Goal: Task Accomplishment & Management: Use online tool/utility

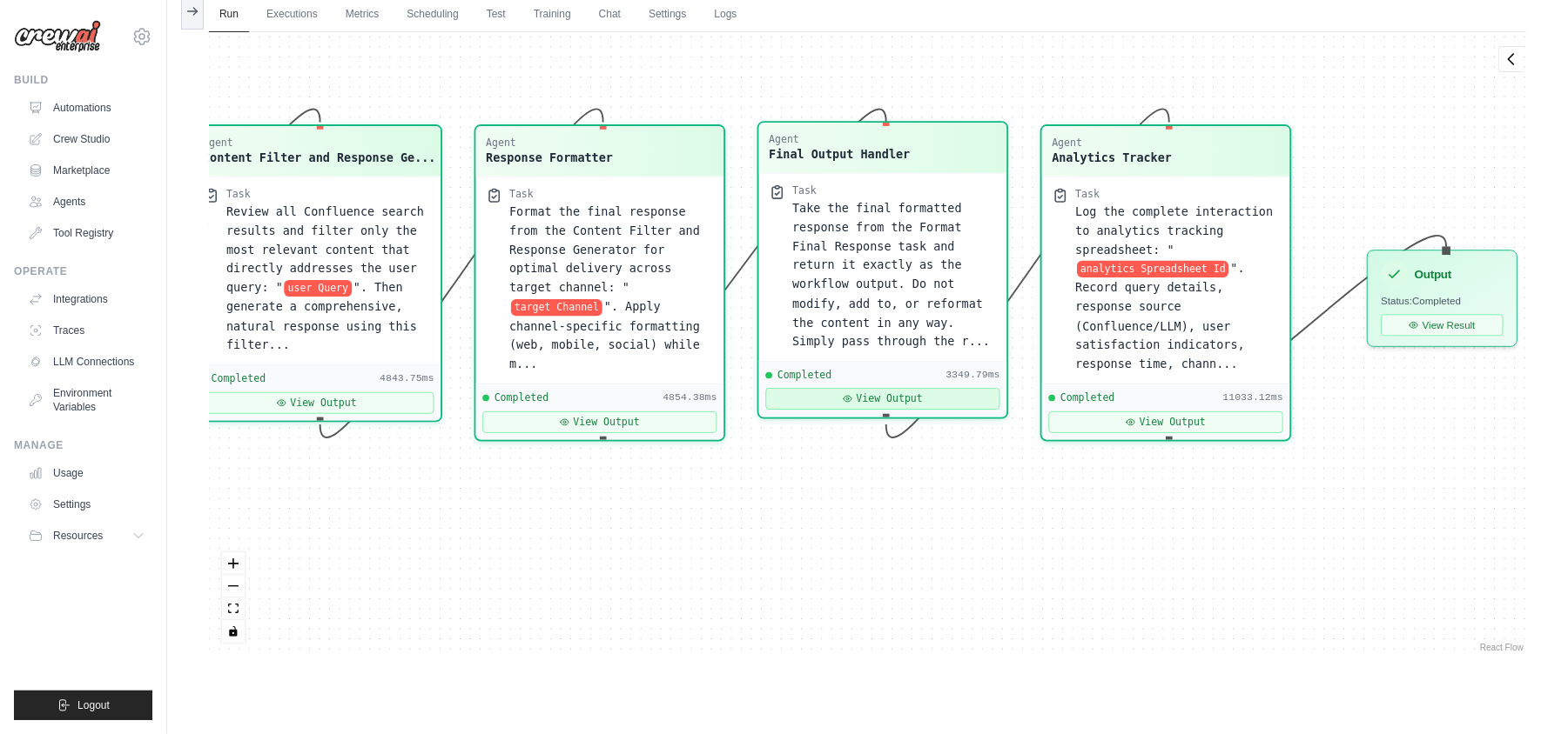
click at [853, 404] on icon at bounding box center [847, 399] width 11 height 11
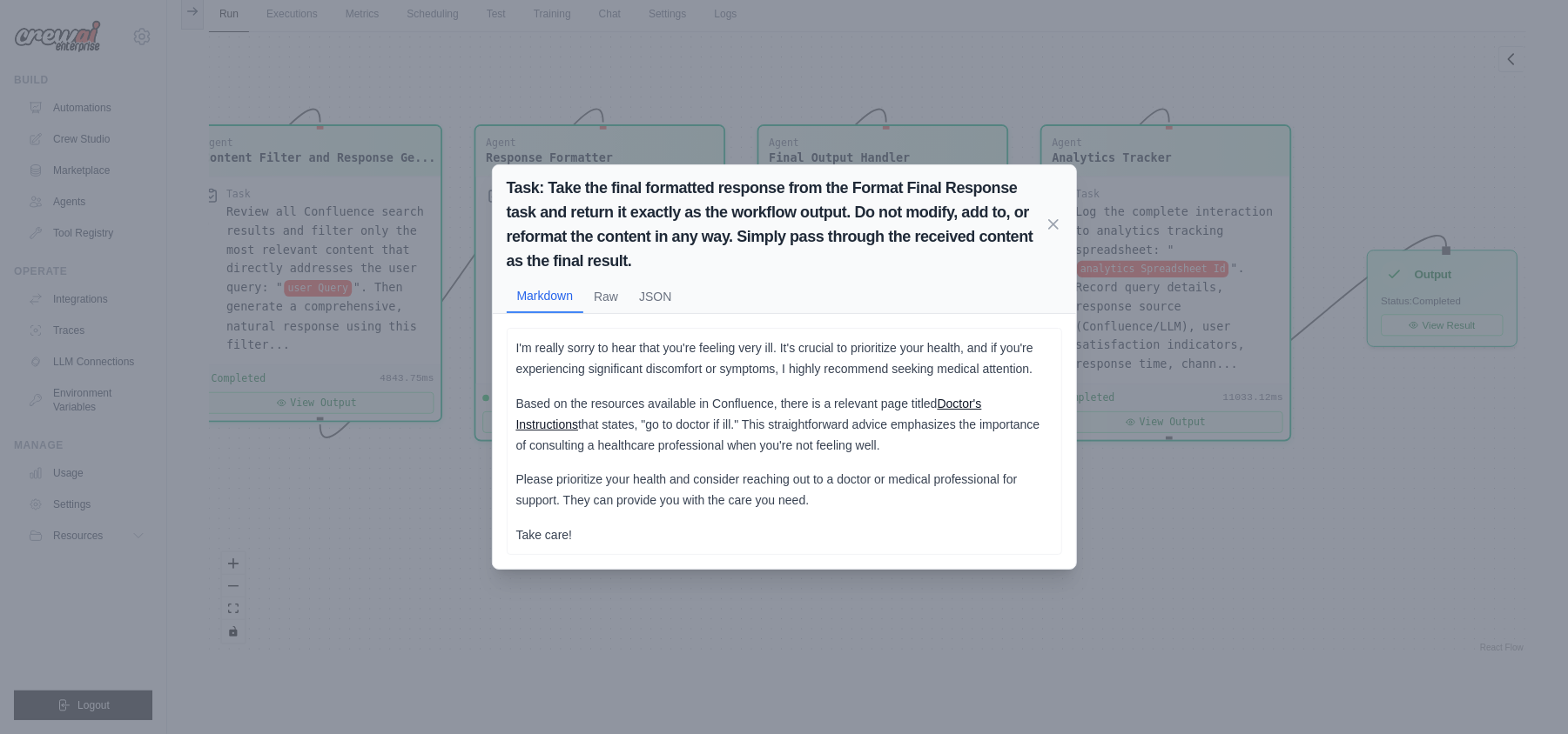
scroll to position [73, 0]
click at [982, 407] on link "Doctor's Instructions" at bounding box center [749, 414] width 465 height 35
click at [421, 463] on div "Task: Take the final formatted response from the Format Final Response task and…" at bounding box center [784, 367] width 1568 height 734
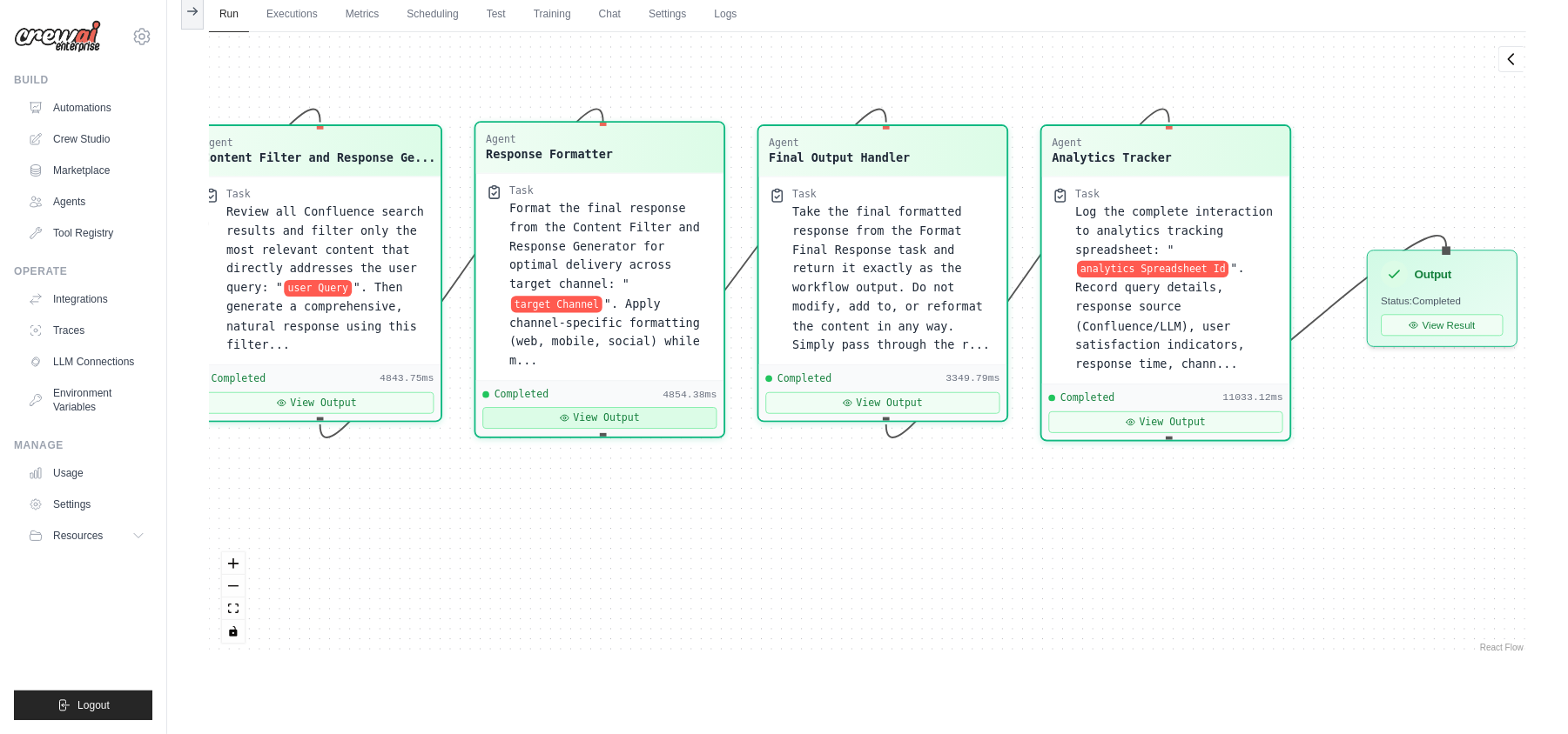
click at [578, 407] on button "View Output" at bounding box center [598, 418] width 234 height 22
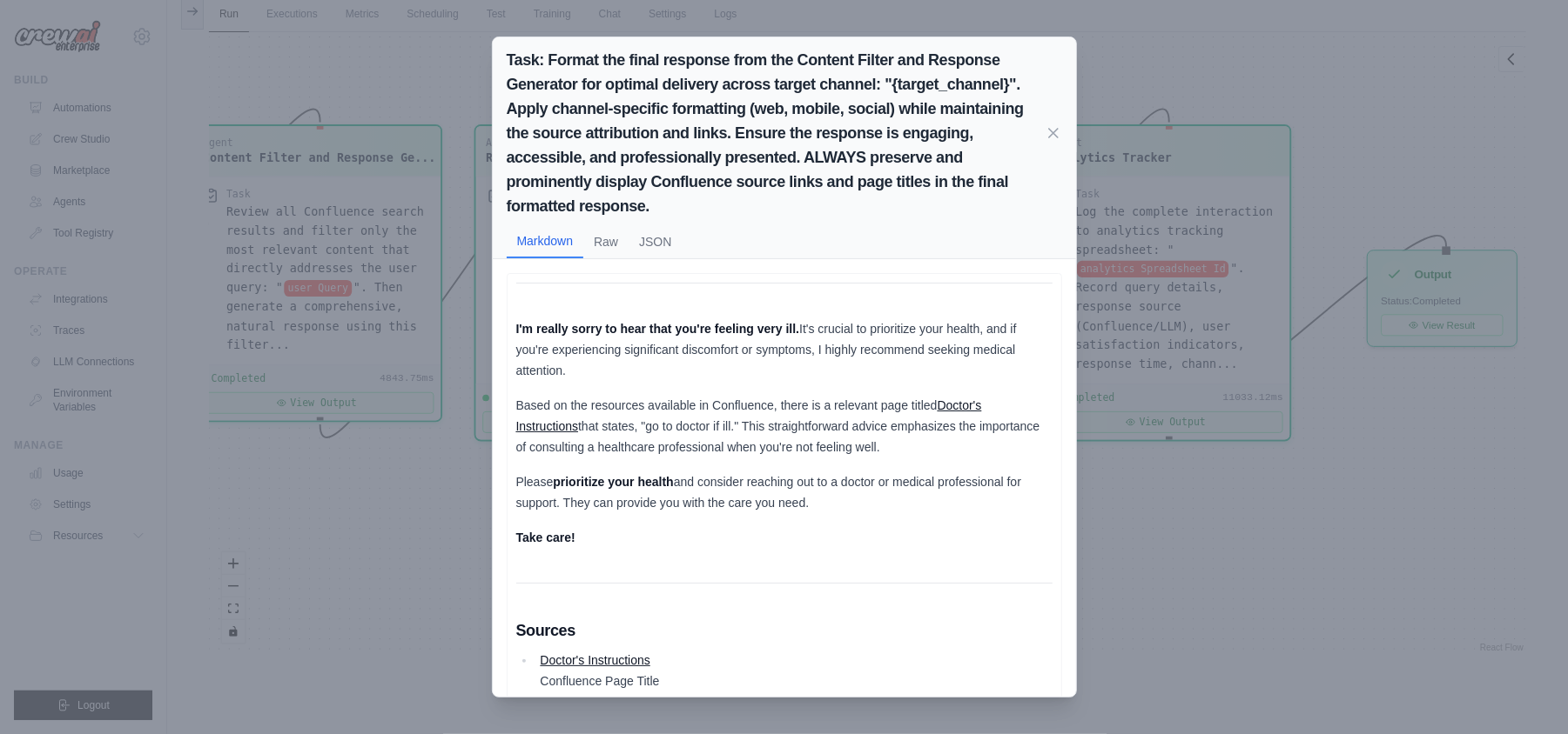
click at [531, 429] on link "Doctor's Instructions" at bounding box center [749, 416] width 465 height 35
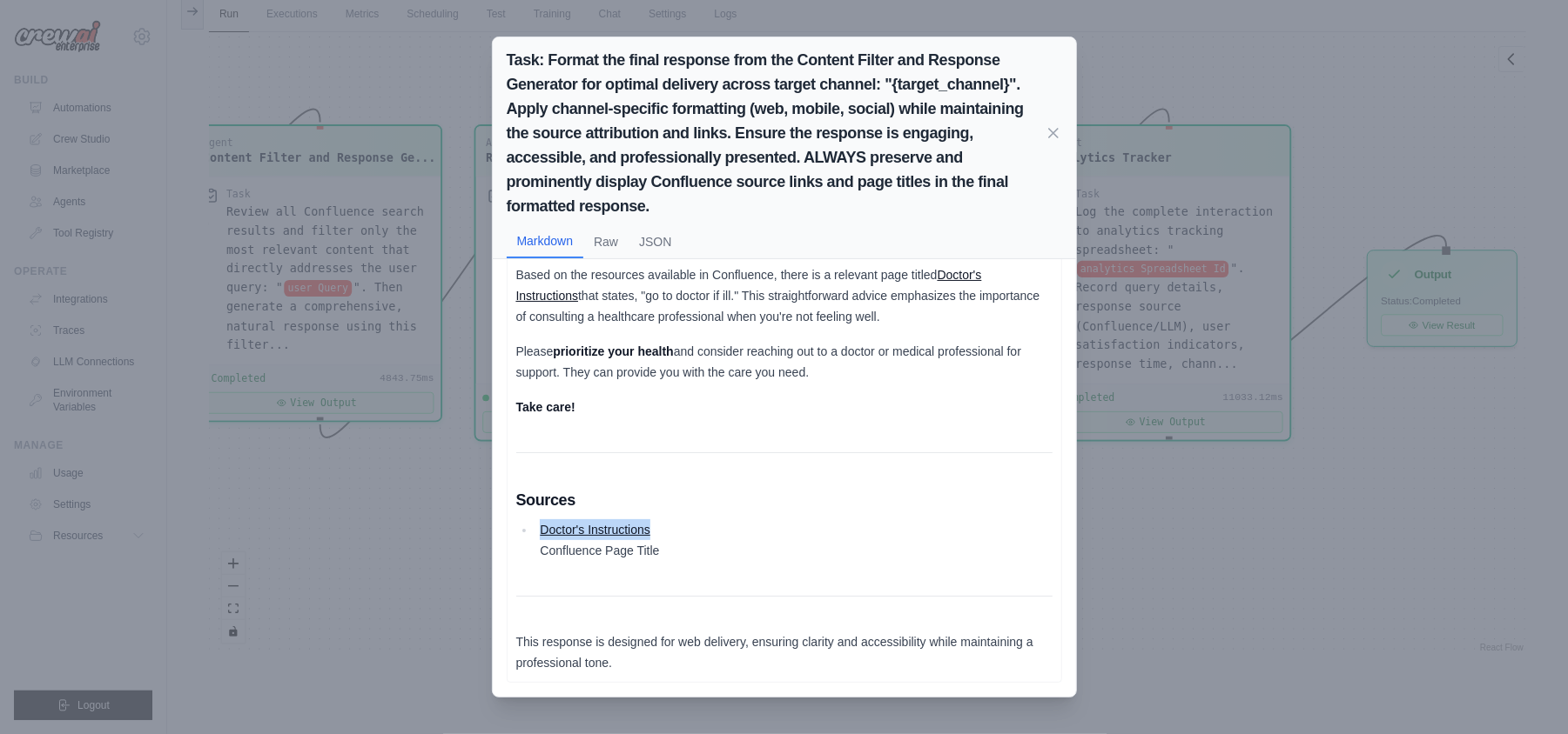
drag, startPoint x: 530, startPoint y: 524, endPoint x: 721, endPoint y: 535, distance: 191.3
click at [721, 535] on ul "Doctor's Instructions Confluence Page Title" at bounding box center [784, 539] width 536 height 41
click at [1251, 505] on div "Task: Format the final response from the Content Filter and Response Generator …" at bounding box center [784, 367] width 1568 height 734
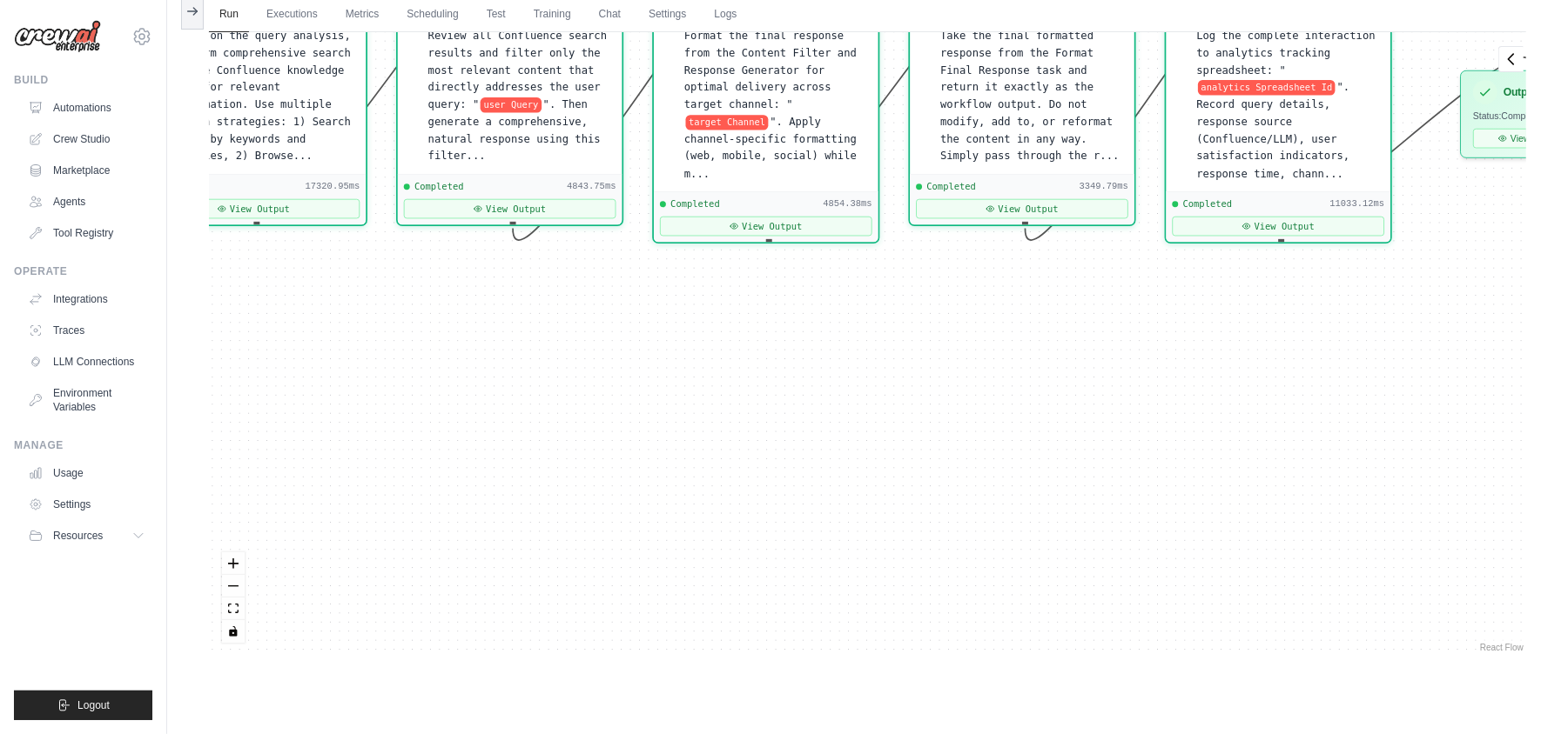
drag, startPoint x: 488, startPoint y: 414, endPoint x: 498, endPoint y: 546, distance: 132.4
click at [498, 544] on div "Agent Query Analyzer Task Analyze the incoming user query: " user Query " with …" at bounding box center [867, 344] width 1317 height 624
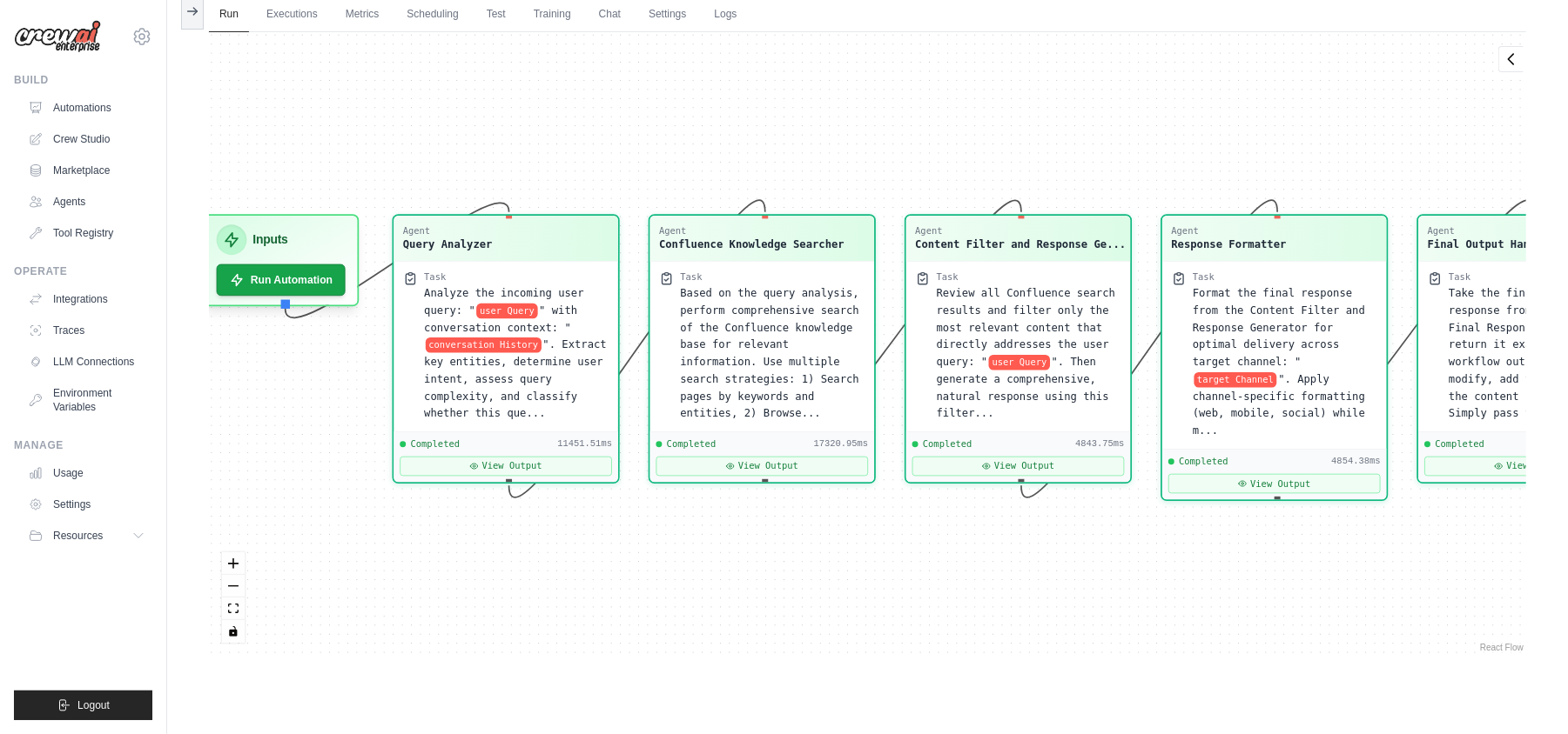
drag, startPoint x: 512, startPoint y: 355, endPoint x: 1000, endPoint y: 555, distance: 527.4
click at [1008, 568] on div "Agent Query Analyzer Task Analyze the incoming user query: " user Query " with …" at bounding box center [867, 344] width 1317 height 624
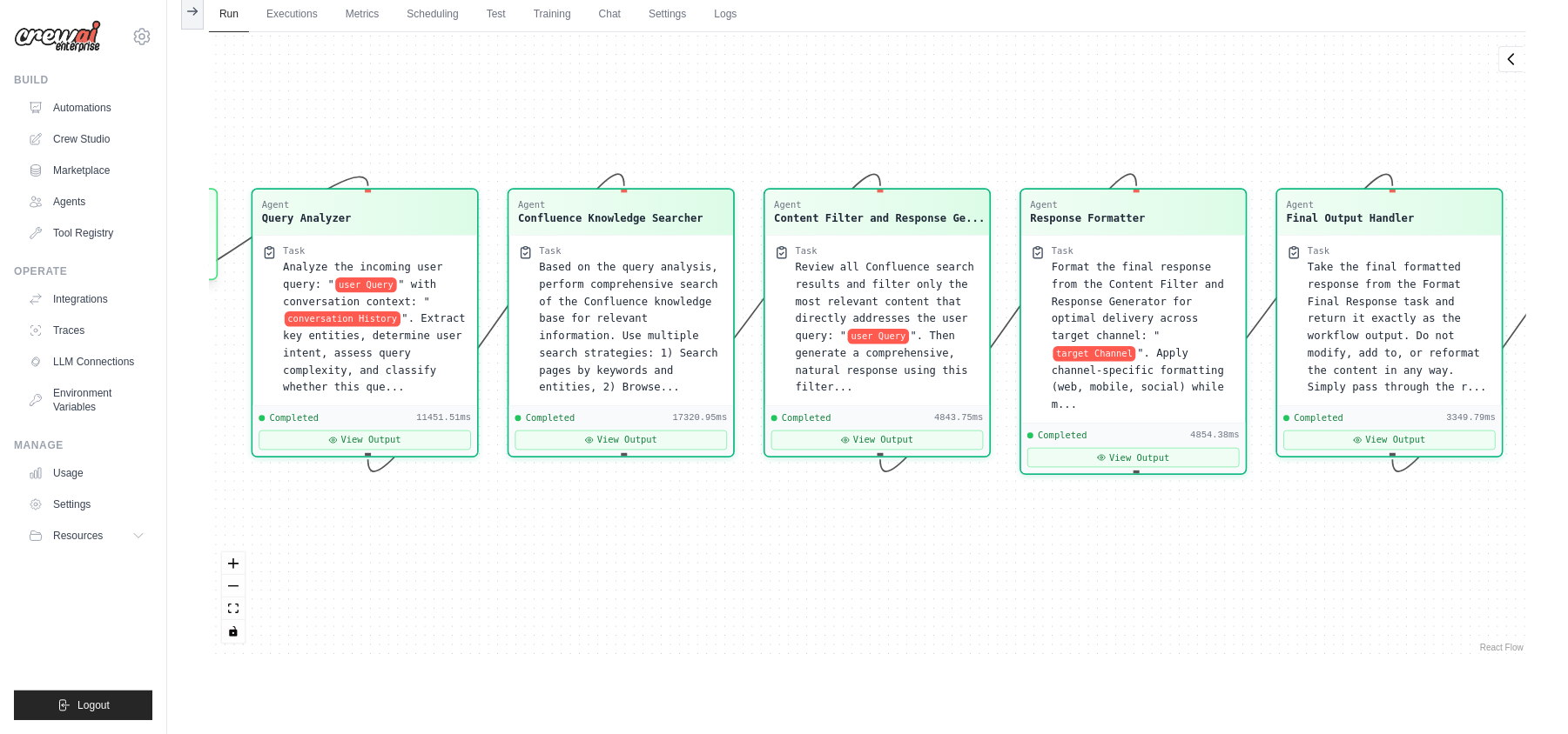
drag, startPoint x: 951, startPoint y: 587, endPoint x: 810, endPoint y: 568, distance: 142.3
click at [811, 567] on div "Agent Query Analyzer Task Analyze the incoming user query: " user Query " with …" at bounding box center [867, 344] width 1317 height 624
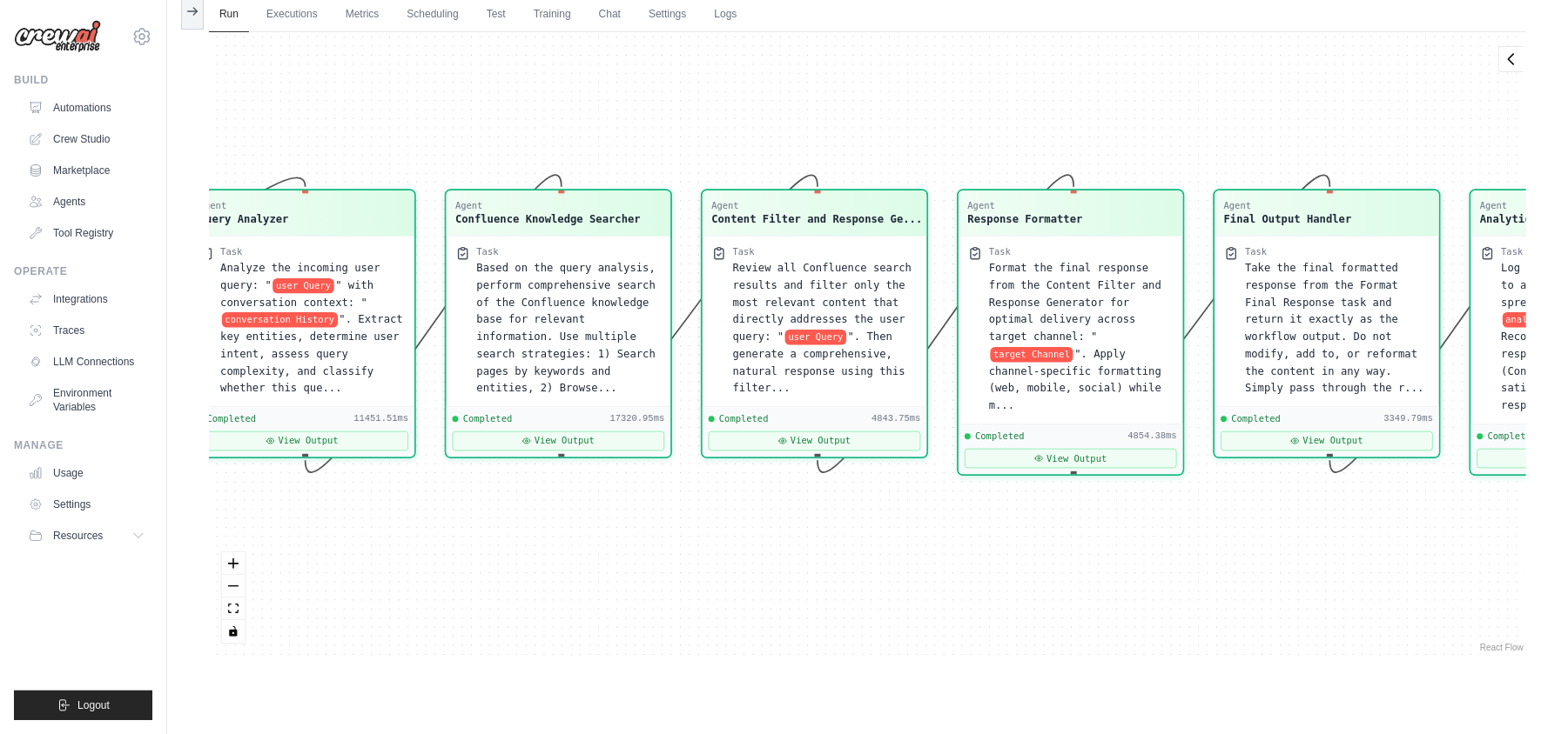
drag, startPoint x: 1070, startPoint y: 581, endPoint x: 1014, endPoint y: 580, distance: 56.0
click at [1014, 580] on div "Agent Query Analyzer Task Analyze the incoming user query: " user Query " with …" at bounding box center [867, 344] width 1317 height 624
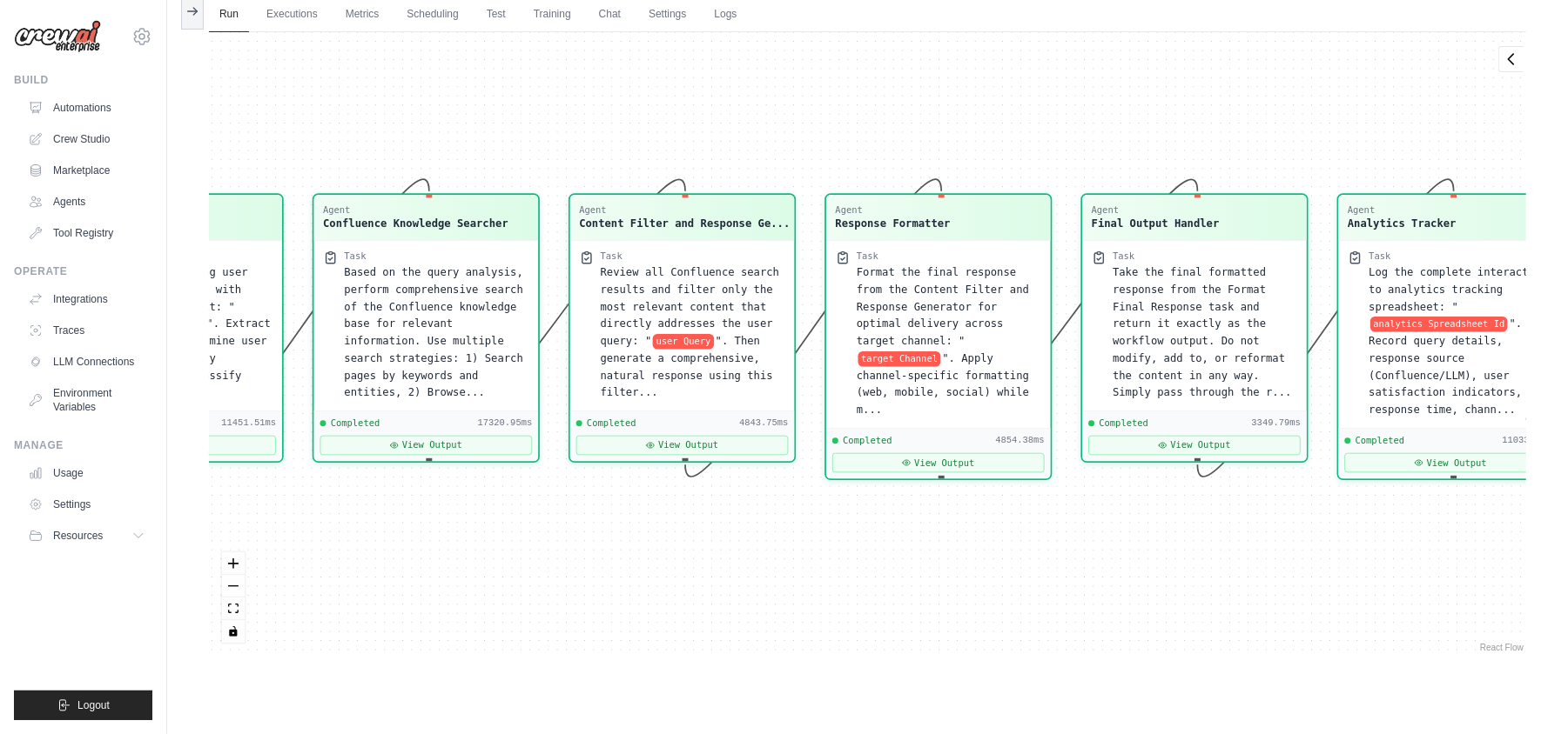
drag, startPoint x: 1213, startPoint y: 564, endPoint x: 1085, endPoint y: 568, distance: 128.1
click at [1085, 568] on div "Agent Query Analyzer Task Analyze the incoming user query: " user Query " with …" at bounding box center [867, 344] width 1317 height 624
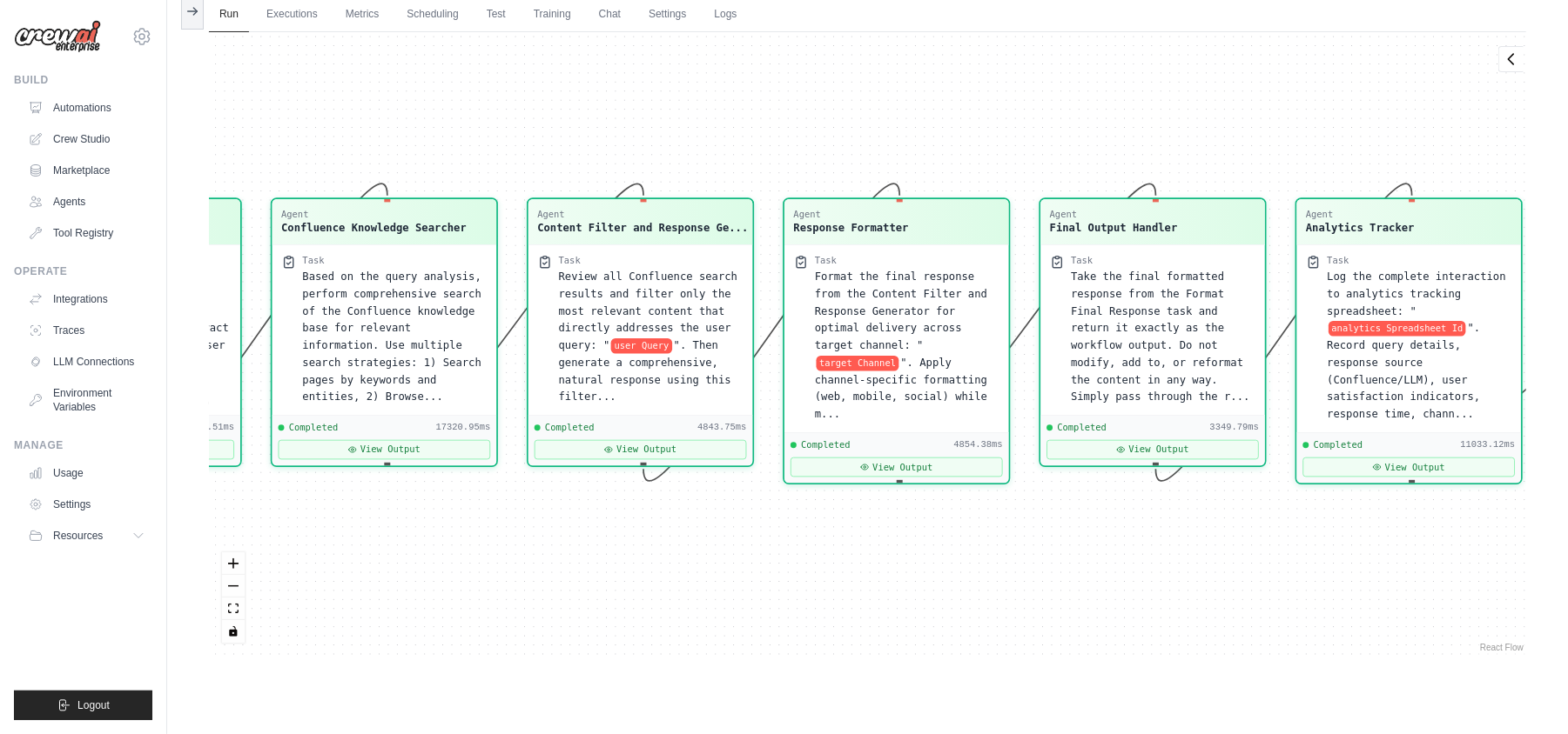
drag, startPoint x: 1194, startPoint y: 554, endPoint x: 1066, endPoint y: 540, distance: 128.8
click at [1066, 540] on div "Agent Query Analyzer Task Analyze the incoming user query: " user Query " with …" at bounding box center [867, 344] width 1317 height 624
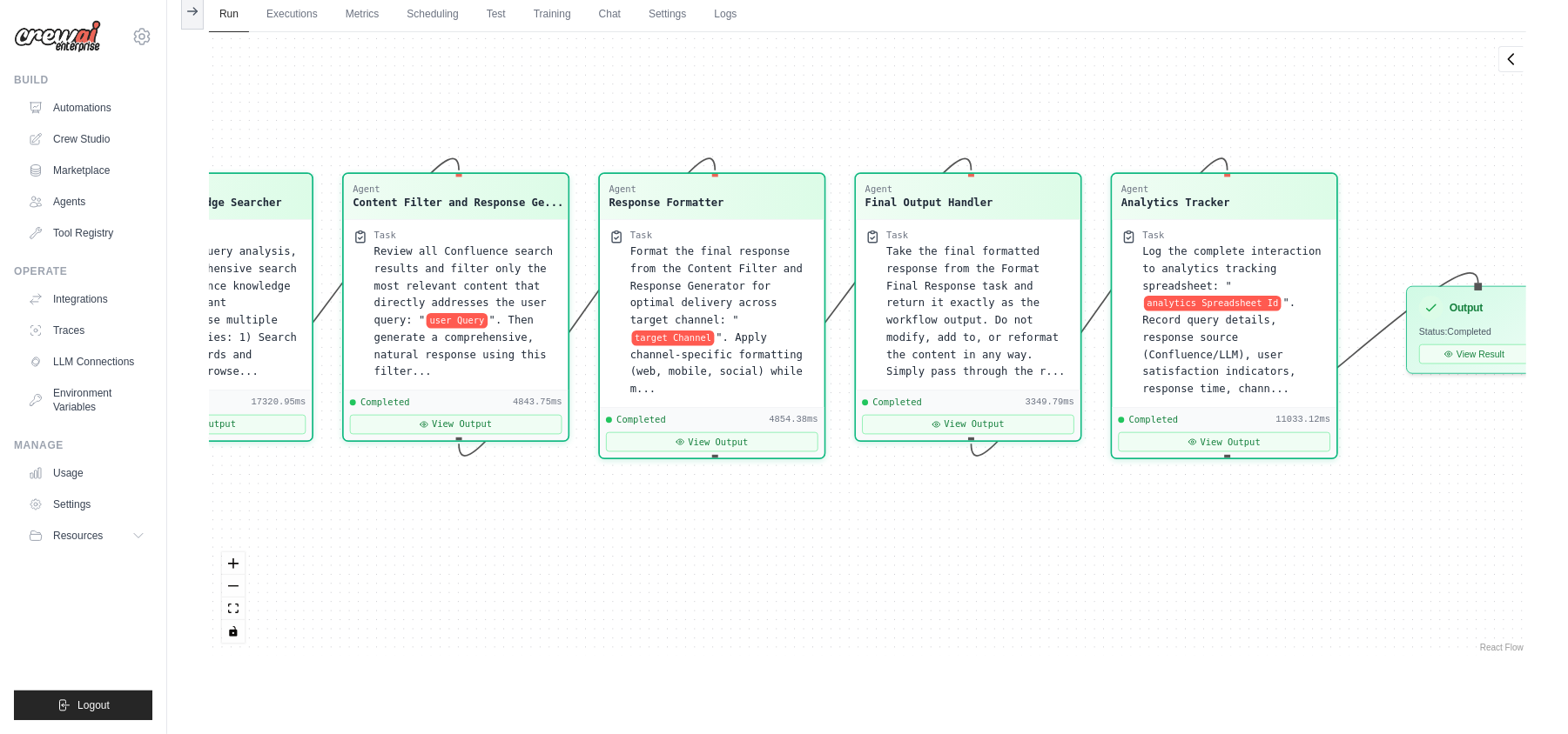
drag, startPoint x: 1203, startPoint y: 537, endPoint x: 1097, endPoint y: 527, distance: 106.5
click at [1097, 527] on div "Agent Query Analyzer Task Analyze the incoming user query: " user Query " with …" at bounding box center [867, 344] width 1317 height 624
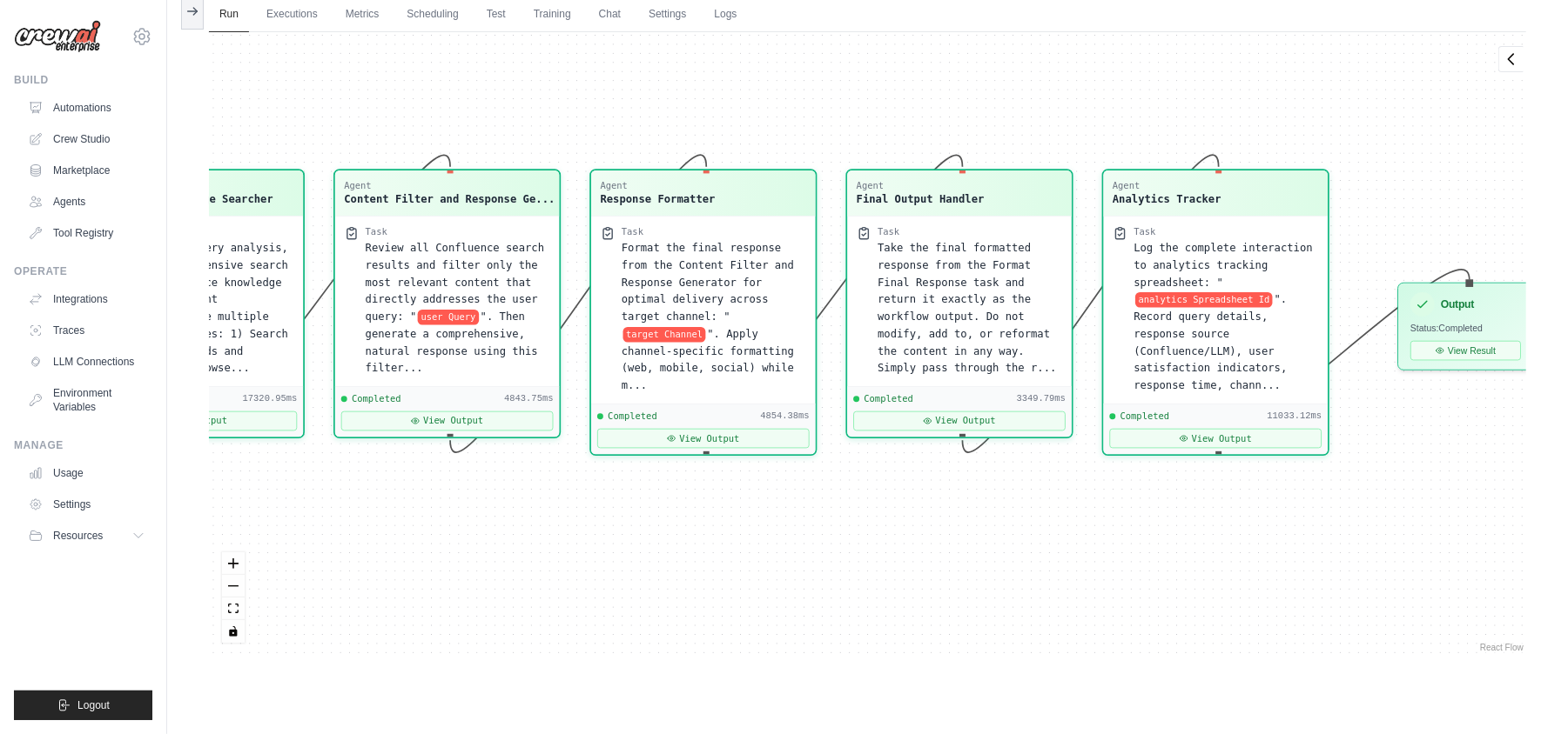
click at [1257, 536] on div "Agent Query Analyzer Task Analyze the incoming user query: " user Query " with …" at bounding box center [867, 344] width 1317 height 624
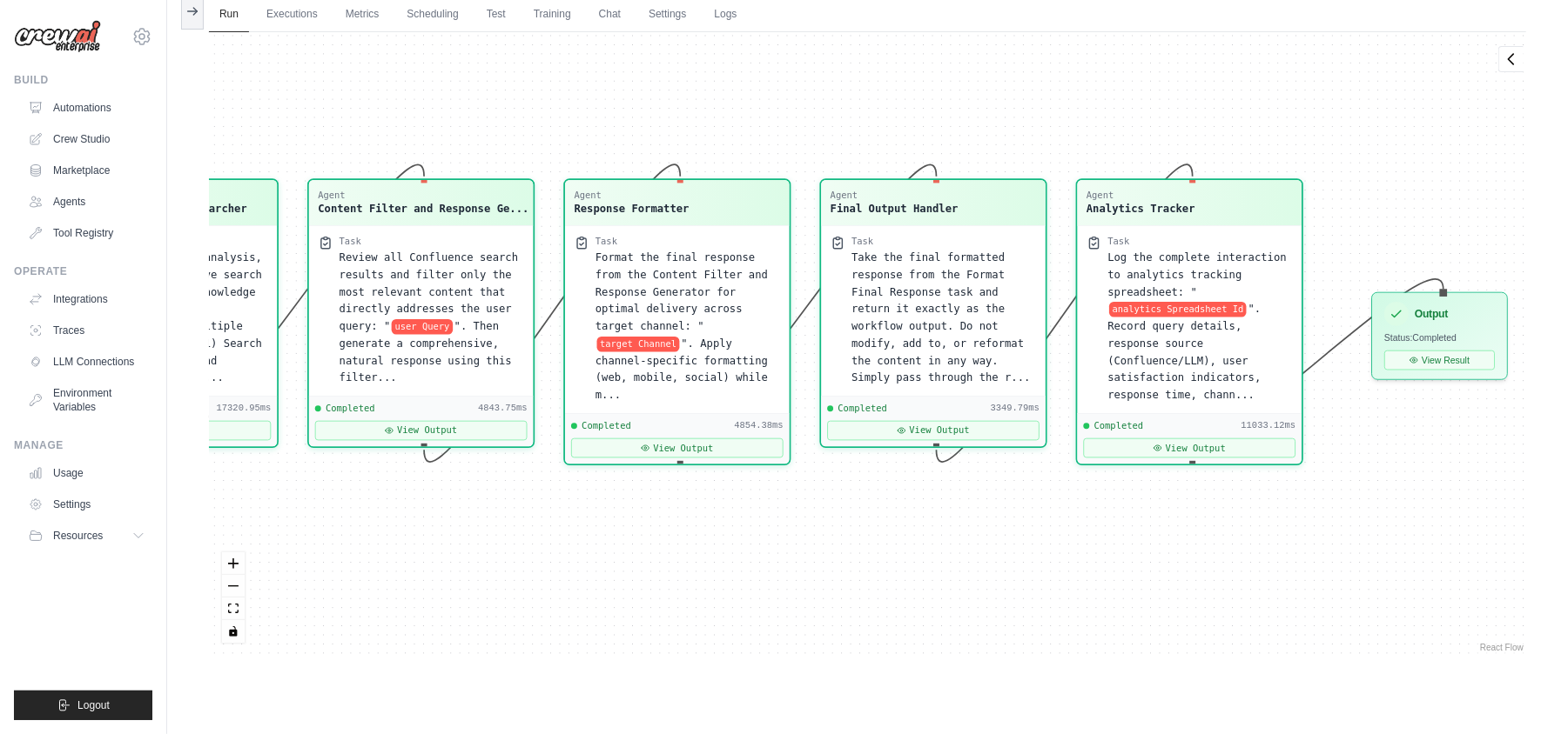
drag, startPoint x: 1313, startPoint y: 526, endPoint x: 1286, endPoint y: 534, distance: 28.2
click at [1289, 530] on div "Agent Query Analyzer Task Analyze the incoming user query: " user Query " with …" at bounding box center [867, 344] width 1317 height 624
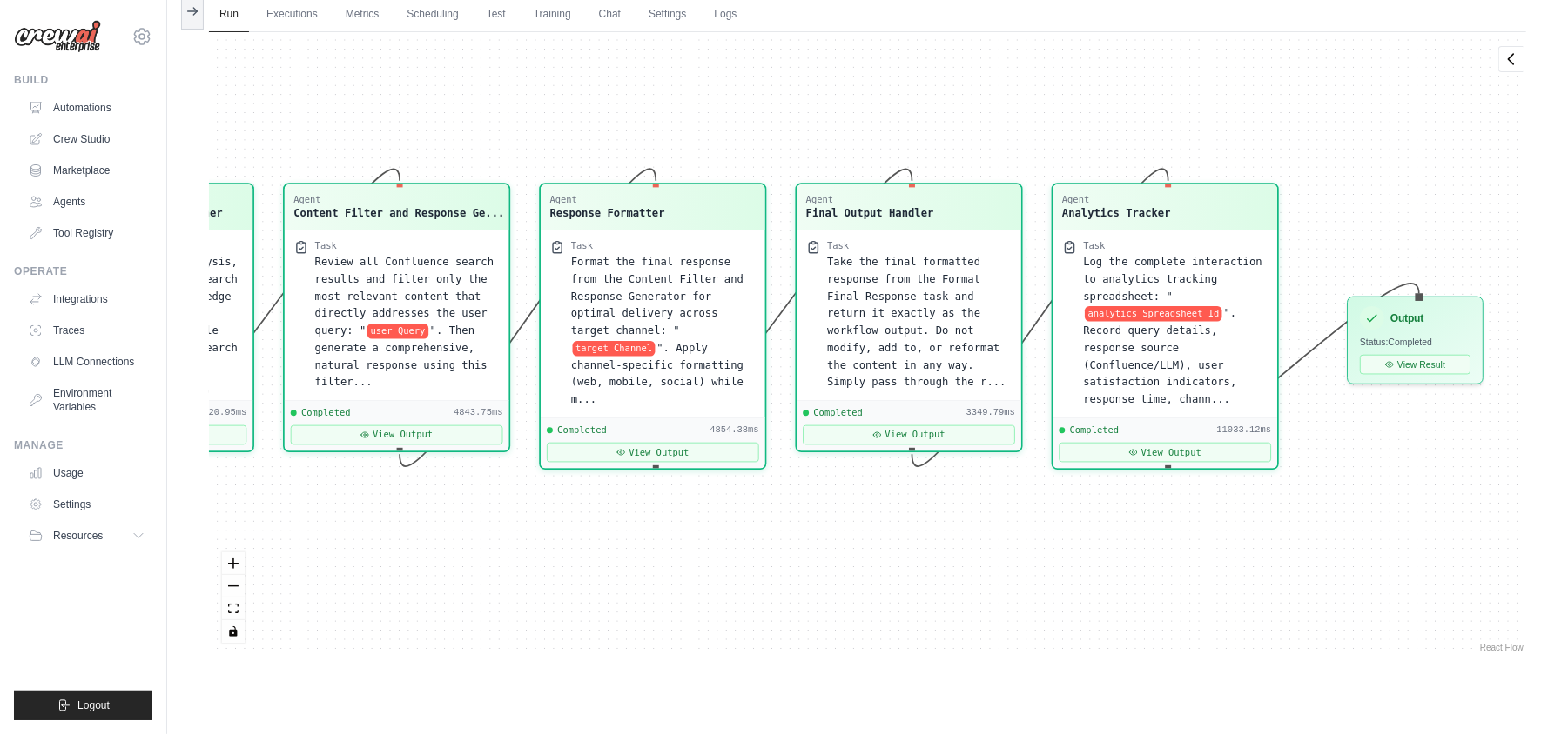
drag, startPoint x: 1341, startPoint y: 526, endPoint x: 1348, endPoint y: 530, distance: 8.1
click at [1313, 527] on div "Agent Query Analyzer Task Analyze the incoming user query: " user Query " with …" at bounding box center [867, 344] width 1317 height 624
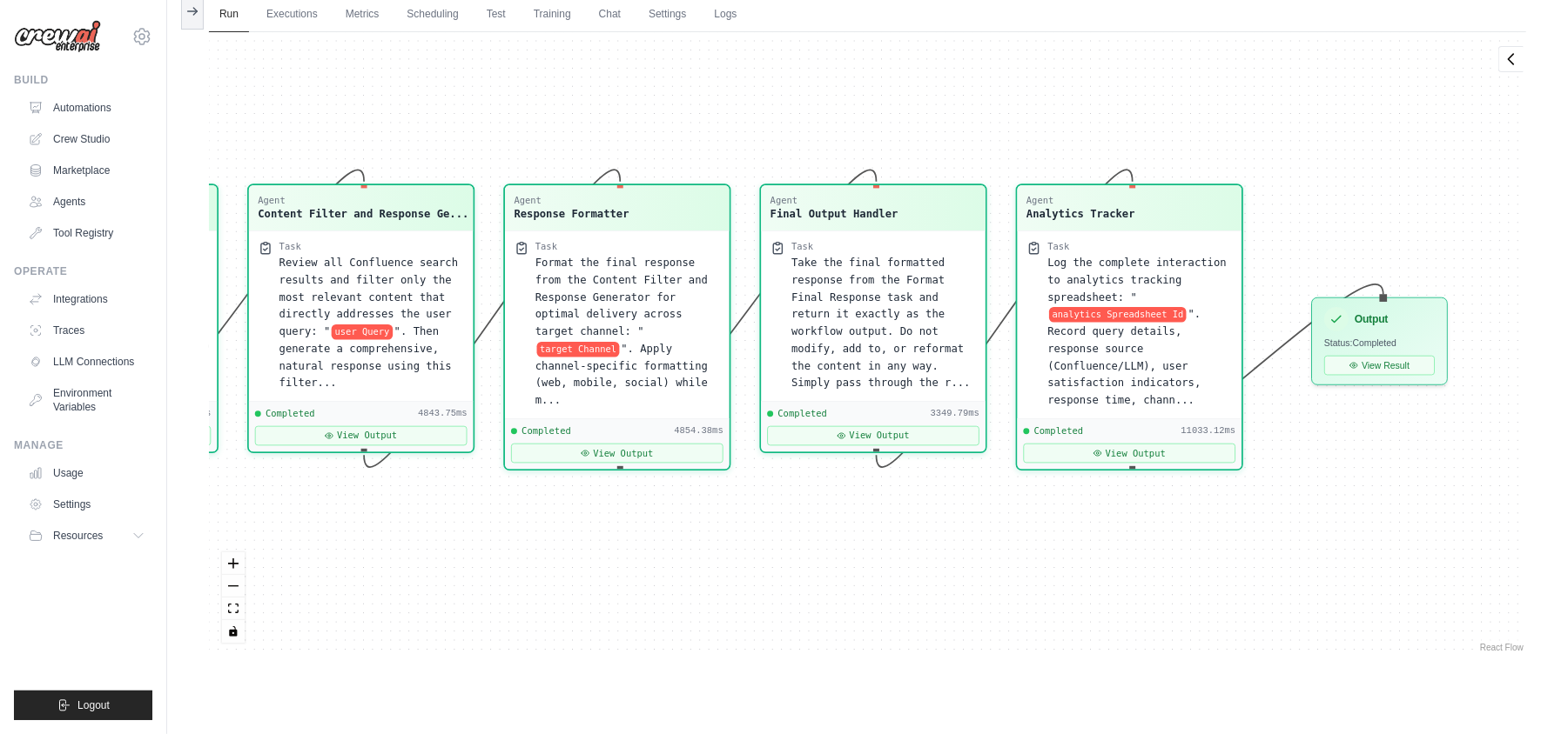
click at [1346, 527] on div "Agent Query Analyzer Task Analyze the incoming user query: " user Query " with …" at bounding box center [867, 344] width 1317 height 624
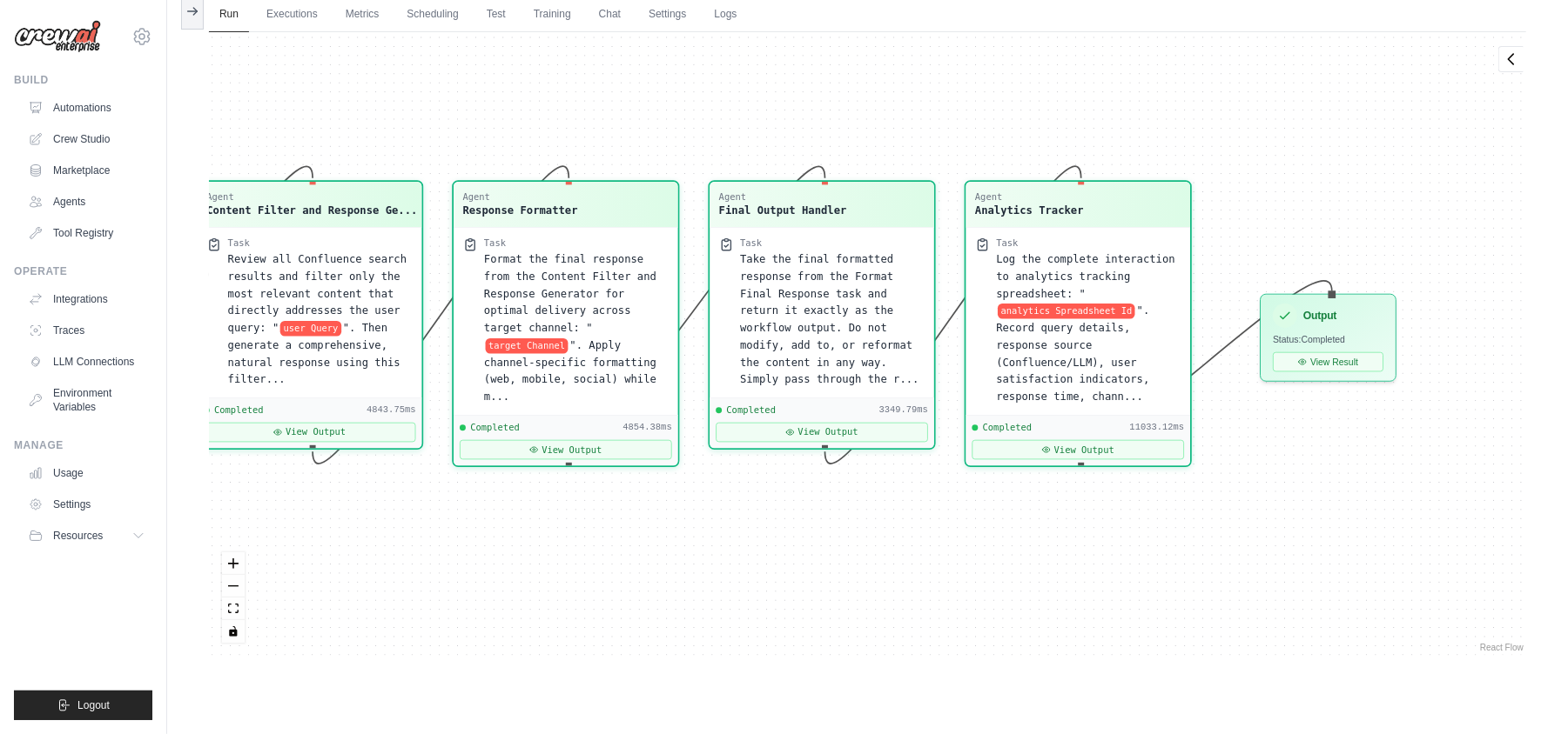
drag, startPoint x: 1349, startPoint y: 529, endPoint x: 1403, endPoint y: 522, distance: 54.5
click at [1345, 529] on div "Agent Query Analyzer Task Analyze the incoming user query: " user Query " with …" at bounding box center [867, 344] width 1317 height 624
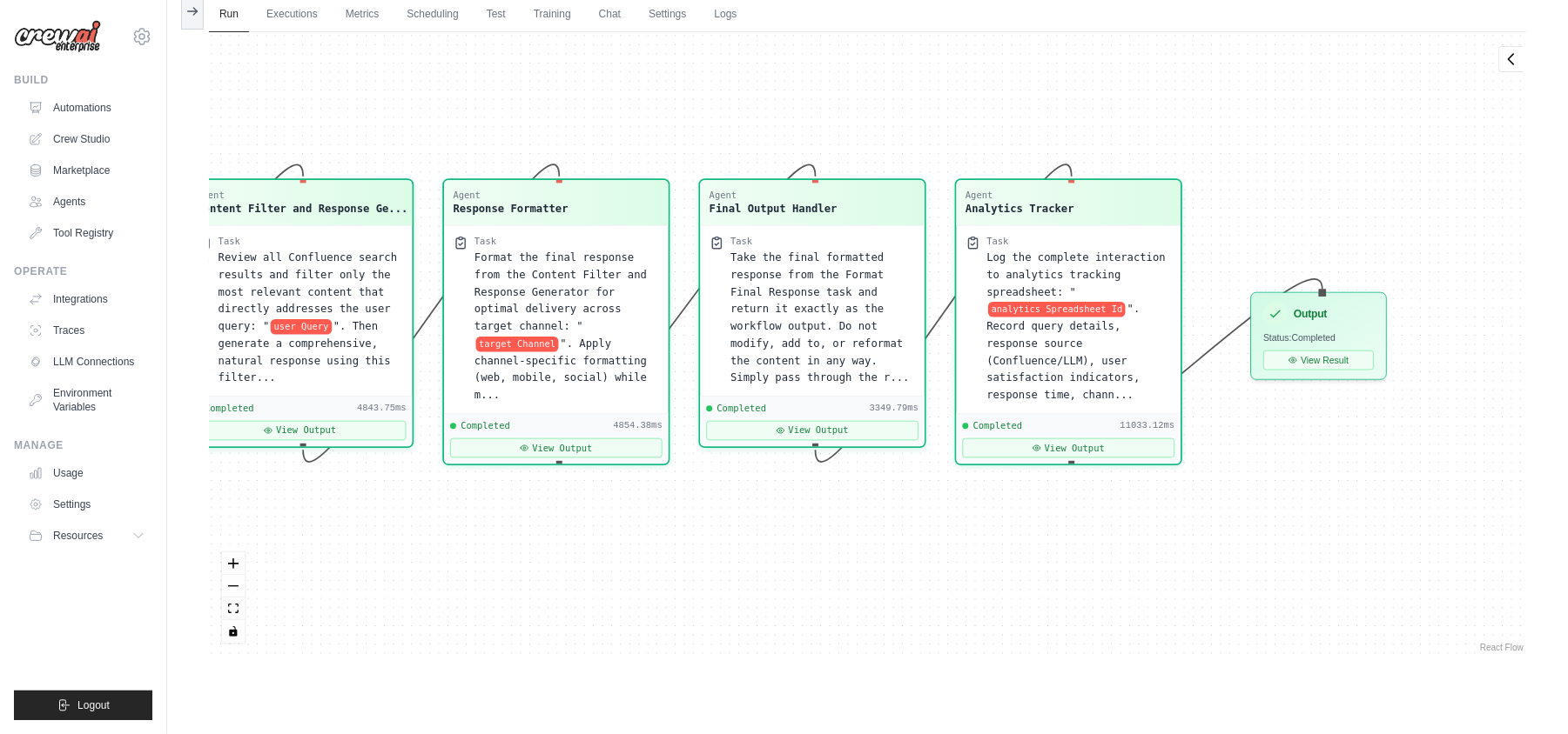
drag, startPoint x: 1403, startPoint y: 522, endPoint x: 1380, endPoint y: 519, distance: 23.2
click at [1384, 518] on div "Agent Query Analyzer Task Analyze the incoming user query: " user Query " with …" at bounding box center [867, 344] width 1317 height 624
click at [1376, 518] on div "Agent Query Analyzer Task Analyze the incoming user query: " user Query " with …" at bounding box center [867, 344] width 1317 height 624
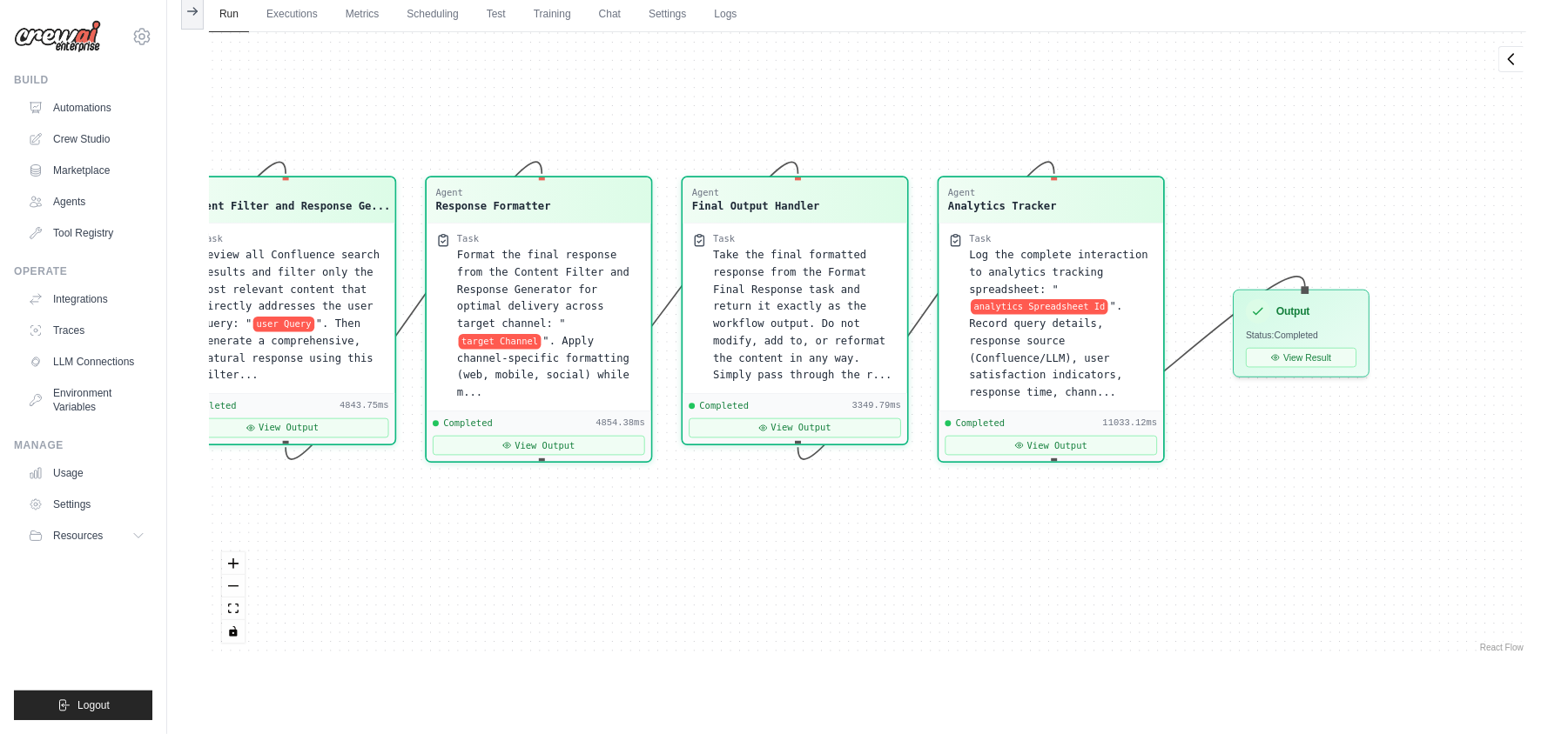
click at [1353, 505] on div "Agent Query Analyzer Task Analyze the incoming user query: " user Query " with …" at bounding box center [867, 344] width 1317 height 624
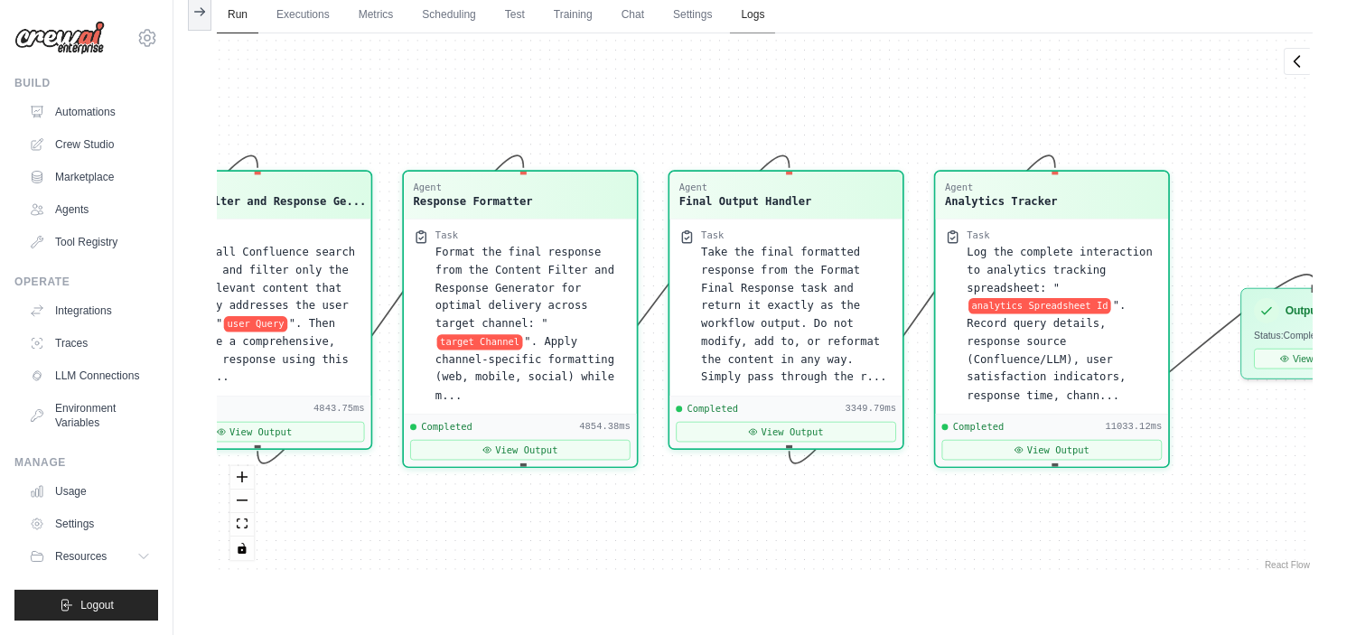
scroll to position [7359, 0]
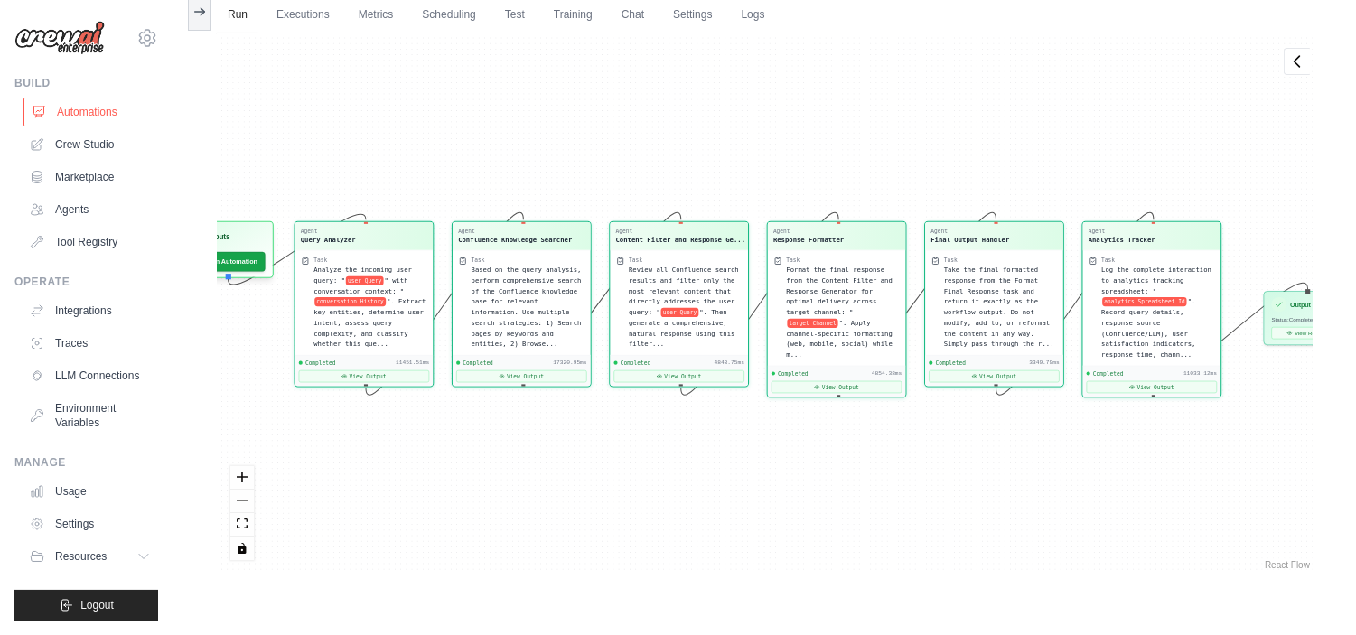
click at [90, 109] on link "Automations" at bounding box center [91, 112] width 136 height 29
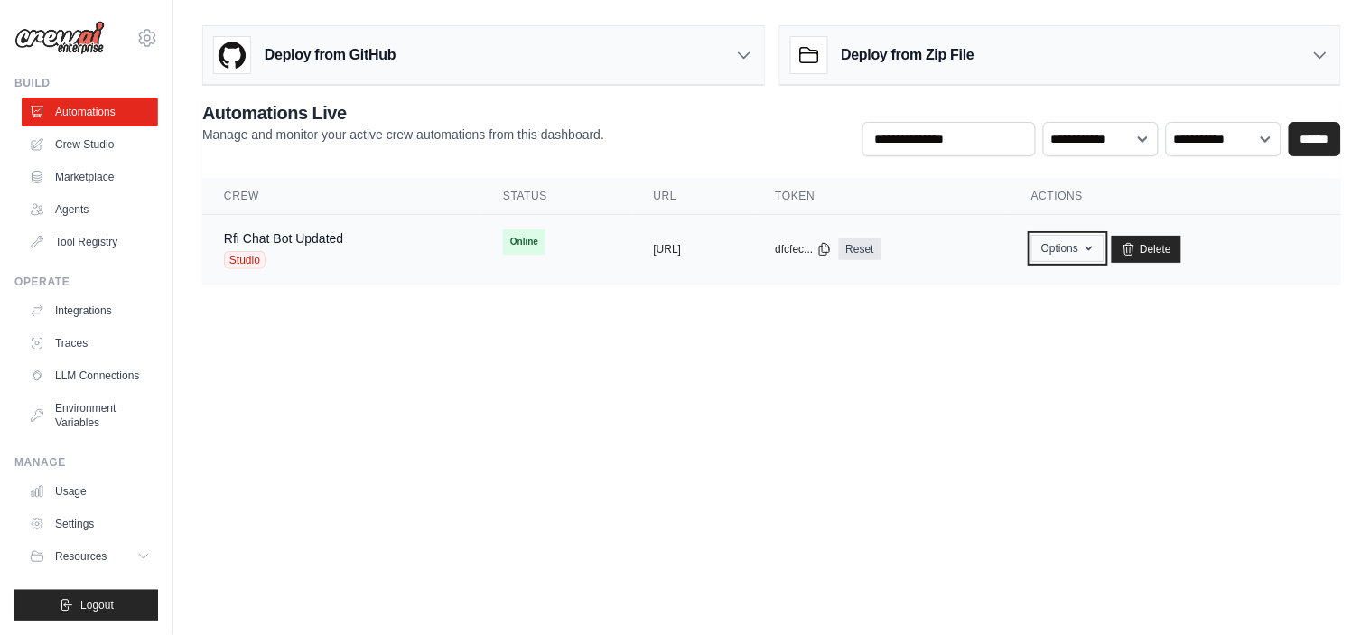
click at [1105, 253] on button "Options" at bounding box center [1068, 248] width 73 height 27
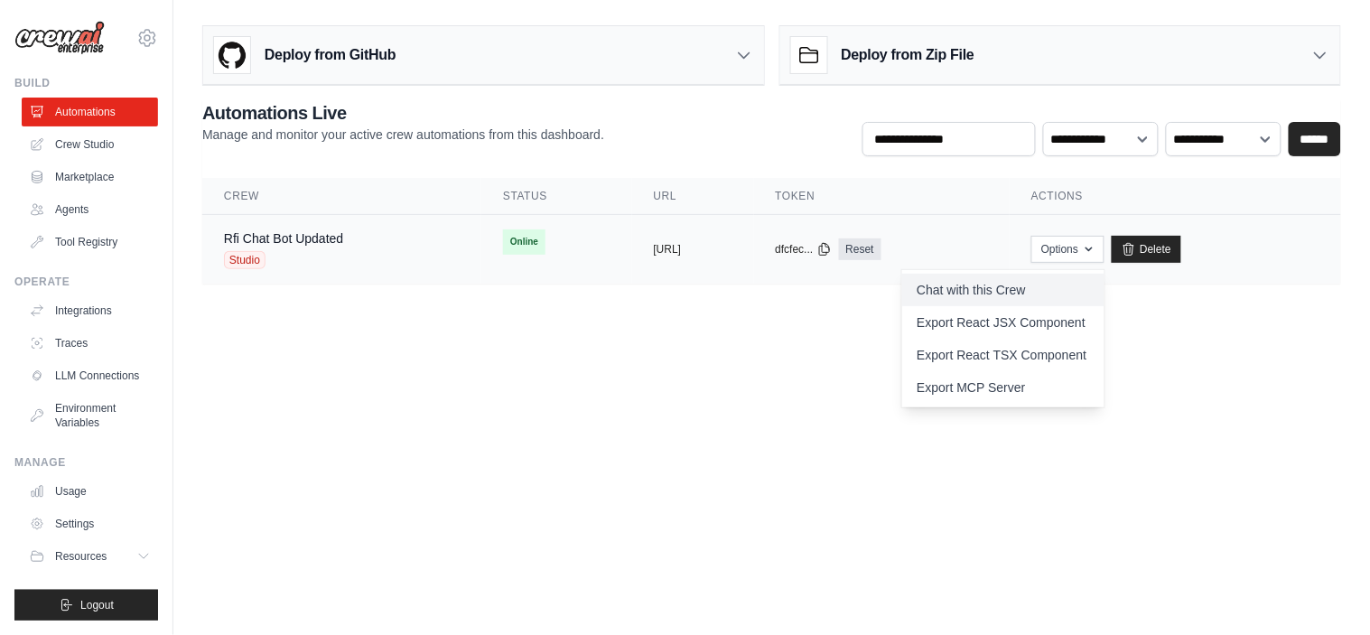
click at [1087, 292] on link "Chat with this Crew" at bounding box center [1003, 290] width 202 height 33
click at [274, 238] on link "Rfi Chat Bot Updated" at bounding box center [283, 238] width 119 height 14
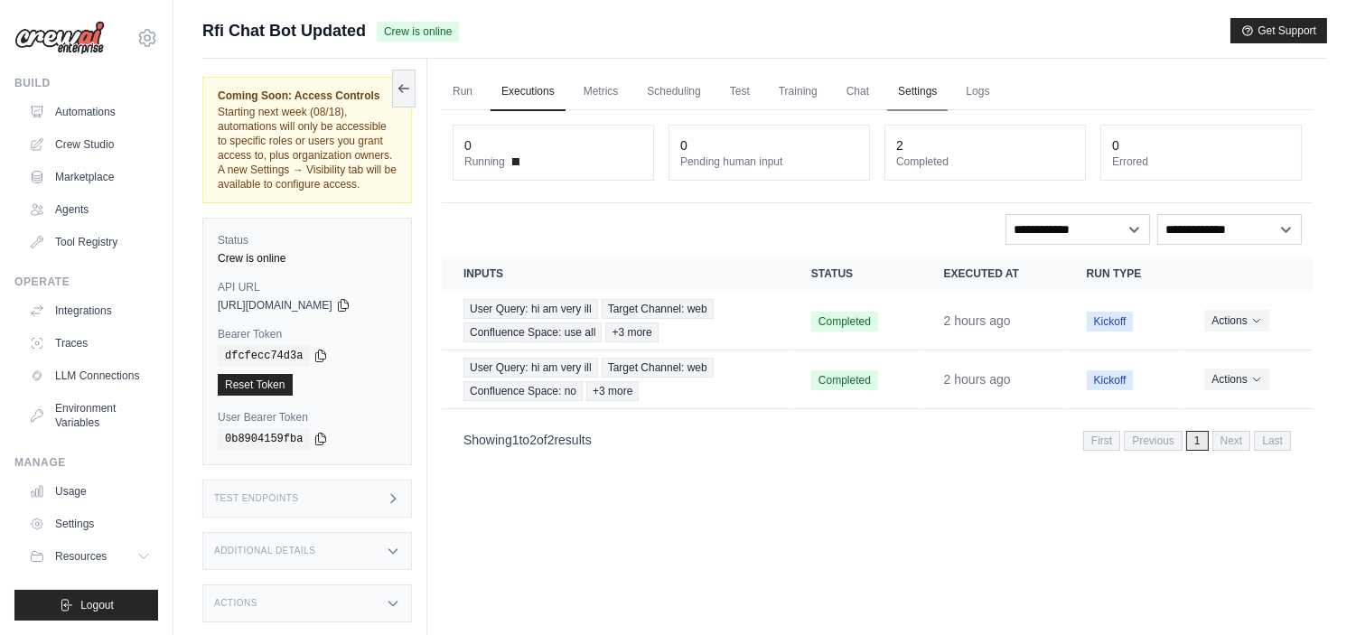
click at [919, 88] on link "Settings" at bounding box center [917, 92] width 61 height 38
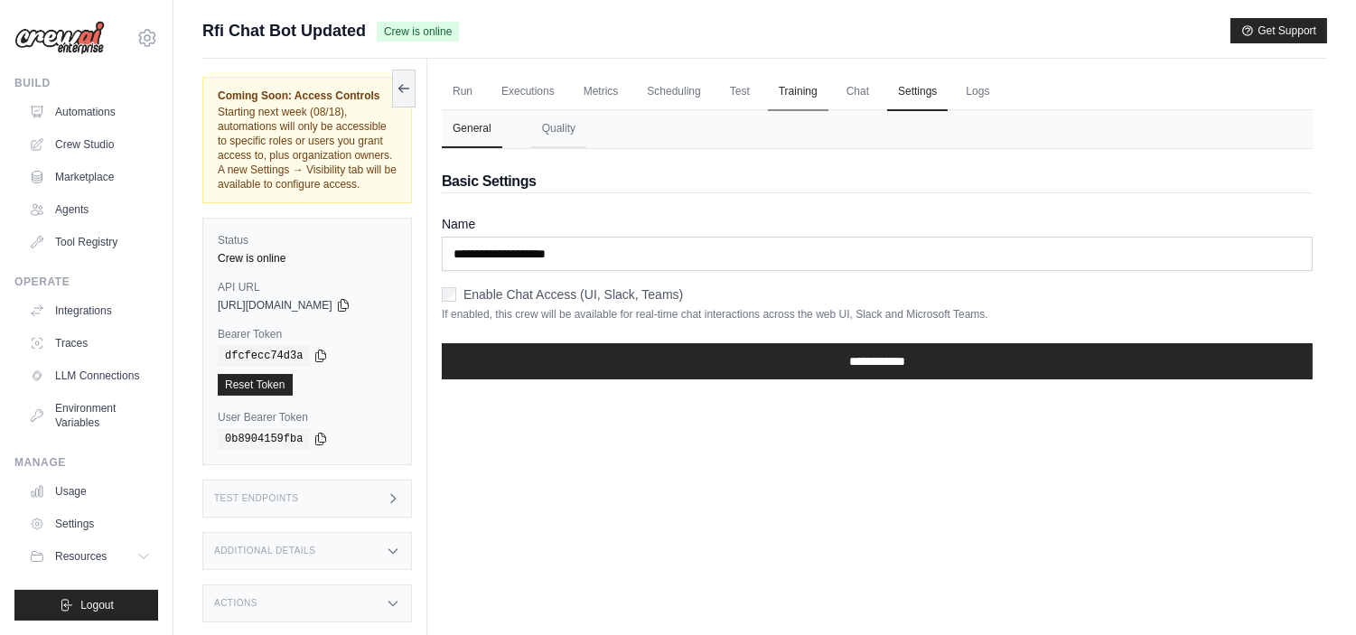
click at [822, 85] on link "Training" at bounding box center [798, 92] width 61 height 38
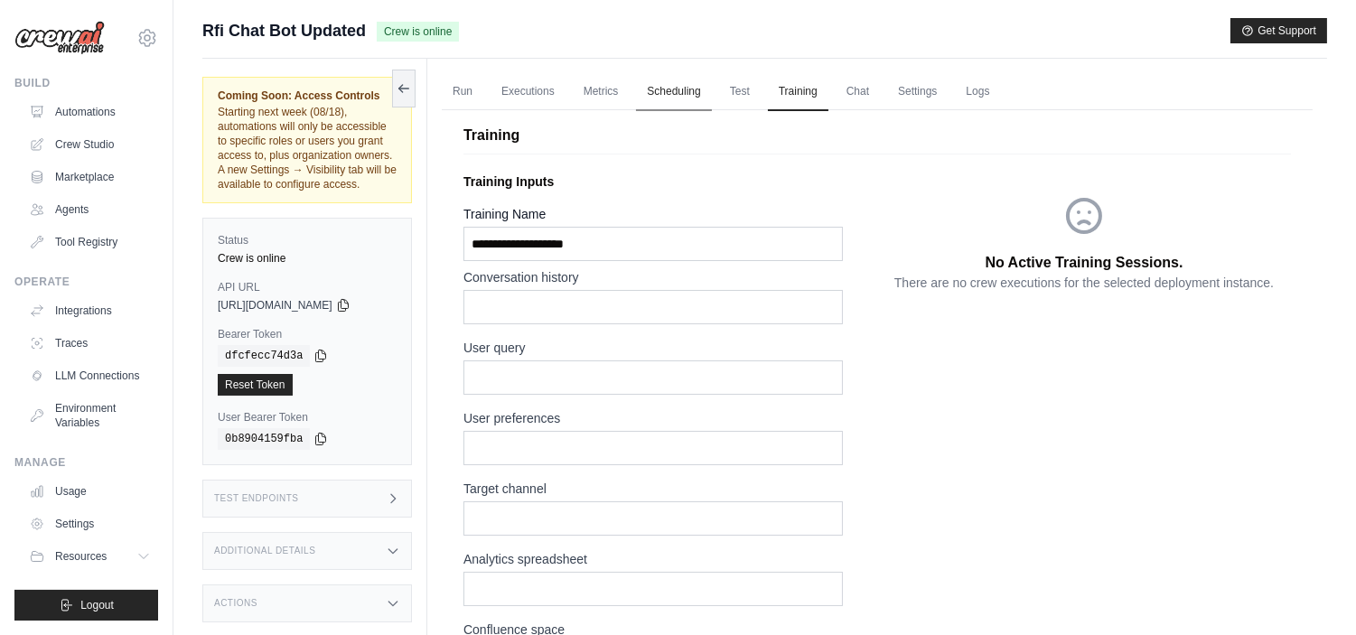
click at [652, 85] on link "Scheduling" at bounding box center [673, 92] width 75 height 38
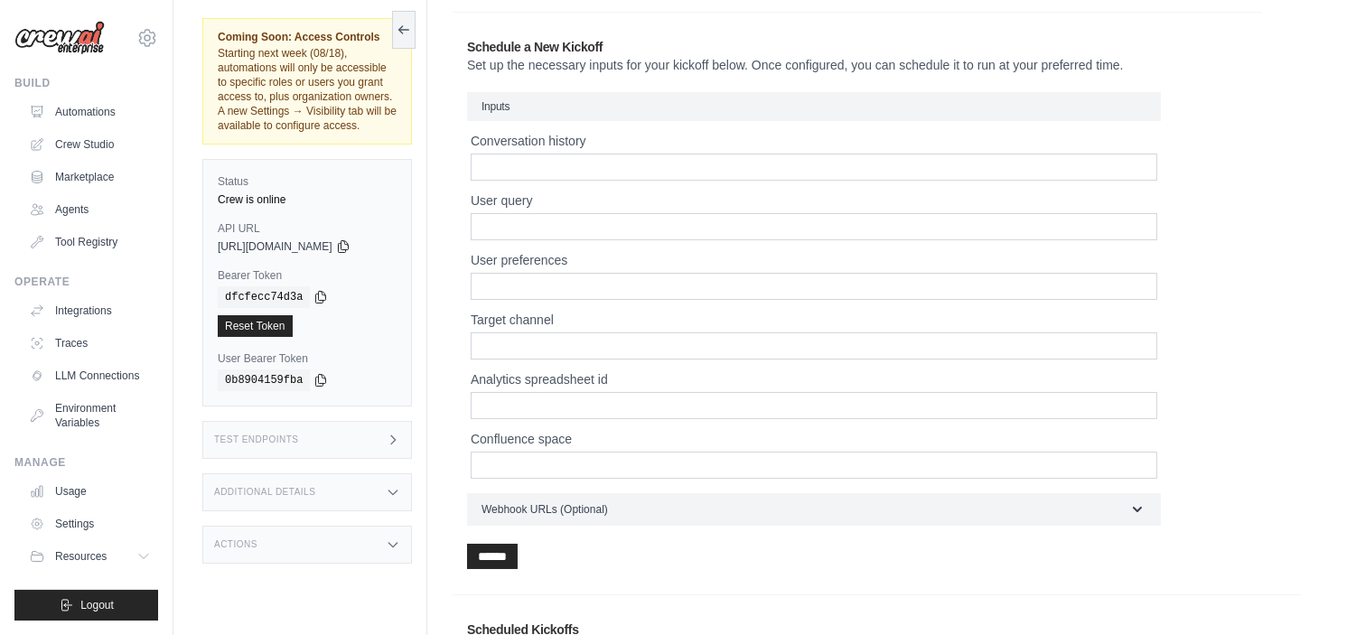
scroll to position [257, 0]
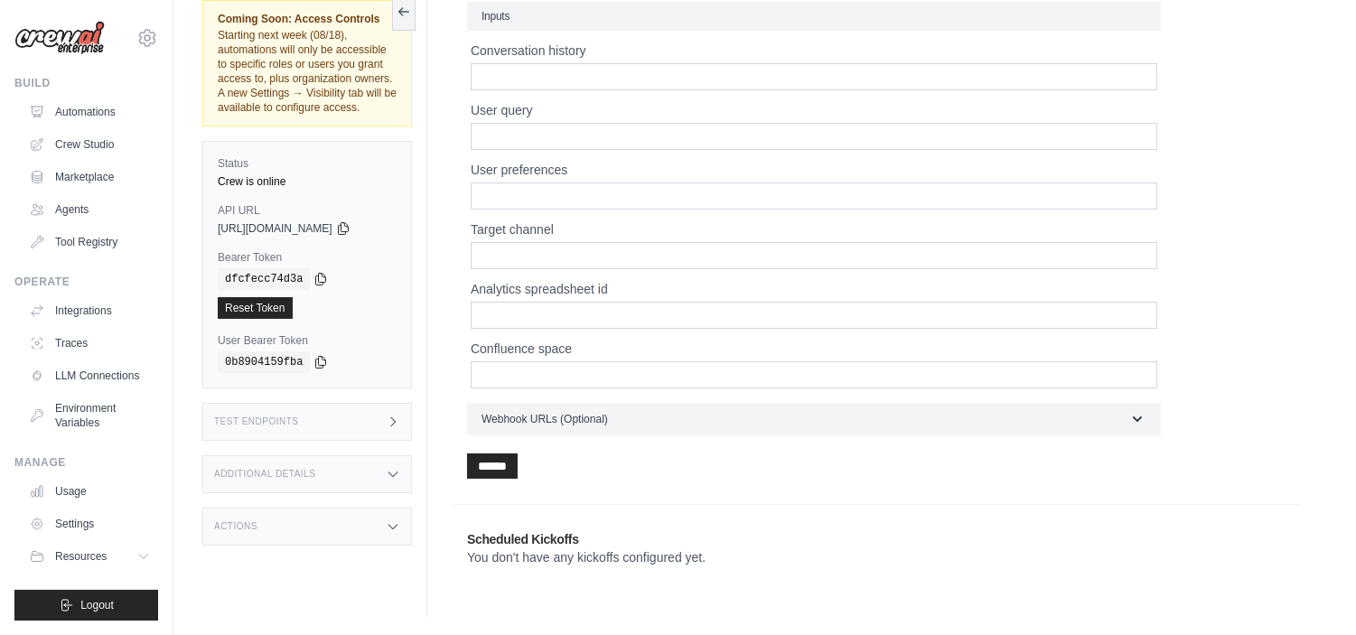
click at [567, 535] on h2 "Scheduled Kickoffs" at bounding box center [877, 539] width 820 height 18
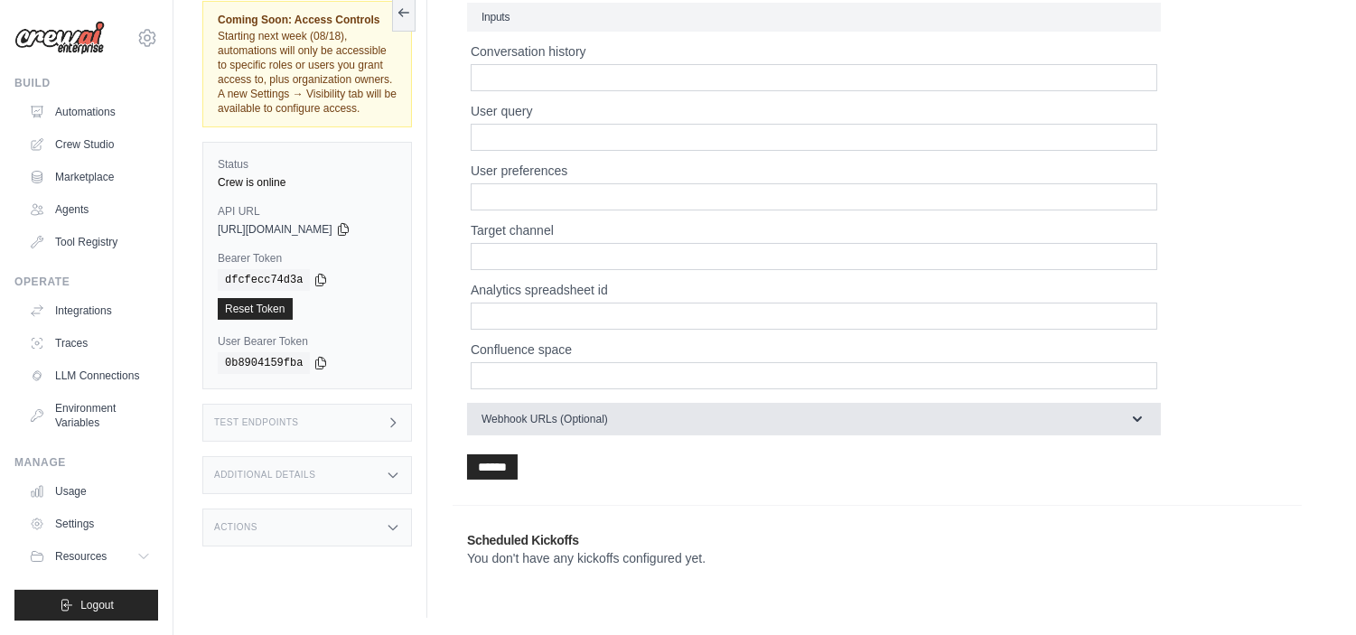
scroll to position [157, 0]
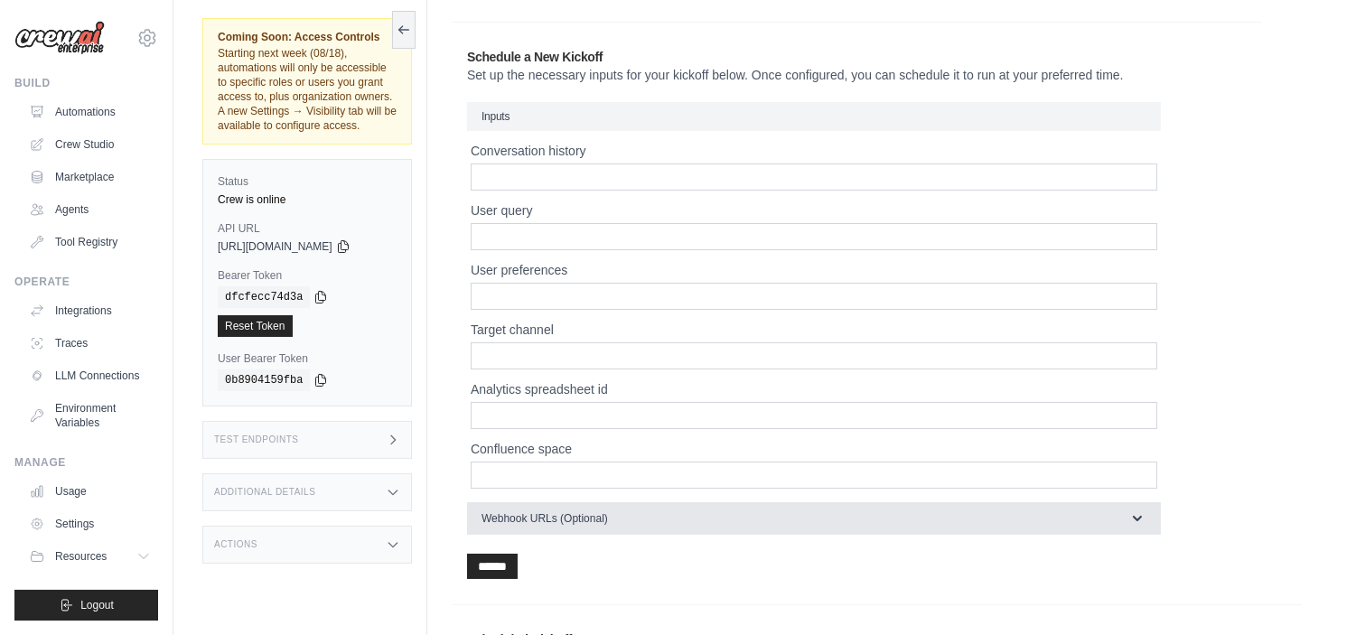
click at [1104, 517] on button "Webhook URLs (Optional)" at bounding box center [814, 518] width 694 height 33
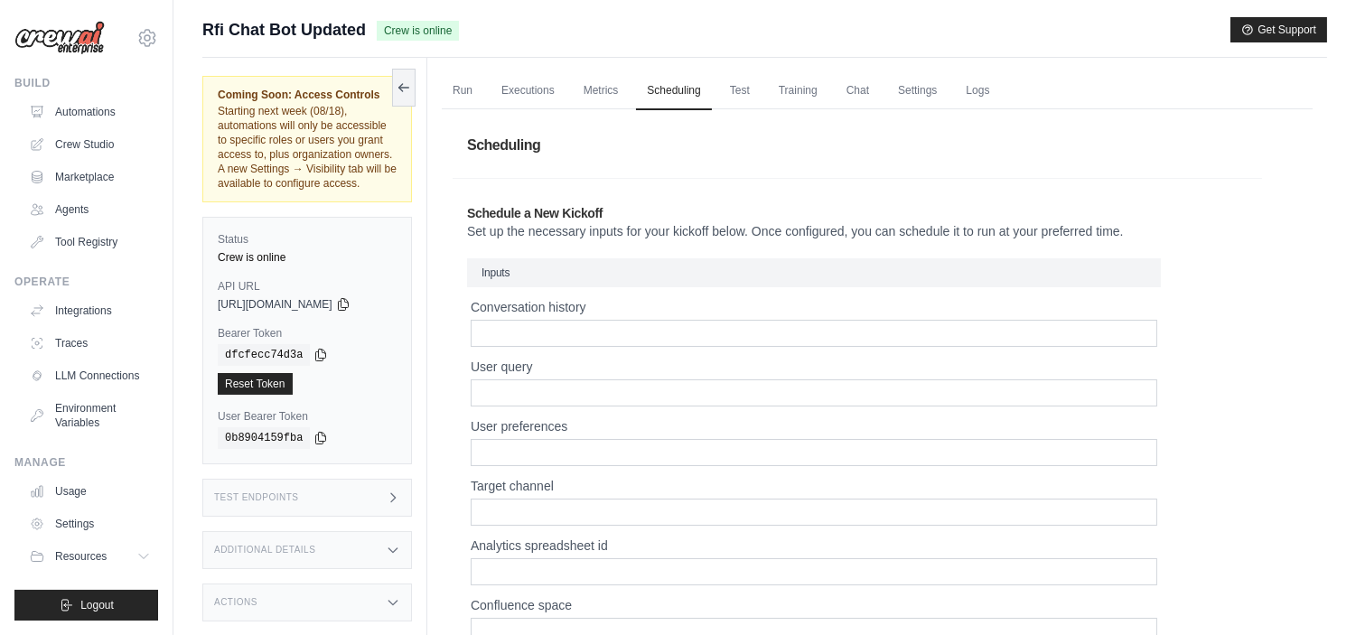
scroll to position [0, 0]
click at [606, 96] on link "Metrics" at bounding box center [601, 92] width 57 height 38
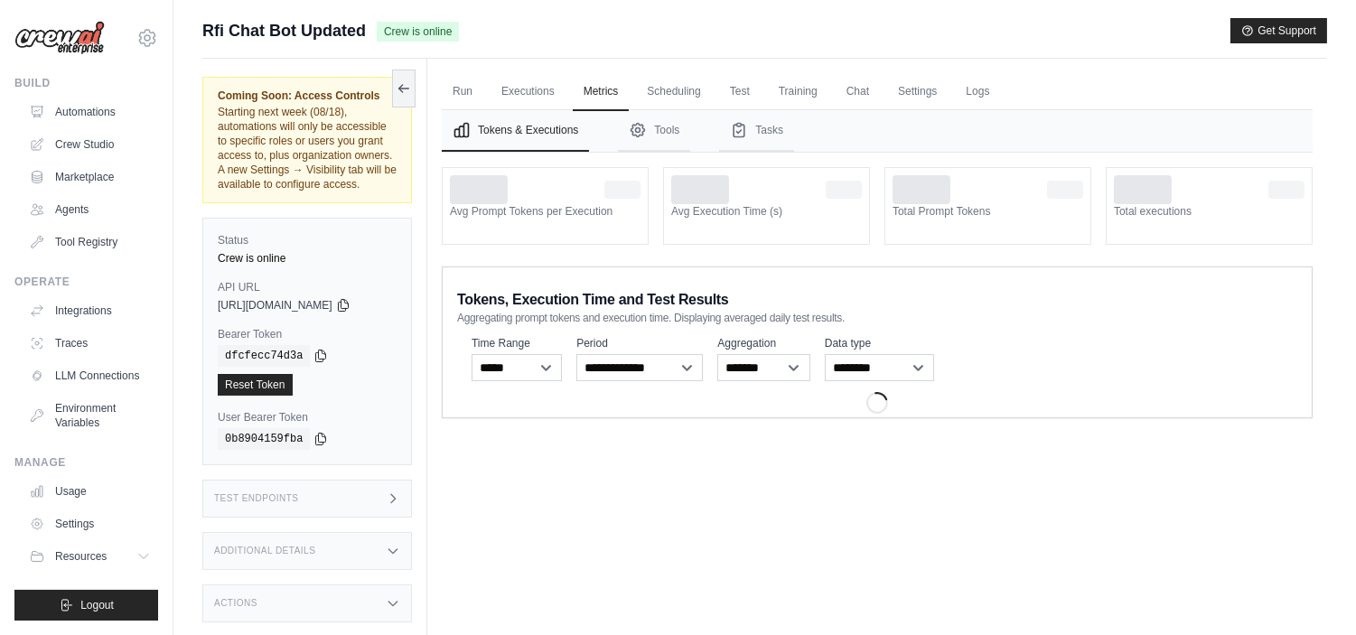
click at [521, 87] on link "Executions" at bounding box center [528, 92] width 75 height 38
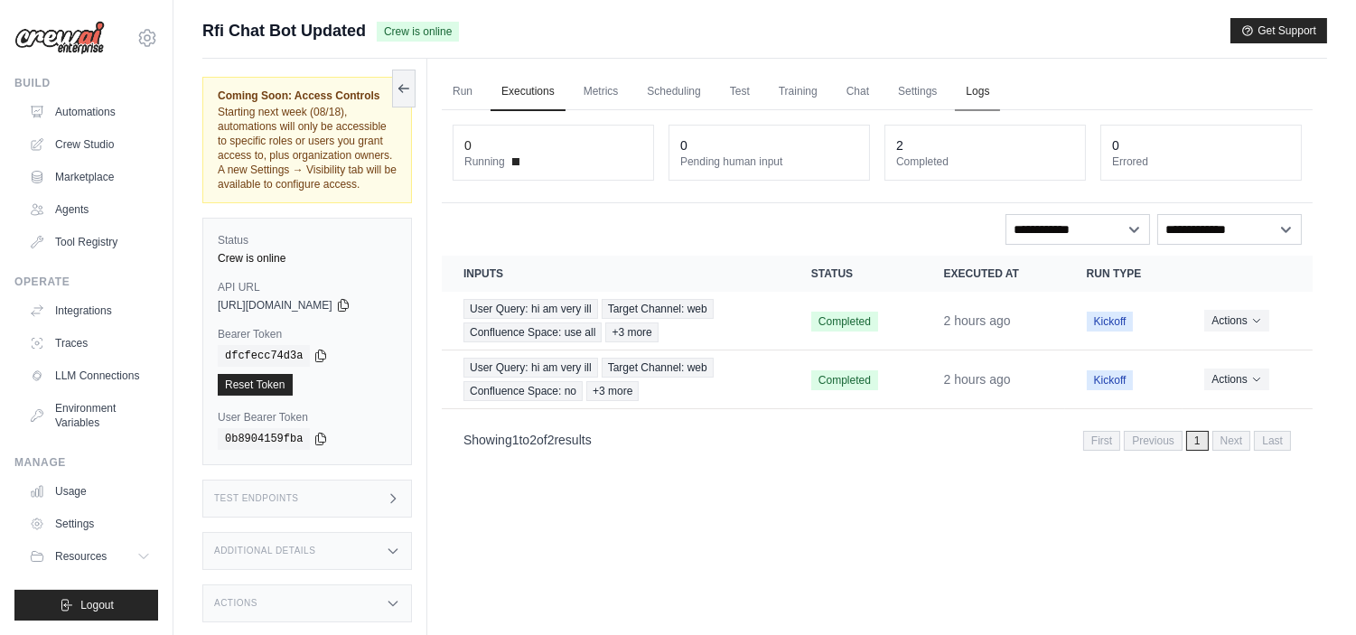
click at [979, 87] on link "Logs" at bounding box center [977, 92] width 45 height 38
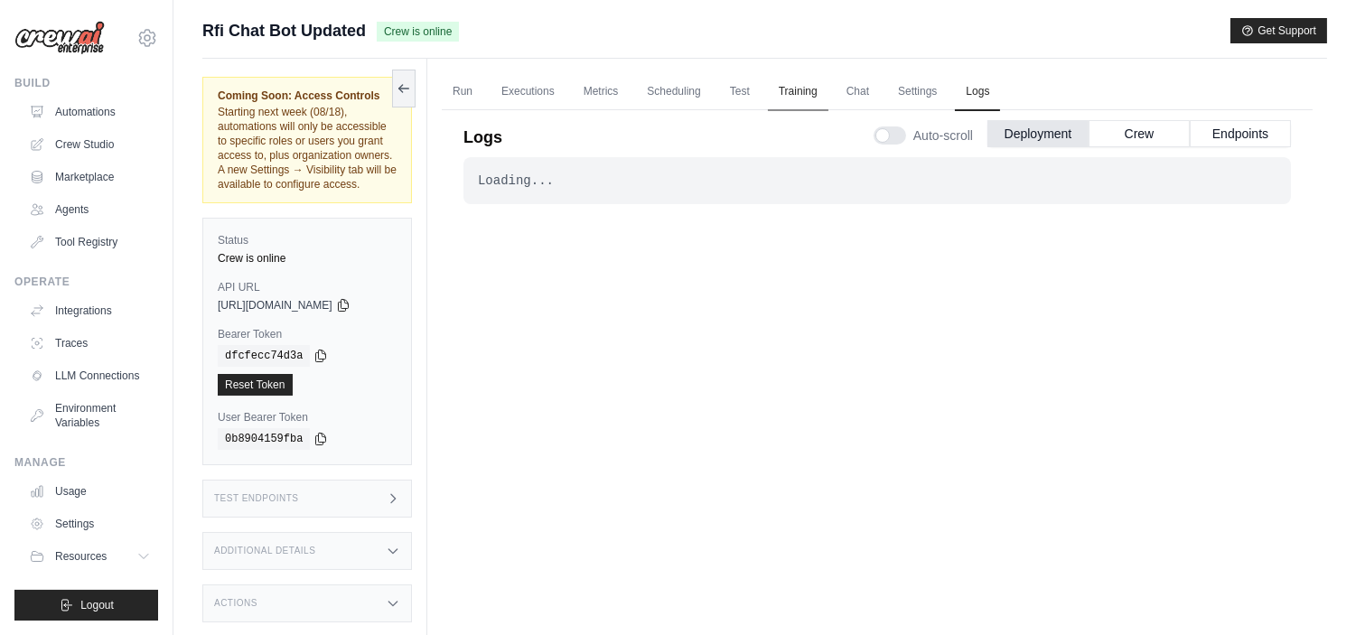
click at [815, 95] on link "Training" at bounding box center [798, 92] width 61 height 38
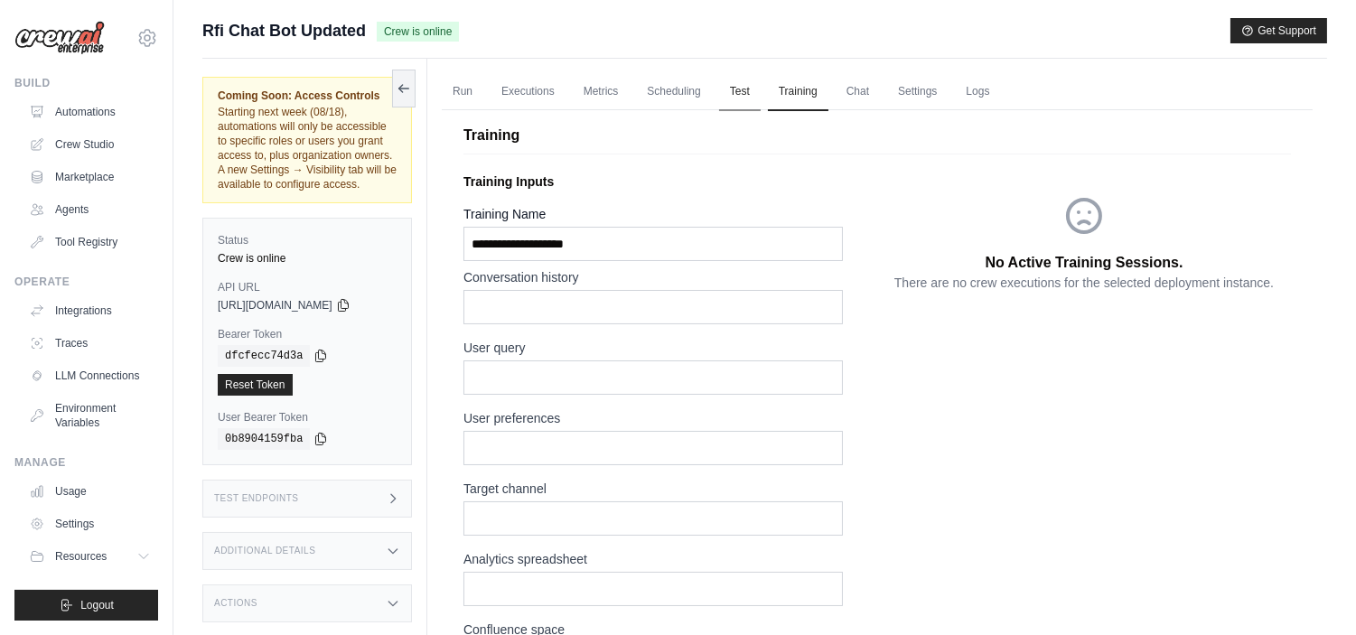
click at [752, 92] on link "Test" at bounding box center [740, 92] width 42 height 38
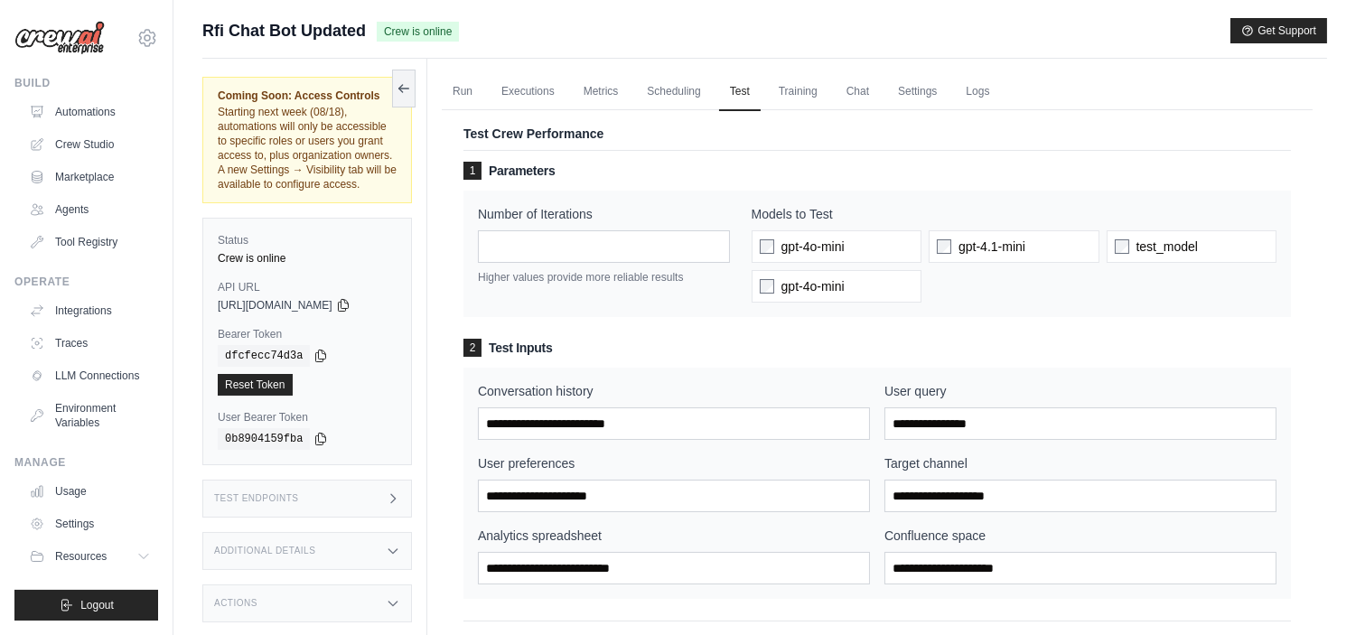
click at [829, 89] on ul "Run Executions Metrics Scheduling Test Training Chat Settings Logs" at bounding box center [877, 91] width 871 height 37
click at [826, 90] on link "Training" at bounding box center [798, 92] width 61 height 38
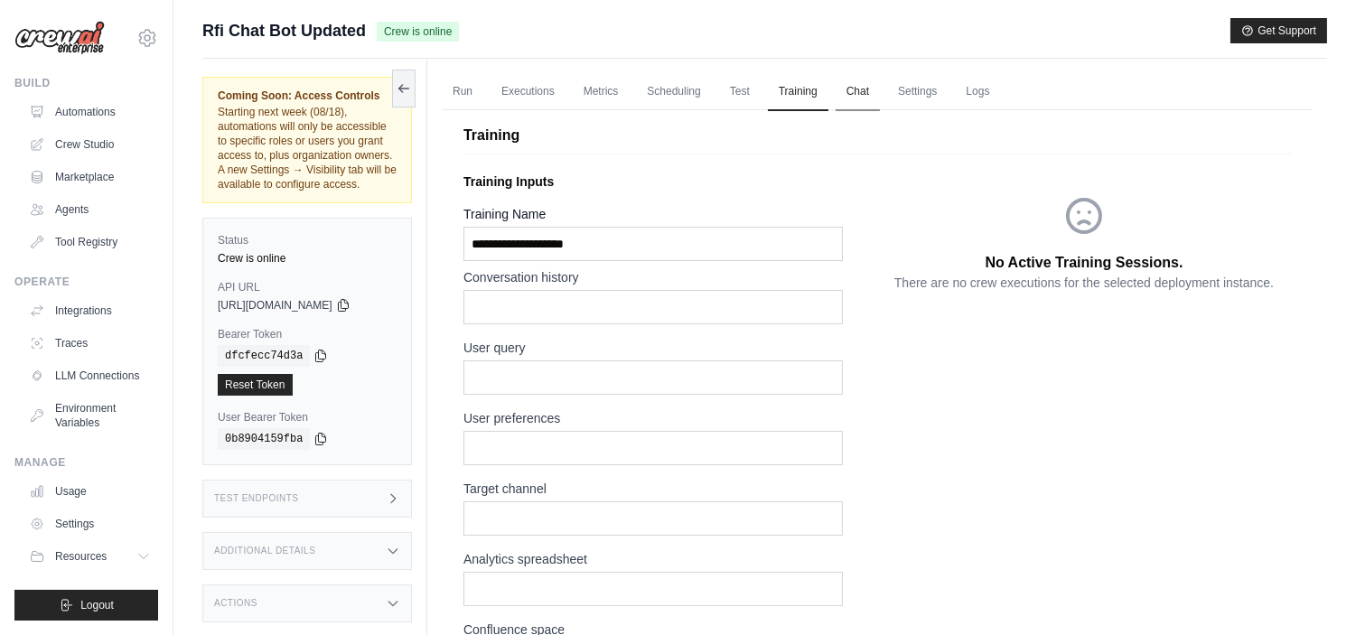
click at [862, 91] on link "Chat" at bounding box center [858, 92] width 44 height 38
click at [75, 533] on link "Settings" at bounding box center [91, 523] width 136 height 29
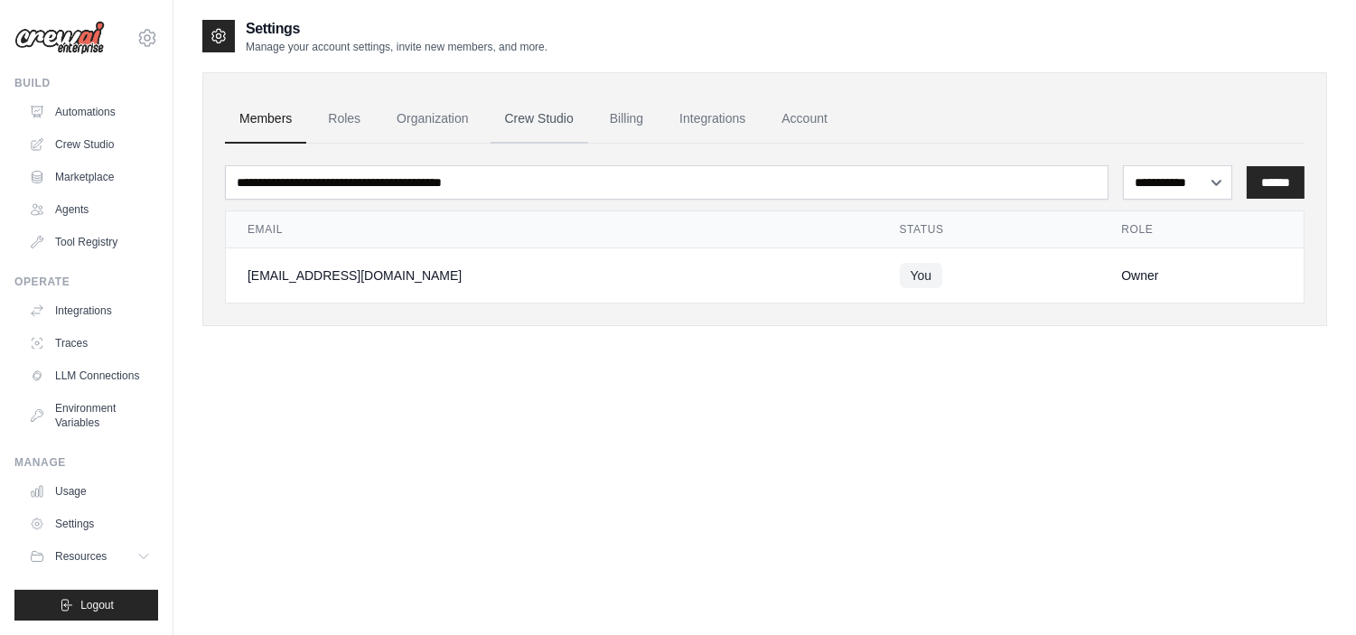
click at [531, 118] on link "Crew Studio" at bounding box center [540, 119] width 98 height 49
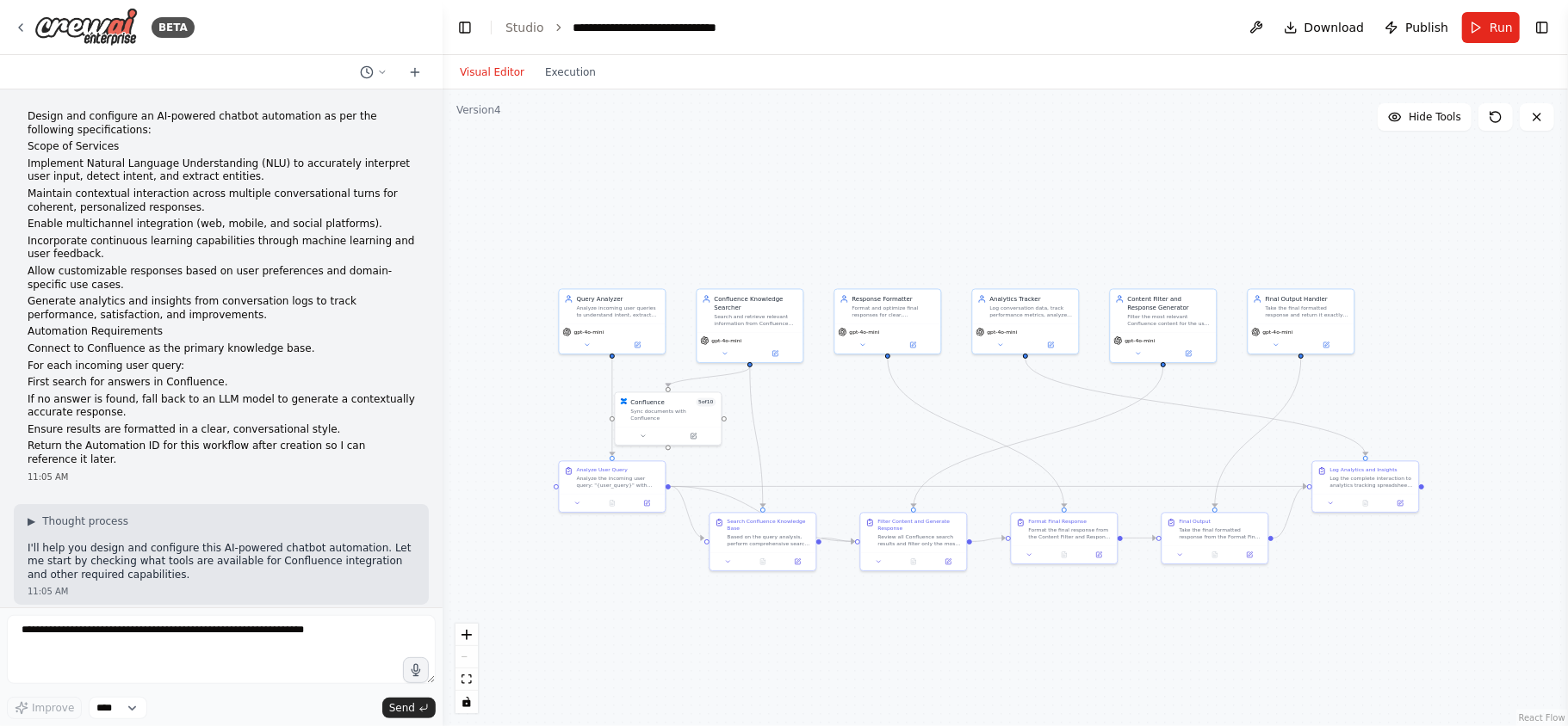
scroll to position [15197, 0]
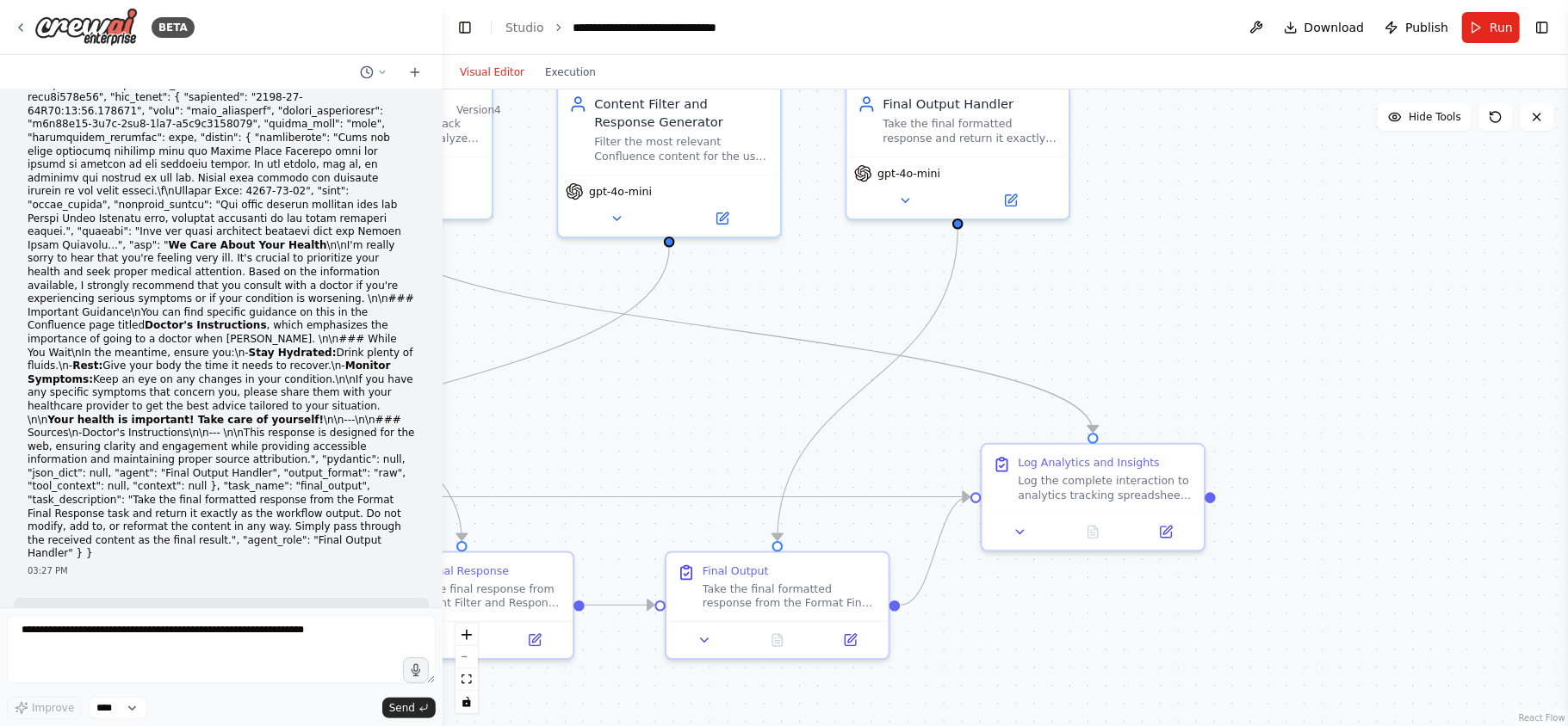
drag, startPoint x: 1052, startPoint y: 275, endPoint x: 559, endPoint y: 437, distance: 518.9
click at [499, 437] on div ".deletable-edge-delete-btn { width: 20px; height: 20px; border: 0px solid #ffff…" at bounding box center [1005, 408] width 1126 height 636
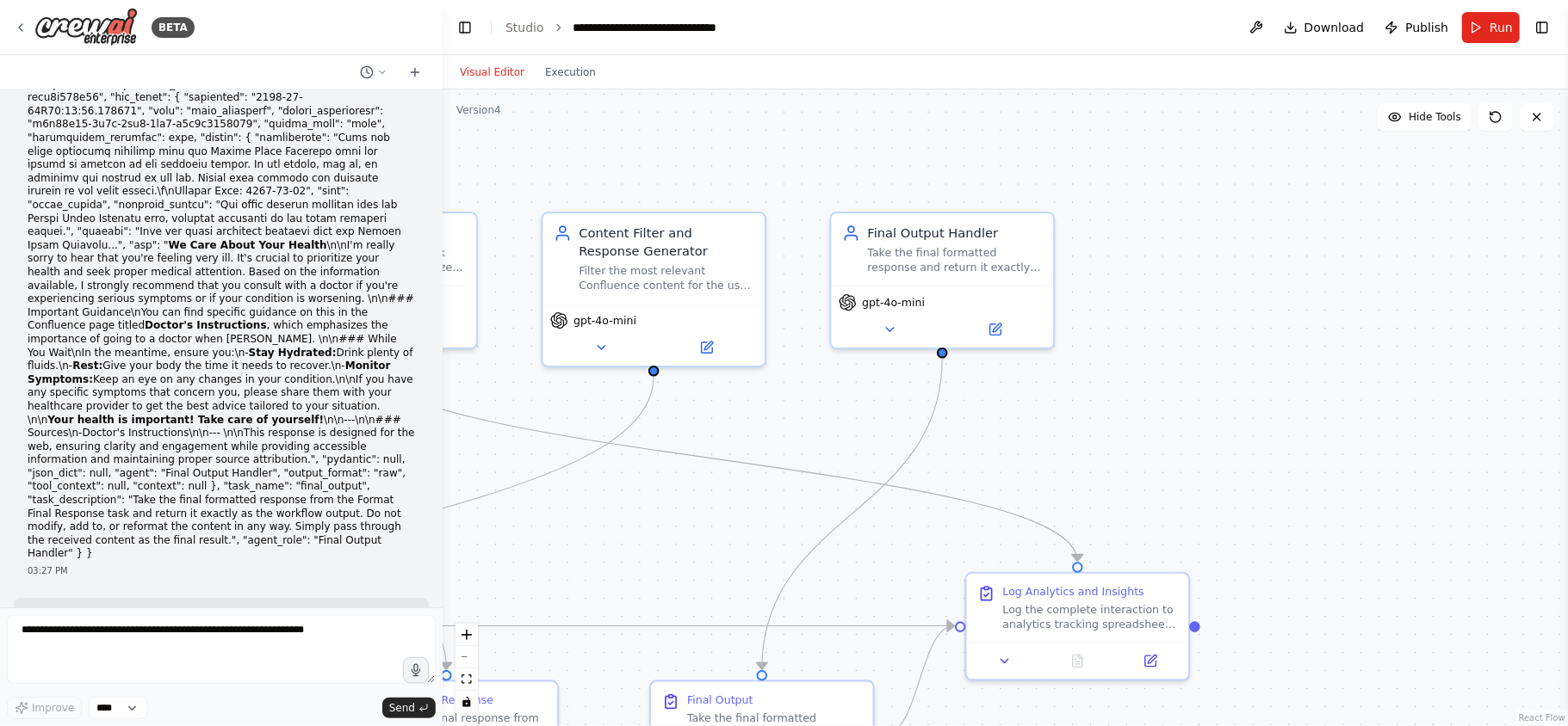
drag, startPoint x: 1316, startPoint y: 411, endPoint x: 1296, endPoint y: 528, distance: 118.7
click at [1296, 528] on div ".deletable-edge-delete-btn { width: 20px; height: 20px; border: 0px solid #ffff…" at bounding box center [1005, 408] width 1126 height 636
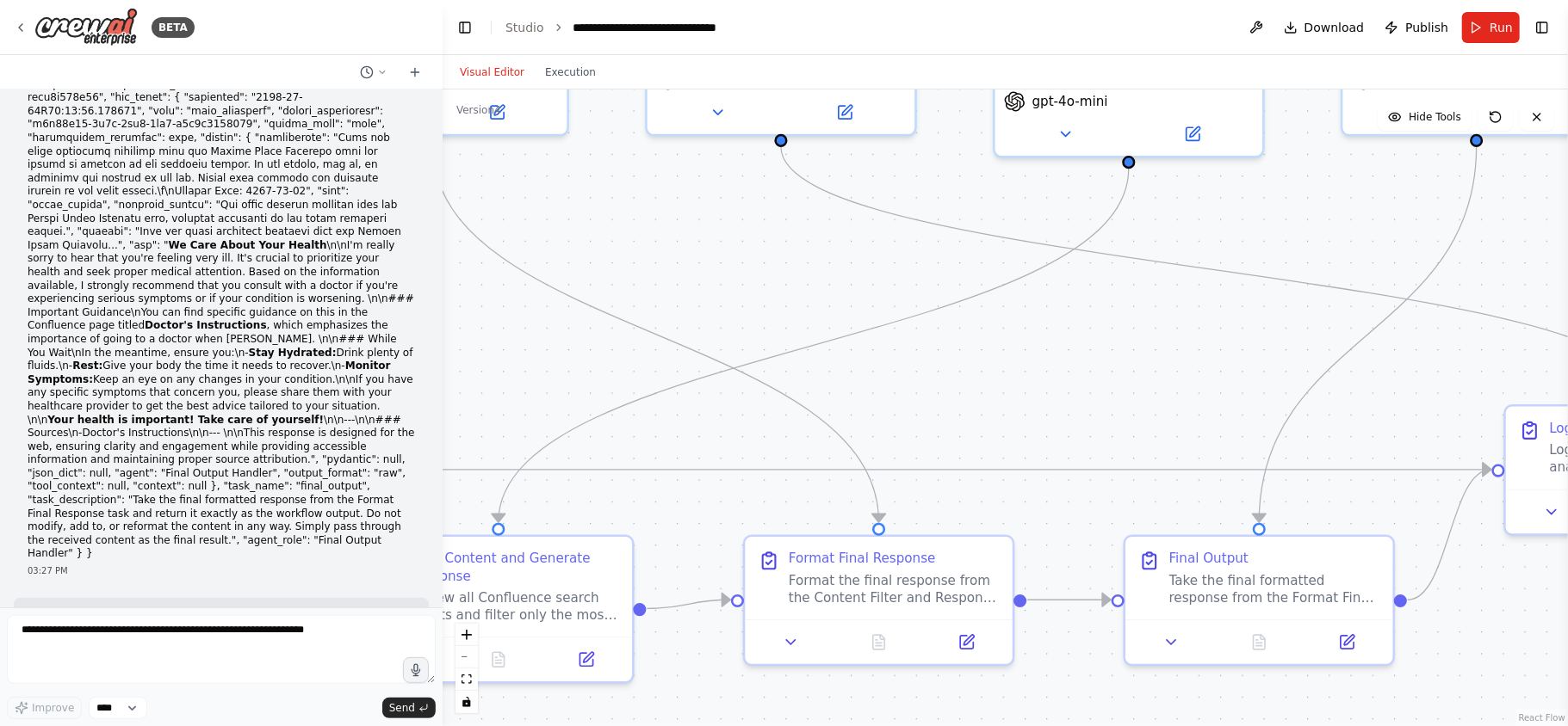
drag, startPoint x: 993, startPoint y: 404, endPoint x: 1455, endPoint y: 226, distance: 495.1
click at [1455, 226] on div ".deletable-edge-delete-btn { width: 20px; height: 20px; border: 0px solid #ffff…" at bounding box center [1005, 408] width 1126 height 636
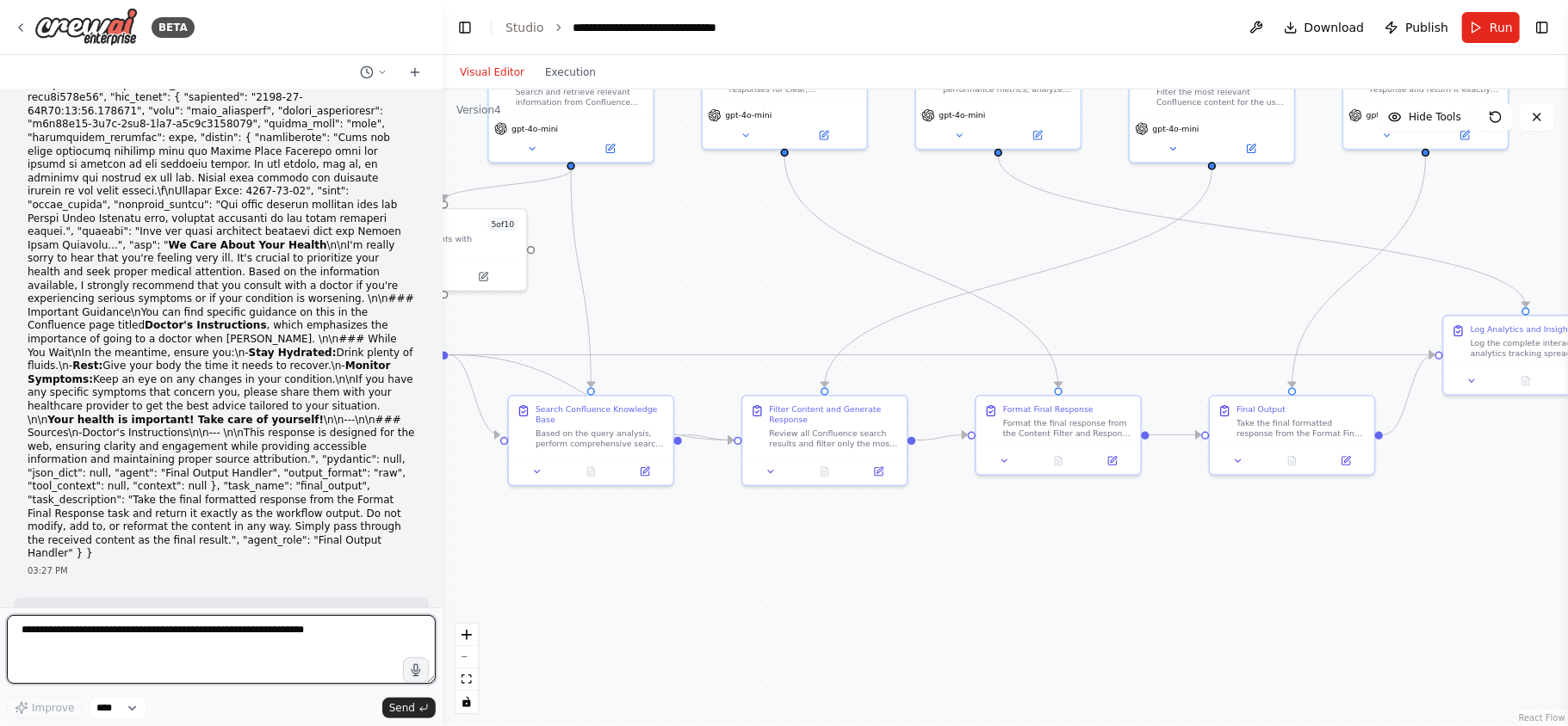
click at [246, 645] on textarea at bounding box center [221, 650] width 429 height 69
type textarea "**********"
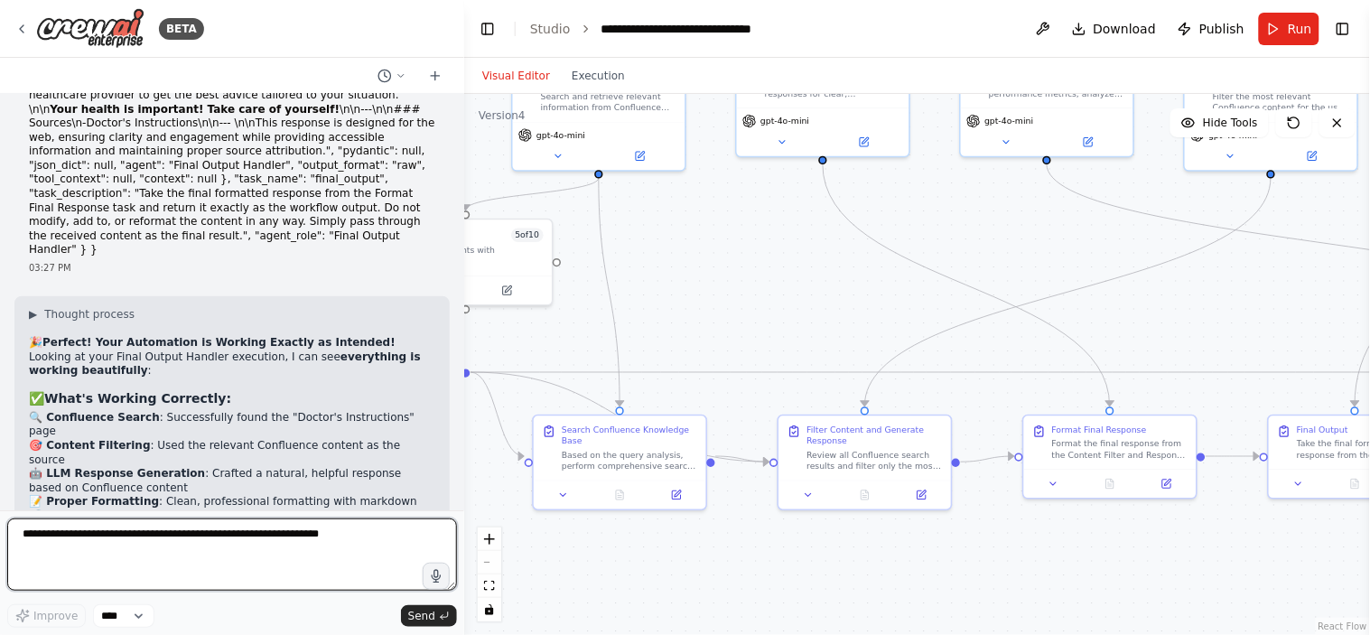
scroll to position [16217, 0]
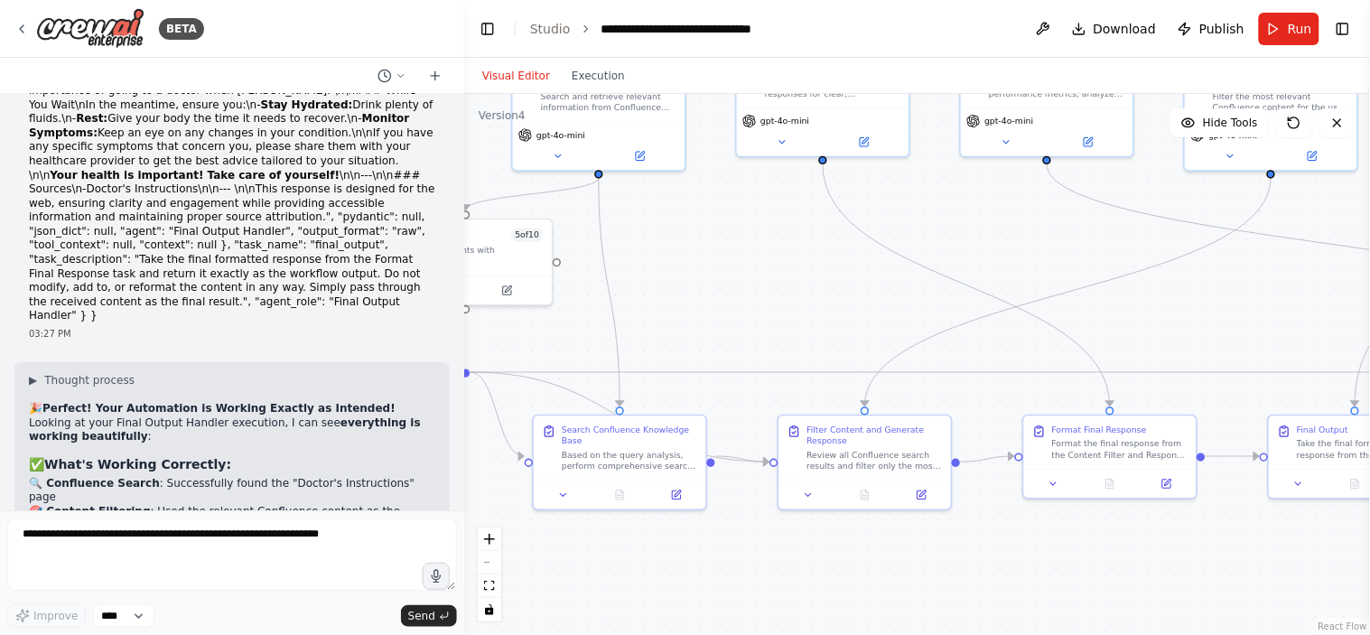
drag, startPoint x: 92, startPoint y: 444, endPoint x: 24, endPoint y: 400, distance: 80.4
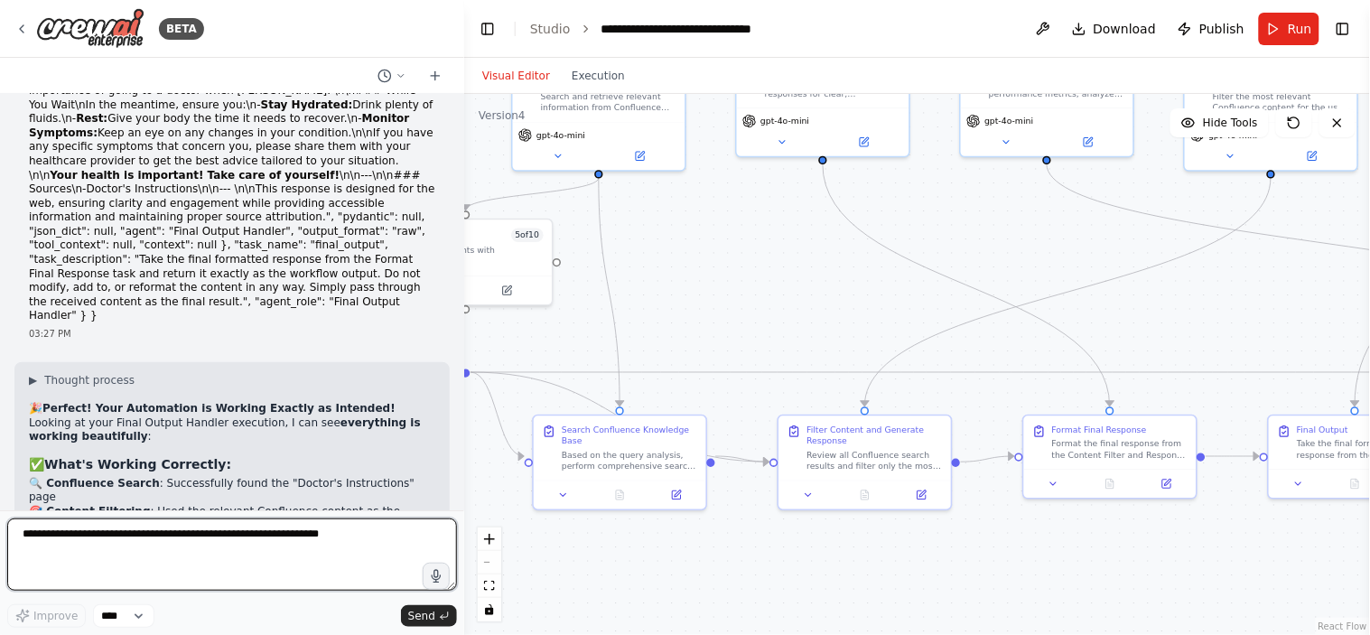
click at [96, 547] on textarea at bounding box center [232, 555] width 450 height 72
type textarea "**********"
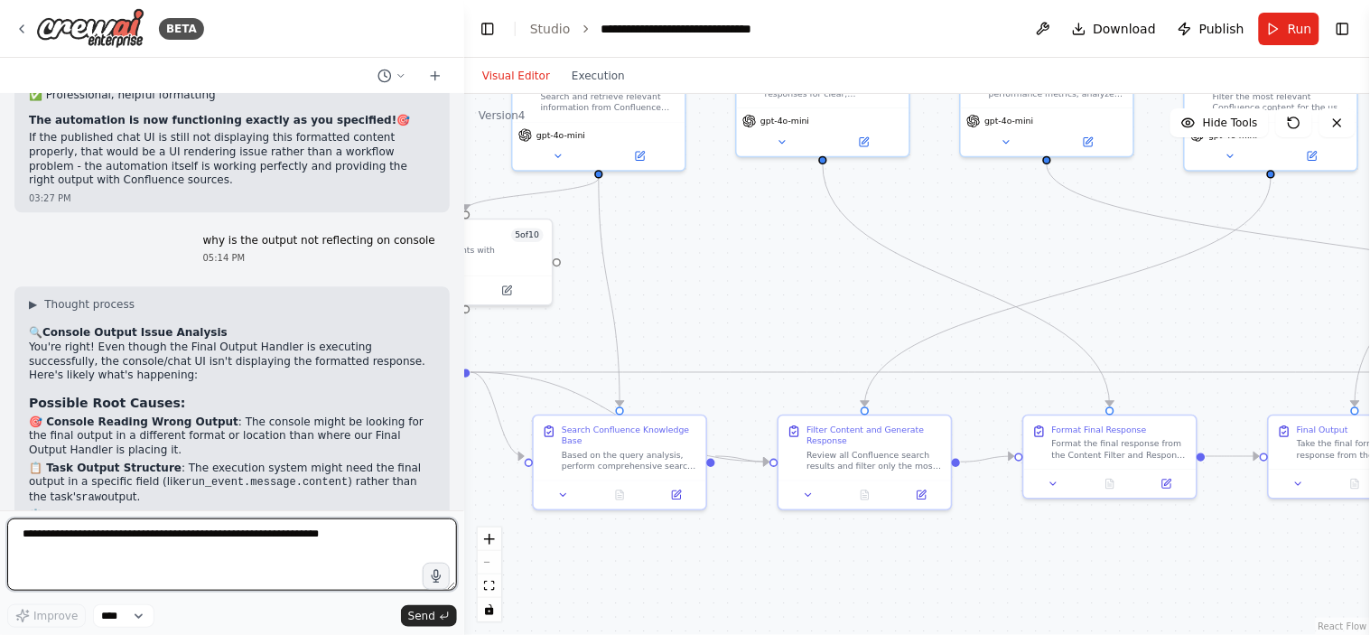
scroll to position [16968, 0]
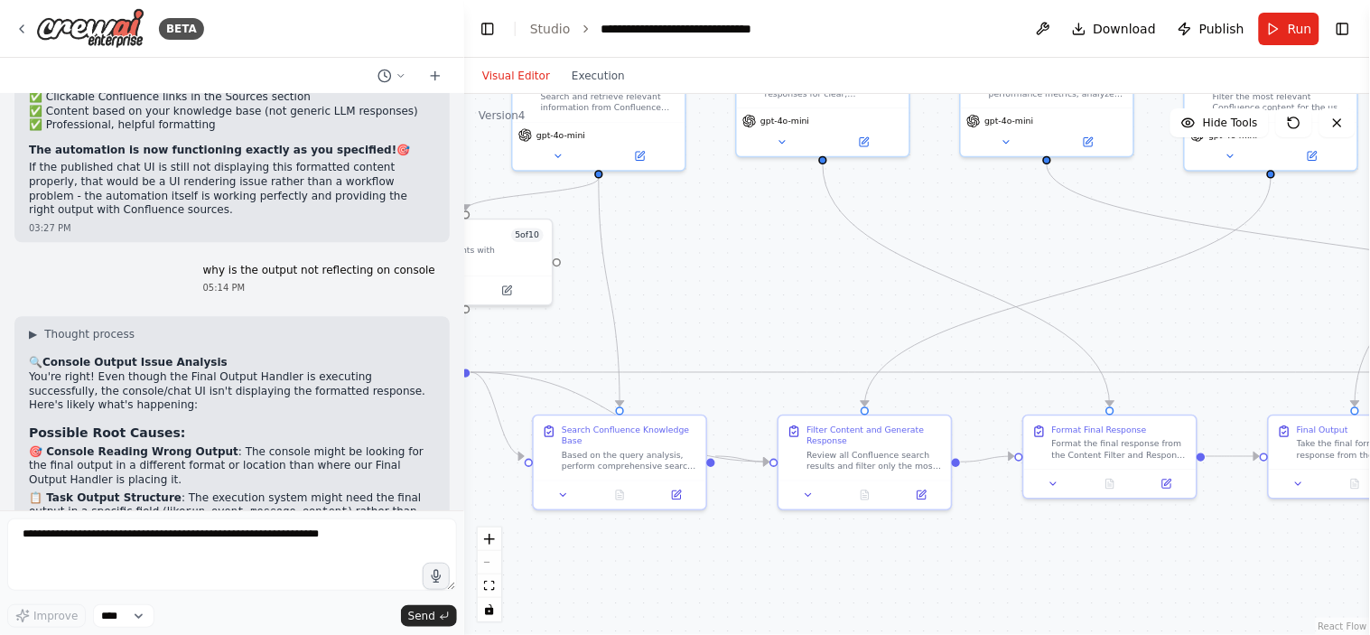
drag, startPoint x: 82, startPoint y: 302, endPoint x: 118, endPoint y: 310, distance: 37.0
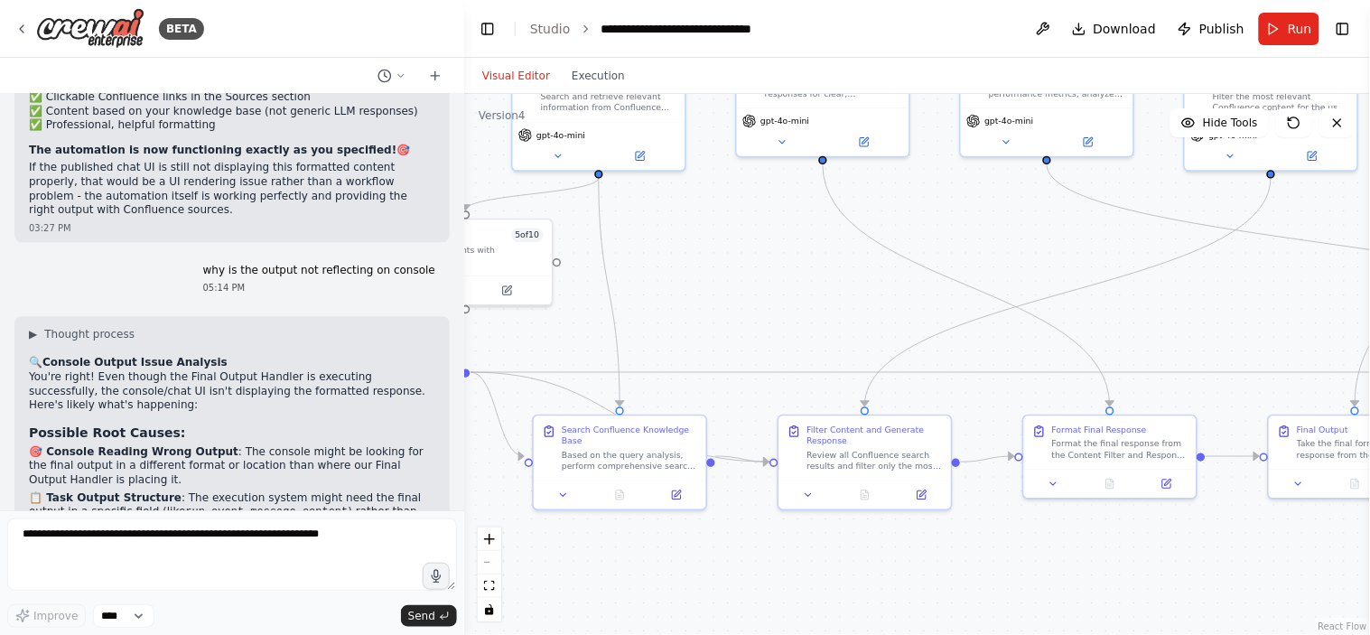
drag, startPoint x: 94, startPoint y: 307, endPoint x: 78, endPoint y: 310, distance: 16.5
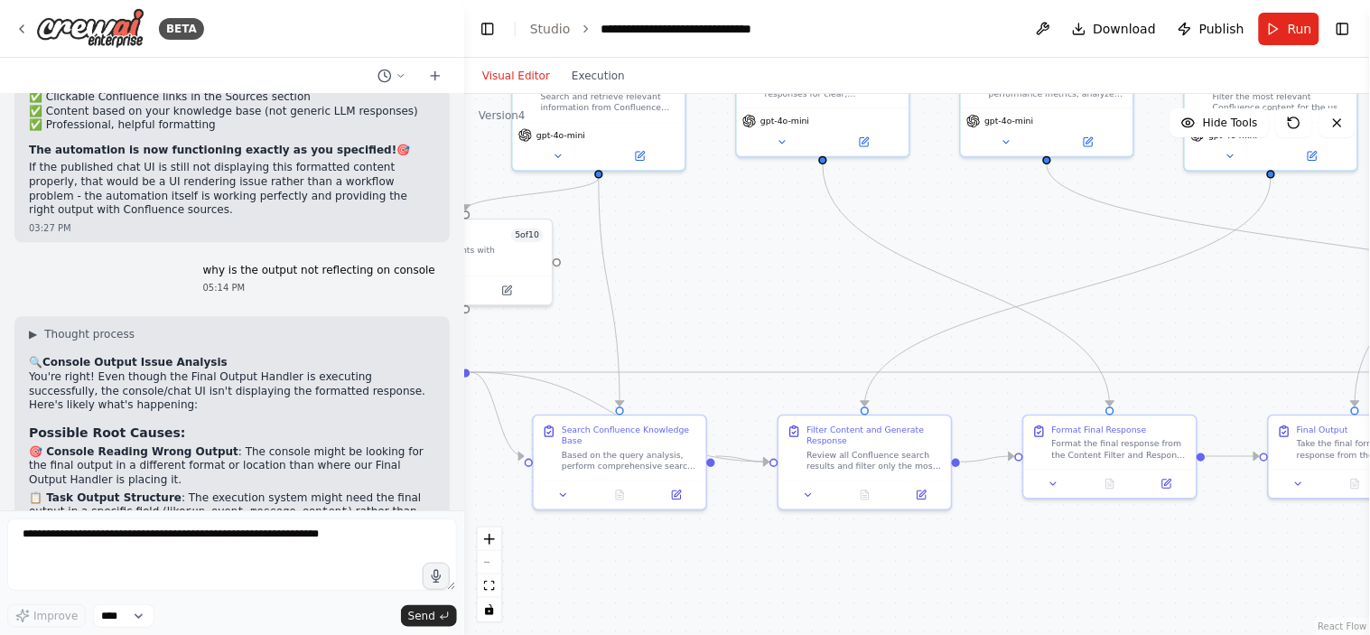
drag, startPoint x: 63, startPoint y: 312, endPoint x: 51, endPoint y: 313, distance: 12.8
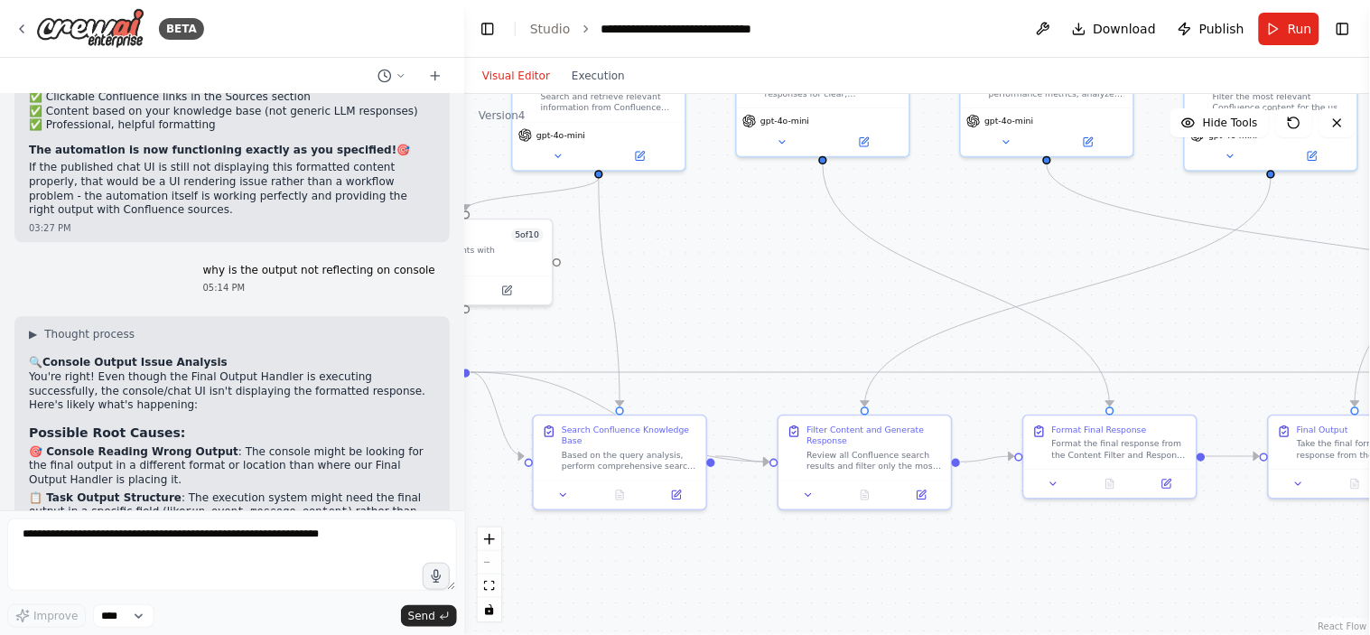
drag, startPoint x: 27, startPoint y: 329, endPoint x: 152, endPoint y: 373, distance: 132.3
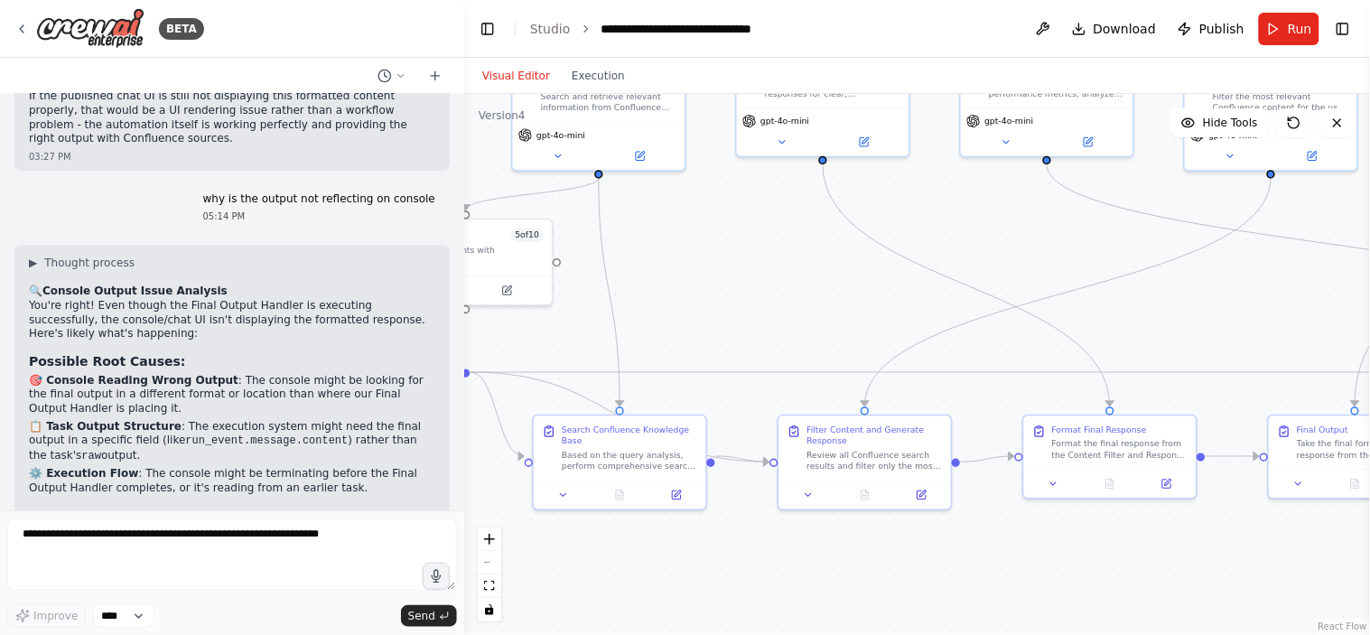
scroll to position [17002, 0]
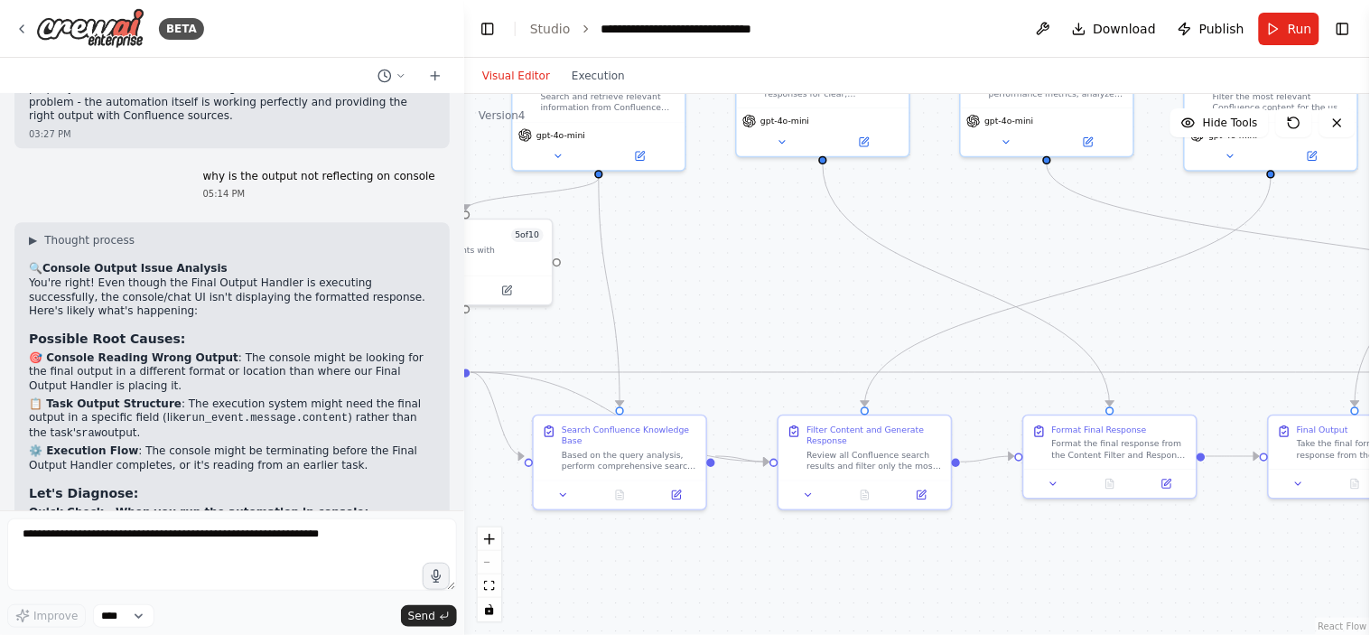
scroll to position [17040, 0]
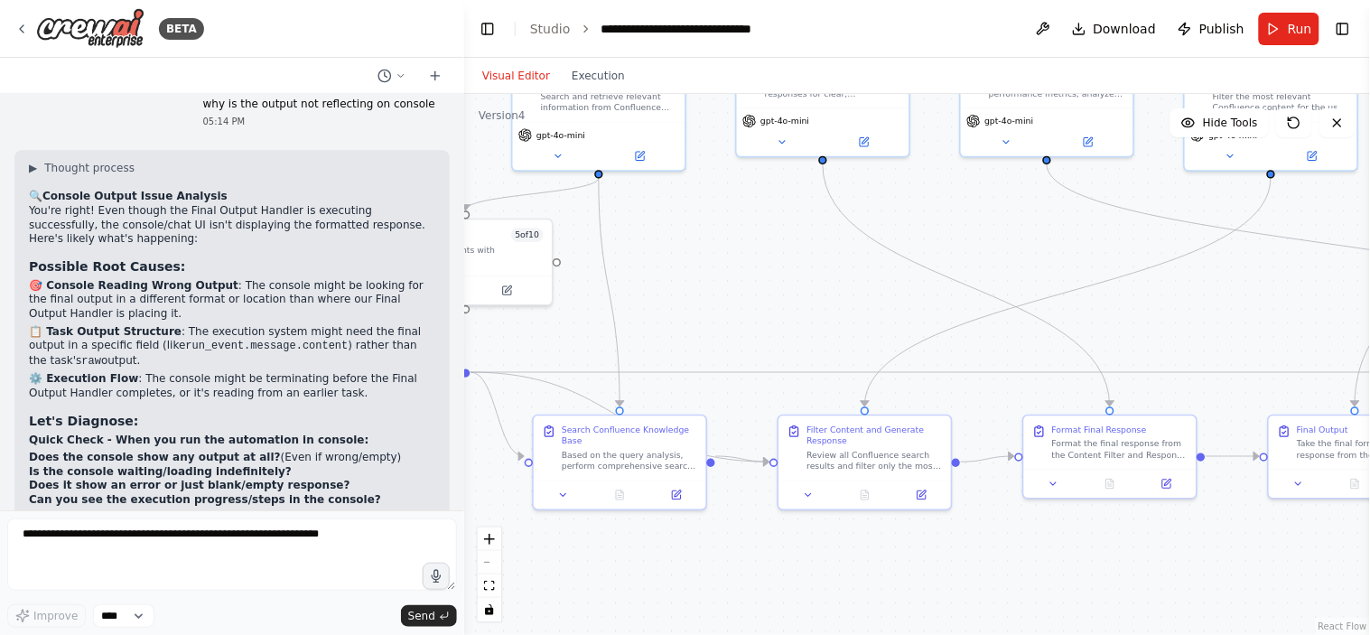
scroll to position [17107, 0]
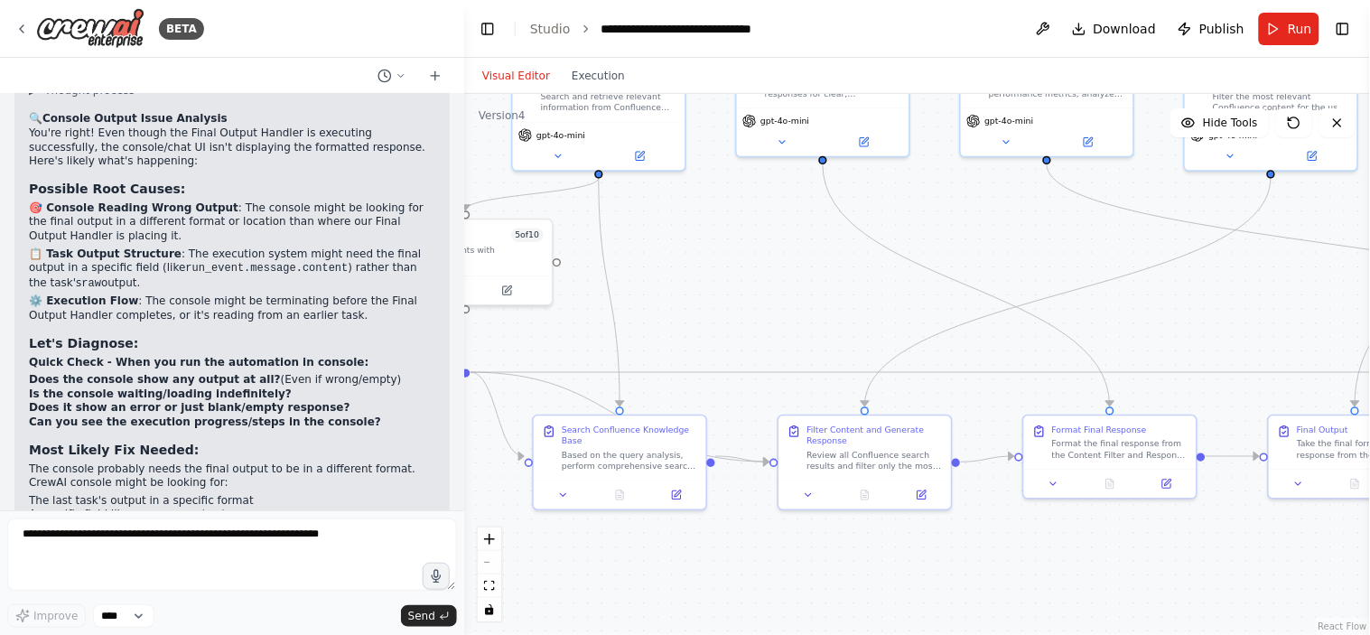
scroll to position [17185, 0]
drag, startPoint x: 192, startPoint y: 407, endPoint x: 5, endPoint y: 382, distance: 188.7
click at [5, 382] on div "BETA Design and configure an AI-powered chatbot automation as per the following…" at bounding box center [232, 317] width 464 height 635
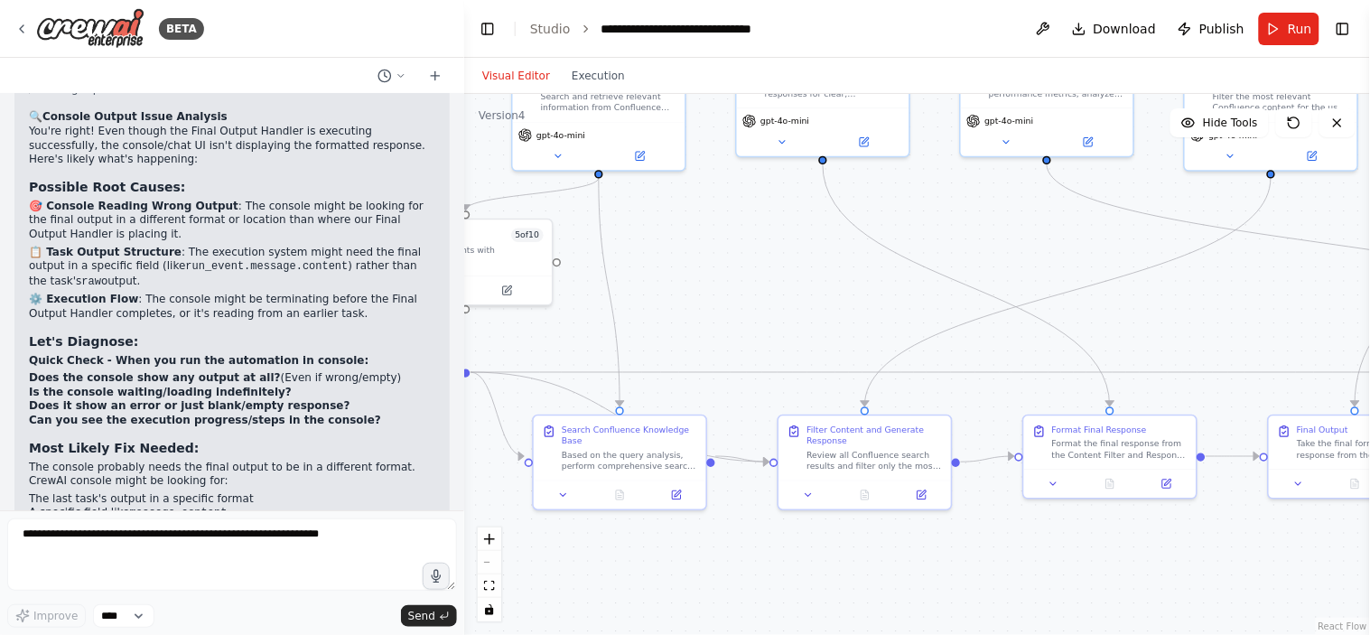
drag, startPoint x: 175, startPoint y: 402, endPoint x: 173, endPoint y: 411, distance: 9.2
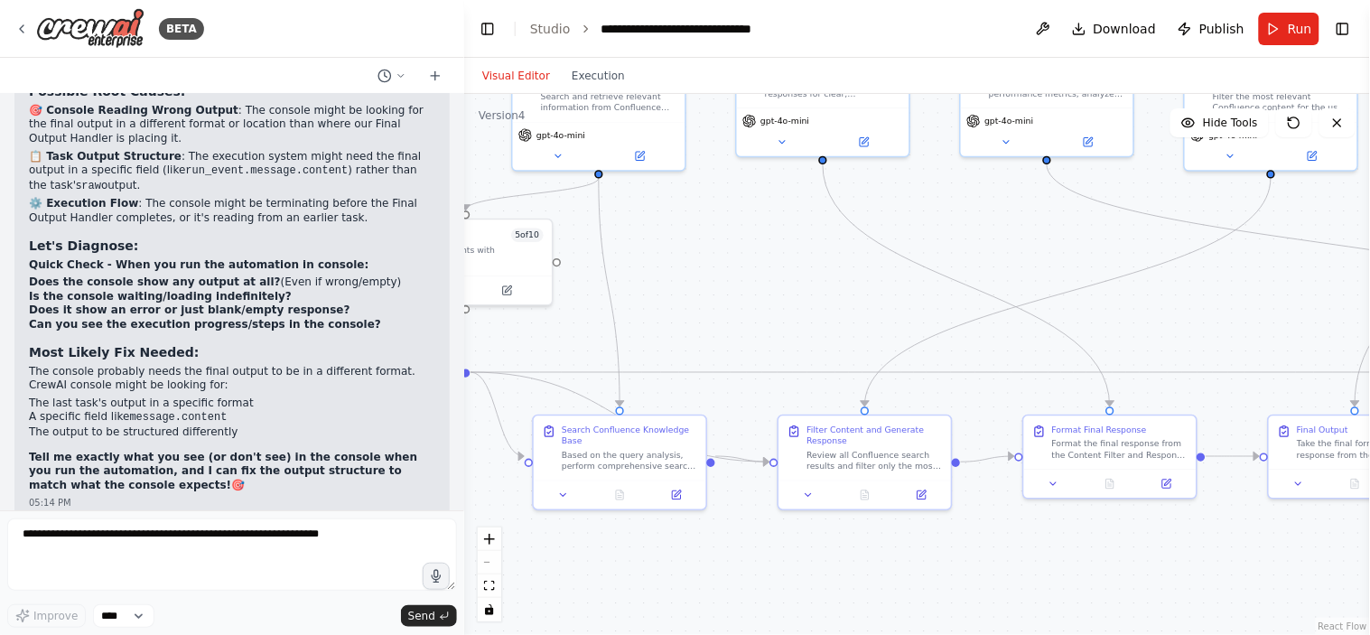
scroll to position [17294, 0]
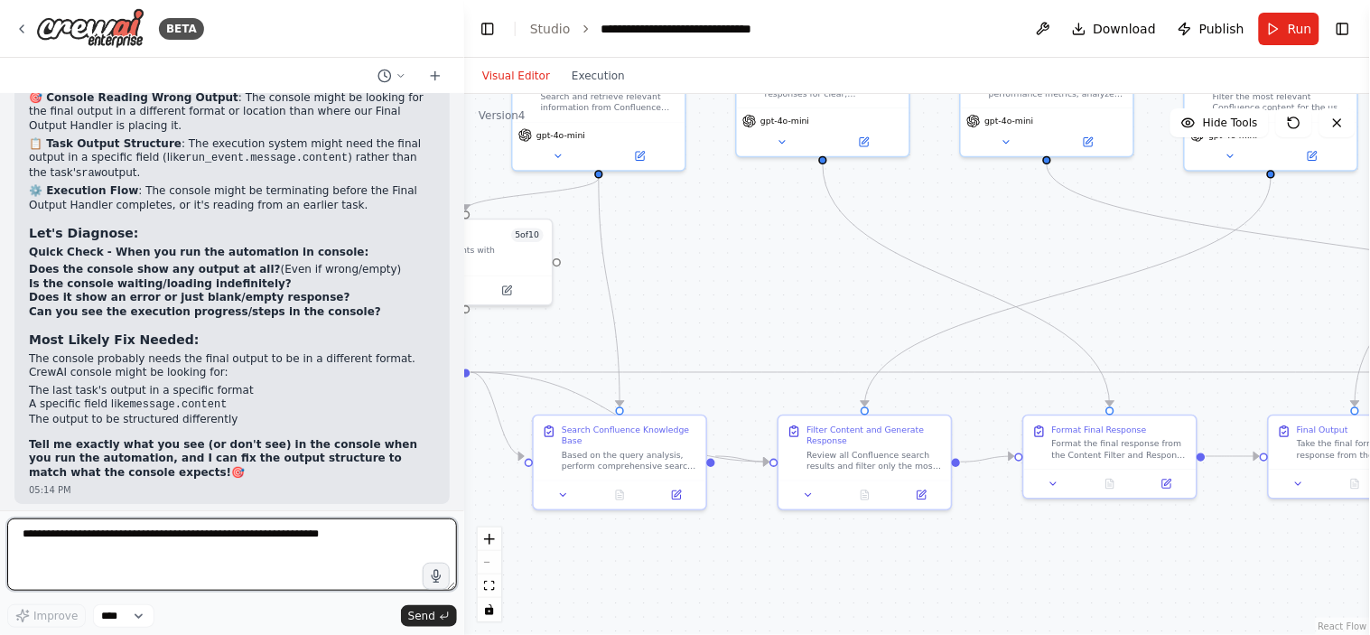
click at [182, 576] on textarea at bounding box center [232, 555] width 450 height 72
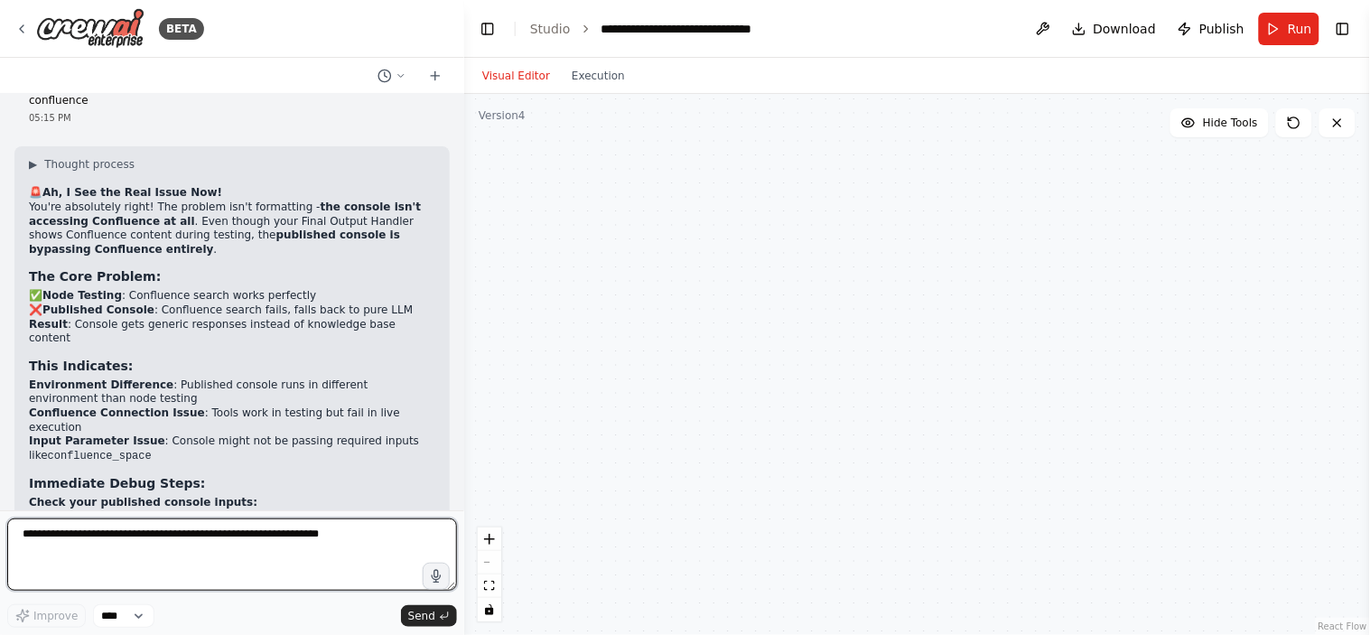
scroll to position [24373, 0]
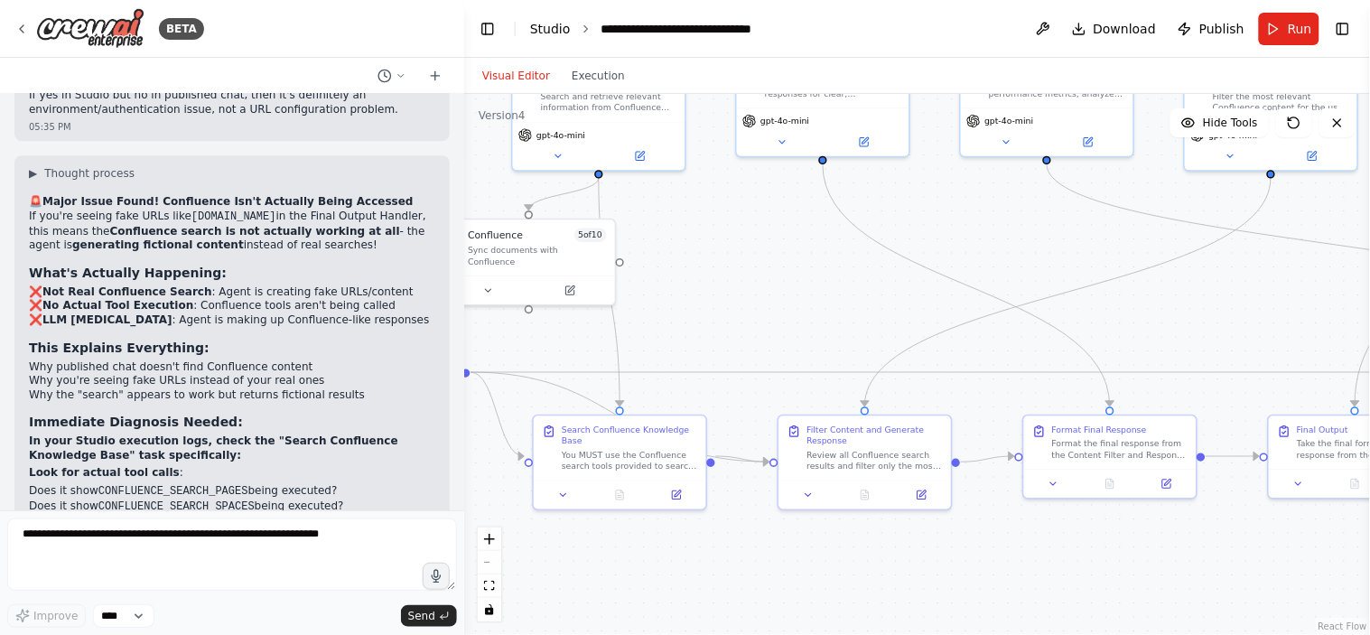
click at [557, 27] on link "Studio" at bounding box center [550, 29] width 41 height 14
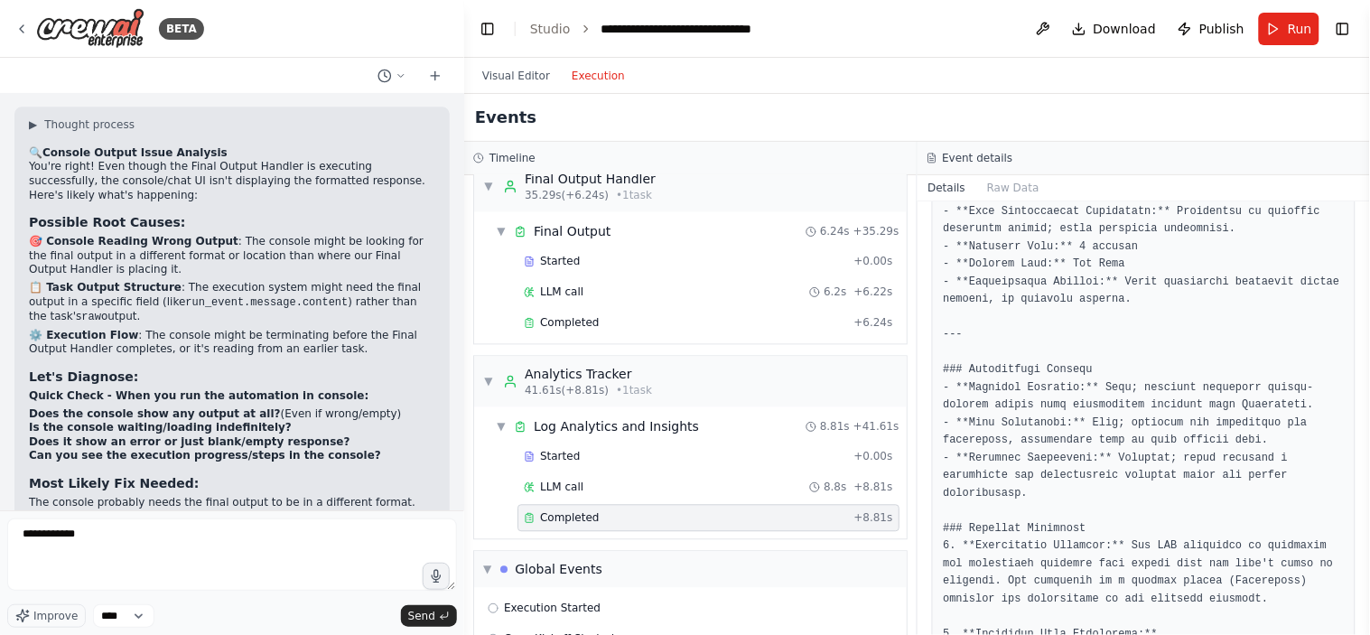
scroll to position [17159, 0]
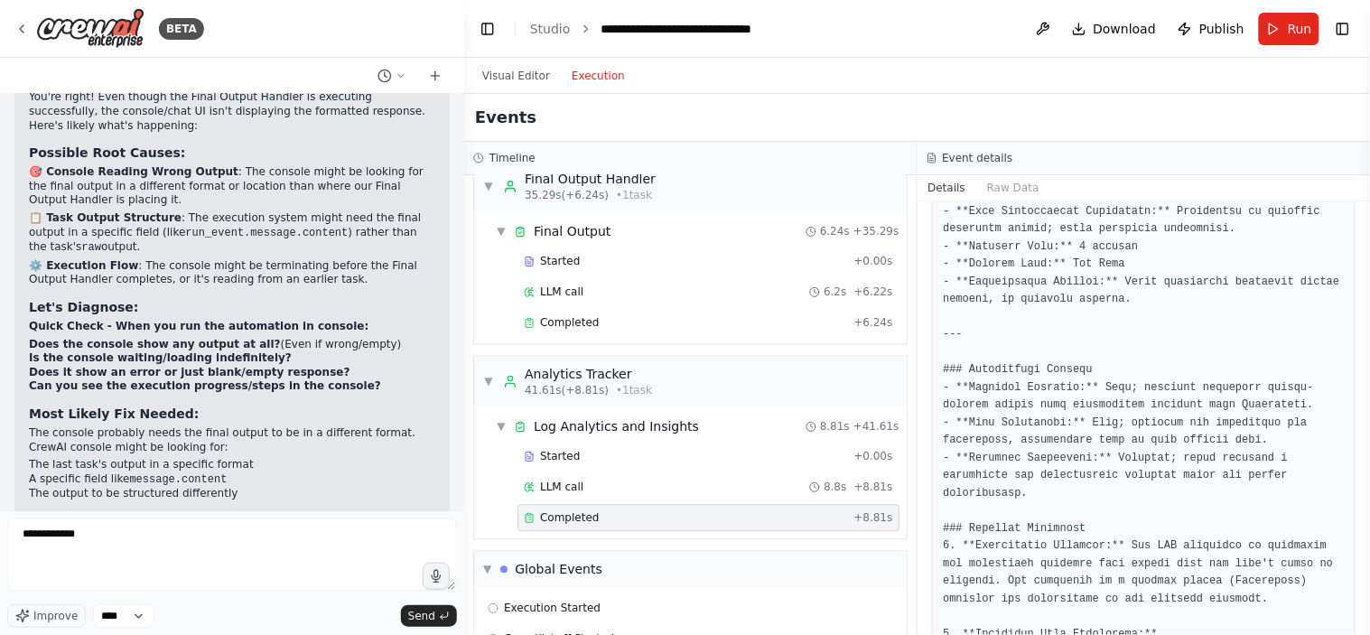
click at [192, 615] on div "Improve **** Send" at bounding box center [232, 615] width 450 height 23
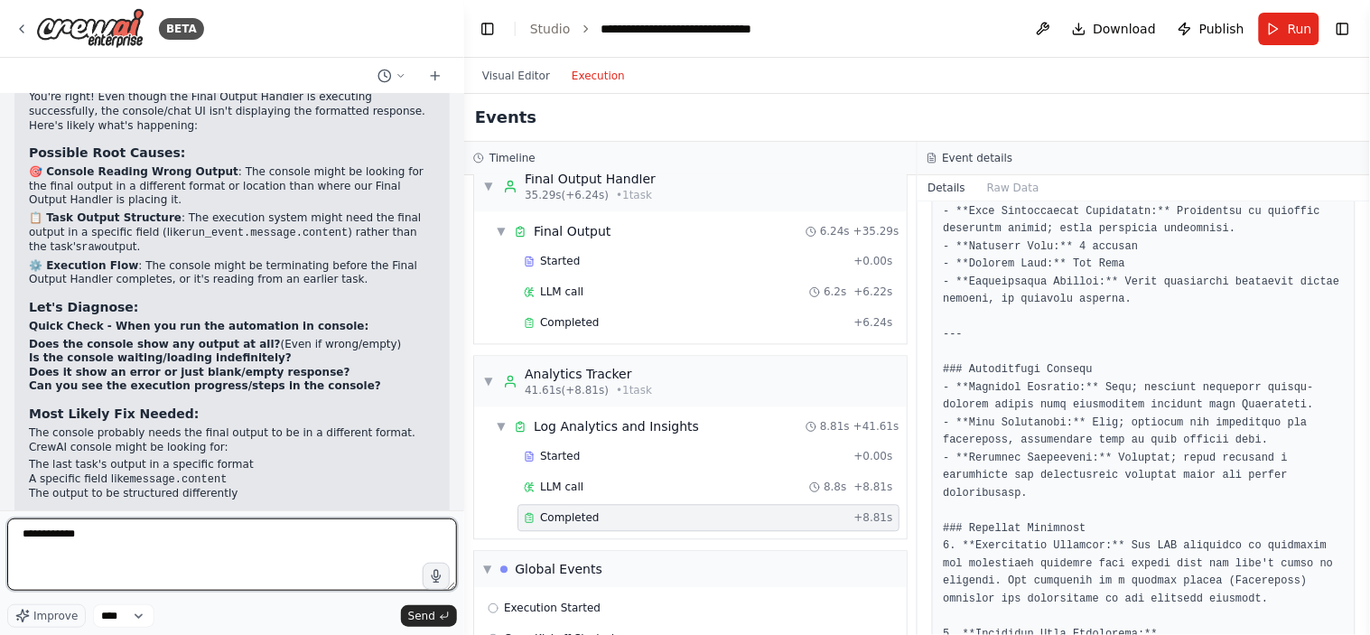
click at [181, 533] on textarea "**********" at bounding box center [232, 555] width 450 height 72
type textarea "**********"
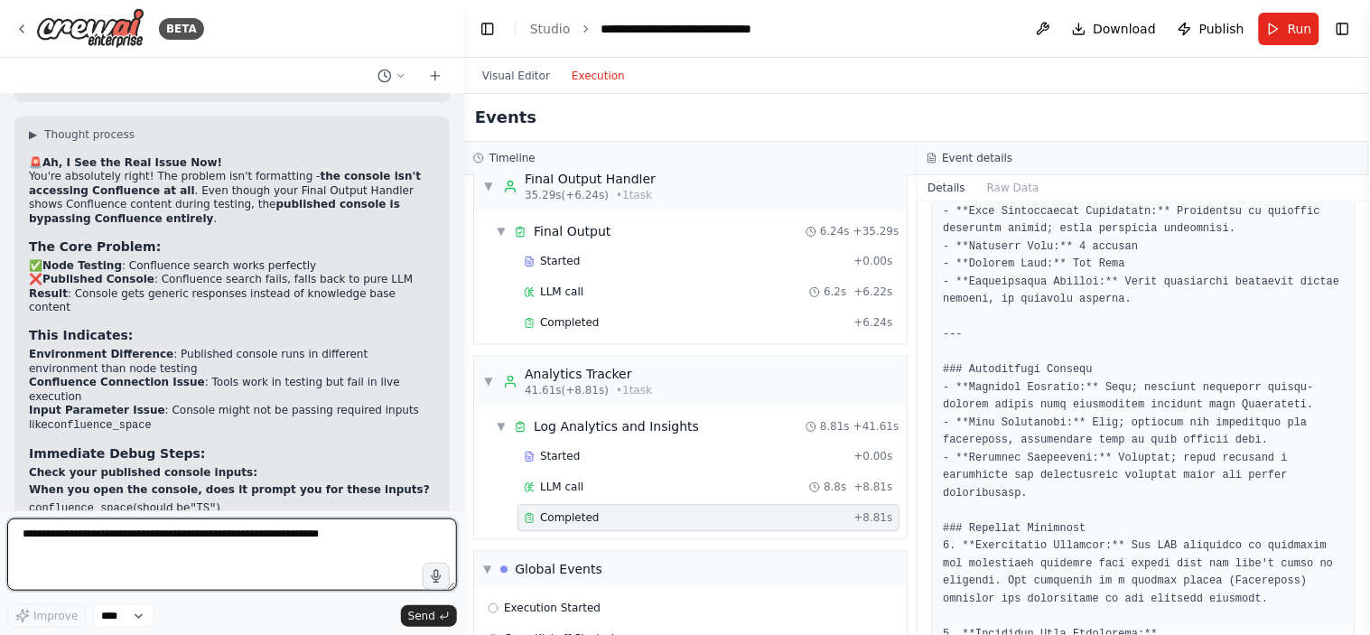
scroll to position [17517, 0]
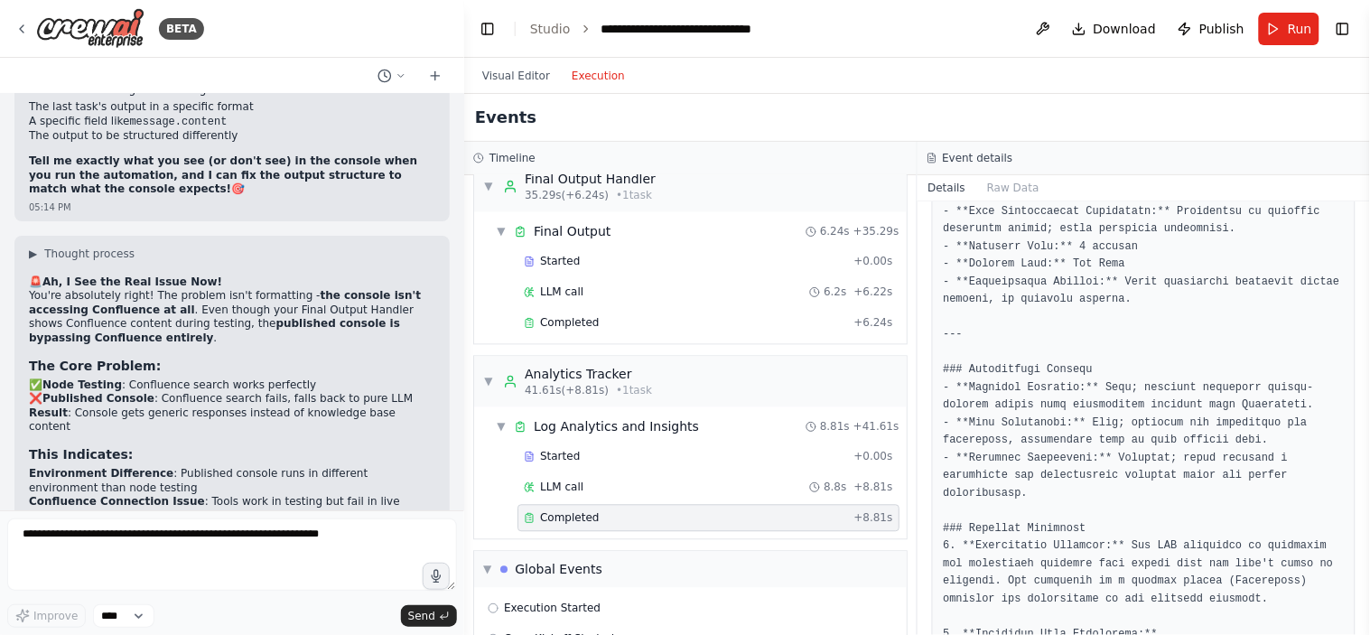
click at [1015, 192] on button "Raw Data" at bounding box center [1014, 187] width 74 height 25
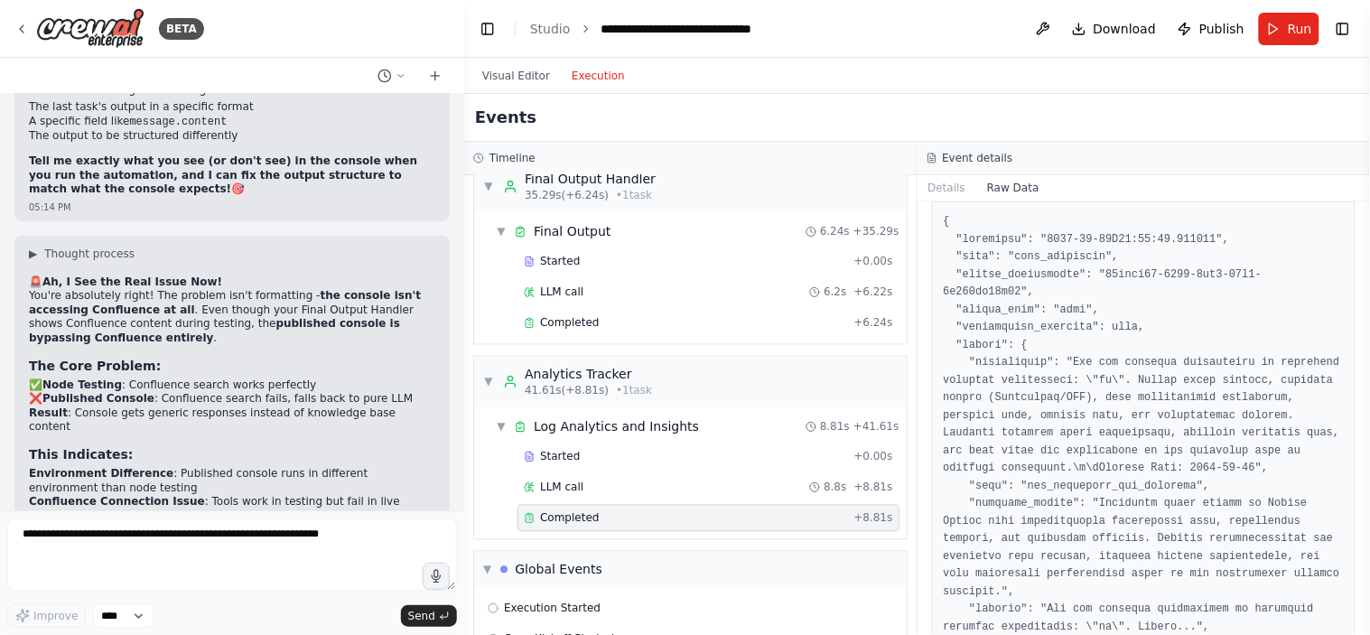
scroll to position [52, 0]
click at [612, 325] on div "Completed" at bounding box center [685, 323] width 322 height 14
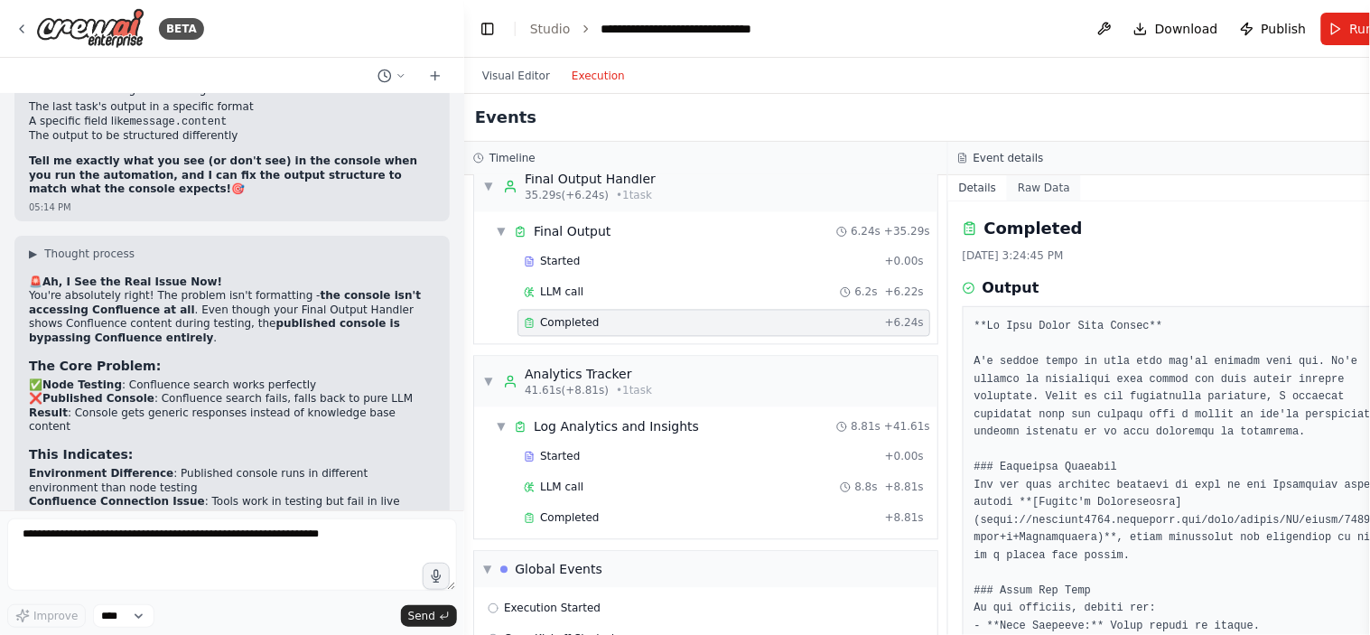
click at [1013, 181] on button "Raw Data" at bounding box center [1044, 187] width 74 height 25
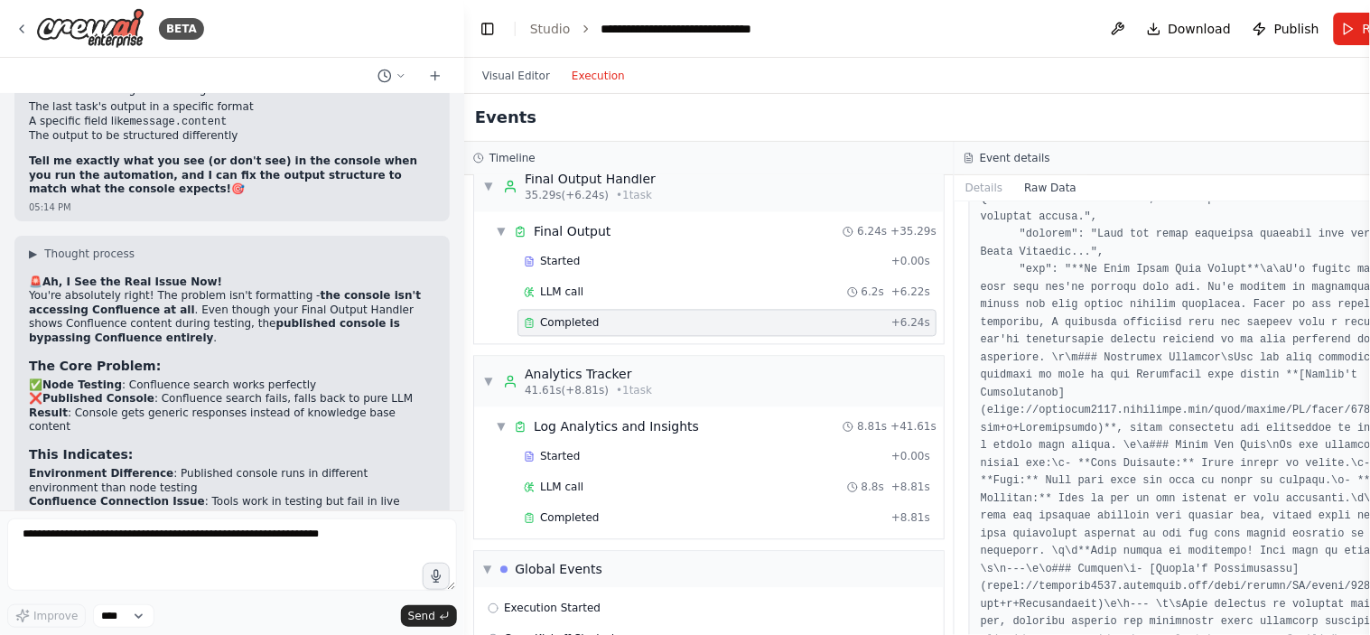
scroll to position [1660, 0]
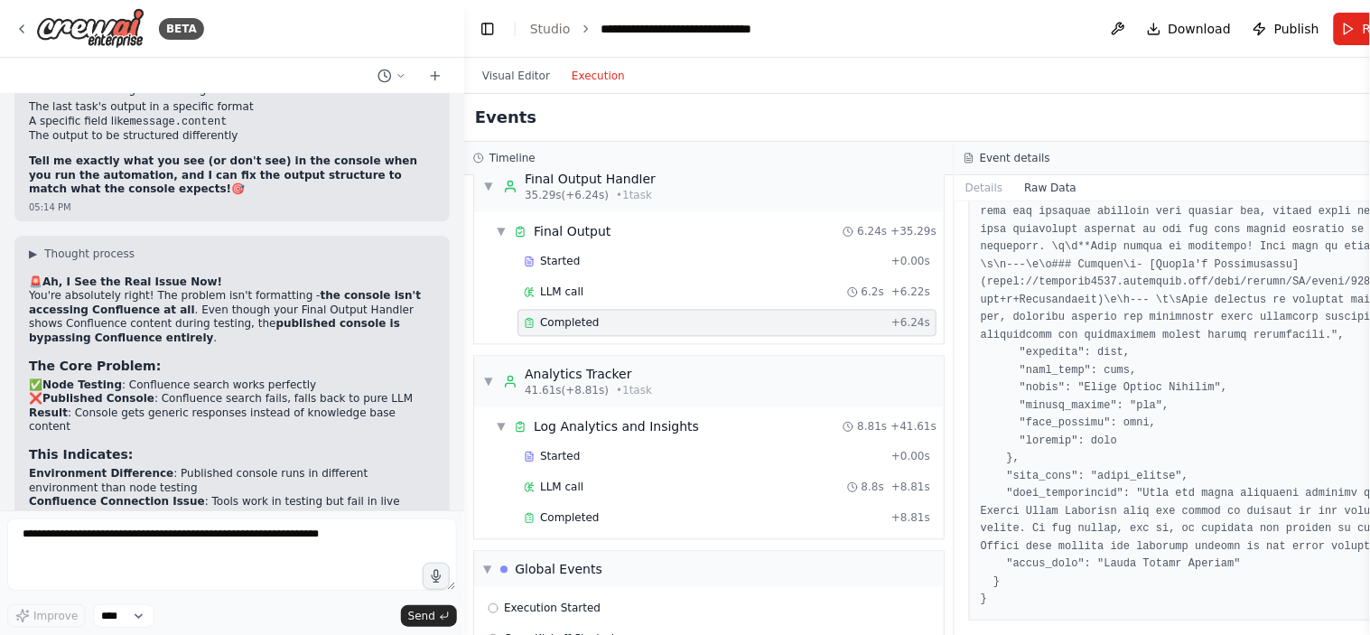
drag, startPoint x: 148, startPoint y: 375, endPoint x: 20, endPoint y: 331, distance: 135.7
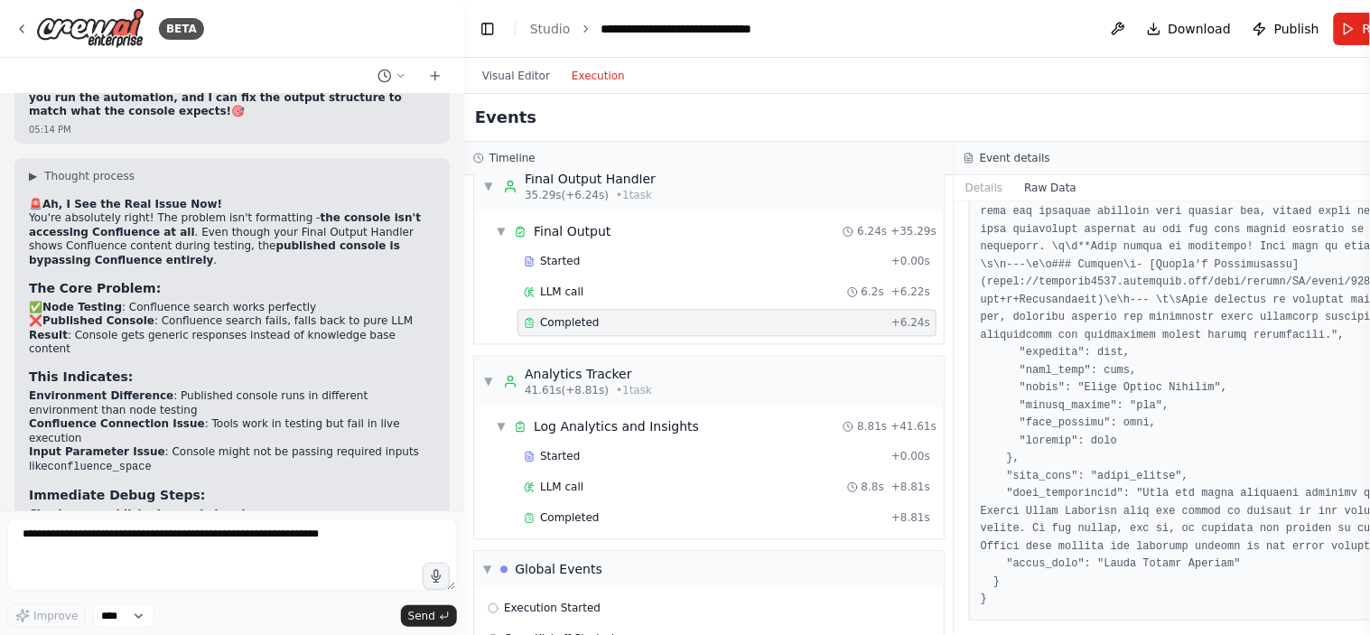
scroll to position [17595, 0]
drag, startPoint x: 221, startPoint y: 421, endPoint x: 30, endPoint y: 340, distance: 208.1
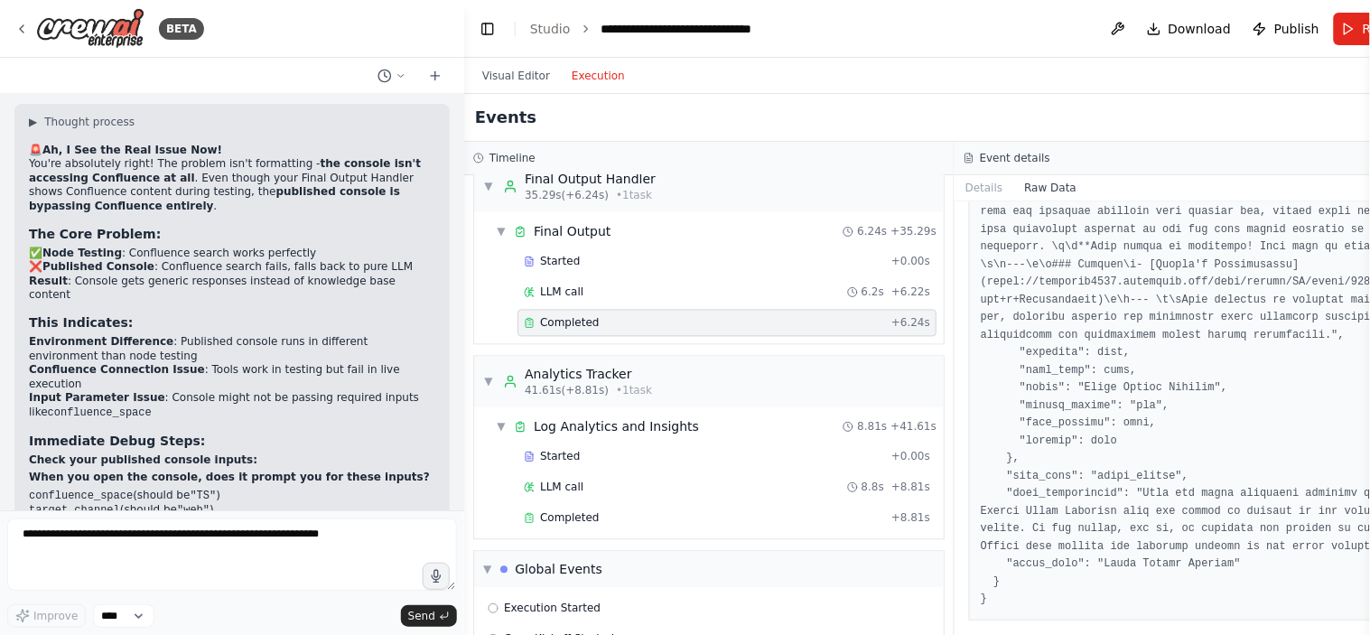
scroll to position [17651, 0]
click at [1363, 27] on span "Run" at bounding box center [1375, 29] width 24 height 18
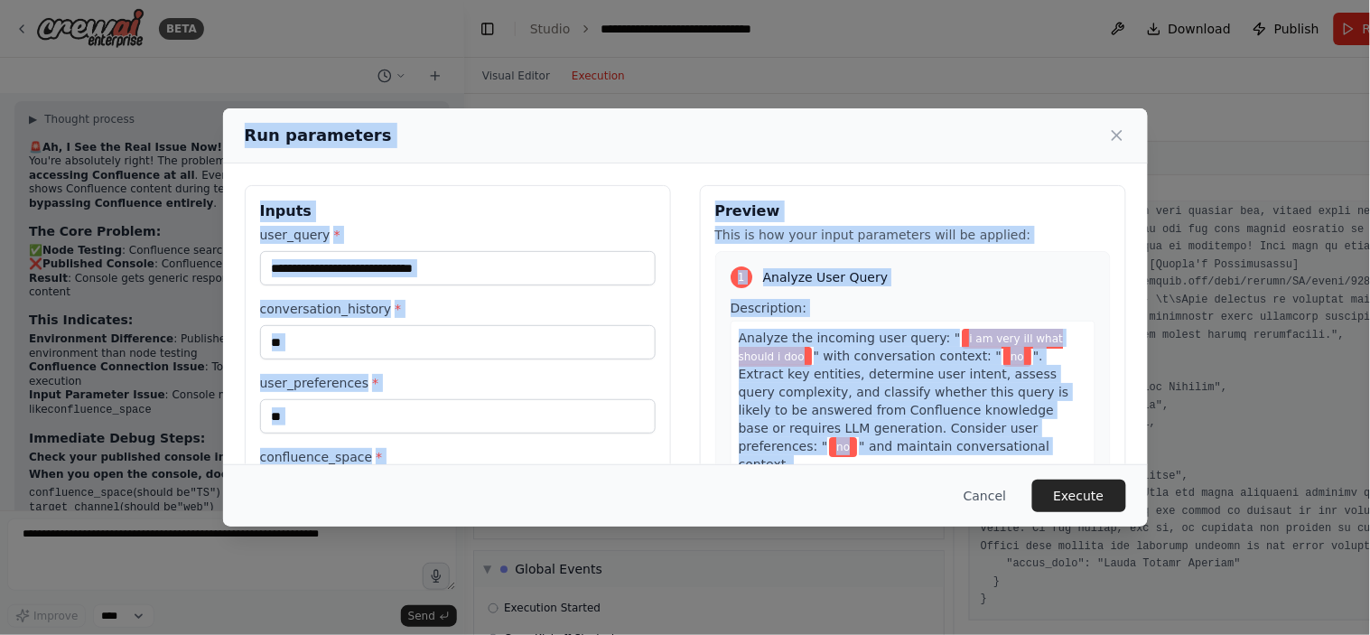
drag, startPoint x: 235, startPoint y: 121, endPoint x: 692, endPoint y: 472, distance: 576.6
click at [692, 472] on div "**********" at bounding box center [685, 317] width 925 height 419
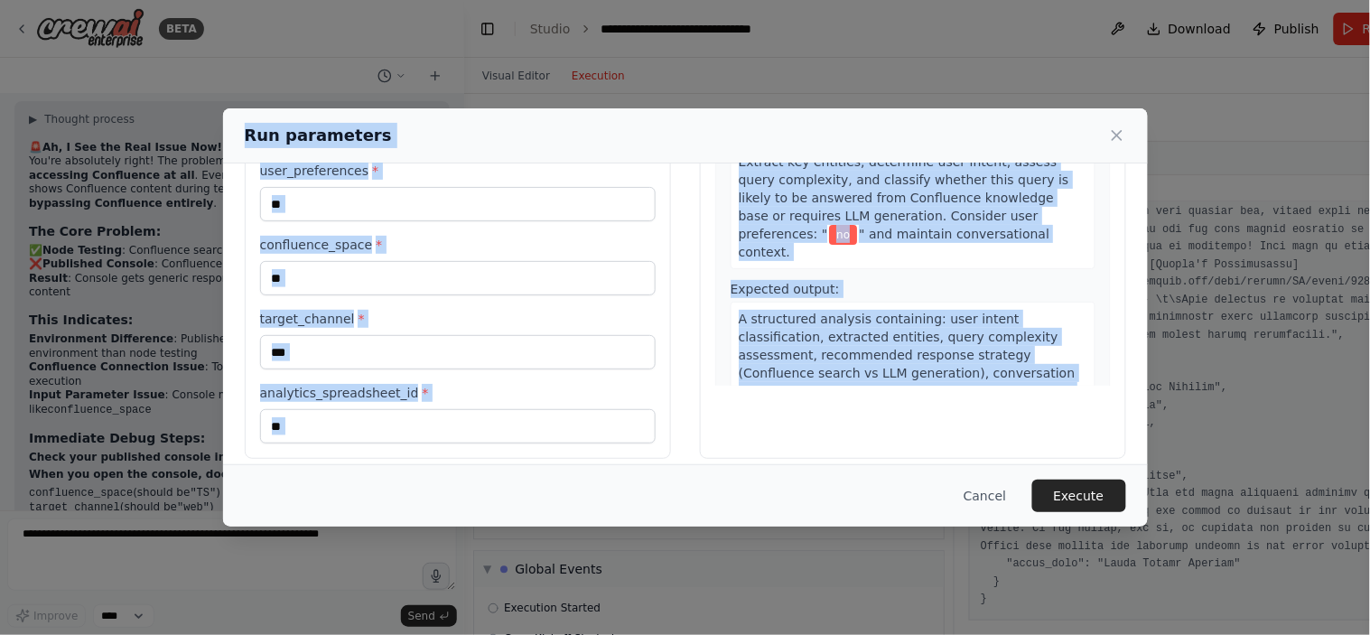
scroll to position [228, 0]
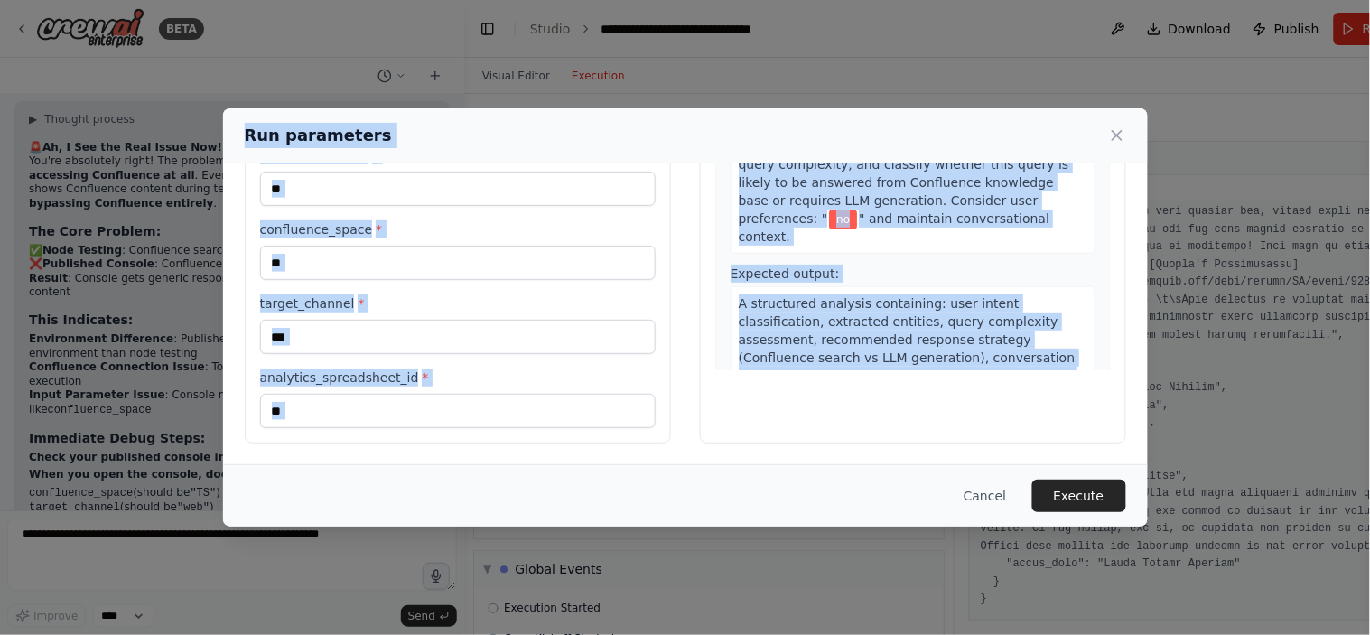
copy div "Run parameters Inputs user_query * conversation_history * user_preferences * co…"
click at [103, 530] on div "**********" at bounding box center [685, 317] width 1370 height 635
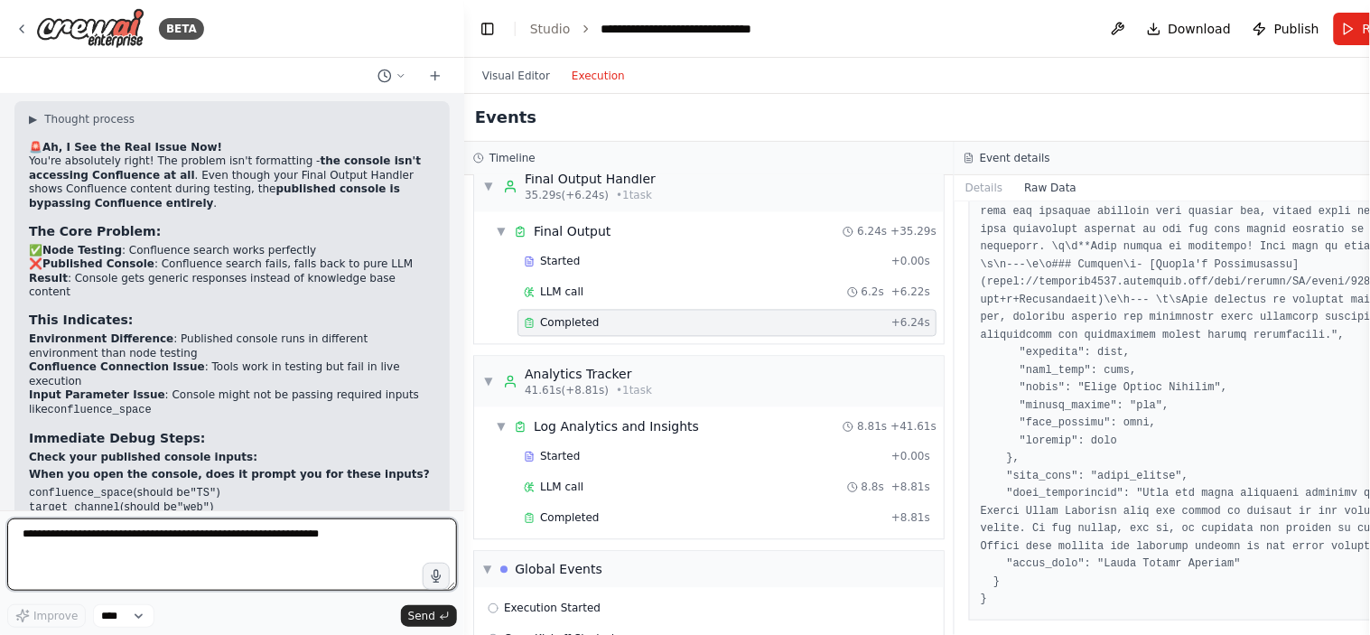
click at [101, 534] on textarea at bounding box center [232, 555] width 450 height 72
paste textarea "**********"
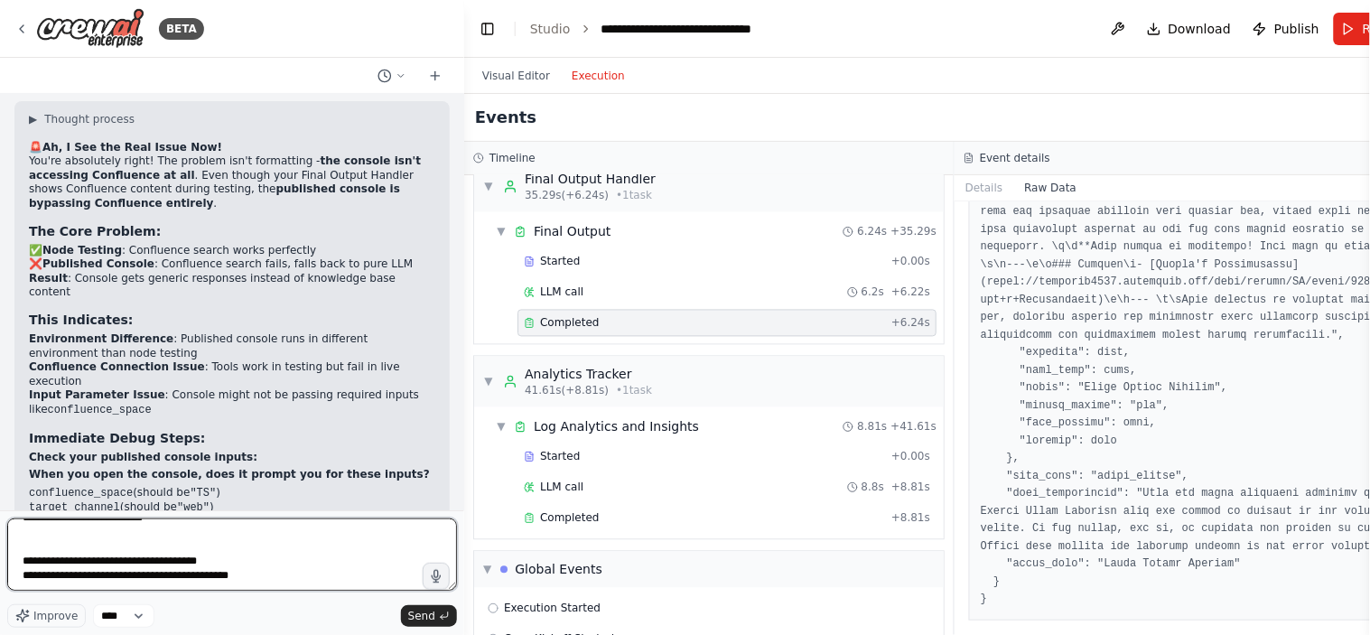
scroll to position [1520, 0]
click at [136, 580] on textarea at bounding box center [232, 555] width 450 height 72
drag, startPoint x: 237, startPoint y: 569, endPoint x: 159, endPoint y: 575, distance: 77.9
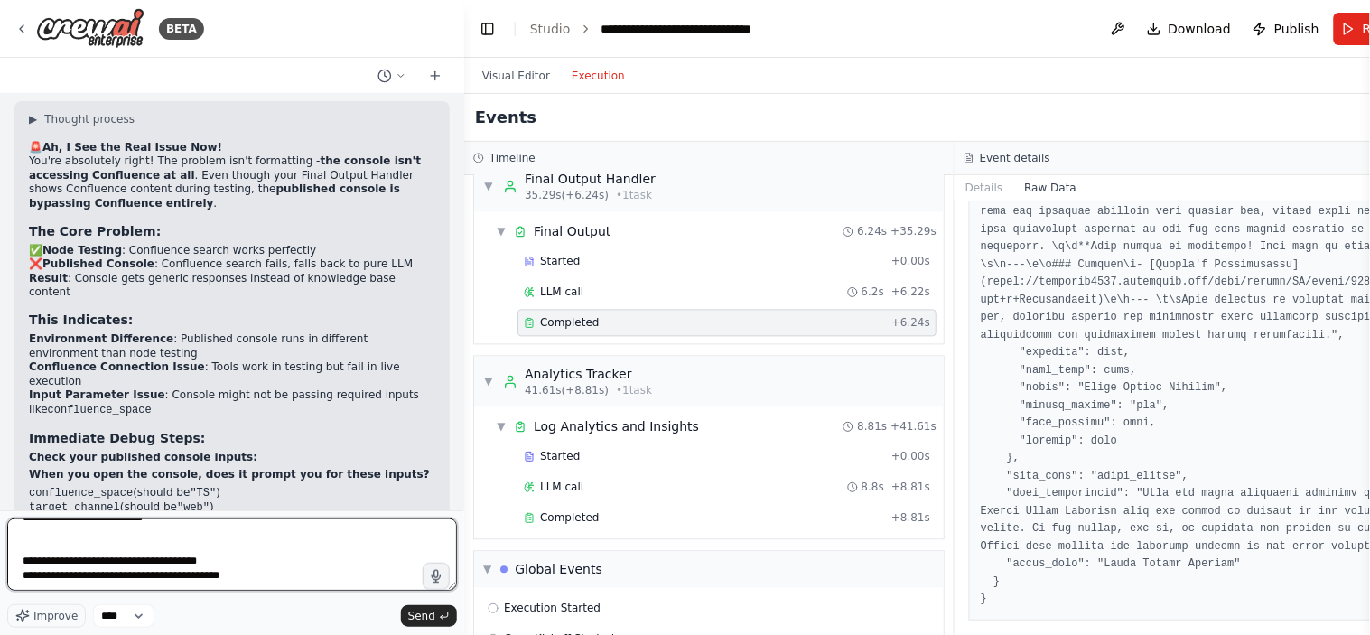
click at [159, 575] on textarea at bounding box center [232, 555] width 450 height 72
type textarea "**********"
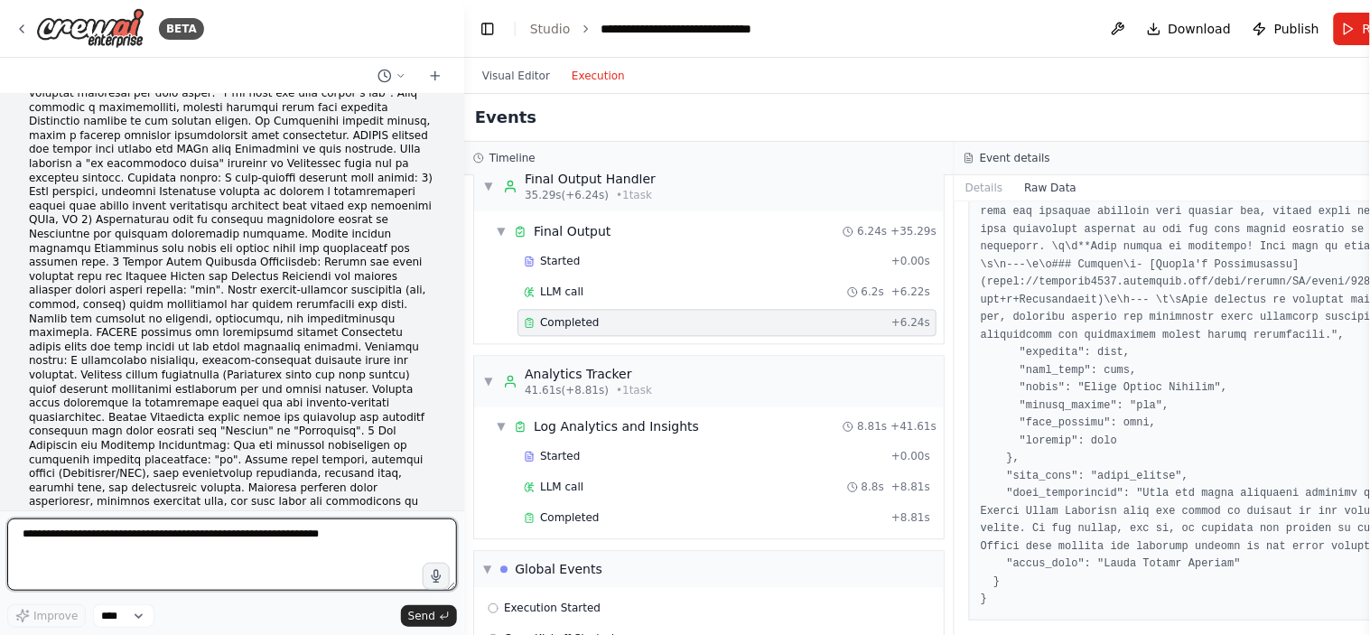
scroll to position [19649, 0]
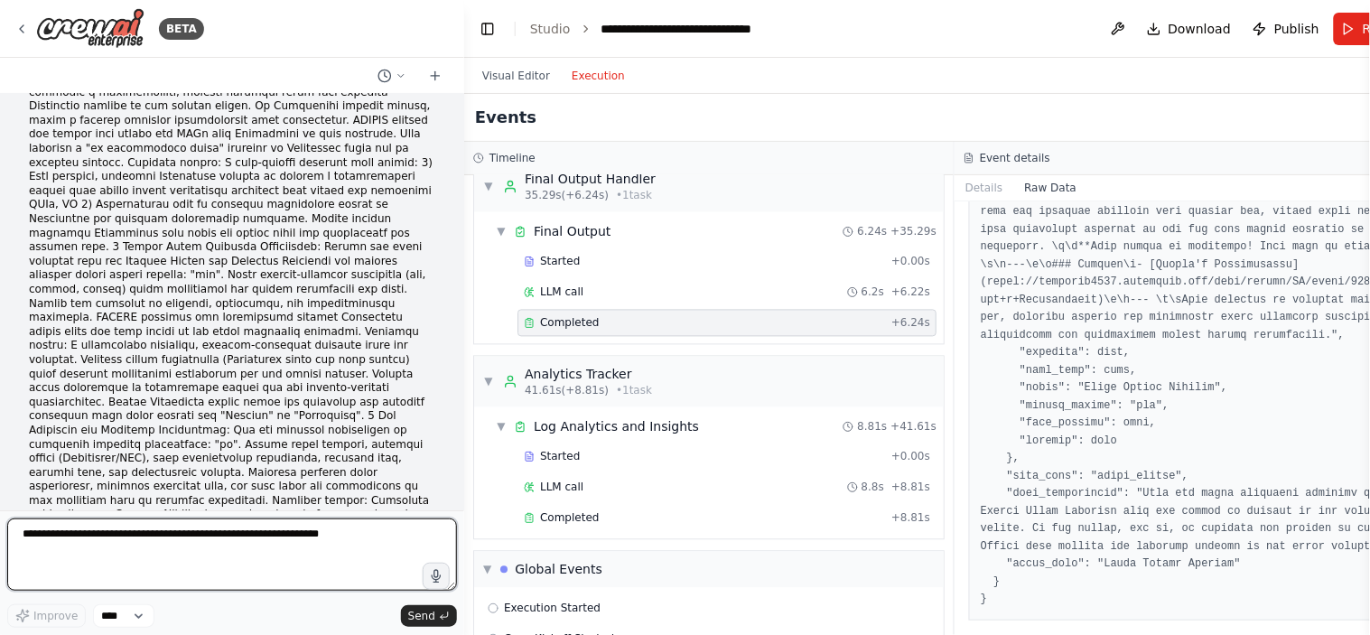
click at [210, 538] on textarea at bounding box center [232, 555] width 450 height 72
click at [192, 528] on textarea at bounding box center [232, 555] width 450 height 72
type textarea "**********"
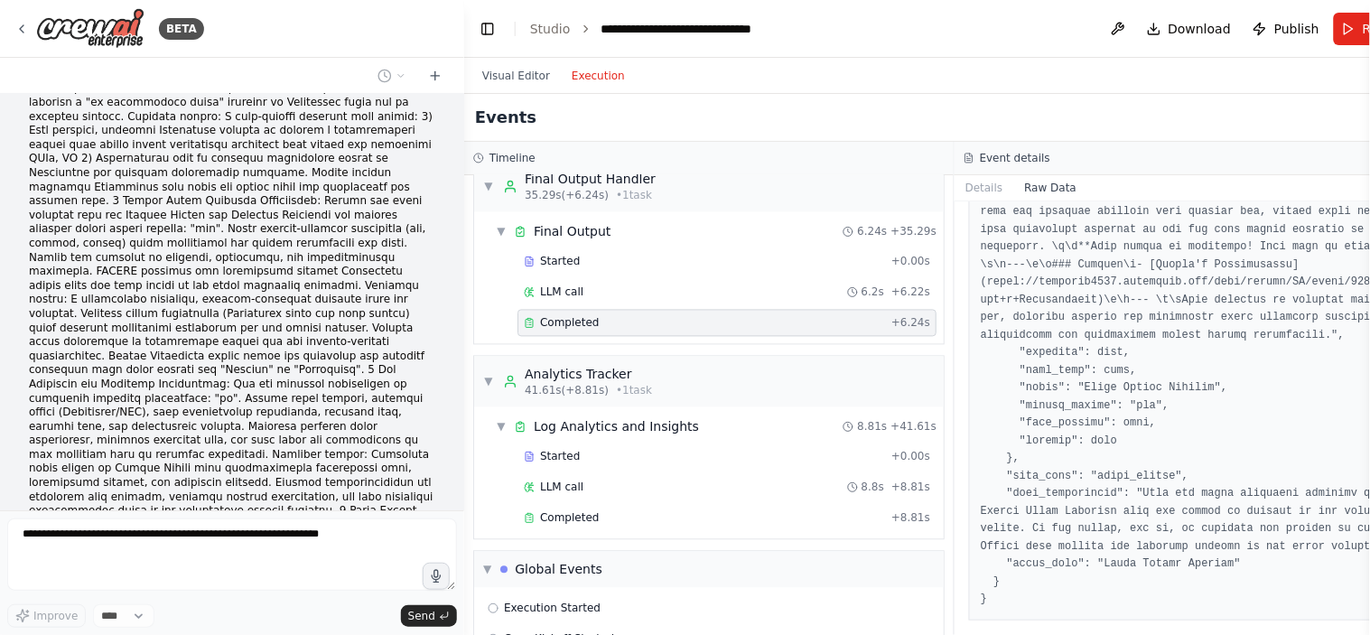
scroll to position [19770, 0]
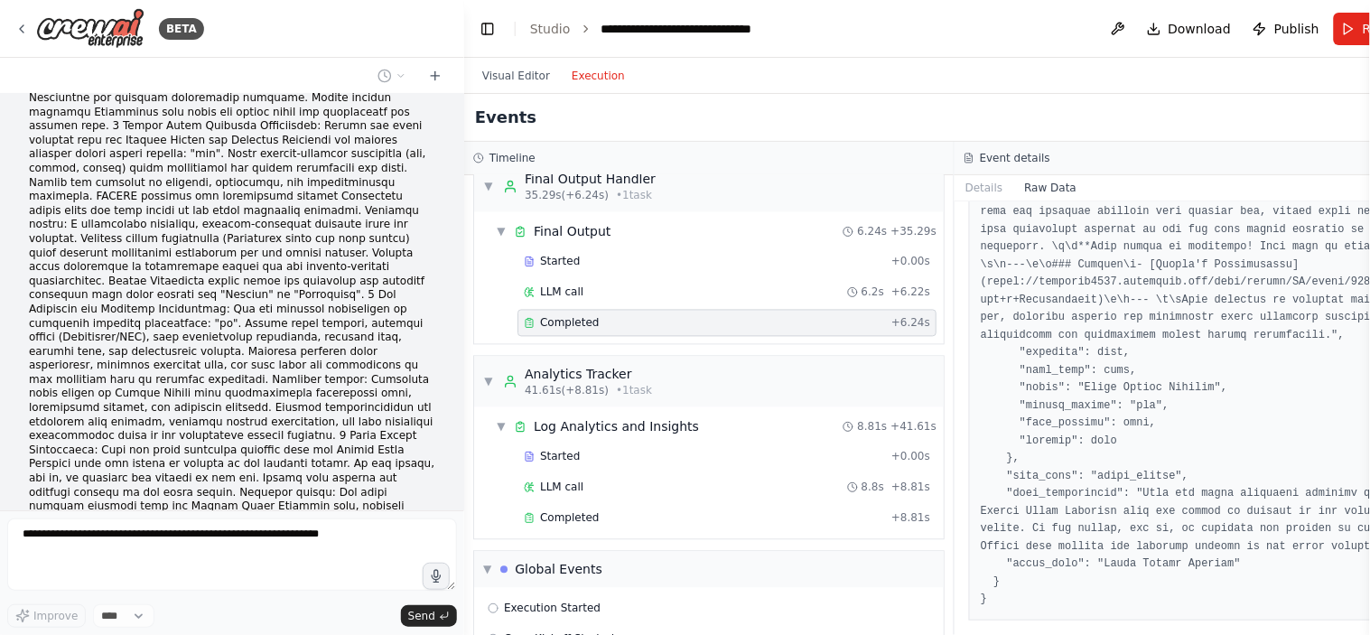
click at [237, 388] on div "Design and configure an AI-powered chatbot automation as per the following spec…" at bounding box center [232, 302] width 464 height 416
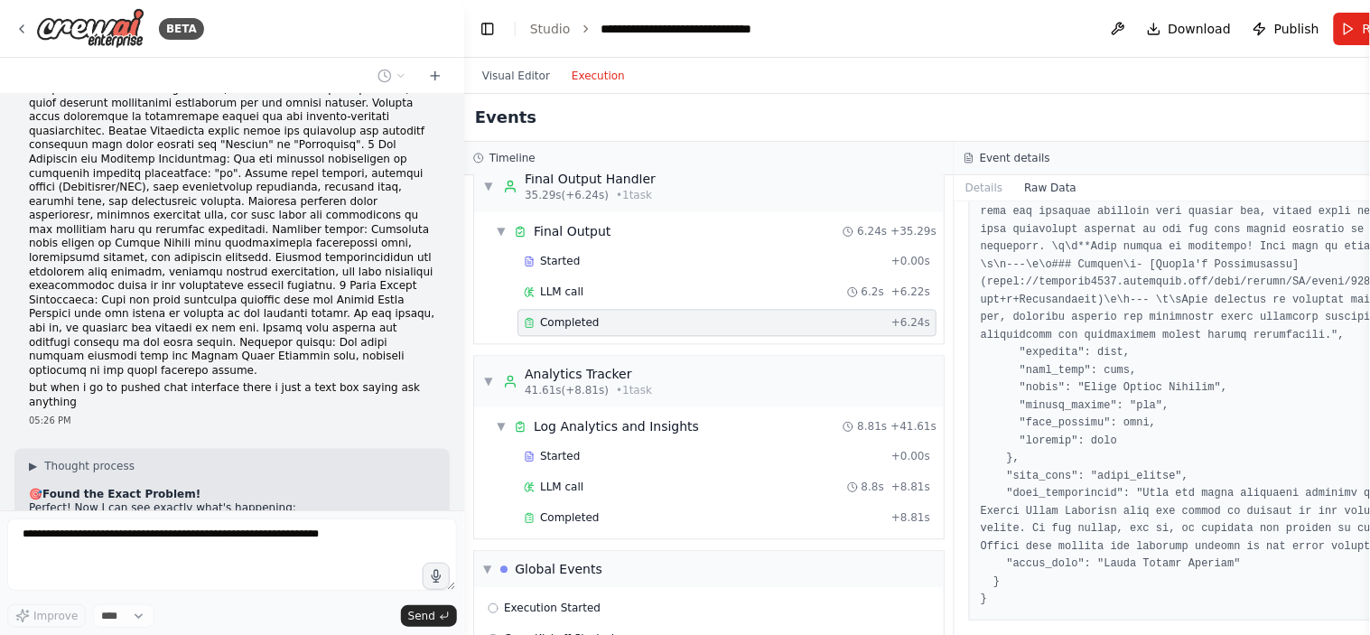
scroll to position [19995, 0]
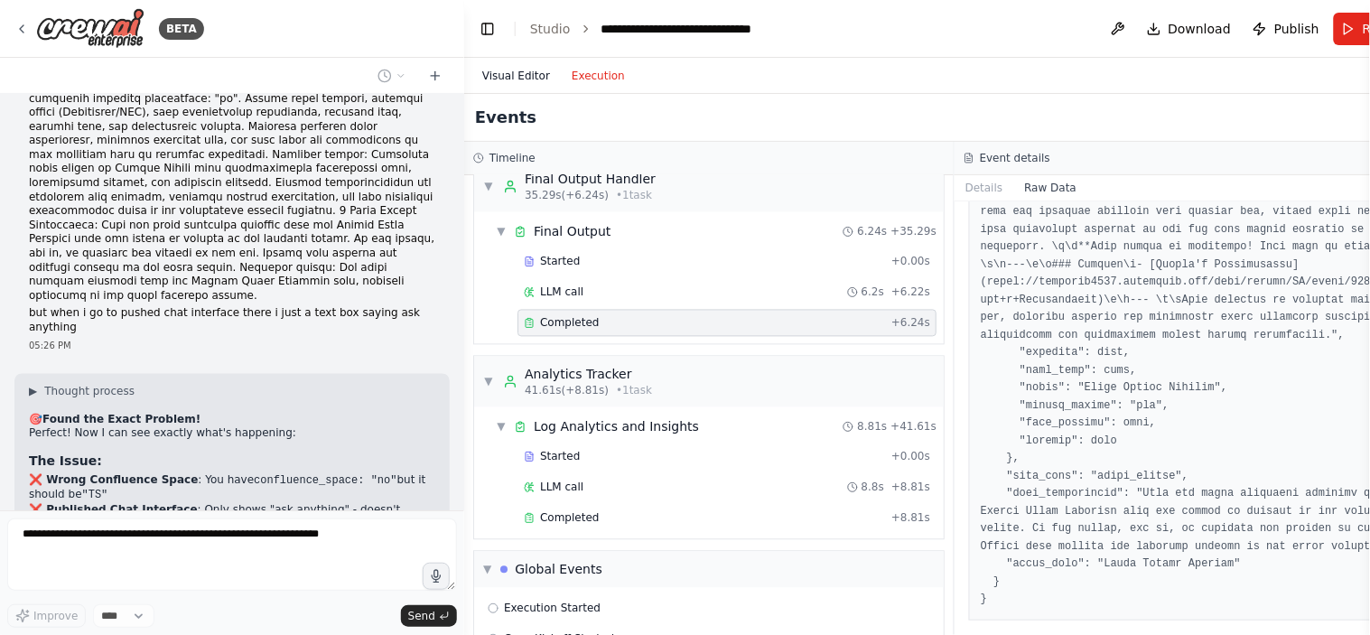
click at [524, 72] on button "Visual Editor" at bounding box center [516, 76] width 89 height 22
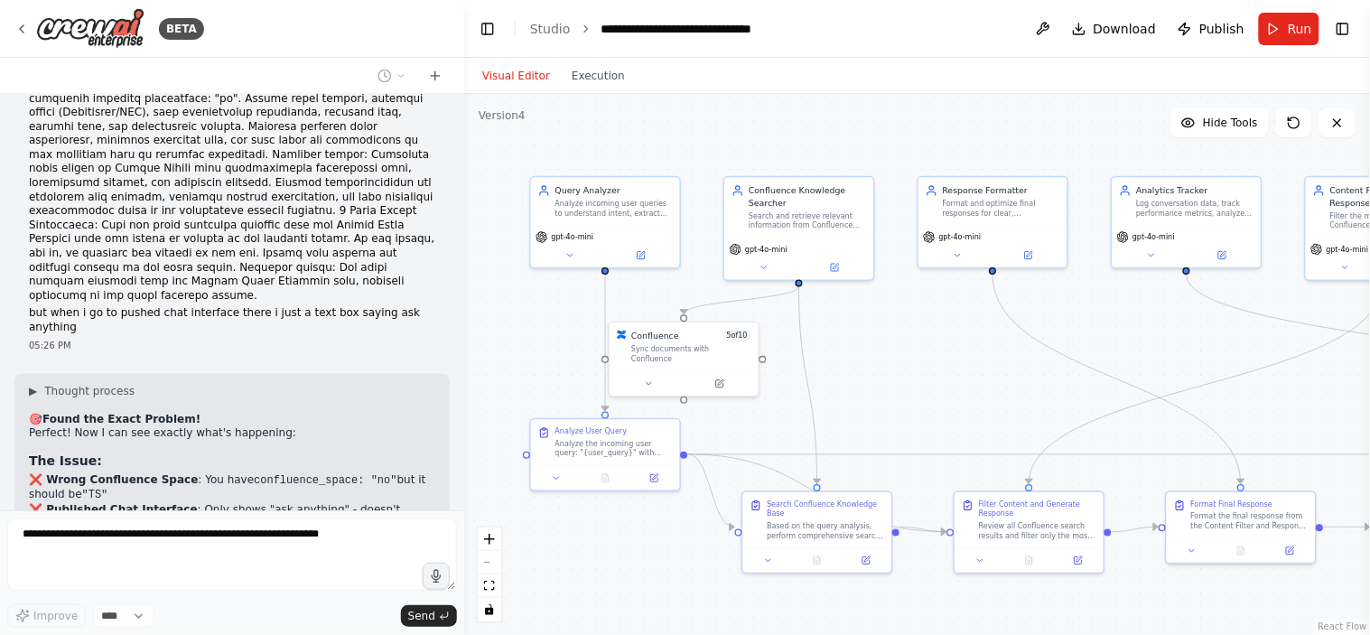
scroll to position [20041, 0]
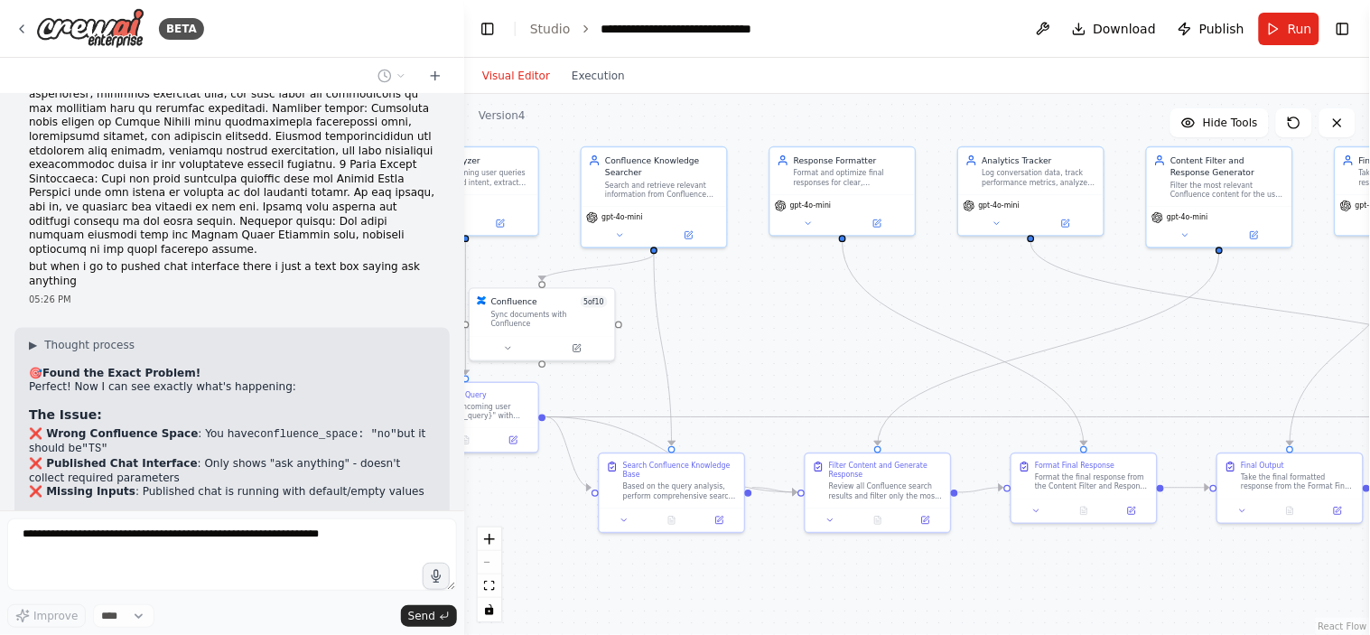
drag, startPoint x: 851, startPoint y: 372, endPoint x: 700, endPoint y: 332, distance: 156.0
click at [700, 332] on div ".deletable-edge-delete-btn { width: 20px; height: 20px; border: 0px solid #ffff…" at bounding box center [917, 364] width 906 height 541
click at [903, 369] on div ".deletable-edge-delete-btn { width: 20px; height: 20px; border: 0px solid #ffff…" at bounding box center [917, 364] width 906 height 541
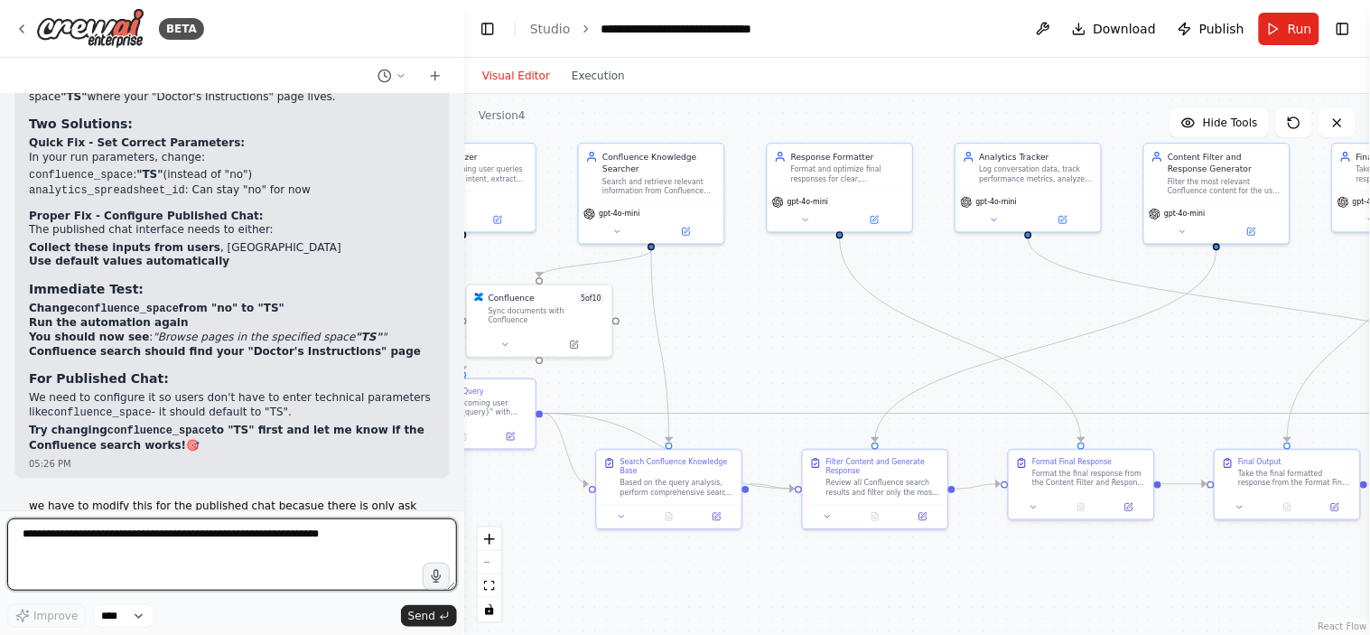
scroll to position [20579, 0]
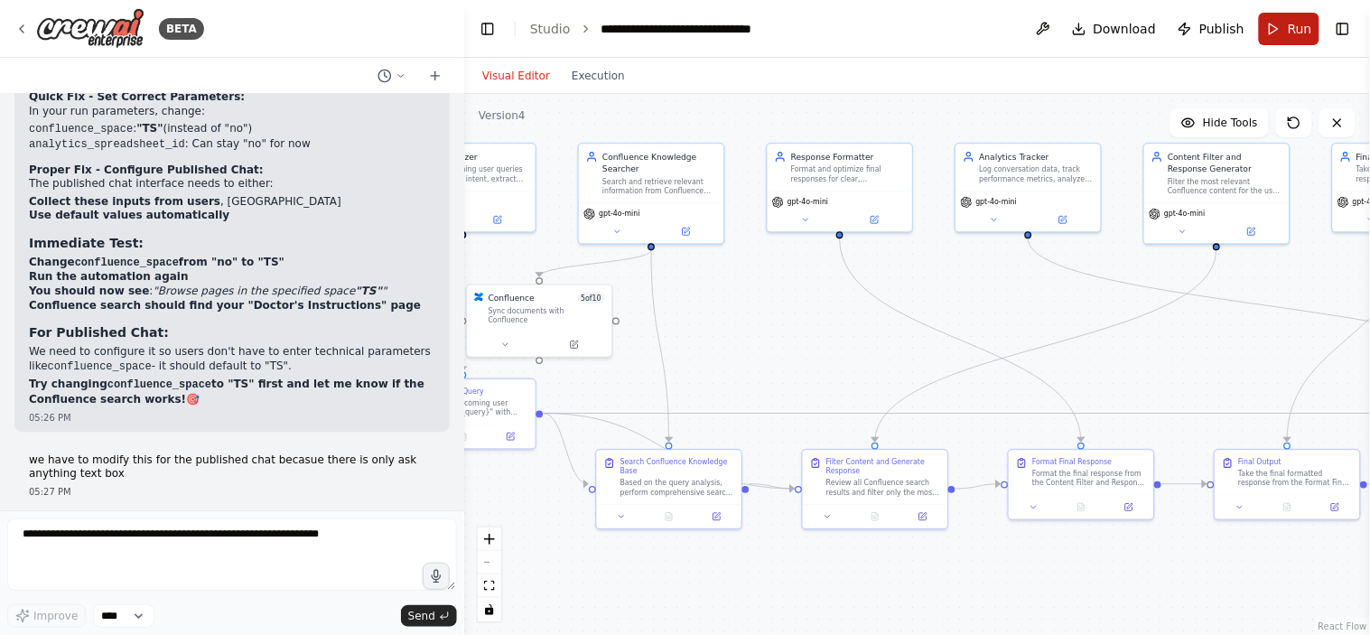
click at [1298, 30] on span "Run" at bounding box center [1300, 29] width 24 height 18
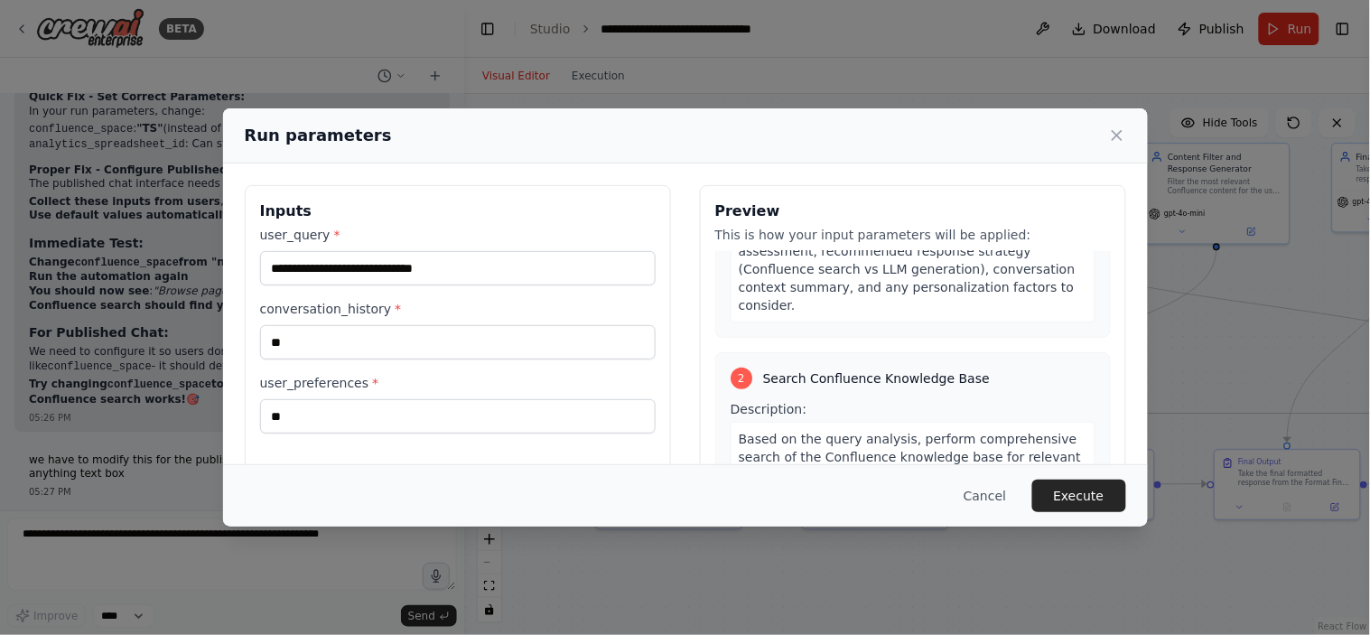
scroll to position [335, 0]
click at [1087, 497] on button "Execute" at bounding box center [1080, 496] width 94 height 33
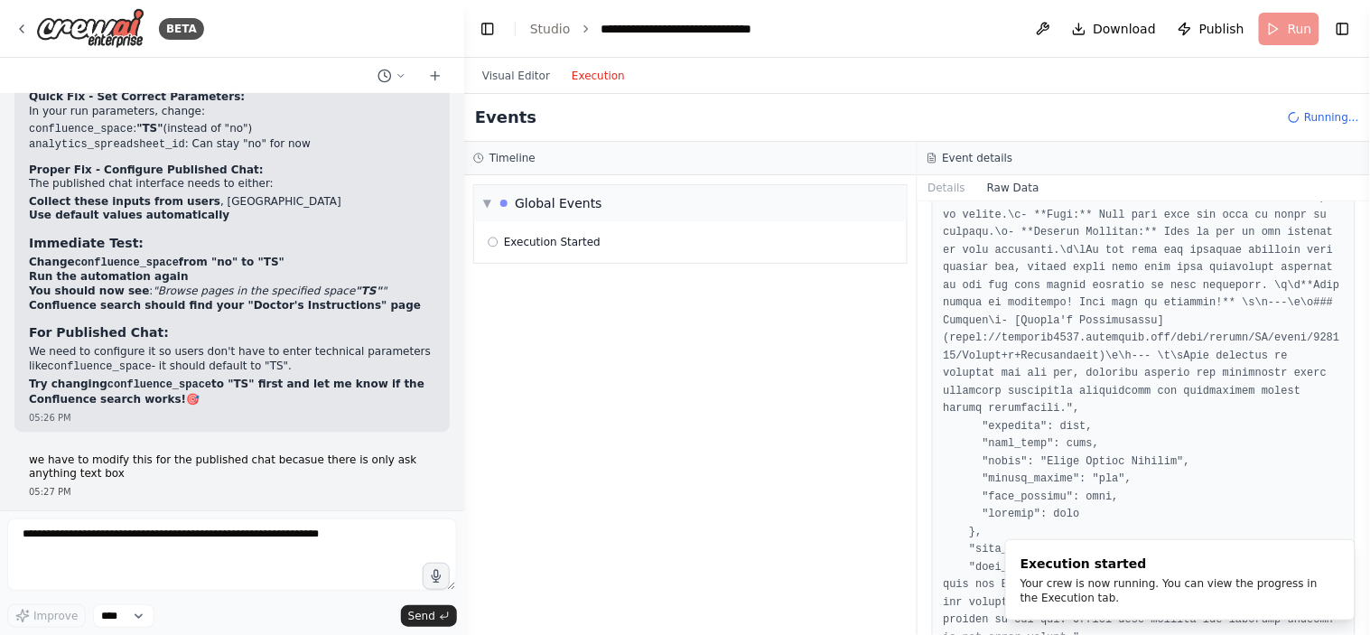
click at [582, 78] on button "Execution" at bounding box center [598, 76] width 75 height 22
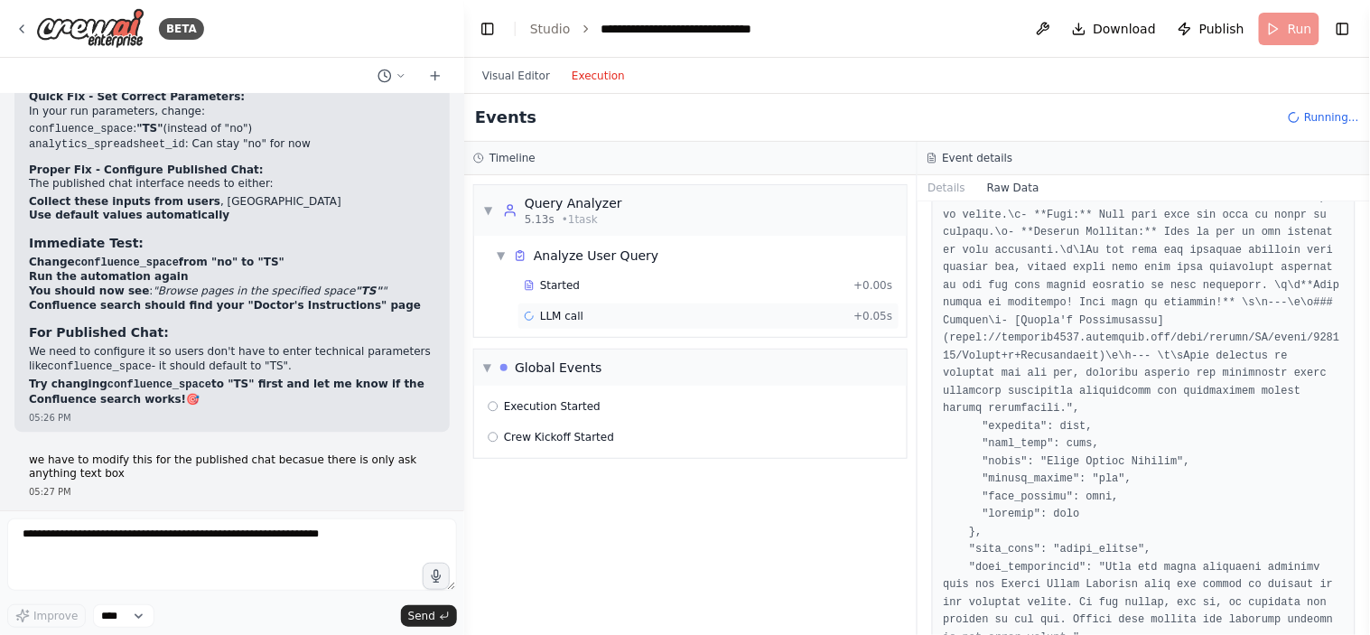
click at [566, 318] on span "LLM call" at bounding box center [561, 316] width 43 height 14
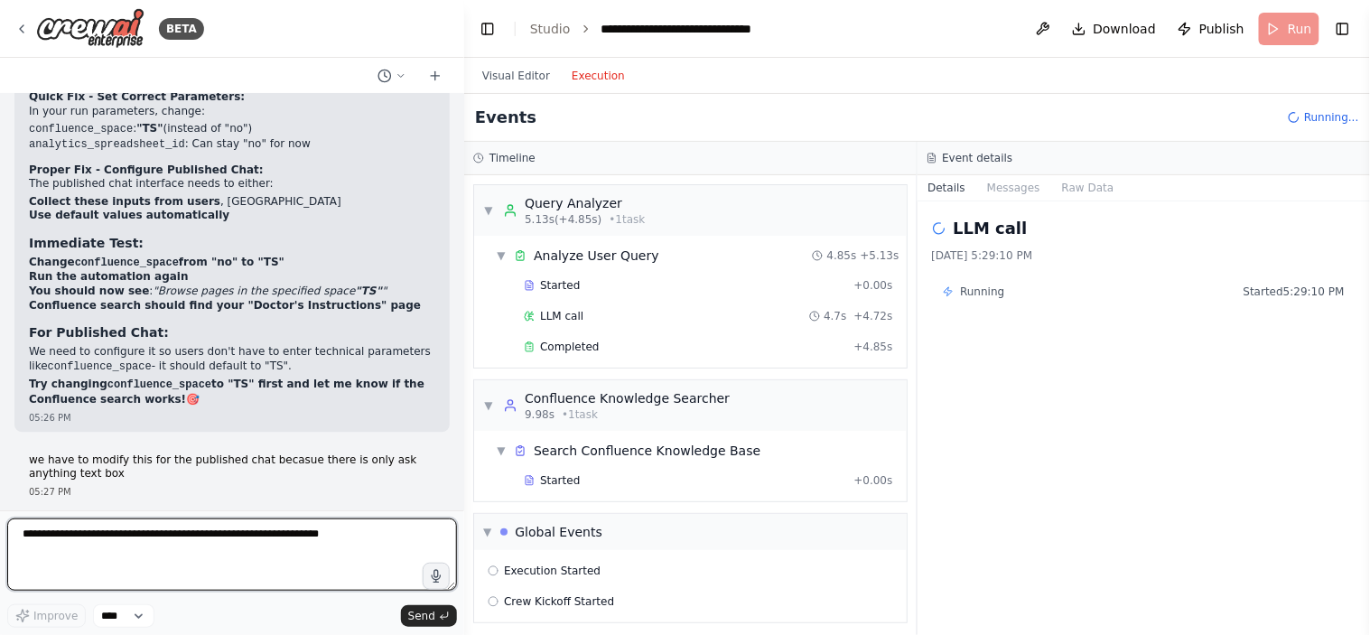
click at [119, 544] on textarea at bounding box center [232, 555] width 450 height 72
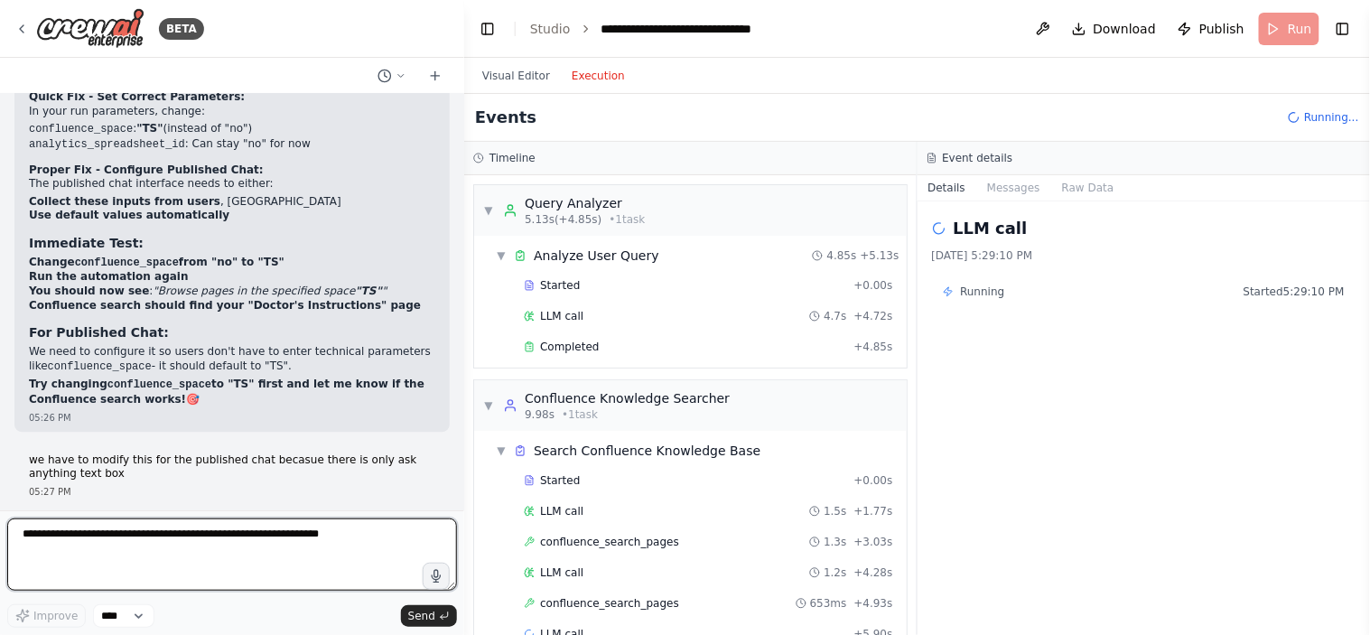
type textarea "*"
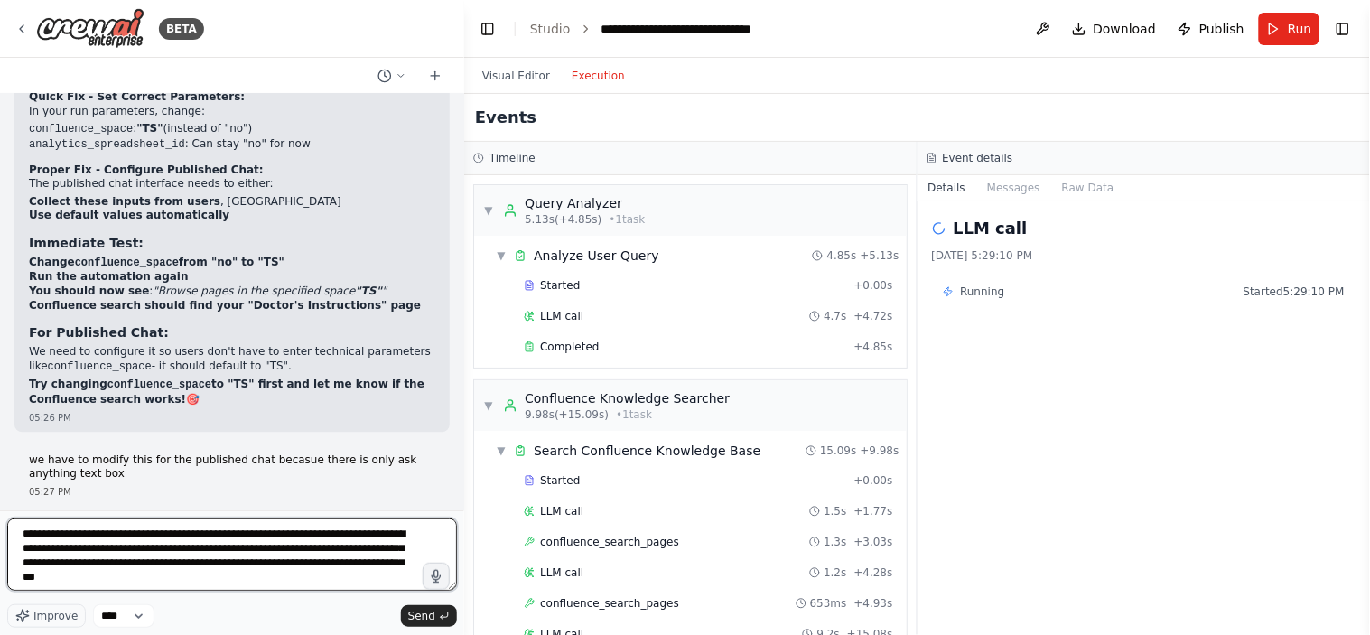
type textarea "**********"
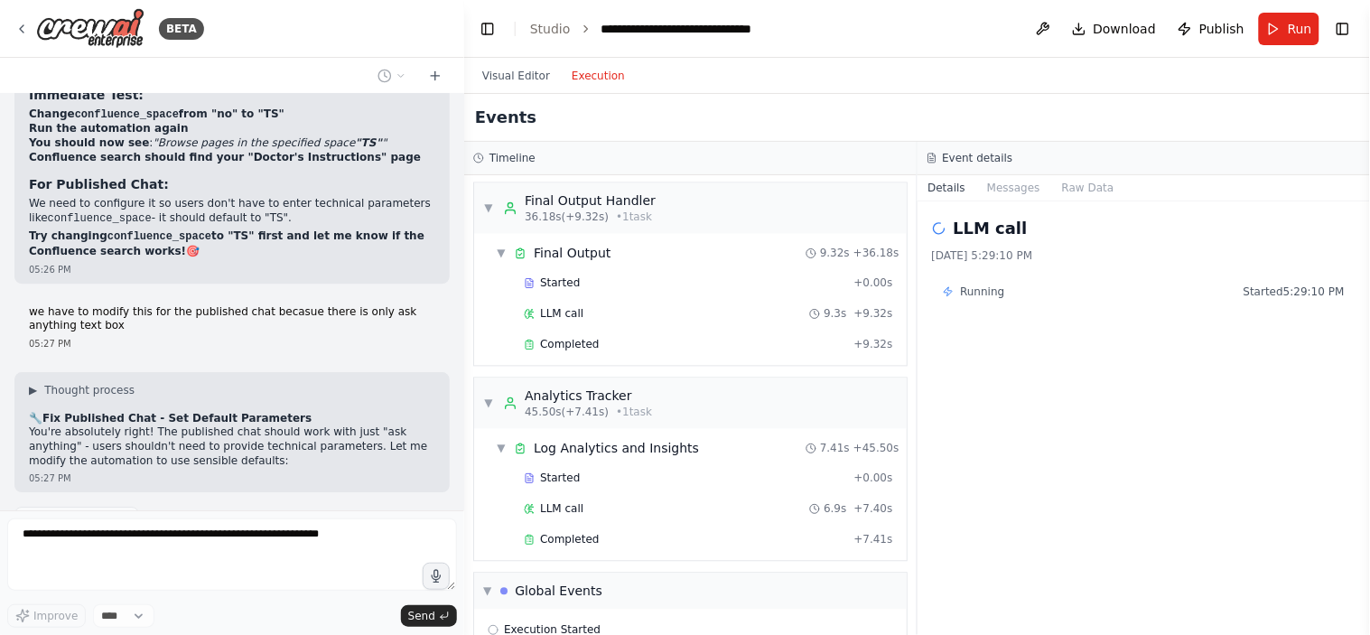
scroll to position [1040, 0]
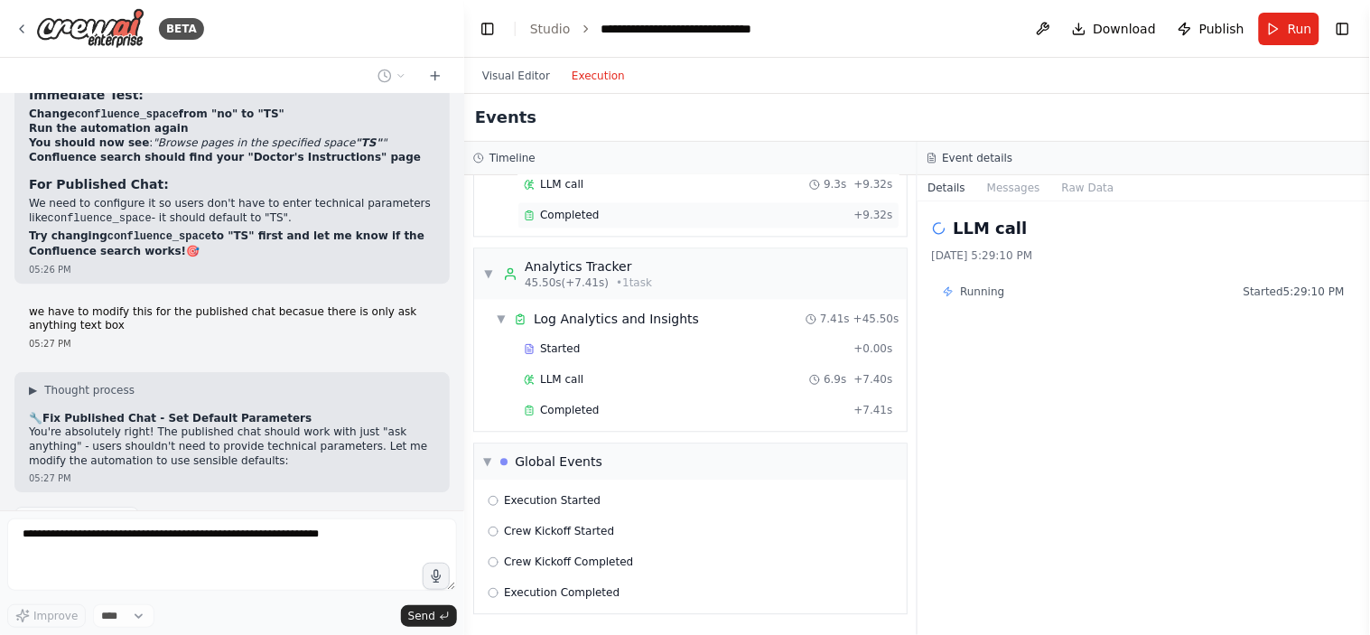
click at [585, 215] on span "Completed" at bounding box center [569, 216] width 59 height 14
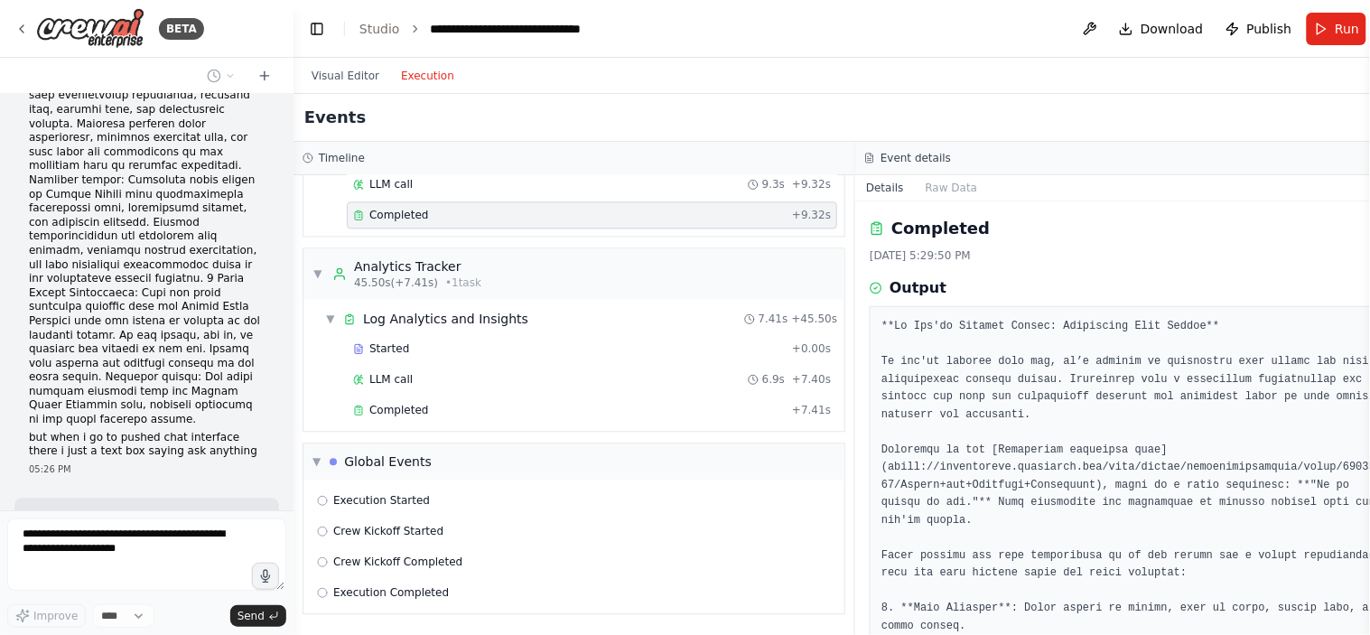
drag, startPoint x: 463, startPoint y: 266, endPoint x: 285, endPoint y: 280, distance: 177.6
click at [286, 280] on div at bounding box center [289, 317] width 7 height 635
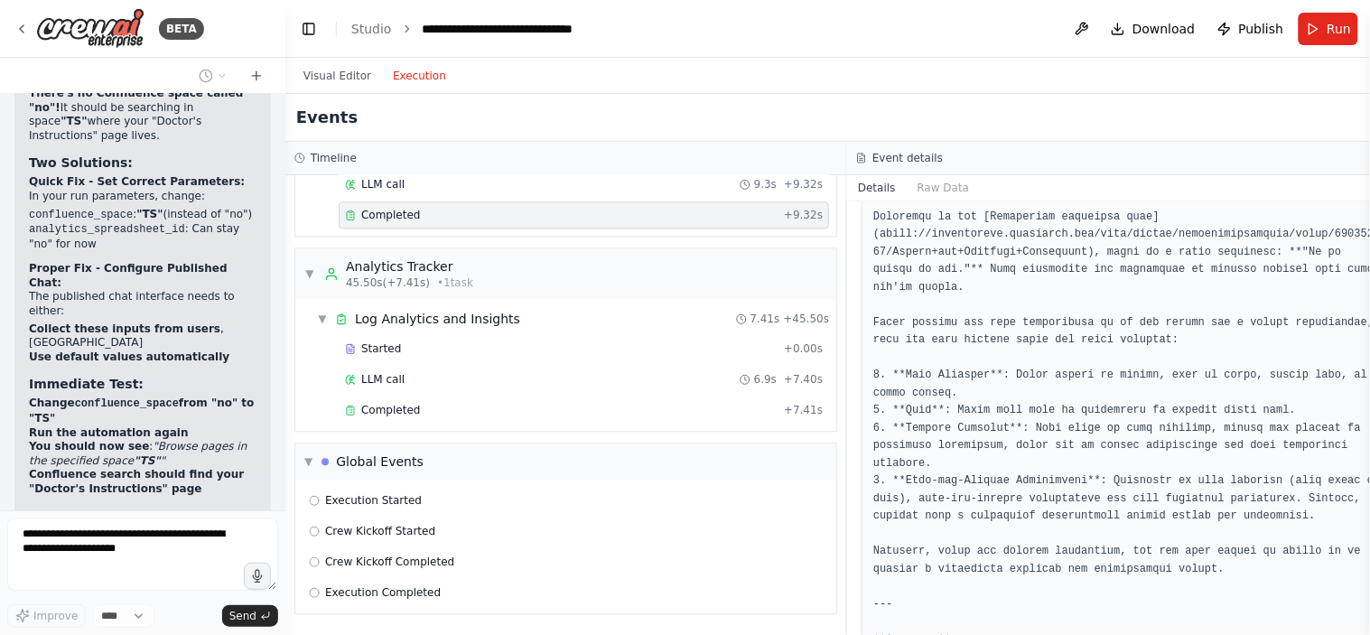
scroll to position [0, 0]
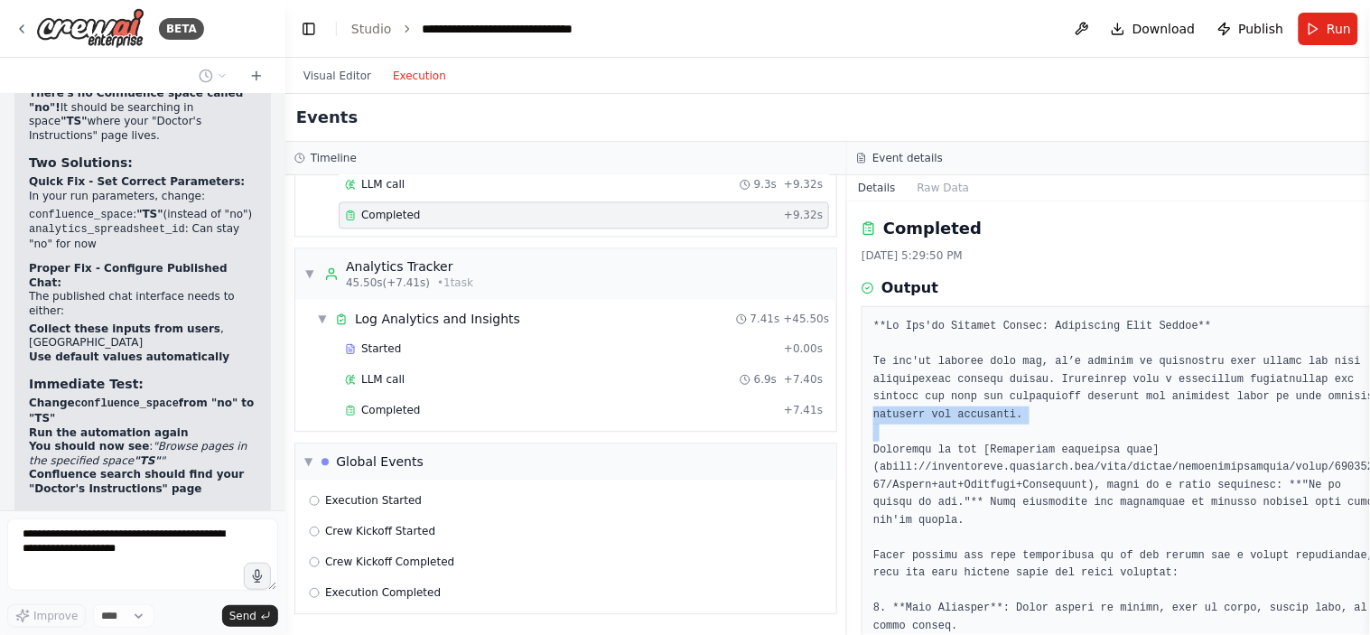
drag, startPoint x: 852, startPoint y: 443, endPoint x: 760, endPoint y: 394, distance: 104.3
click at [847, 409] on div "Completed 8/13/2025, 5:29:50 PM Output" at bounding box center [1128, 418] width 562 height 434
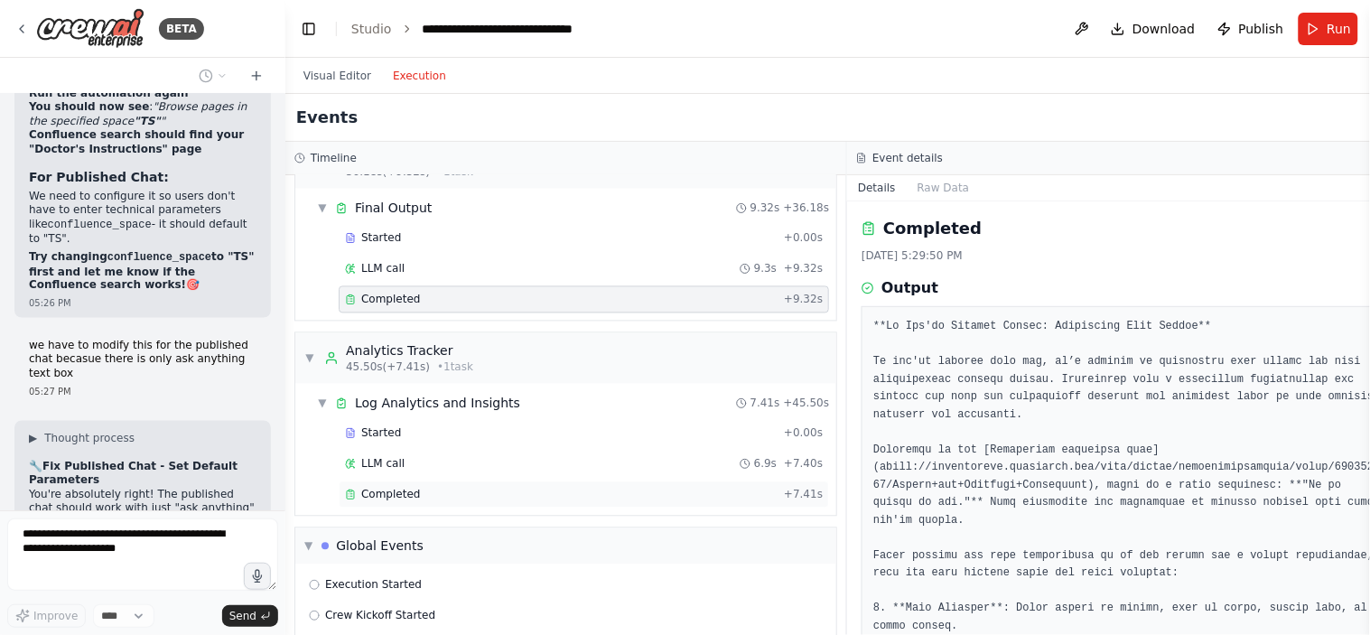
scroll to position [27150, 0]
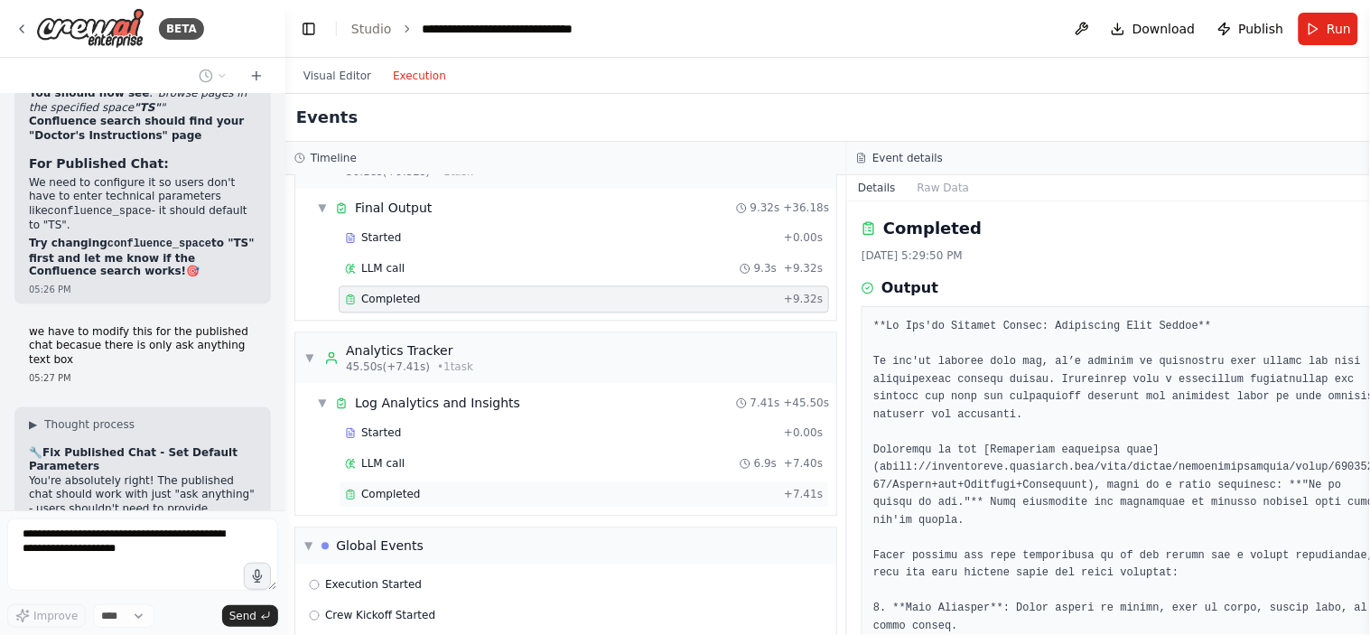
click at [410, 495] on span "Completed" at bounding box center [390, 495] width 59 height 14
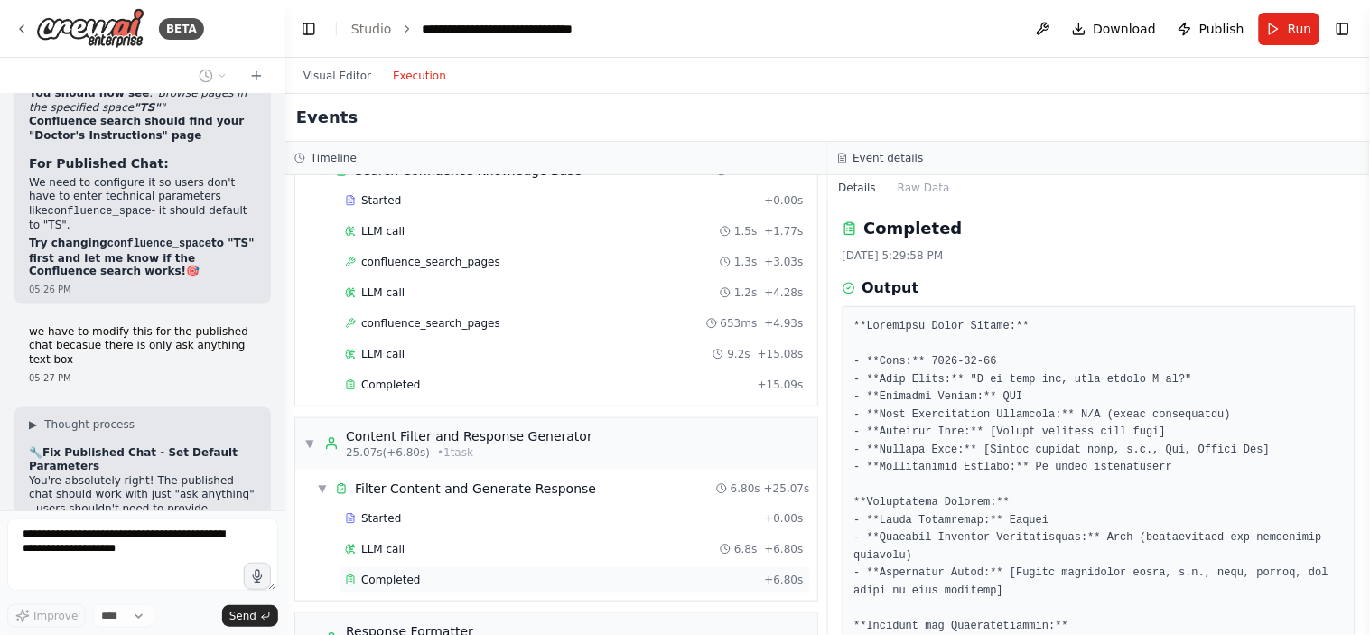
scroll to position [276, 0]
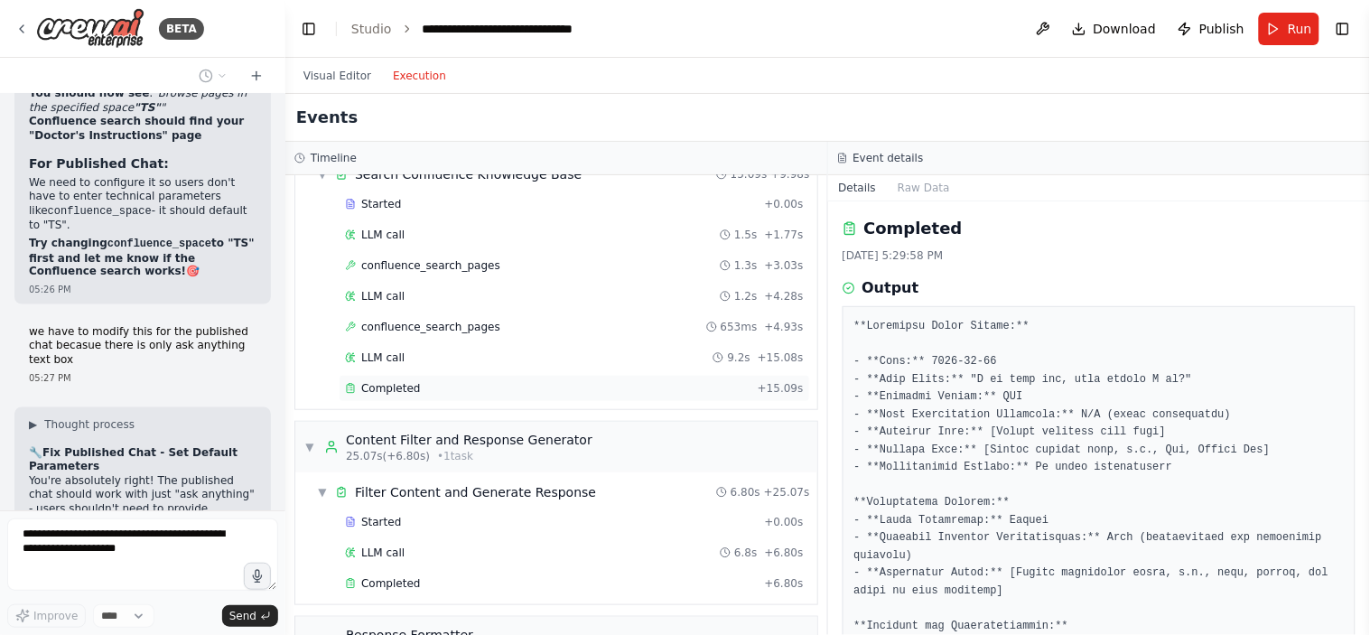
click at [409, 400] on div "Completed + 15.09s" at bounding box center [575, 388] width 472 height 27
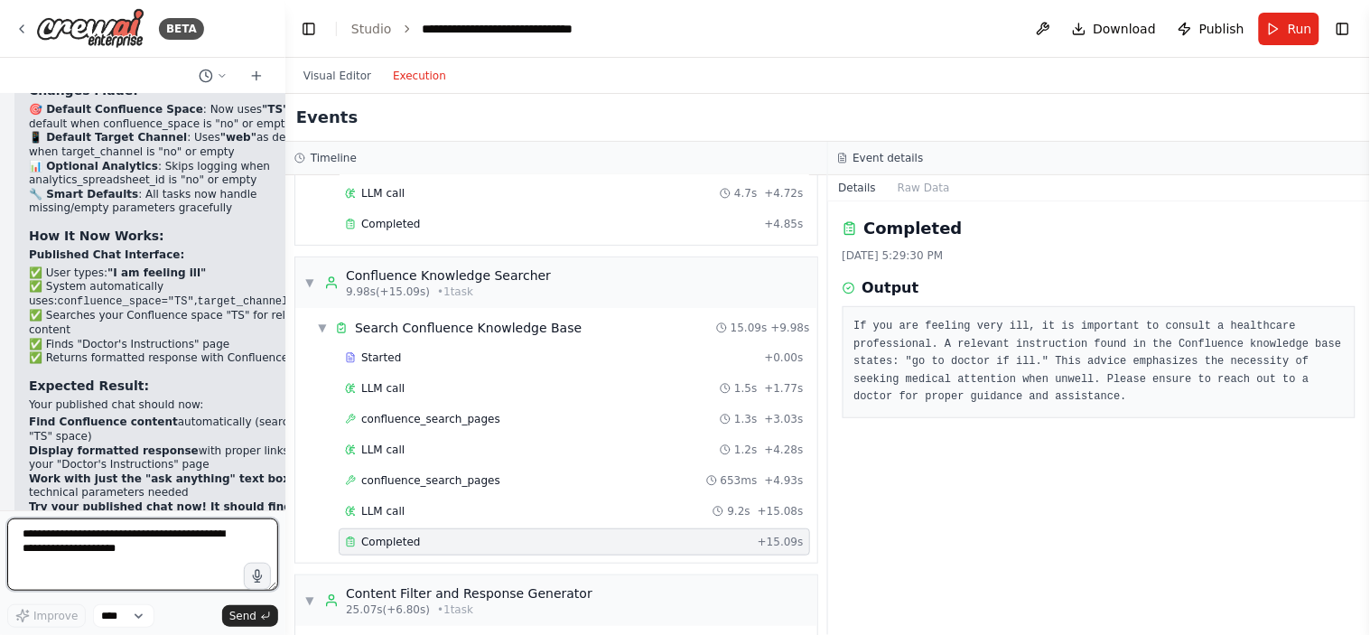
scroll to position [27939, 0]
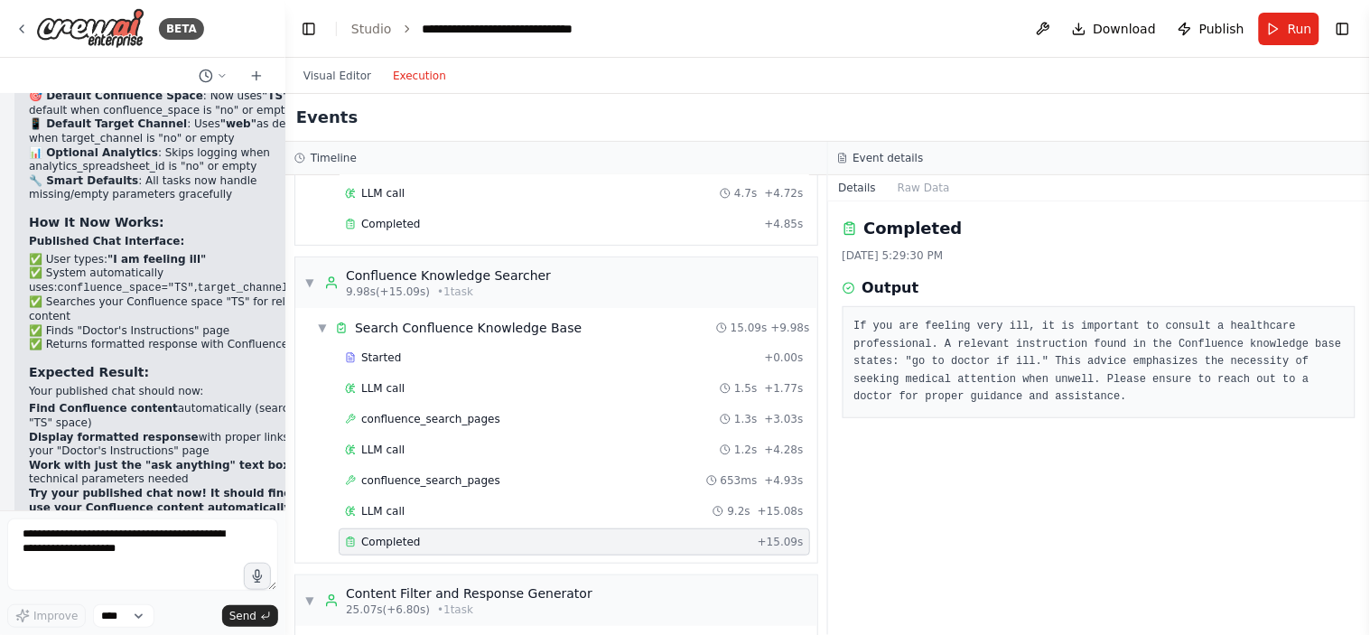
click at [860, 362] on pre "If you are feeling very ill, it is important to consult a healthcare profession…" at bounding box center [1100, 362] width 491 height 89
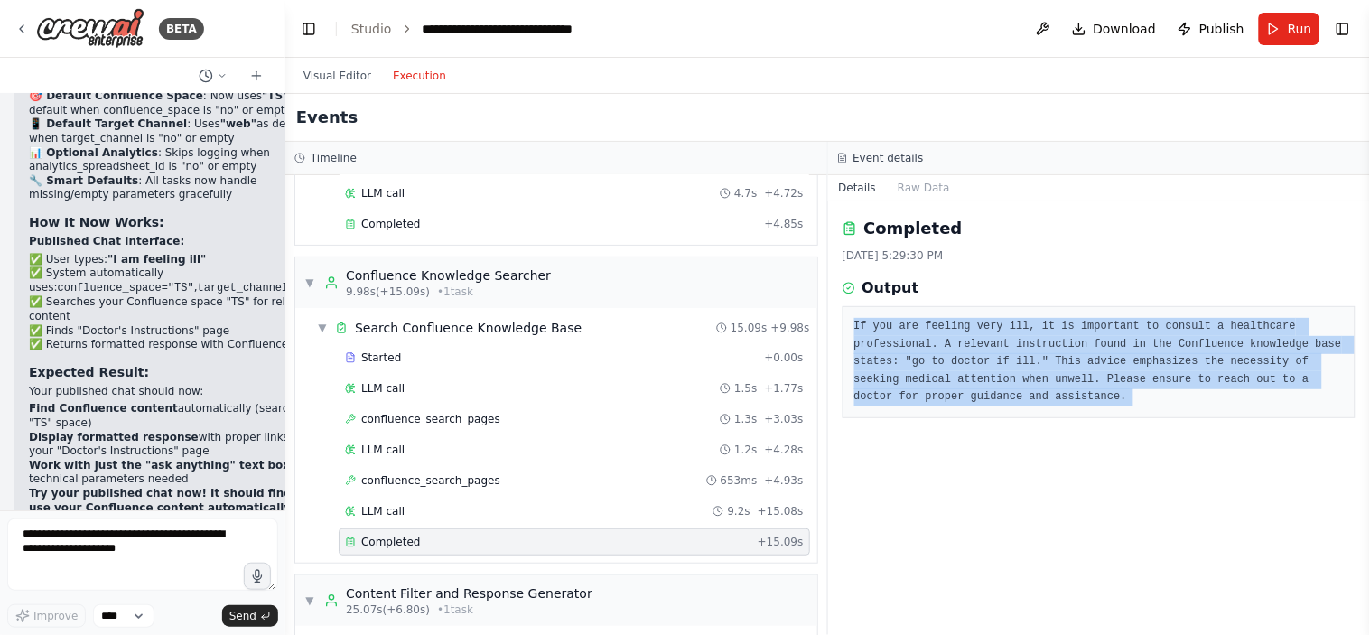
click at [860, 362] on pre "If you are feeling very ill, it is important to consult a healthcare profession…" at bounding box center [1100, 362] width 491 height 89
click at [914, 391] on pre "If you are feeling very ill, it is important to consult a healthcare profession…" at bounding box center [1100, 362] width 491 height 89
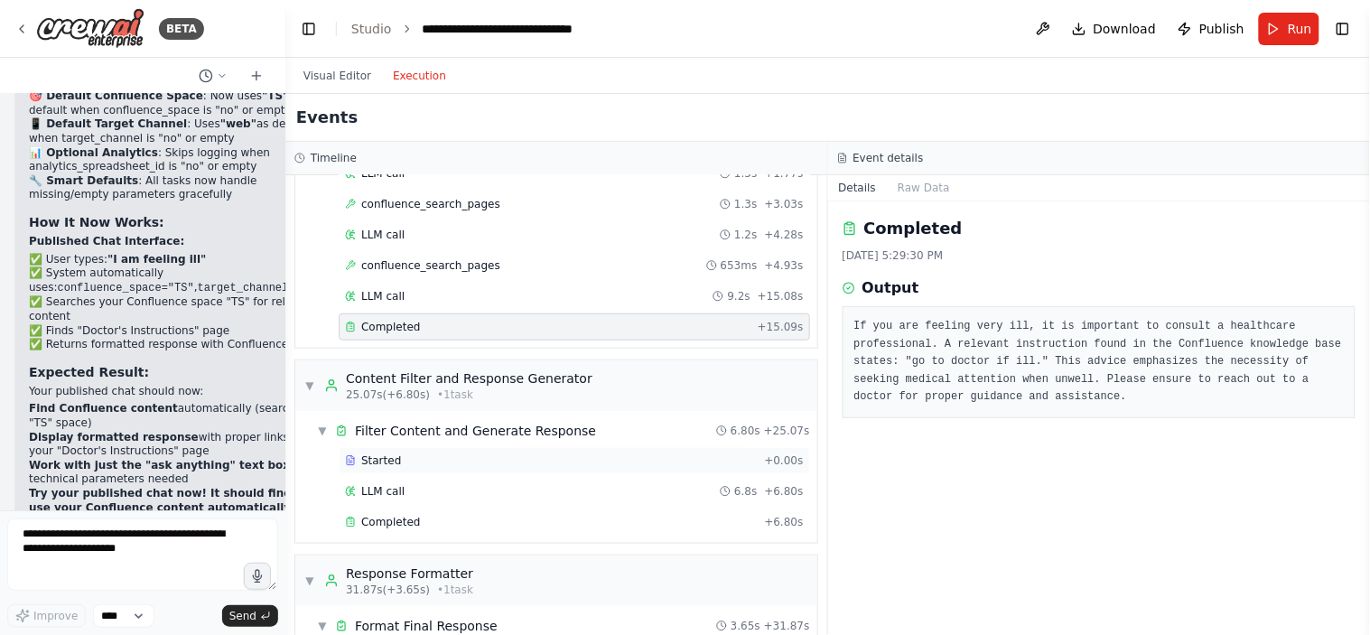
scroll to position [368, 0]
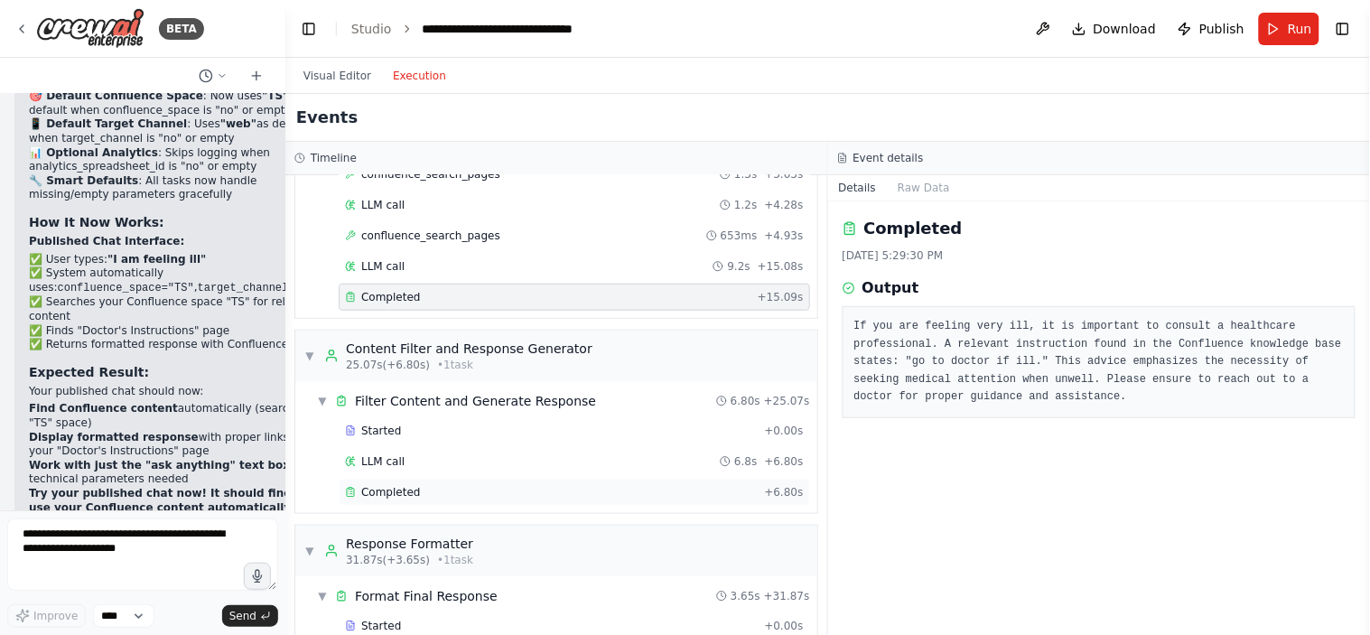
click at [423, 493] on div "Completed" at bounding box center [551, 492] width 412 height 14
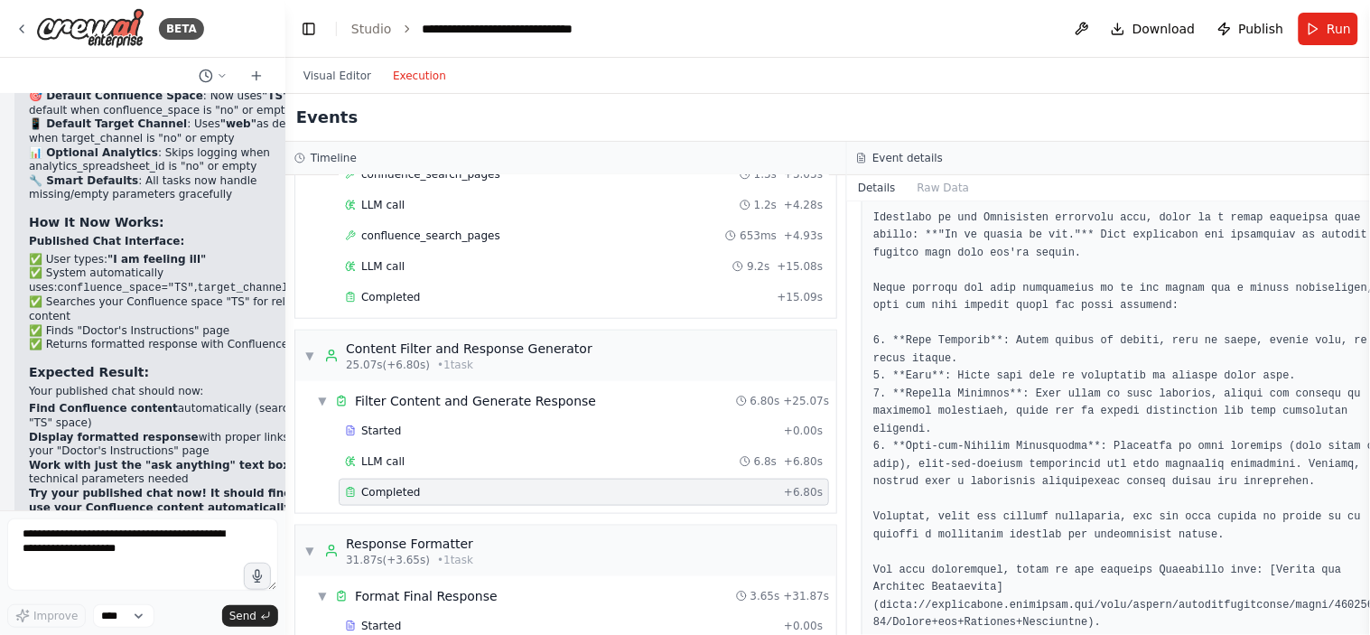
scroll to position [268, 0]
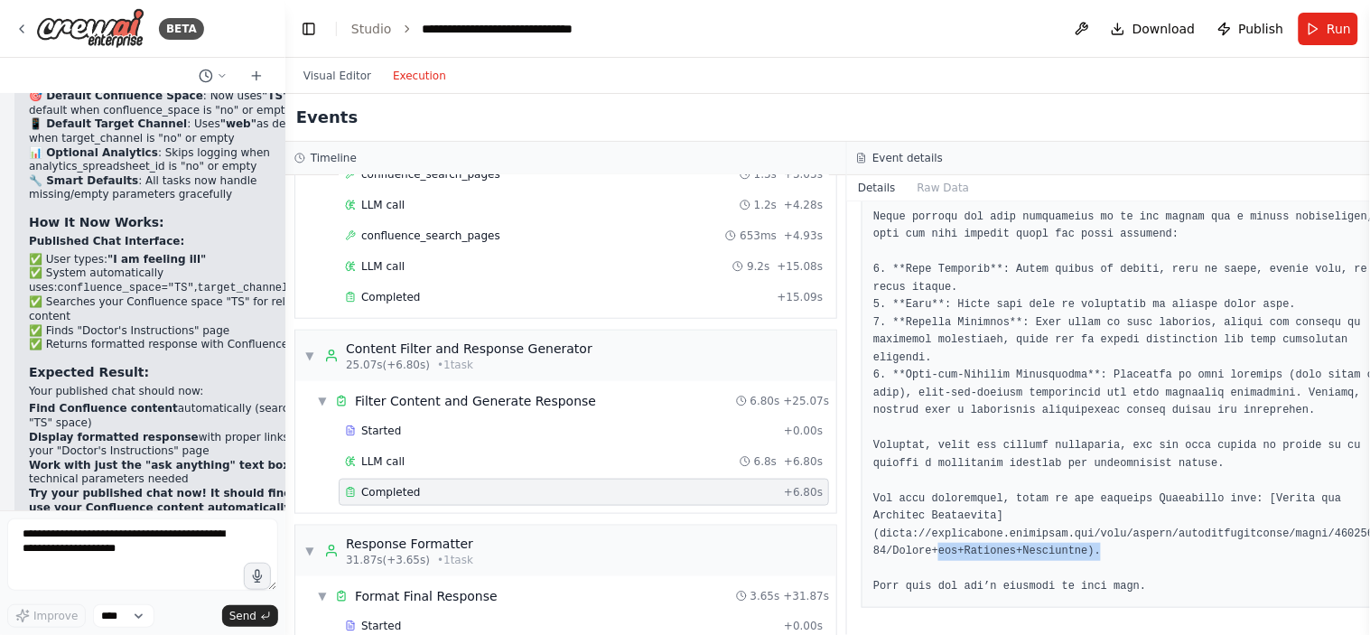
drag, startPoint x: 908, startPoint y: 557, endPoint x: 1060, endPoint y: 544, distance: 152.4
click at [1060, 544] on pre at bounding box center [1128, 323] width 509 height 547
click at [1046, 533] on pre at bounding box center [1128, 323] width 509 height 547
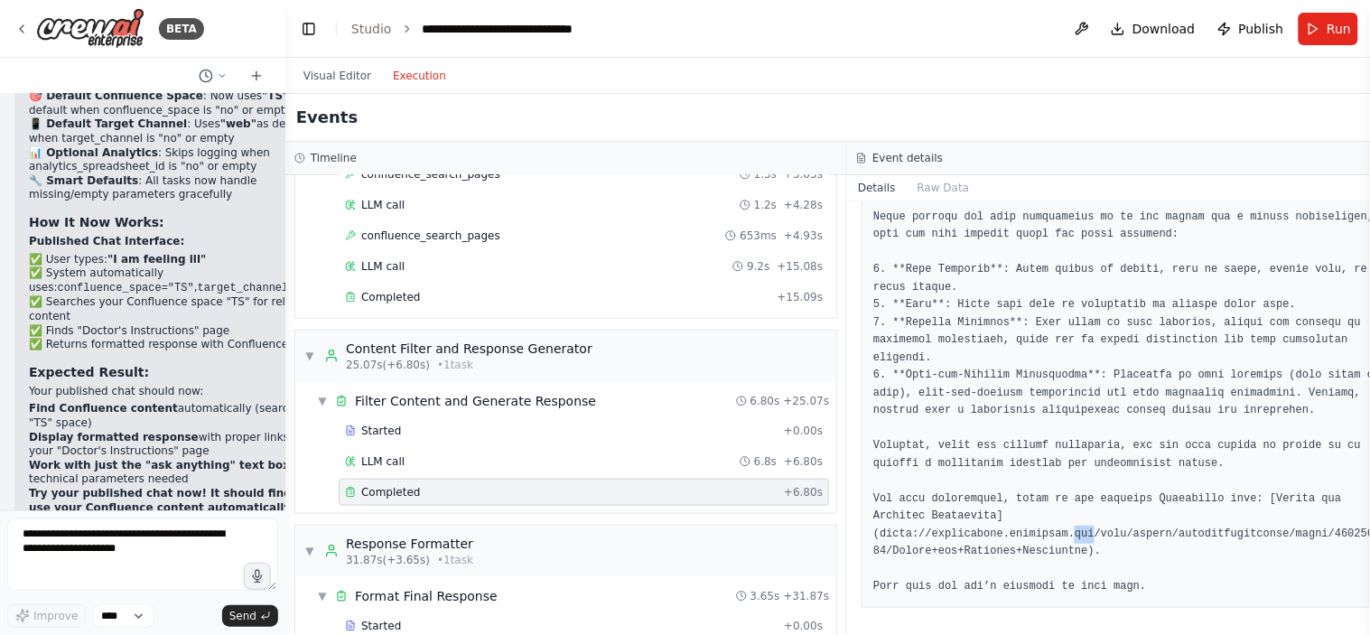
click at [1046, 533] on pre at bounding box center [1128, 323] width 509 height 547
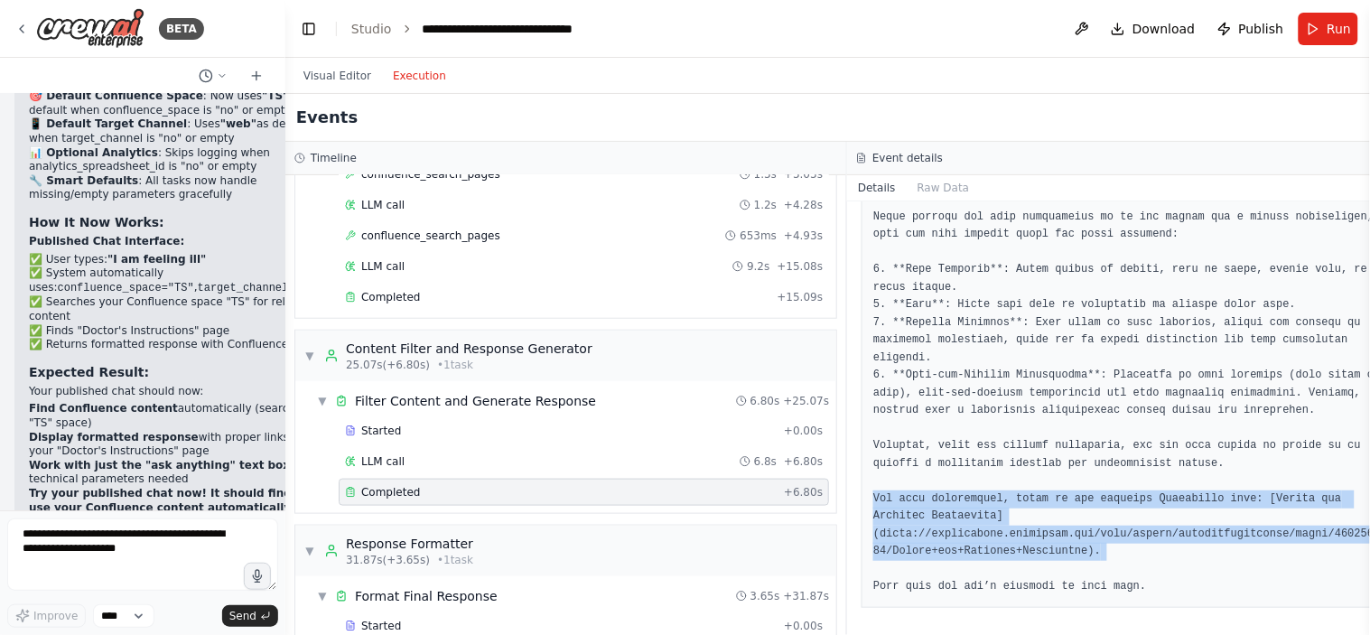
click at [1046, 533] on pre at bounding box center [1128, 323] width 509 height 547
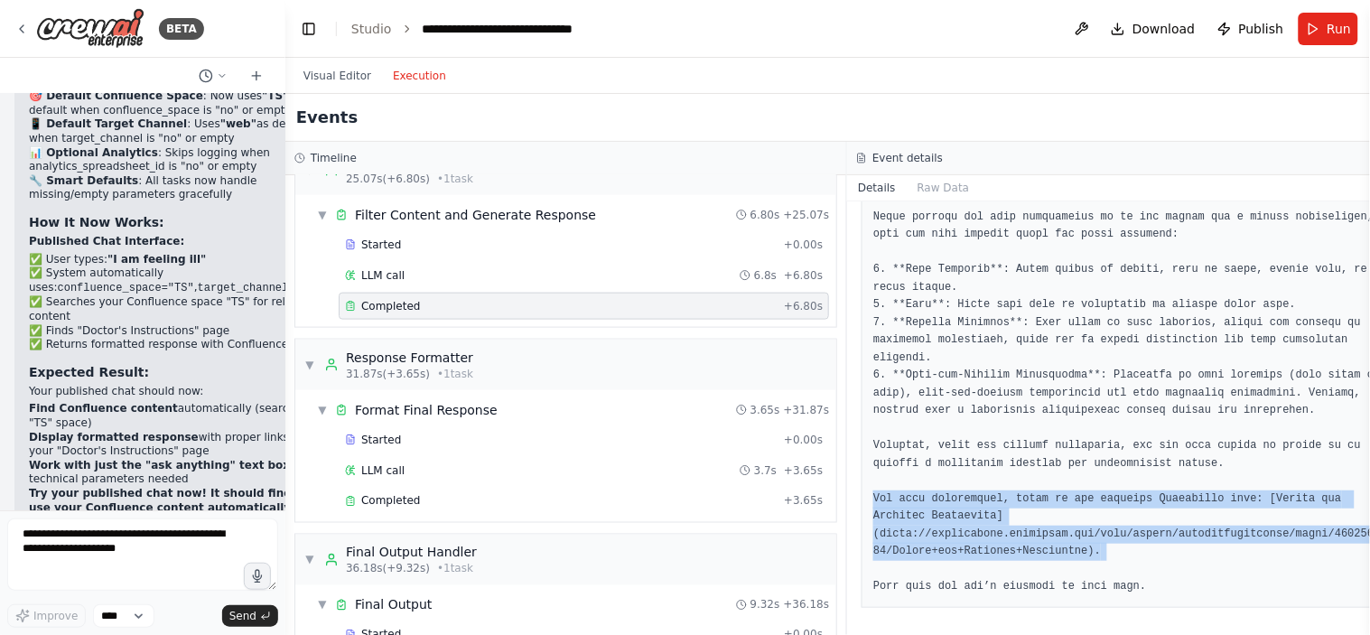
scroll to position [585, 0]
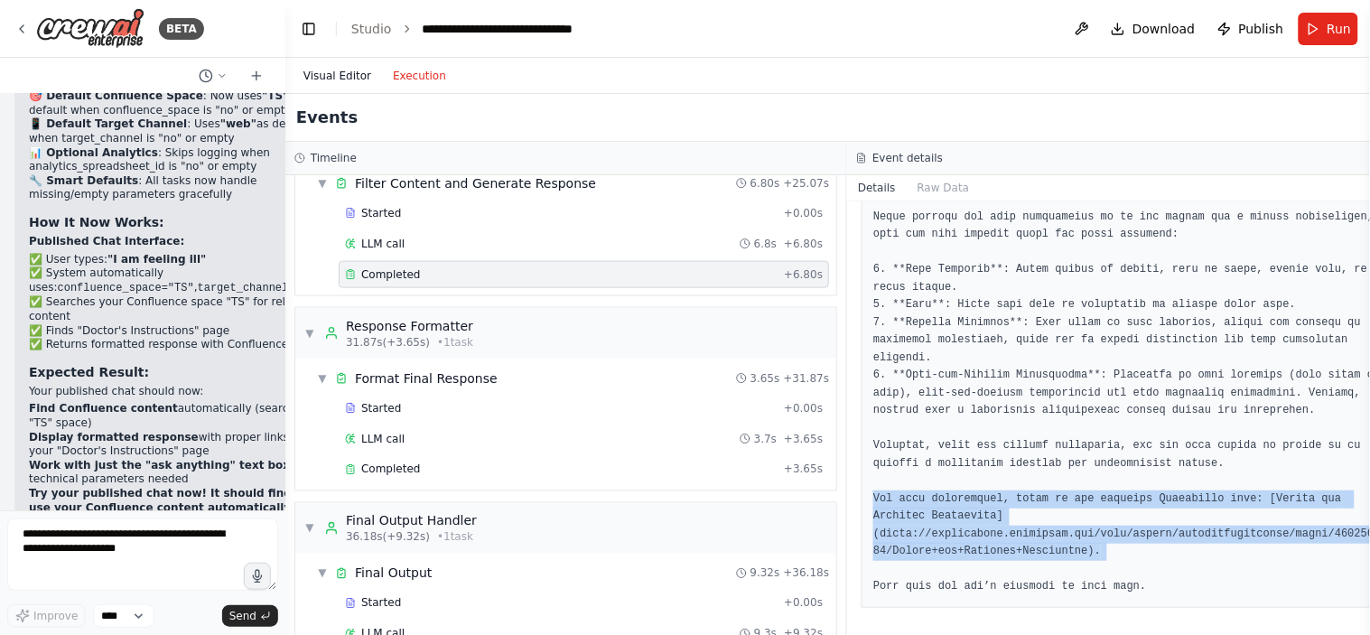
click at [340, 66] on button "Visual Editor" at bounding box center [337, 76] width 89 height 22
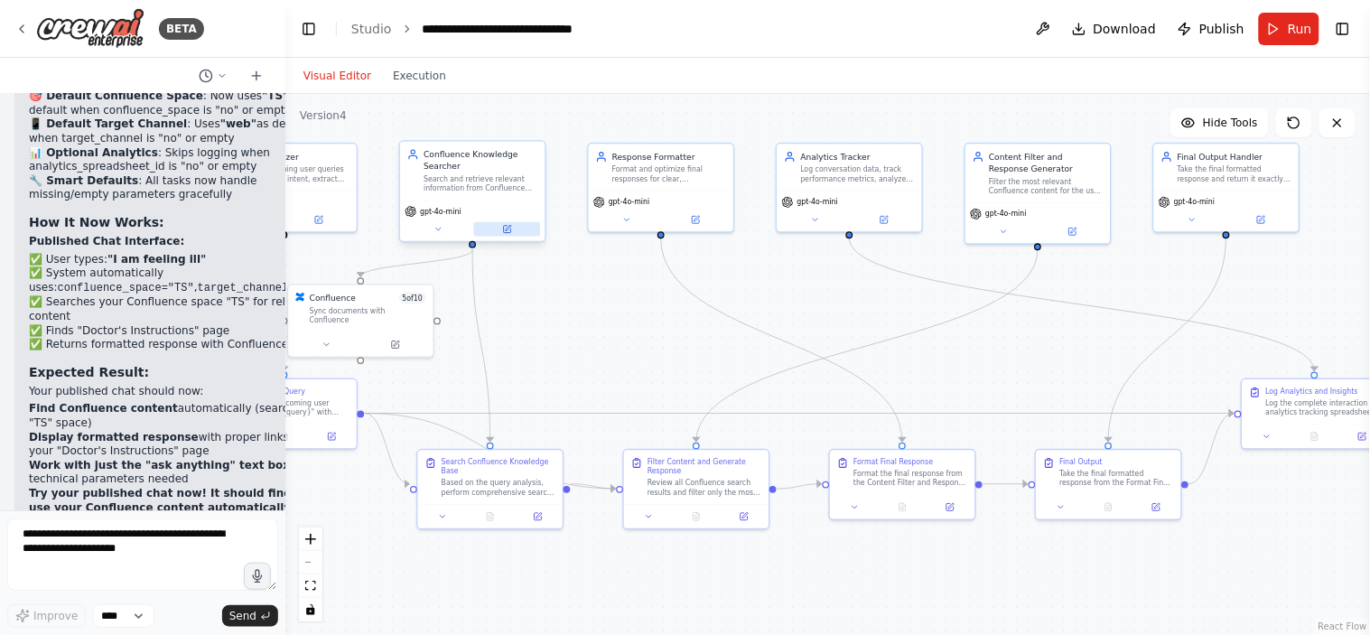
click at [506, 229] on icon at bounding box center [508, 227] width 5 height 5
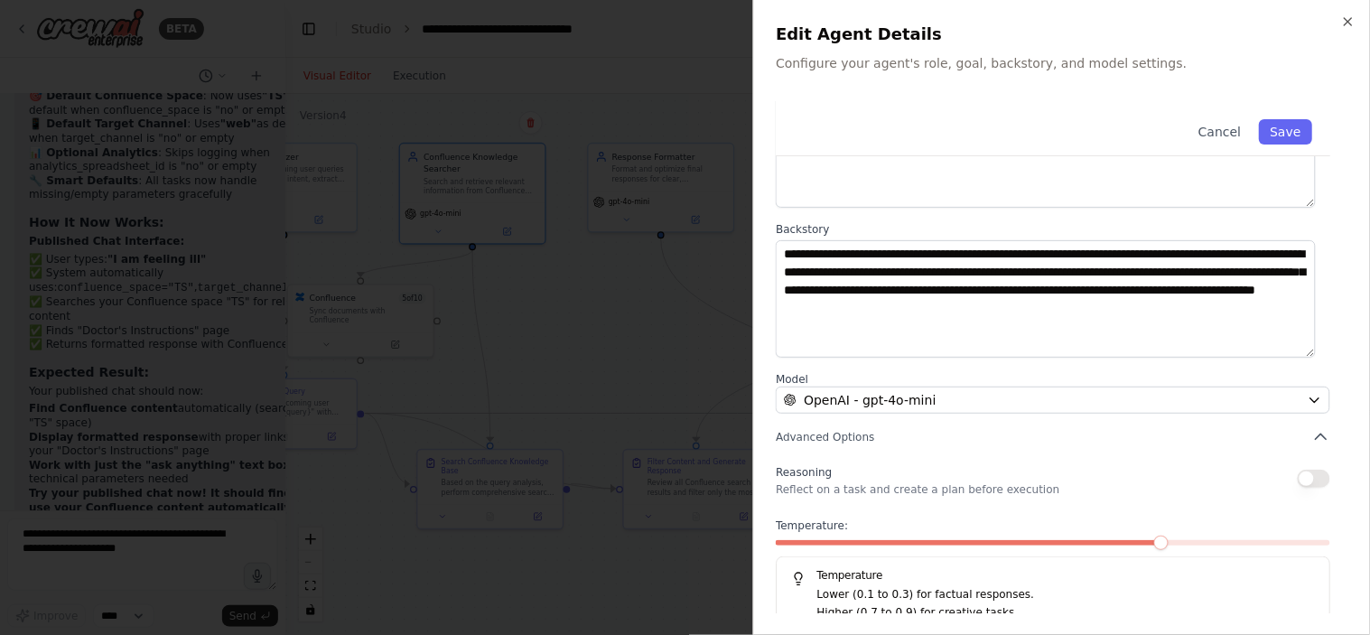
scroll to position [173, 0]
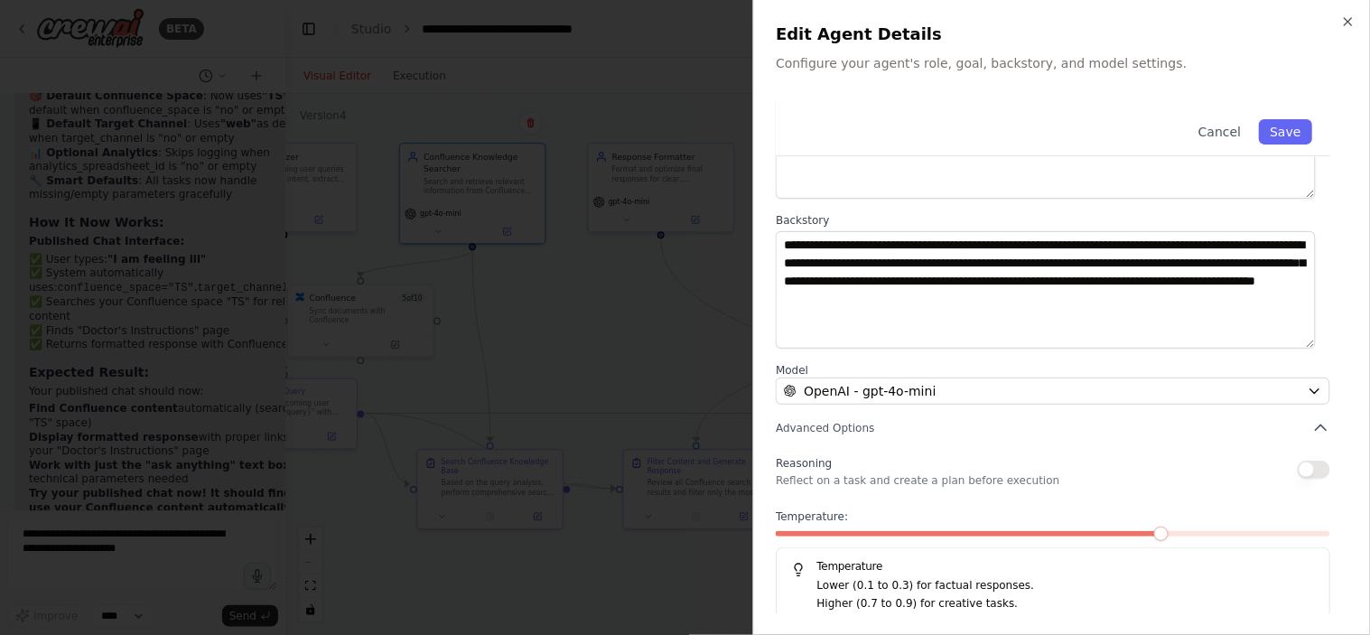
click at [658, 353] on div at bounding box center [685, 317] width 1370 height 635
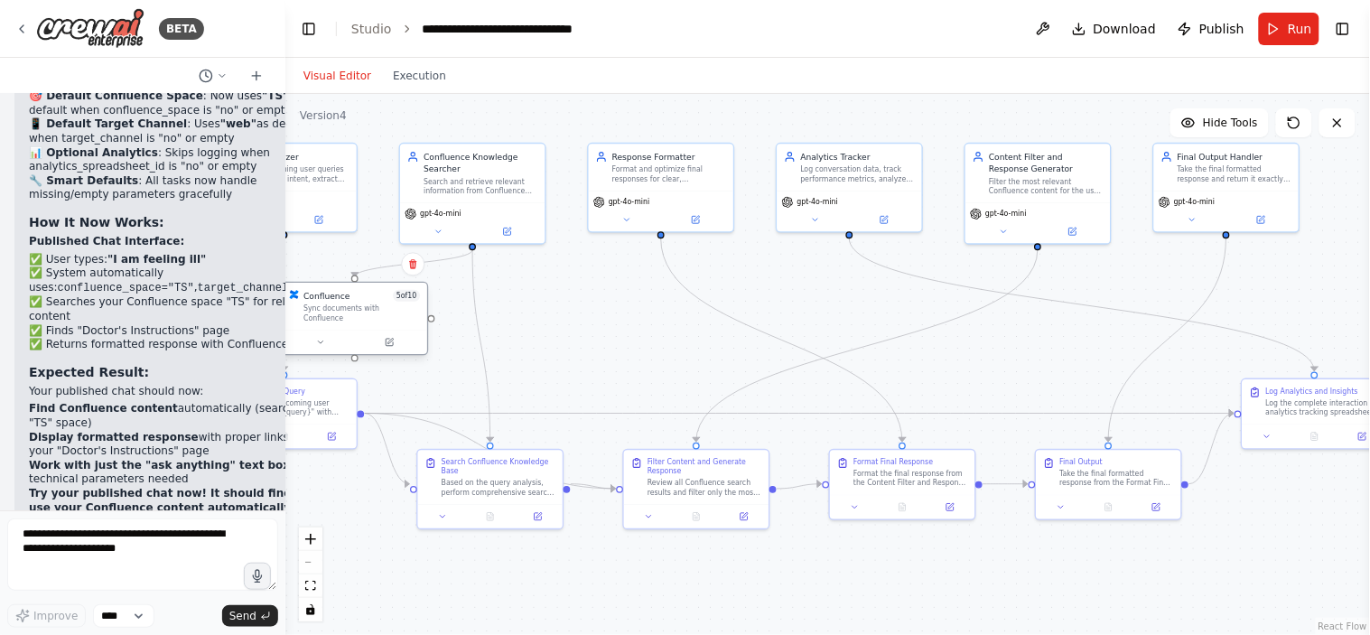
click at [389, 343] on div at bounding box center [355, 342] width 145 height 24
click at [508, 231] on icon at bounding box center [507, 229] width 7 height 7
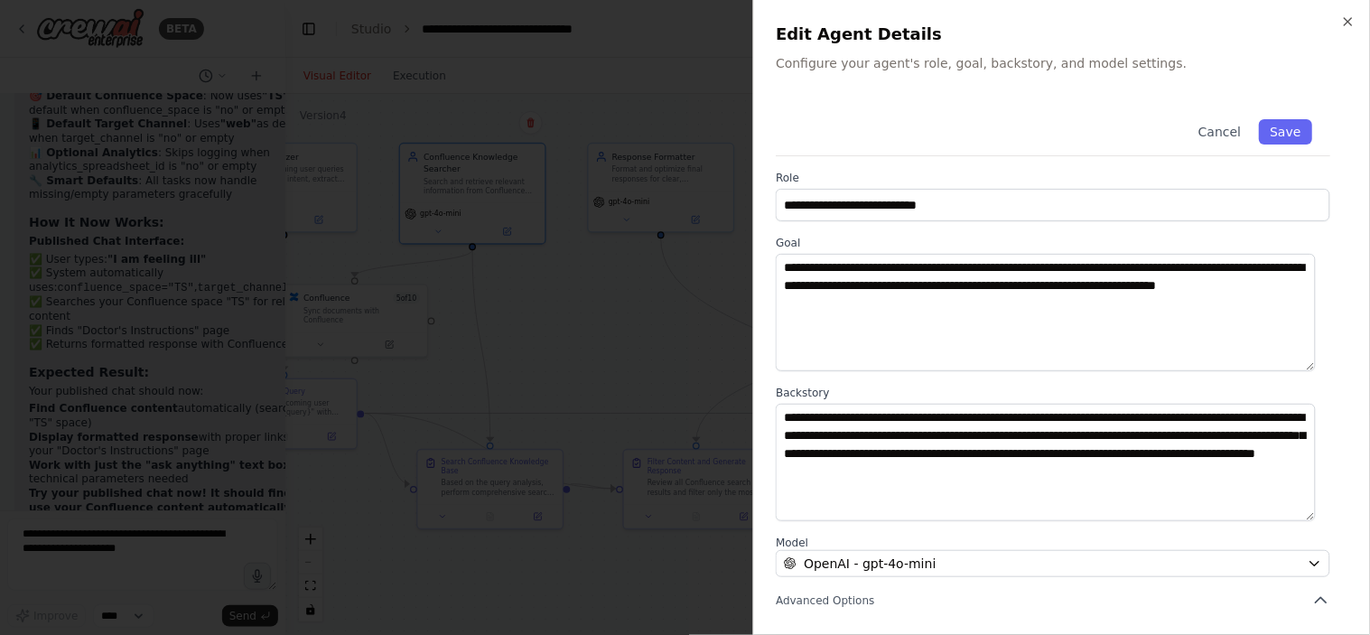
click at [691, 435] on div at bounding box center [685, 317] width 1370 height 635
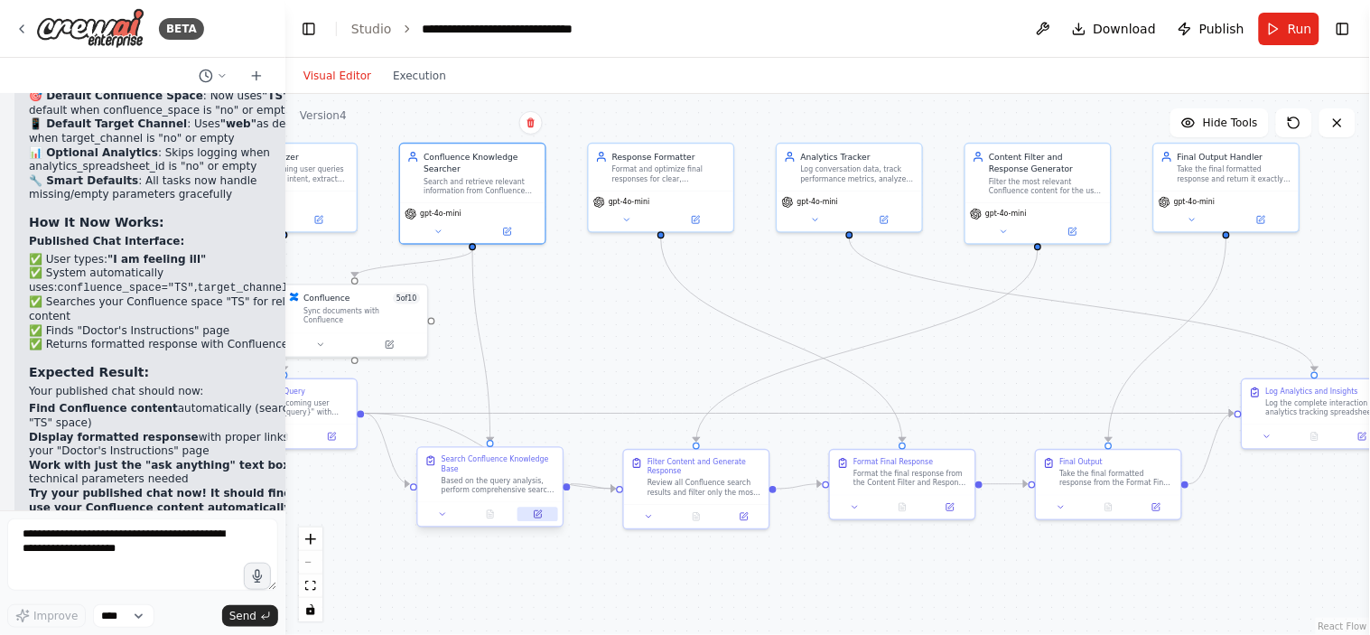
click at [543, 508] on button at bounding box center [538, 515] width 41 height 14
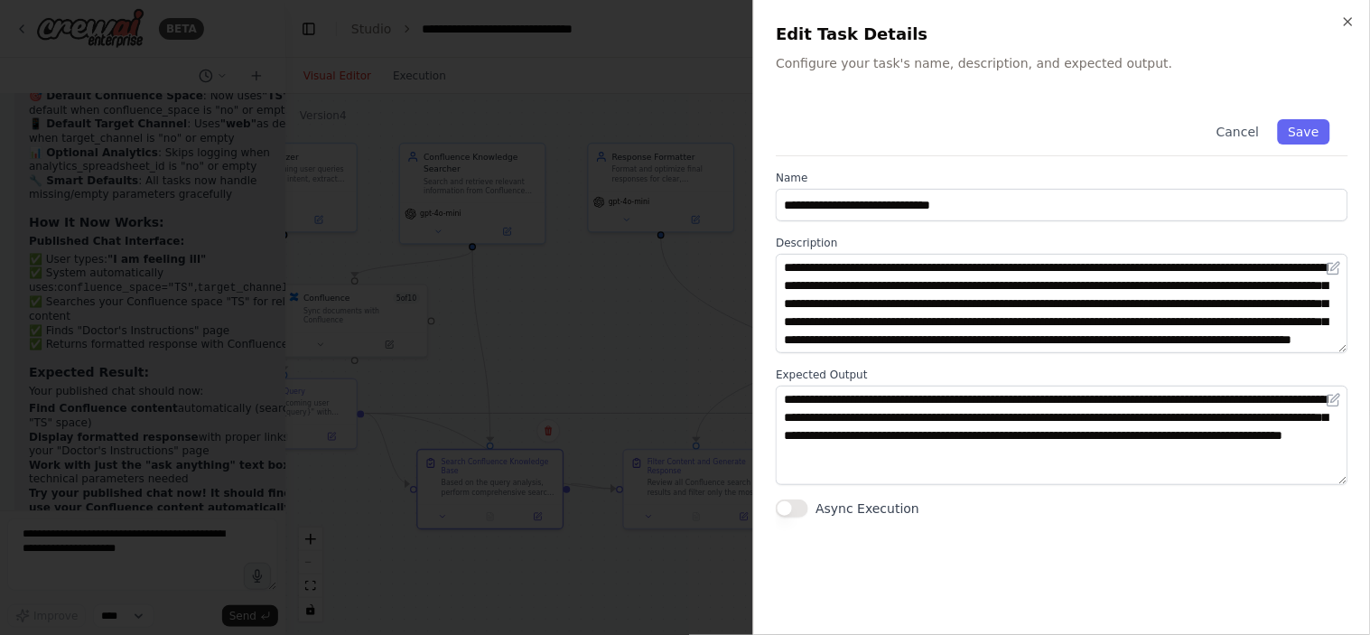
scroll to position [0, 0]
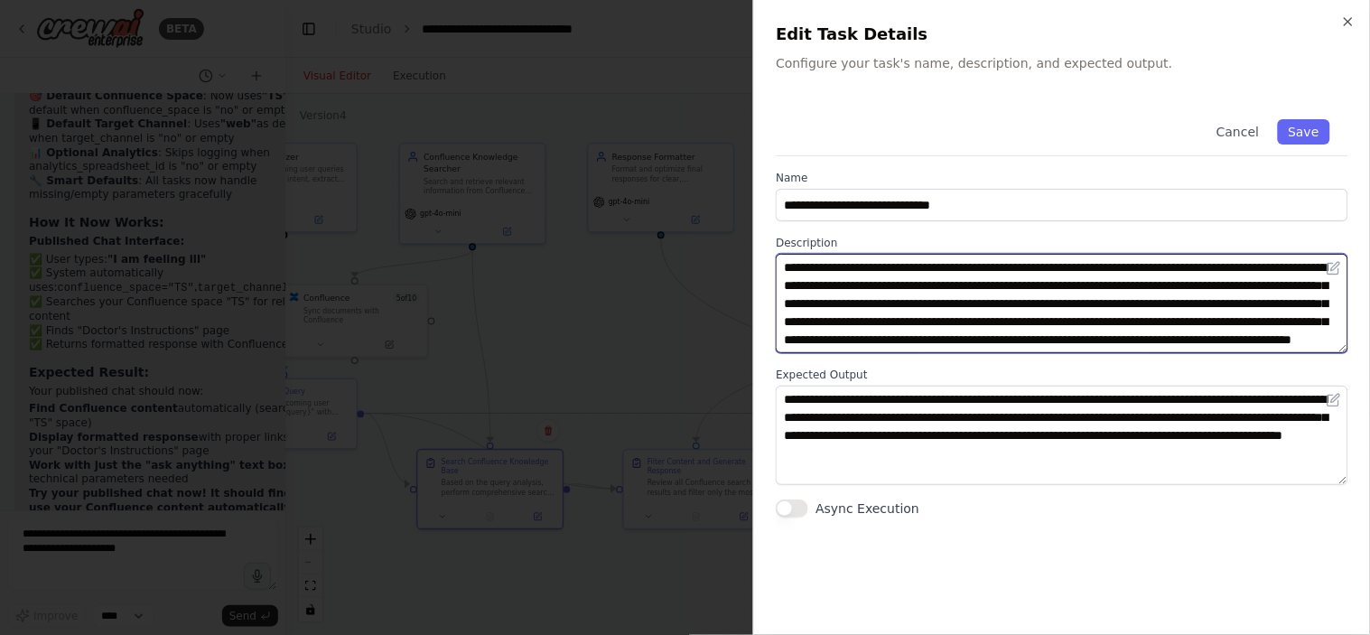
click at [1009, 312] on textarea "**********" at bounding box center [1062, 303] width 573 height 99
click at [963, 311] on textarea "**********" at bounding box center [1062, 303] width 573 height 99
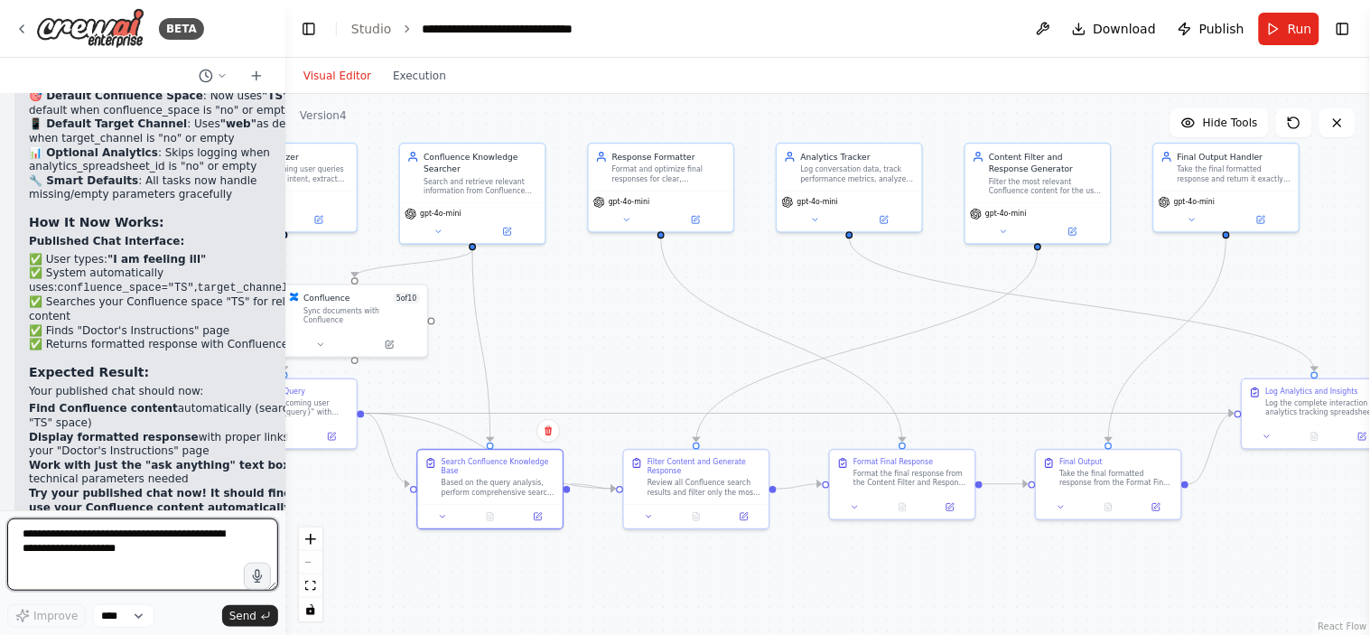
click at [93, 545] on textarea at bounding box center [142, 555] width 271 height 72
paste textarea "**********"
type textarea "**********"
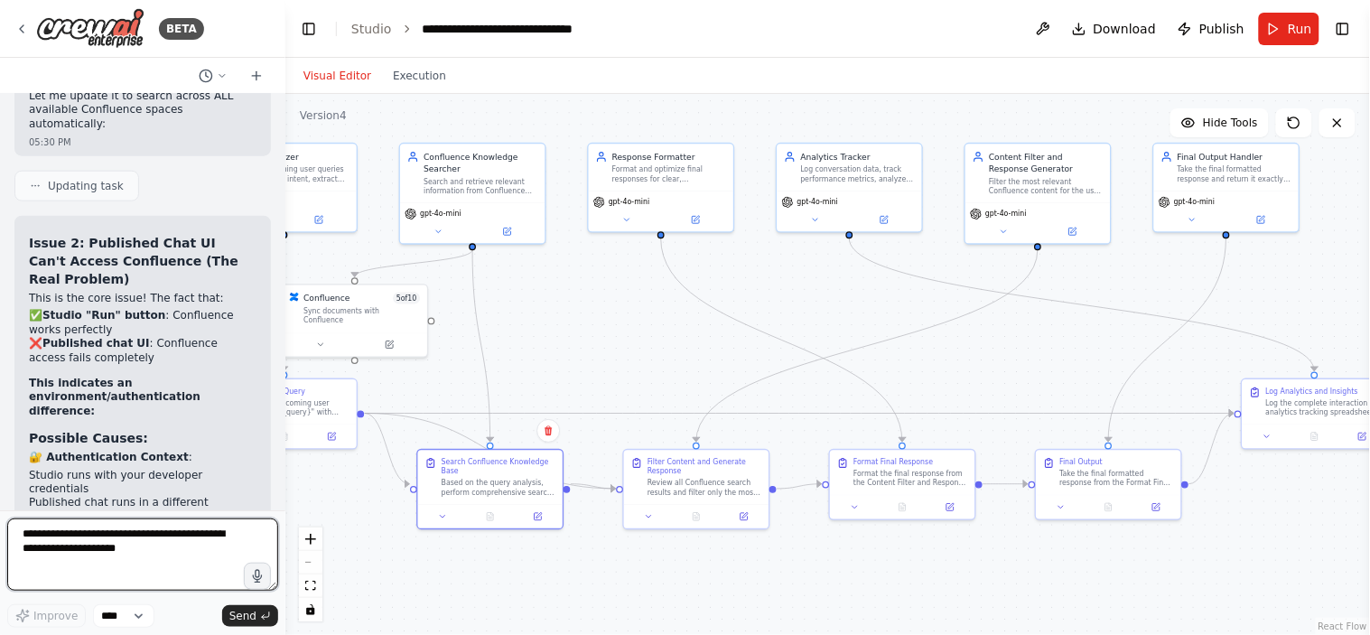
scroll to position [28701, 0]
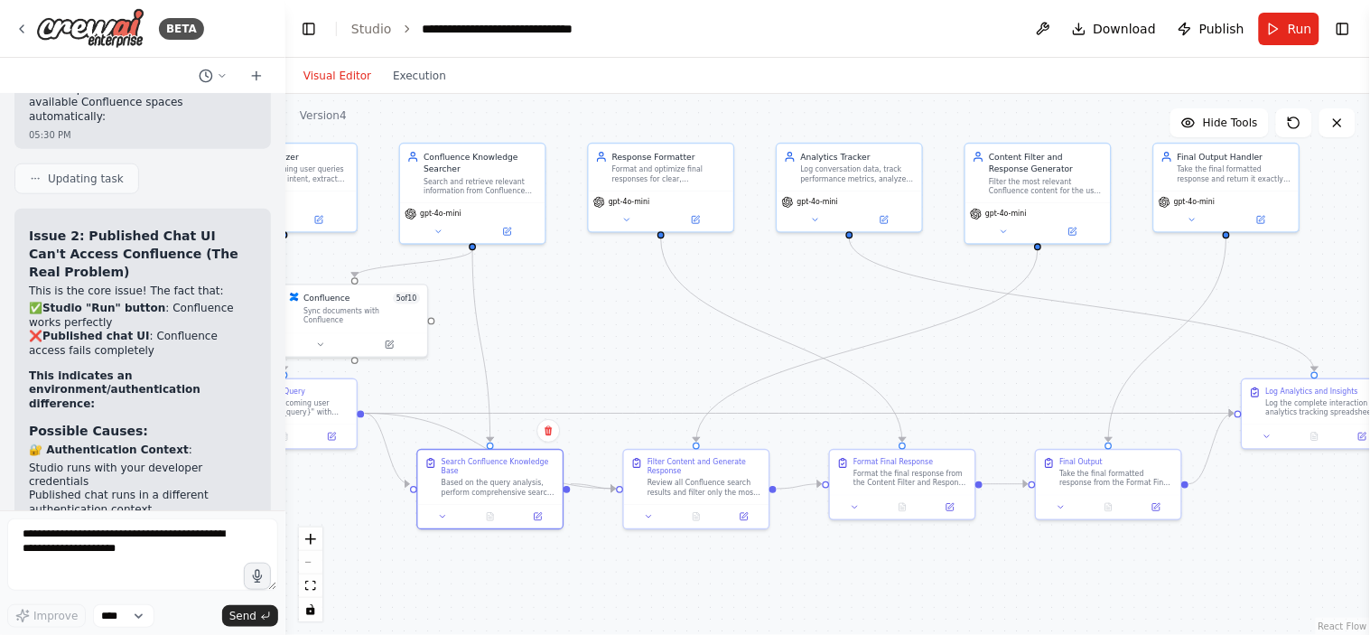
drag, startPoint x: 48, startPoint y: 309, endPoint x: 215, endPoint y: 303, distance: 167.2
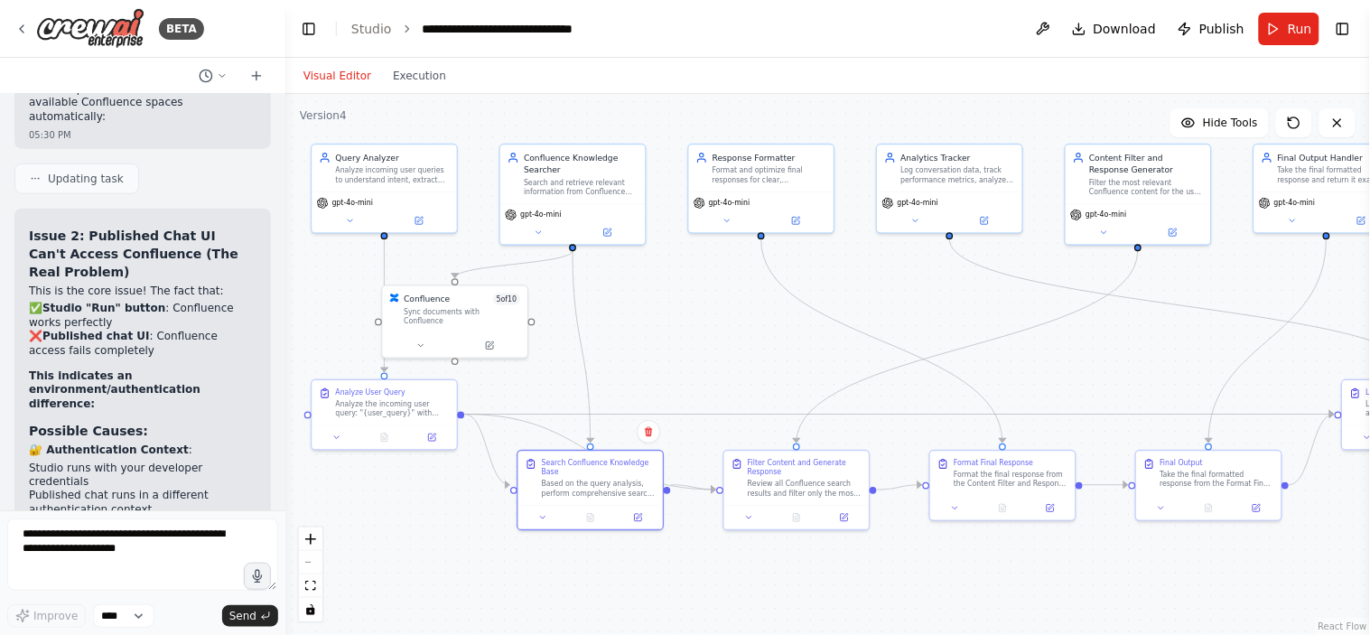
drag, startPoint x: 538, startPoint y: 335, endPoint x: 641, endPoint y: 336, distance: 103.0
click at [641, 336] on div ".deletable-edge-delete-btn { width: 20px; height: 20px; border: 0px solid #ffff…" at bounding box center [827, 364] width 1085 height 541
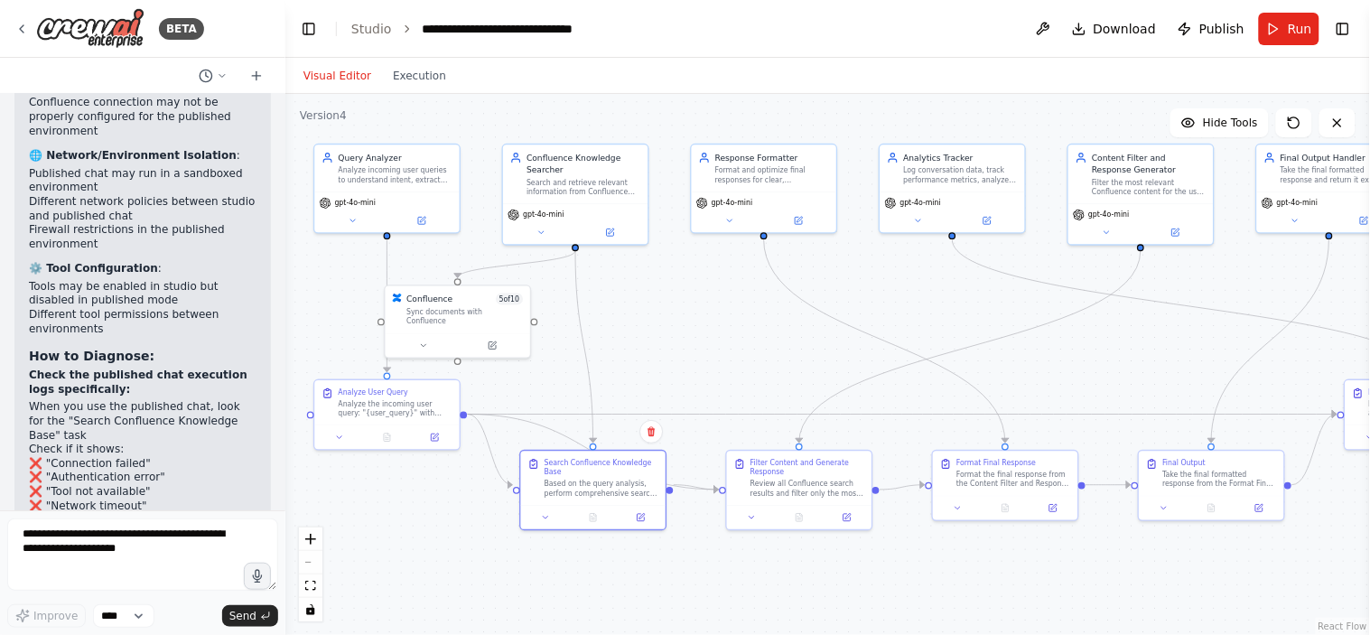
scroll to position [28923, 0]
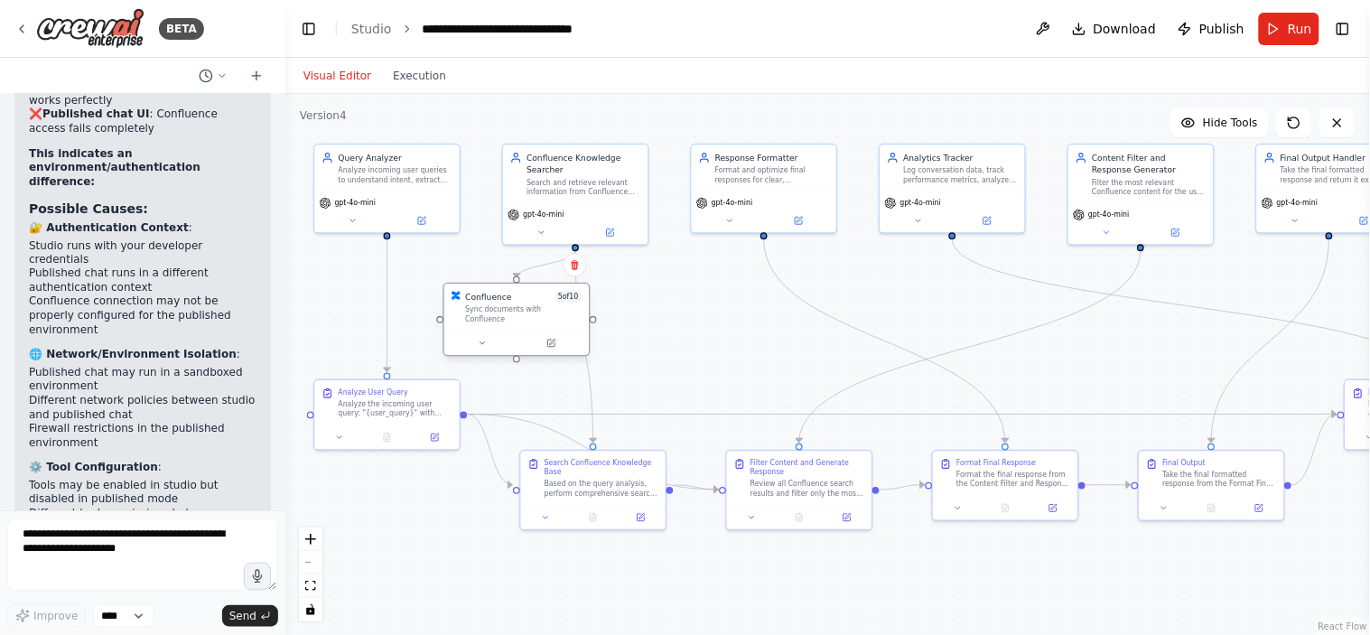
drag, startPoint x: 459, startPoint y: 308, endPoint x: 522, endPoint y: 313, distance: 63.4
click at [522, 313] on div "Sync documents with Confluence" at bounding box center [523, 314] width 117 height 19
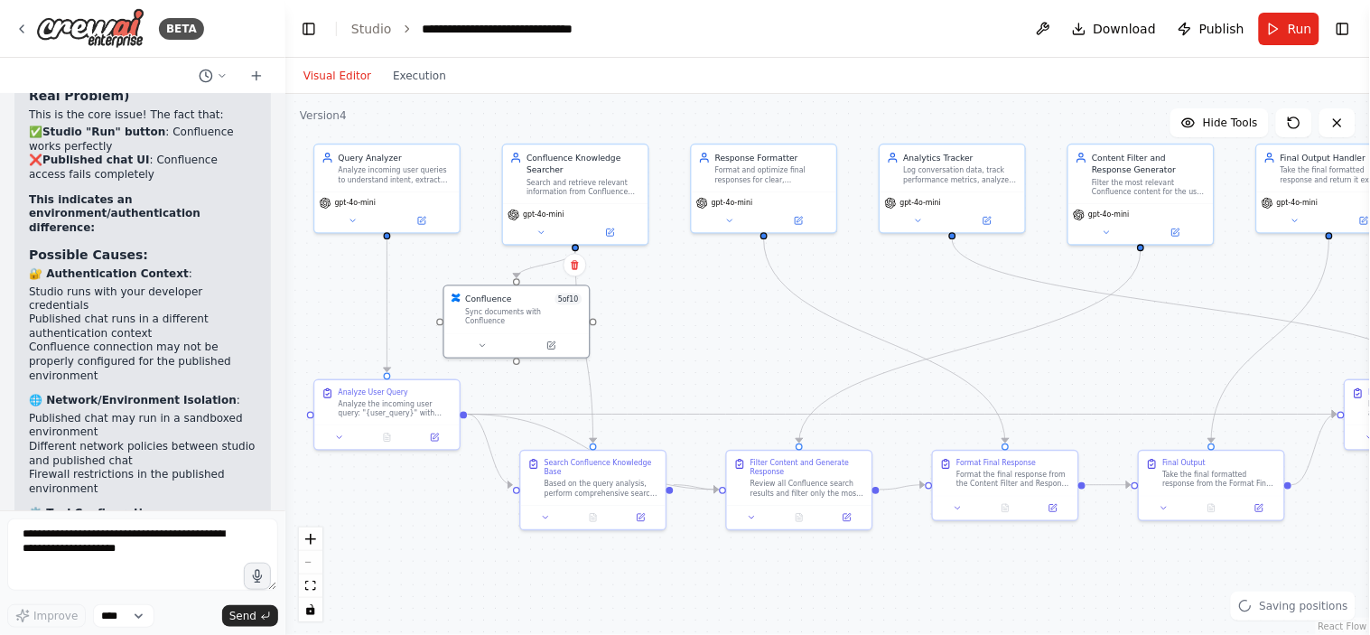
scroll to position [28875, 0]
drag, startPoint x: 59, startPoint y: 210, endPoint x: 188, endPoint y: 227, distance: 130.3
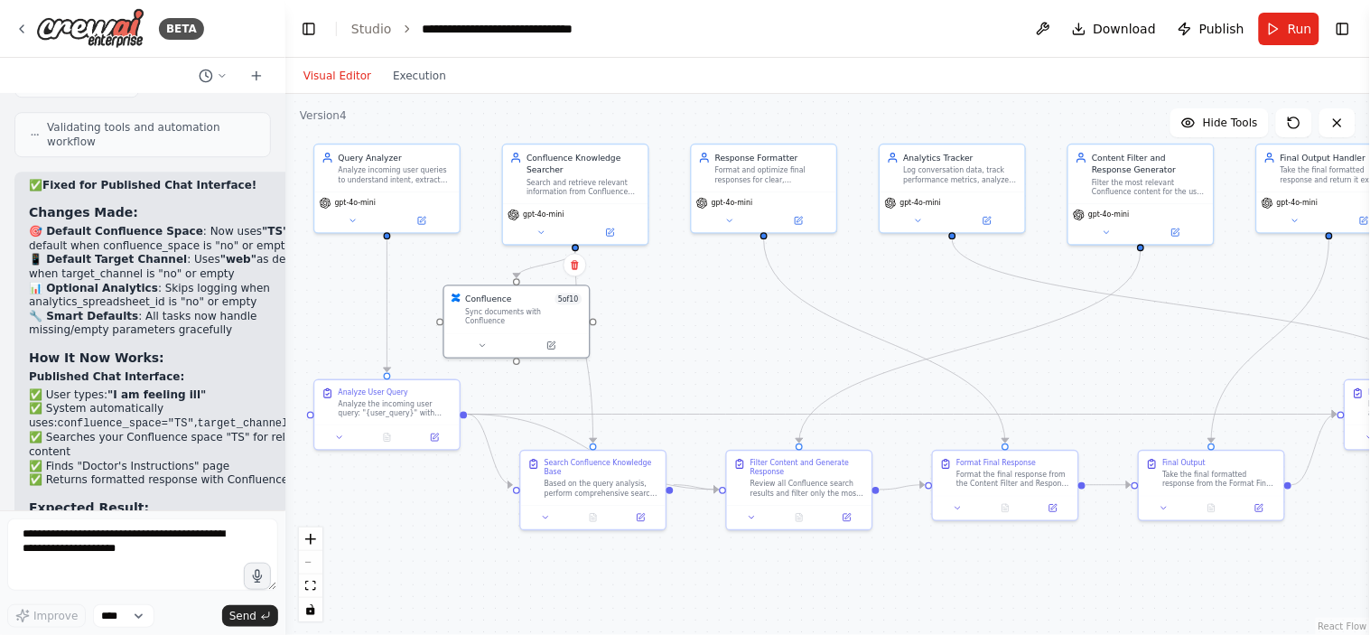
scroll to position [27806, 0]
drag, startPoint x: 21, startPoint y: 292, endPoint x: 131, endPoint y: 313, distance: 112.2
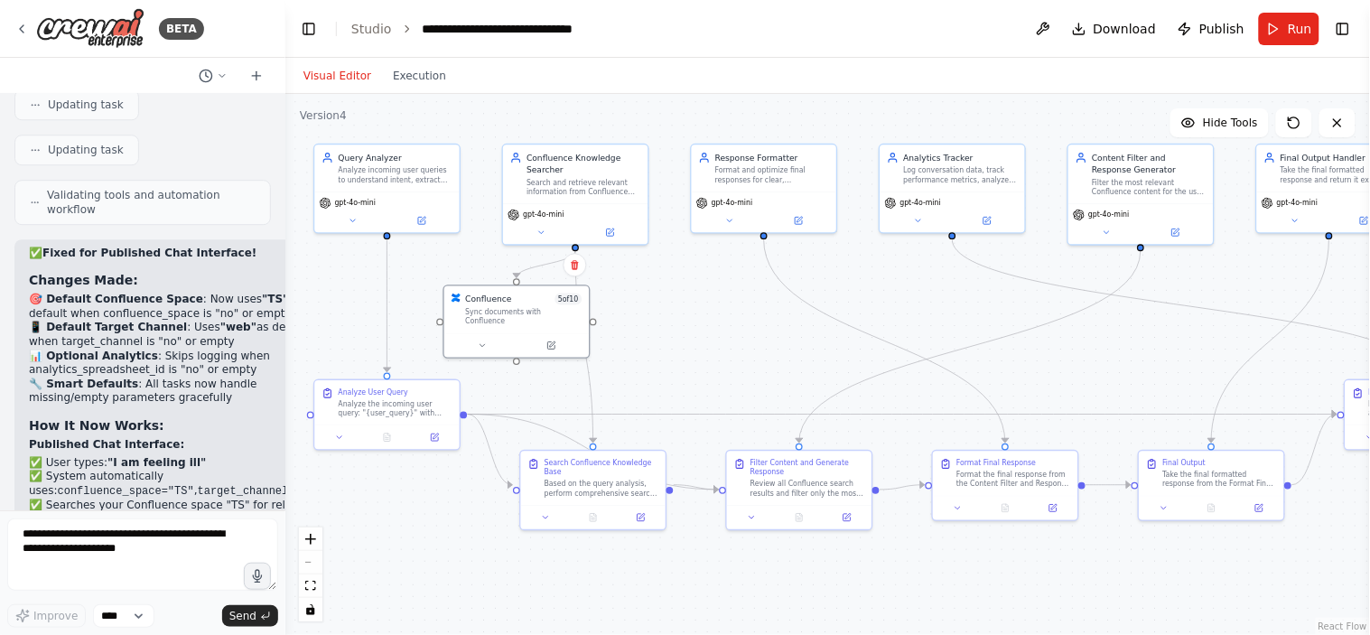
scroll to position [27735, 0]
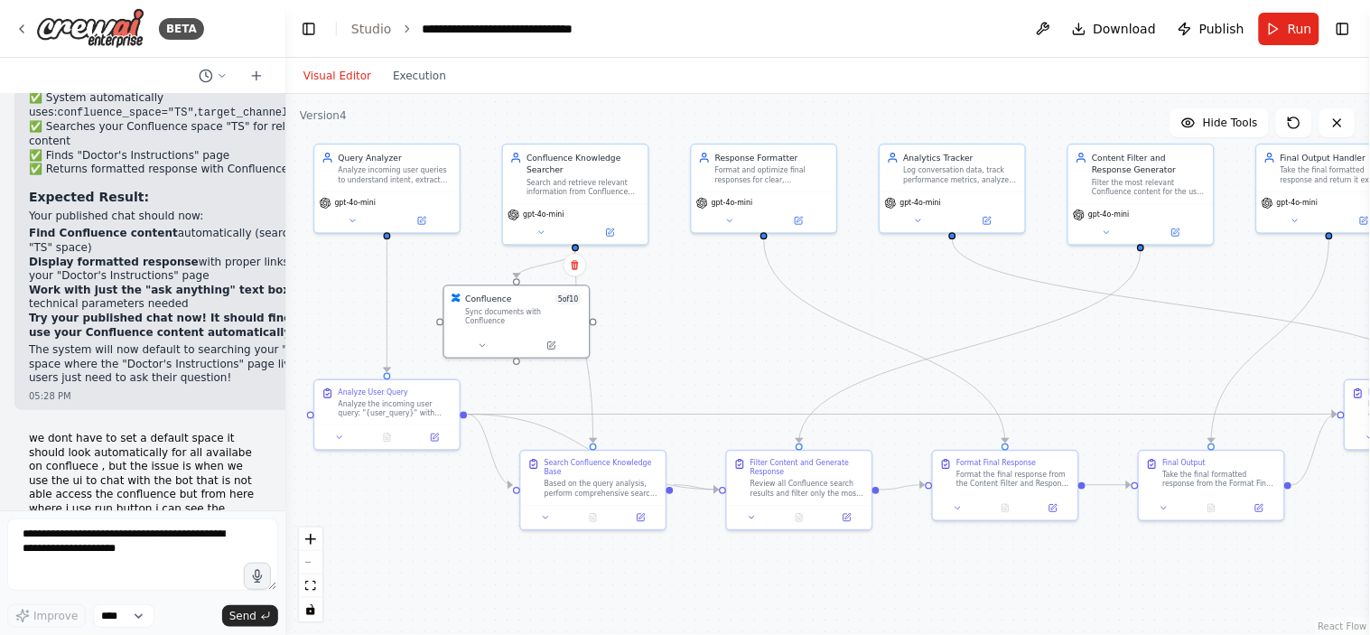
scroll to position [28117, 0]
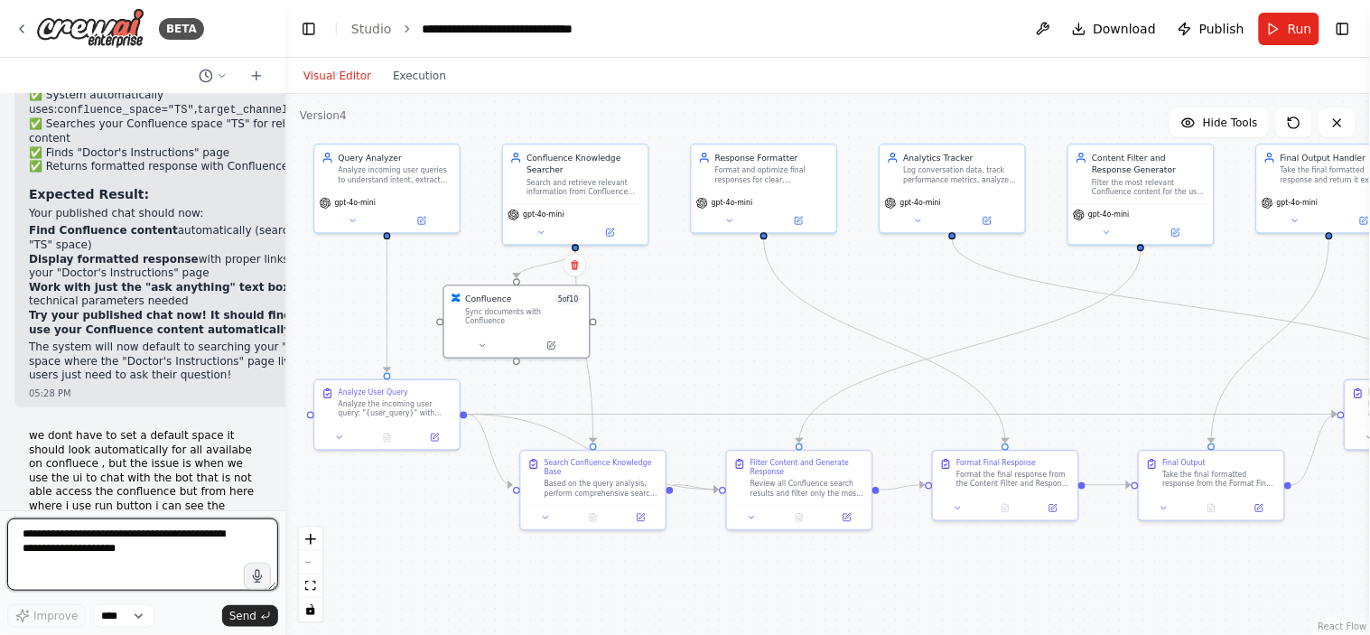
click at [129, 556] on textarea at bounding box center [142, 555] width 271 height 72
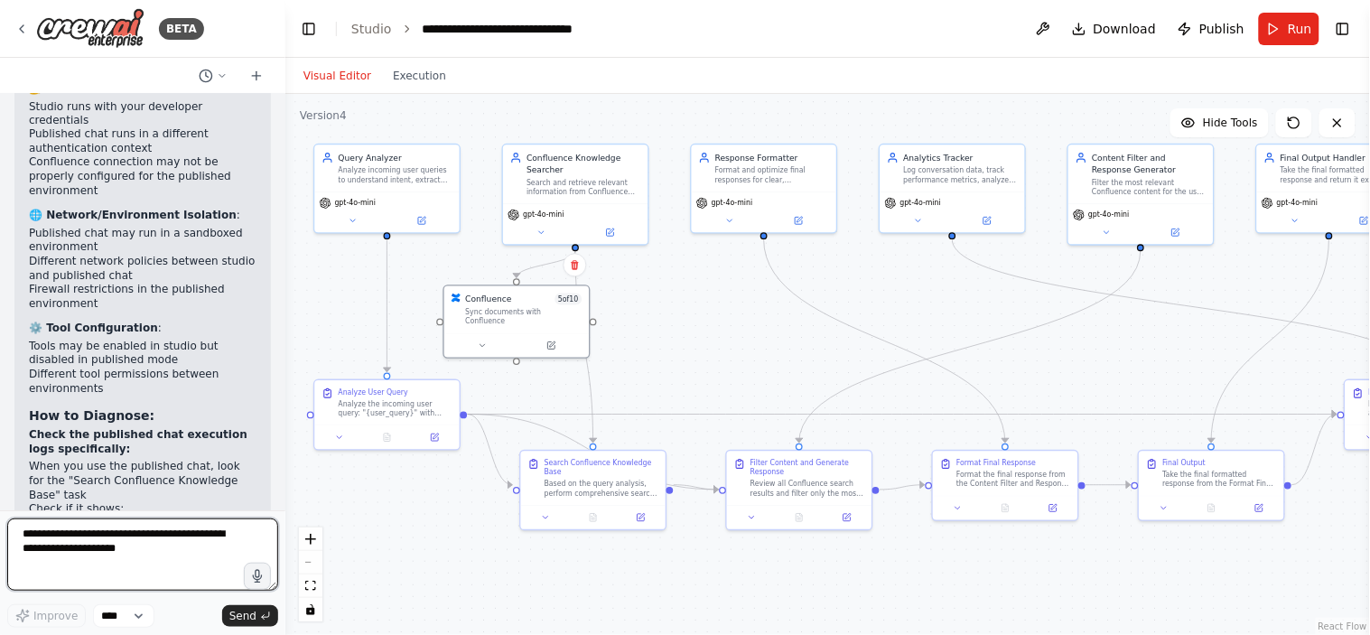
scroll to position [29122, 0]
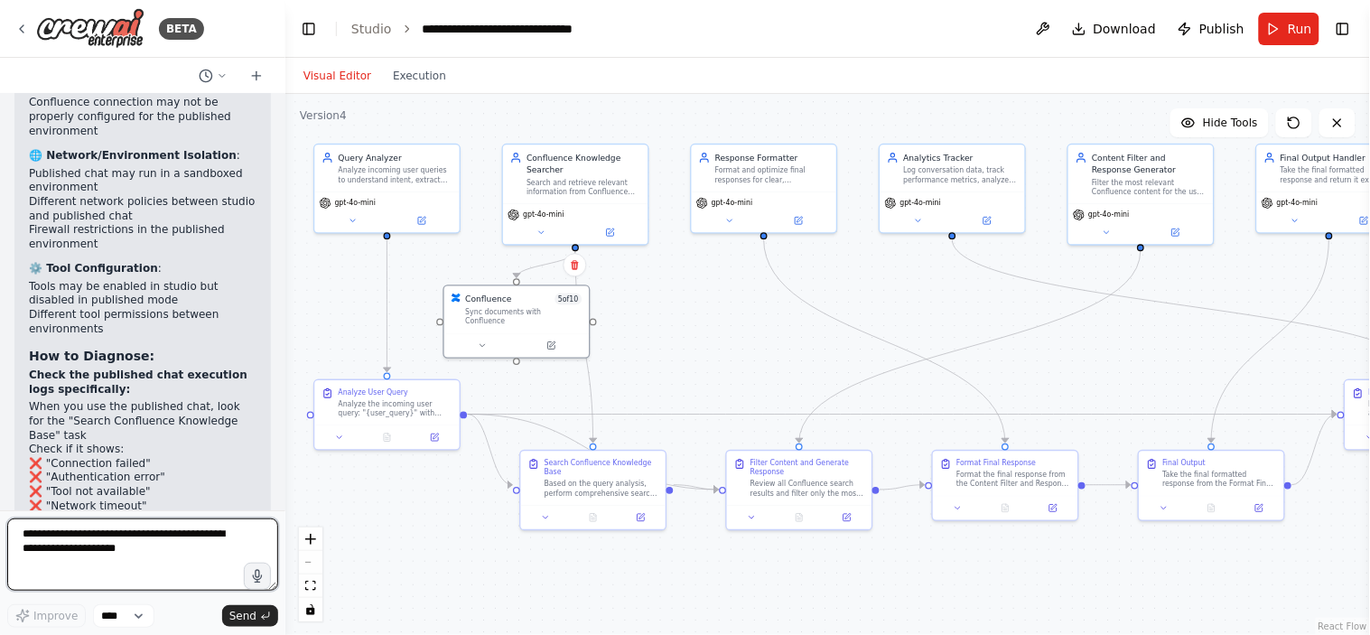
click at [119, 558] on textarea at bounding box center [142, 555] width 271 height 72
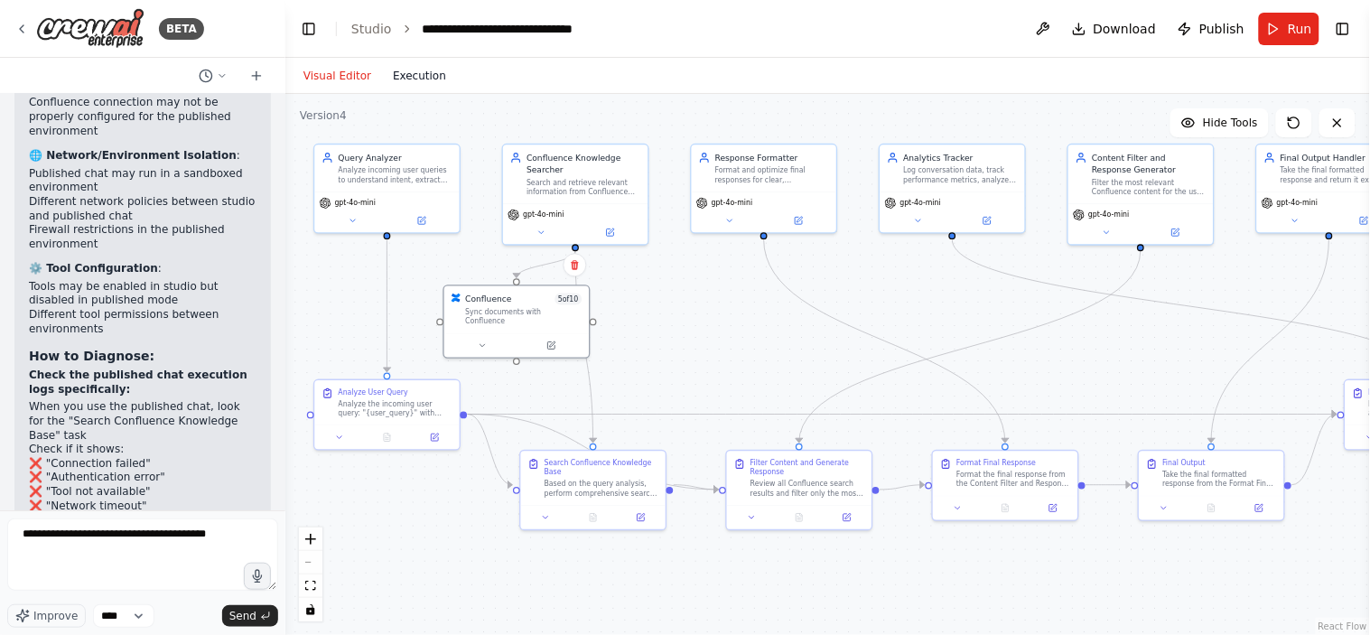
click at [407, 69] on button "Execution" at bounding box center [419, 76] width 75 height 22
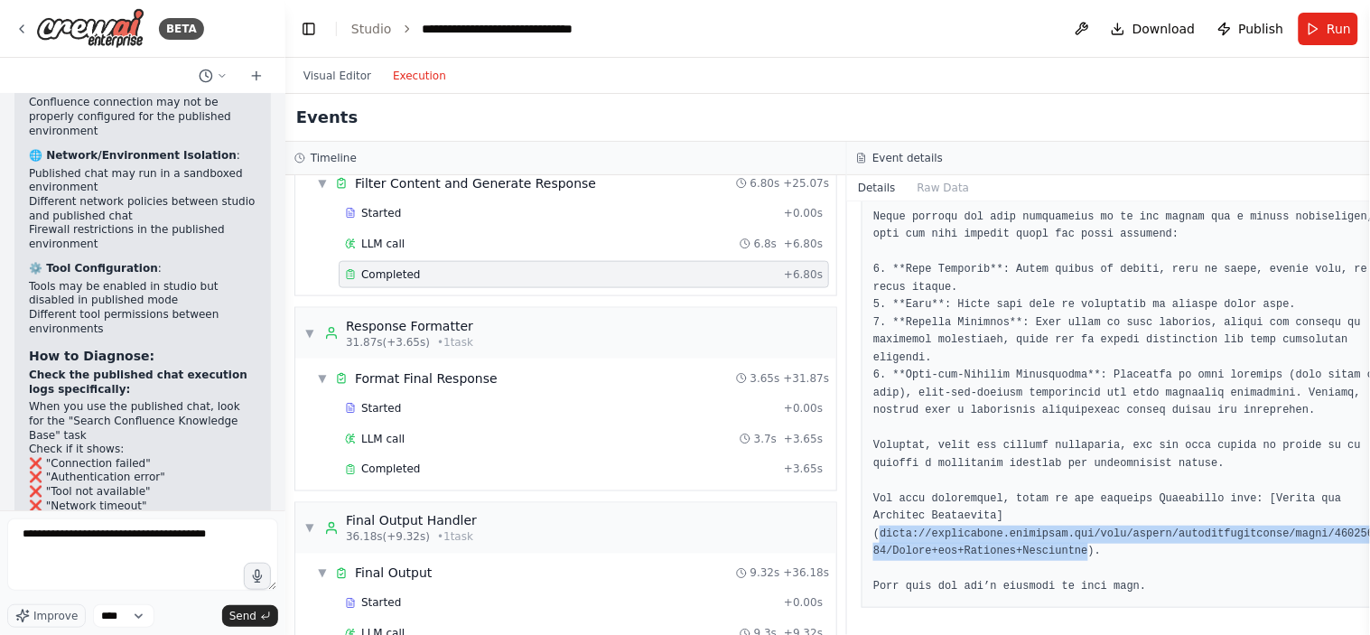
drag, startPoint x: 859, startPoint y: 533, endPoint x: 1046, endPoint y: 553, distance: 188.0
click at [1046, 553] on pre at bounding box center [1128, 323] width 509 height 547
copy pre "https://yourcompany.atlassian.net/wiki/spaces/healthandwellness/pages/123456789…"
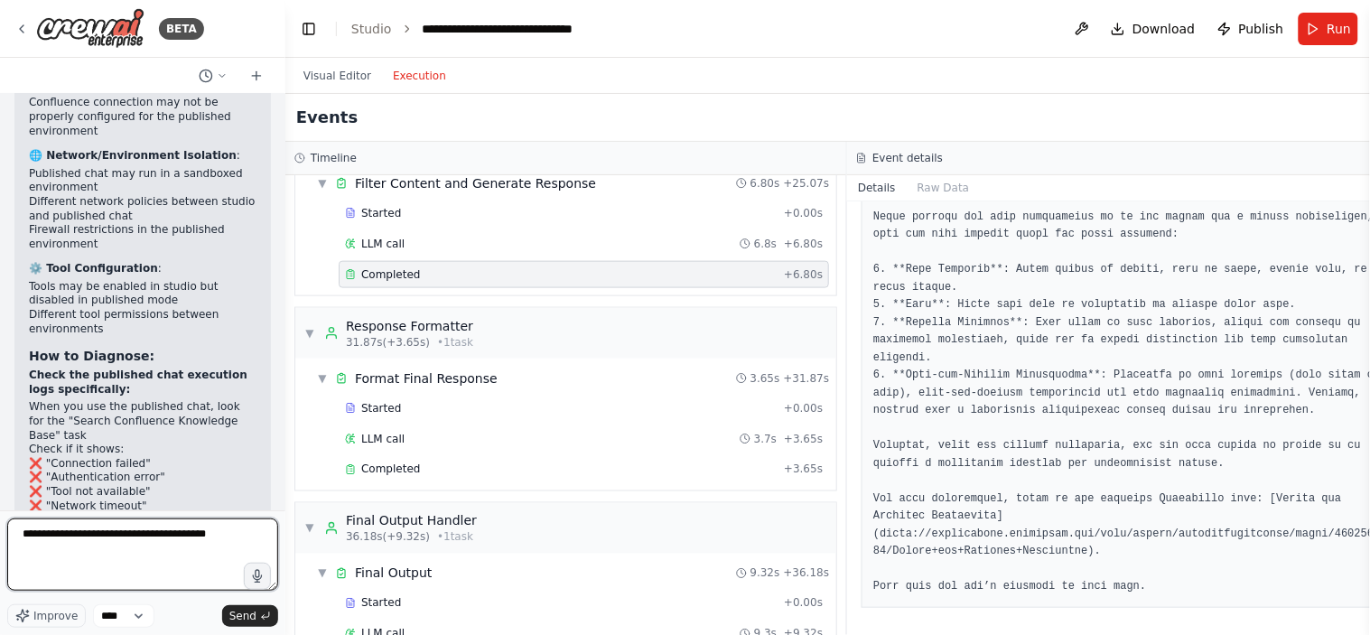
click at [95, 552] on textarea "**********" at bounding box center [142, 555] width 271 height 72
click at [203, 528] on textarea "**********" at bounding box center [142, 555] width 271 height 72
click at [224, 535] on textarea "**********" at bounding box center [142, 555] width 271 height 72
paste textarea "**********"
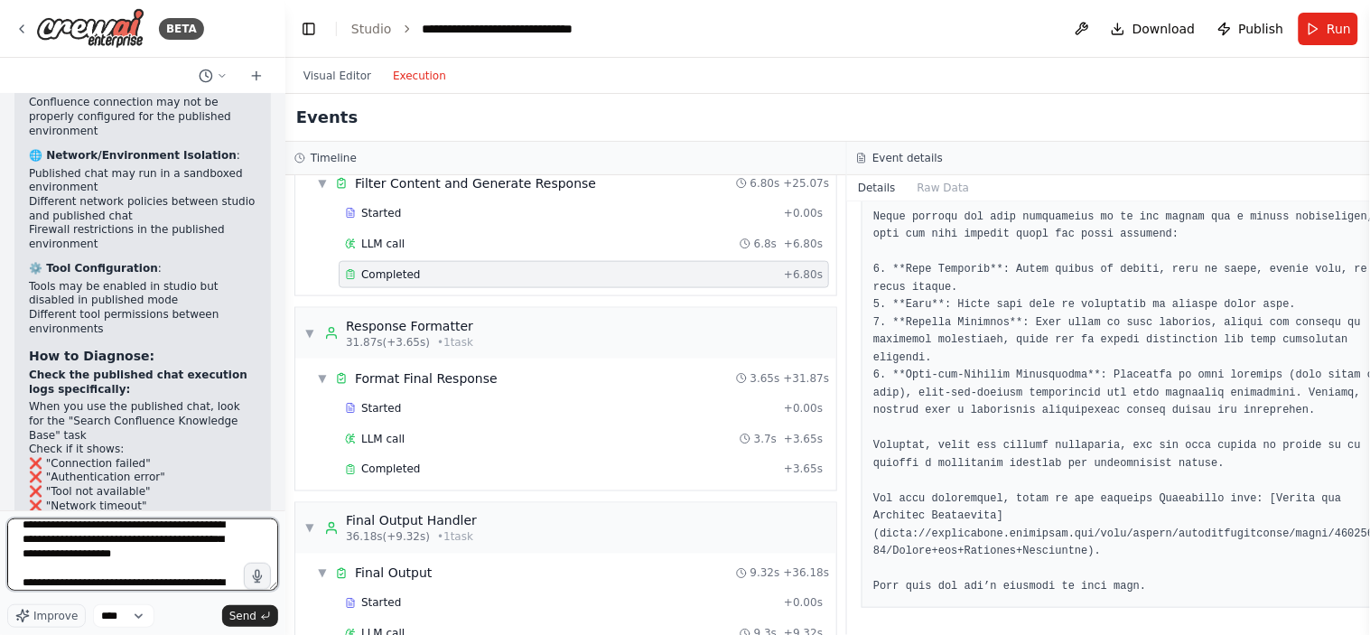
scroll to position [39, 0]
type textarea "**********"
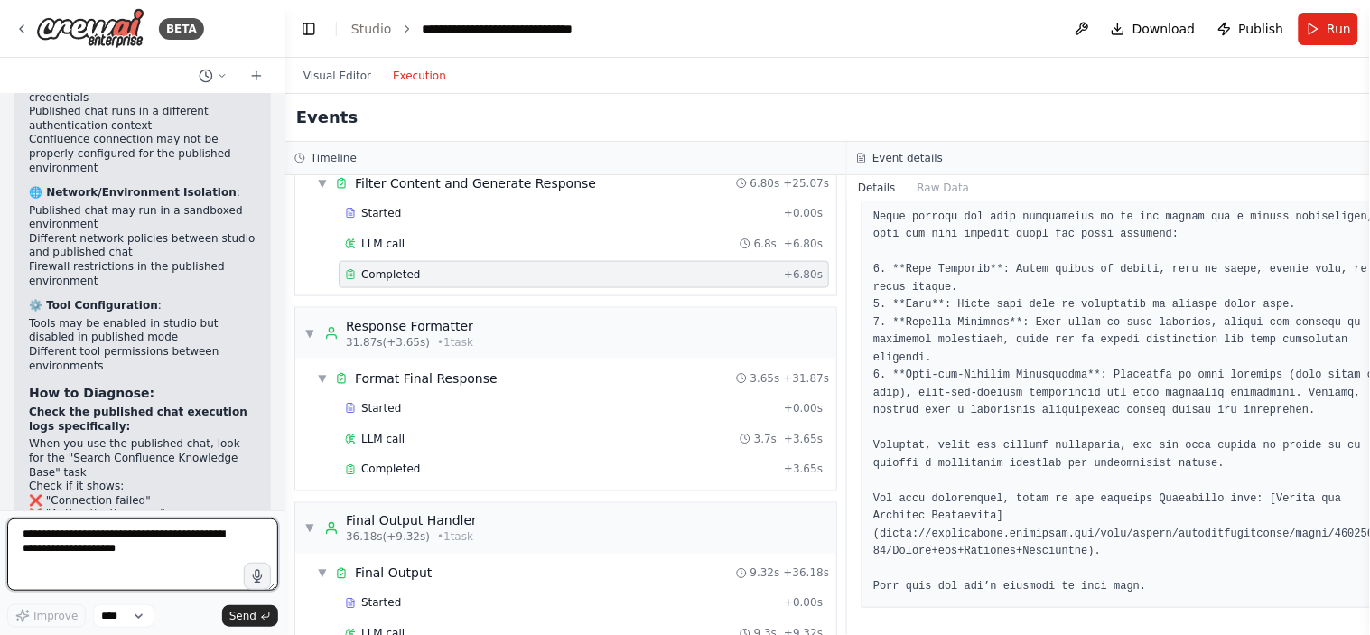
scroll to position [29257, 0]
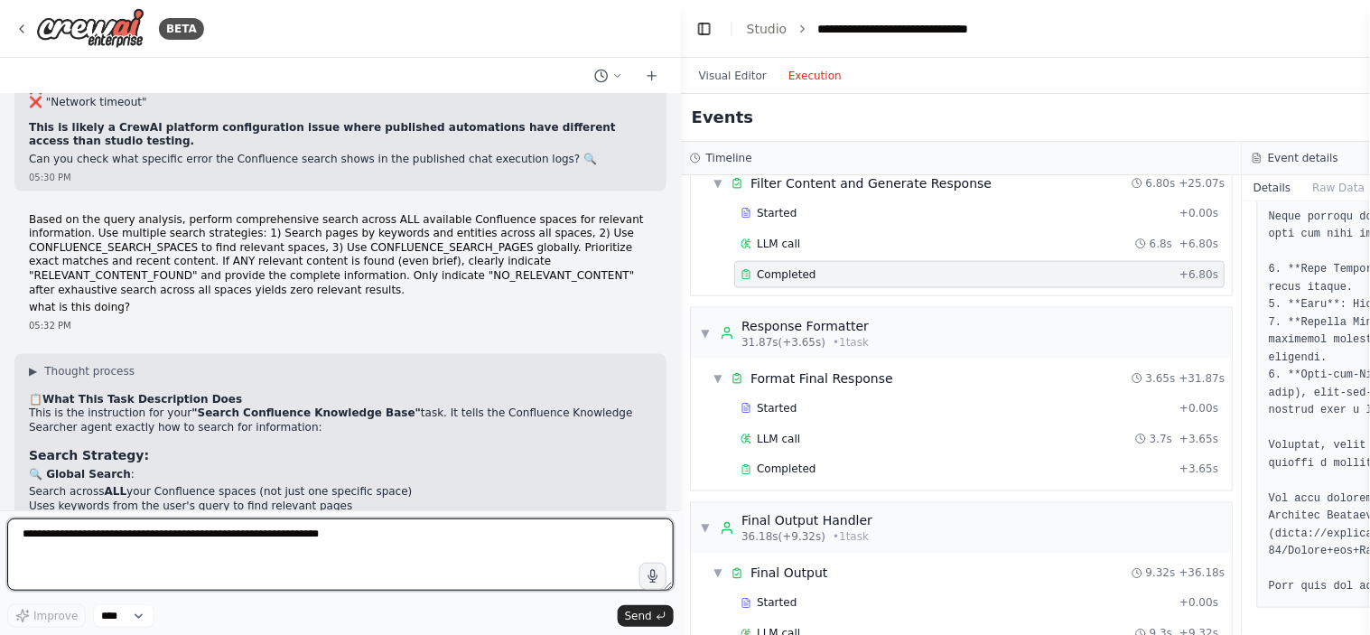
drag, startPoint x: 282, startPoint y: 115, endPoint x: 681, endPoint y: 145, distance: 400.4
click at [681, 145] on div "BETA Design and configure an AI-powered chatbot automation as per the following…" at bounding box center [685, 317] width 1370 height 635
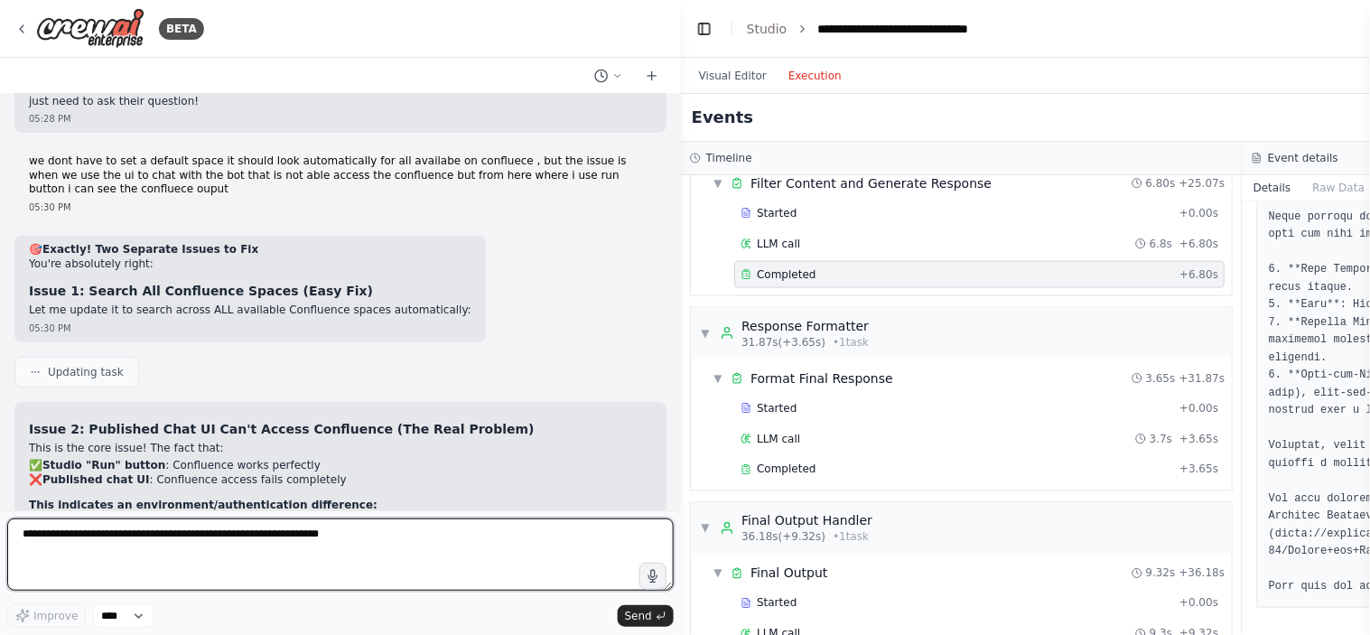
scroll to position [20031, 0]
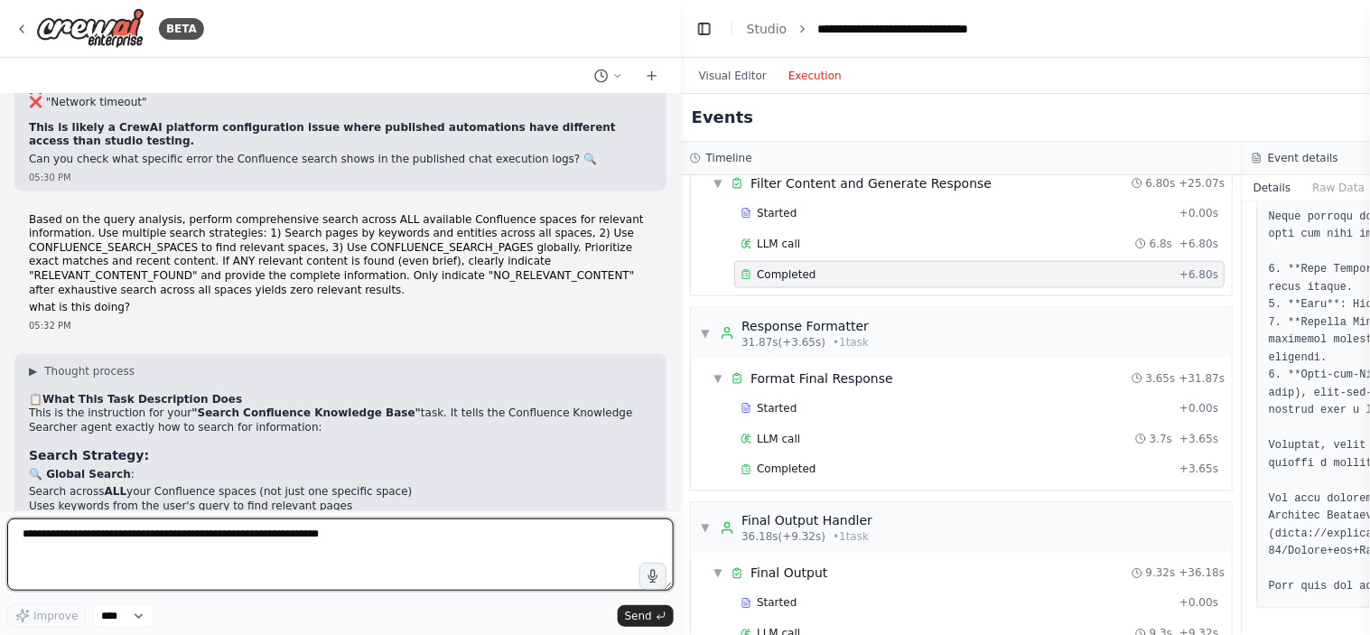
click at [240, 528] on textarea at bounding box center [340, 555] width 667 height 72
click at [164, 539] on textarea at bounding box center [340, 555] width 667 height 72
paste textarea "**********"
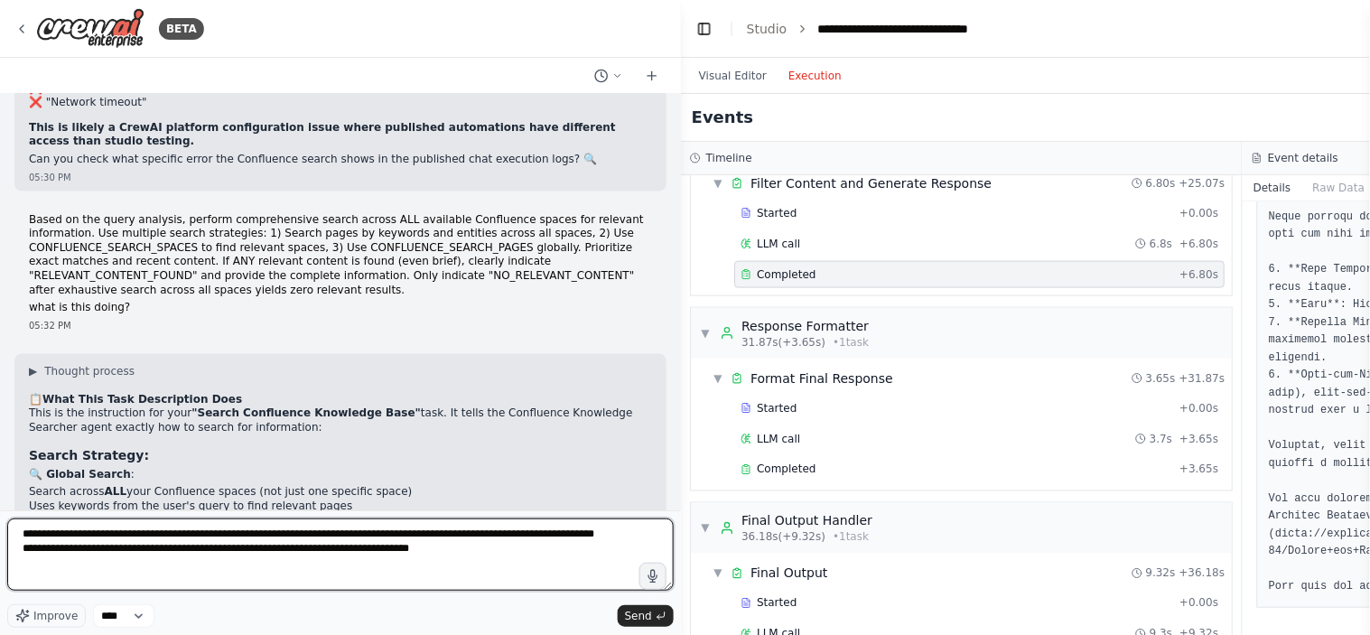
type textarea "**********"
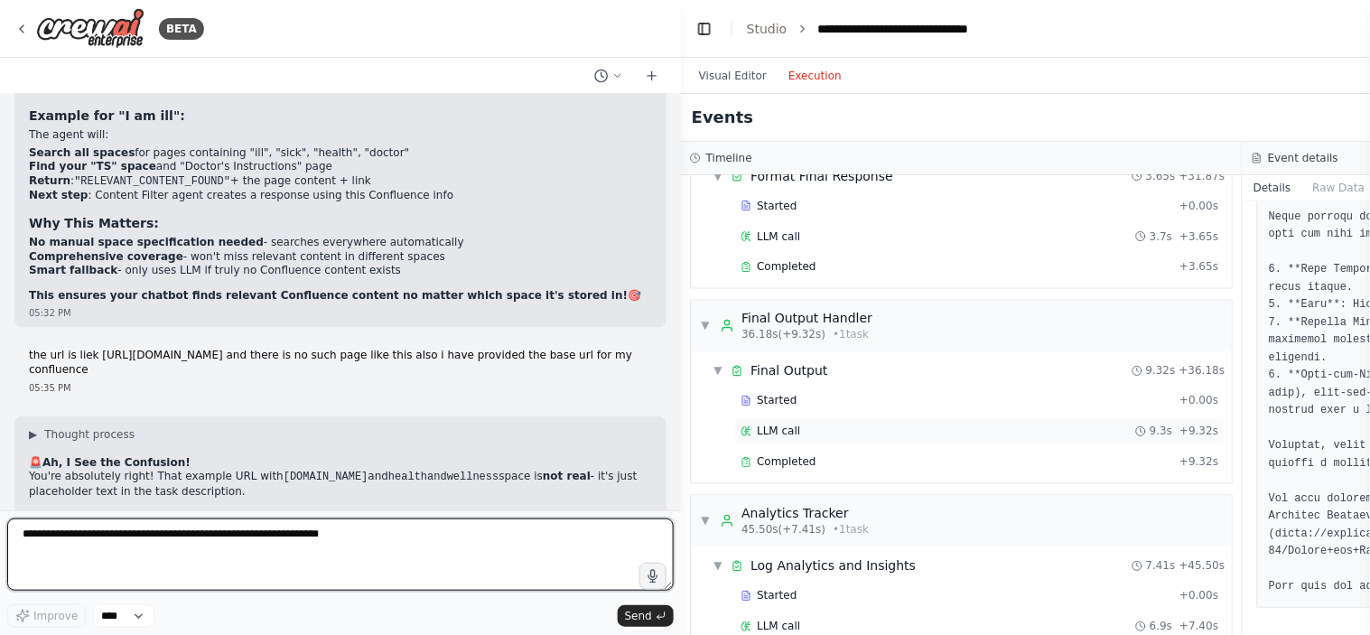
scroll to position [789, 0]
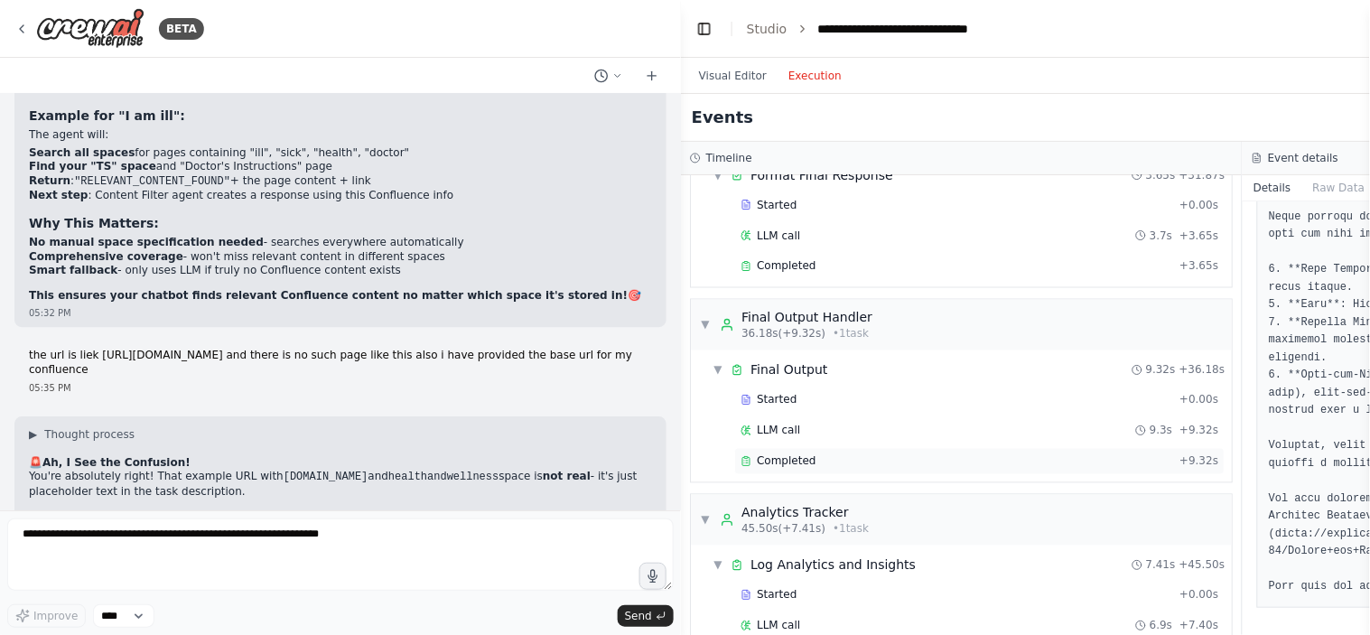
click at [802, 473] on div "Completed + 9.32s" at bounding box center [979, 461] width 491 height 27
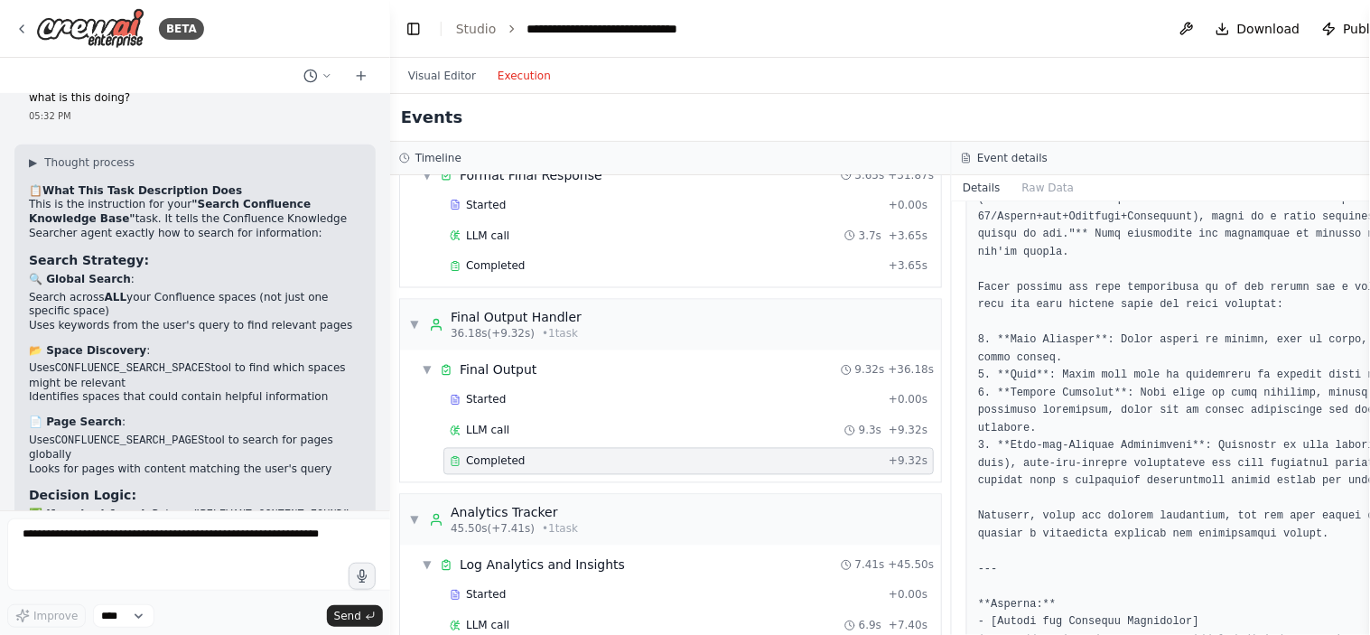
drag, startPoint x: 675, startPoint y: 349, endPoint x: 374, endPoint y: 347, distance: 300.8
click at [383, 347] on div at bounding box center [386, 317] width 7 height 635
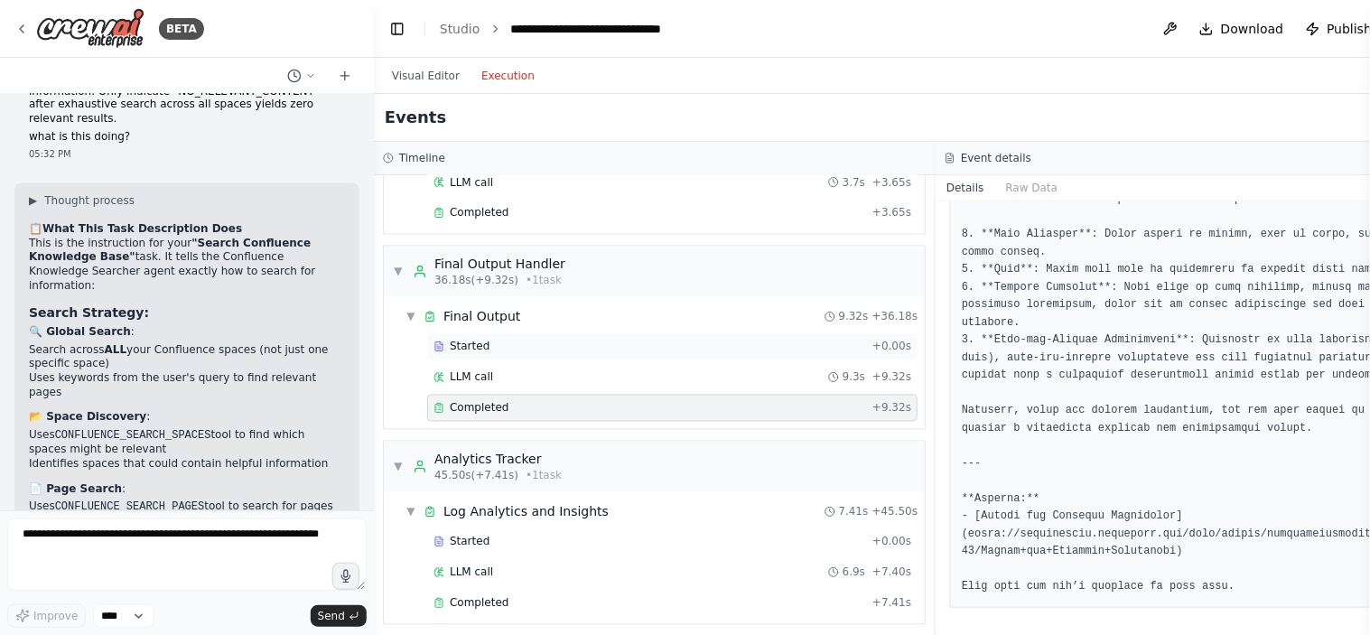
scroll to position [842, 0]
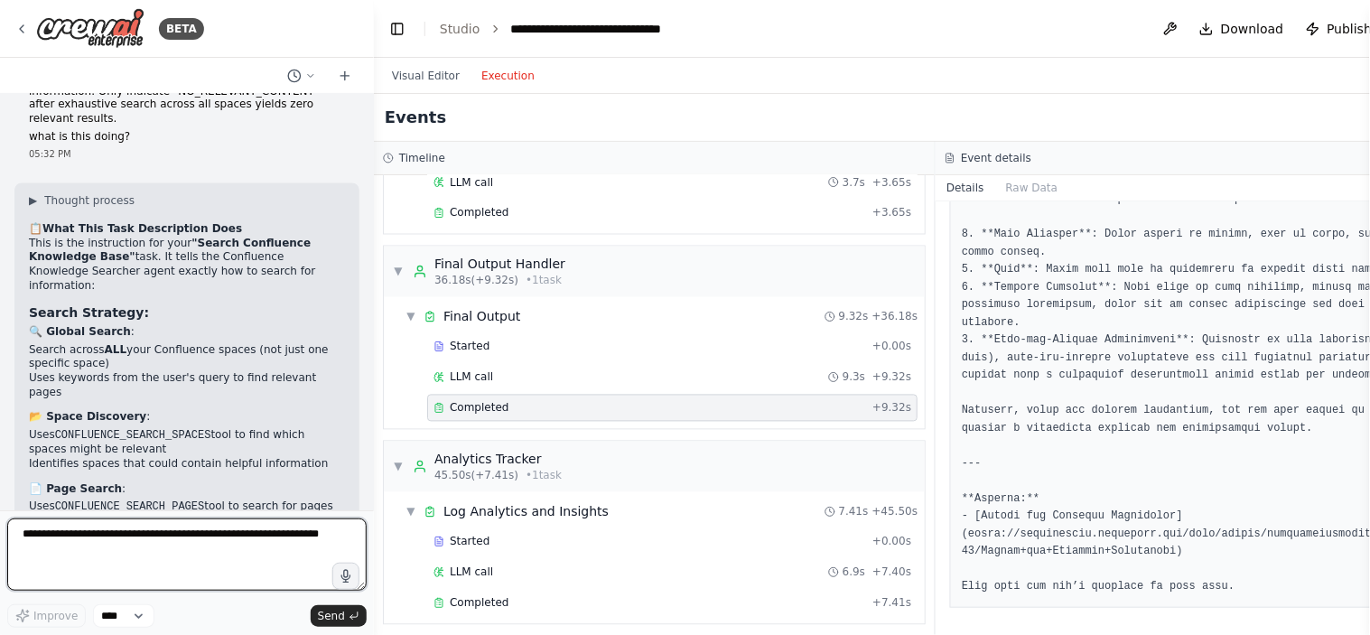
click at [150, 566] on textarea at bounding box center [187, 555] width 360 height 72
type textarea "**********"
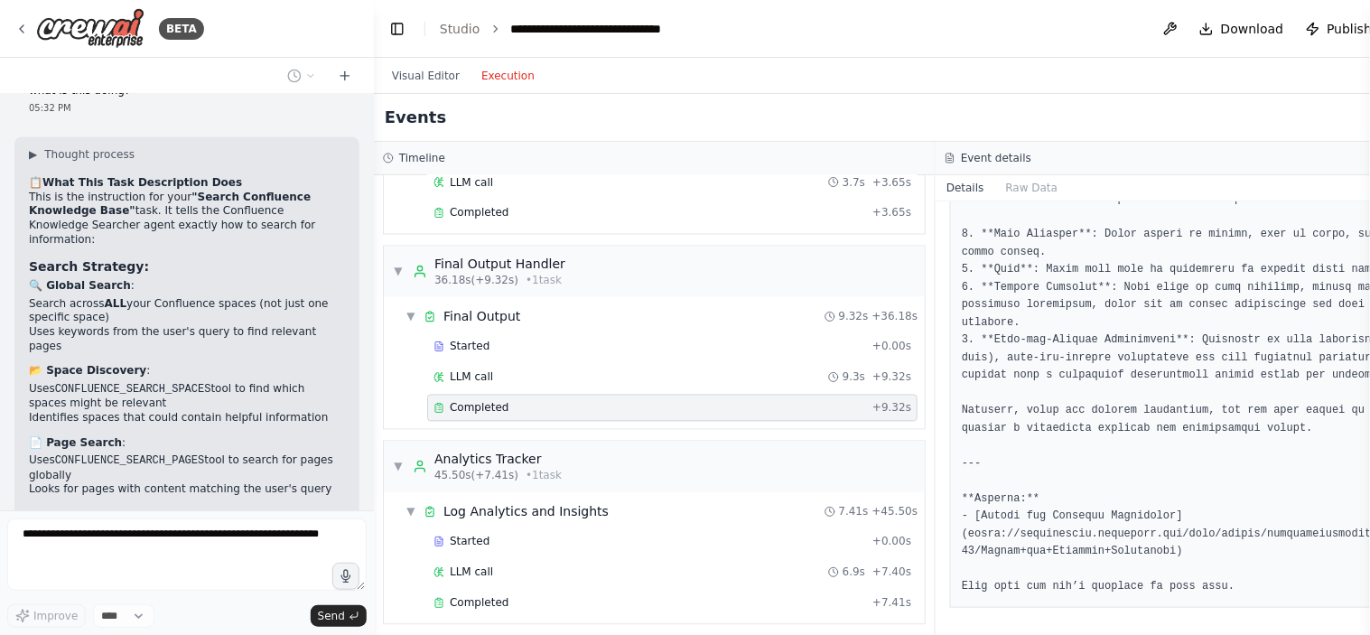
scroll to position [25662, 0]
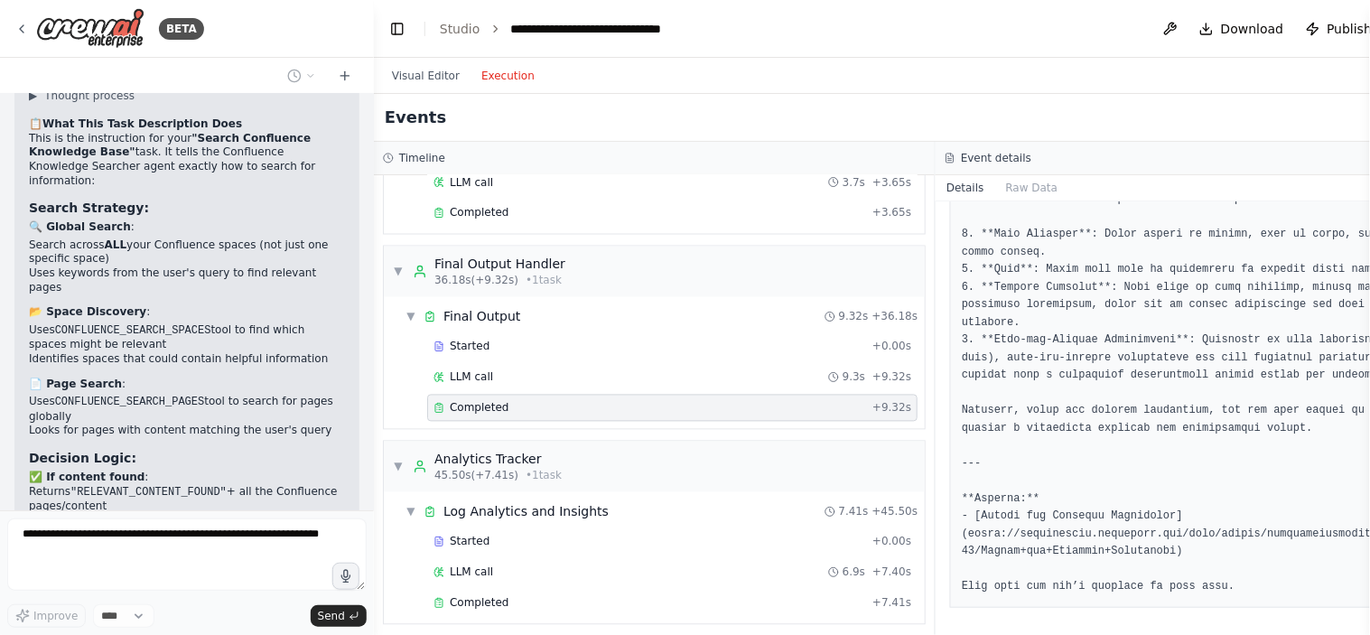
drag, startPoint x: 68, startPoint y: 682, endPoint x: 66, endPoint y: 139, distance: 542.9
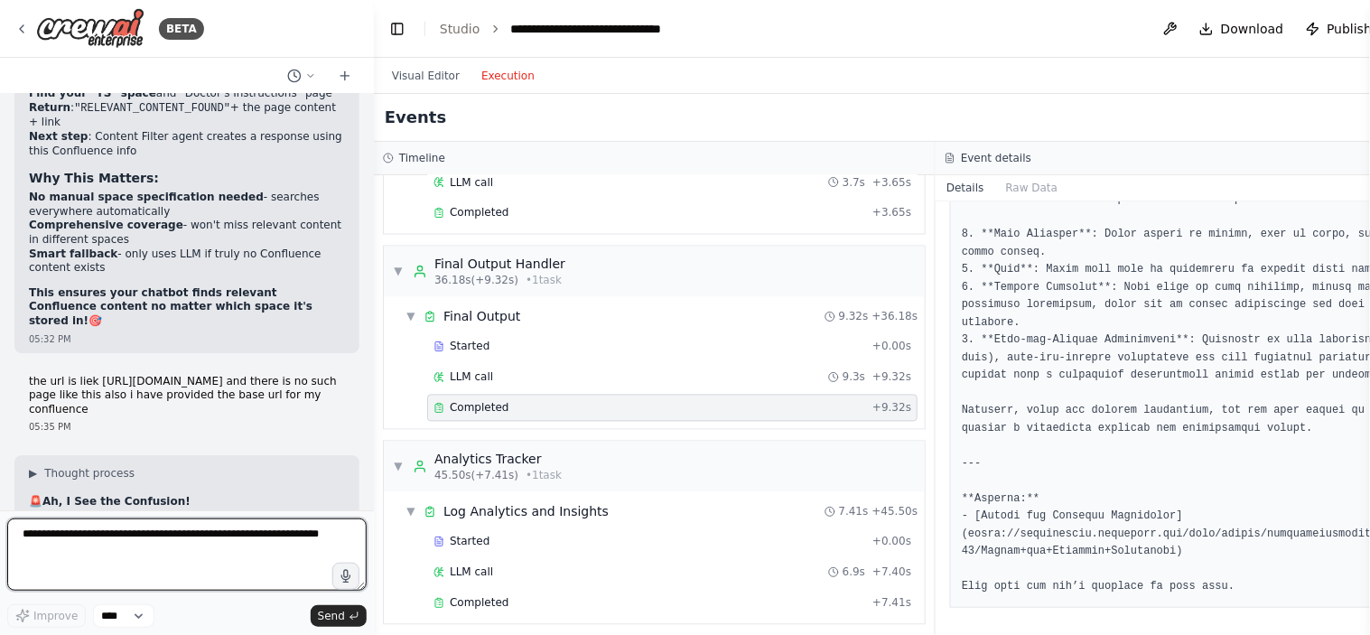
scroll to position [26228, 0]
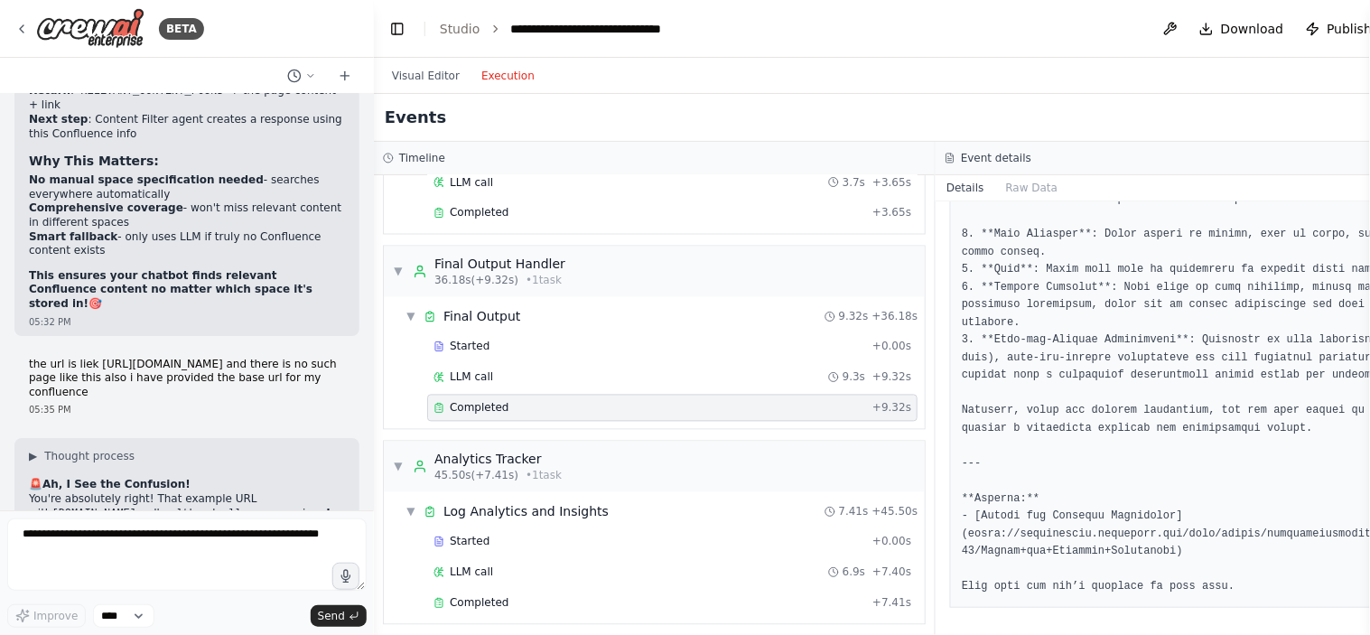
click at [962, 494] on pre at bounding box center [1216, 270] width 509 height 652
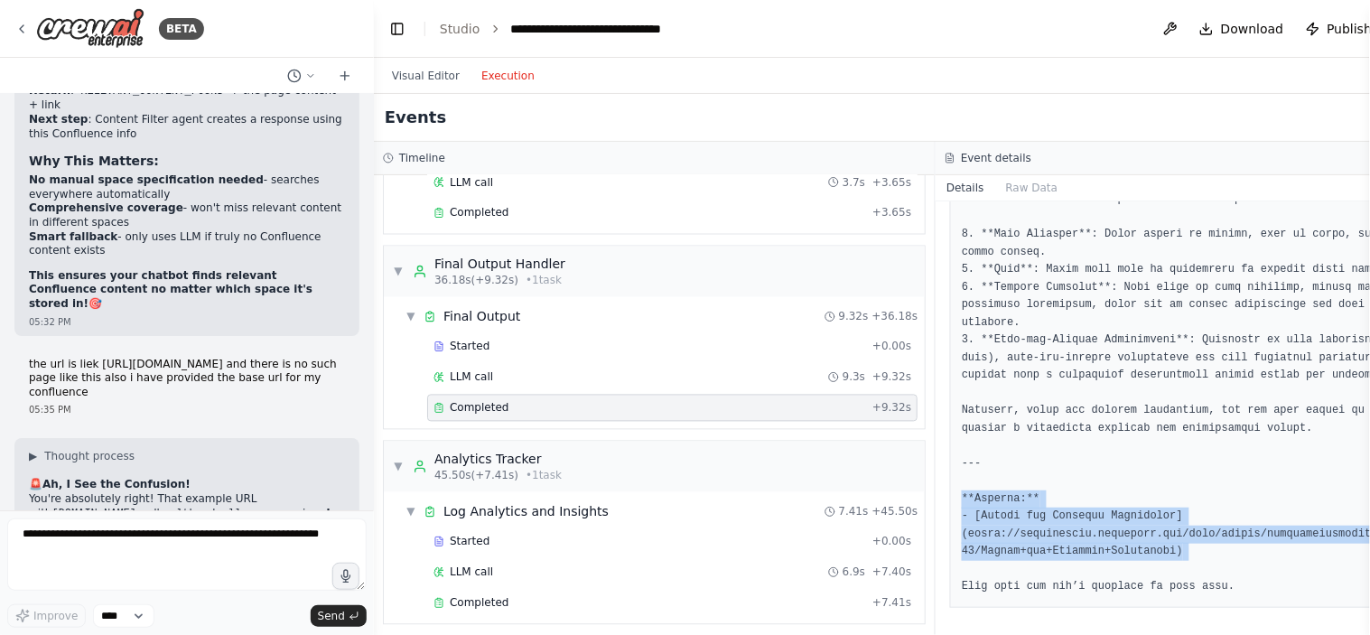
drag, startPoint x: 932, startPoint y: 494, endPoint x: 1198, endPoint y: 551, distance: 271.6
click at [1198, 551] on pre at bounding box center [1216, 270] width 509 height 652
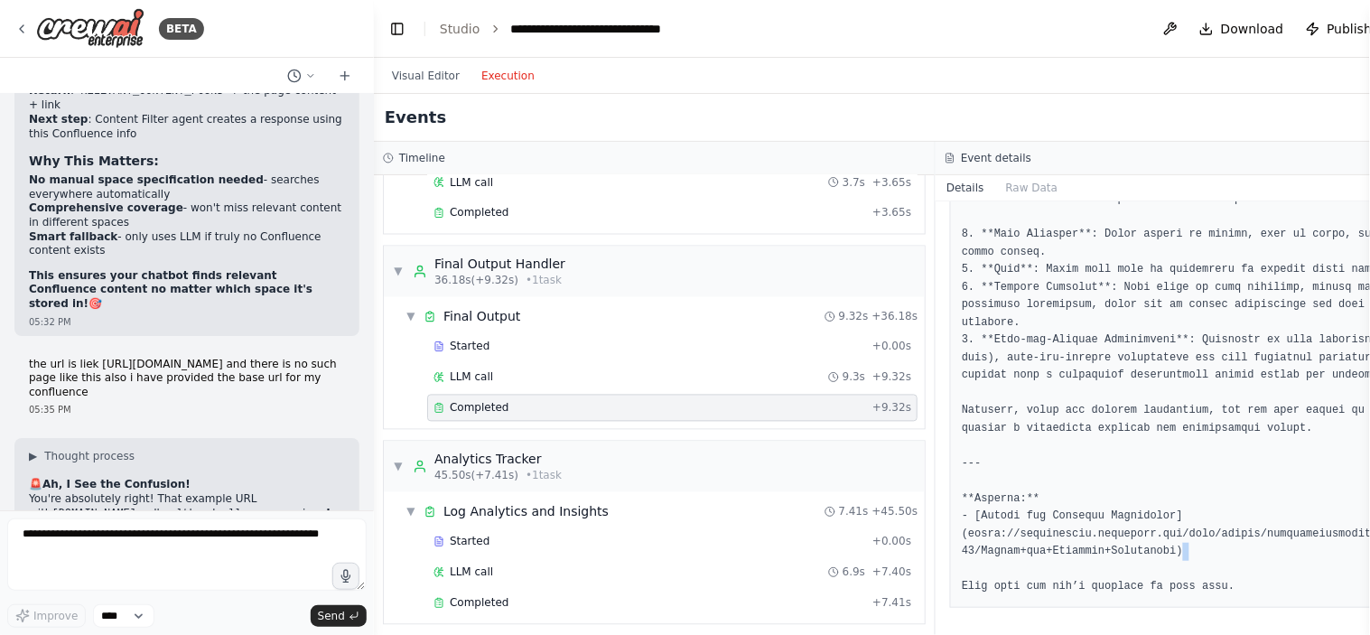
click at [1198, 551] on pre at bounding box center [1216, 270] width 509 height 652
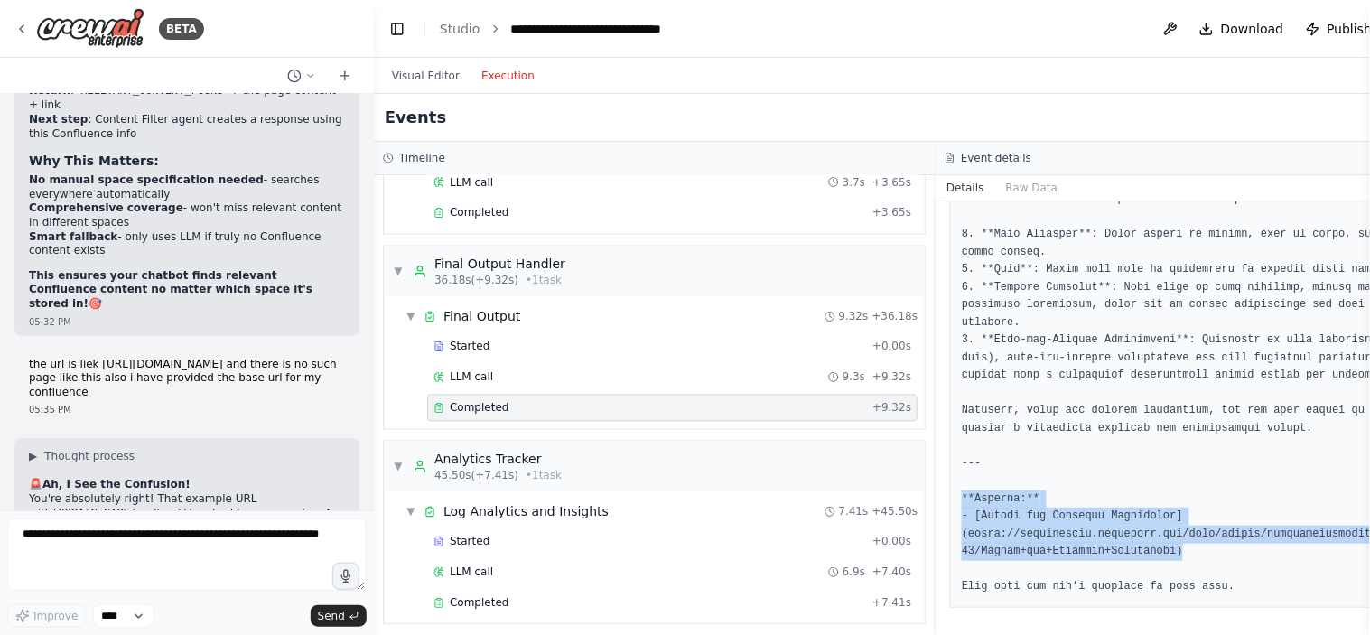
drag, startPoint x: 930, startPoint y: 500, endPoint x: 1183, endPoint y: 552, distance: 258.1
click at [1183, 552] on pre at bounding box center [1216, 270] width 509 height 652
click at [1184, 553] on pre at bounding box center [1216, 270] width 509 height 652
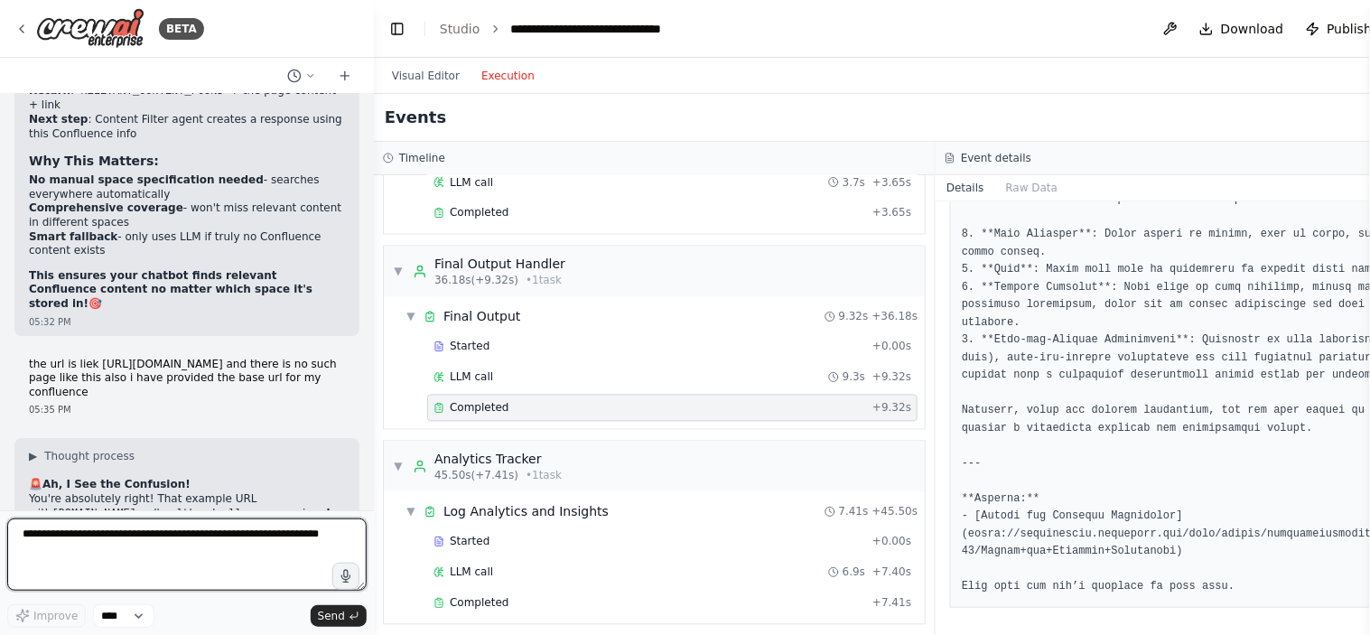
click at [104, 565] on textarea at bounding box center [187, 555] width 360 height 72
type textarea "**********"
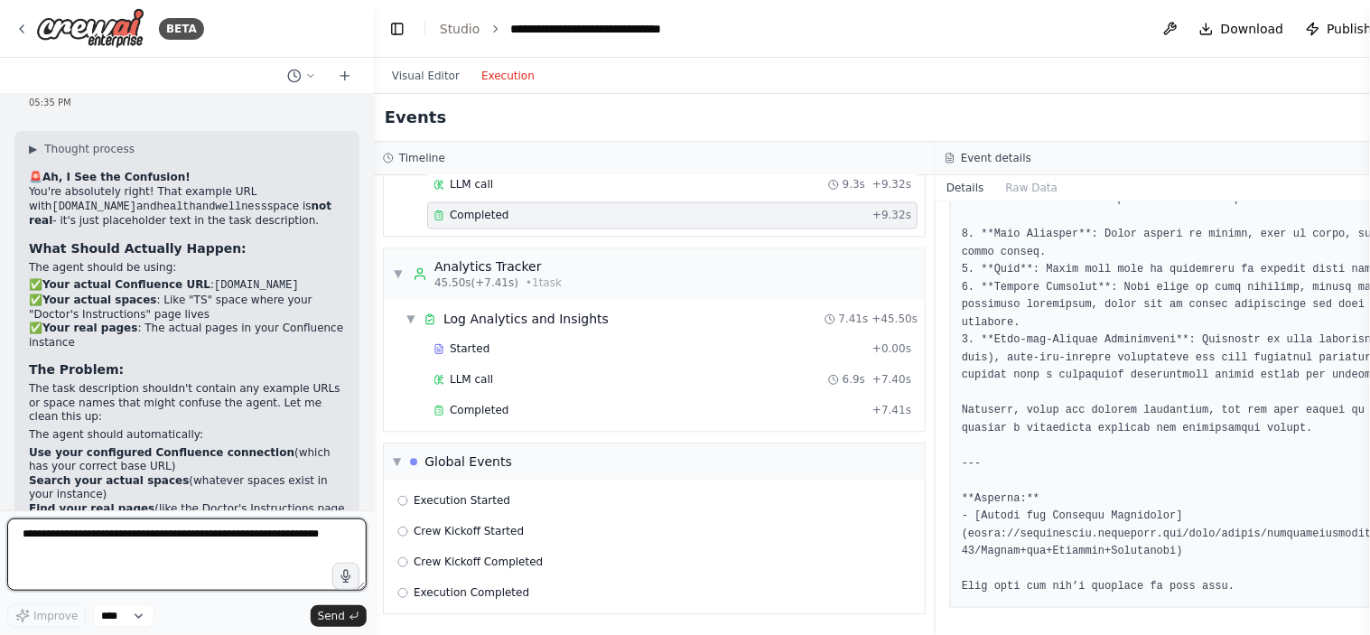
scroll to position [26534, 0]
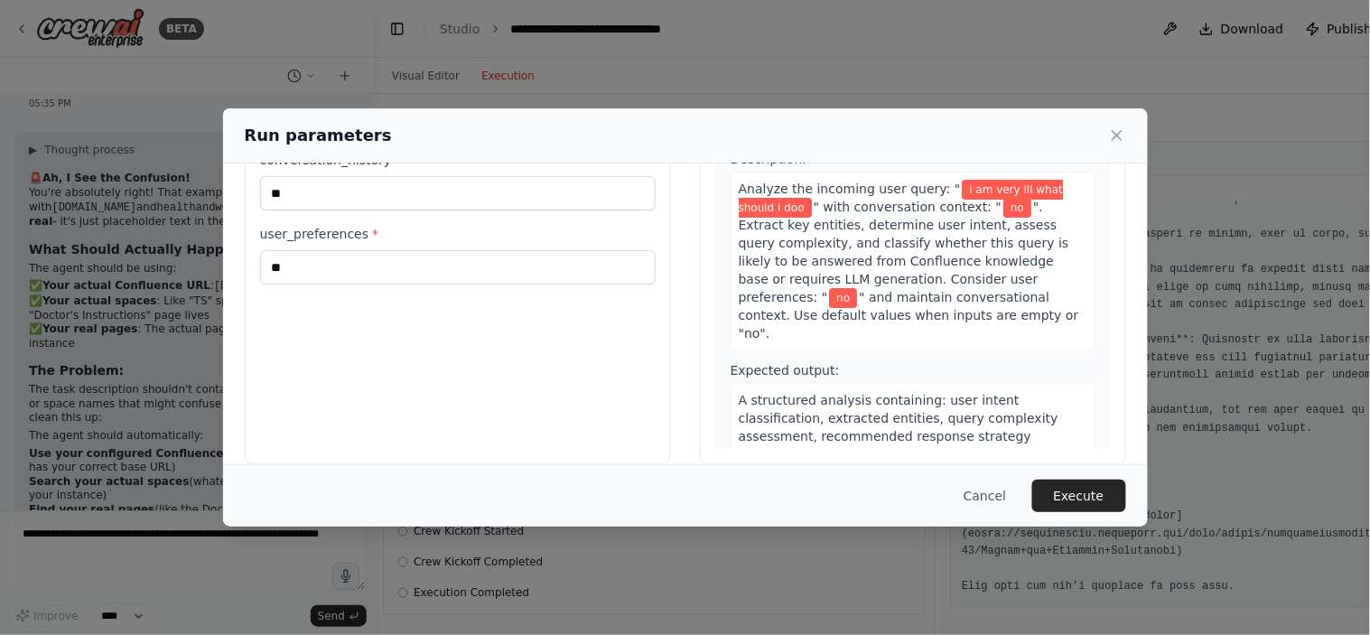
scroll to position [169, 0]
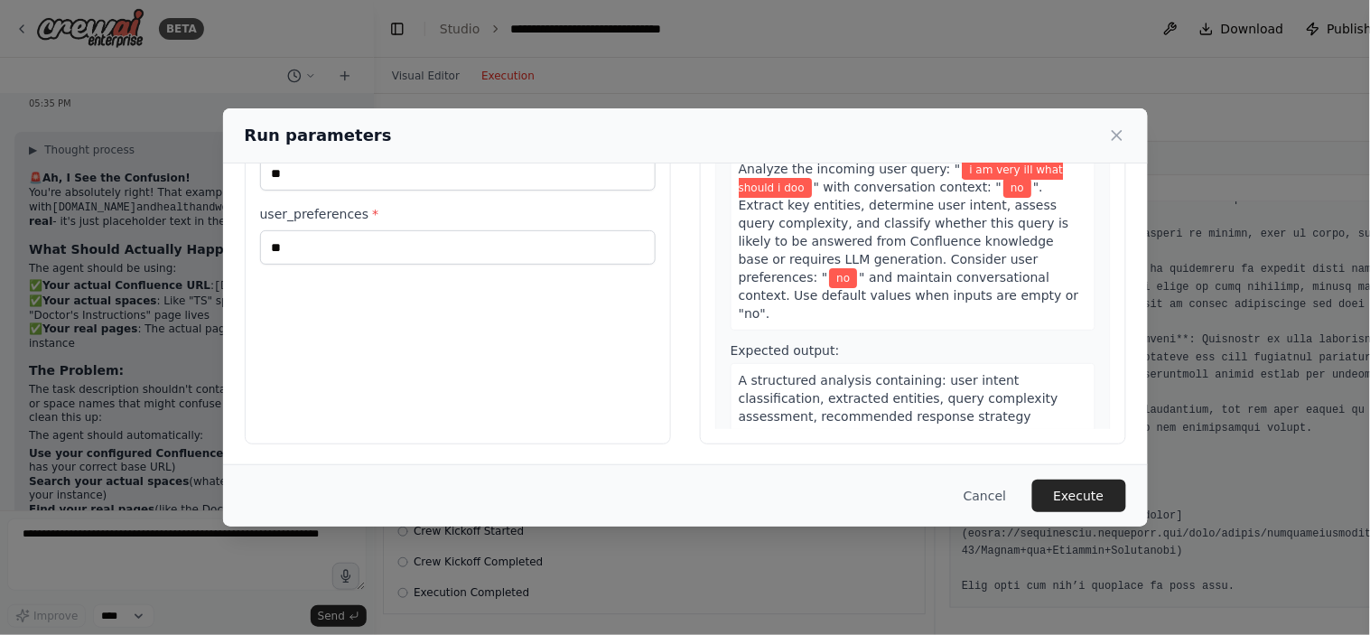
click at [1068, 504] on button "Execute" at bounding box center [1080, 496] width 94 height 33
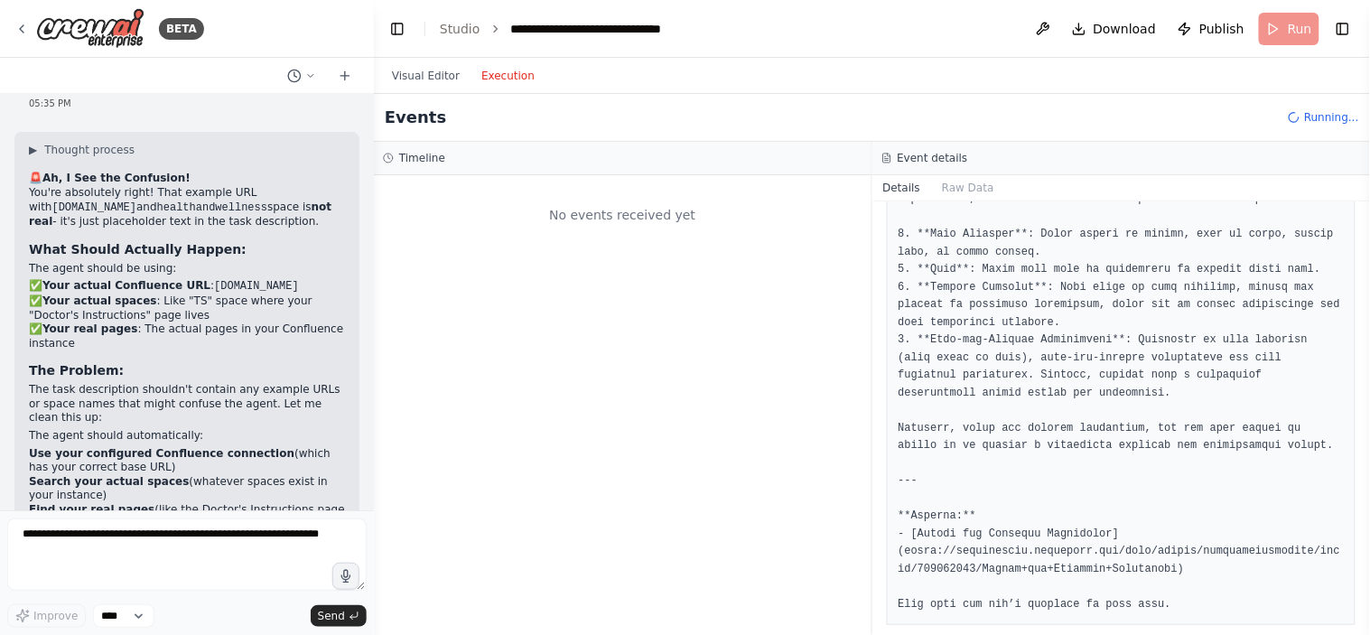
scroll to position [0, 0]
click at [436, 77] on button "Visual Editor" at bounding box center [425, 76] width 89 height 22
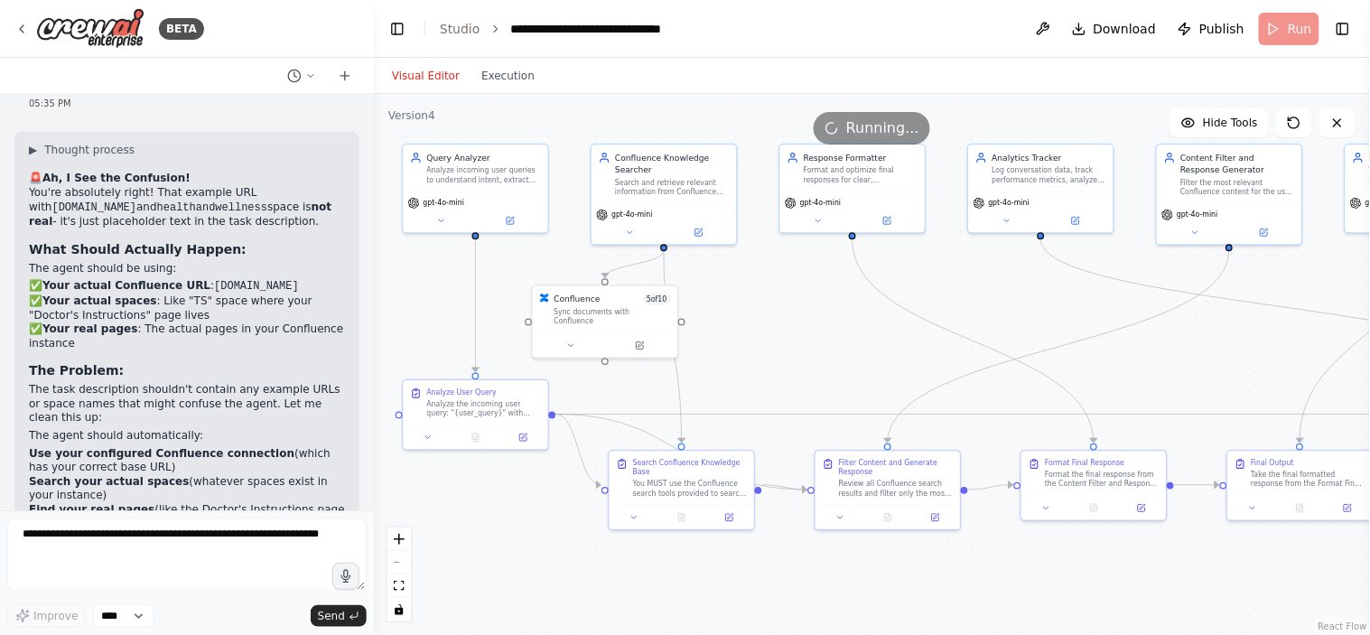
click at [504, 94] on div ".deletable-edge-delete-btn { width: 20px; height: 20px; border: 0px solid #ffff…" at bounding box center [872, 364] width 996 height 541
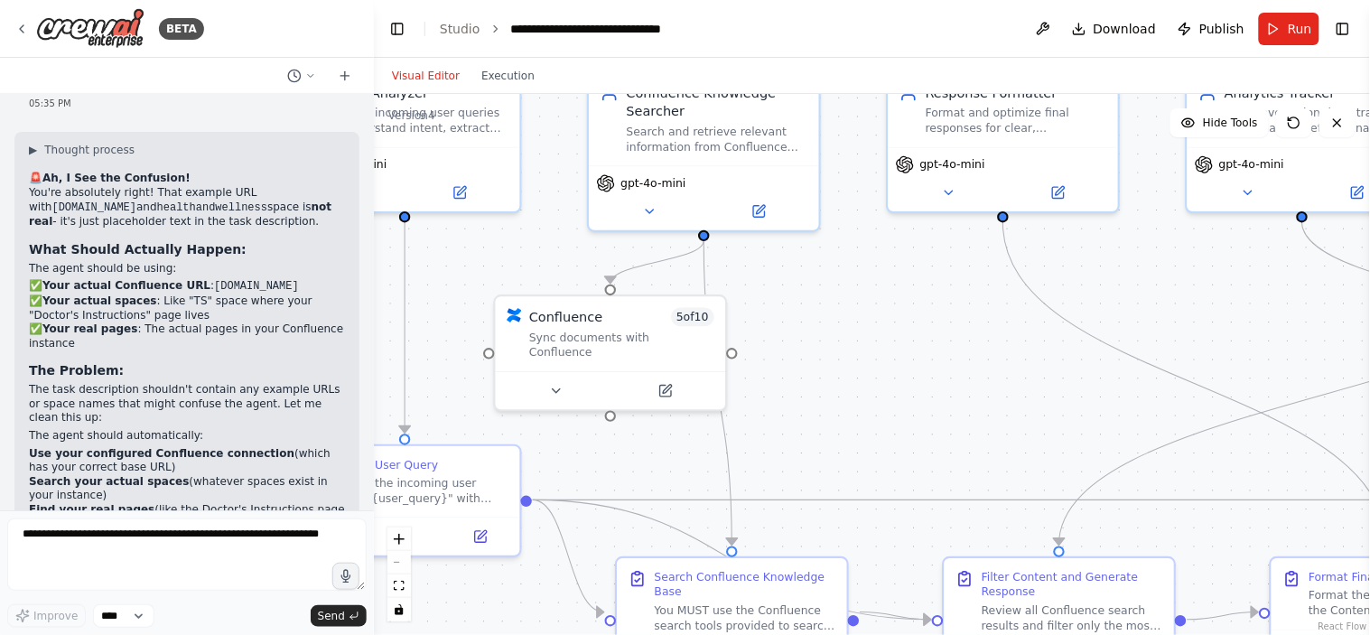
scroll to position [27137, 0]
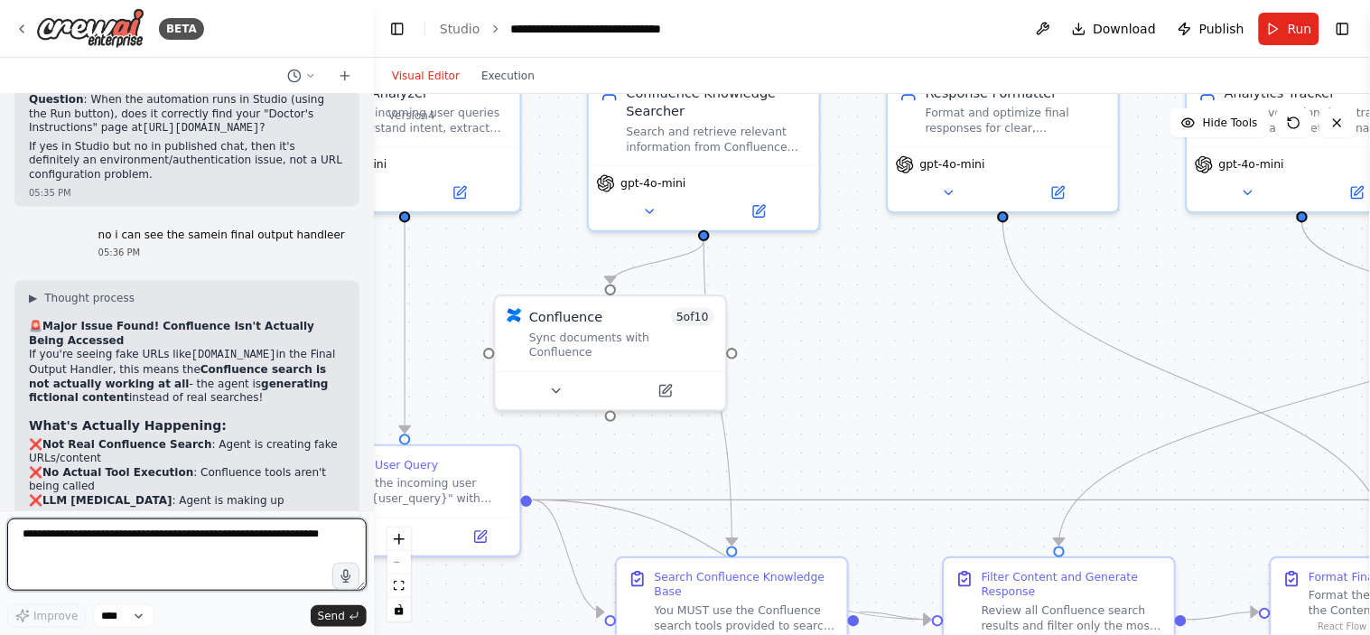
click at [75, 531] on textarea at bounding box center [187, 555] width 360 height 72
paste textarea "**********"
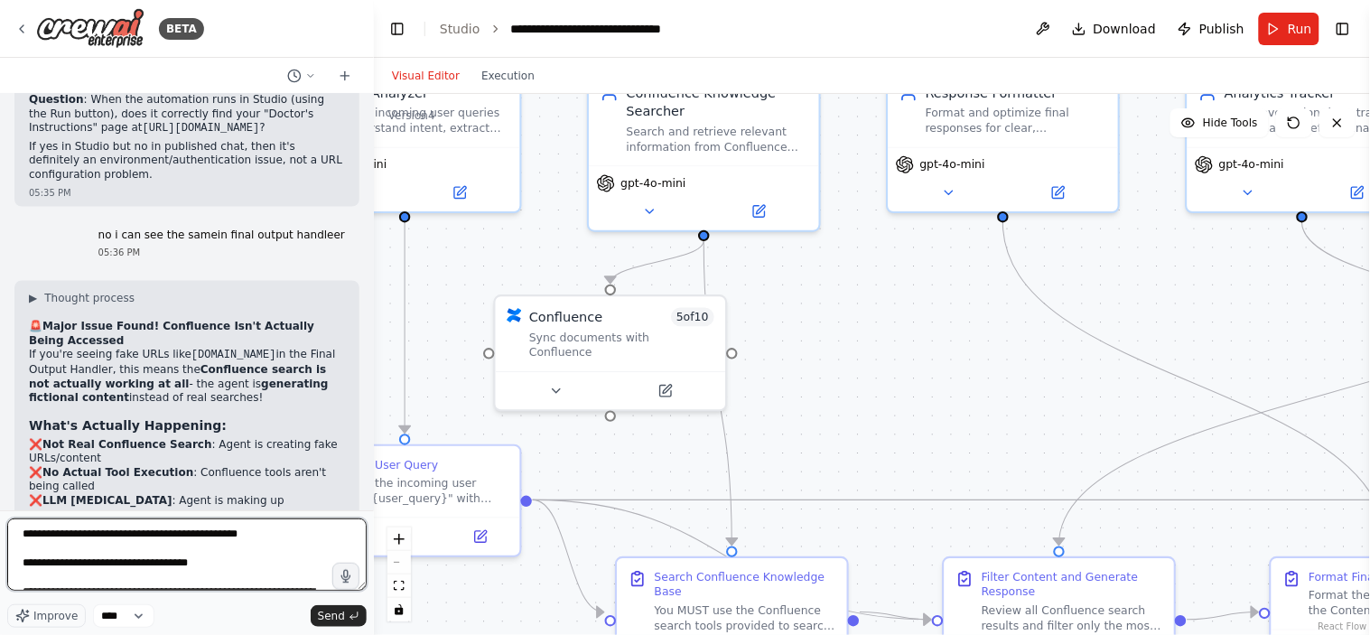
scroll to position [269, 0]
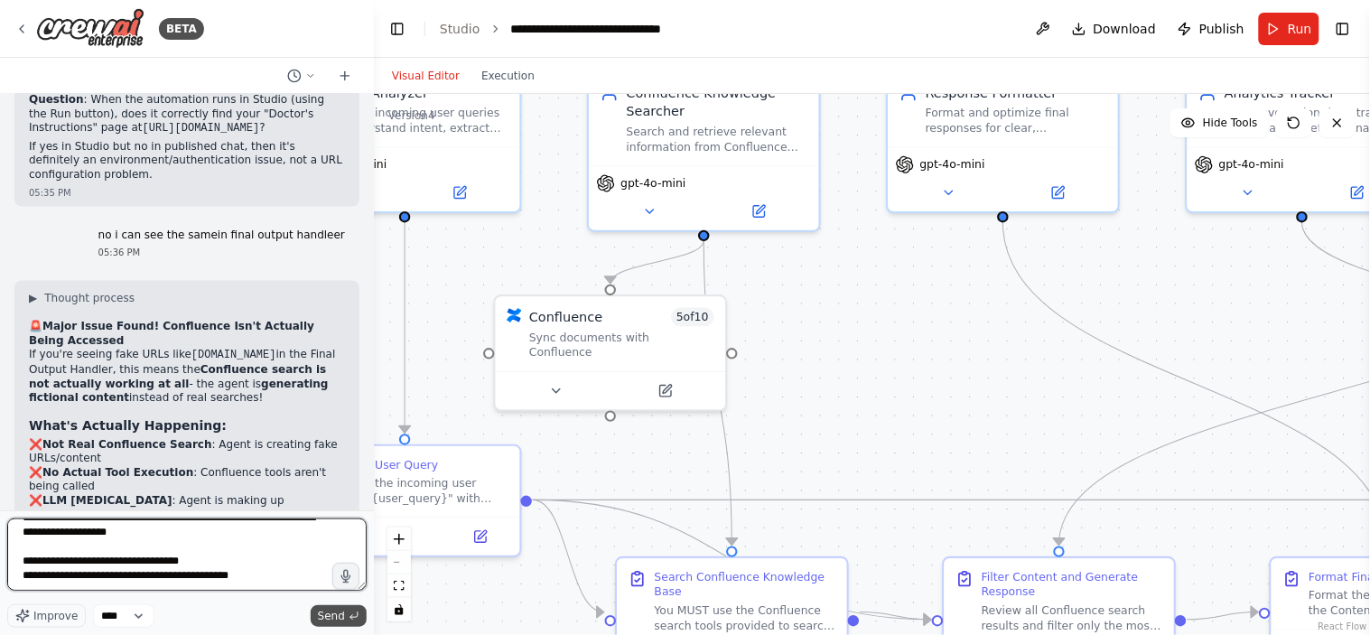
type textarea "**********"
click at [343, 618] on span "Send" at bounding box center [331, 616] width 27 height 14
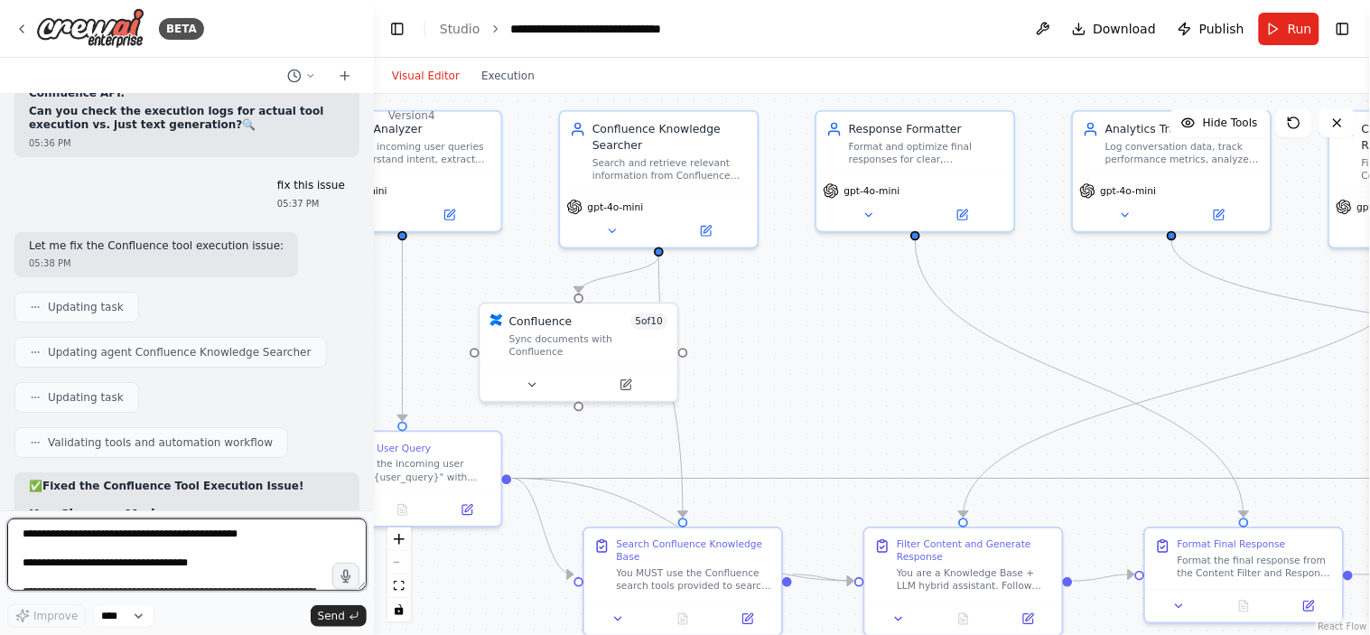
scroll to position [27771, 0]
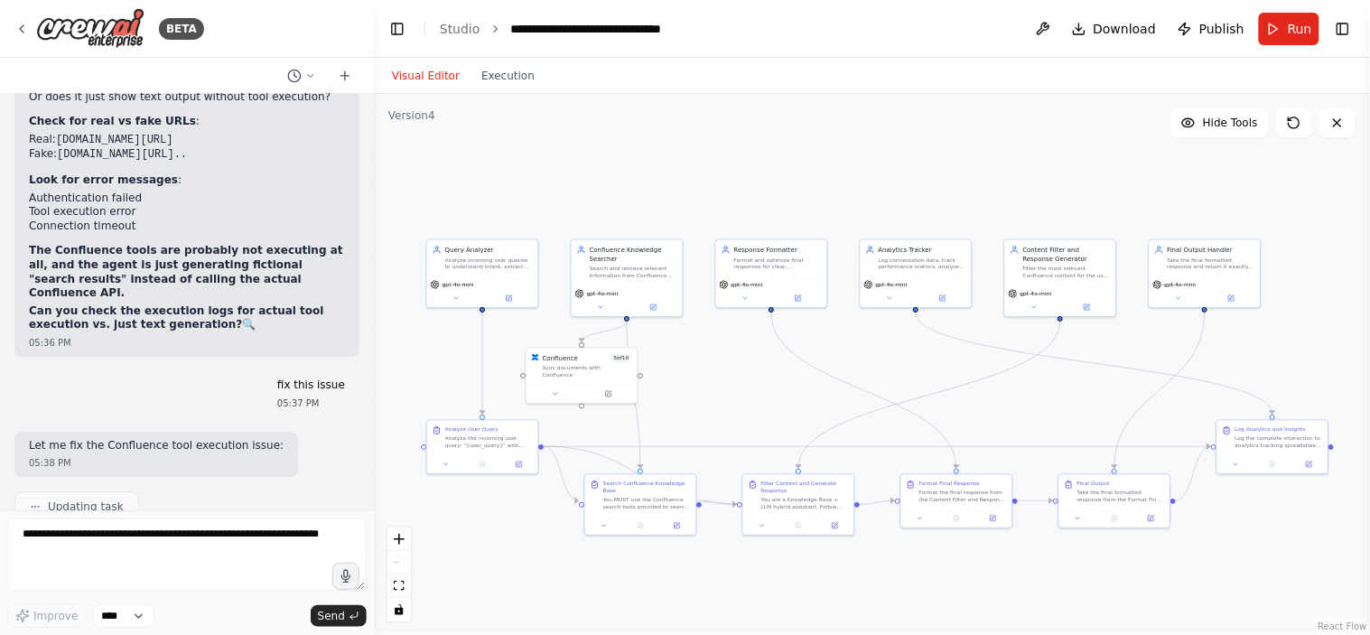
drag, startPoint x: 934, startPoint y: 381, endPoint x: 801, endPoint y: 397, distance: 133.8
click at [801, 397] on div ".deletable-edge-delete-btn { width: 20px; height: 20px; border: 0px solid #ffff…" at bounding box center [872, 364] width 996 height 541
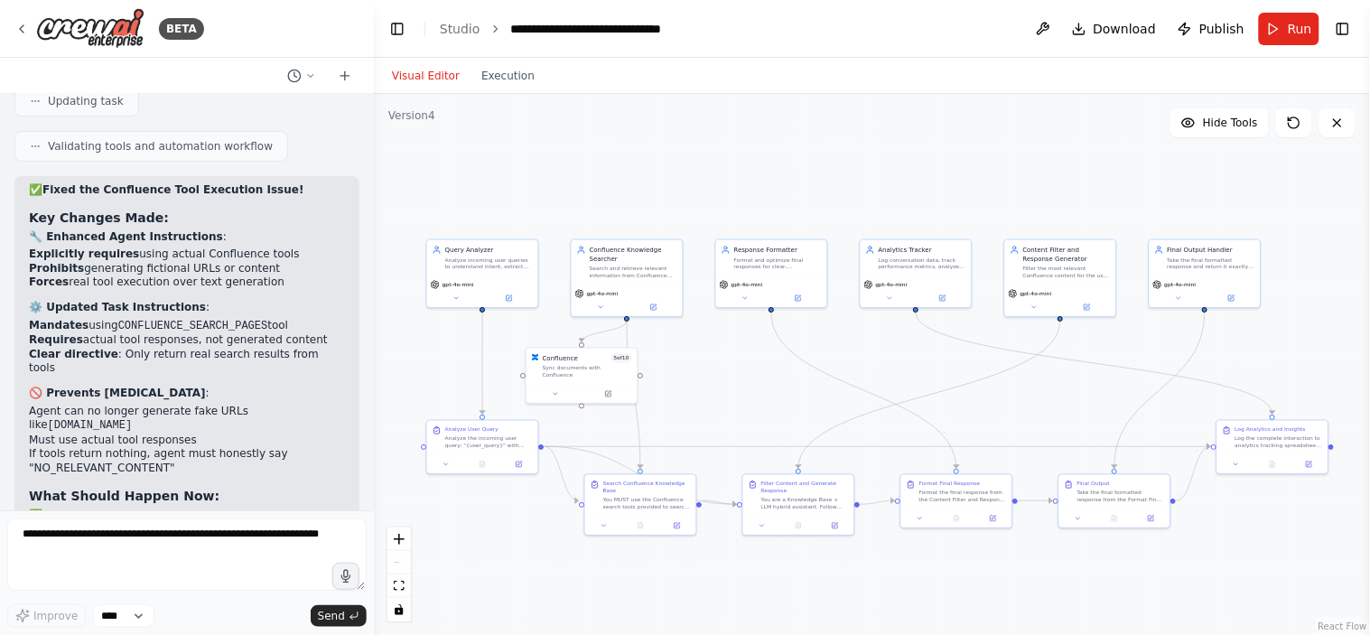
scroll to position [28272, 0]
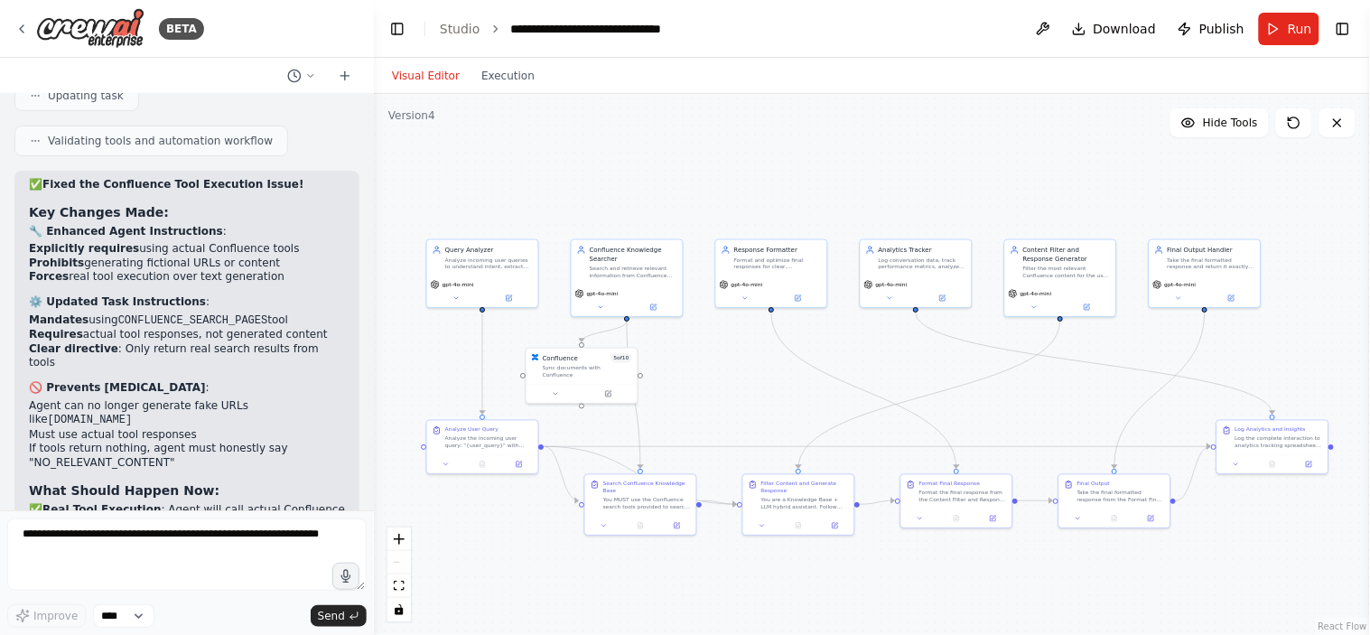
click at [1287, 45] on header "**********" at bounding box center [872, 29] width 996 height 58
click at [1280, 37] on button "Run" at bounding box center [1289, 29] width 61 height 33
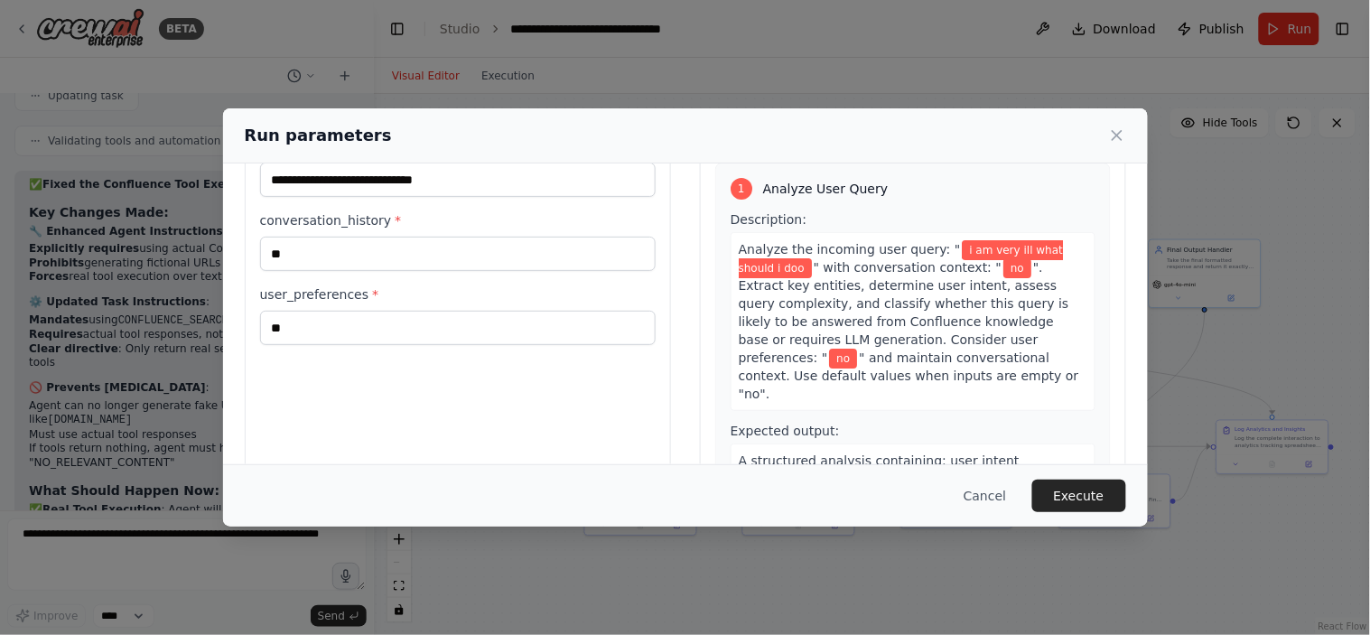
scroll to position [169, 0]
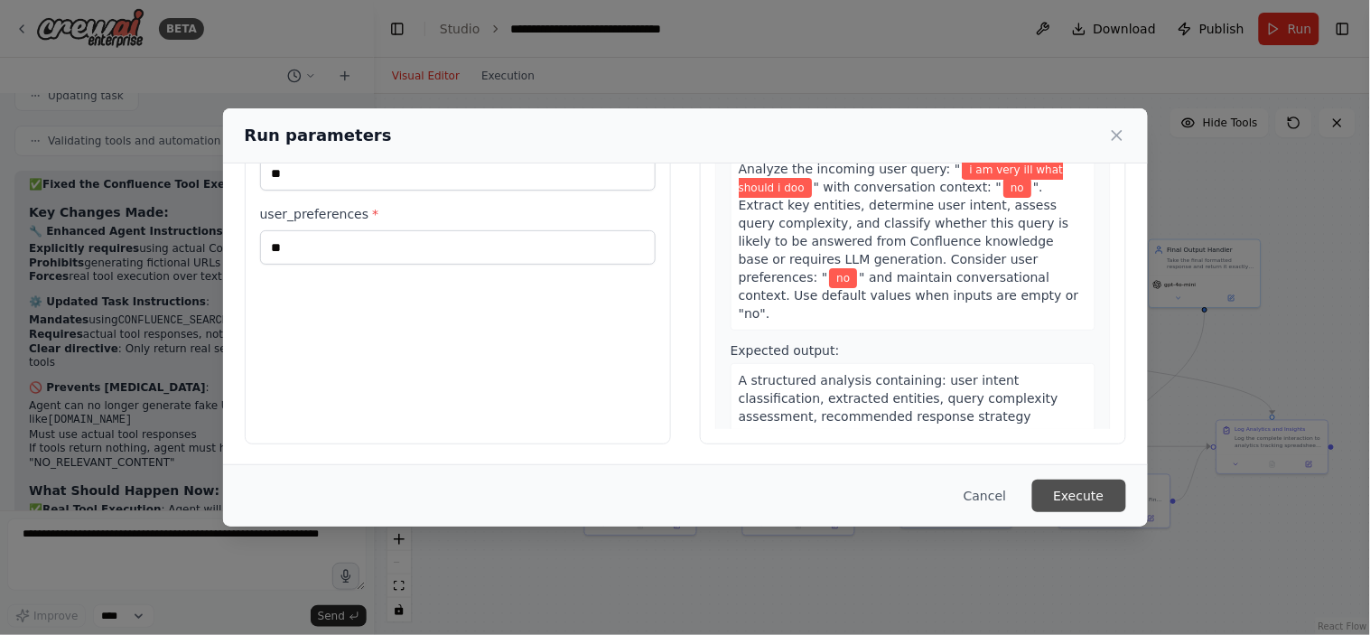
click at [1097, 499] on button "Execute" at bounding box center [1080, 496] width 94 height 33
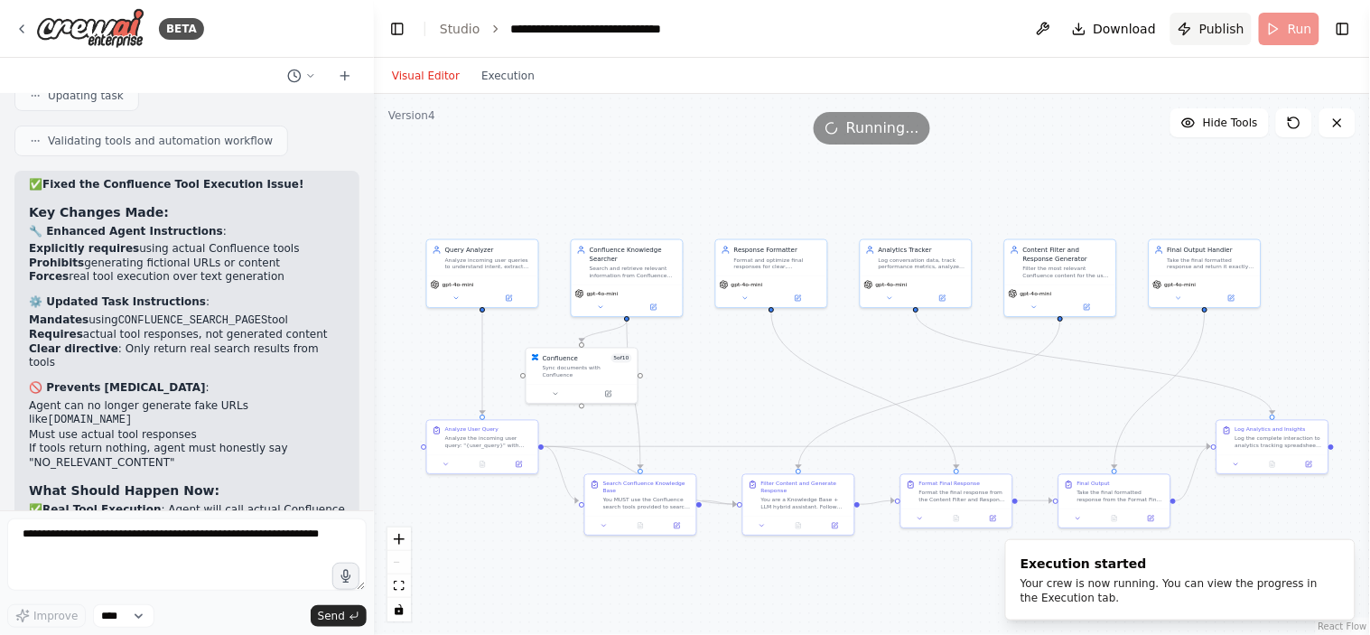
click at [1216, 33] on span "Publish" at bounding box center [1222, 29] width 45 height 18
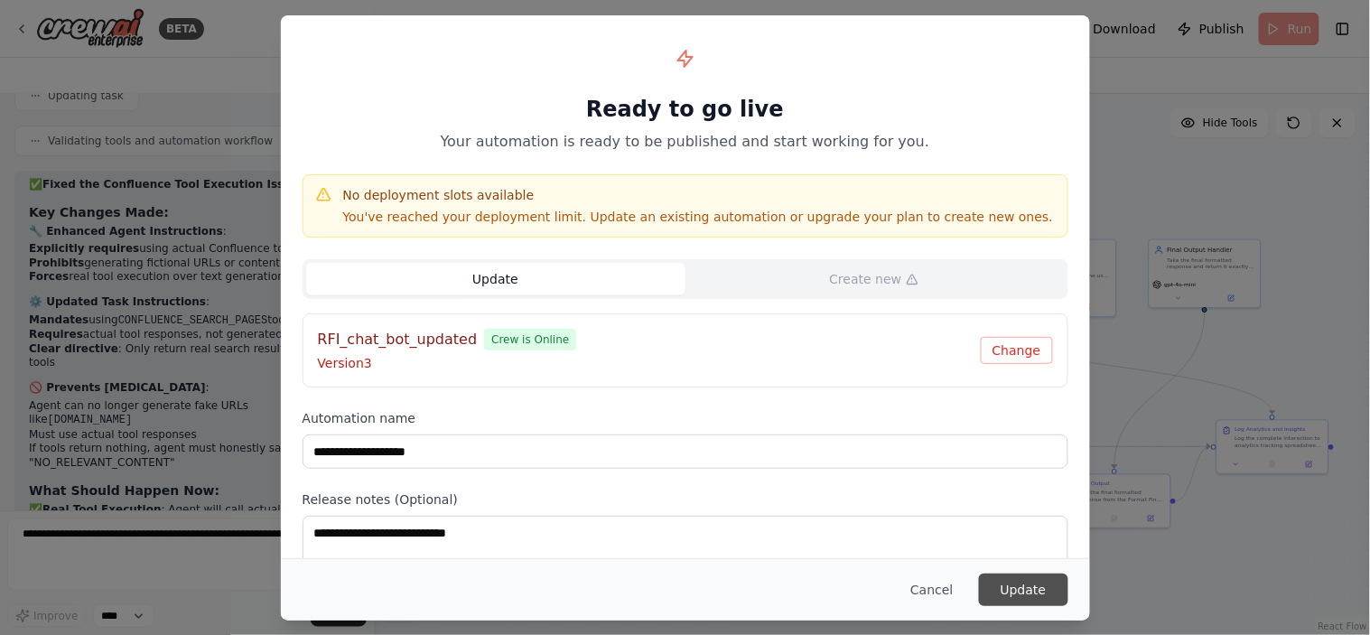
click at [1012, 591] on button "Update" at bounding box center [1023, 590] width 89 height 33
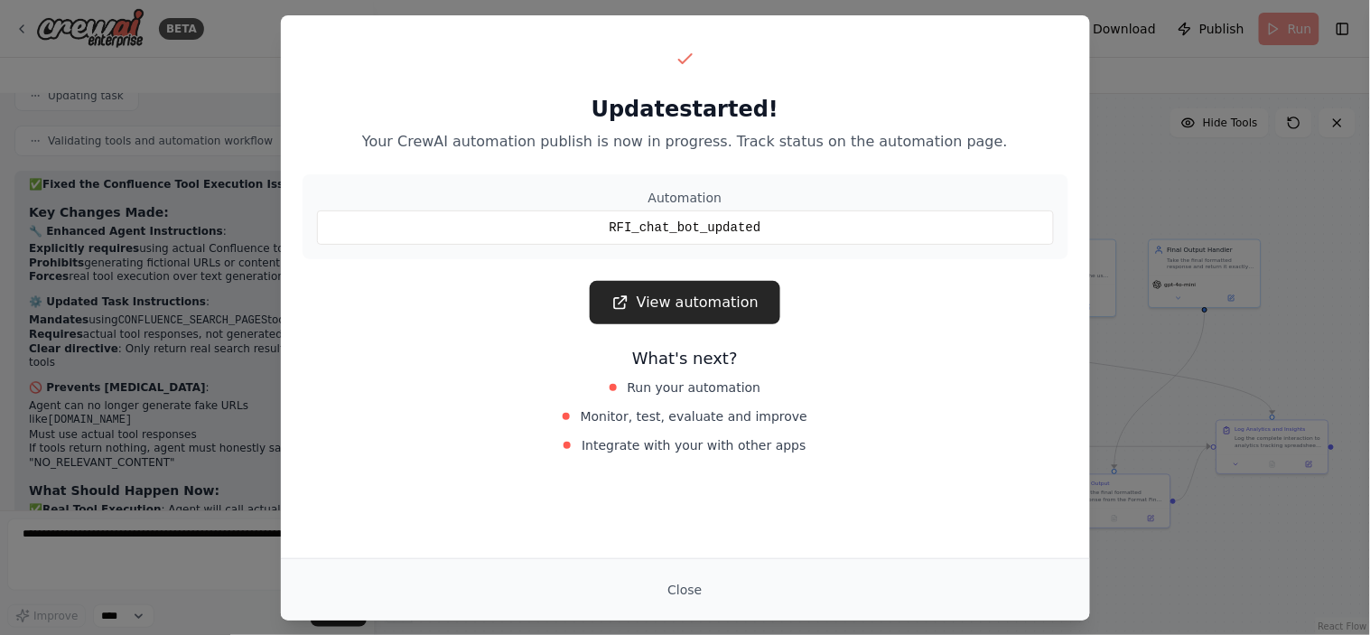
click at [640, 566] on div "Close" at bounding box center [685, 589] width 809 height 62
click at [681, 587] on button "Close" at bounding box center [684, 590] width 63 height 33
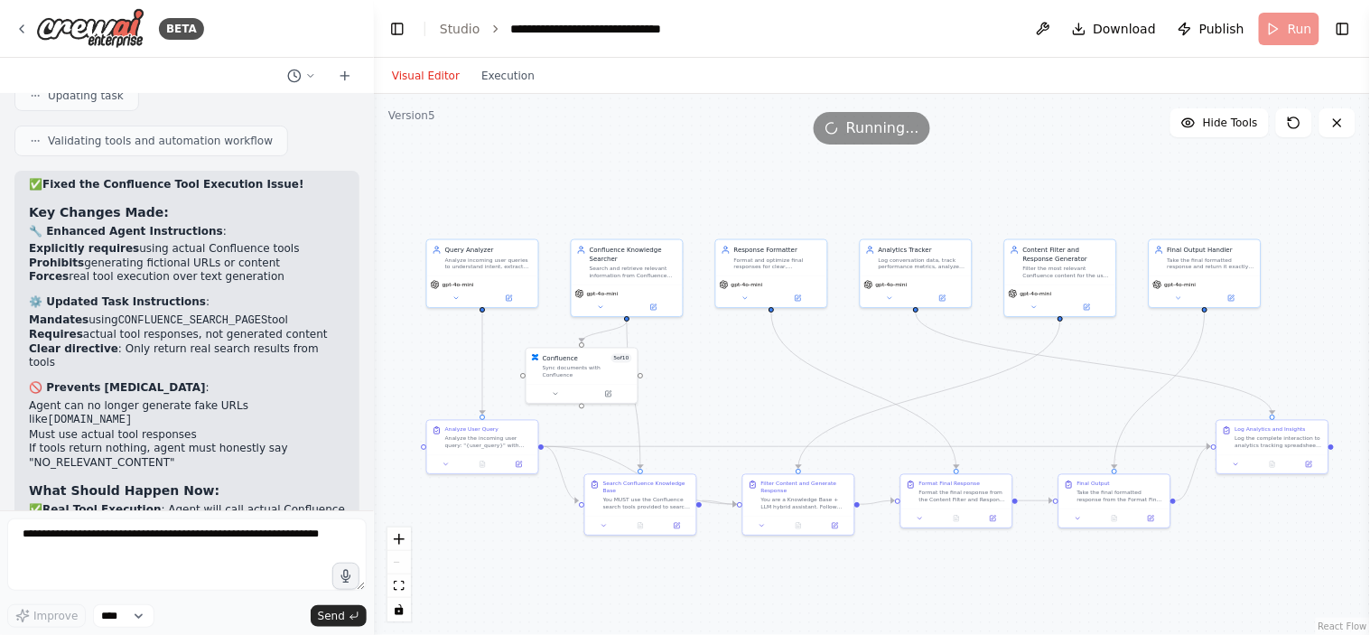
click at [494, 89] on div "Visual Editor Execution" at bounding box center [463, 76] width 164 height 36
click at [519, 65] on button "Execution" at bounding box center [508, 76] width 75 height 22
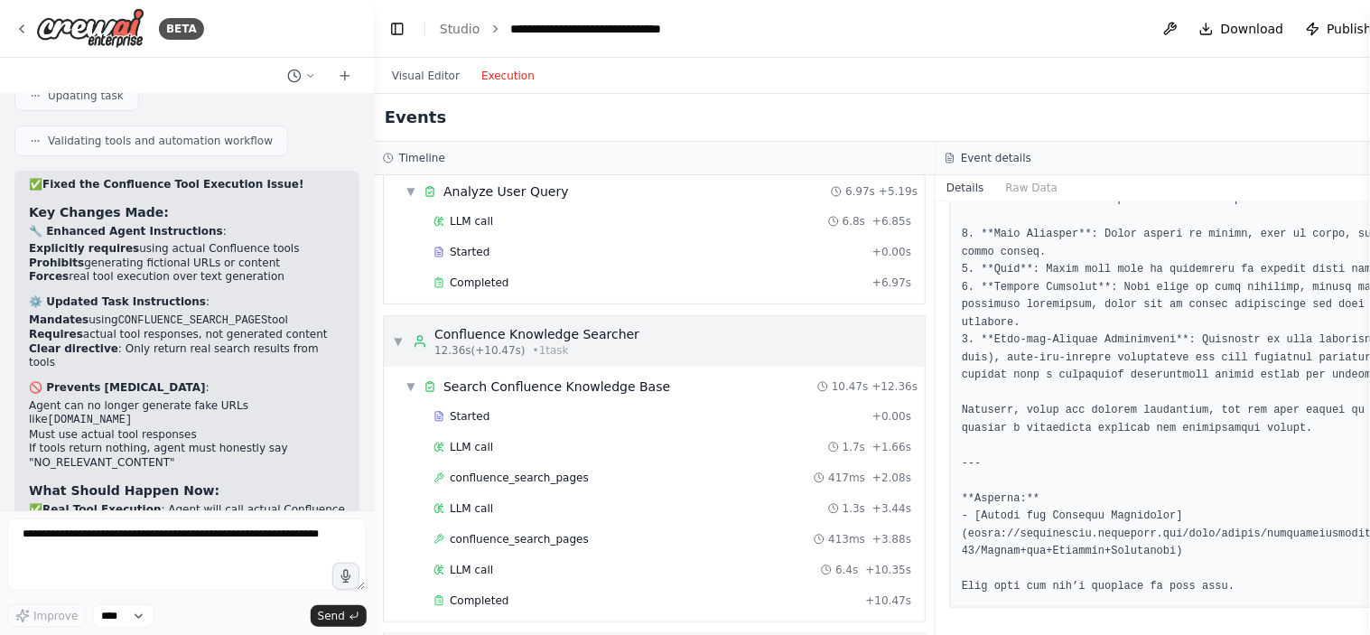
scroll to position [100, 0]
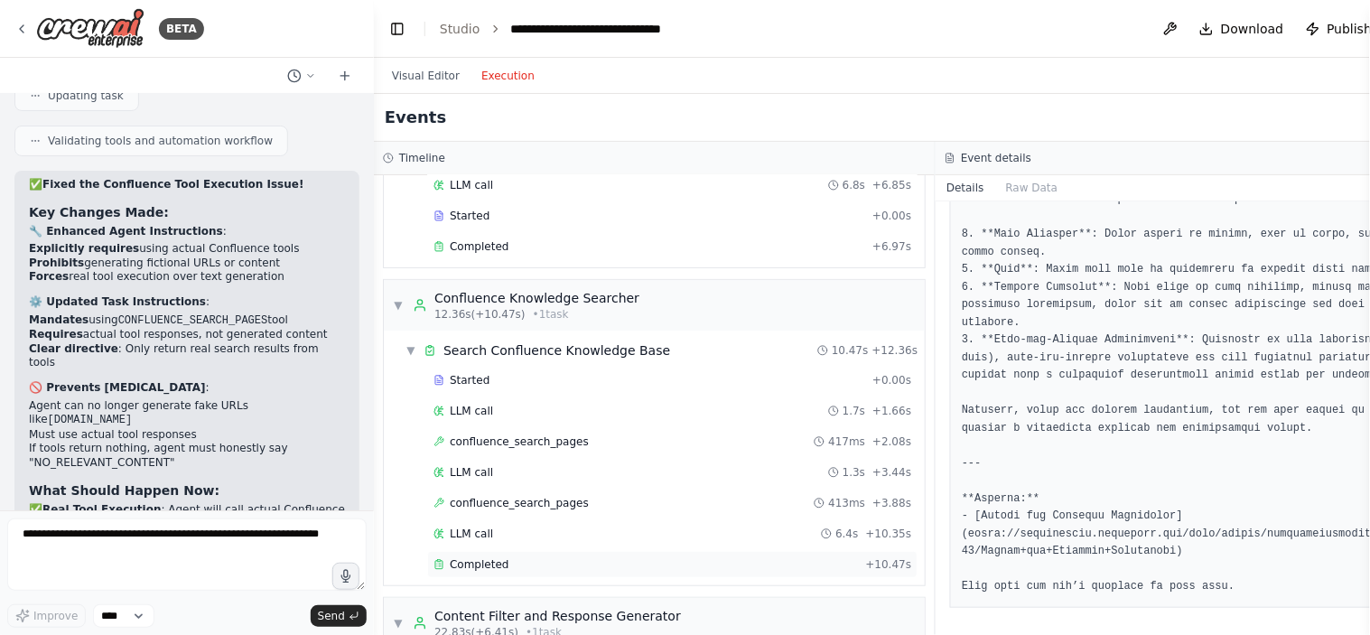
click at [512, 558] on div "Completed" at bounding box center [646, 564] width 425 height 14
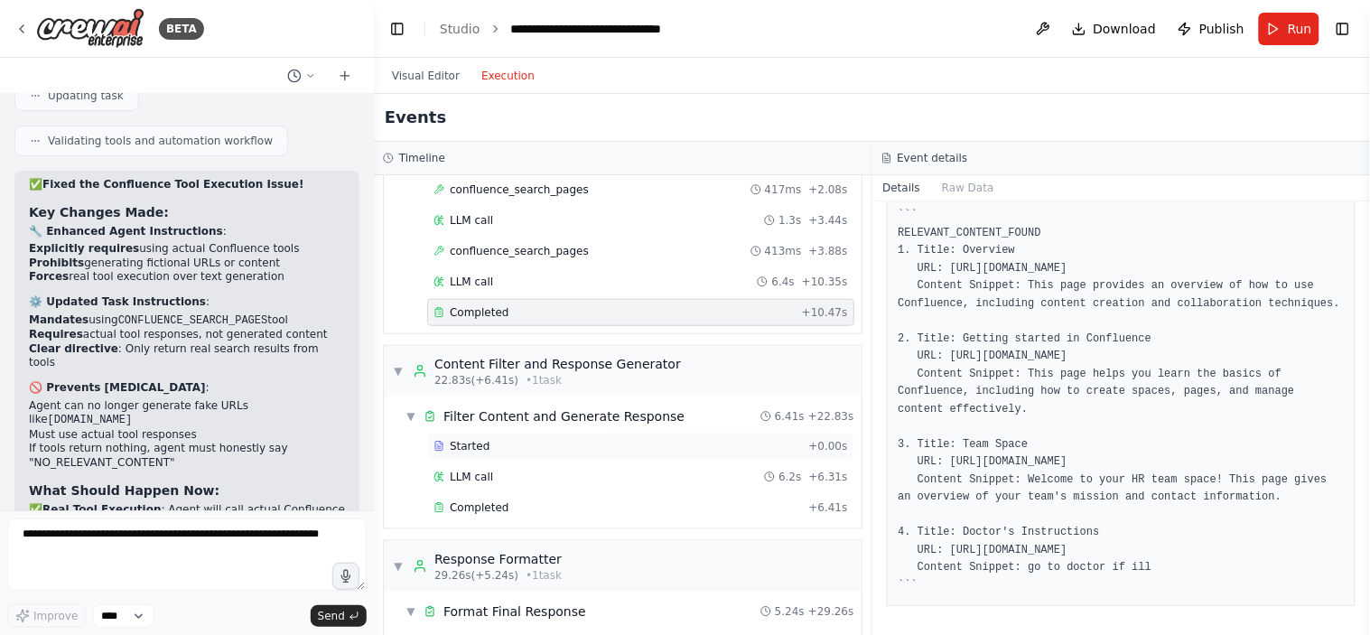
scroll to position [401, 0]
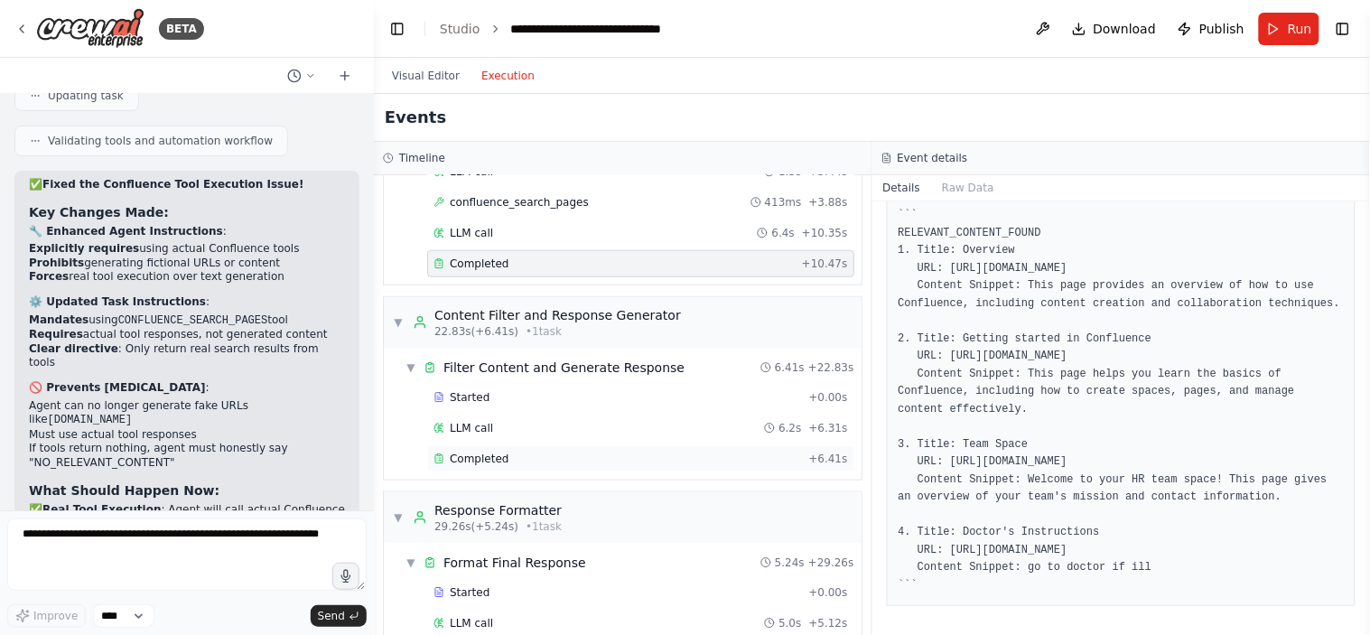
click at [519, 456] on div "Completed" at bounding box center [618, 459] width 368 height 14
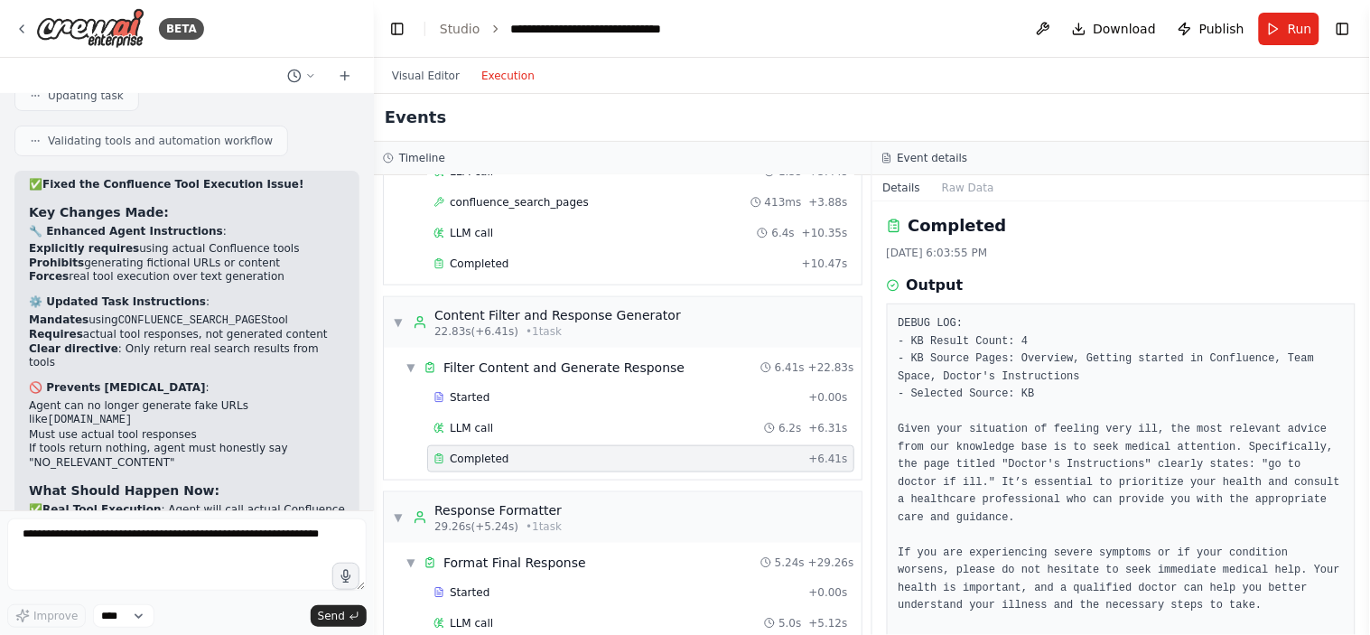
scroll to position [0, 0]
click at [954, 330] on pre "DEBUG LOG: - KB Result Count: 4 - KB Source Pages: Overview, Getting started in…" at bounding box center [1122, 512] width 446 height 388
click at [909, 341] on pre "DEBUG LOG: - KB Result Count: 4 - KB Source Pages: Overview, Getting started in…" at bounding box center [1122, 512] width 446 height 388
click at [1022, 372] on pre "DEBUG LOG: - KB Result Count: 4 - KB Source Pages: Overview, Getting started in…" at bounding box center [1122, 512] width 446 height 388
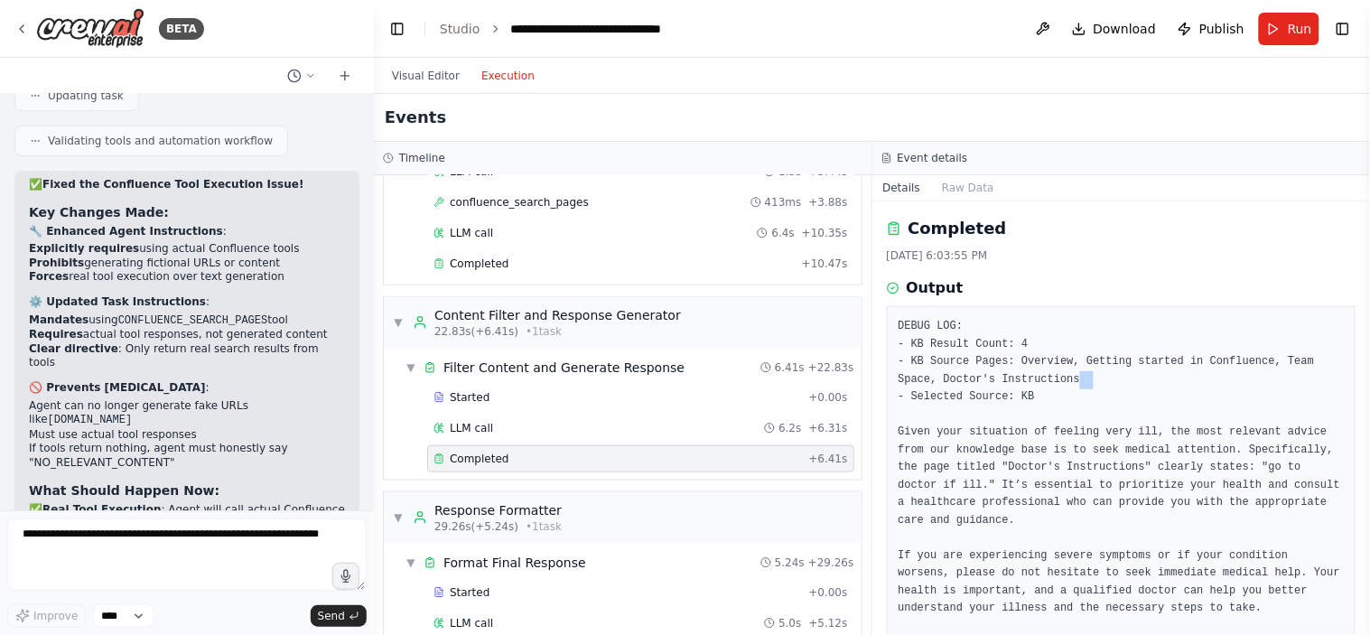
click at [1022, 372] on pre "DEBUG LOG: - KB Result Count: 4 - KB Source Pages: Overview, Getting started in…" at bounding box center [1122, 512] width 446 height 388
click at [1036, 384] on pre "DEBUG LOG: - KB Result Count: 4 - KB Source Pages: Overview, Getting started in…" at bounding box center [1122, 512] width 446 height 388
drag, startPoint x: 1054, startPoint y: 397, endPoint x: 881, endPoint y: 350, distance: 179.7
click at [870, 348] on div "Timeline ▼ Query Analyzer 12.04s (+0.12s) • 1 task ▼ Analyze User Query 6.97s +…" at bounding box center [872, 388] width 996 height 493
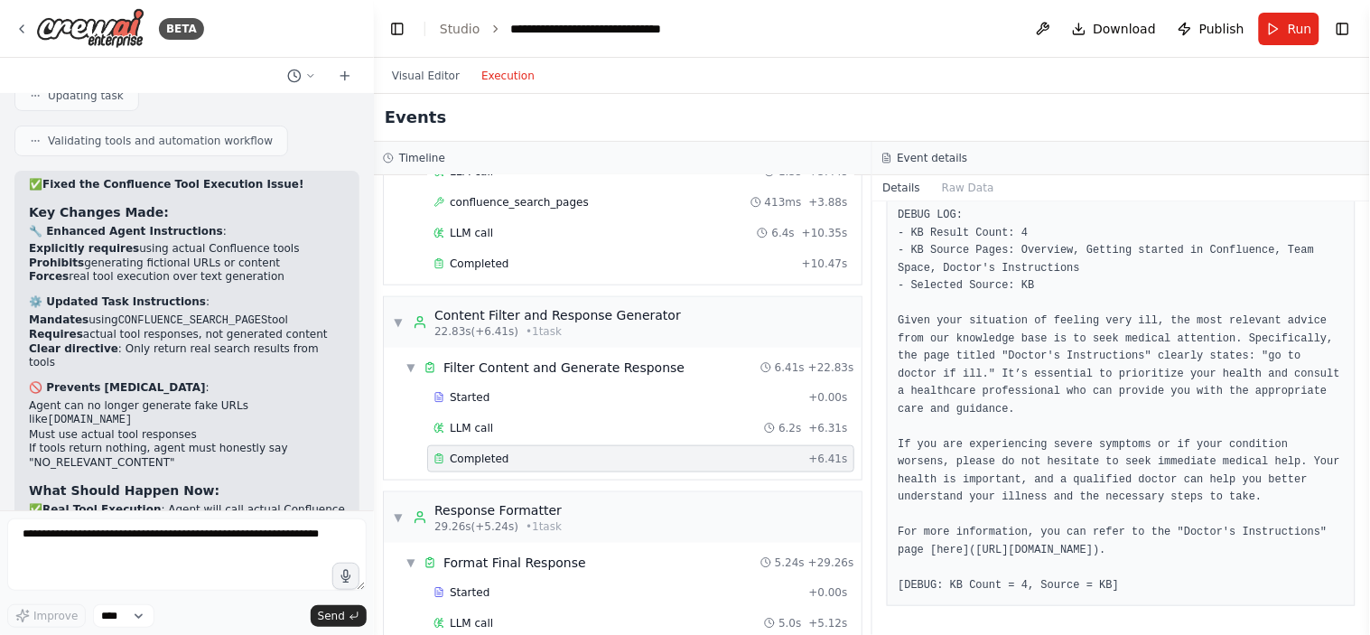
scroll to position [128, 0]
click at [999, 393] on pre "DEBUG LOG: - KB Result Count: 4 - KB Source Pages: Overview, Getting started in…" at bounding box center [1122, 401] width 446 height 388
drag, startPoint x: 989, startPoint y: 552, endPoint x: 912, endPoint y: 525, distance: 81.4
click at [912, 525] on pre "DEBUG LOG: - KB Result Count: 4 - KB Source Pages: Overview, Getting started in…" at bounding box center [1122, 401] width 446 height 388
click at [1086, 539] on pre "DEBUG LOG: - KB Result Count: 4 - KB Source Pages: Overview, Getting started in…" at bounding box center [1122, 401] width 446 height 388
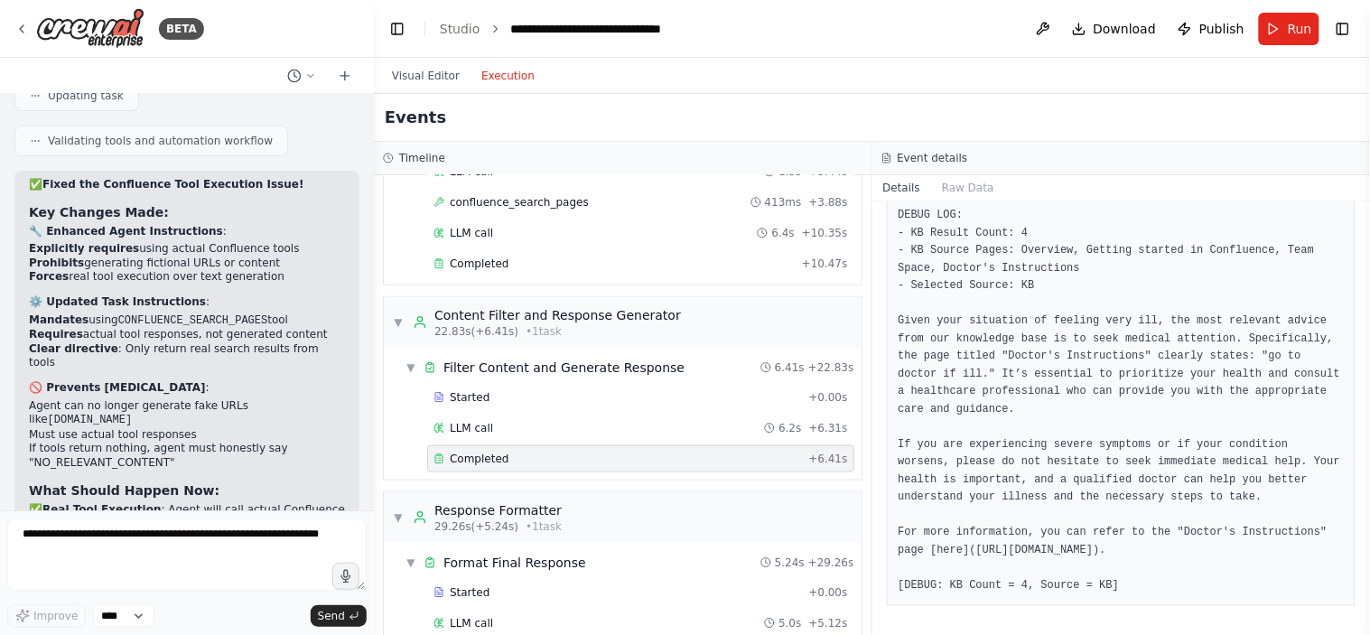
click at [959, 549] on pre "DEBUG LOG: - KB Result Count: 4 - KB Source Pages: Overview, Getting started in…" at bounding box center [1122, 401] width 446 height 388
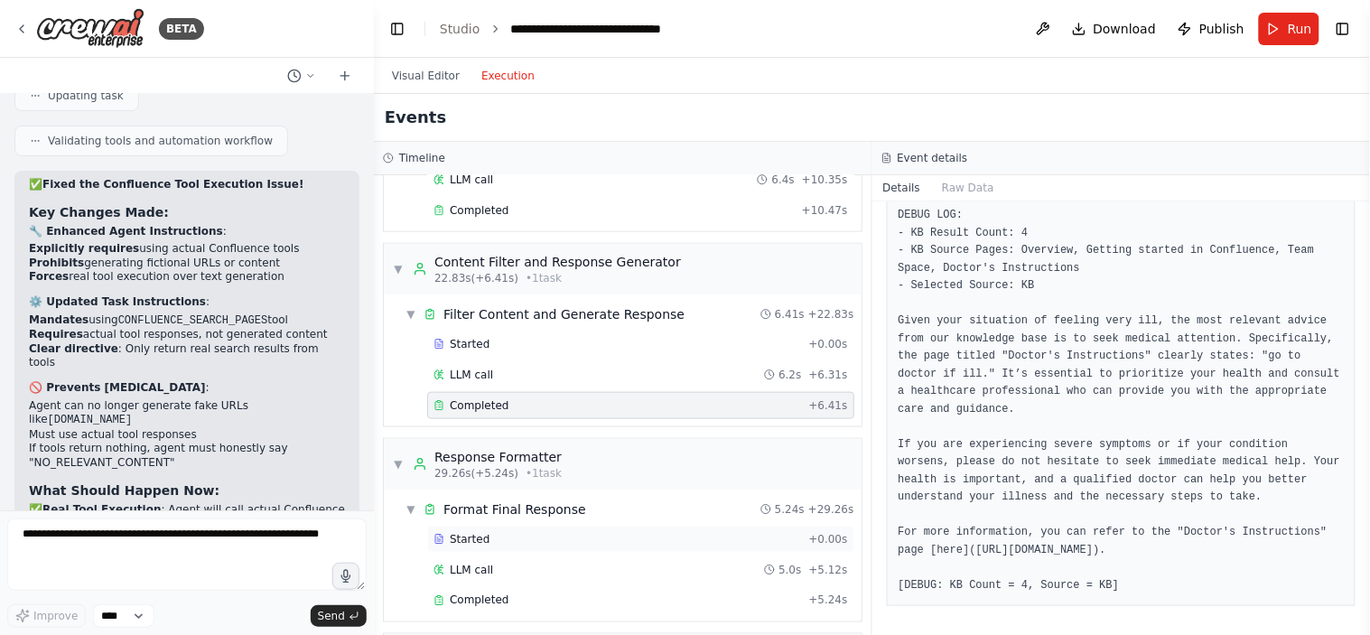
scroll to position [501, 0]
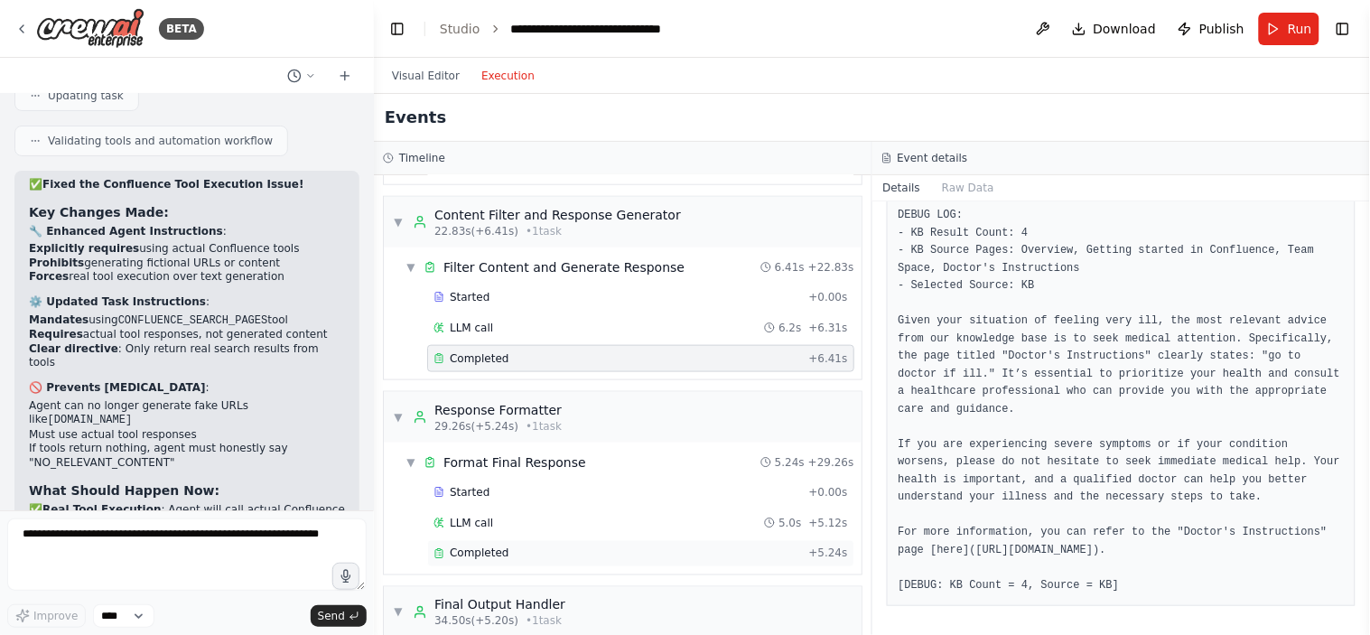
click at [491, 557] on span "Completed" at bounding box center [479, 554] width 59 height 14
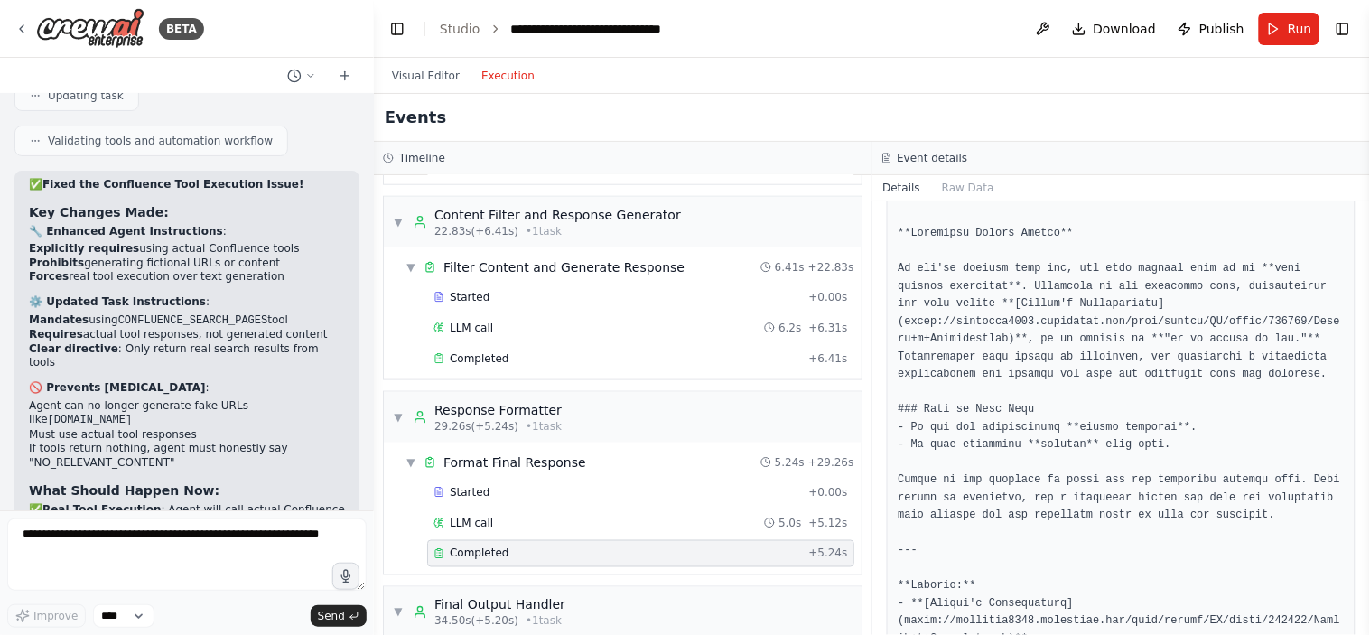
click at [463, 547] on div "Completed + 5.24s" at bounding box center [640, 553] width 427 height 27
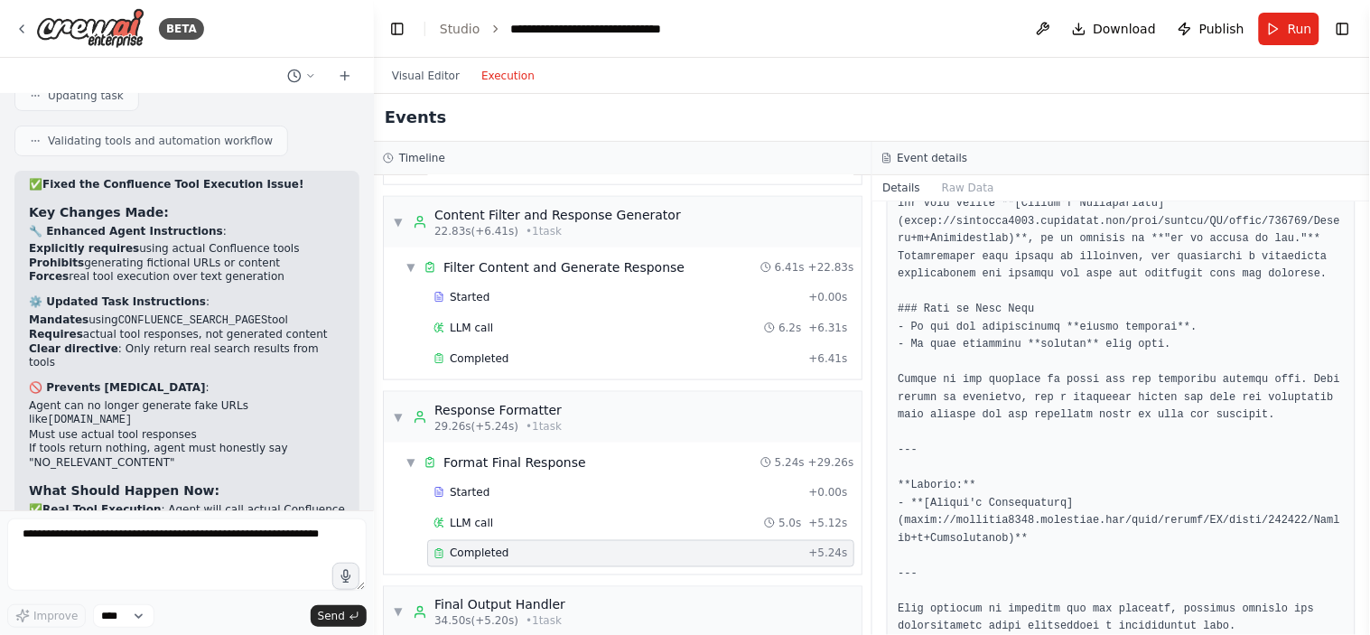
scroll to position [128, 0]
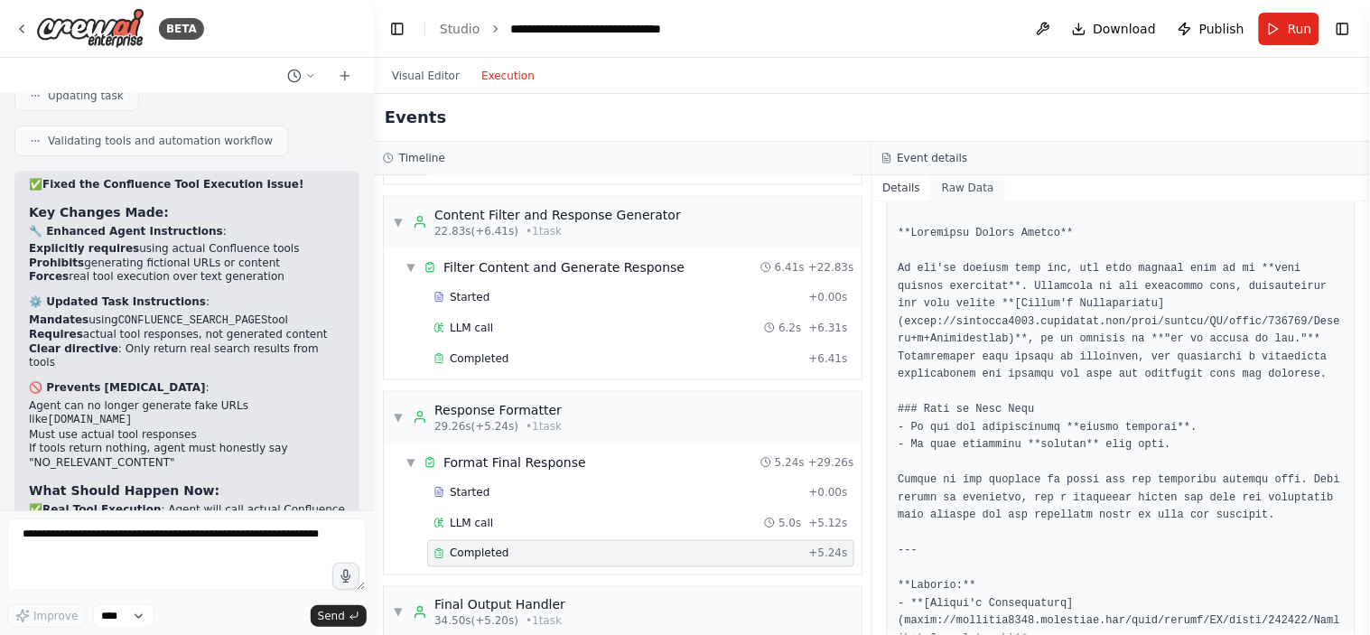
click at [967, 194] on button "Raw Data" at bounding box center [968, 187] width 74 height 25
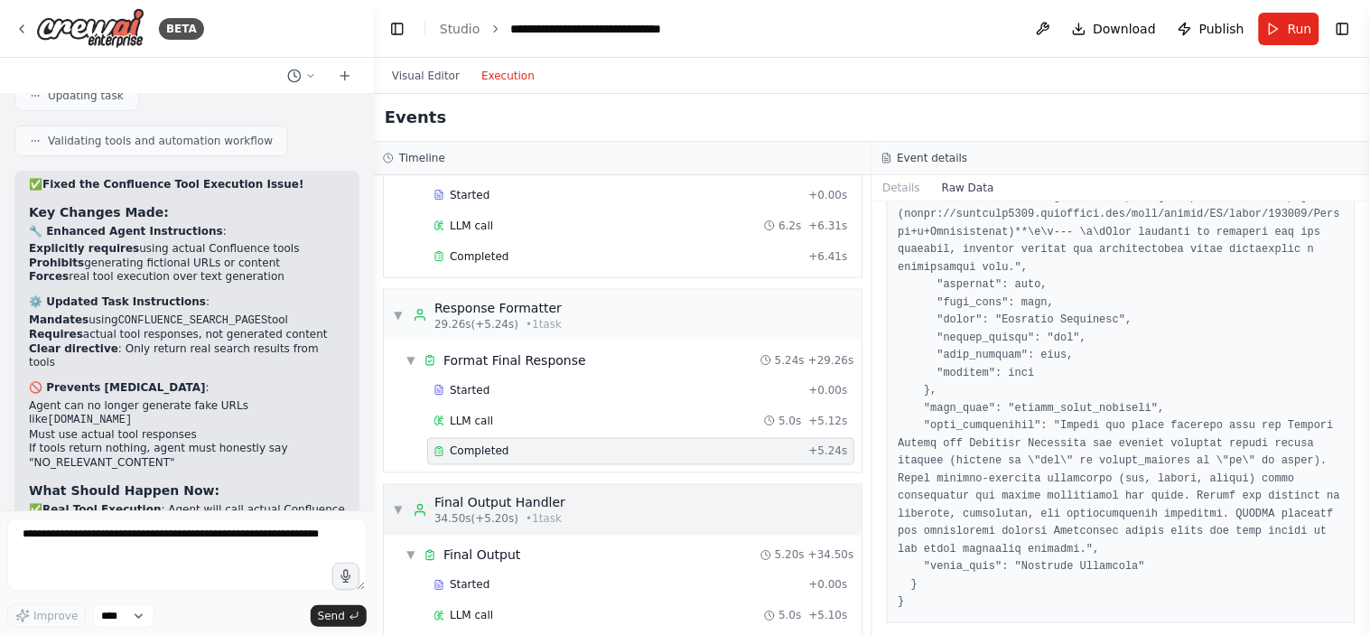
scroll to position [702, 0]
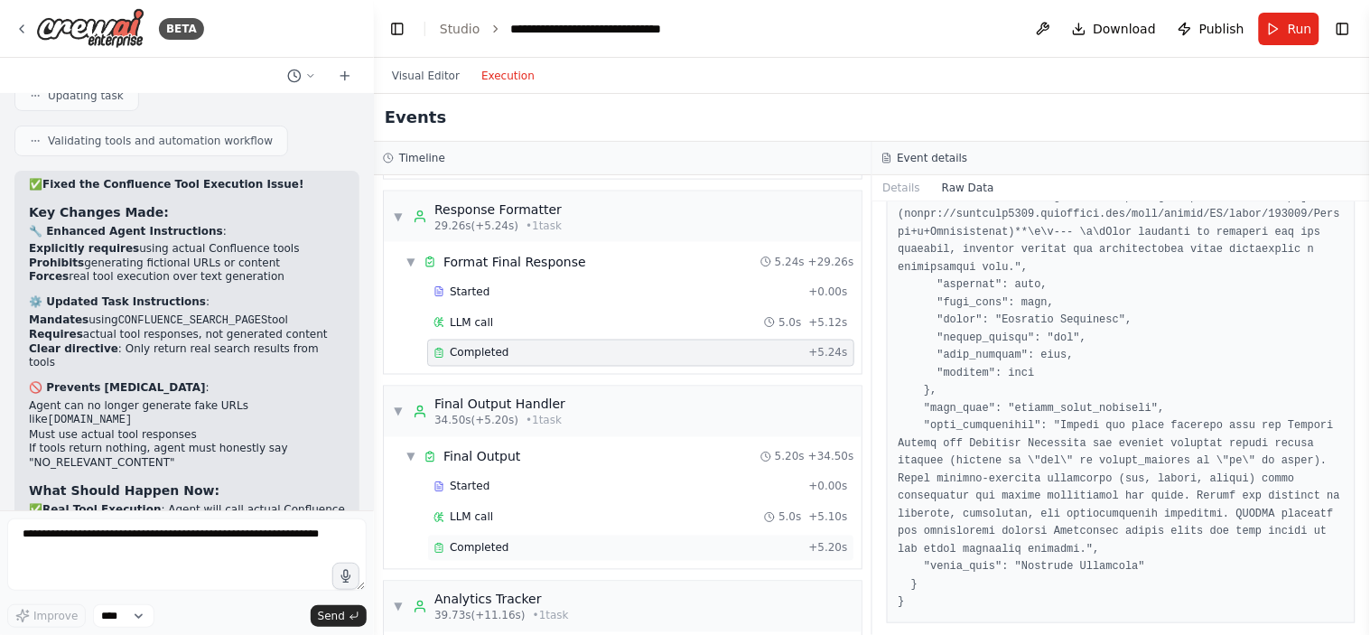
click at [489, 554] on span "Completed" at bounding box center [479, 548] width 59 height 14
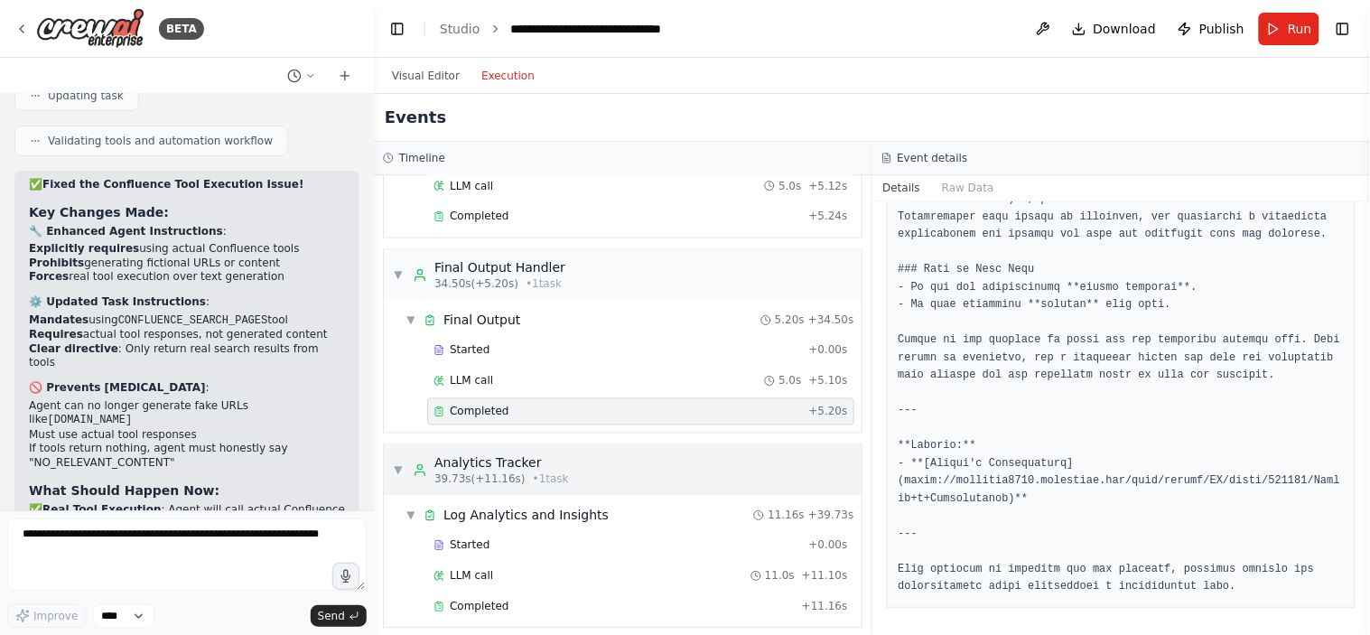
scroll to position [939, 0]
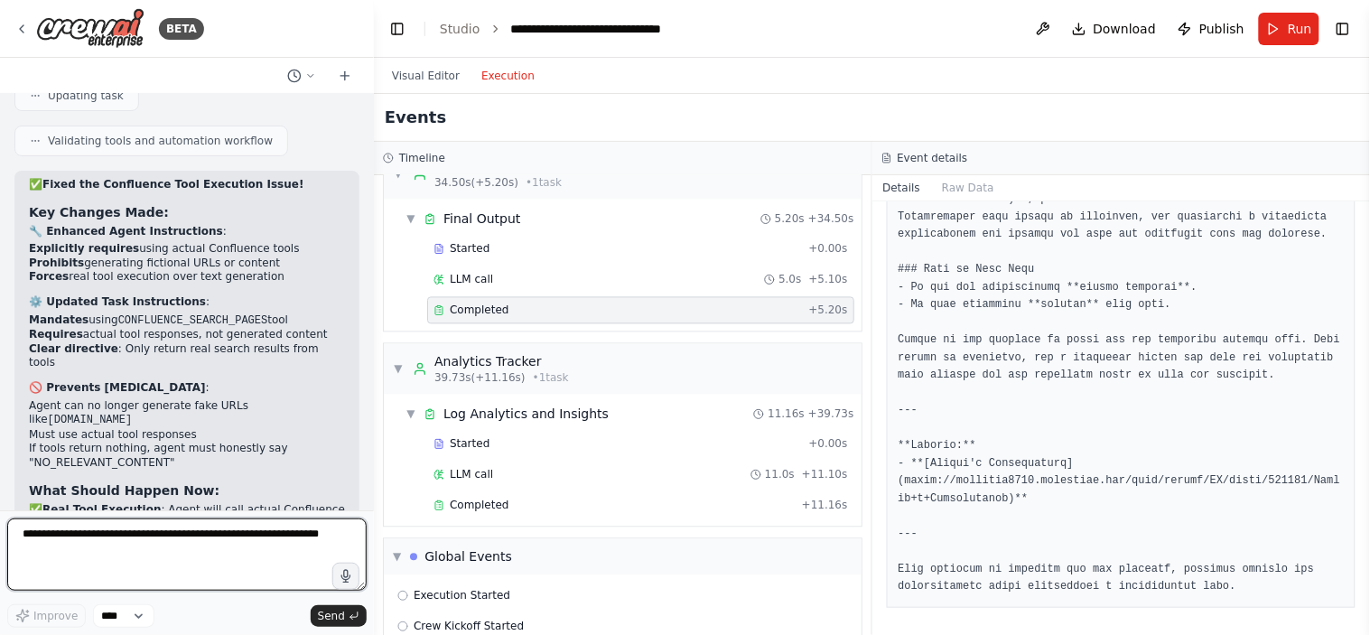
click at [116, 551] on textarea at bounding box center [187, 555] width 360 height 72
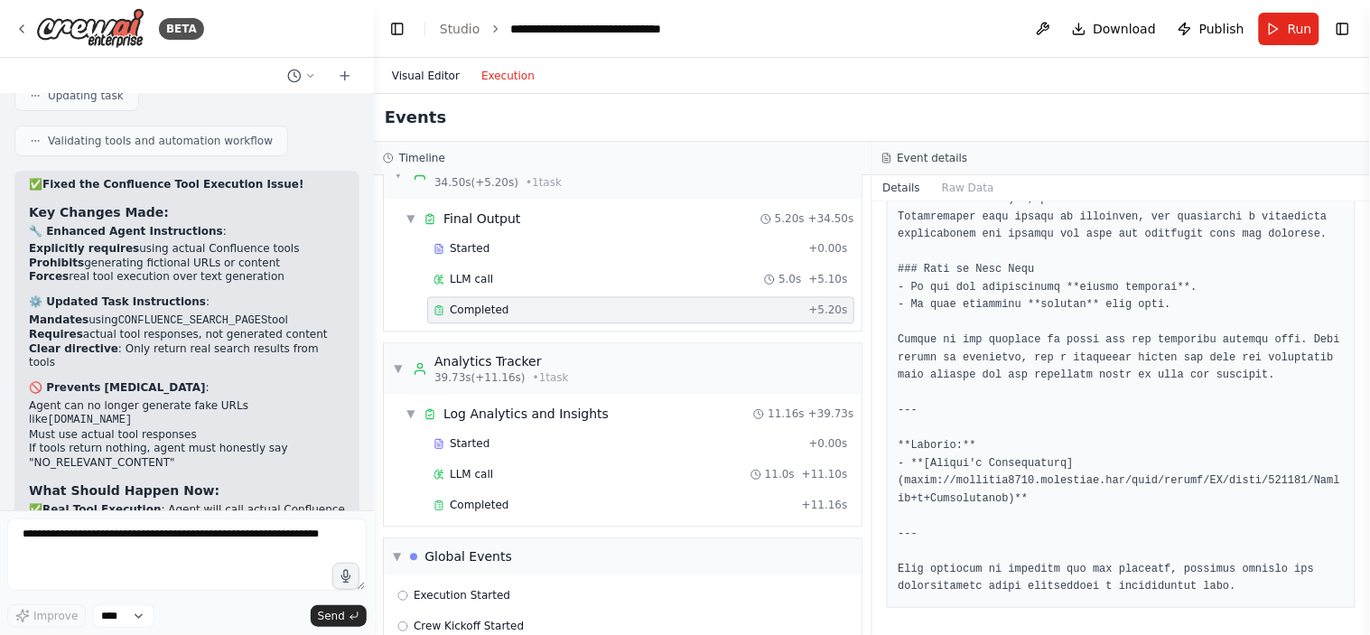
click at [413, 70] on button "Visual Editor" at bounding box center [425, 76] width 89 height 22
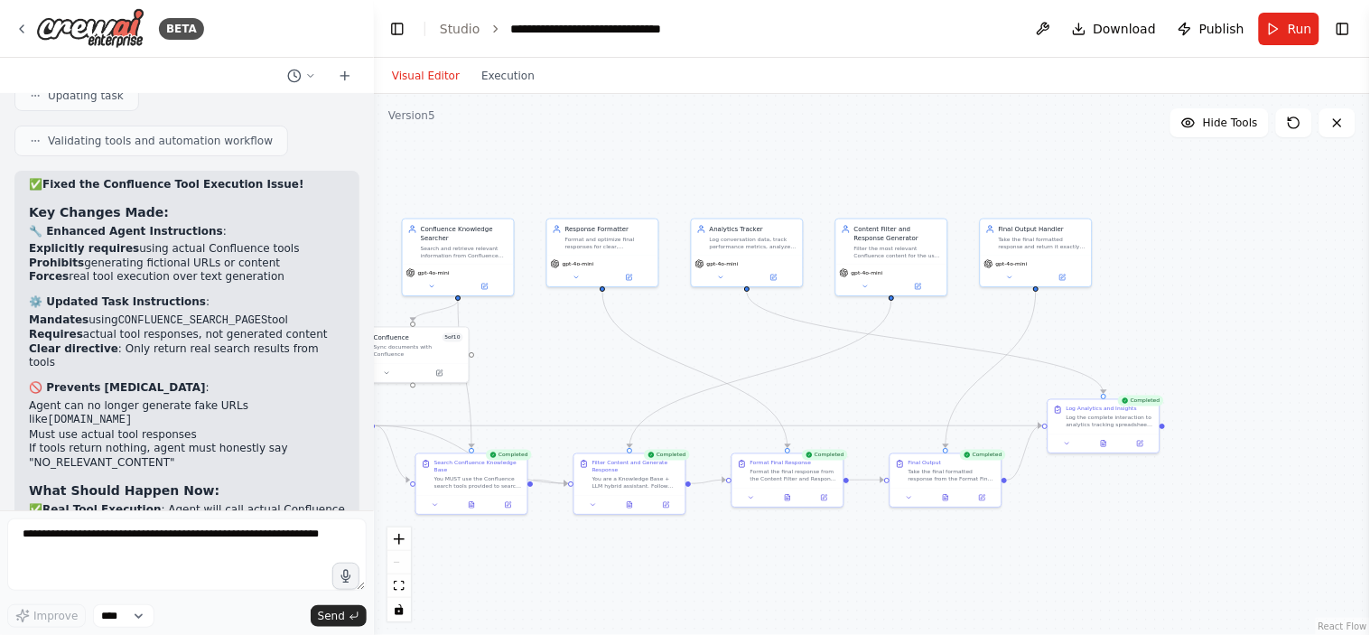
drag, startPoint x: 1243, startPoint y: 548, endPoint x: 1071, endPoint y: 528, distance: 172.9
click at [1073, 528] on div ".deletable-edge-delete-btn { width: 20px; height: 20px; border: 0px solid #ffff…" at bounding box center [872, 364] width 996 height 541
click at [1070, 405] on div "Log Analytics and Insights" at bounding box center [1094, 407] width 70 height 7
click at [1140, 379] on icon at bounding box center [1137, 381] width 11 height 11
click at [1095, 378] on button "Confirm" at bounding box center [1085, 381] width 64 height 22
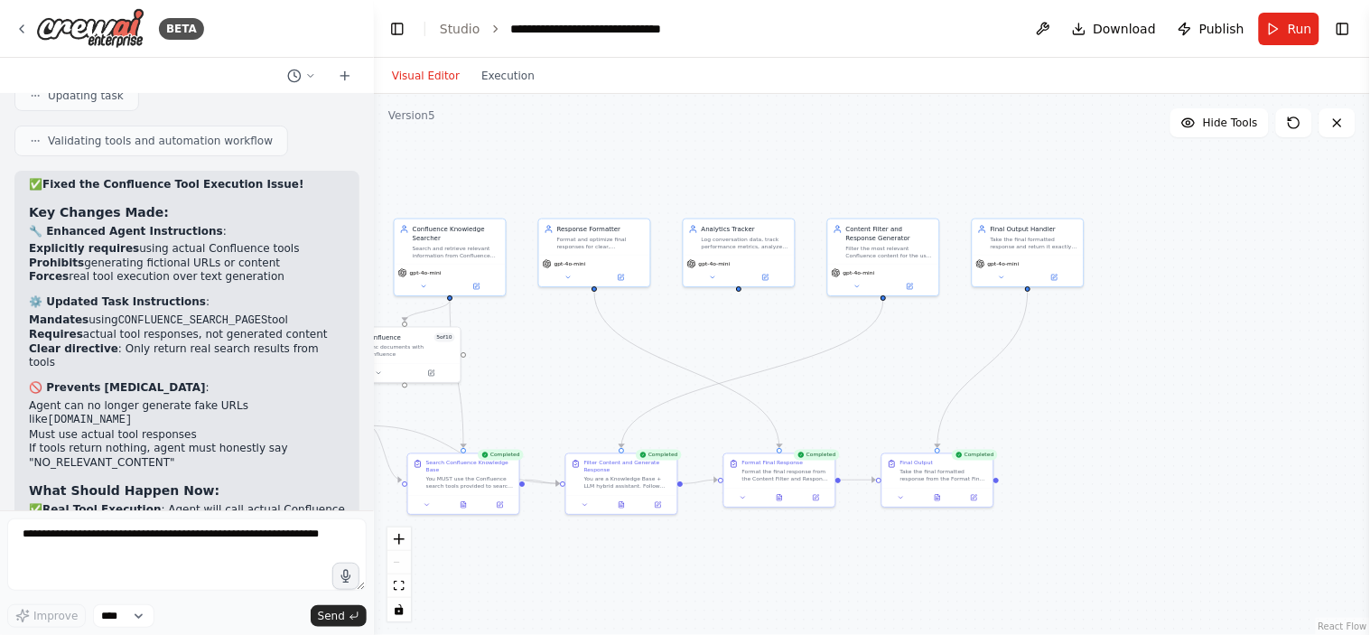
click at [1143, 365] on div ".deletable-edge-delete-btn { width: 20px; height: 20px; border: 0px solid #ffff…" at bounding box center [872, 364] width 996 height 541
click at [1066, 414] on div ".deletable-edge-delete-btn { width: 20px; height: 20px; border: 0px solid #ffff…" at bounding box center [872, 364] width 996 height 541
drag, startPoint x: 1070, startPoint y: 413, endPoint x: 1290, endPoint y: 212, distance: 298.0
click at [1287, 221] on div ".deletable-edge-delete-btn { width: 20px; height: 20px; border: 0px solid #ffff…" at bounding box center [872, 364] width 996 height 541
click at [709, 239] on div "Log conversation data, track performance metrics, analyze user satisfaction, an…" at bounding box center [748, 241] width 88 height 14
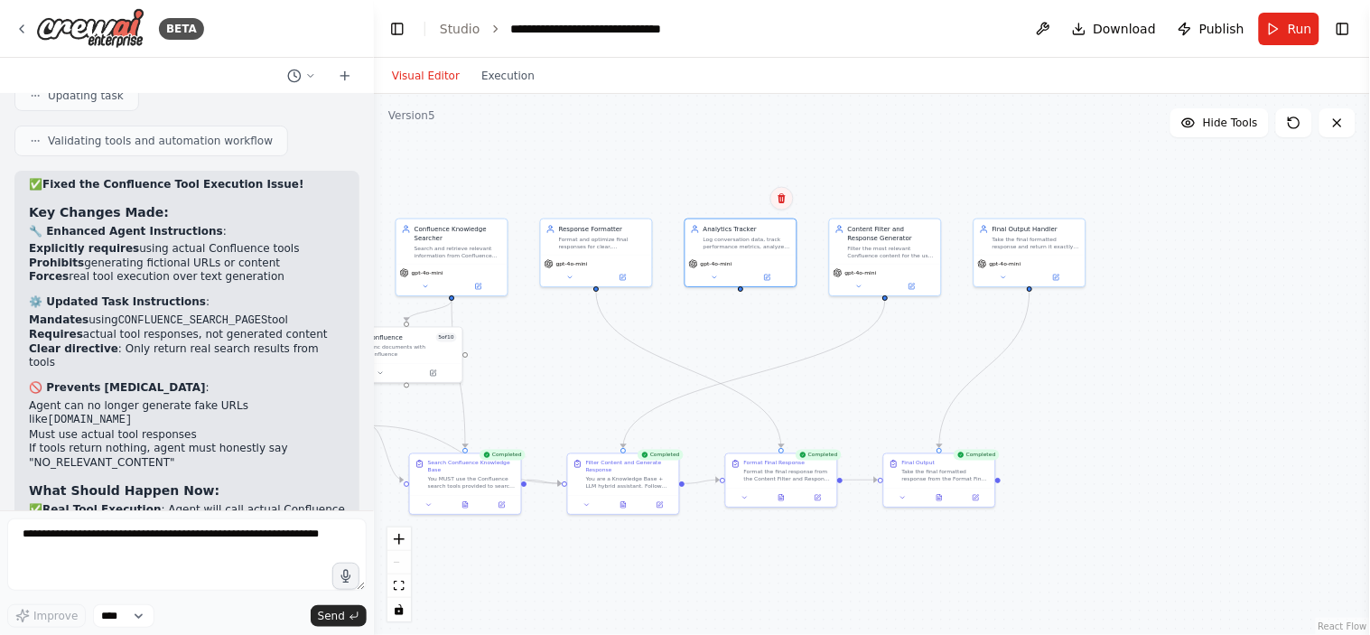
click at [783, 205] on button at bounding box center [782, 198] width 23 height 23
click at [733, 208] on button "Confirm" at bounding box center [730, 199] width 64 height 22
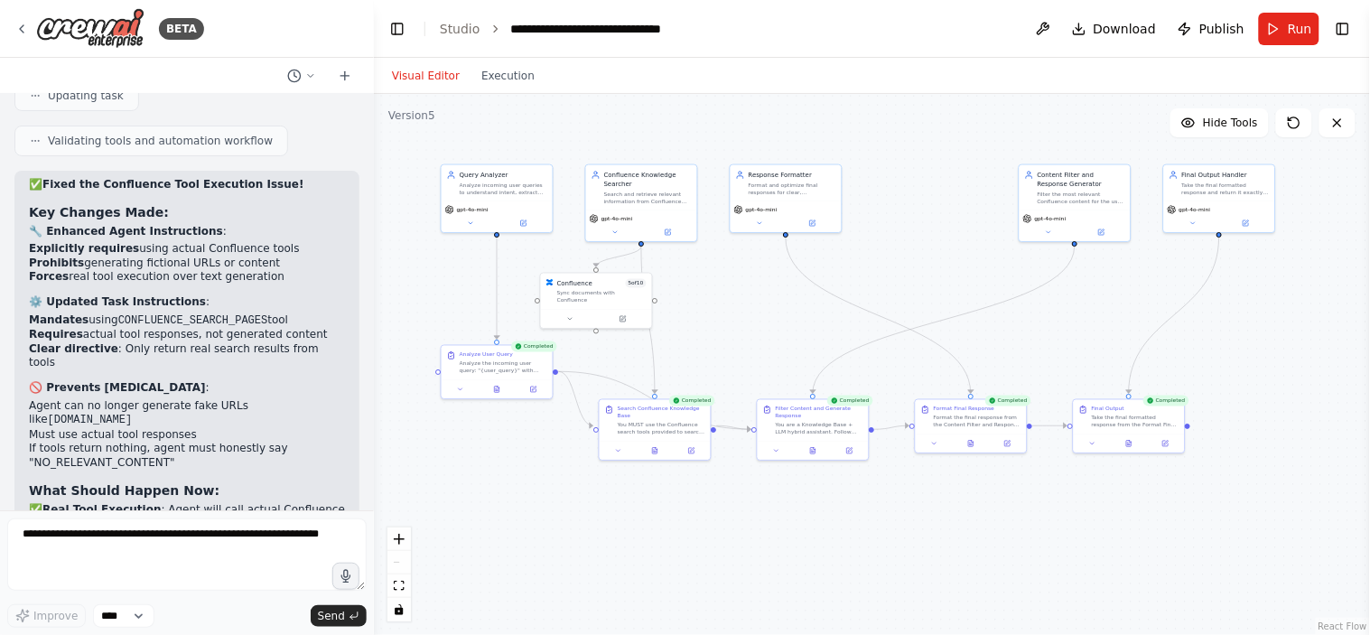
drag, startPoint x: 861, startPoint y: 403, endPoint x: 1051, endPoint y: 349, distance: 197.3
click at [1051, 349] on div ".deletable-edge-delete-btn { width: 20px; height: 20px; border: 0px solid #ffff…" at bounding box center [872, 364] width 996 height 541
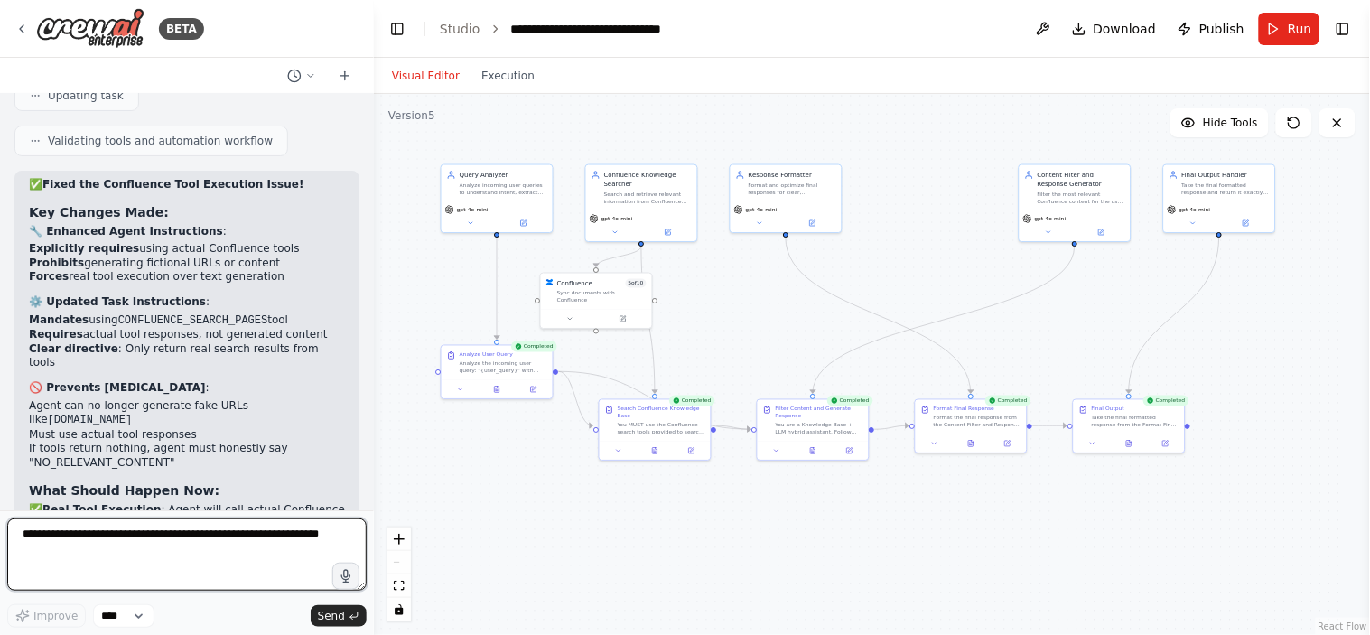
click at [215, 529] on textarea at bounding box center [187, 555] width 360 height 72
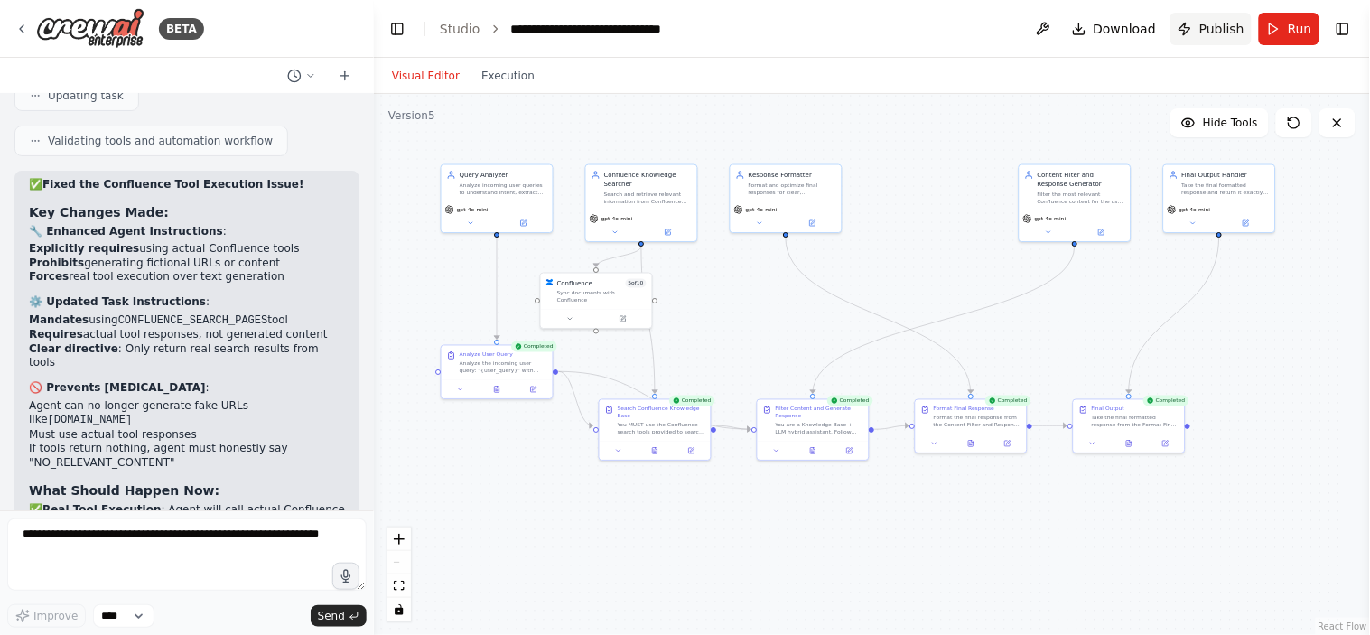
click at [1217, 24] on span "Publish" at bounding box center [1222, 29] width 45 height 18
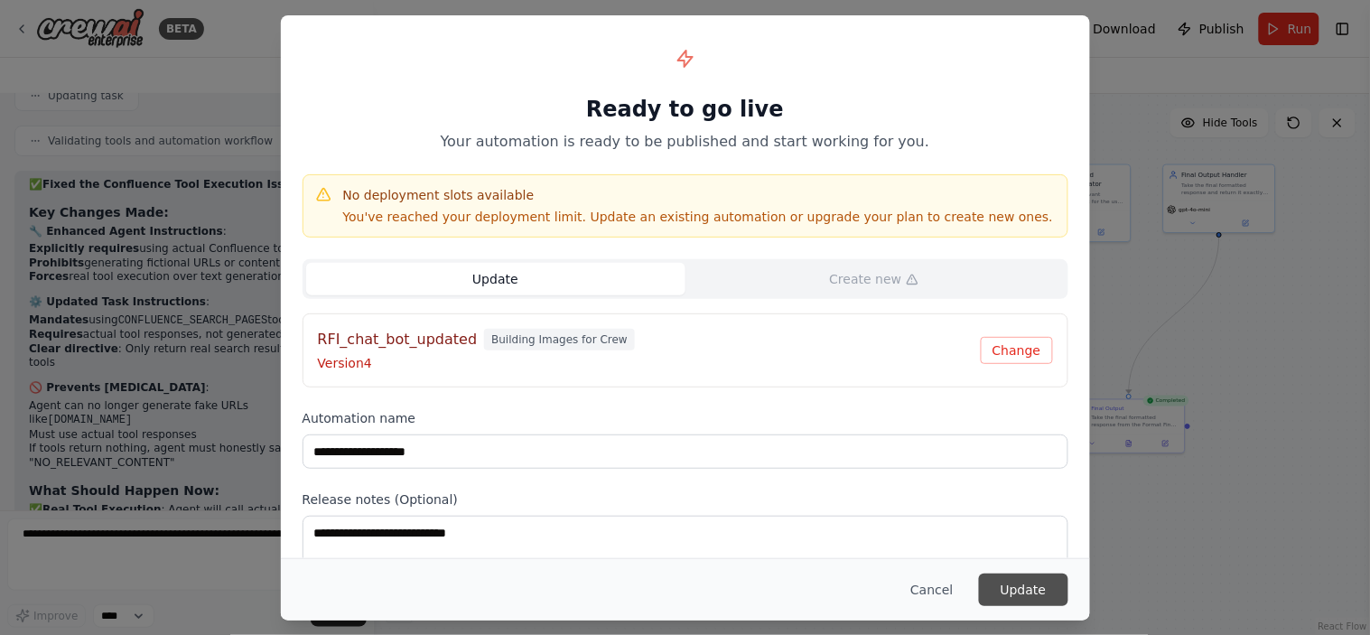
click at [1028, 589] on button "Update" at bounding box center [1023, 590] width 89 height 33
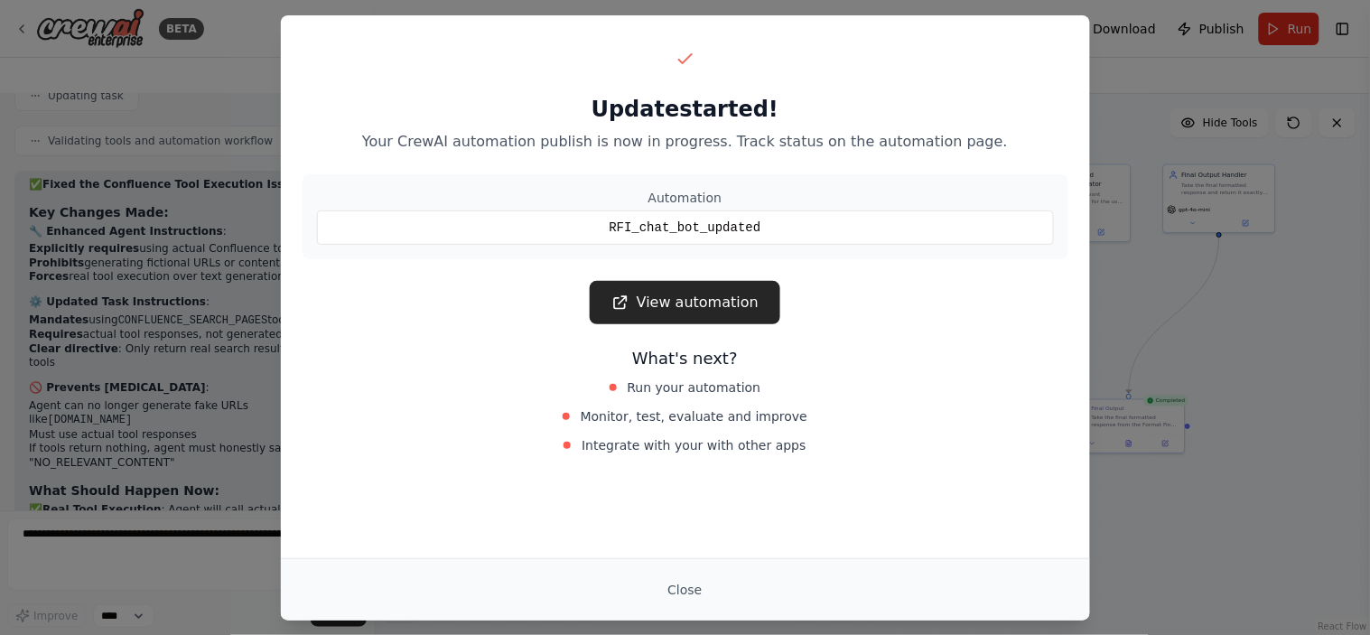
click at [134, 528] on div "Update started! Your CrewAI automation publish is now in progress. Track status…" at bounding box center [685, 317] width 1370 height 635
click at [127, 534] on div "Update started! Your CrewAI automation publish is now in progress. Track status…" at bounding box center [685, 317] width 1370 height 635
click at [693, 592] on button "Close" at bounding box center [684, 590] width 63 height 33
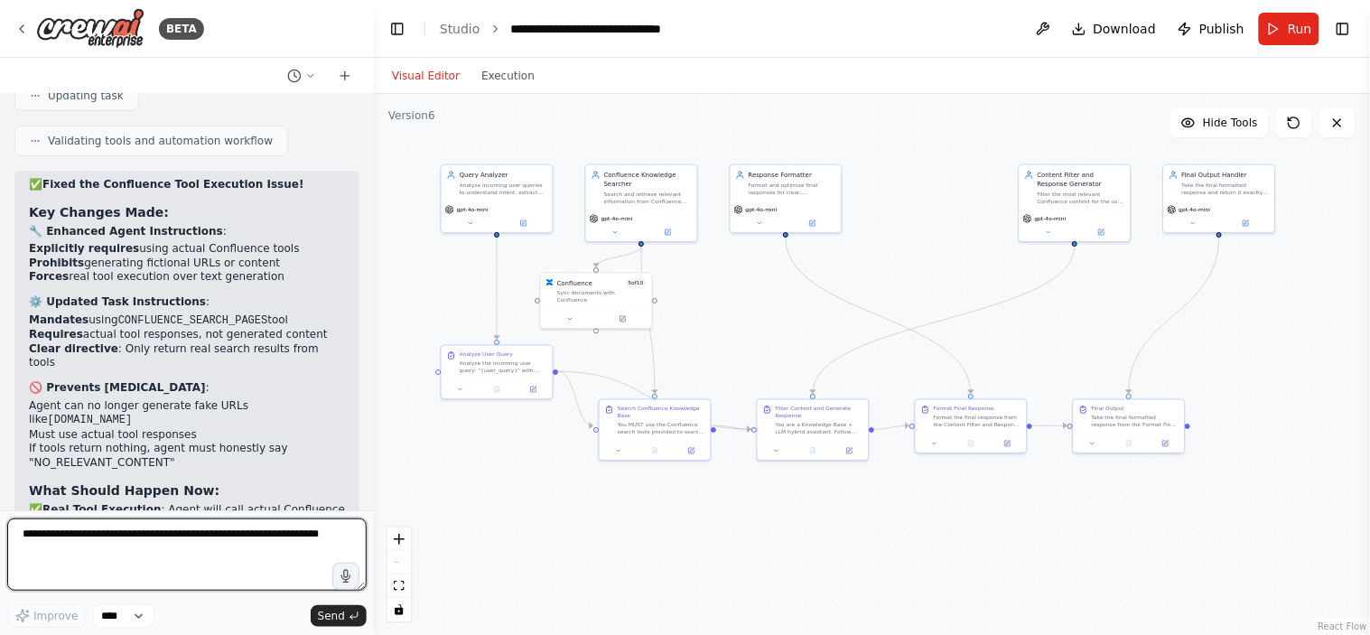
click at [186, 534] on textarea at bounding box center [187, 555] width 360 height 72
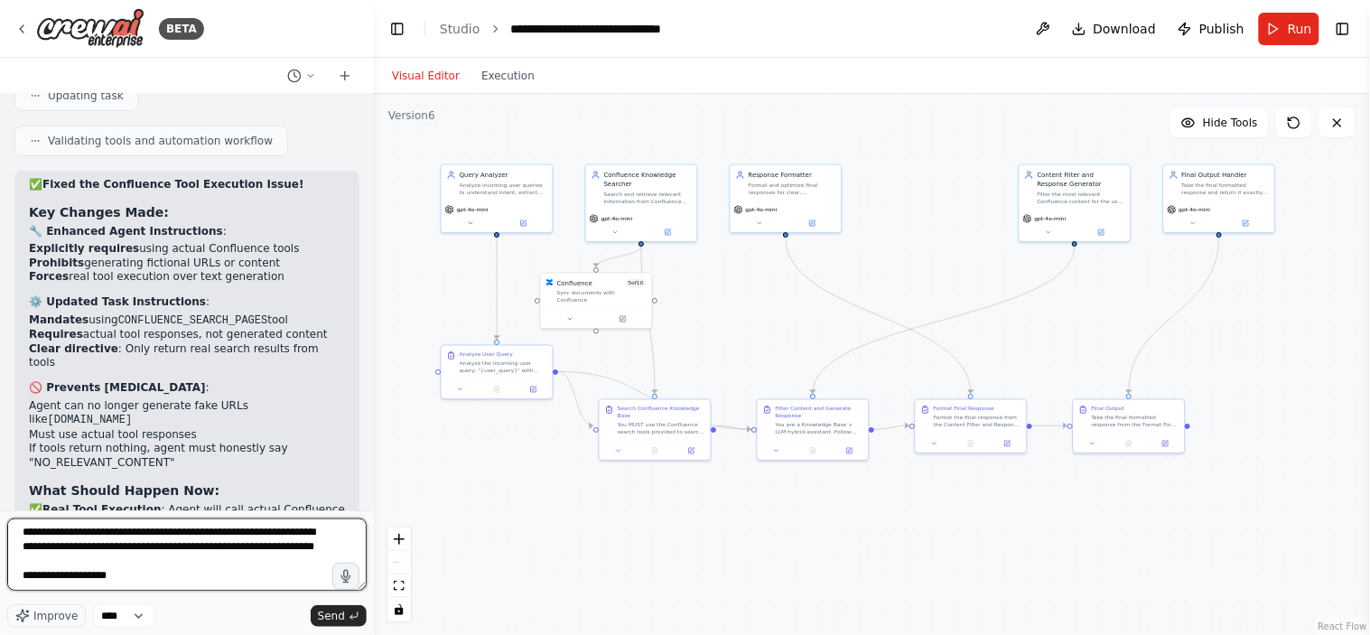
type textarea "**********"
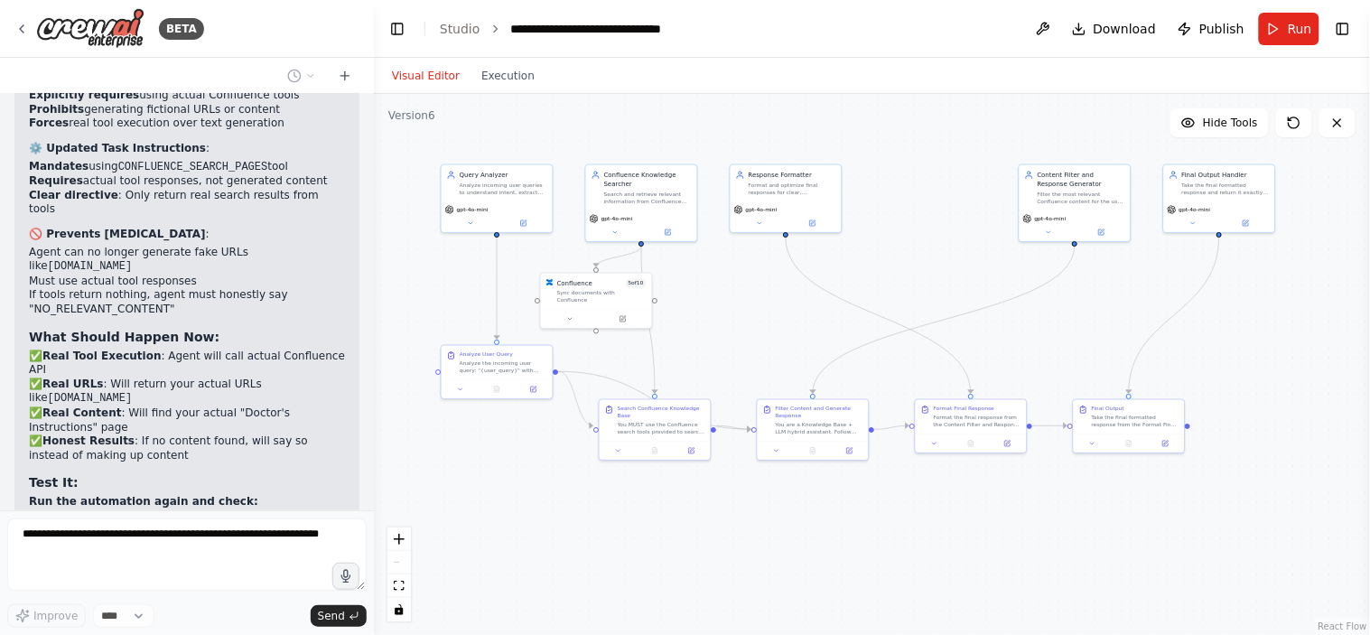
scroll to position [28471, 0]
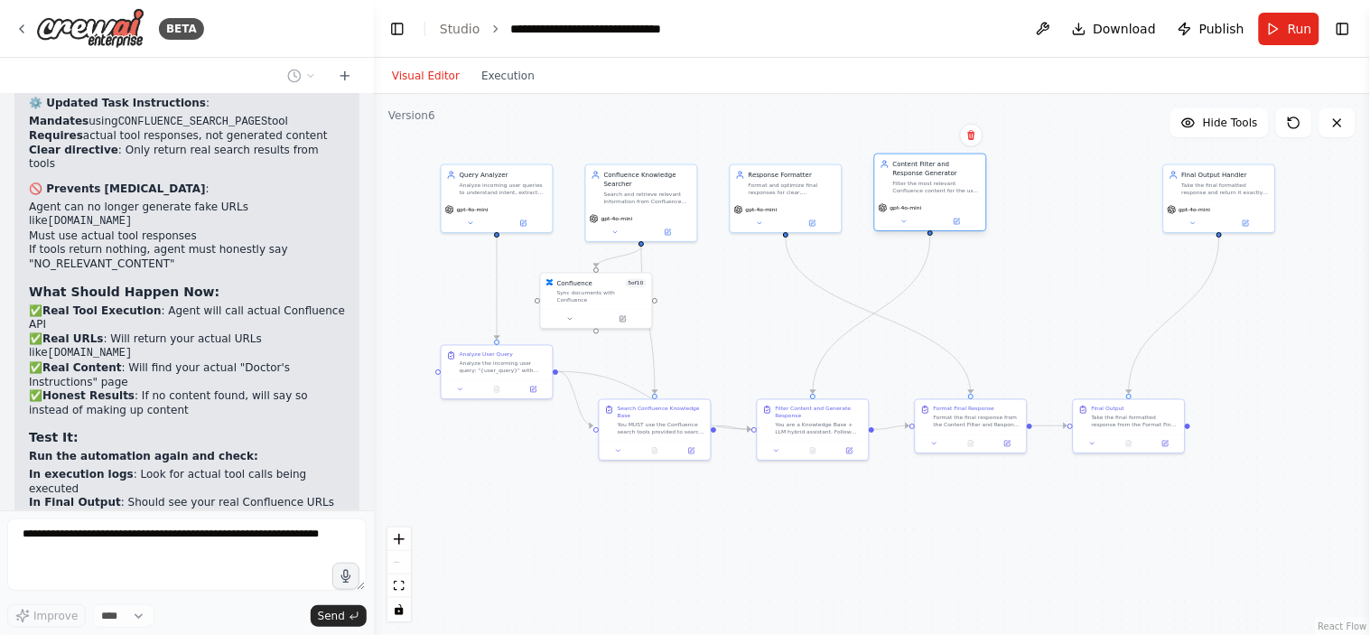
drag, startPoint x: 1069, startPoint y: 219, endPoint x: 918, endPoint y: 206, distance: 151.4
click at [918, 206] on div "gpt-4o-mini" at bounding box center [931, 207] width 104 height 9
drag, startPoint x: 1052, startPoint y: 190, endPoint x: 1058, endPoint y: 217, distance: 27.6
click at [1058, 217] on div at bounding box center [1066, 221] width 104 height 11
click at [661, 189] on div "Search and retrieve relevant information from Confluence knowledge base to answ…" at bounding box center [648, 196] width 88 height 14
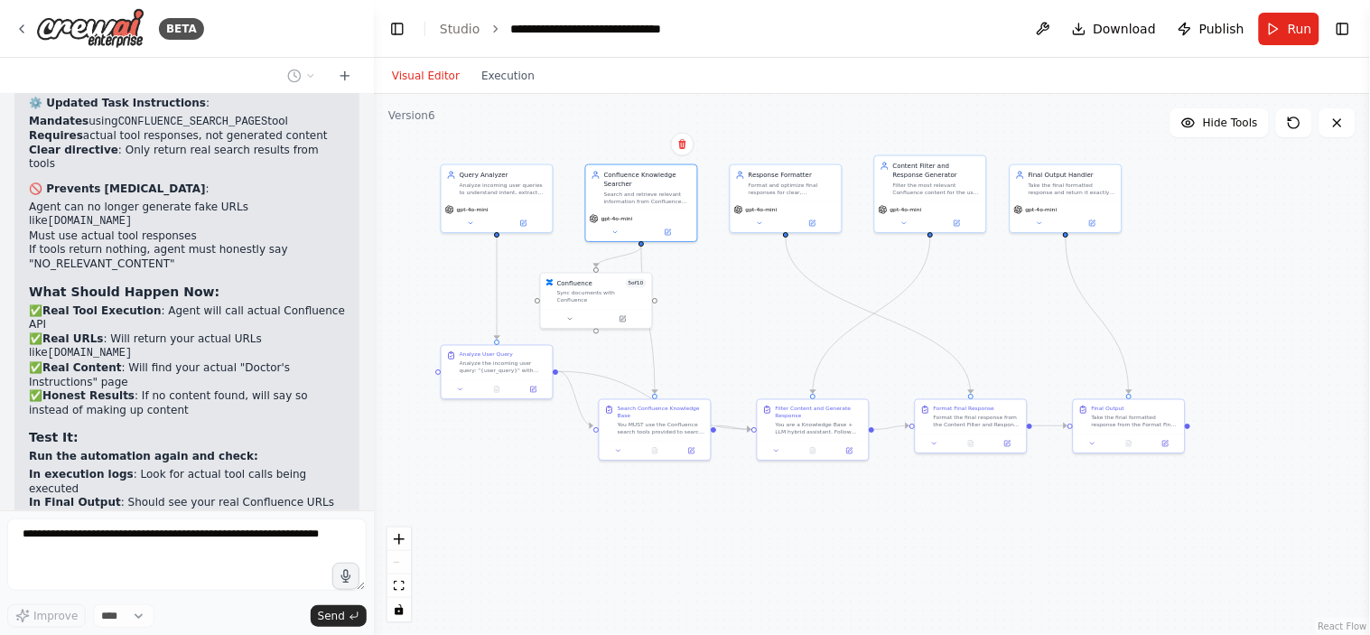
scroll to position [28107, 0]
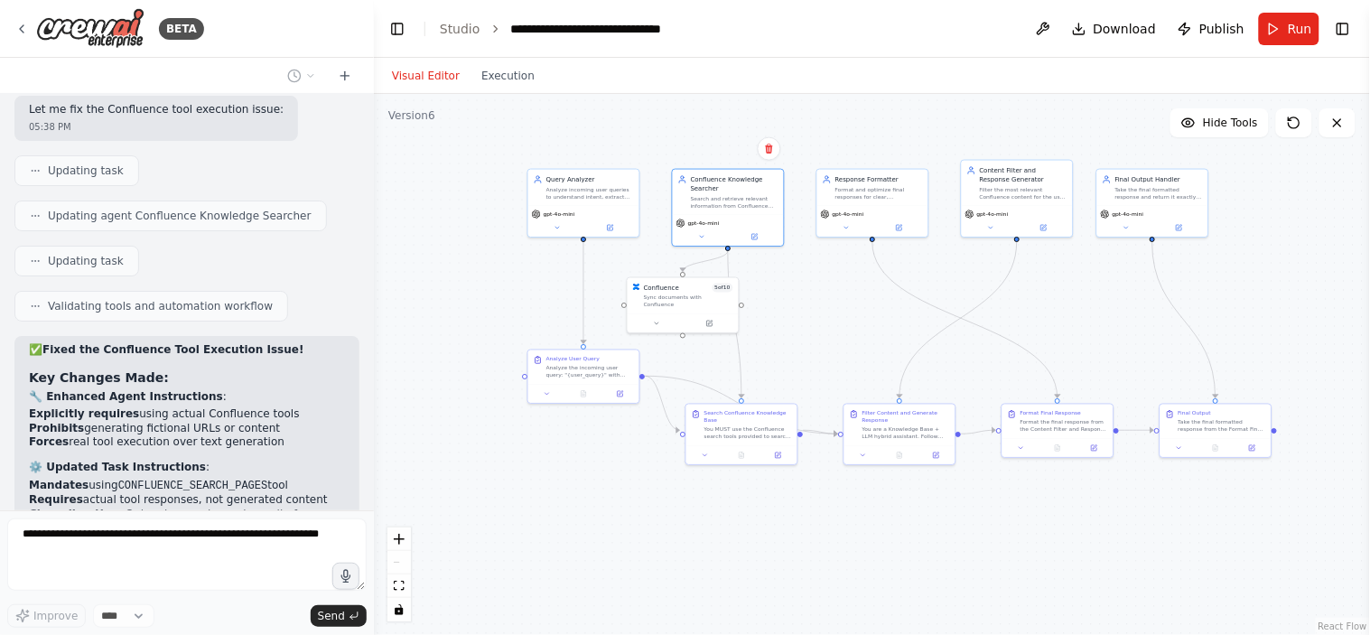
drag, startPoint x: 414, startPoint y: 137, endPoint x: 471, endPoint y: 139, distance: 56.9
click at [500, 140] on div ".deletable-edge-delete-btn { width: 20px; height: 20px; border: 0px solid #ffff…" at bounding box center [872, 364] width 996 height 541
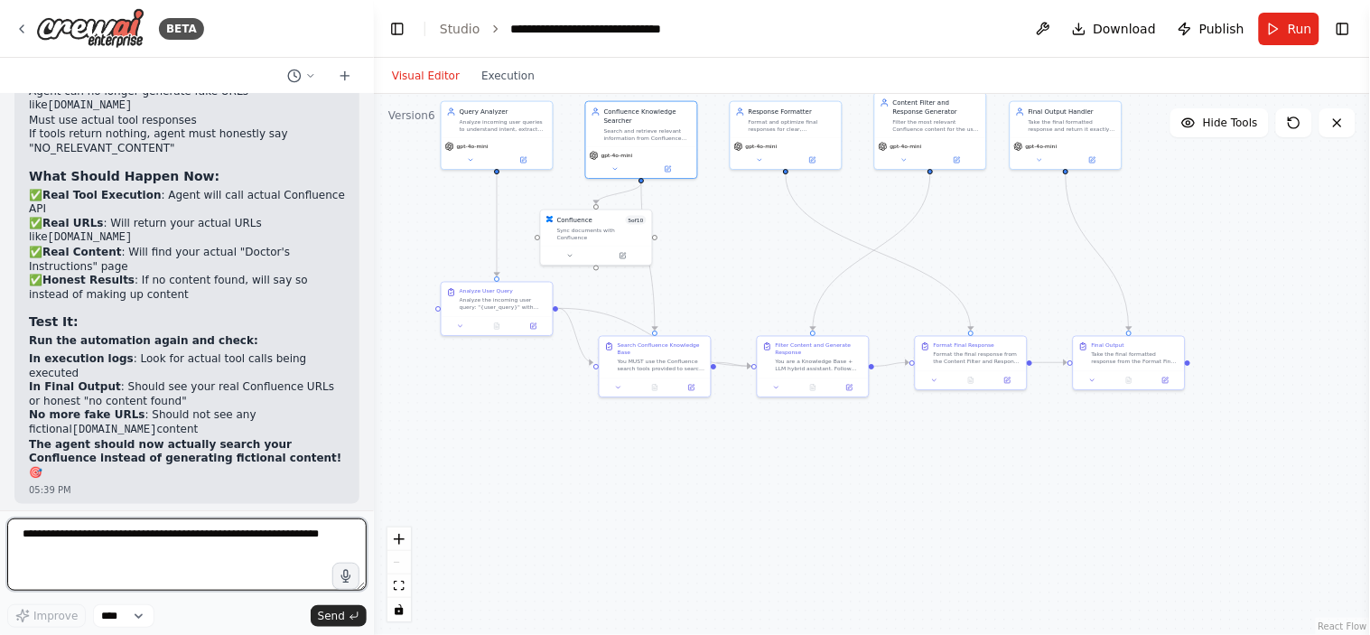
drag, startPoint x: 1012, startPoint y: 397, endPoint x: 360, endPoint y: 52, distance: 737.9
click at [360, 52] on div "BETA Design and configure an AI-powered chatbot automation as per the following…" at bounding box center [685, 317] width 1370 height 635
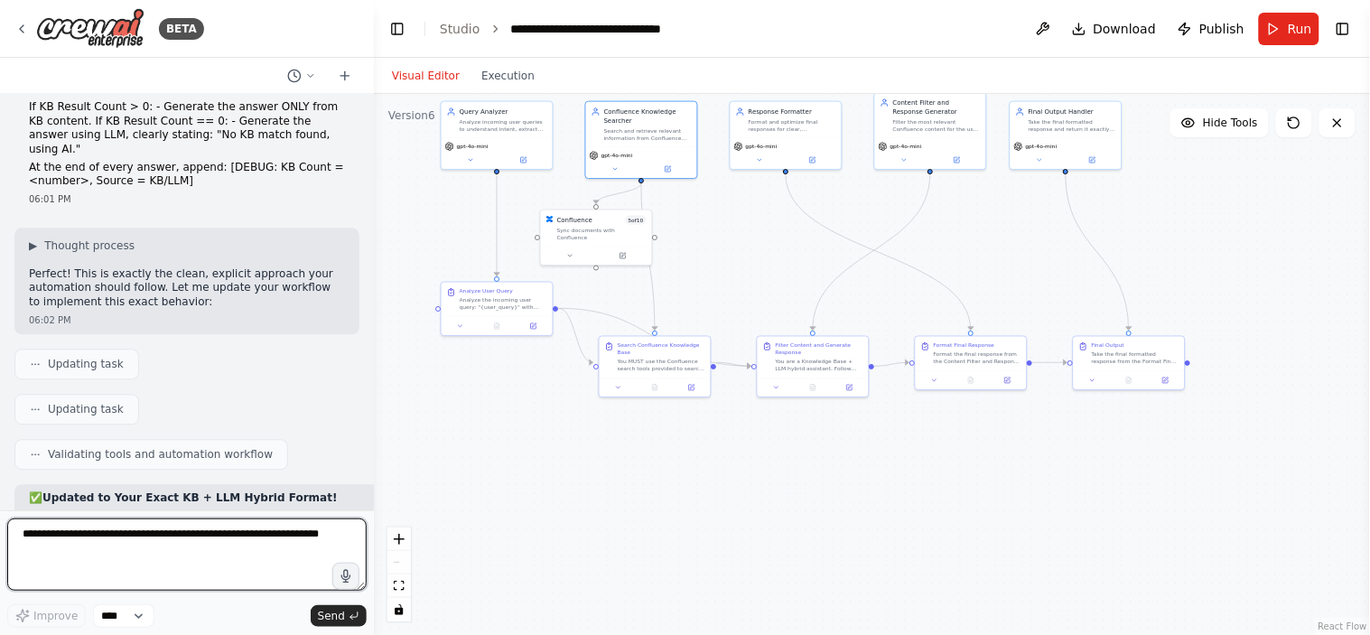
scroll to position [29176, 0]
click at [142, 563] on textarea at bounding box center [187, 555] width 360 height 72
click at [142, 560] on textarea at bounding box center [187, 555] width 360 height 72
type textarea "**********"
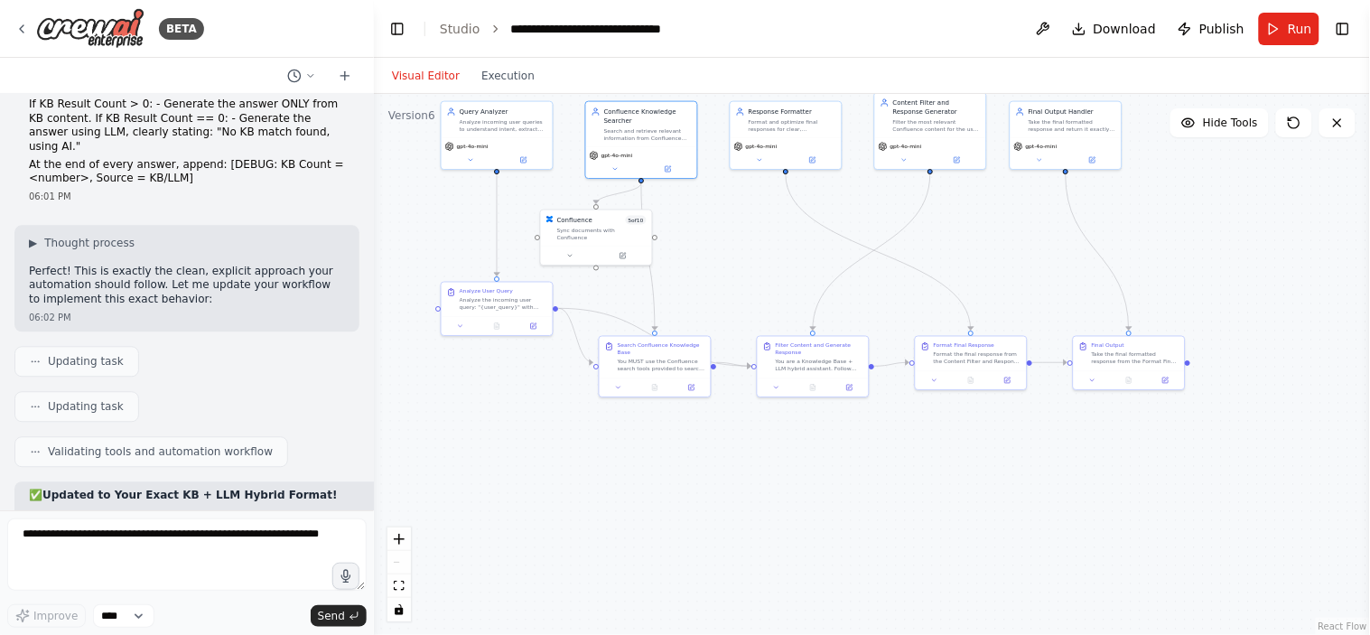
scroll to position [29284, 0]
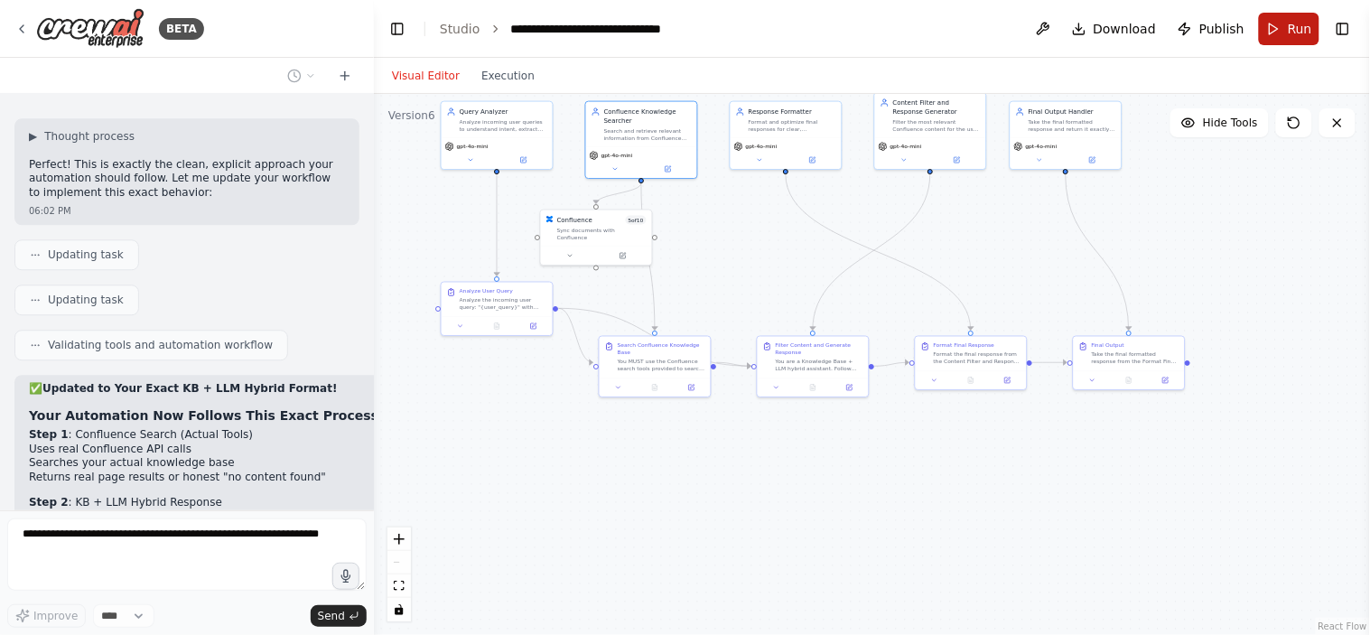
click at [1280, 29] on button "Run" at bounding box center [1289, 29] width 61 height 33
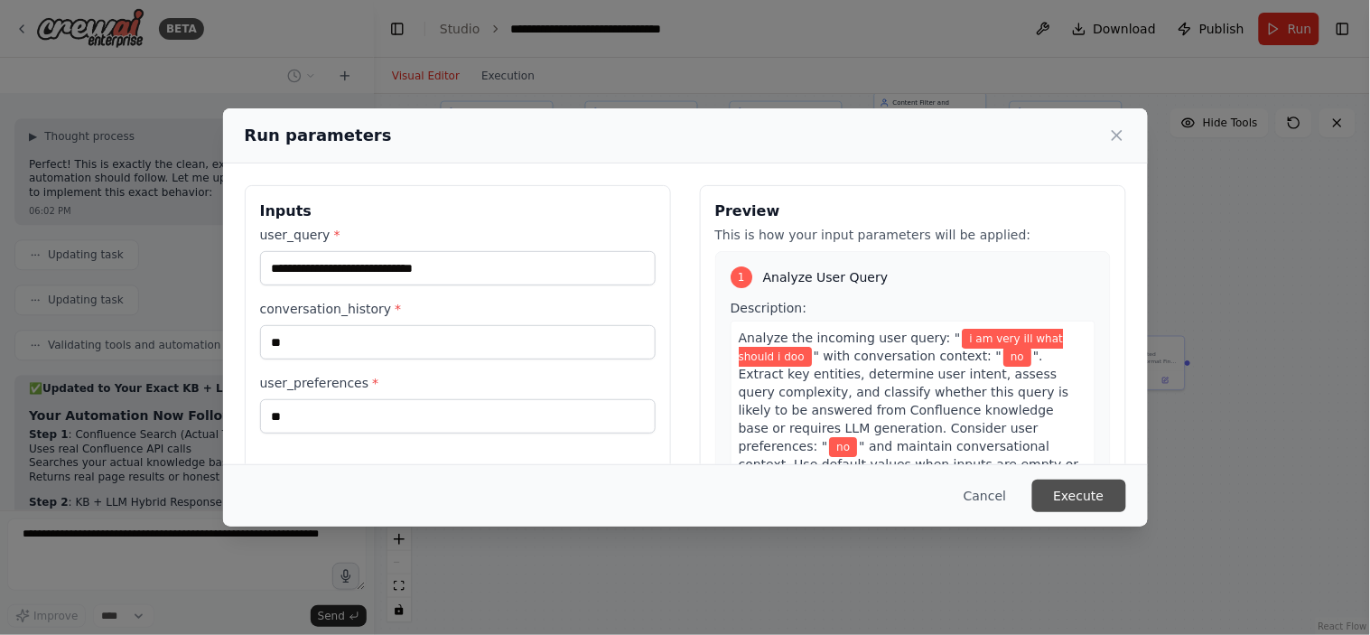
click at [1093, 509] on button "Execute" at bounding box center [1080, 496] width 94 height 33
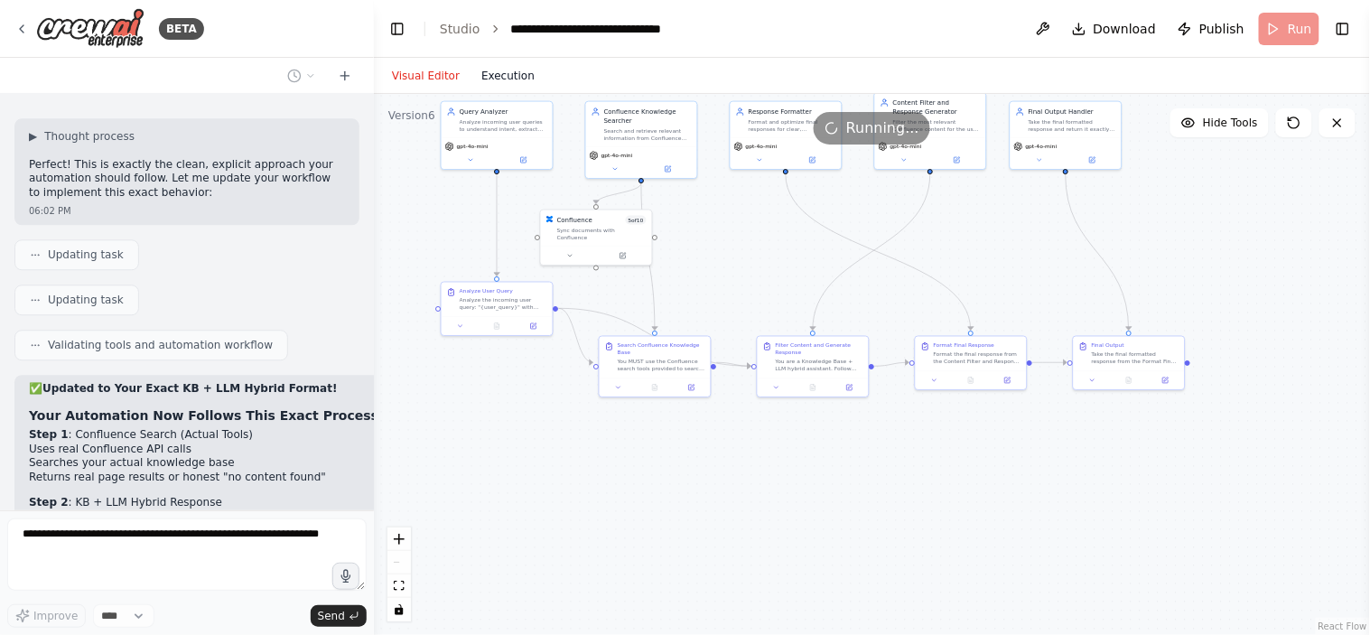
click at [502, 84] on button "Execution" at bounding box center [508, 76] width 75 height 22
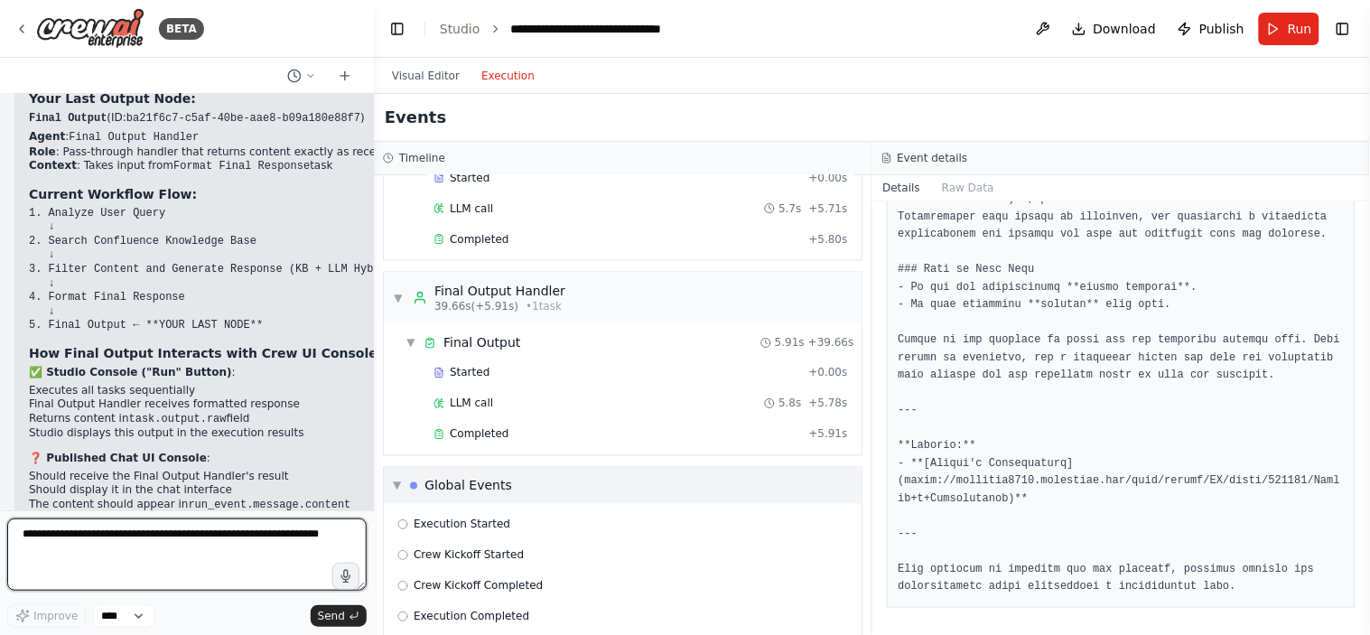
scroll to position [782, 0]
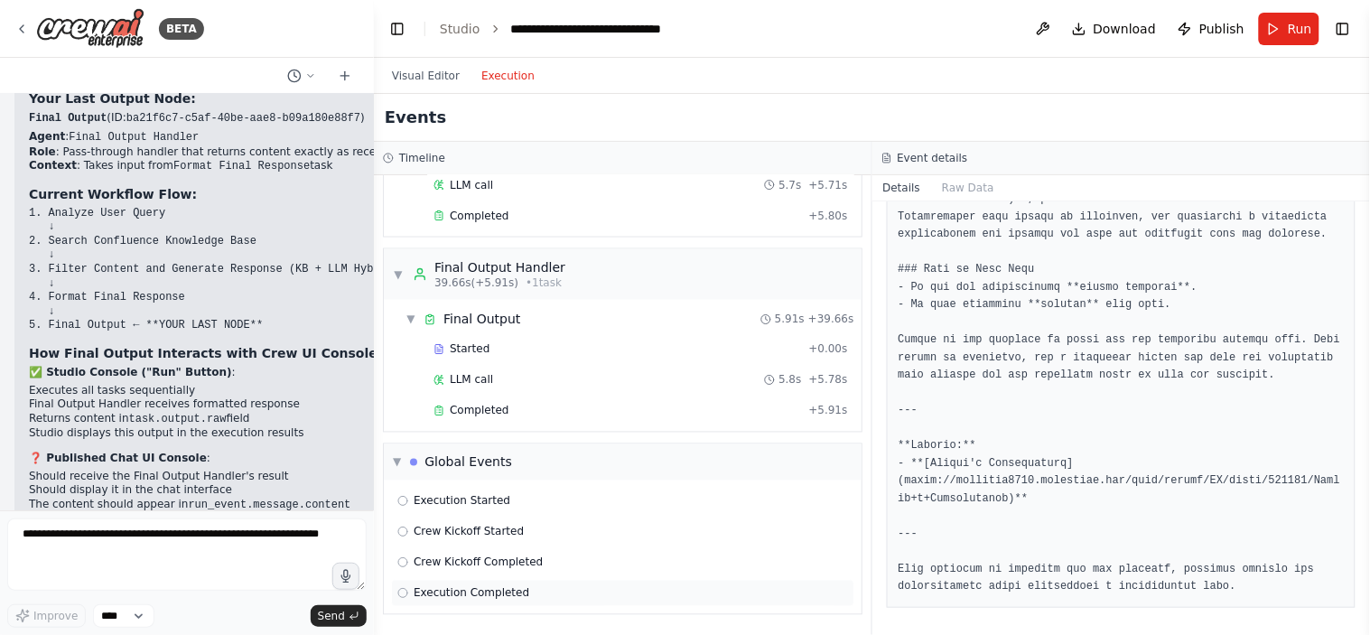
click at [428, 590] on span "Execution Completed" at bounding box center [472, 593] width 116 height 14
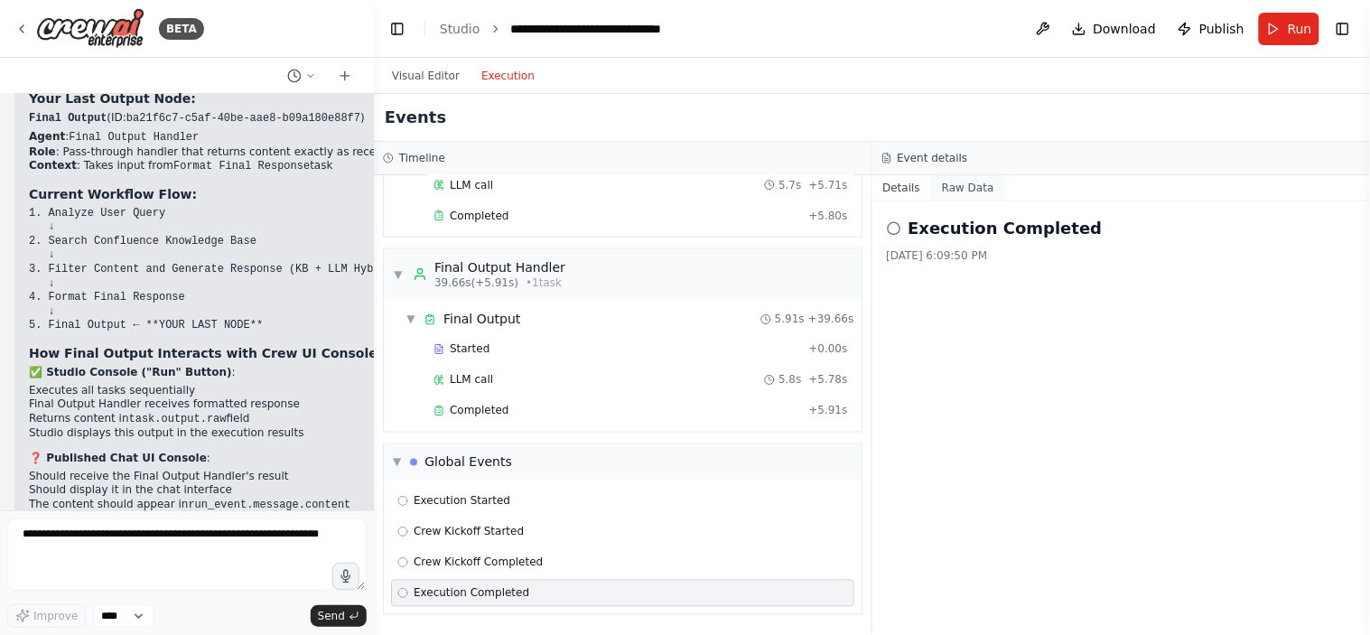
click at [941, 178] on button "Raw Data" at bounding box center [968, 187] width 74 height 25
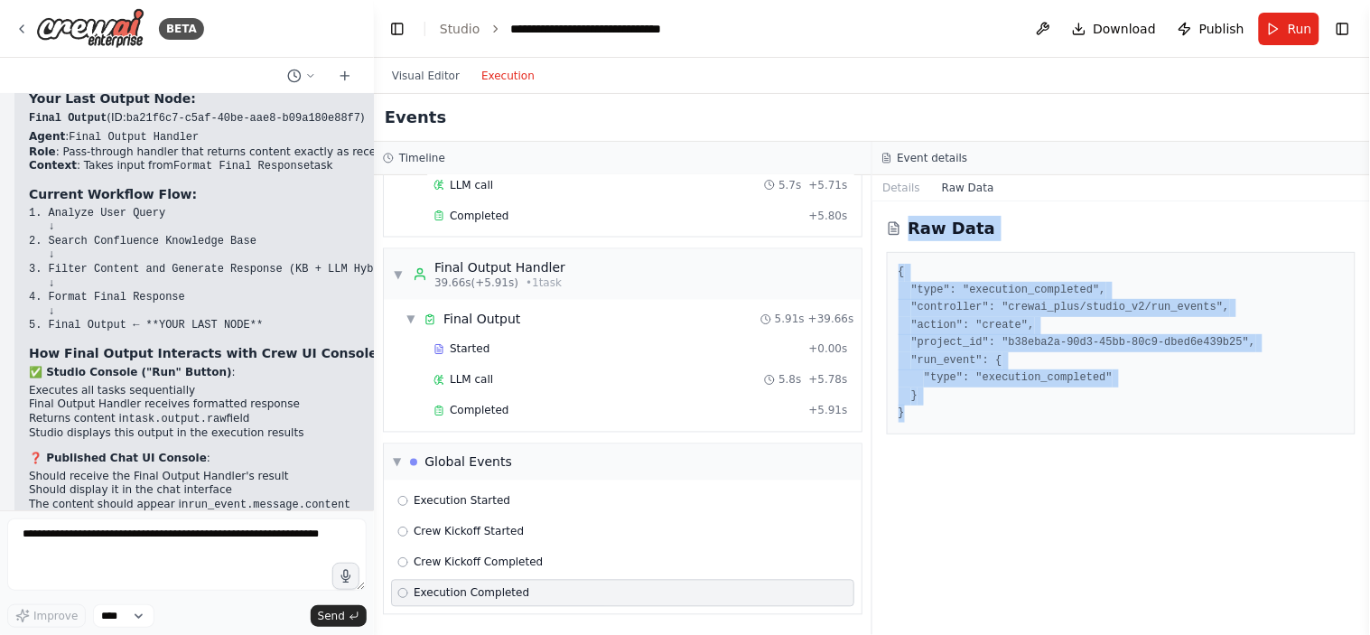
drag, startPoint x: 945, startPoint y: 411, endPoint x: 911, endPoint y: 220, distance: 193.7
click at [911, 220] on div "Raw Data { "type": "execution_completed", "controller": "crewai_plus/studio_v2/…" at bounding box center [1122, 418] width 499 height 434
click at [906, 307] on pre "{ "type": "execution_completed", "controller": "crewai_plus/studio_v2/run_event…" at bounding box center [1122, 343] width 446 height 159
click at [901, 276] on pre "{ "type": "execution_completed", "controller": "crewai_plus/studio_v2/run_event…" at bounding box center [1122, 343] width 446 height 159
drag, startPoint x: 888, startPoint y: 264, endPoint x: 1032, endPoint y: 435, distance: 223.8
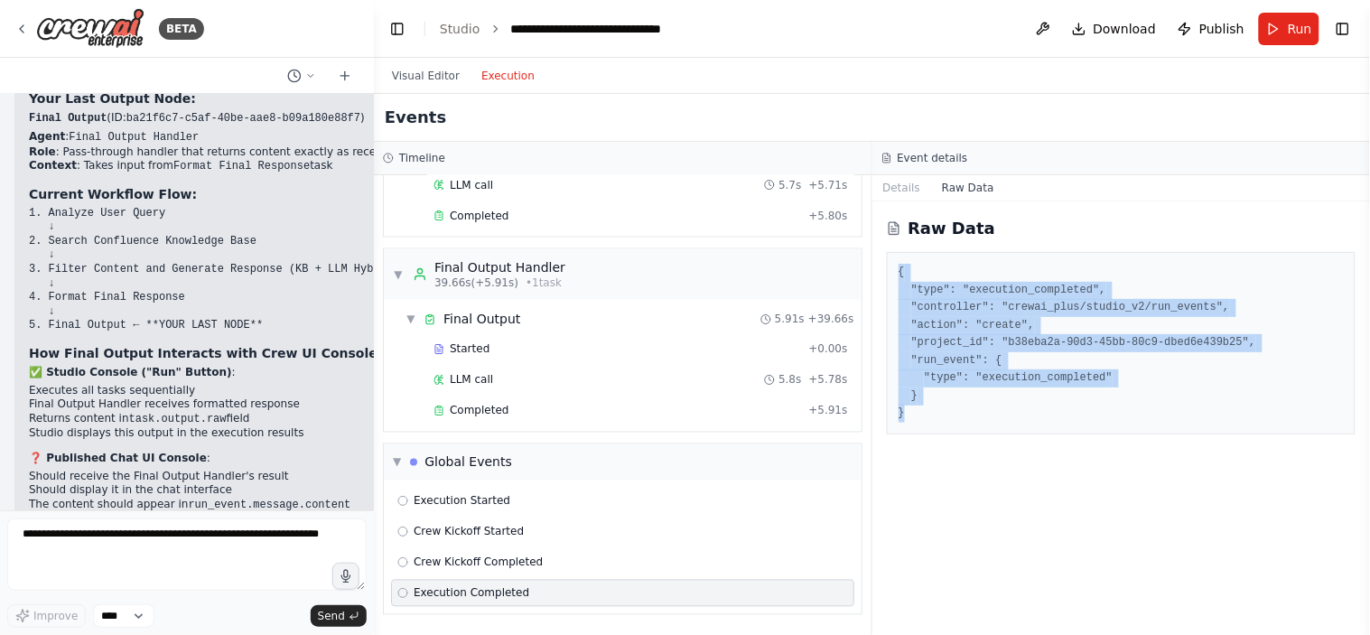
click at [1032, 435] on div "Raw Data { "type": "execution_completed", "controller": "crewai_plus/studio_v2/…" at bounding box center [1122, 418] width 499 height 434
click at [1032, 439] on div "Raw Data { "type": "execution_completed", "controller": "crewai_plus/studio_v2/…" at bounding box center [1122, 418] width 499 height 434
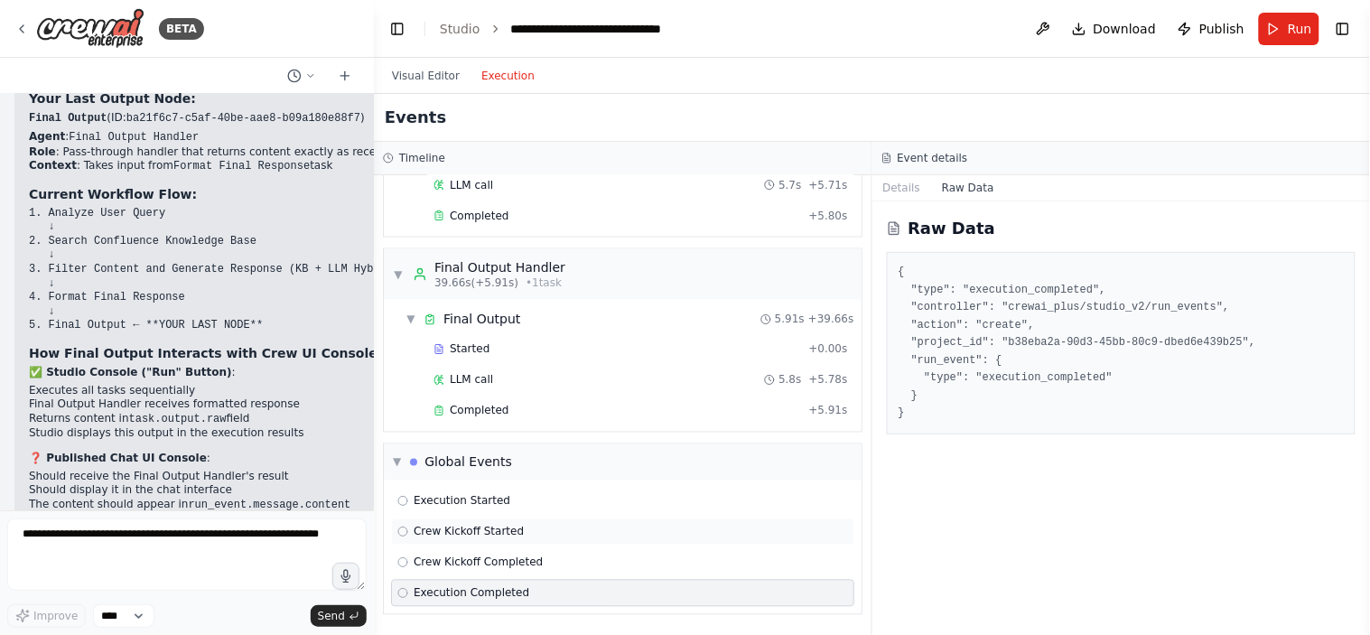
click at [458, 531] on span "Crew Kickoff Started" at bounding box center [469, 532] width 110 height 14
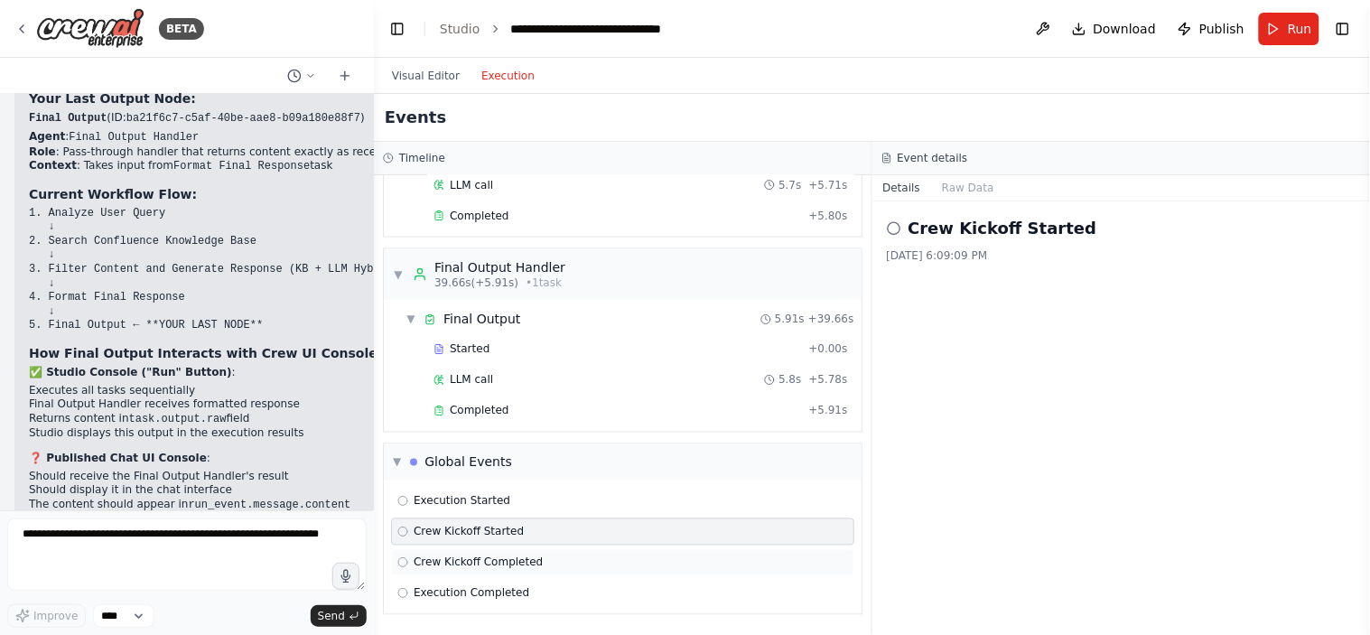
click at [498, 563] on span "Crew Kickoff Completed" at bounding box center [478, 563] width 129 height 14
click at [519, 590] on div "Execution Completed" at bounding box center [622, 593] width 451 height 14
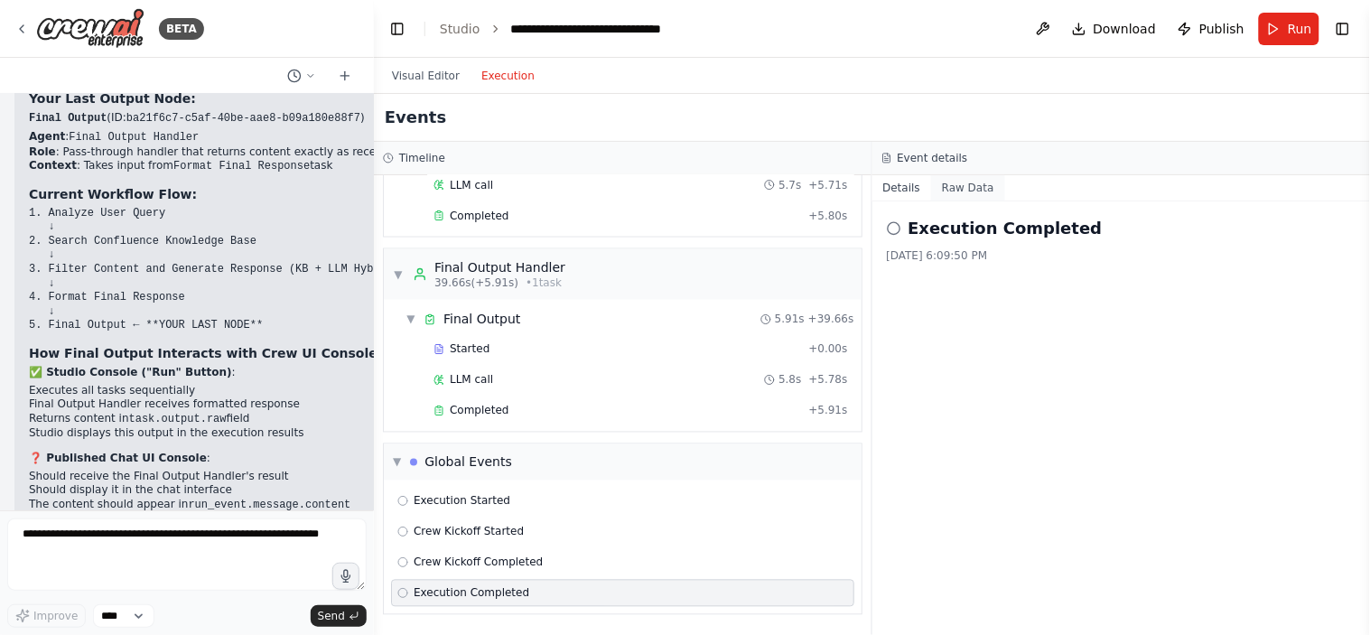
click at [958, 196] on button "Raw Data" at bounding box center [968, 187] width 74 height 25
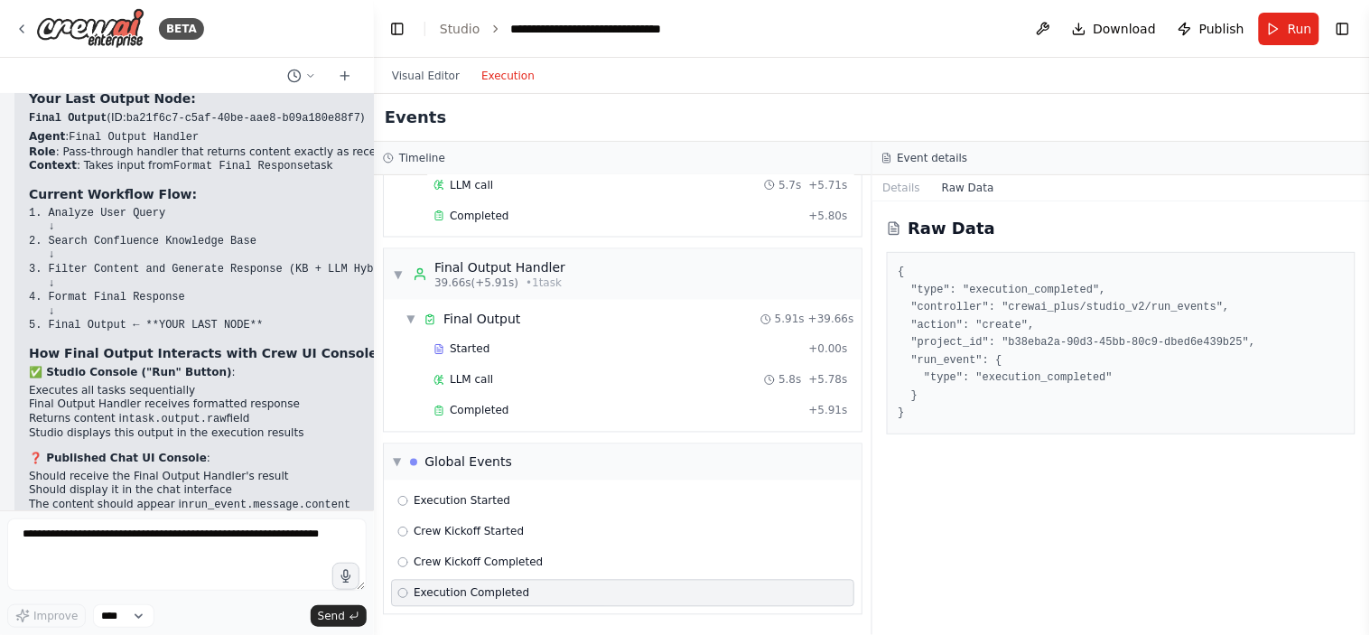
click at [504, 601] on div "Execution Completed" at bounding box center [622, 593] width 463 height 27
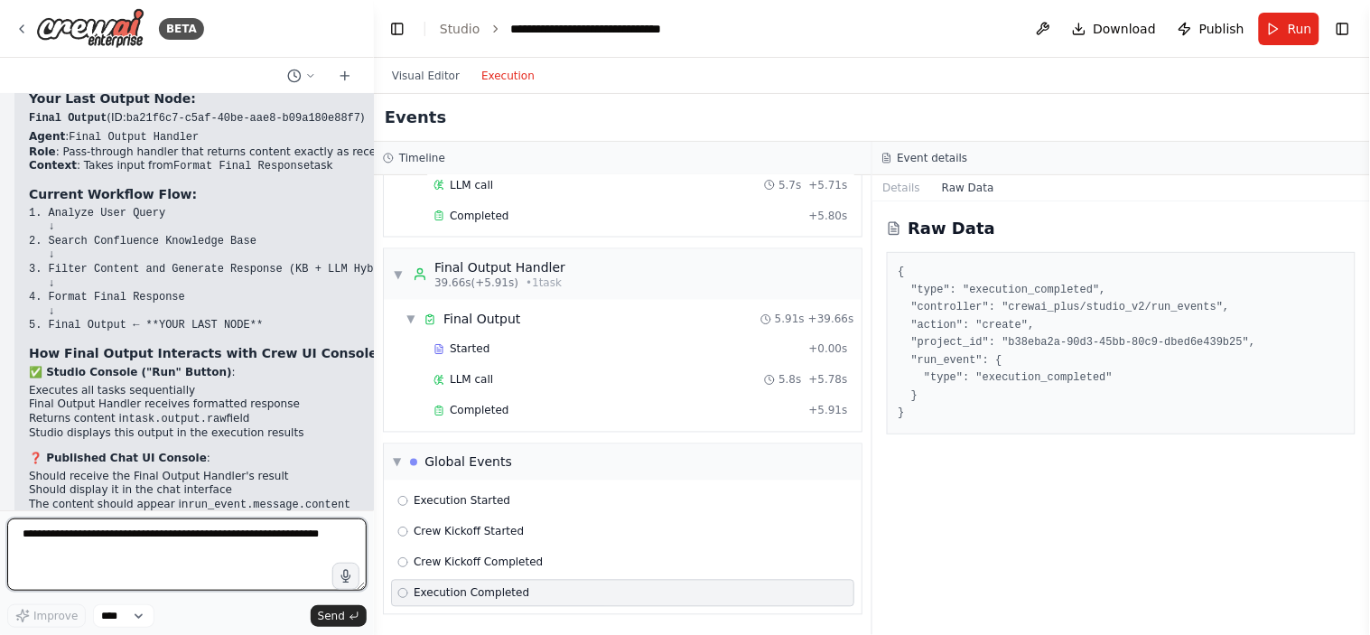
click at [137, 561] on textarea at bounding box center [187, 555] width 360 height 72
paste textarea "**********"
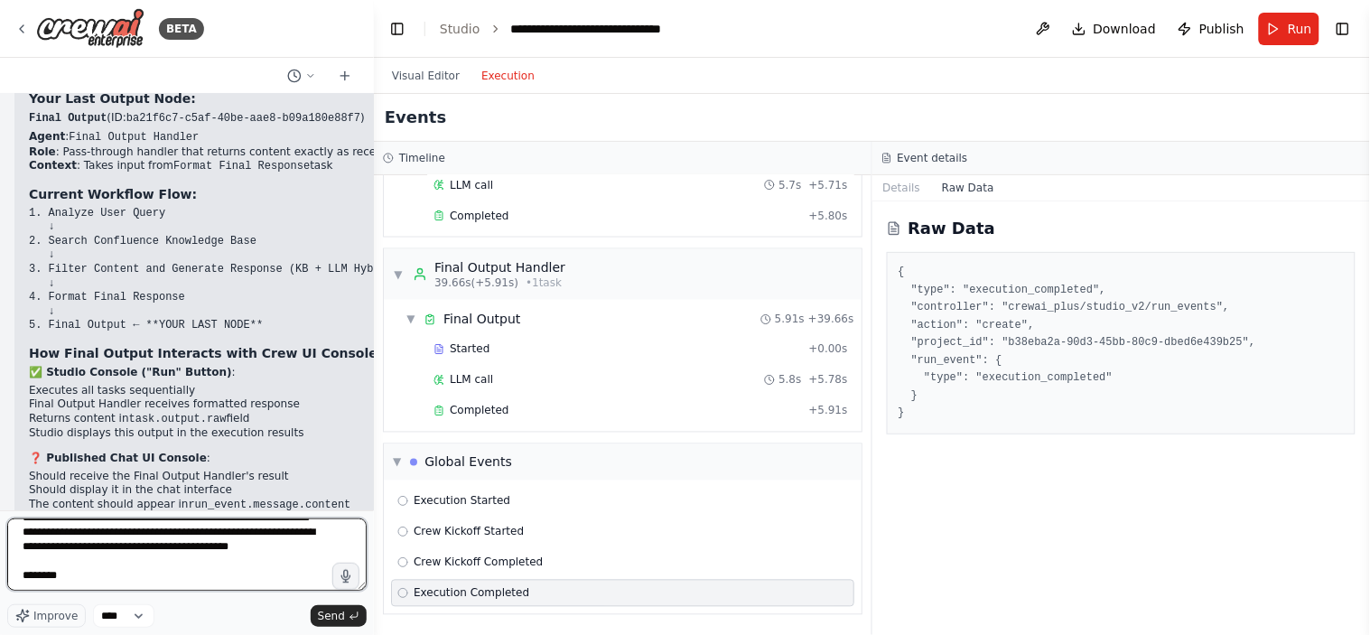
scroll to position [508, 0]
type textarea "**********"
click at [356, 618] on icon "submit" at bounding box center [354, 616] width 11 height 11
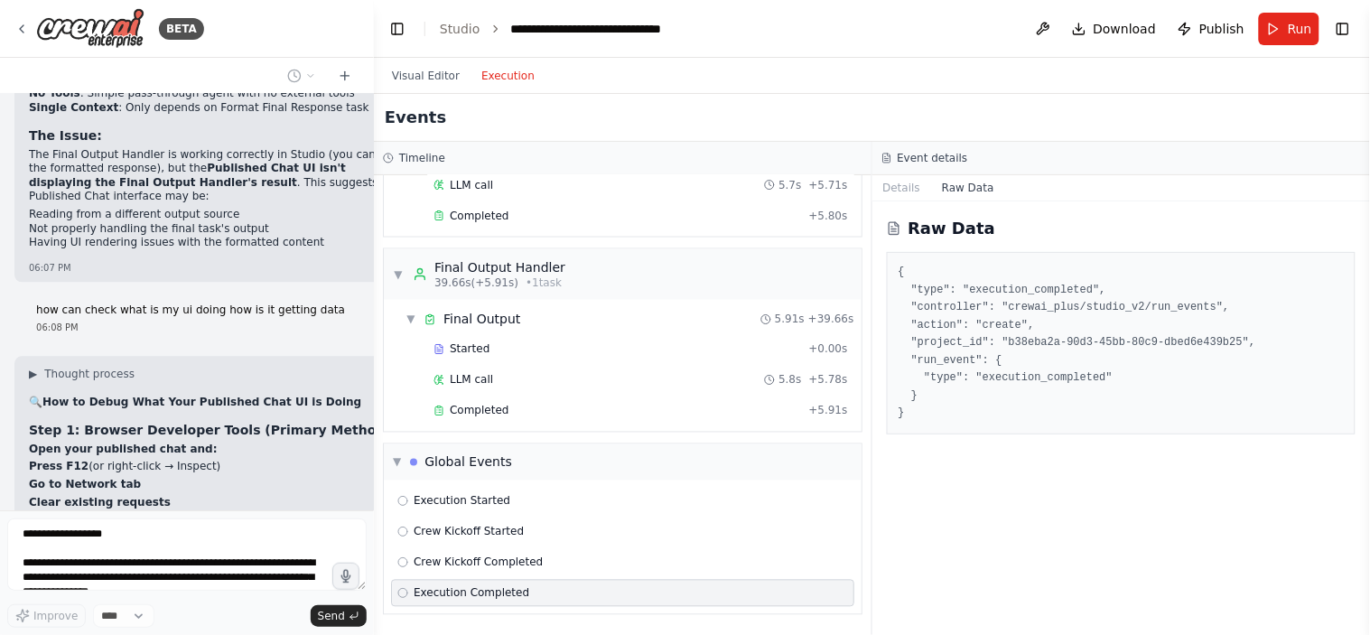
scroll to position [30950, 0]
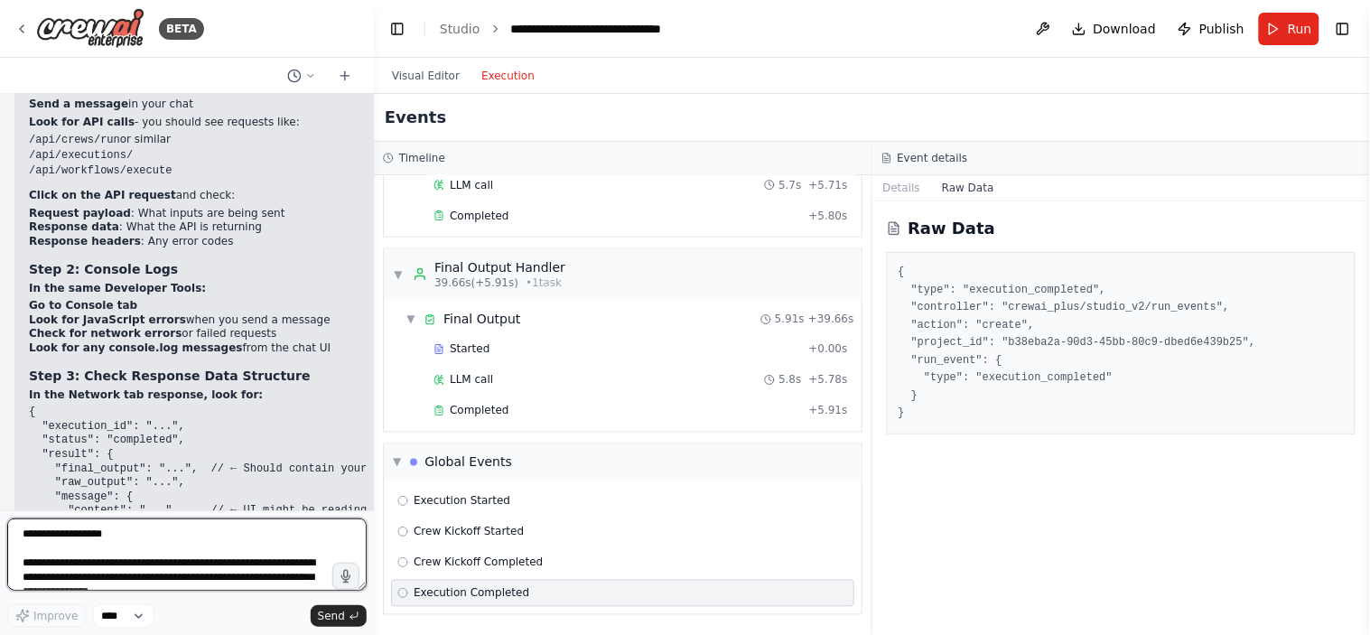
click at [105, 528] on textarea at bounding box center [187, 555] width 360 height 72
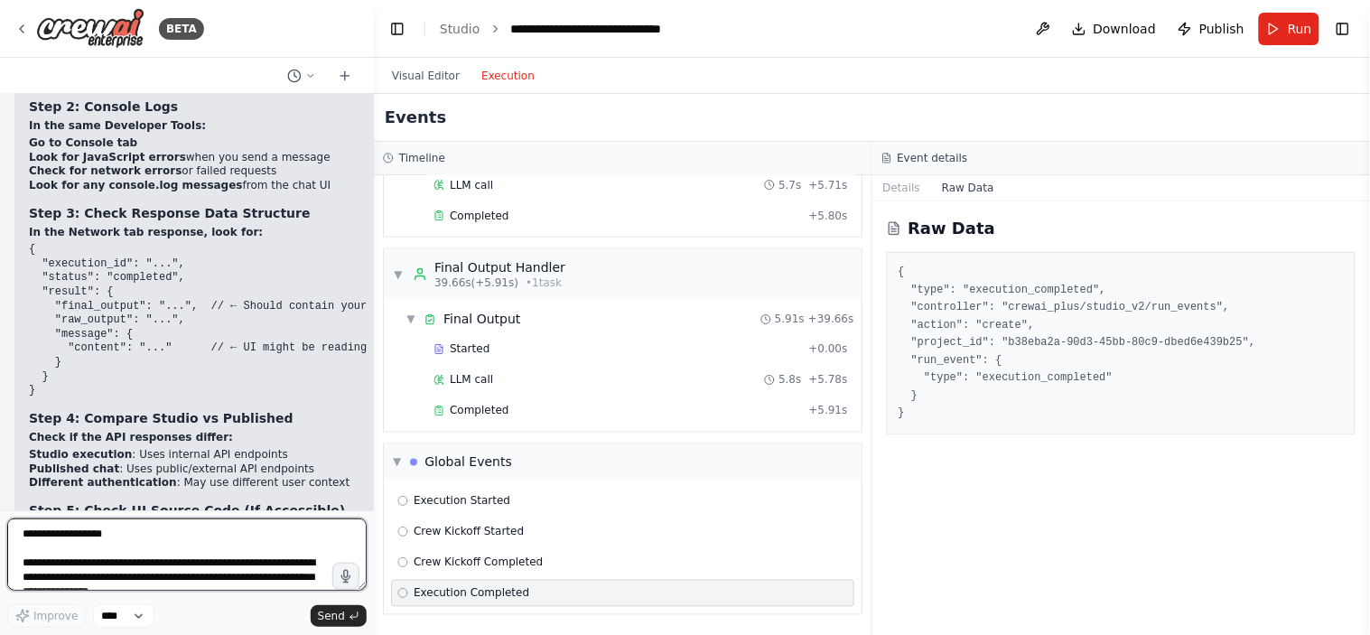
click at [168, 530] on textarea at bounding box center [187, 555] width 360 height 72
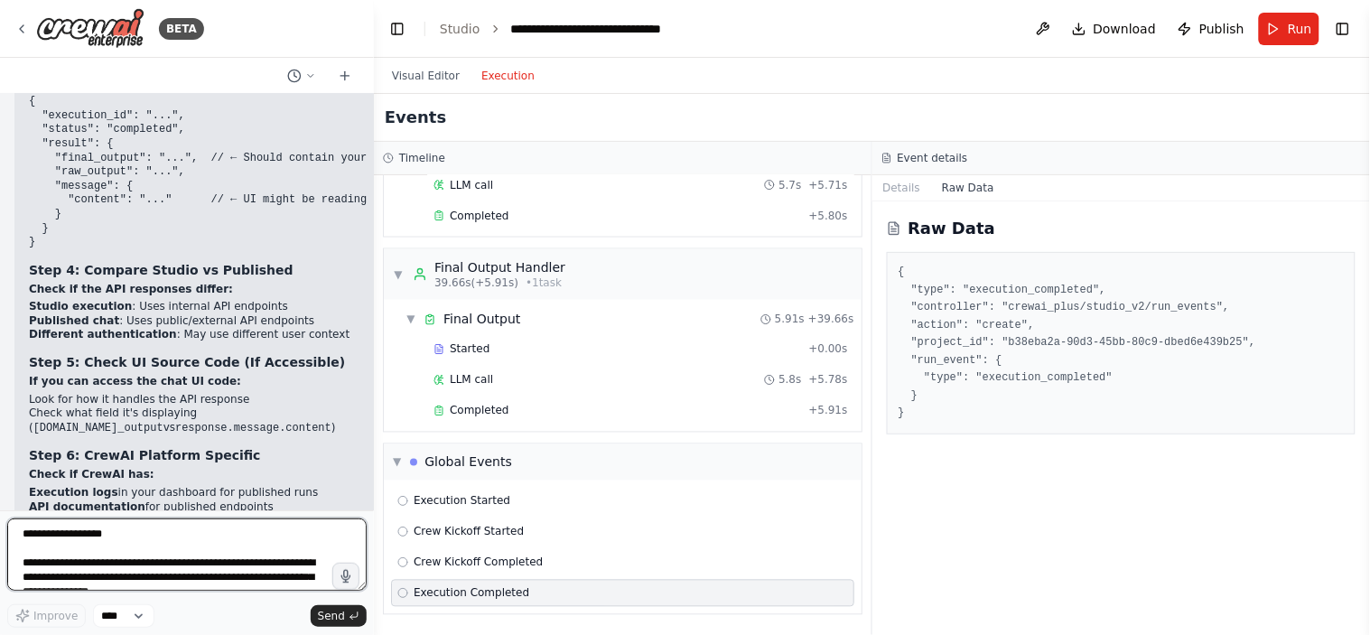
scroll to position [31647, 0]
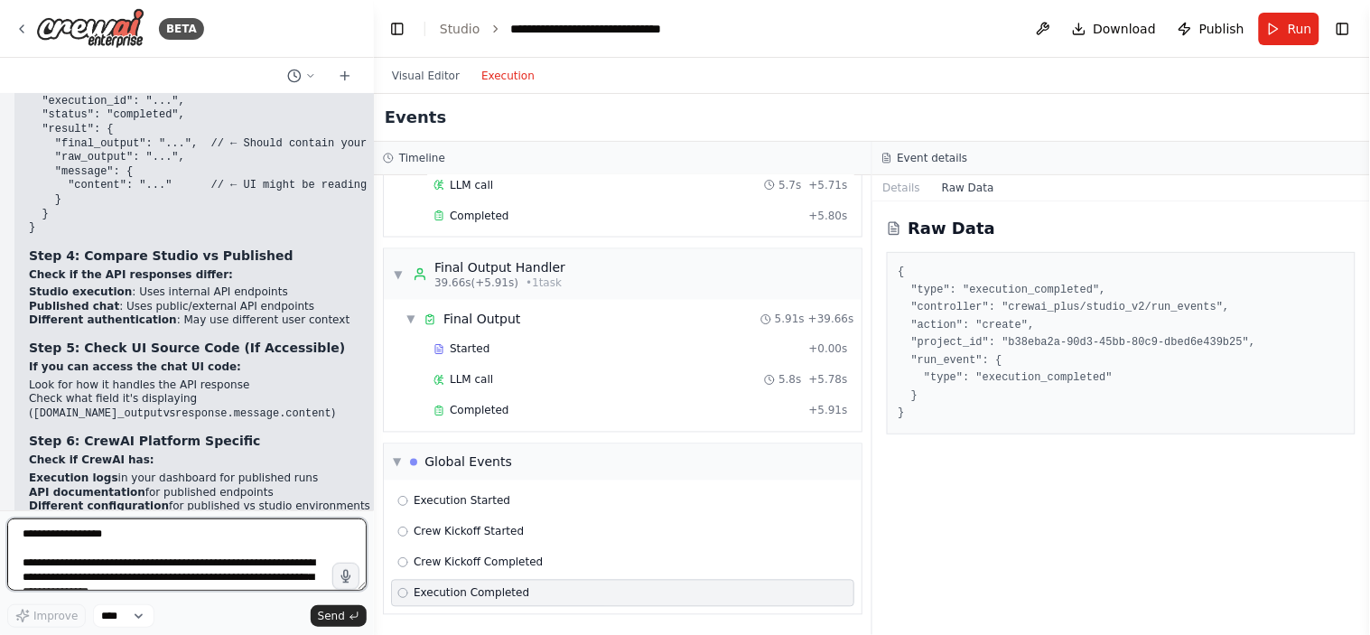
click at [99, 527] on textarea at bounding box center [187, 555] width 360 height 72
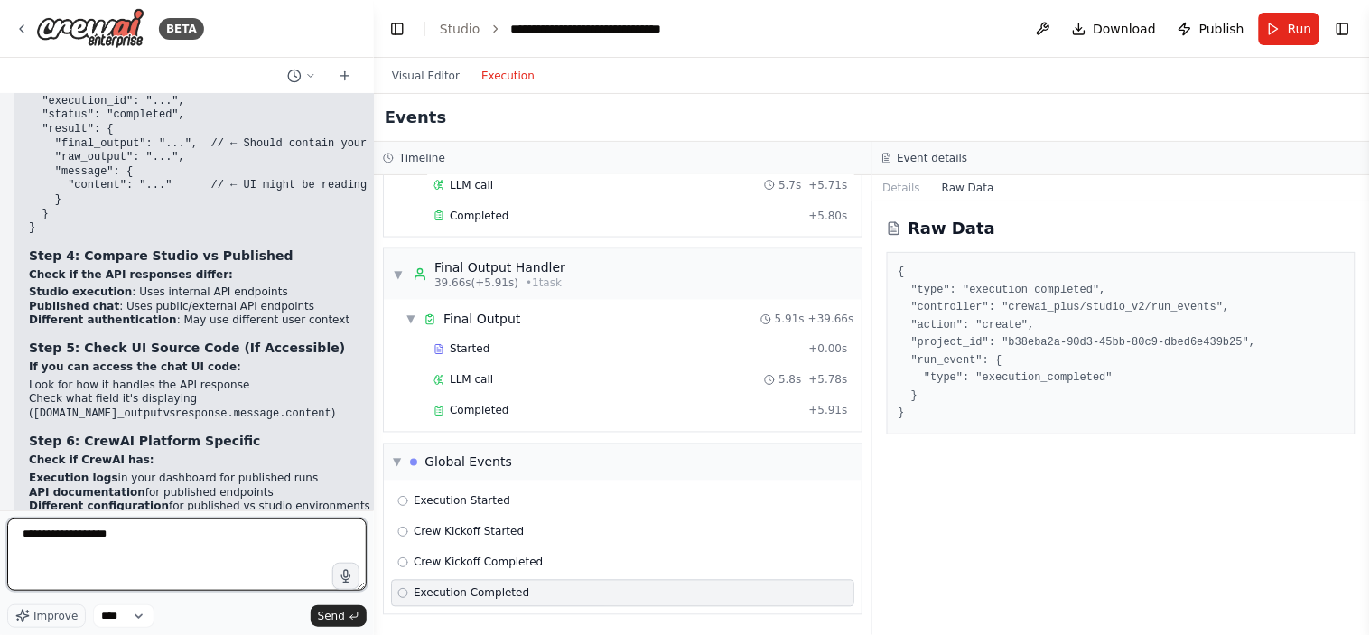
type textarea "**********"
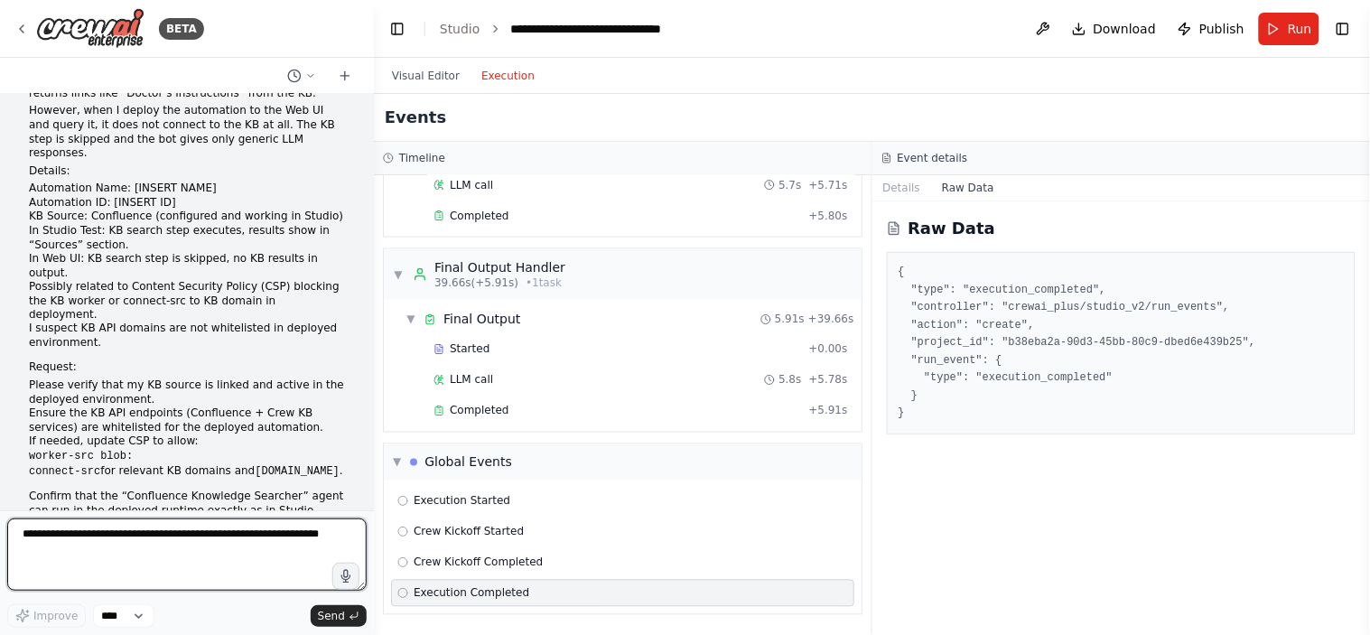
scroll to position [32451, 0]
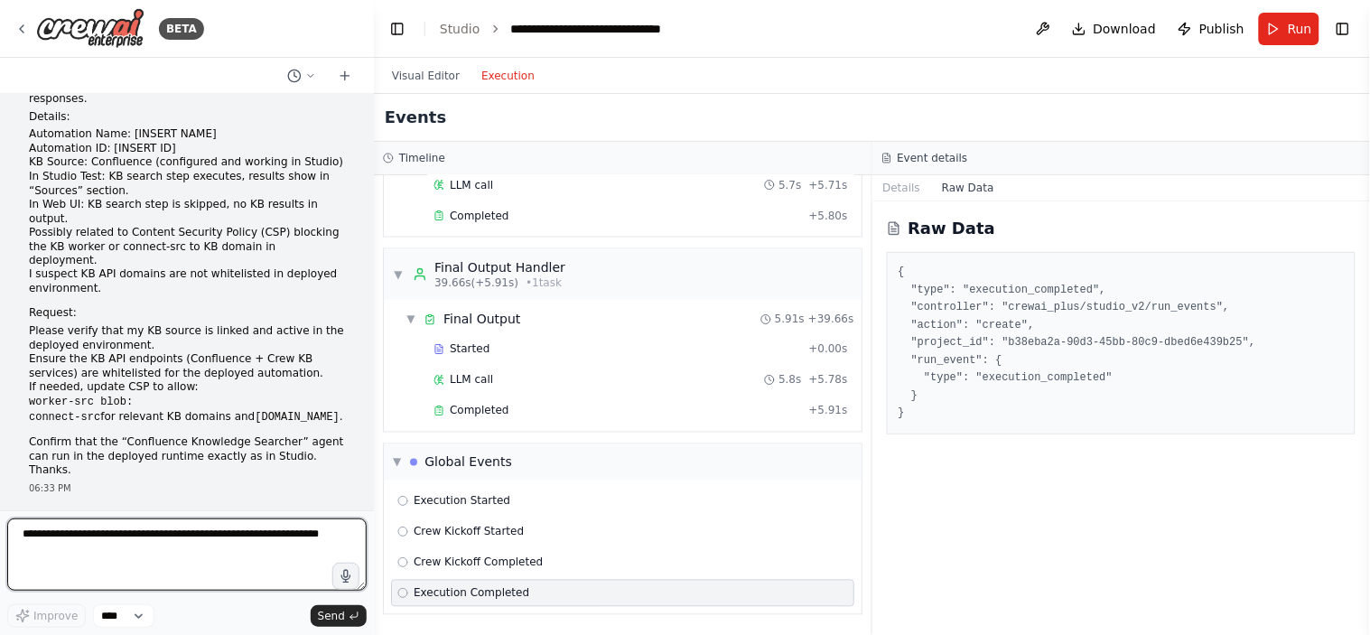
click at [126, 530] on textarea at bounding box center [187, 555] width 360 height 72
type textarea "**********"
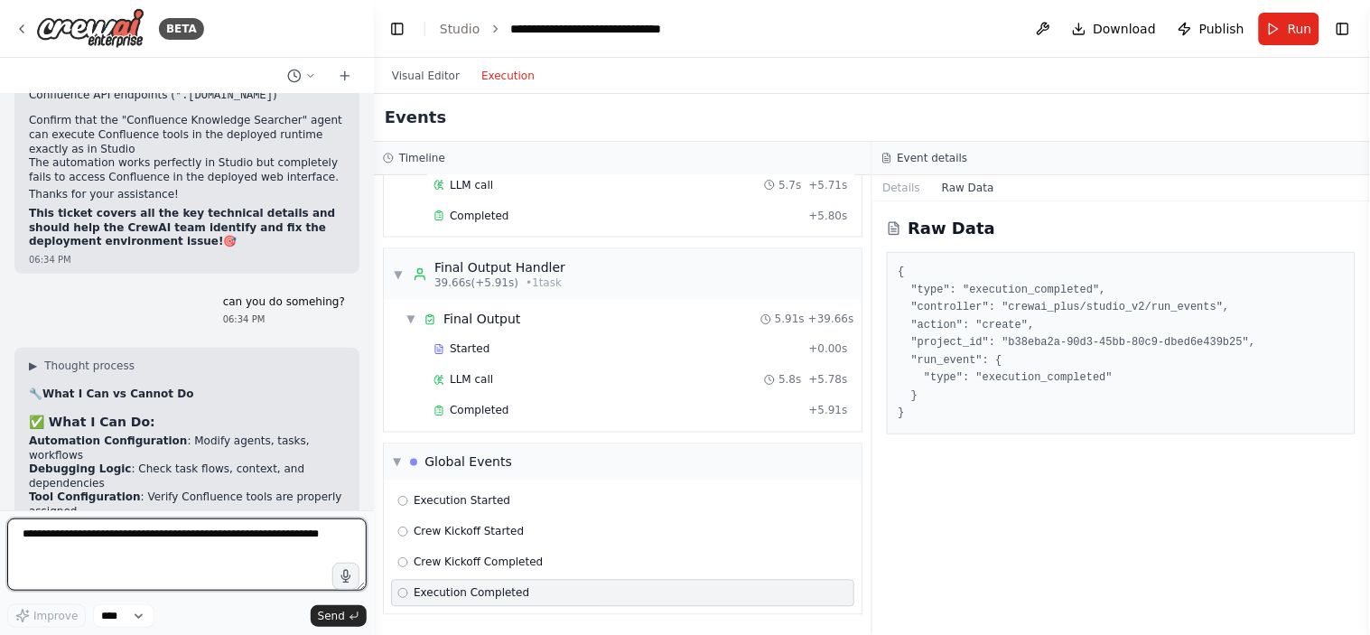
scroll to position [33657, 0]
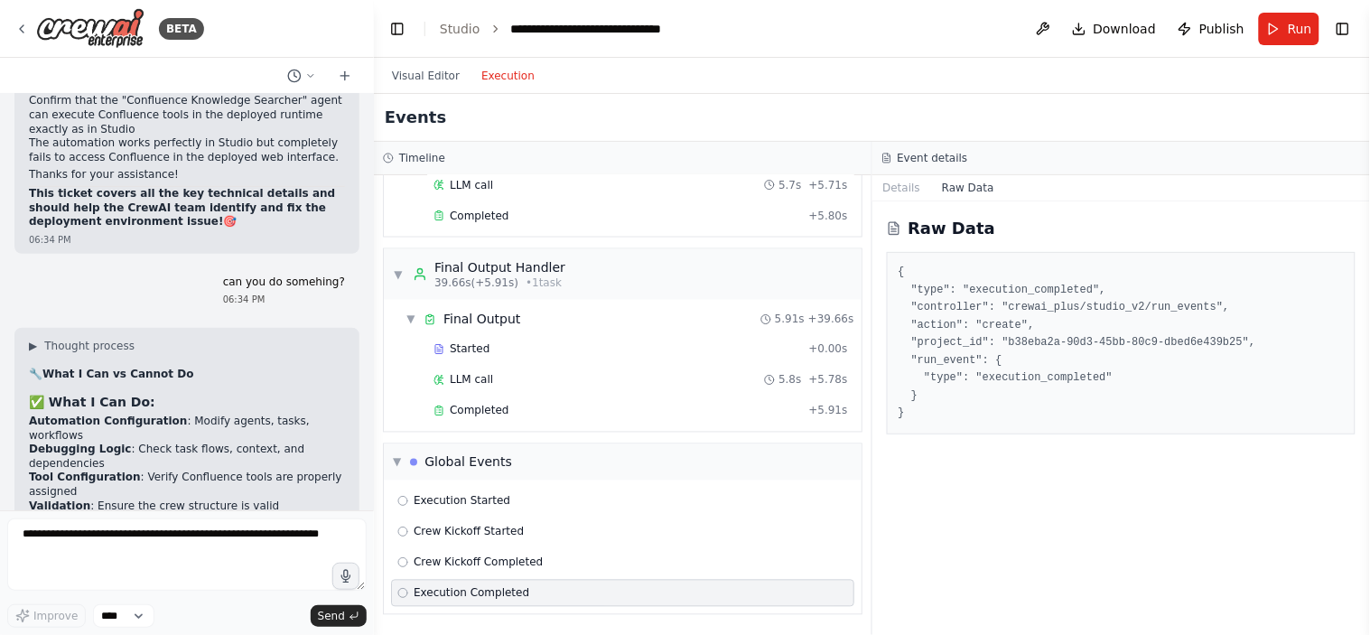
drag, startPoint x: 32, startPoint y: 283, endPoint x: 238, endPoint y: 465, distance: 275.2
copy div "tart with Option 1 (API Integration) : Get your CrewAI API key Build simple HTM…"
drag, startPoint x: 222, startPoint y: 427, endPoint x: 22, endPoint y: 276, distance: 251.5
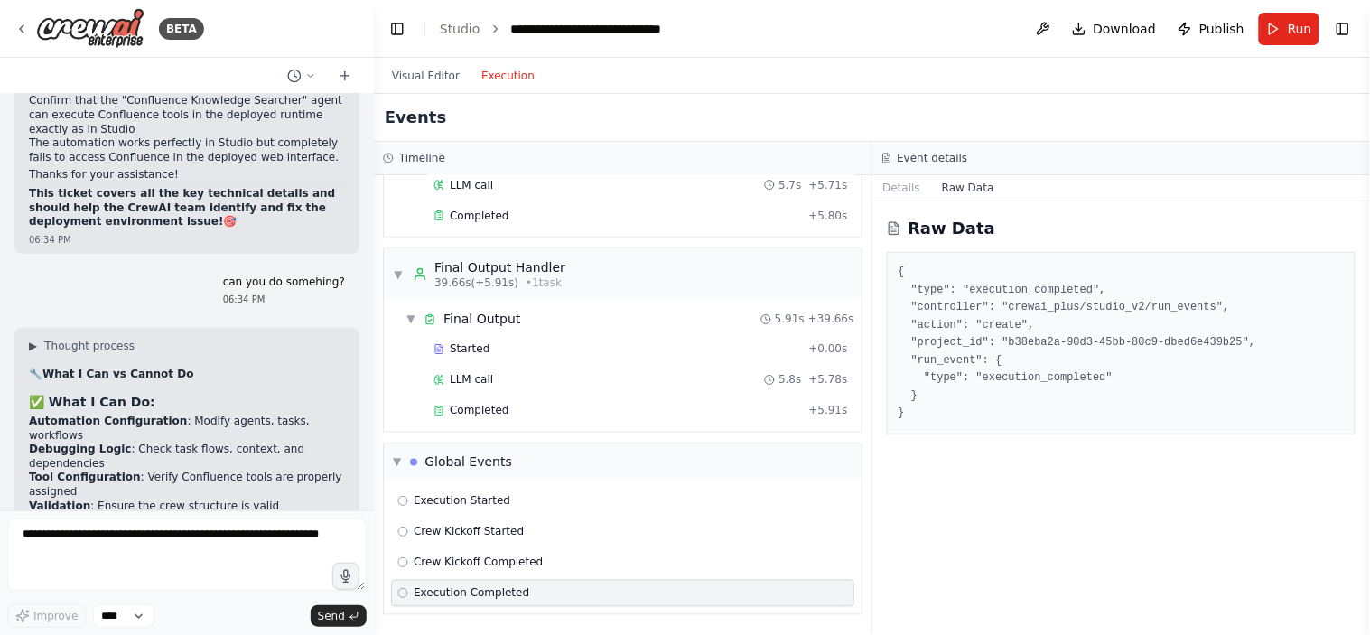
copy div "🎯 Recommended Approach: Start with Option 1 (API Integration) : Get your CrewAI…"
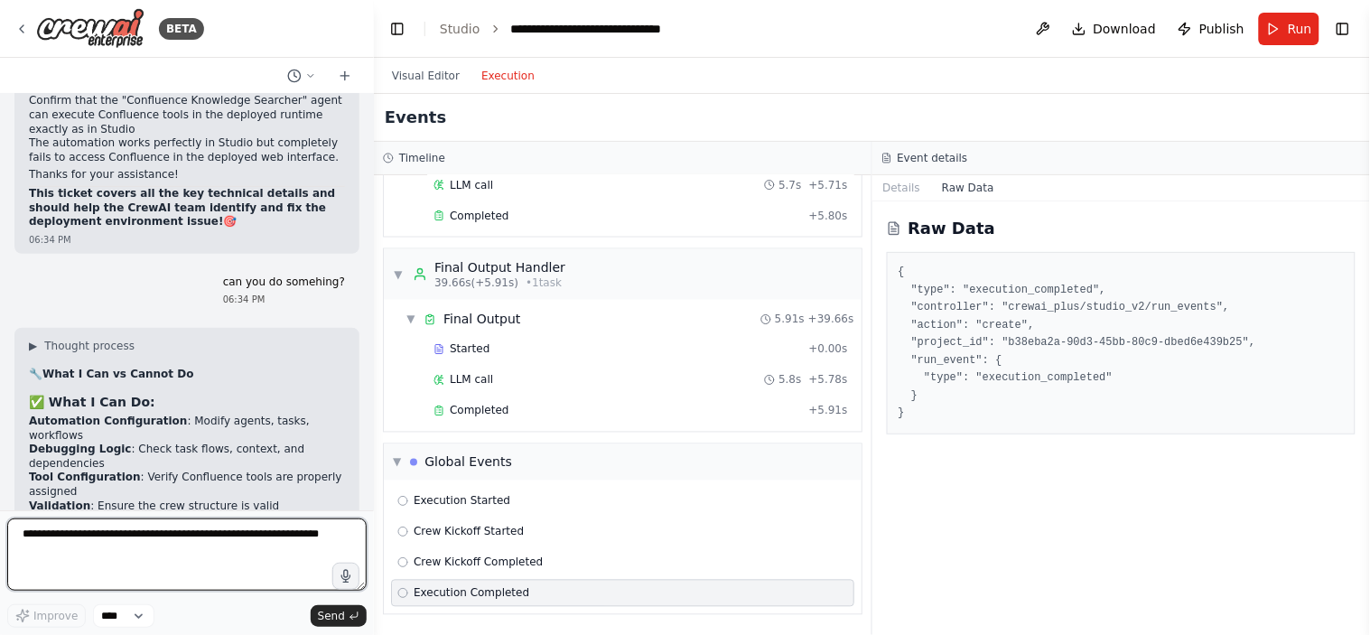
click at [95, 536] on textarea at bounding box center [187, 555] width 360 height 72
paste textarea "**********"
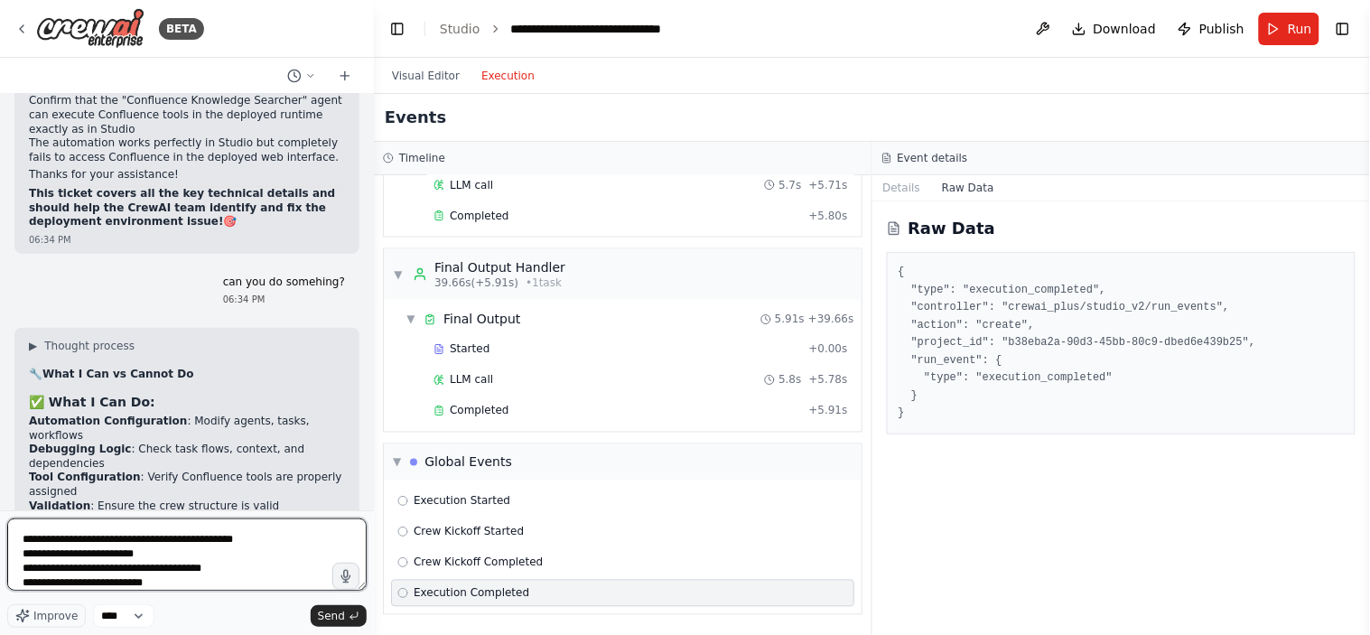
scroll to position [168, 0]
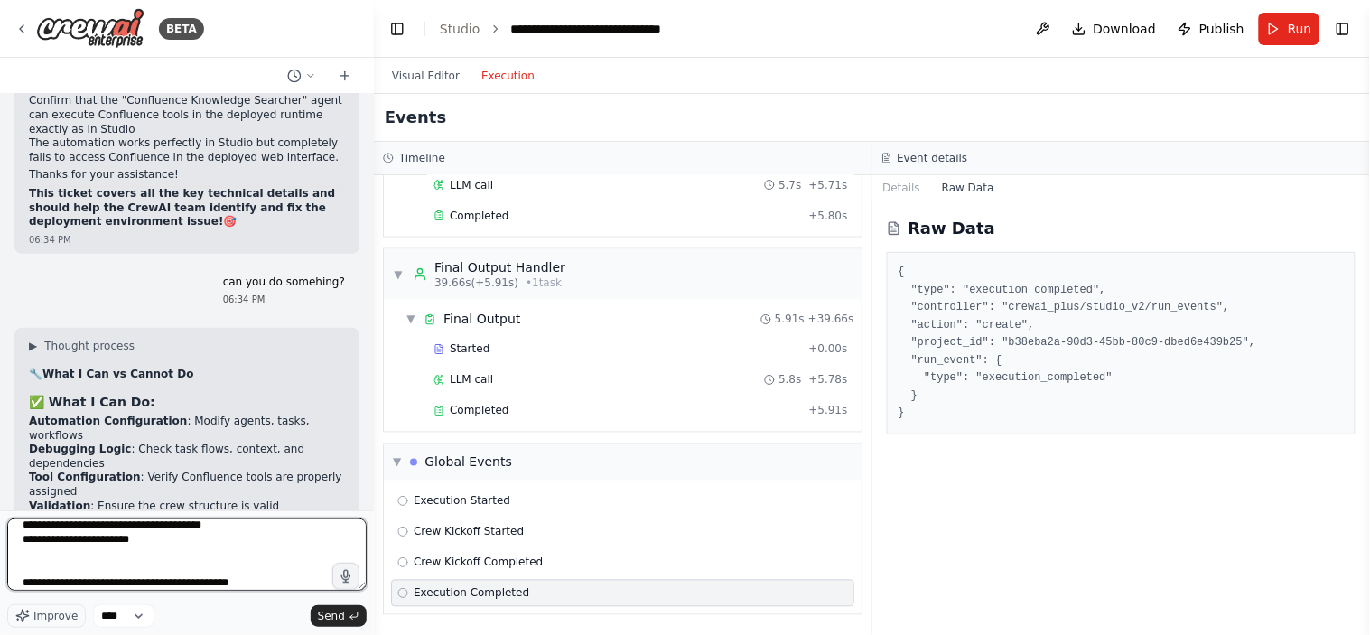
type textarea "**********"
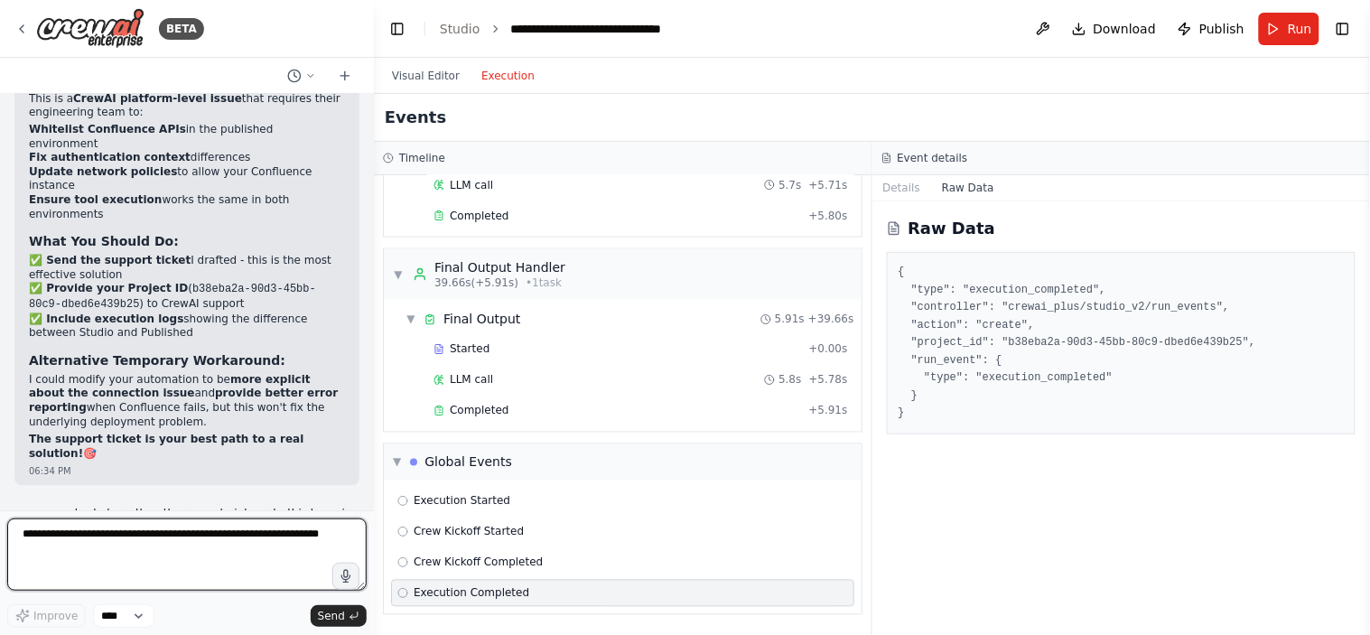
scroll to position [34264, 0]
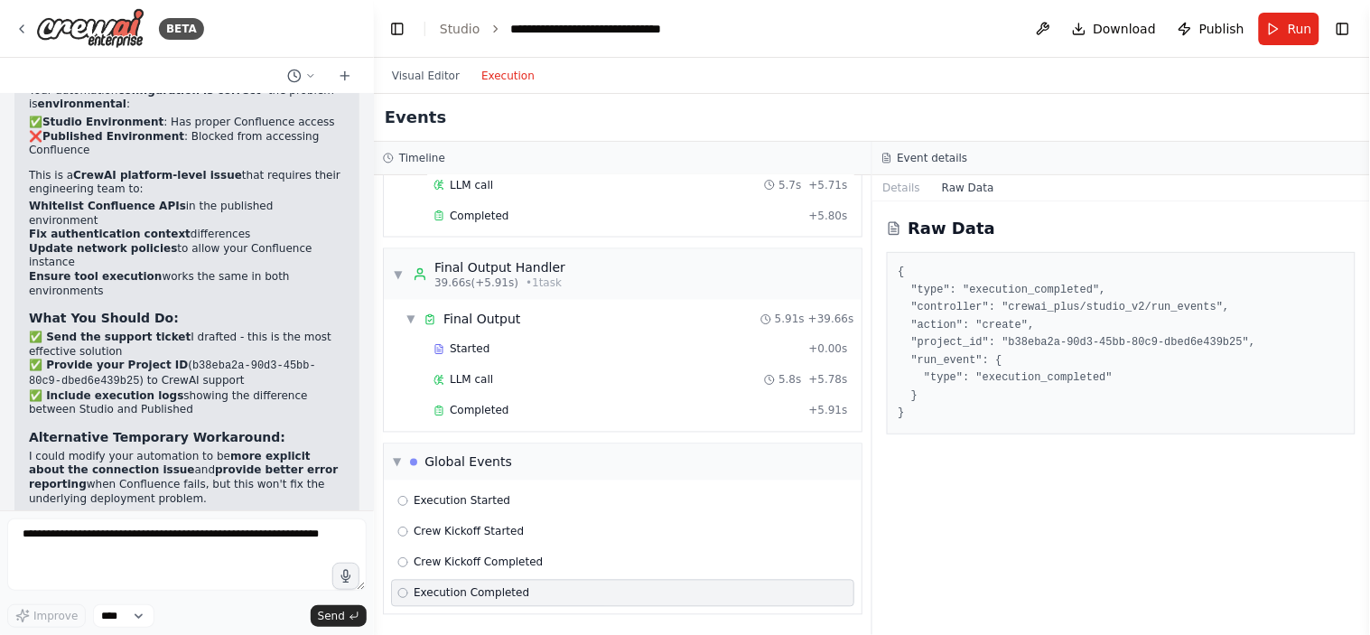
drag, startPoint x: 33, startPoint y: 366, endPoint x: 81, endPoint y: 412, distance: 66.4
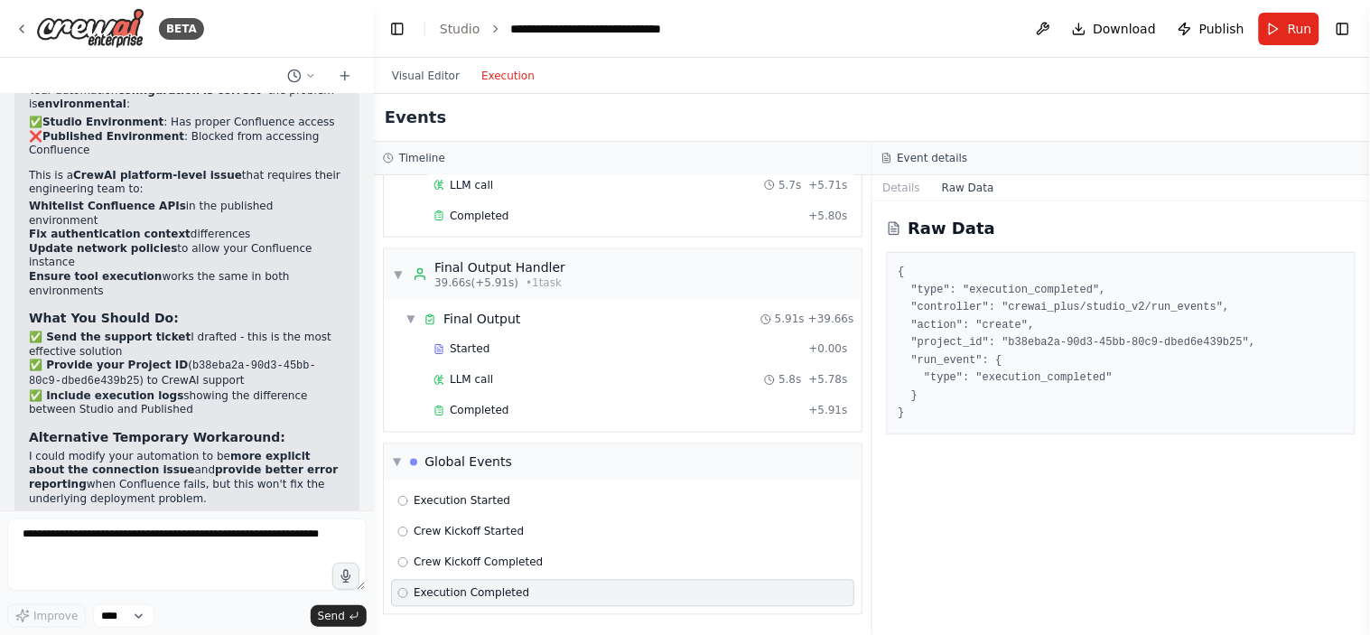
drag, startPoint x: 27, startPoint y: 365, endPoint x: 52, endPoint y: 385, distance: 32.2
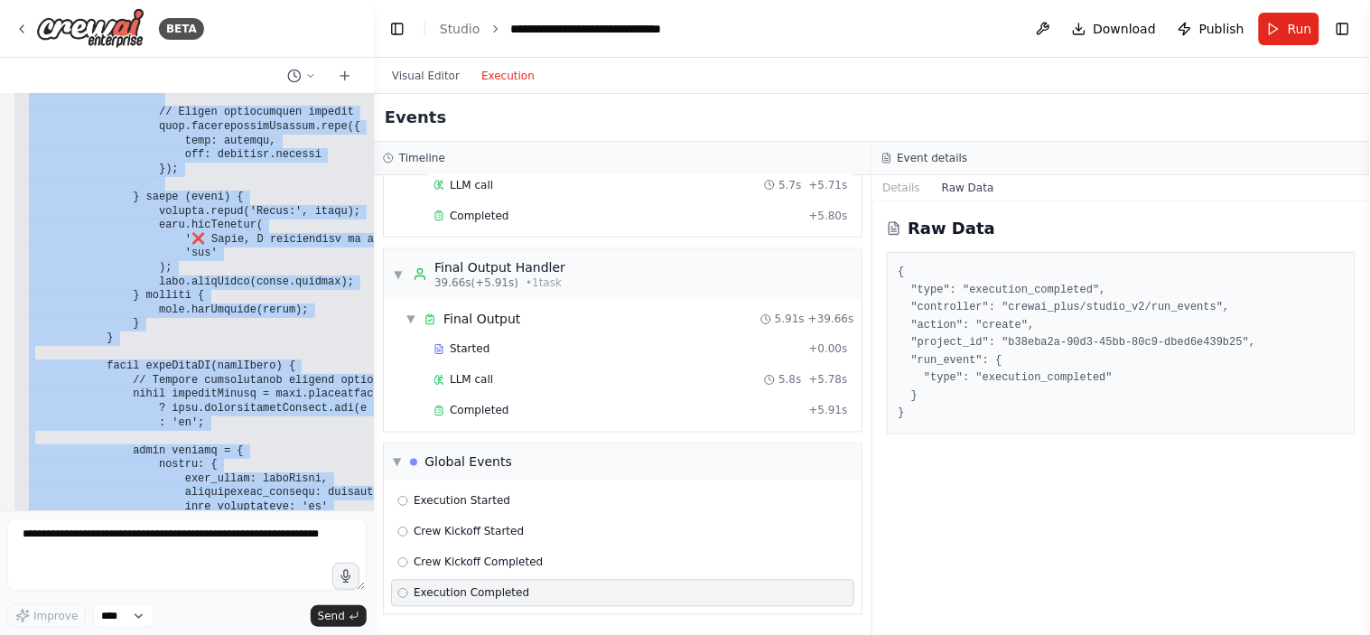
scroll to position [40512, 0]
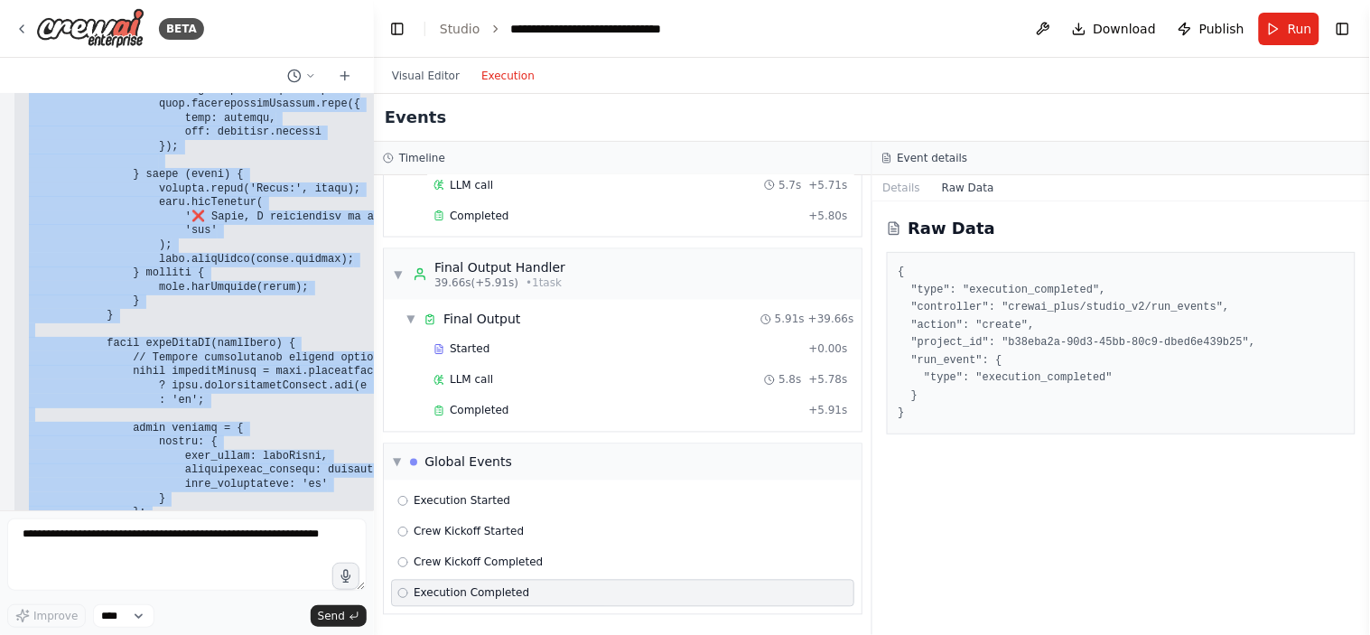
drag, startPoint x: 30, startPoint y: 370, endPoint x: 86, endPoint y: 282, distance: 104.8
copy code "<!DOCTYPE html> <html lang="en"> <head> <meta charset="UTF-8"> <meta name="view…"
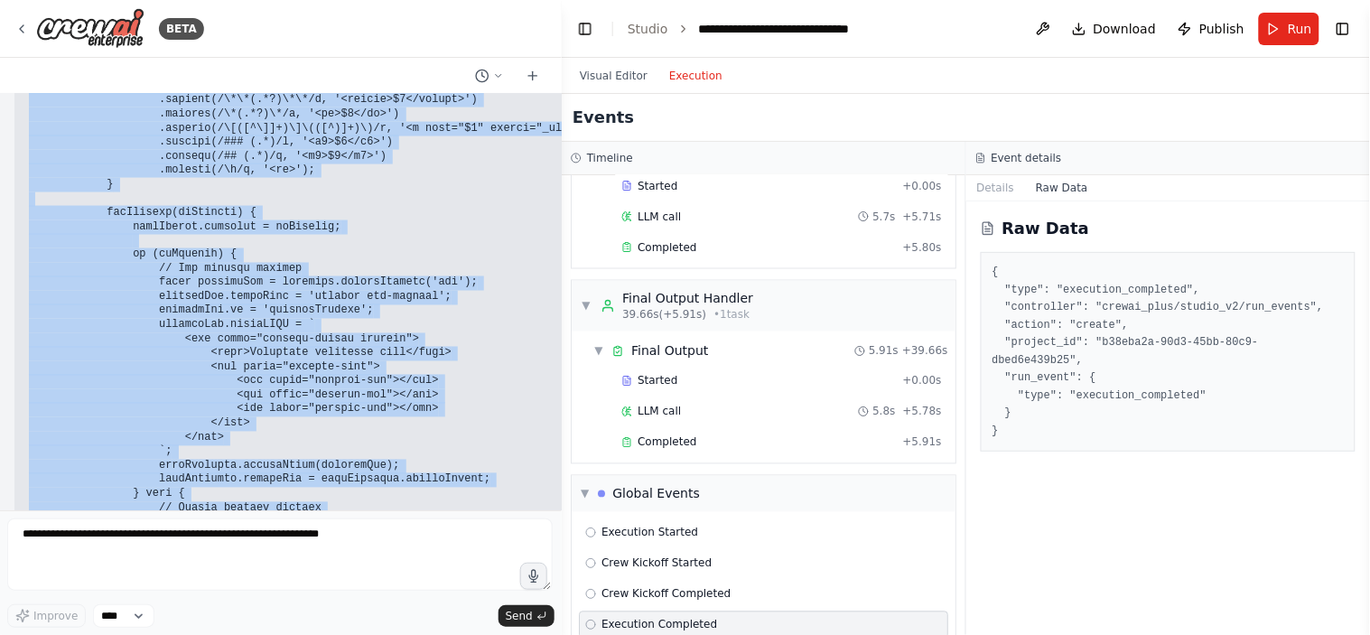
scroll to position [35963, 0]
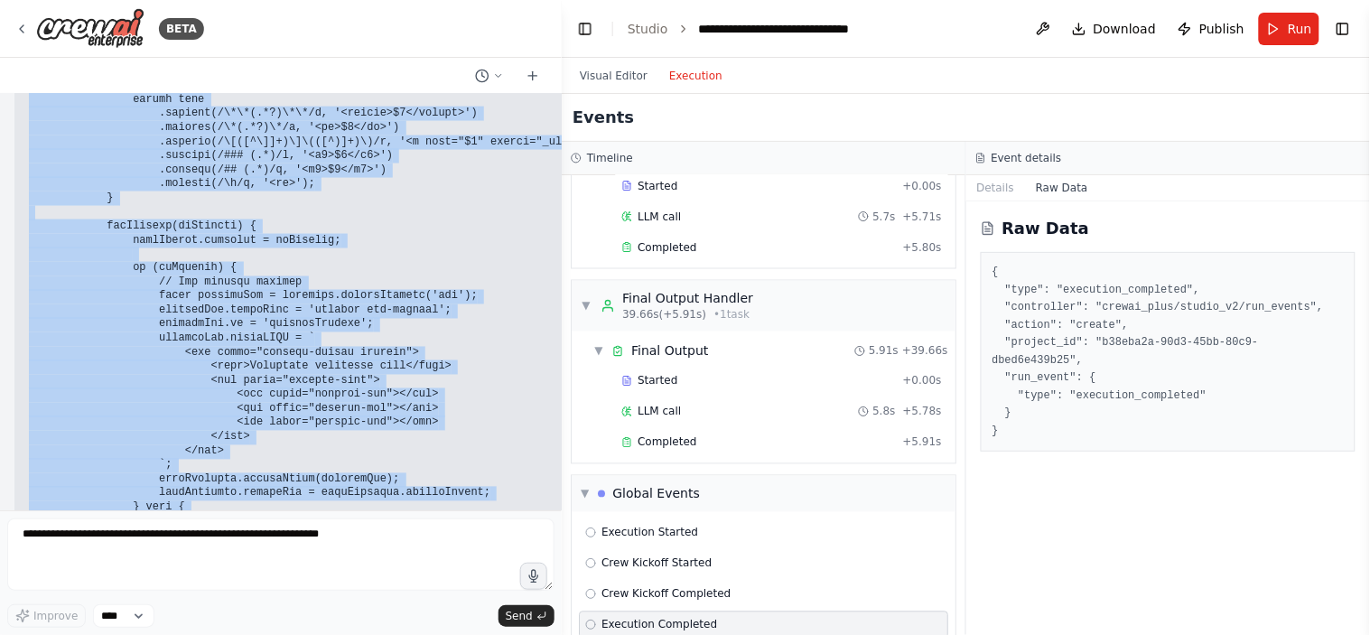
drag, startPoint x: 369, startPoint y: 218, endPoint x: 562, endPoint y: 206, distance: 193.7
click at [562, 206] on div "BETA Design and configure an AI-powered chatbot automation as per the following…" at bounding box center [685, 317] width 1370 height 635
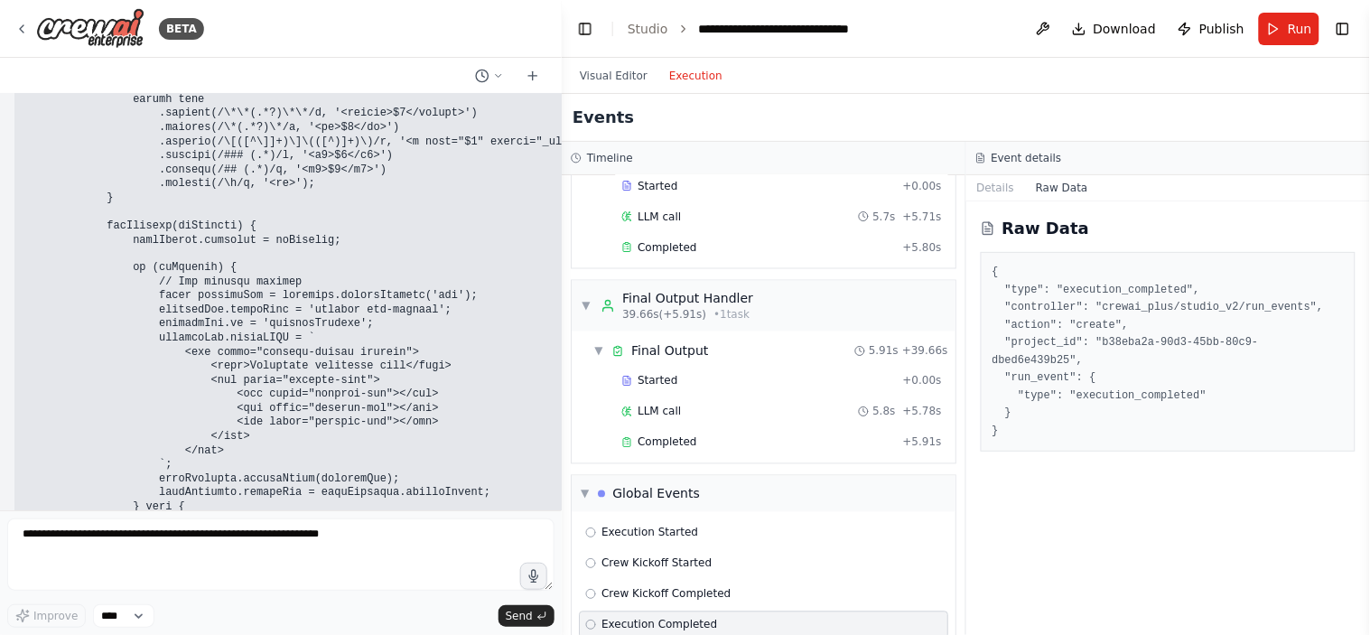
drag, startPoint x: 31, startPoint y: 337, endPoint x: 470, endPoint y: 339, distance: 439.0
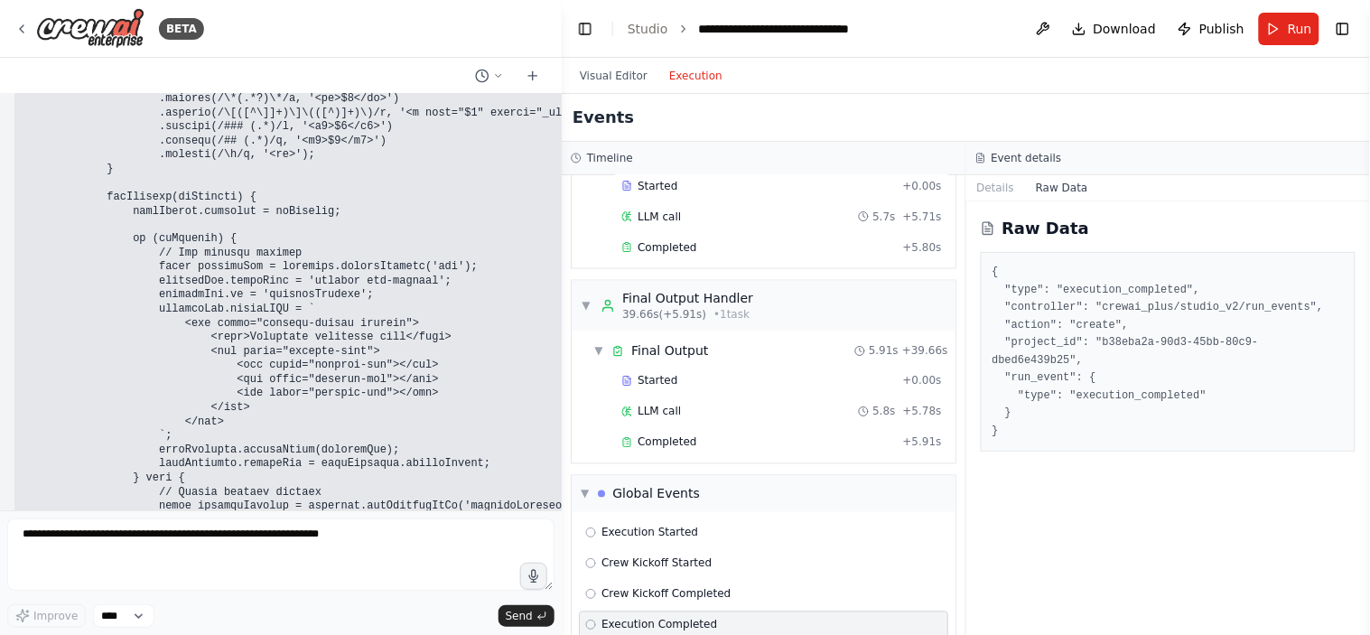
scroll to position [36040, 0]
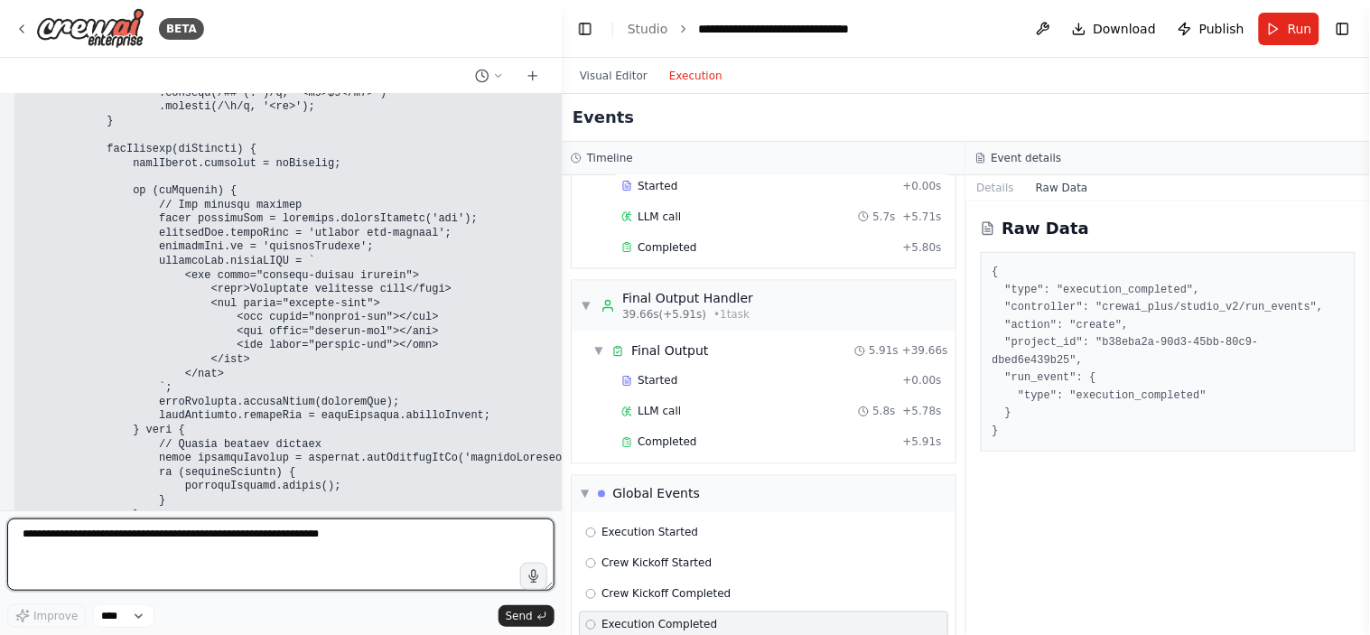
click at [170, 563] on textarea at bounding box center [280, 555] width 547 height 72
type textarea "**********"
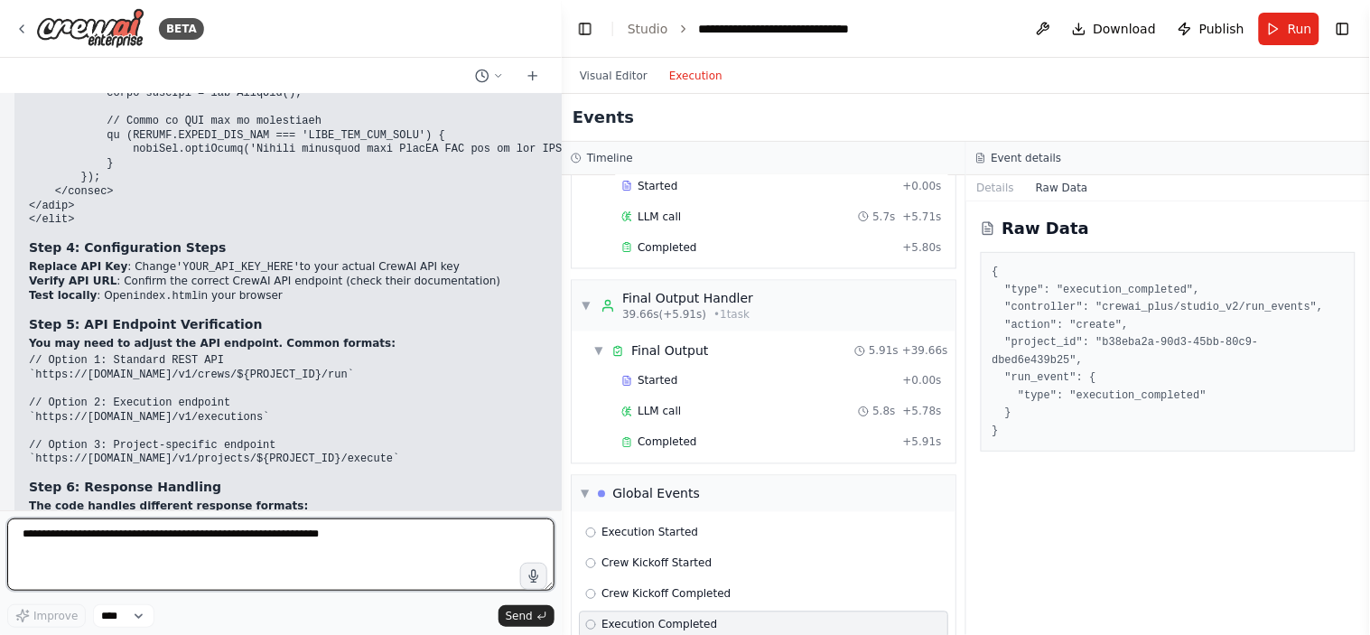
scroll to position [36677, 0]
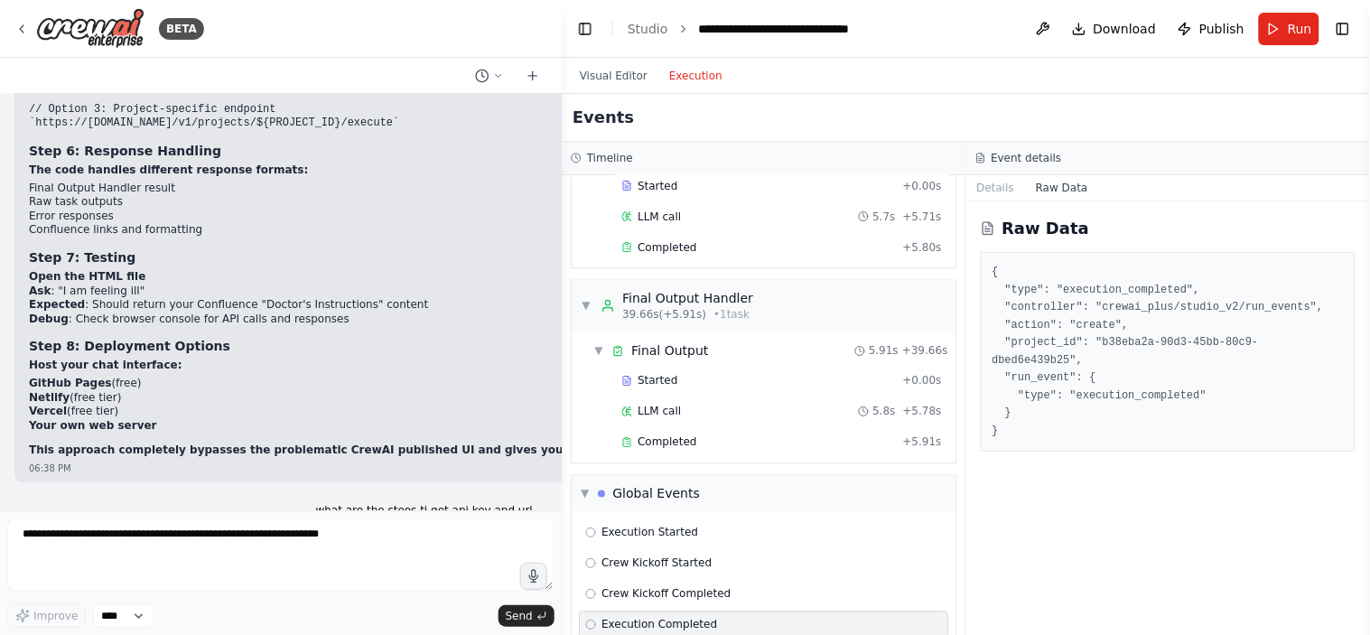
scroll to position [37011, 0]
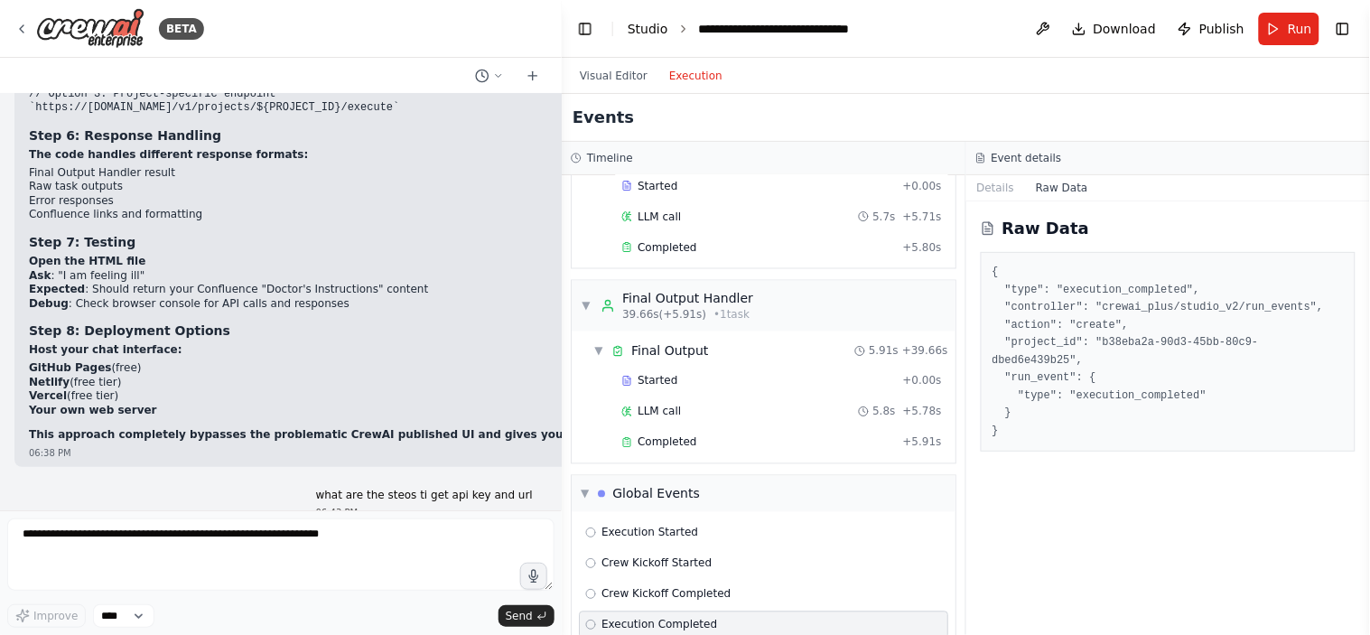
click at [643, 23] on link "Studio" at bounding box center [648, 29] width 41 height 14
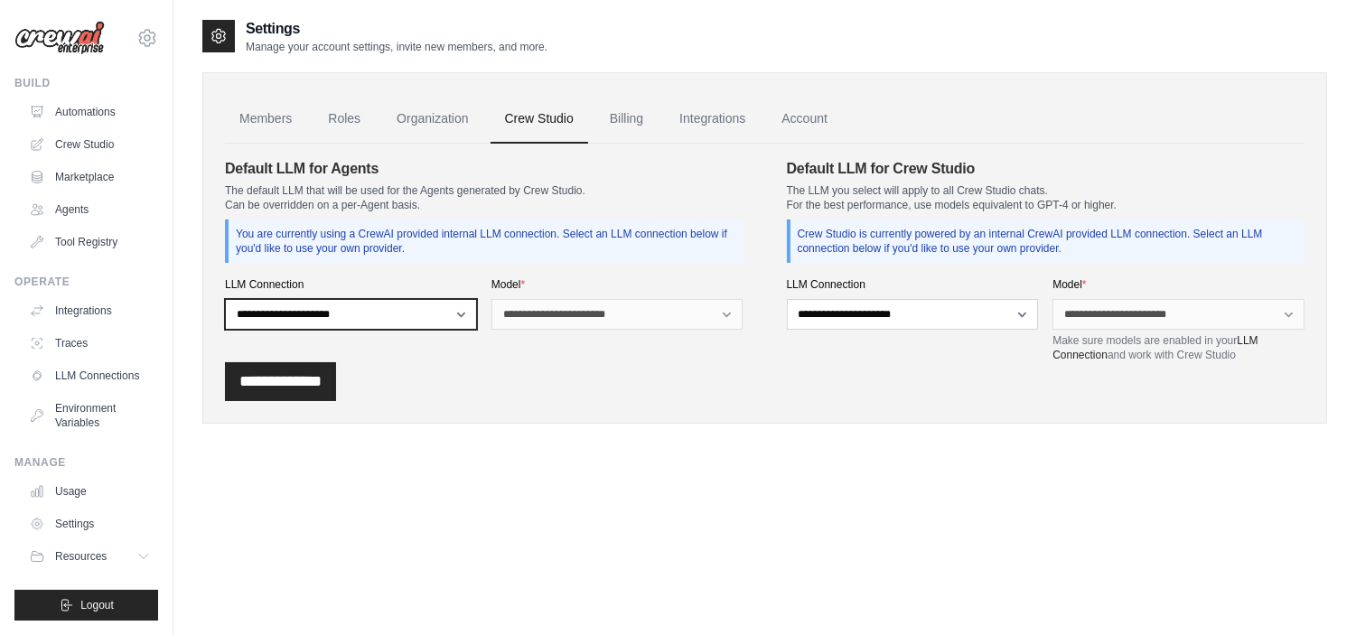
click at [409, 311] on select "**********" at bounding box center [351, 314] width 252 height 31
select select "******"
click at [225, 299] on select "**********" at bounding box center [351, 314] width 252 height 31
click at [420, 323] on select "**********" at bounding box center [351, 314] width 252 height 31
click at [225, 299] on select "**********" at bounding box center [351, 314] width 252 height 31
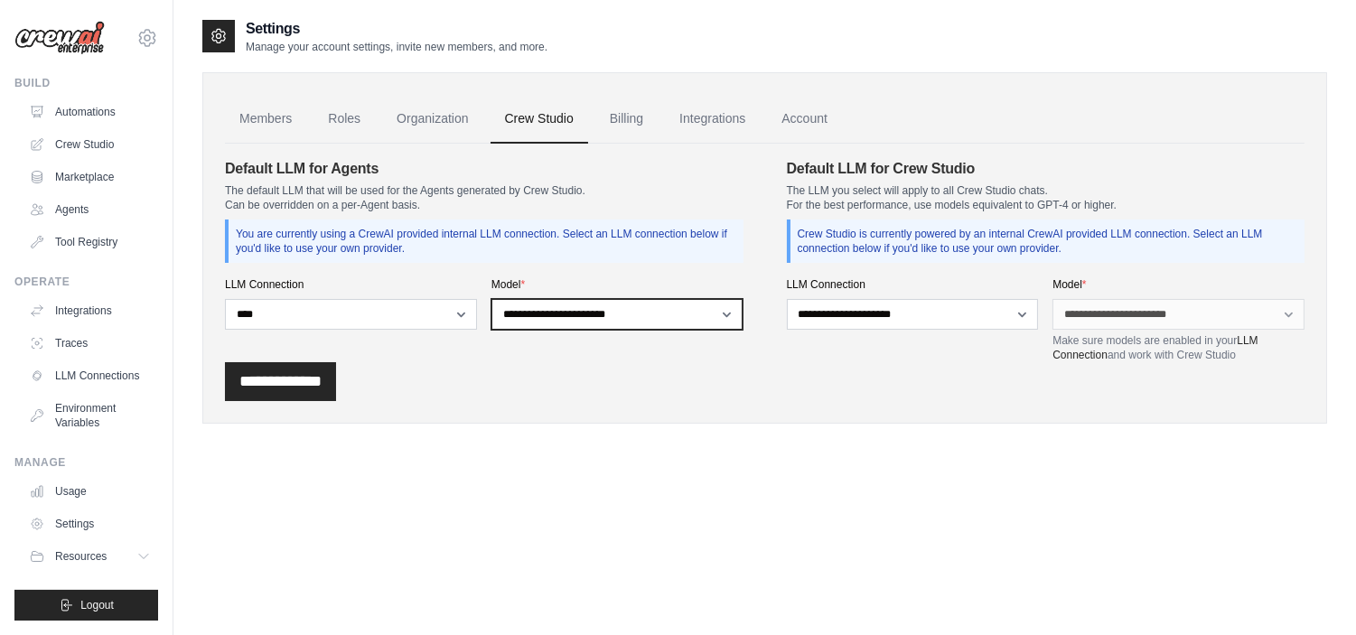
click at [540, 312] on select "**********" at bounding box center [617, 314] width 252 height 31
select select "**********"
click at [491, 299] on select "**********" at bounding box center [617, 314] width 252 height 31
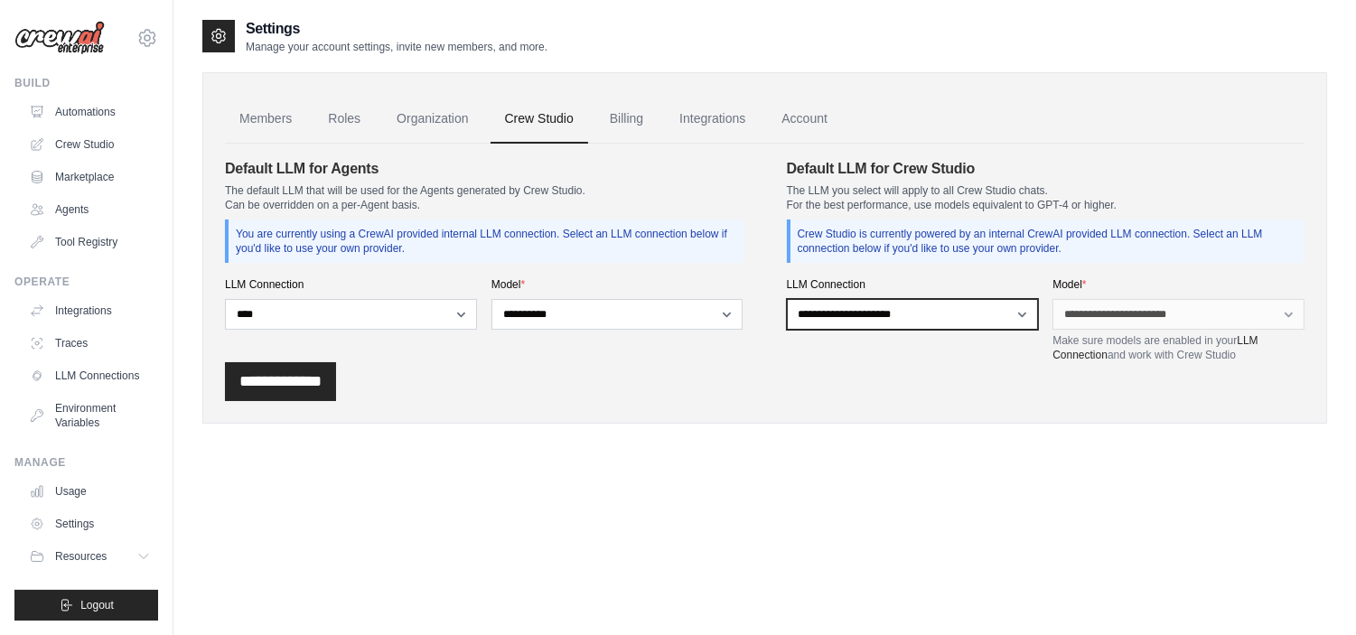
click at [917, 312] on select "**********" at bounding box center [913, 314] width 252 height 31
select select "******"
click at [787, 299] on select "**********" at bounding box center [913, 314] width 252 height 31
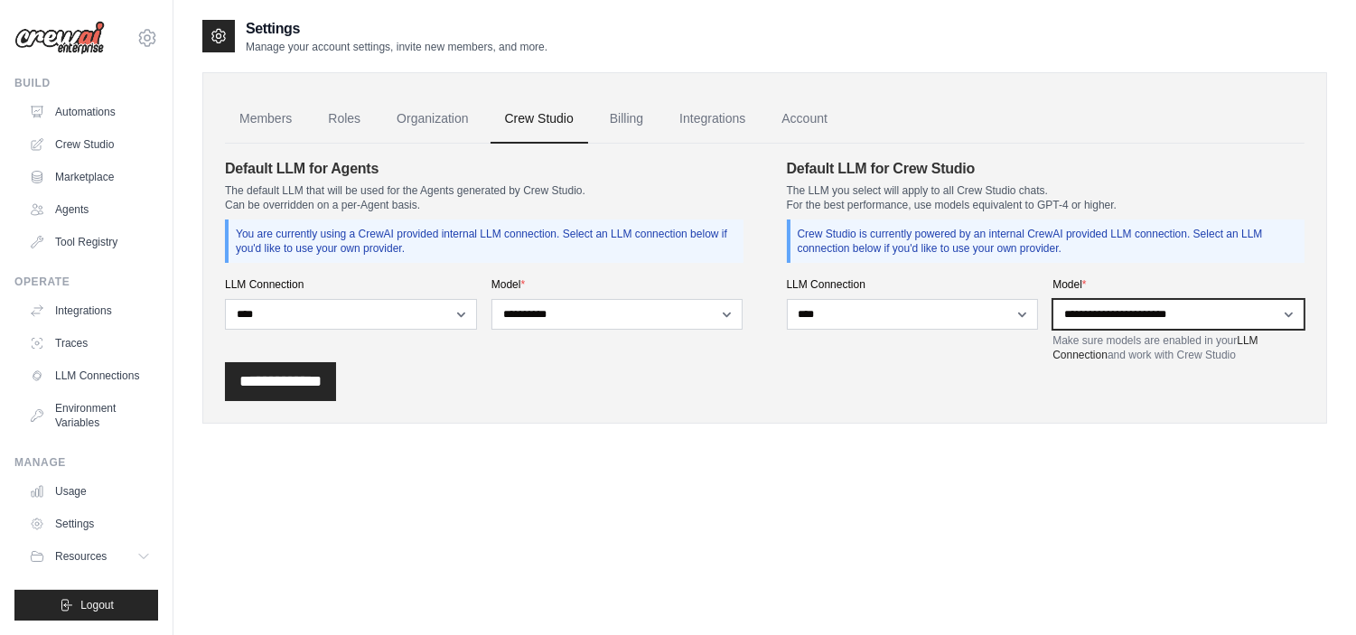
click at [1147, 314] on select "**********" at bounding box center [1178, 314] width 252 height 31
select select "**********"
click at [1052, 299] on select "**********" at bounding box center [1178, 314] width 252 height 31
click at [827, 117] on link "Account" at bounding box center [804, 119] width 75 height 49
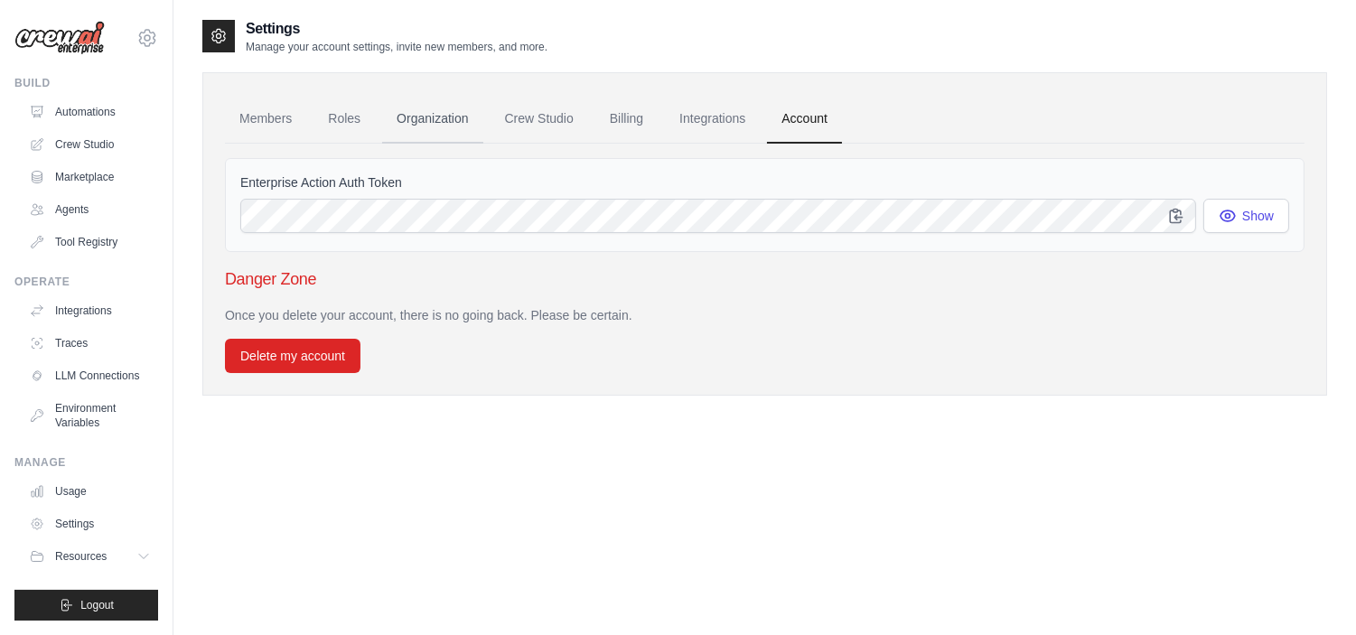
click at [465, 122] on link "Organization" at bounding box center [432, 119] width 100 height 49
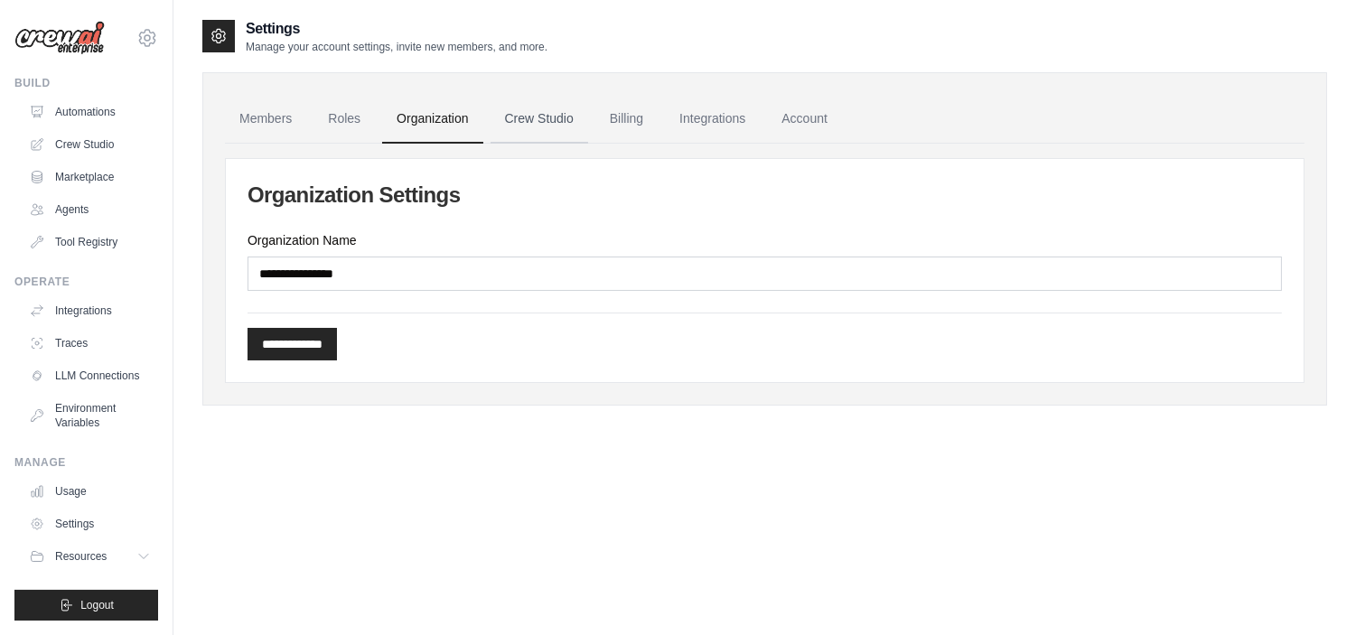
click at [497, 105] on link "Crew Studio" at bounding box center [540, 119] width 98 height 49
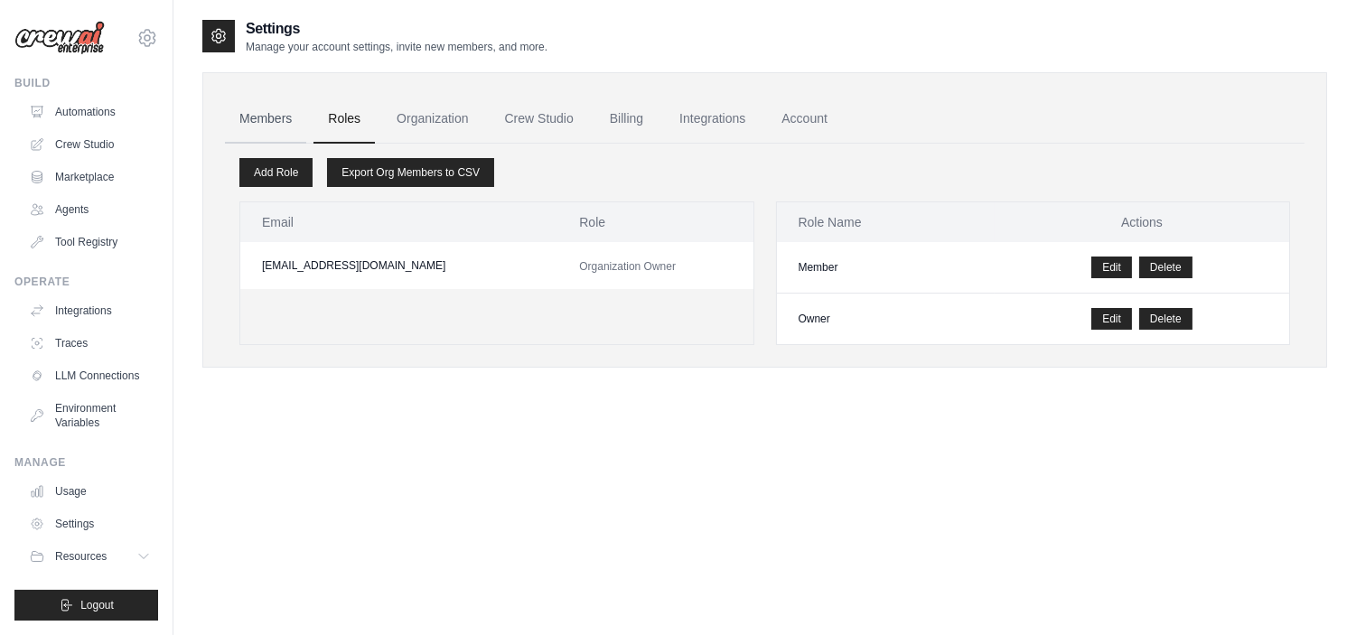
click at [258, 104] on link "Members" at bounding box center [265, 119] width 81 height 49
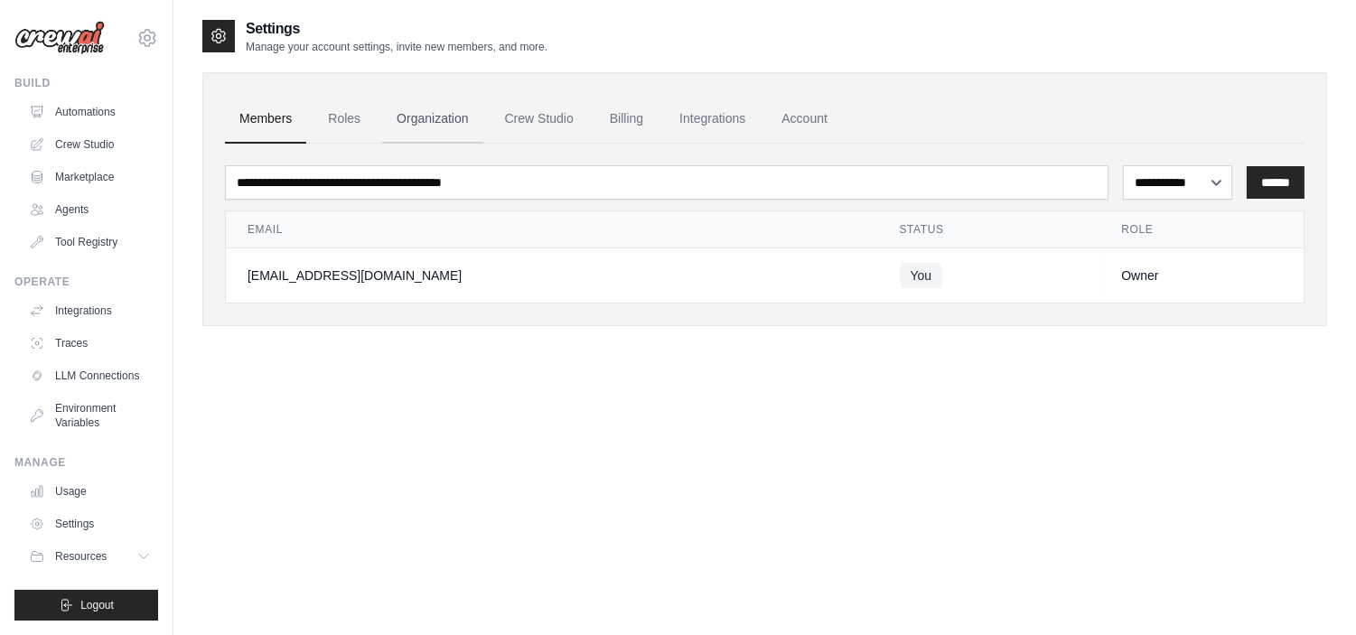
click at [432, 112] on link "Organization" at bounding box center [432, 119] width 100 height 49
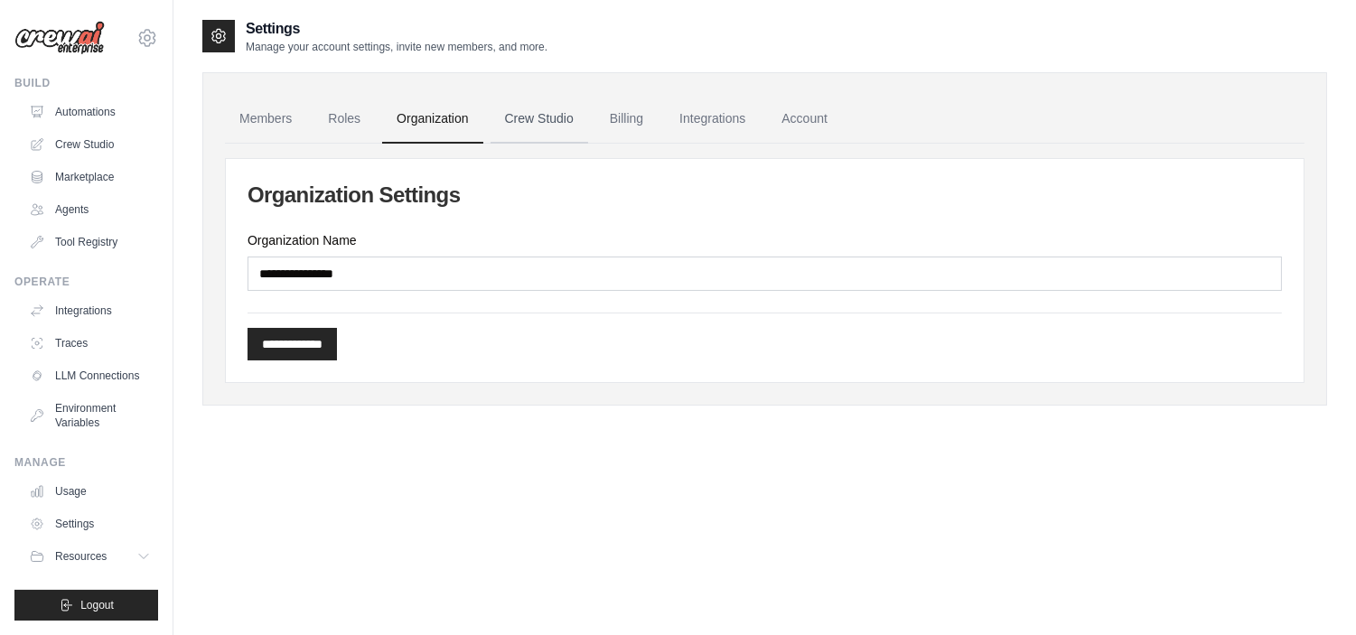
click at [540, 120] on link "Crew Studio" at bounding box center [540, 119] width 98 height 49
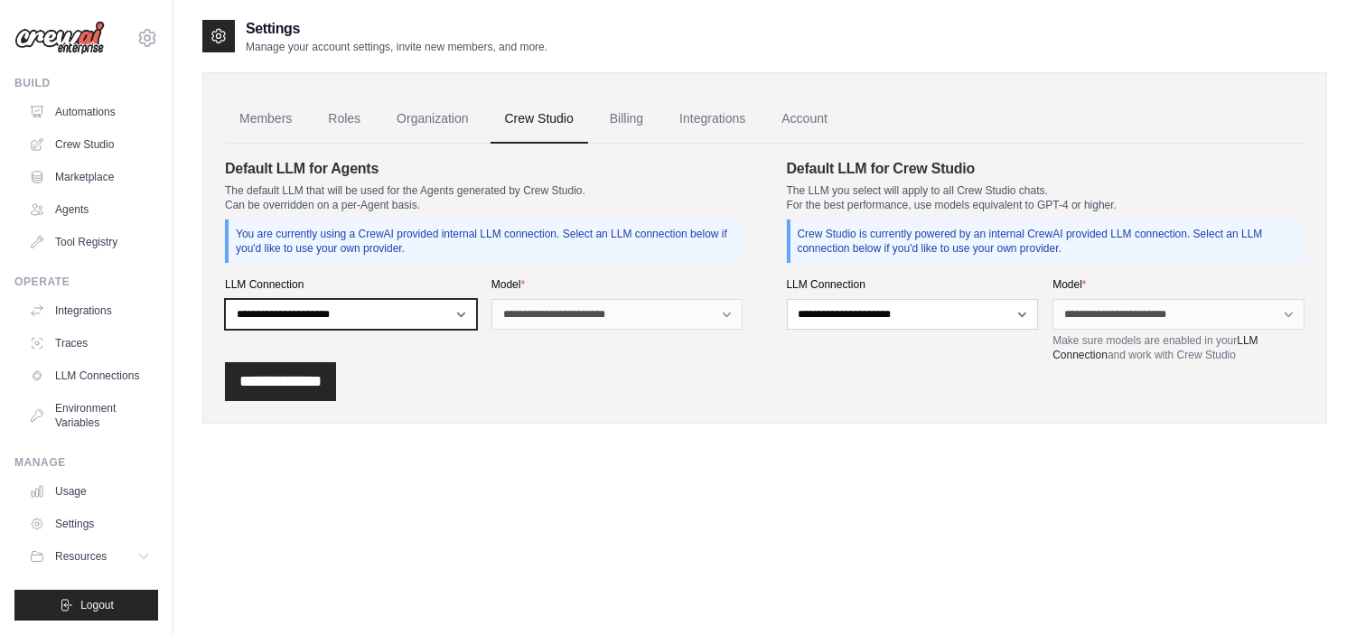
click at [283, 313] on select "**********" at bounding box center [351, 314] width 252 height 31
click at [214, 170] on div "**********" at bounding box center [764, 247] width 1125 height 351
drag, startPoint x: 552, startPoint y: 238, endPoint x: 242, endPoint y: 247, distance: 310.0
click at [547, 239] on p "You are currently using a CrewAI provided internal LLM connection. Select an LL…" at bounding box center [486, 241] width 500 height 29
drag, startPoint x: 239, startPoint y: 238, endPoint x: 417, endPoint y: 246, distance: 178.1
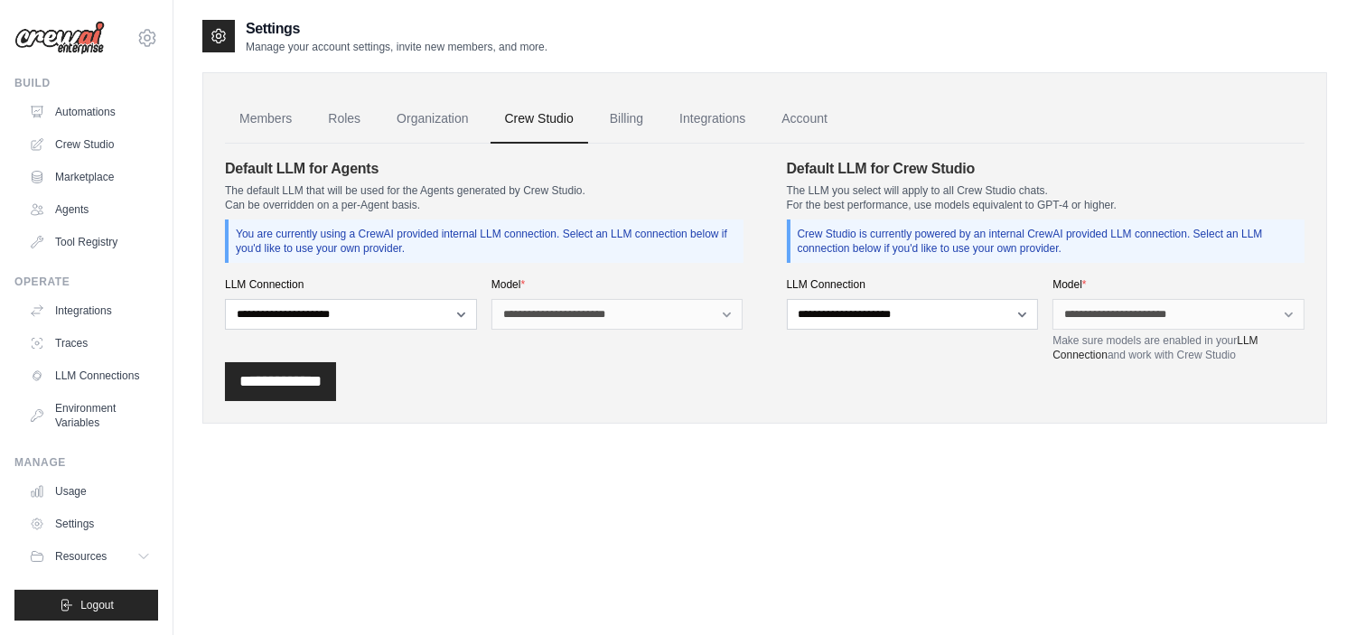
click at [417, 246] on p "You are currently using a CrewAI provided internal LLM connection. Select an LL…" at bounding box center [486, 241] width 500 height 29
click at [461, 240] on p "You are currently using a CrewAI provided internal LLM connection. Select an LL…" at bounding box center [486, 241] width 500 height 29
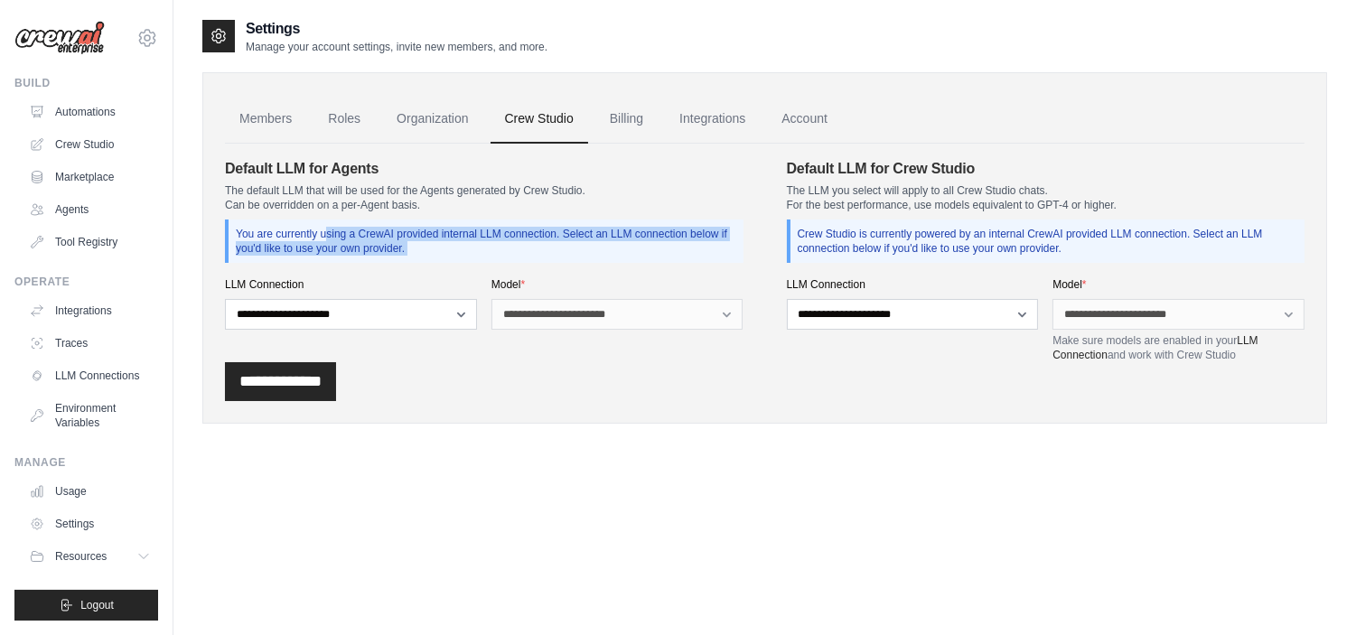
click at [461, 240] on p "You are currently using a CrewAI provided internal LLM connection. Select an LL…" at bounding box center [486, 241] width 500 height 29
click at [543, 248] on p "You are currently using a CrewAI provided internal LLM connection. Select an LL…" at bounding box center [486, 241] width 500 height 29
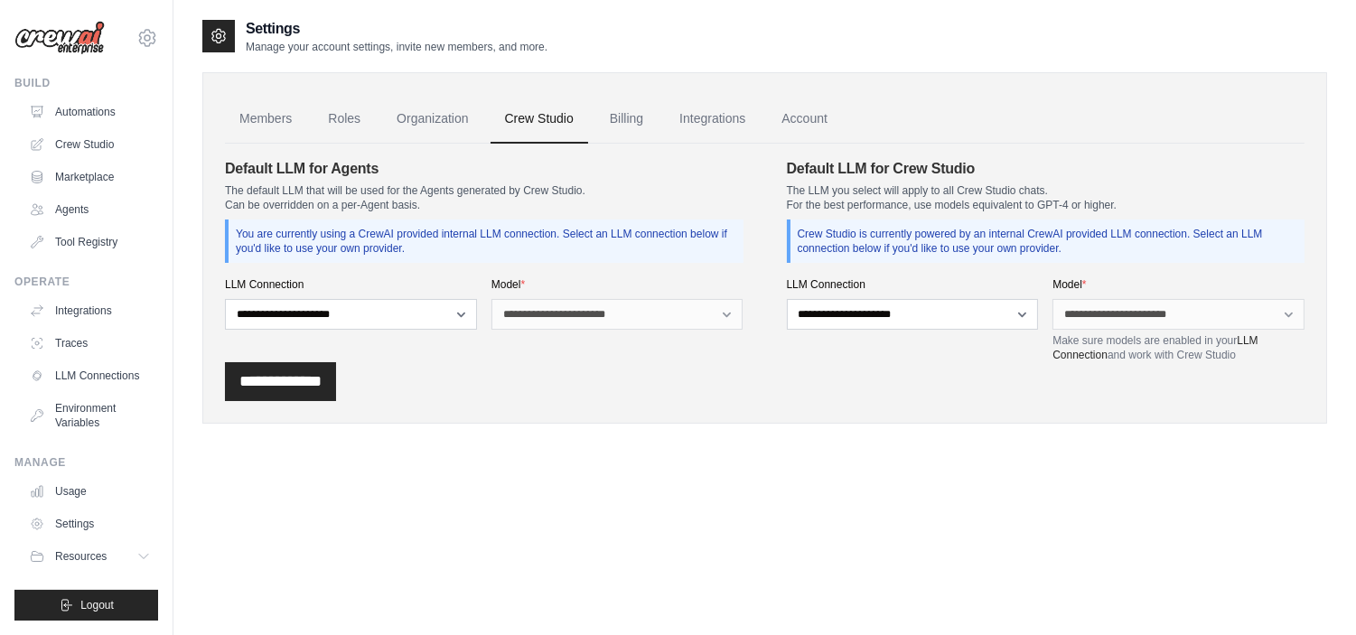
click at [543, 248] on p "You are currently using a CrewAI provided internal LLM connection. Select an LL…" at bounding box center [486, 241] width 500 height 29
click at [420, 312] on select "**********" at bounding box center [351, 314] width 252 height 31
click at [529, 294] on div "**********" at bounding box center [617, 303] width 252 height 52
click at [386, 247] on p "You are currently using a CrewAI provided internal LLM connection. Select an LL…" at bounding box center [486, 241] width 500 height 29
click at [83, 373] on link "LLM Connections" at bounding box center [91, 375] width 136 height 29
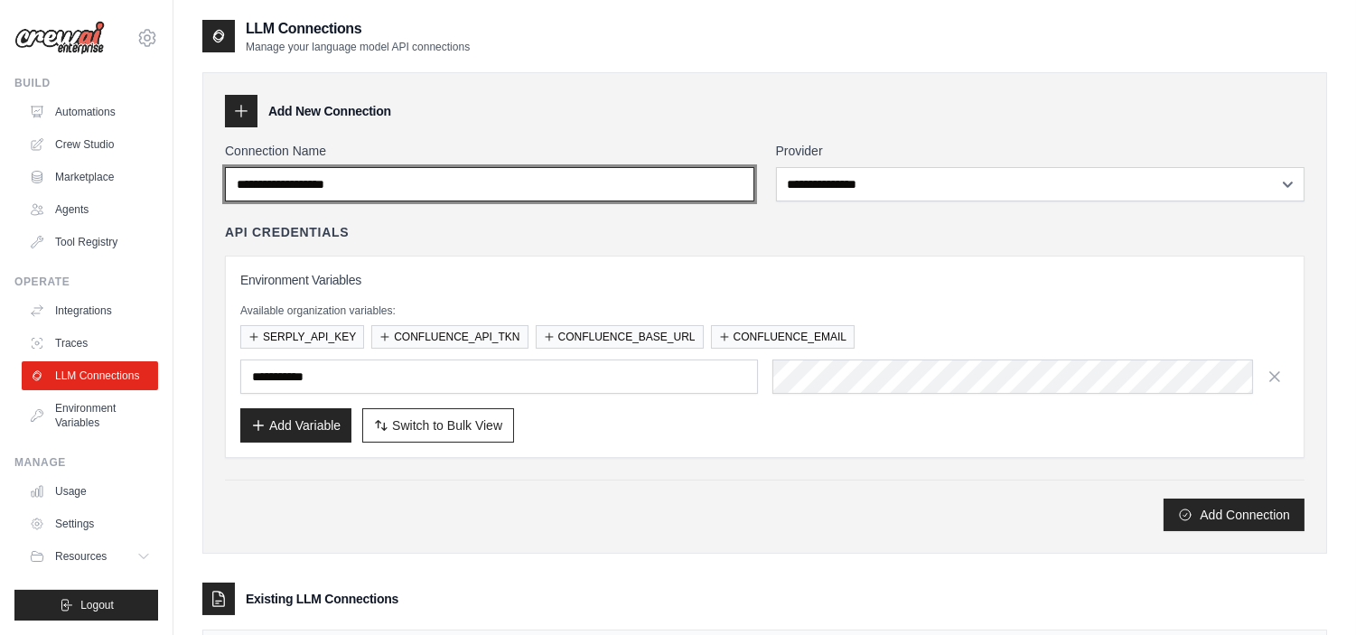
click at [405, 193] on input "Connection Name" at bounding box center [489, 184] width 529 height 34
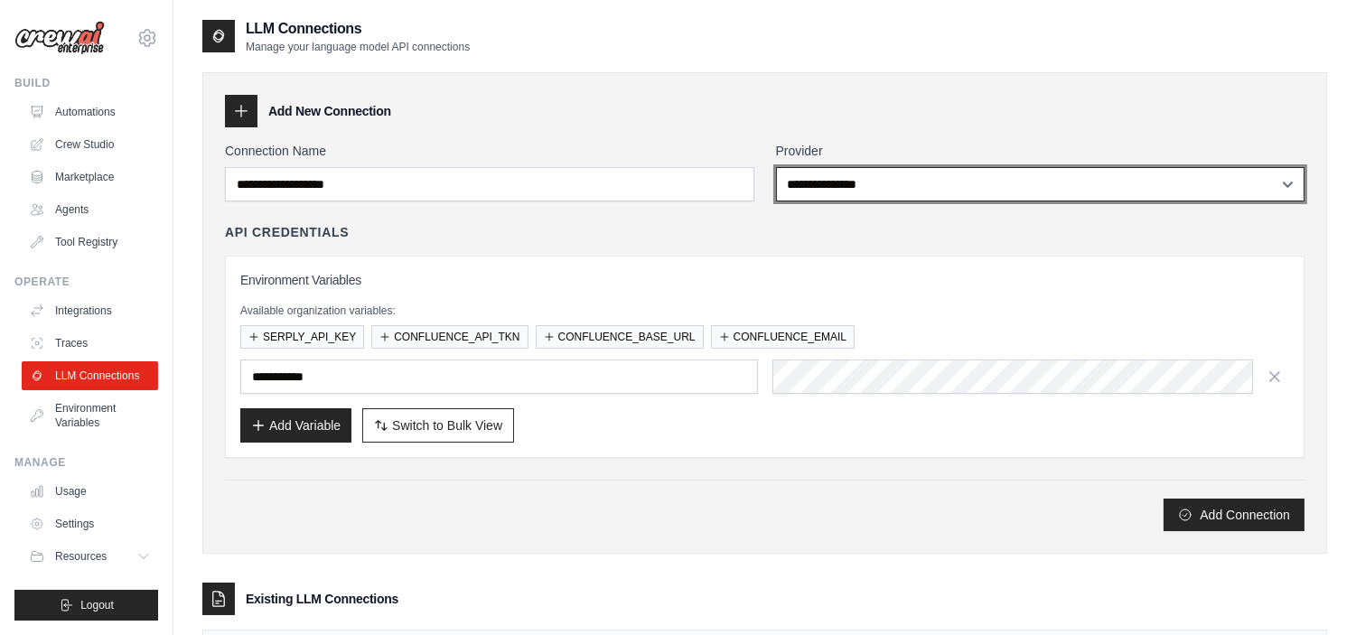
click at [843, 192] on select "**********" at bounding box center [1040, 184] width 528 height 34
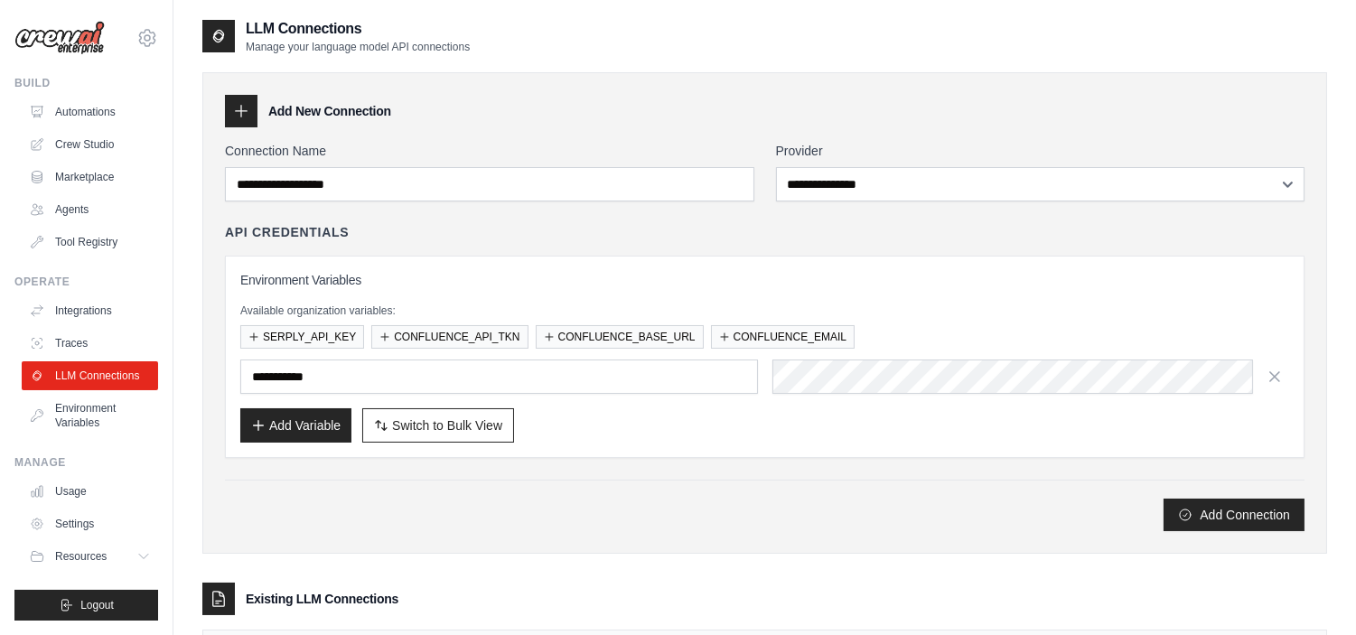
click at [500, 521] on div "Add Connection" at bounding box center [765, 515] width 1080 height 33
click at [238, 602] on div "Existing LLM Connections" at bounding box center [764, 599] width 1125 height 33
click at [238, 603] on div "Existing LLM Connections" at bounding box center [764, 599] width 1125 height 33
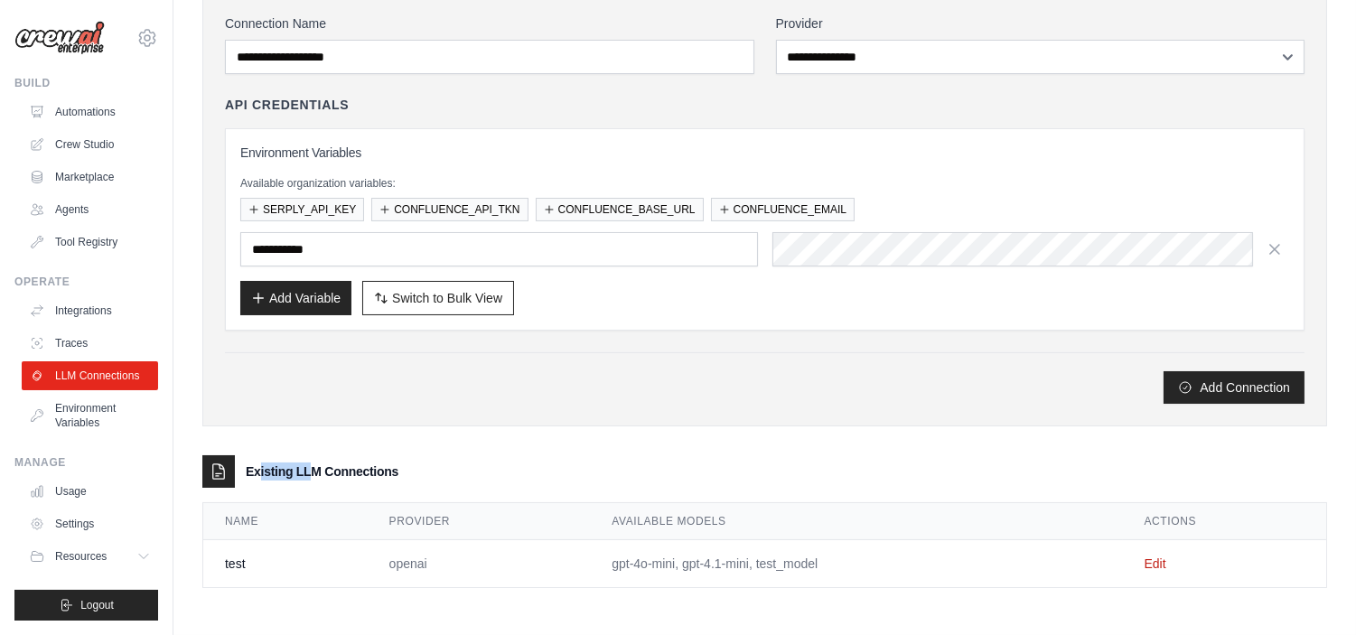
scroll to position [128, 0]
click at [1149, 564] on link "Edit" at bounding box center [1156, 563] width 22 height 14
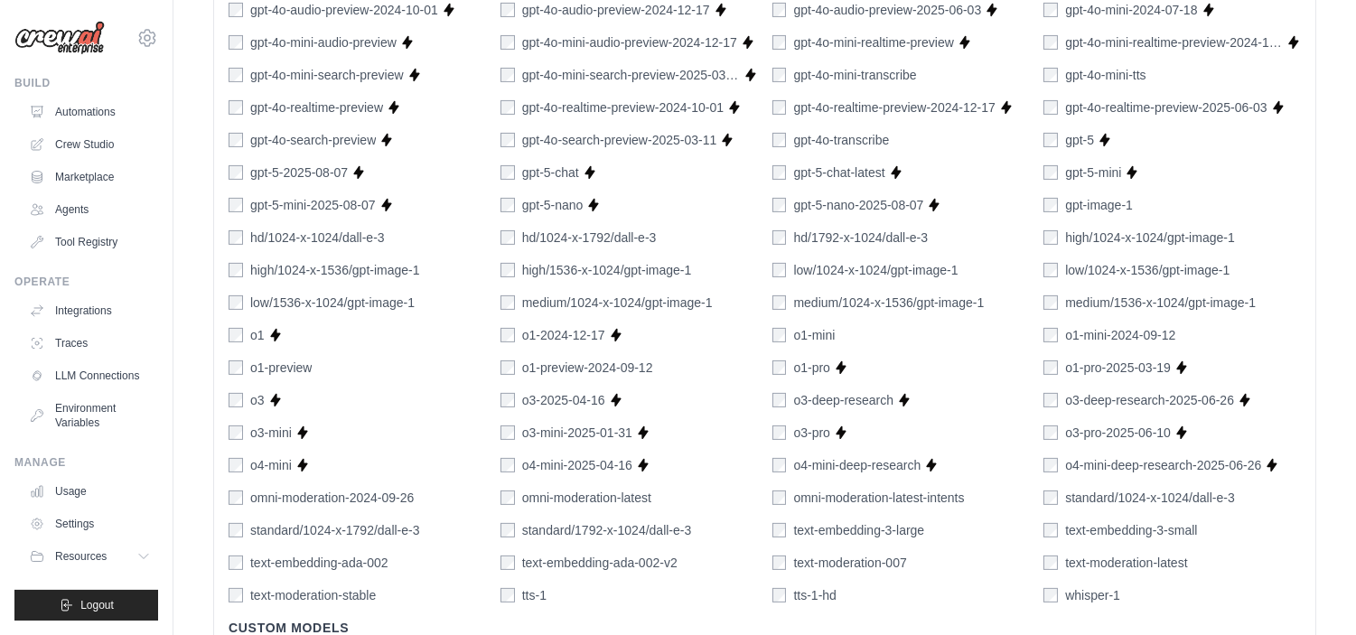
scroll to position [1190, 0]
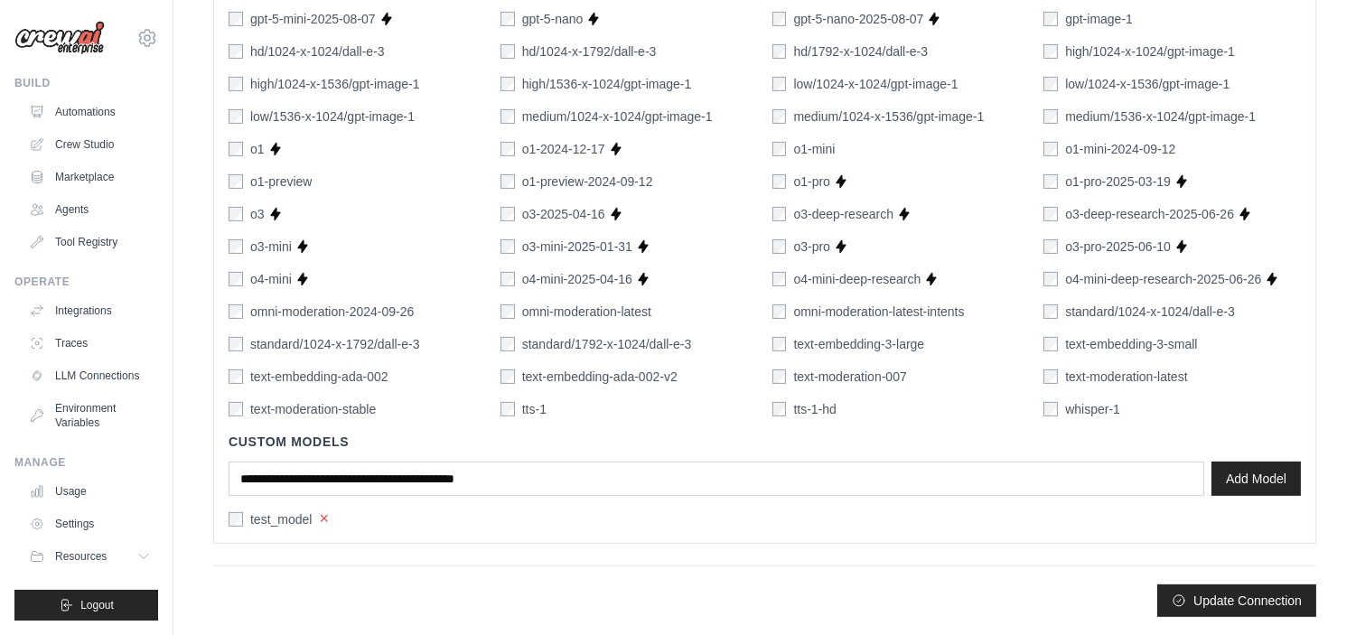
click at [326, 522] on button "×" at bounding box center [324, 518] width 10 height 16
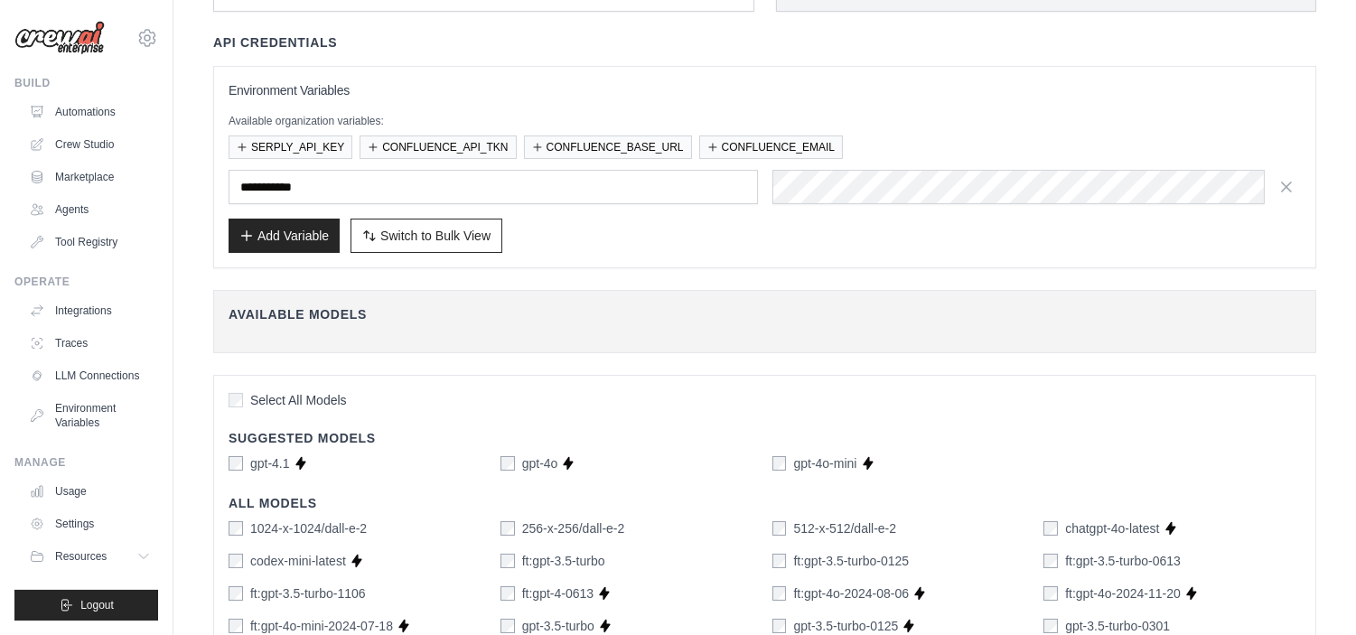
scroll to position [0, 0]
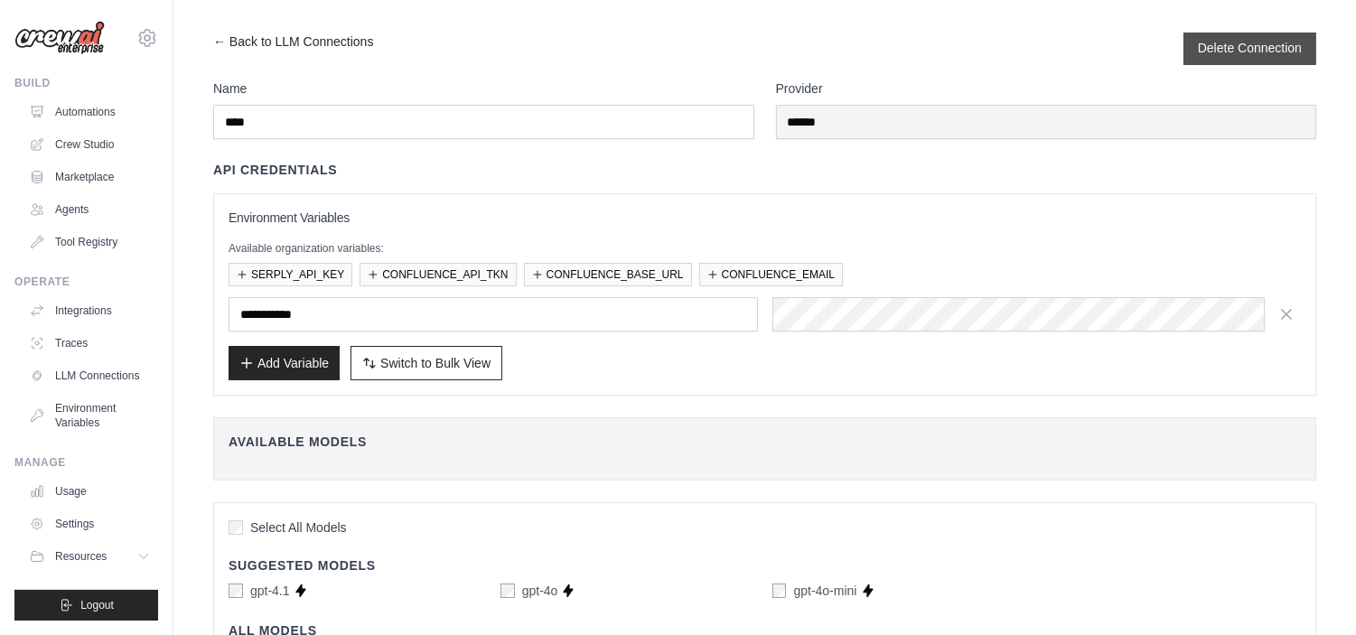
click at [1229, 56] on button "Delete Connection" at bounding box center [1250, 48] width 104 height 18
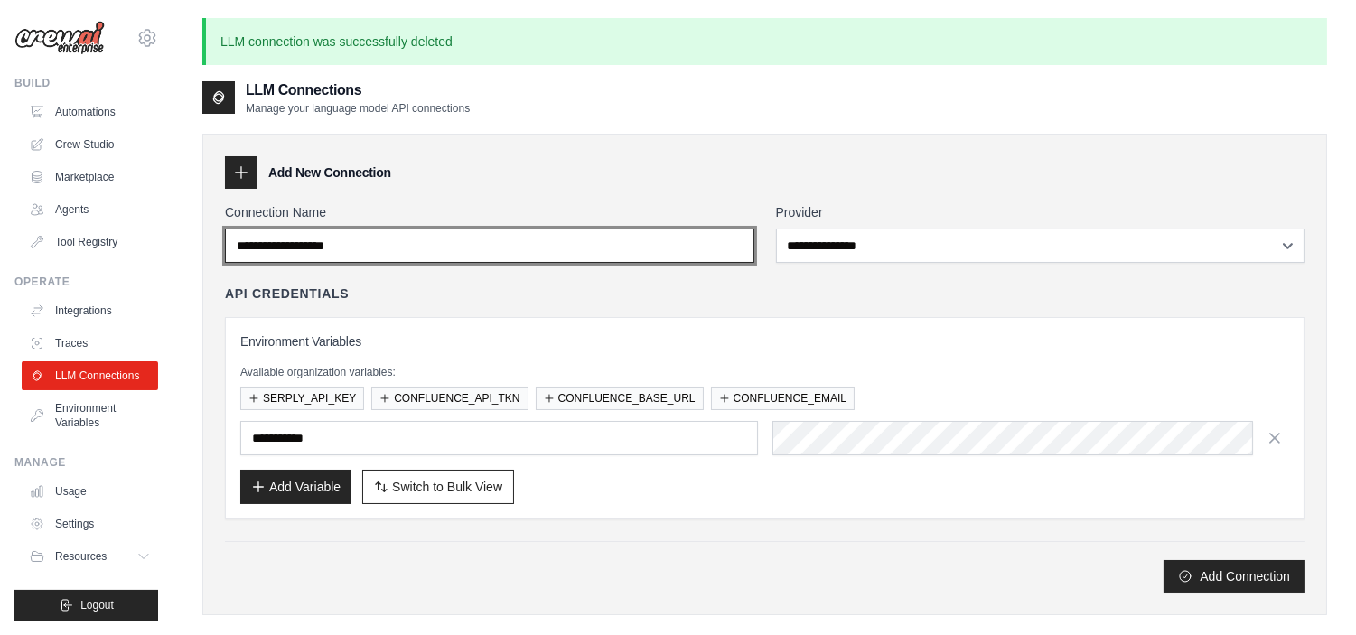
click at [287, 241] on input "Connection Name" at bounding box center [489, 246] width 529 height 34
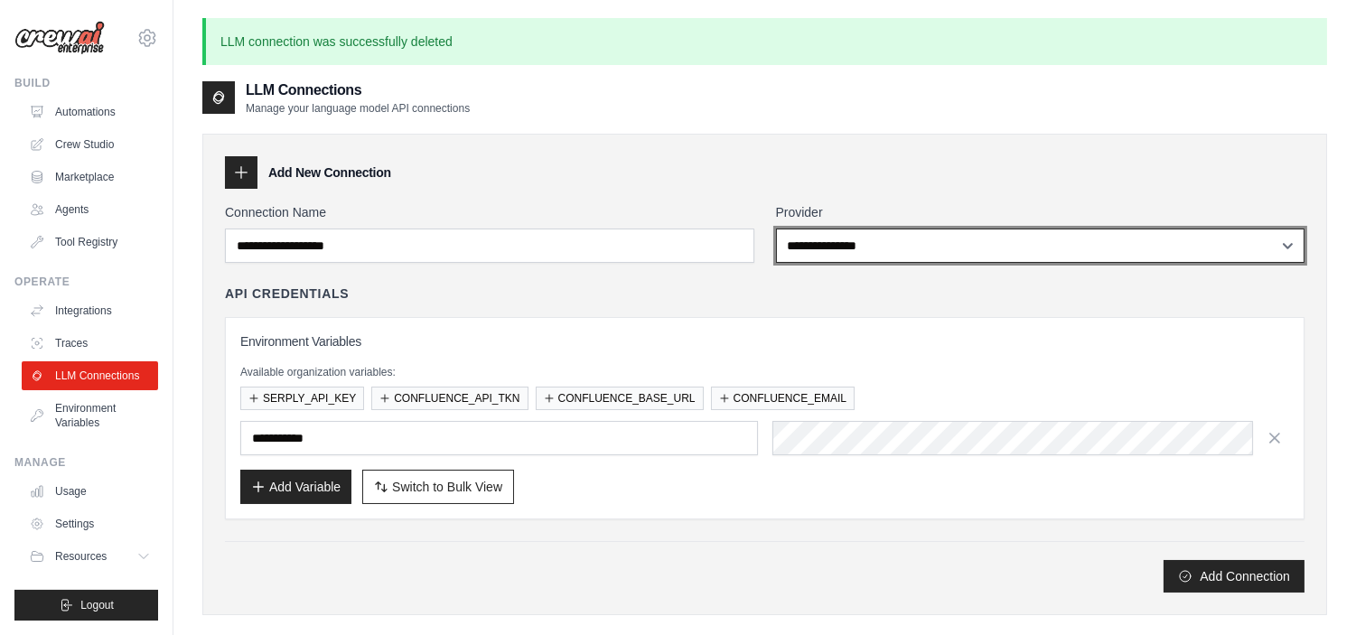
click at [846, 239] on select "**********" at bounding box center [1040, 246] width 528 height 34
select select "**********"
click at [776, 229] on select "**********" at bounding box center [1040, 246] width 528 height 34
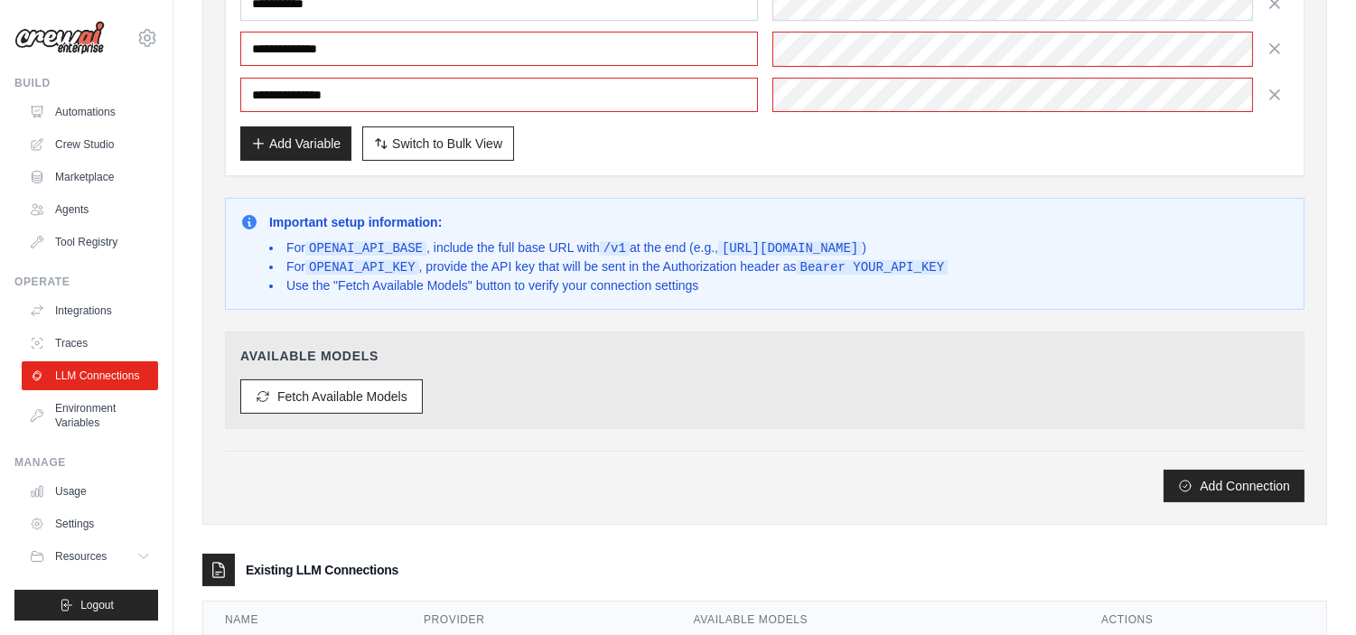
scroll to position [501, 0]
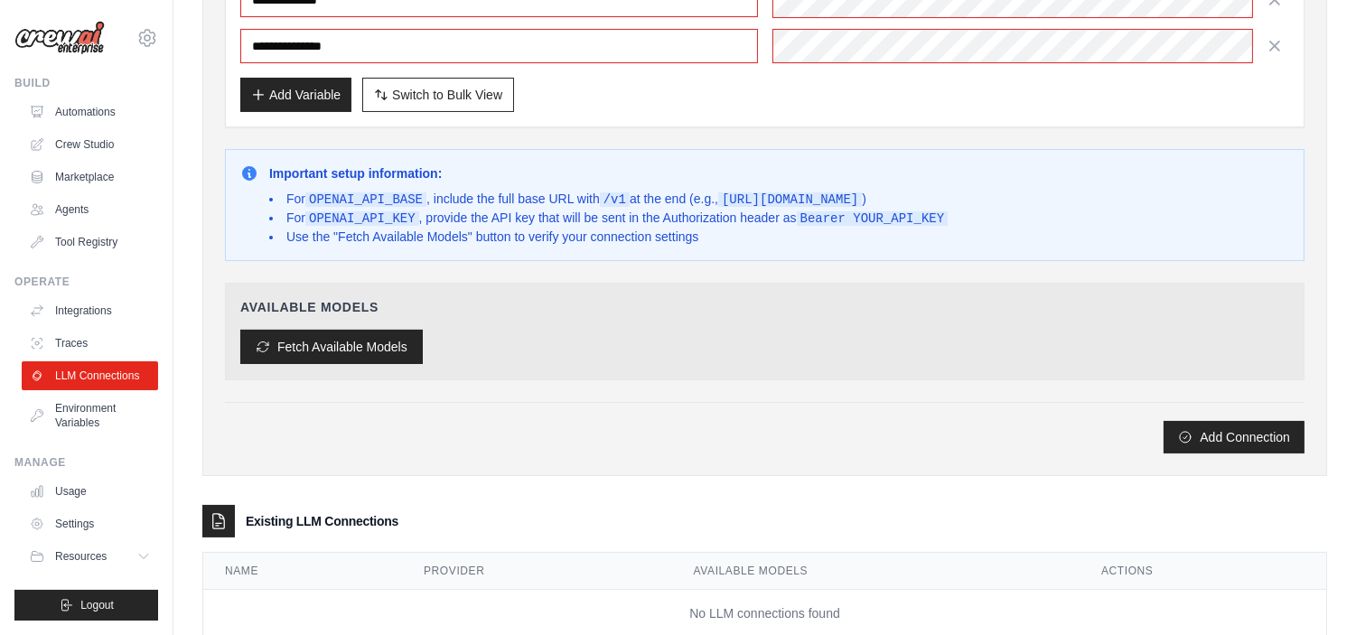
click at [308, 355] on button "Fetch Available Models" at bounding box center [331, 347] width 182 height 34
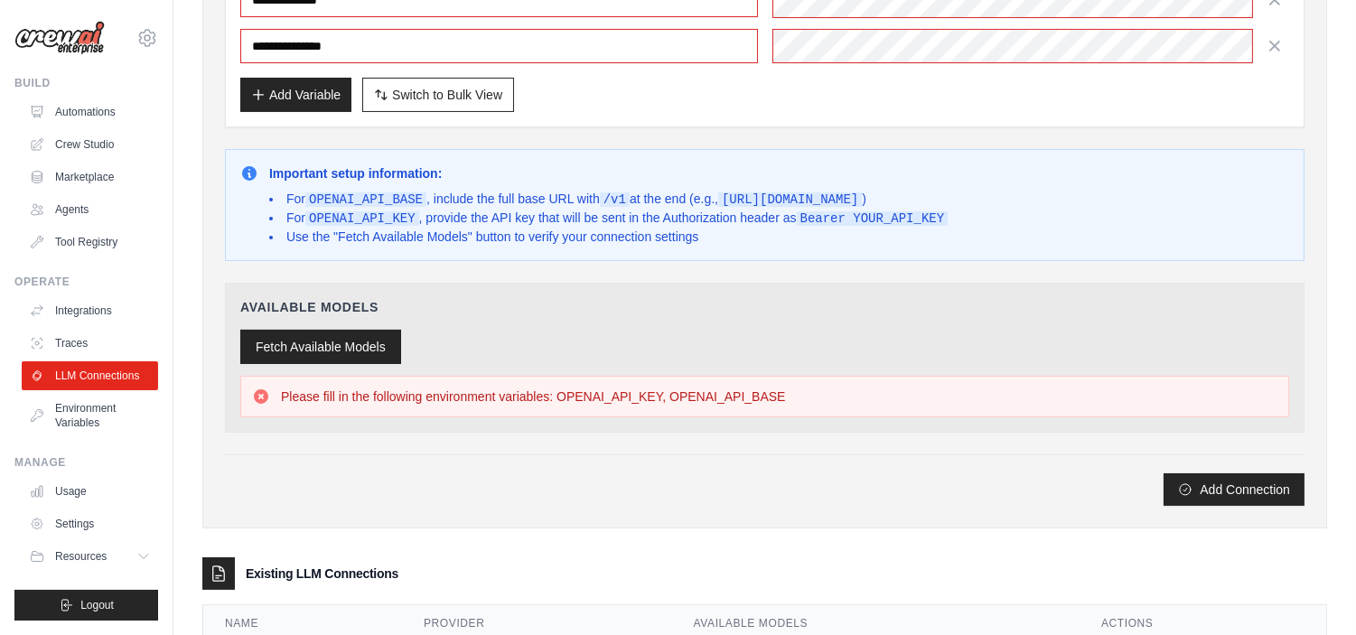
click at [343, 344] on button "Fetch Available Models" at bounding box center [320, 347] width 161 height 34
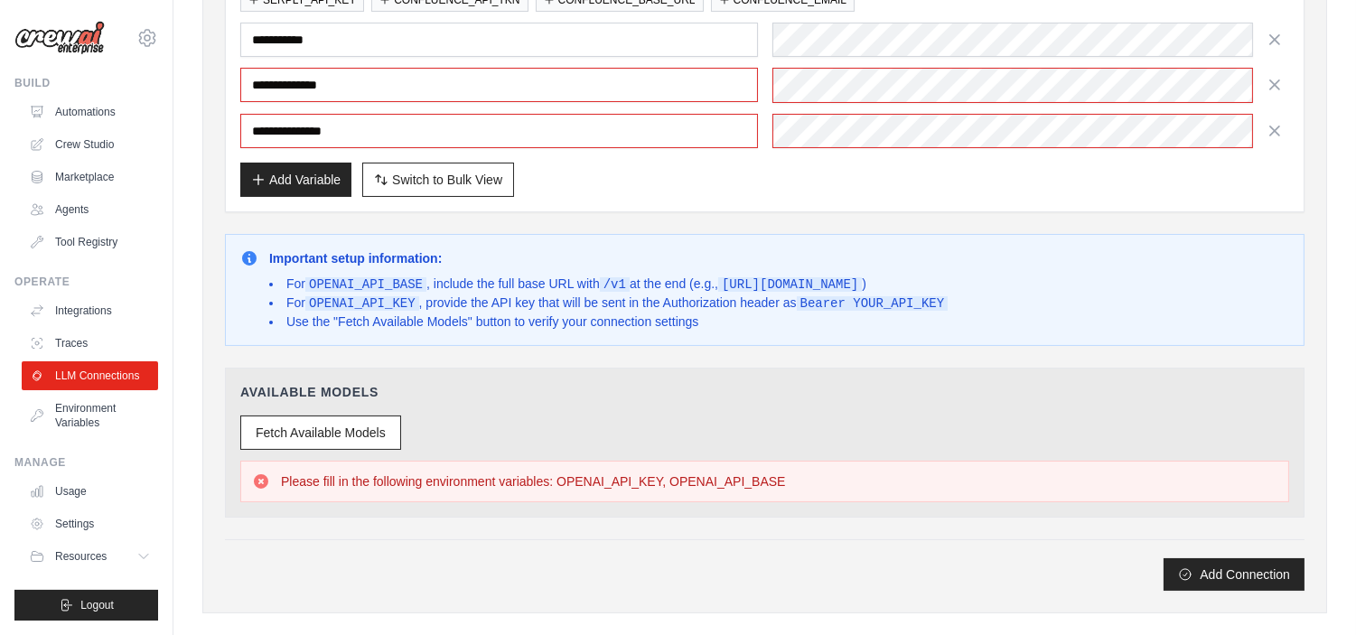
scroll to position [301, 0]
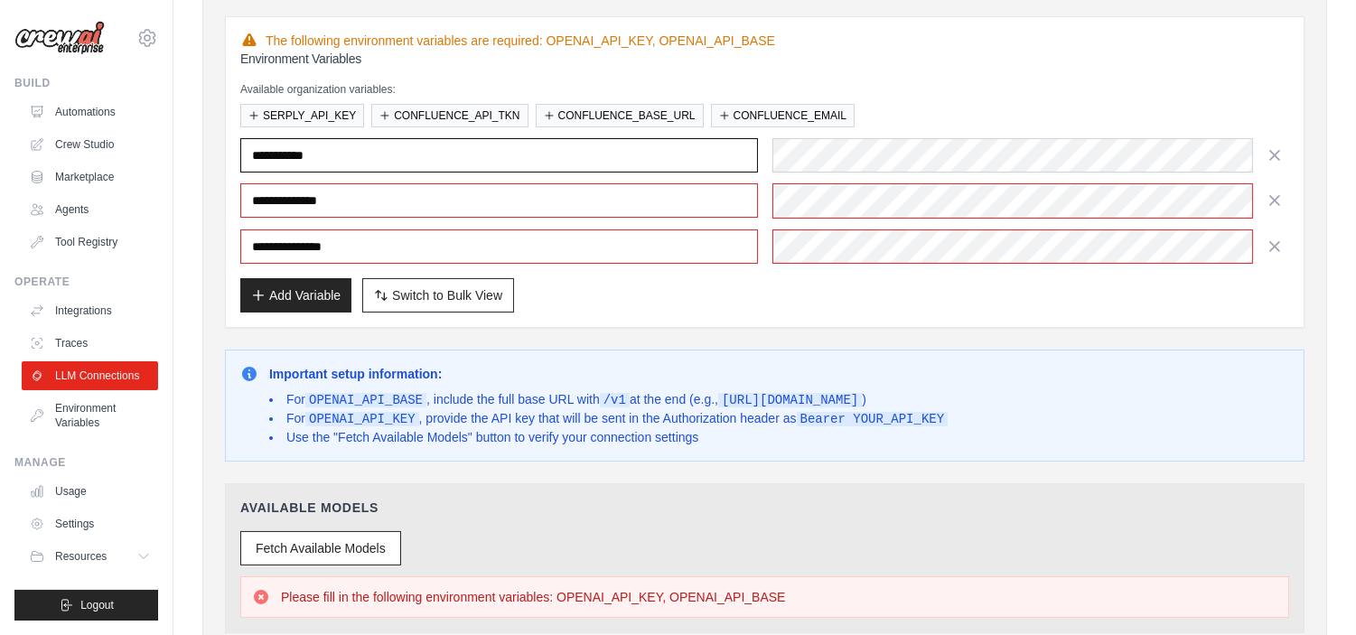
click at [332, 158] on input "text" at bounding box center [499, 155] width 518 height 34
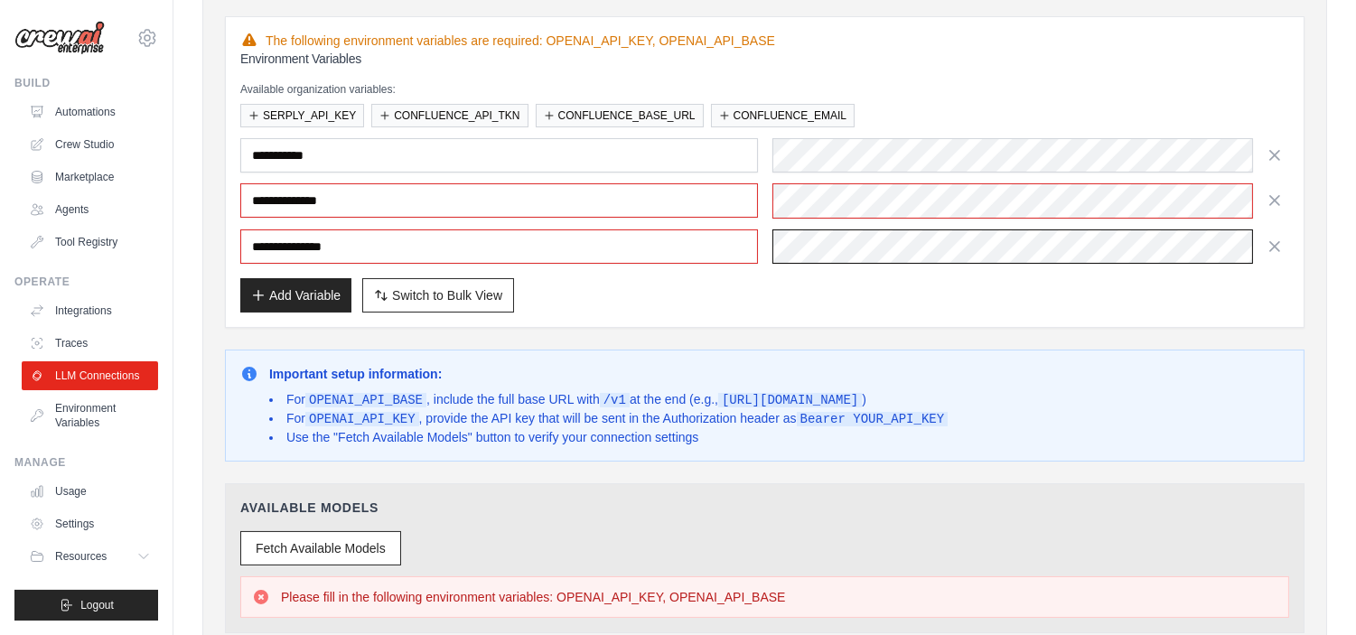
scroll to position [0, 36]
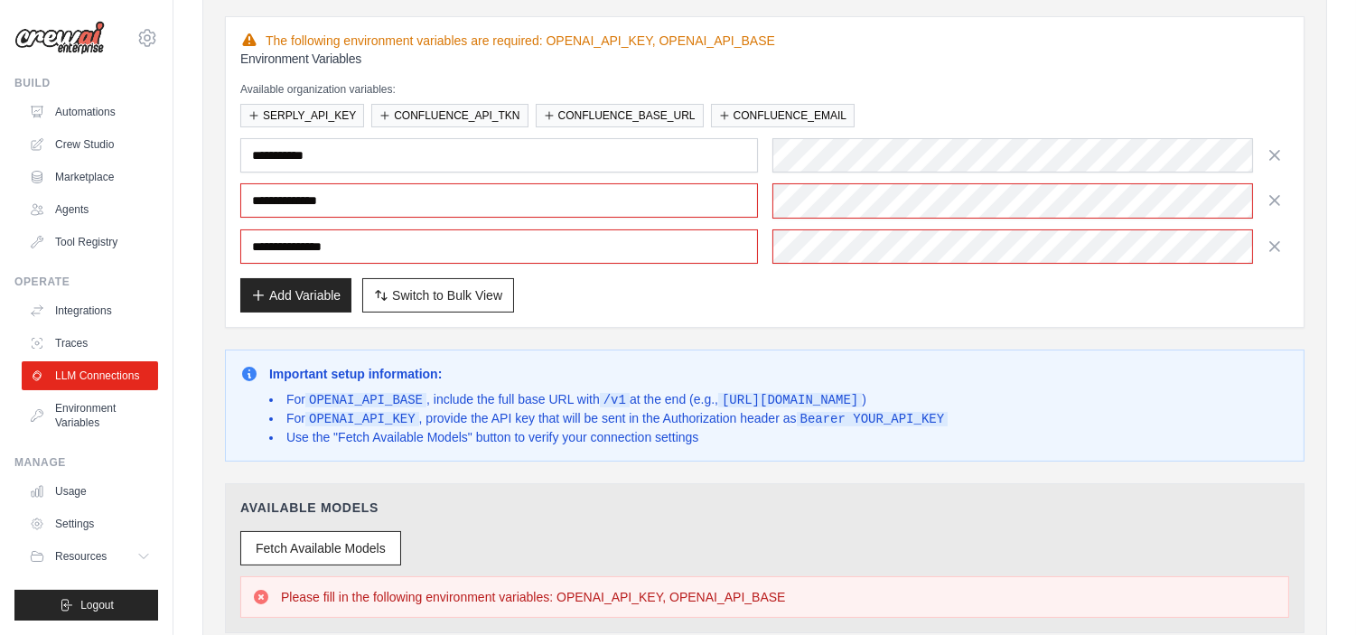
click at [793, 287] on div "Add Variable Switch to Bulk View Switch to Table View" at bounding box center [764, 295] width 1049 height 34
click at [1276, 156] on icon "button" at bounding box center [1274, 154] width 9 height 9
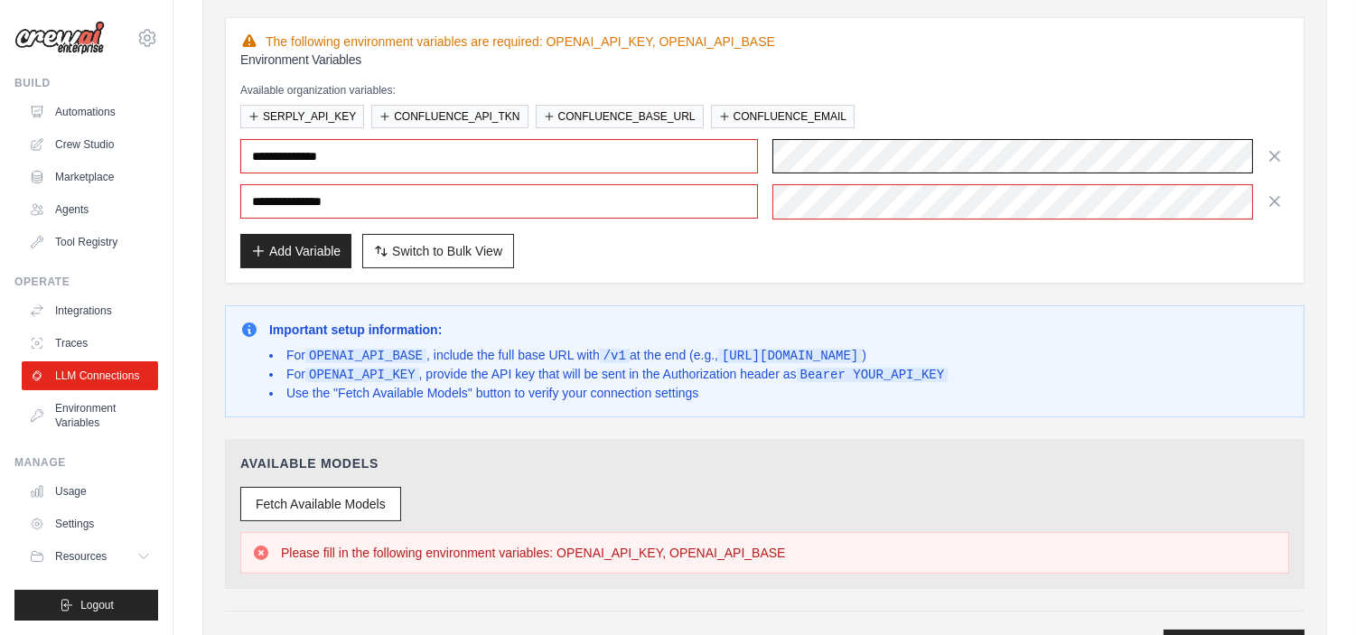
scroll to position [301, 0]
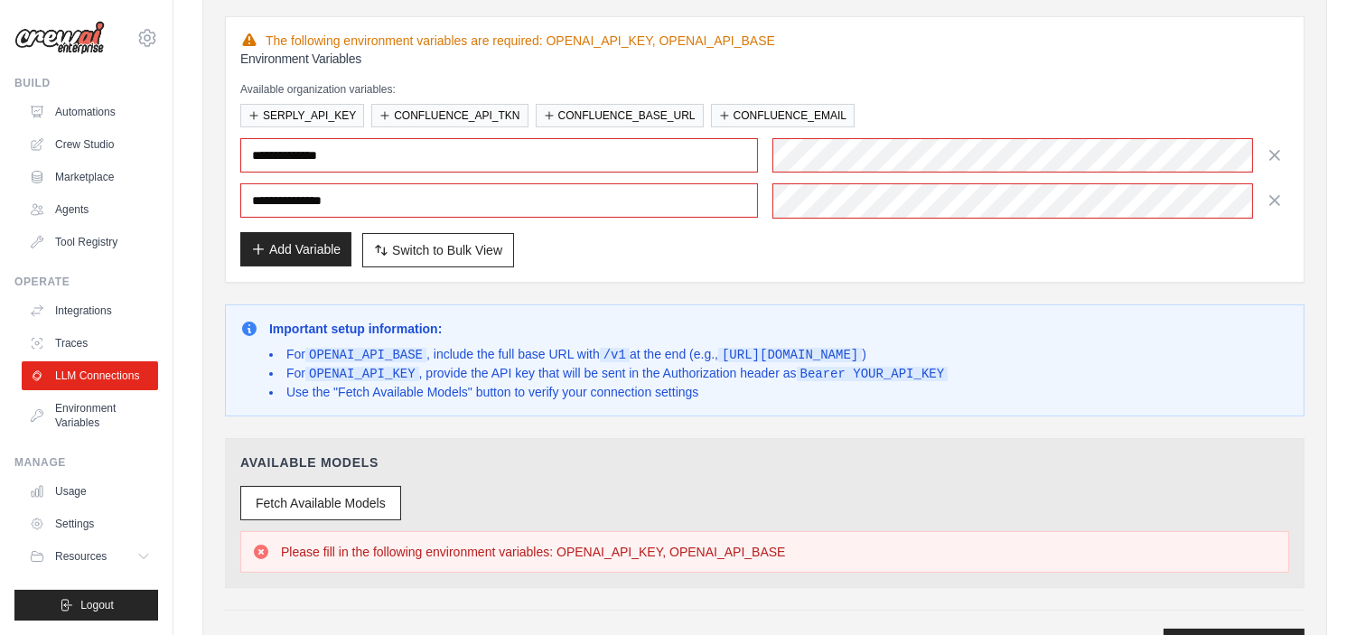
click at [272, 253] on button "Add Variable" at bounding box center [295, 249] width 111 height 34
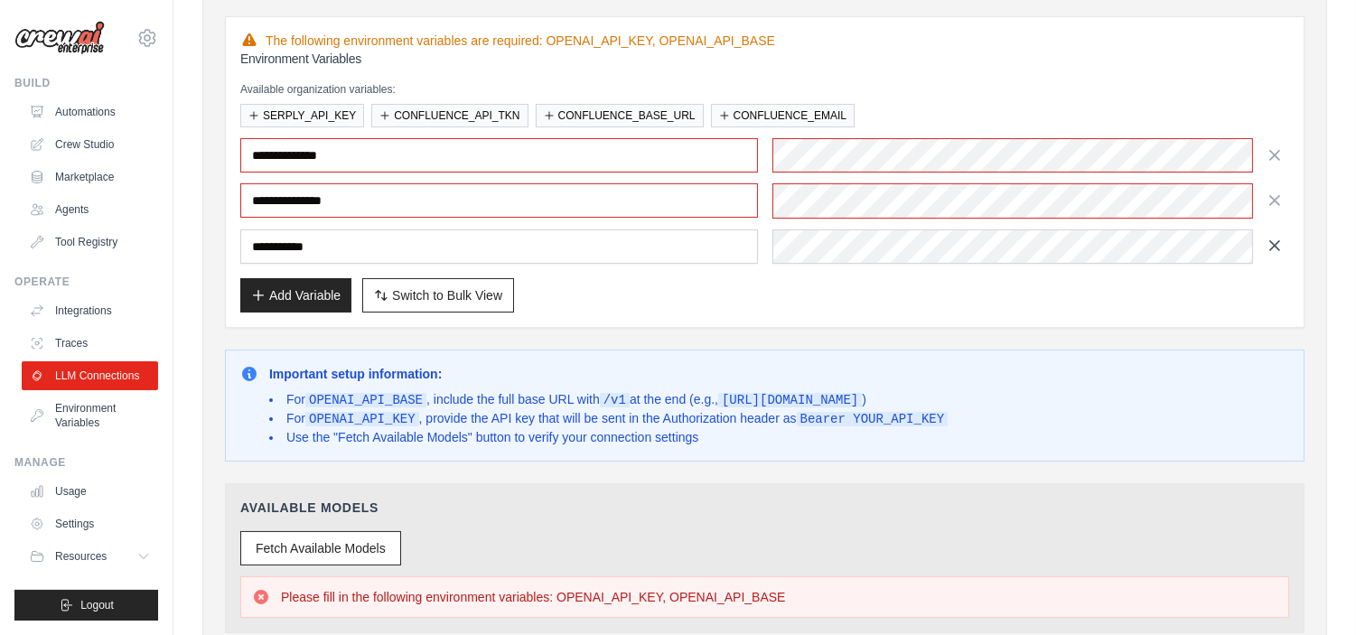
click at [1276, 248] on icon "button" at bounding box center [1275, 246] width 18 height 18
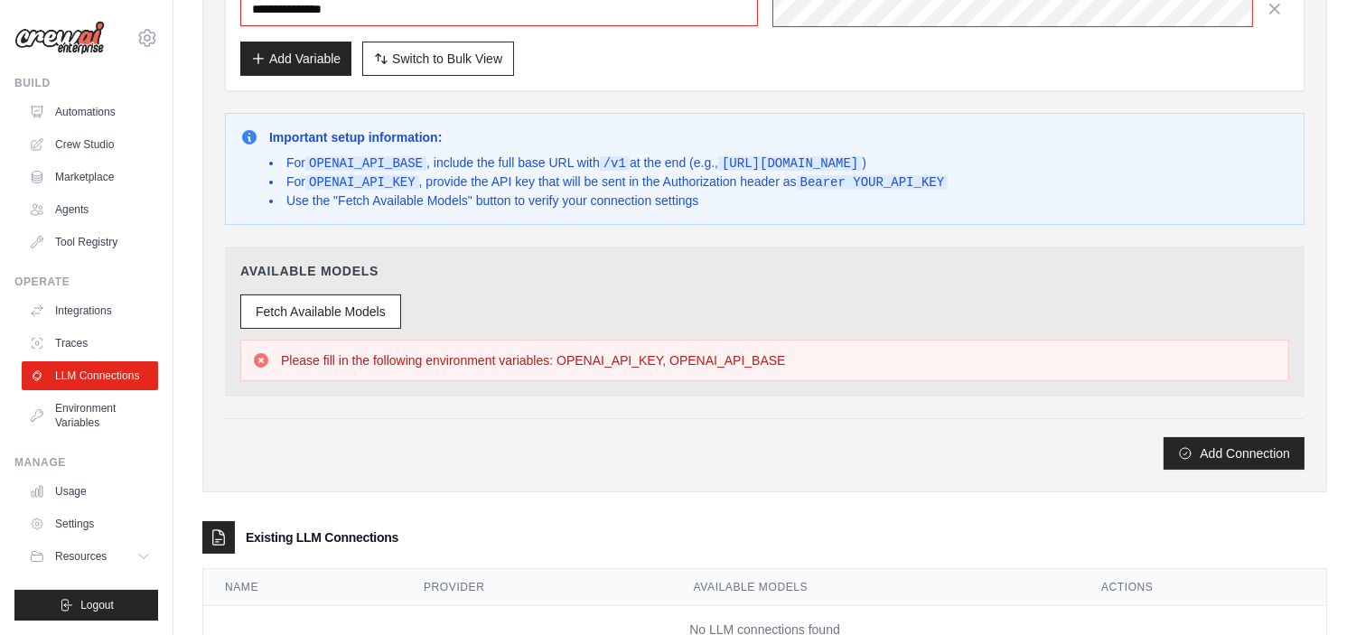
scroll to position [501, 0]
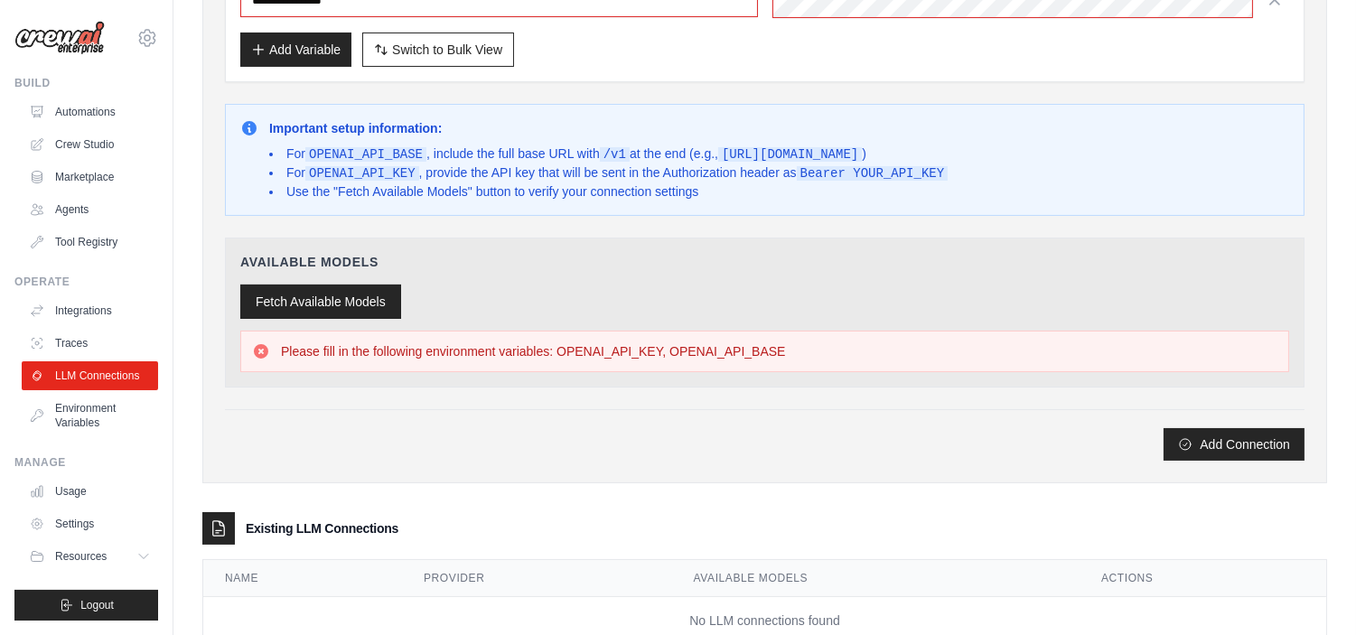
click at [277, 305] on button "Fetch Available Models" at bounding box center [320, 302] width 161 height 34
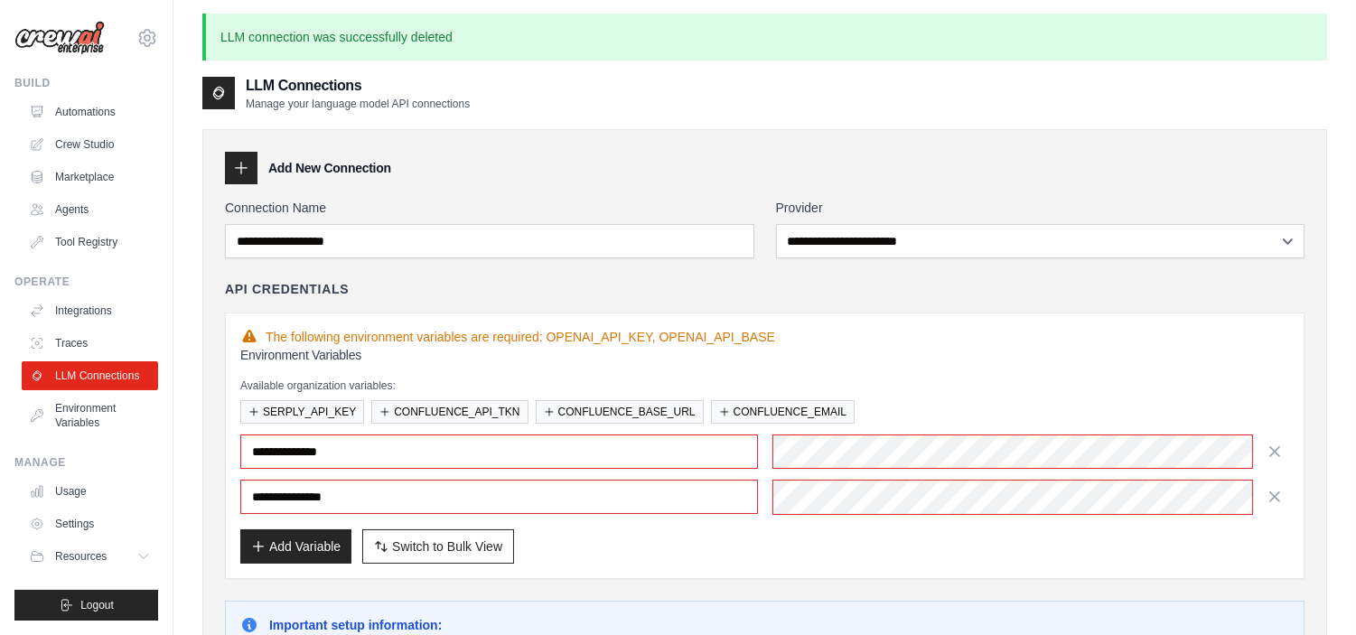
scroll to position [0, 0]
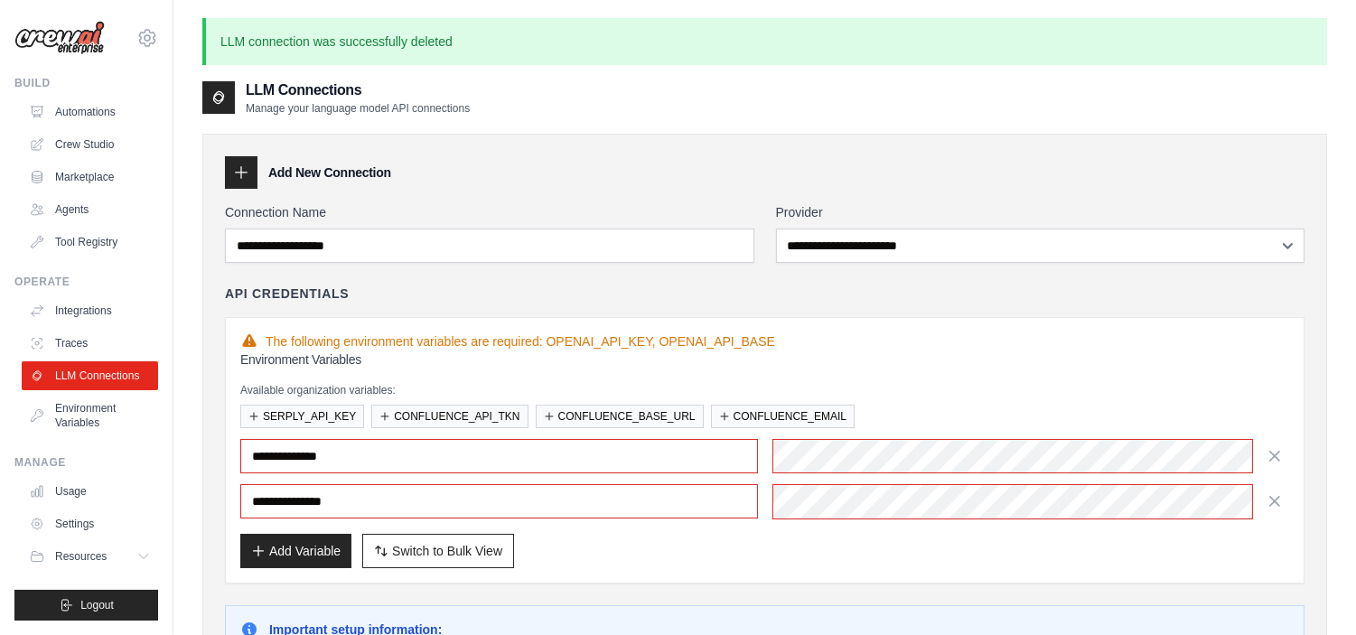
click at [942, 479] on div "**********" at bounding box center [764, 478] width 1049 height 79
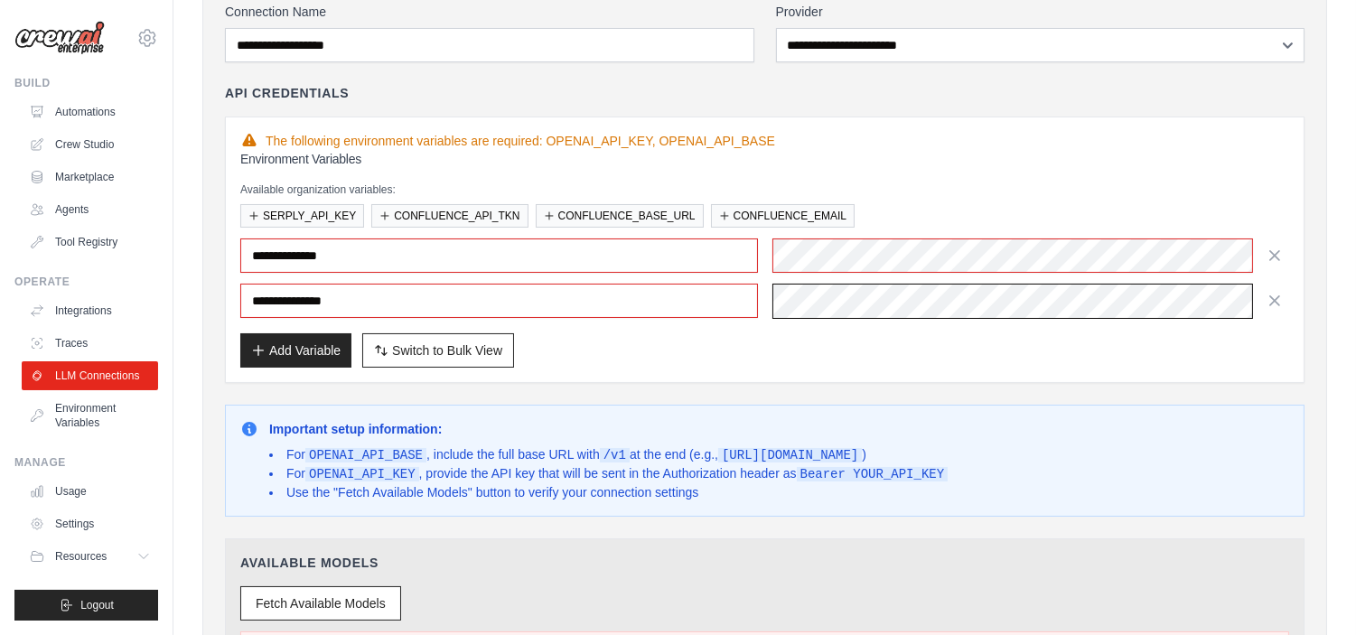
scroll to position [301, 0]
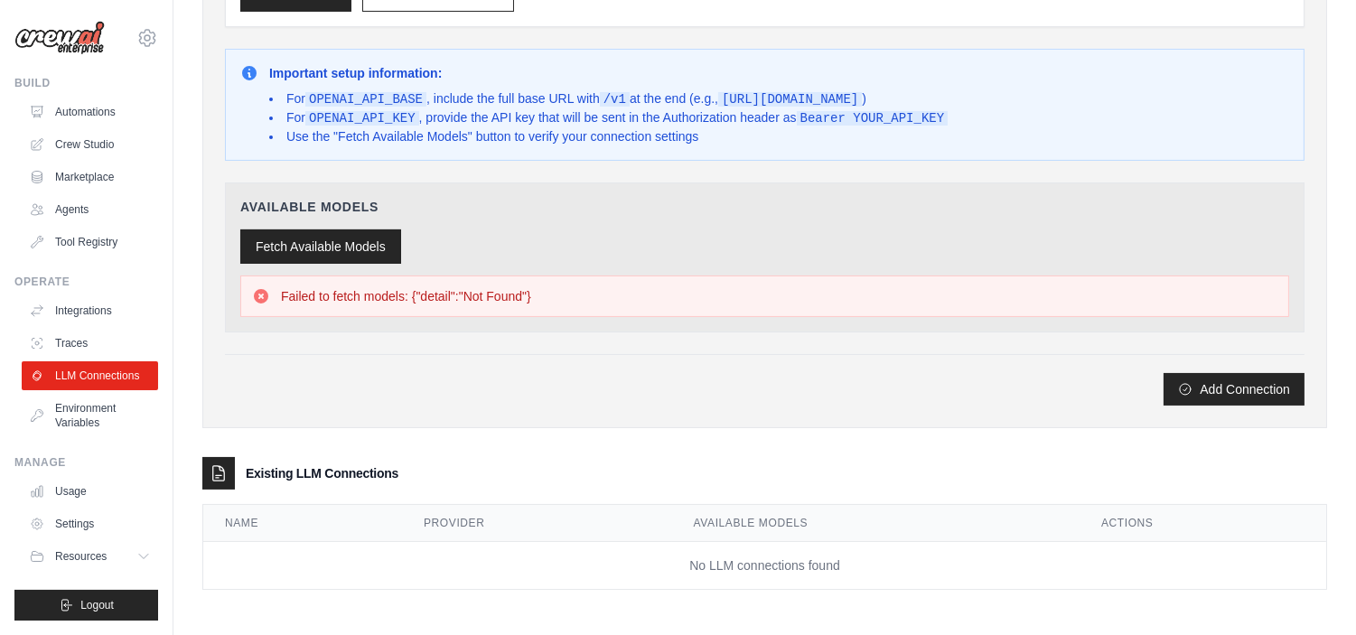
click at [300, 229] on button "Fetch Available Models" at bounding box center [320, 246] width 161 height 34
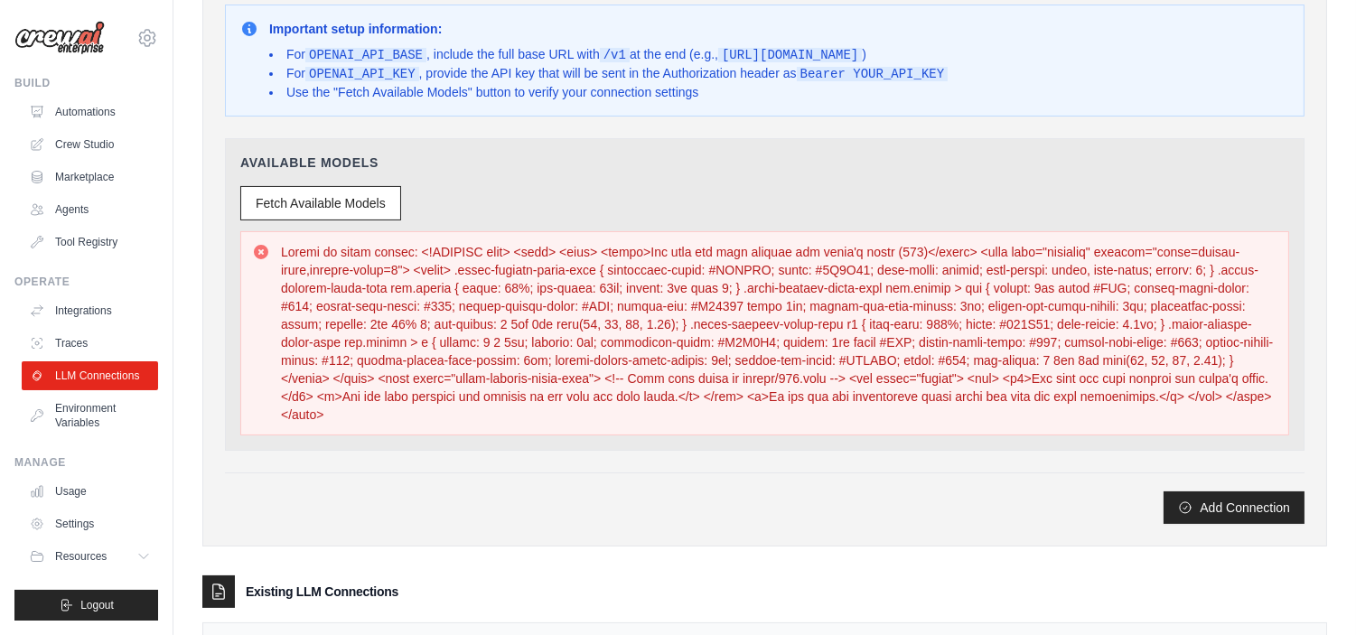
scroll to position [602, 0]
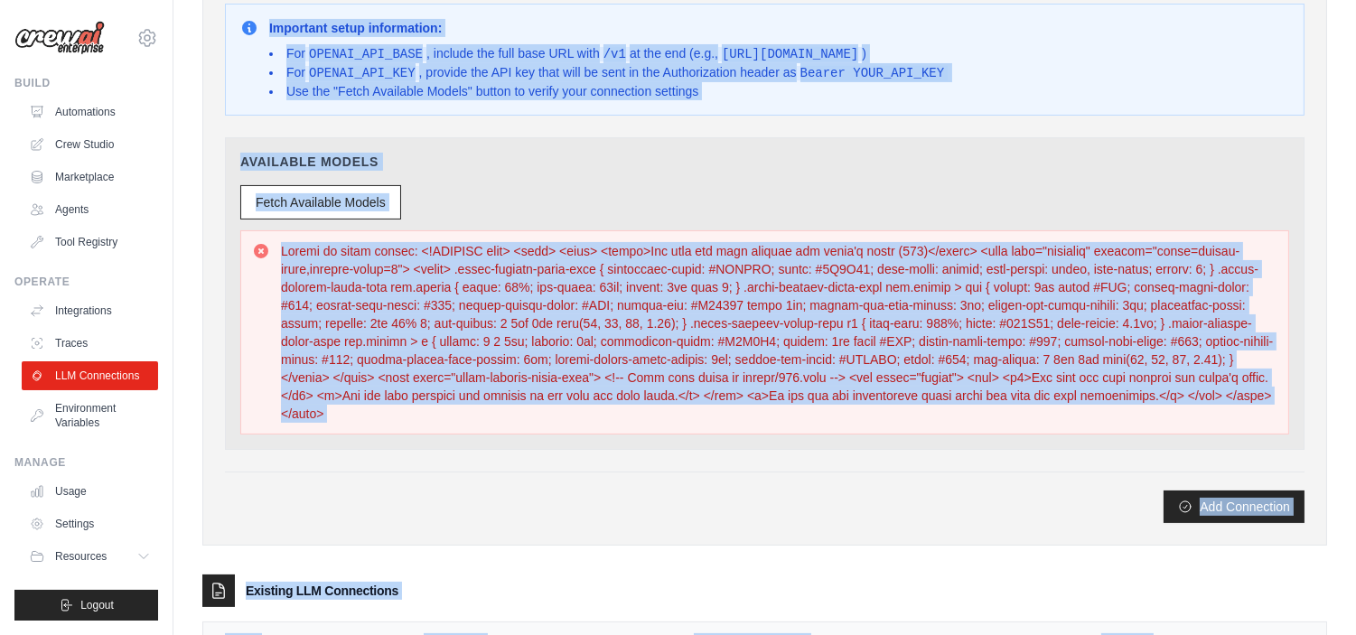
drag, startPoint x: 214, startPoint y: 78, endPoint x: 1238, endPoint y: 603, distance: 1150.2
click at [1238, 603] on div "**********" at bounding box center [764, 76] width 1182 height 1320
copy div "**********"
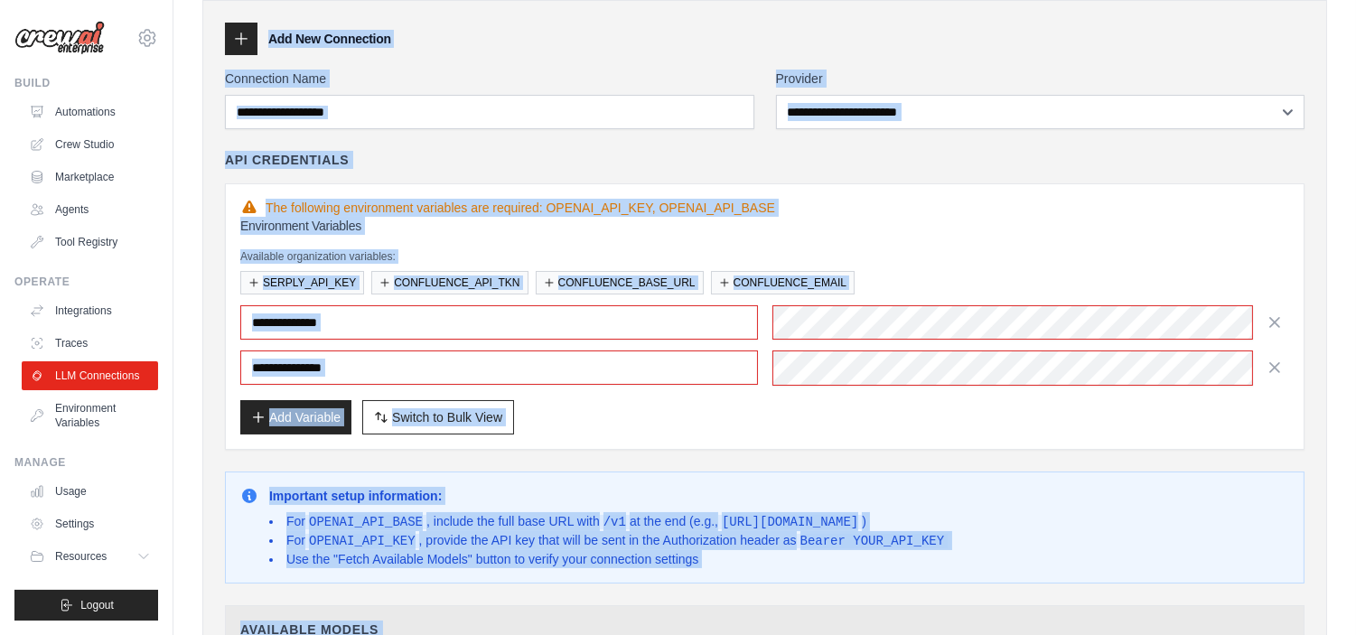
scroll to position [0, 0]
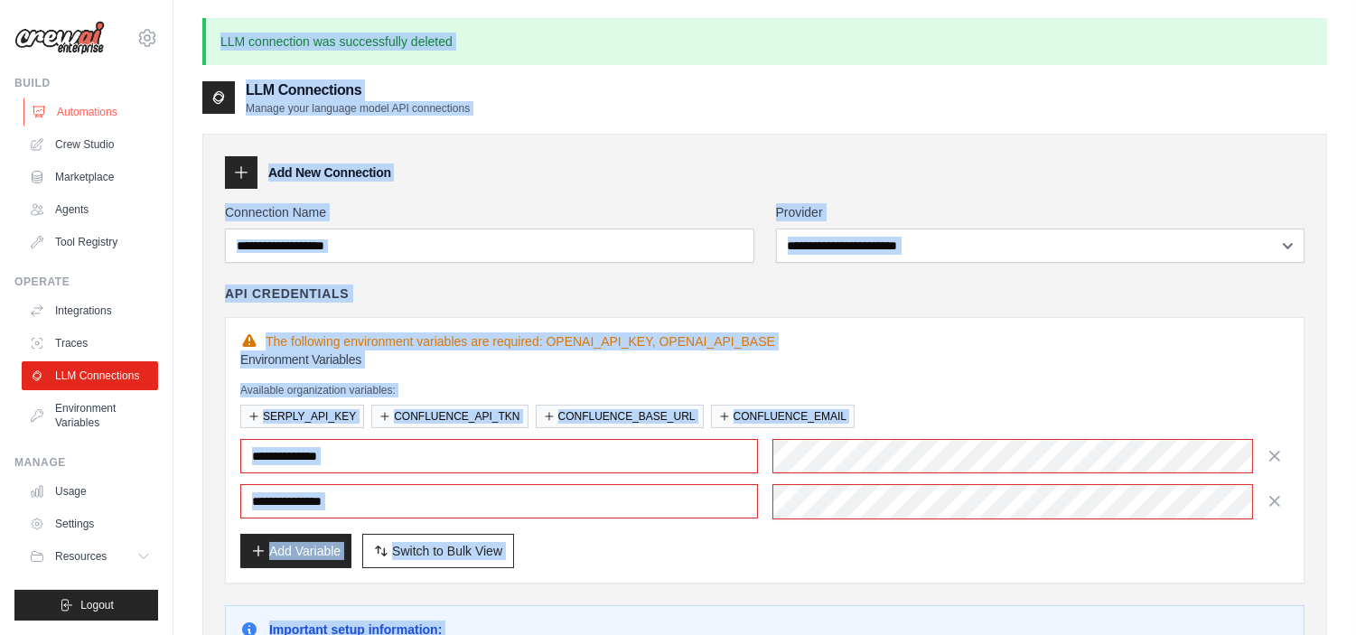
click at [87, 113] on link "Automations" at bounding box center [91, 112] width 136 height 29
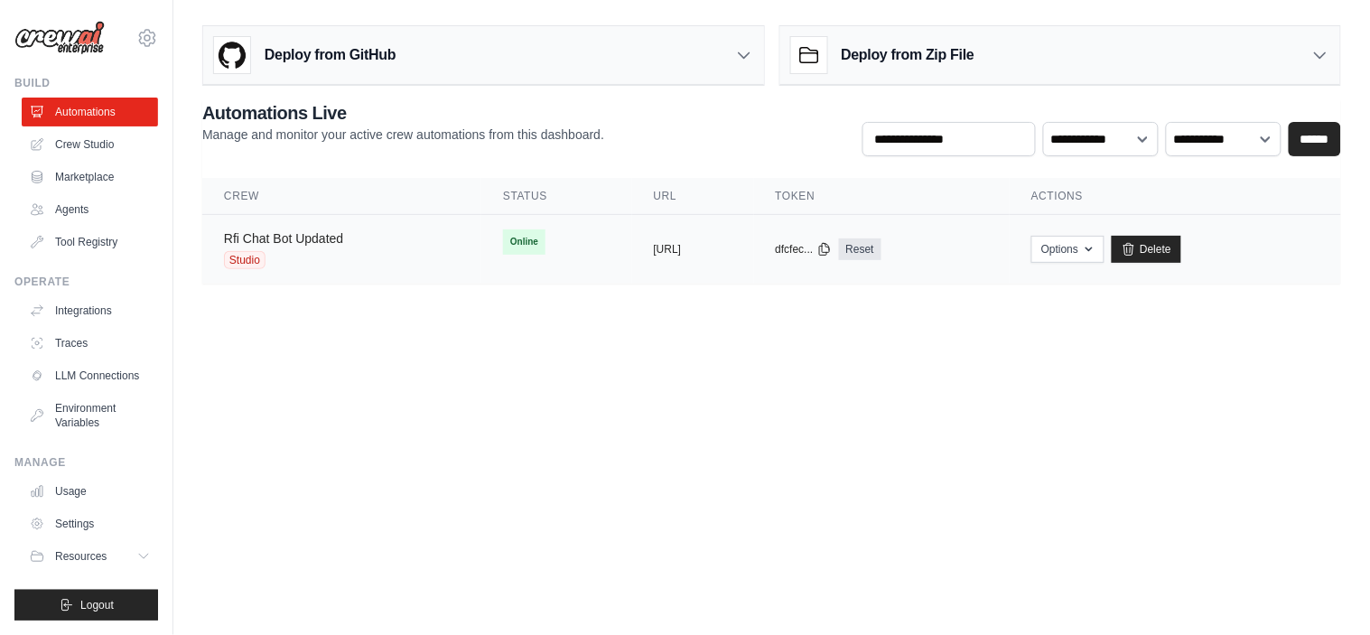
click at [301, 241] on link "Rfi Chat Bot Updated" at bounding box center [283, 238] width 119 height 14
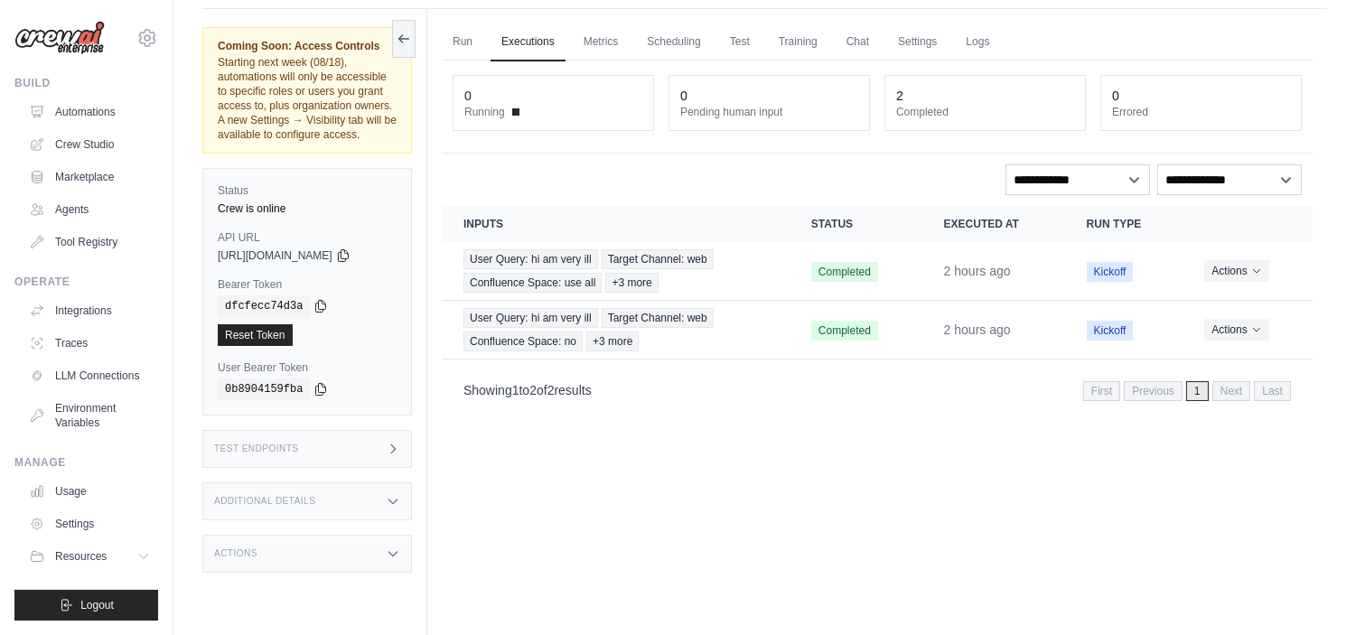
scroll to position [77, 0]
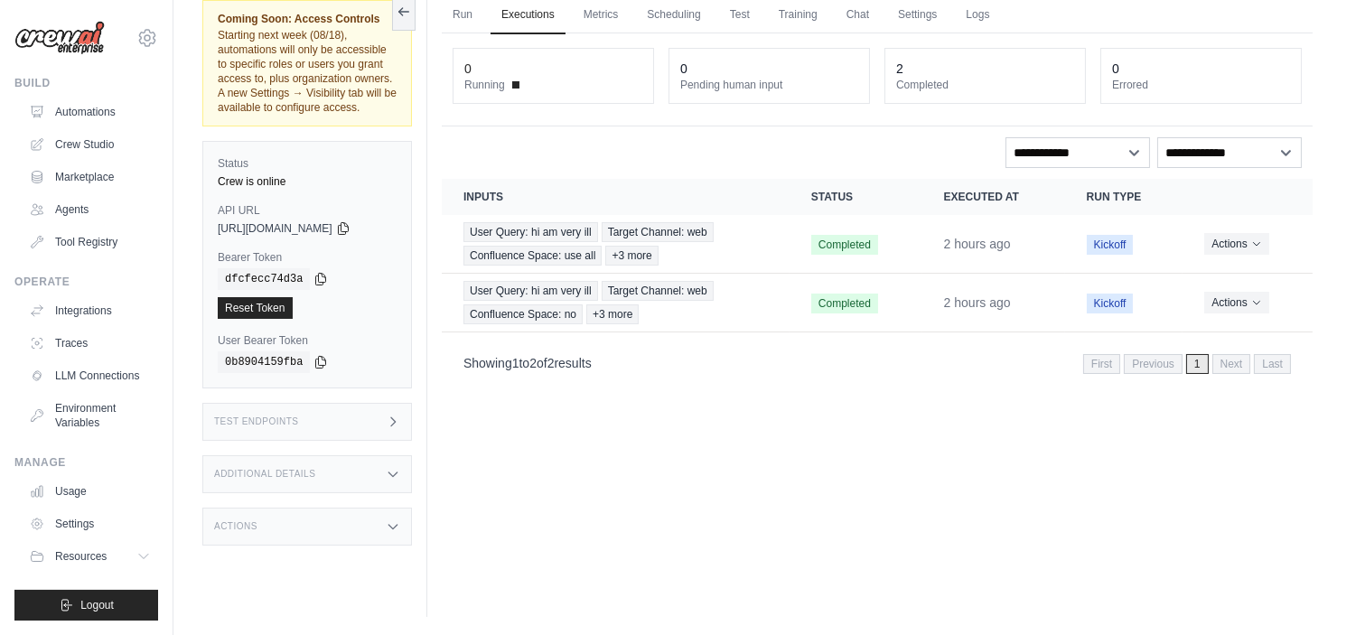
click at [356, 414] on div "Test Endpoints" at bounding box center [307, 422] width 210 height 38
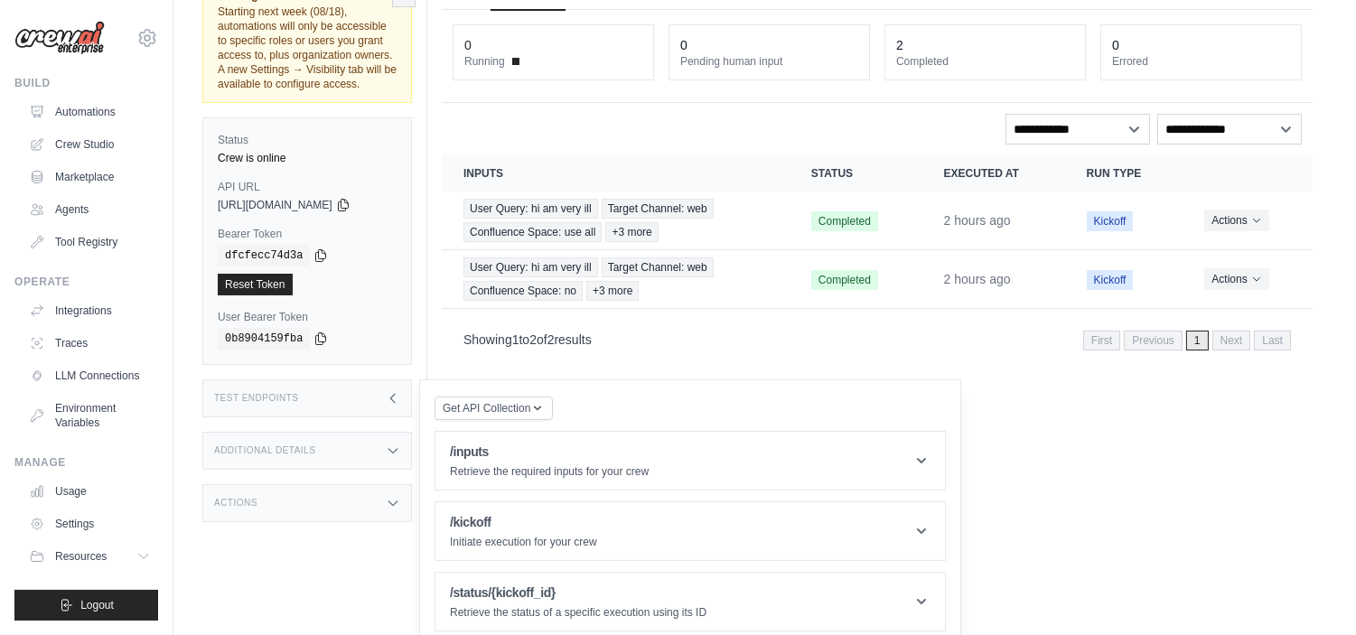
scroll to position [113, 0]
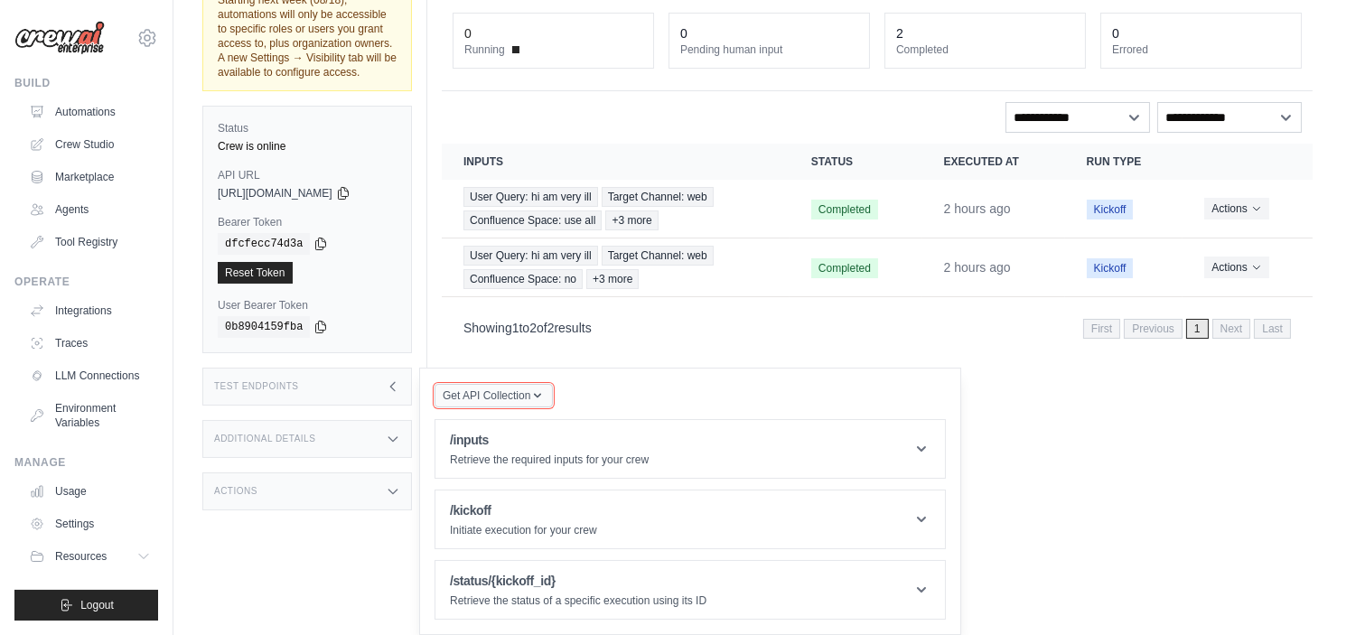
click at [498, 400] on span "Get API Collection" at bounding box center [487, 395] width 88 height 14
click at [494, 437] on div "Postman API Collection" at bounding box center [535, 444] width 173 height 29
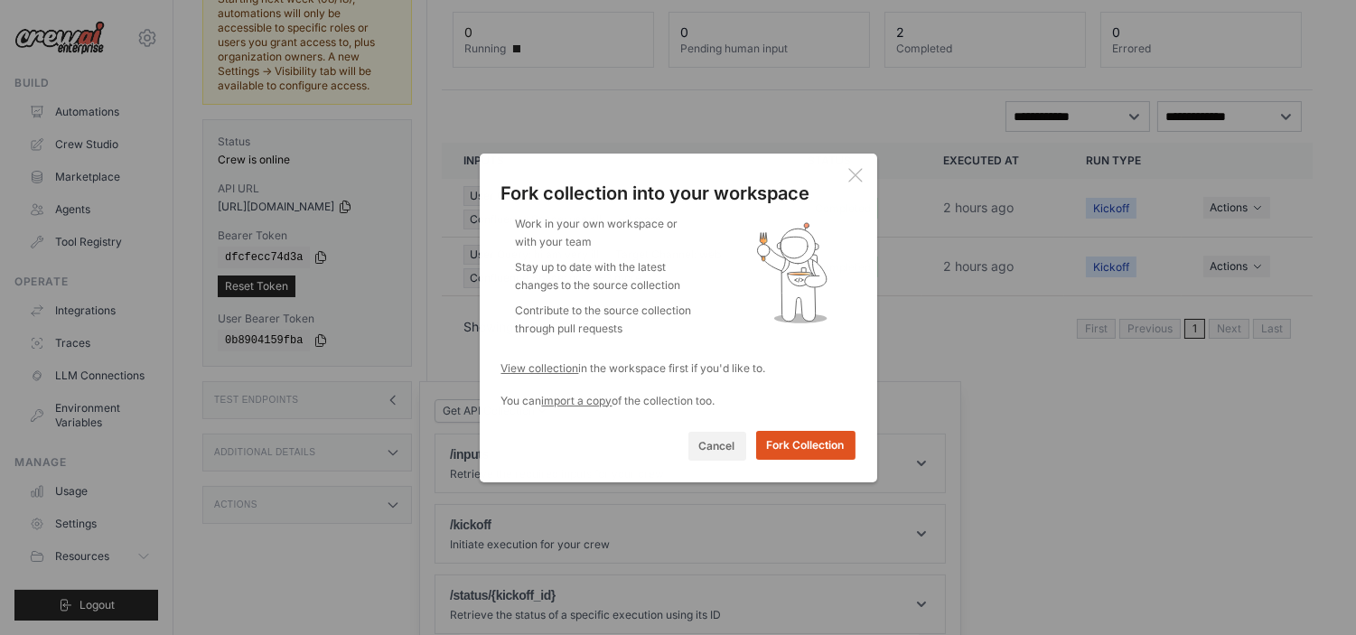
click at [780, 444] on button "Fork Collection" at bounding box center [805, 445] width 99 height 29
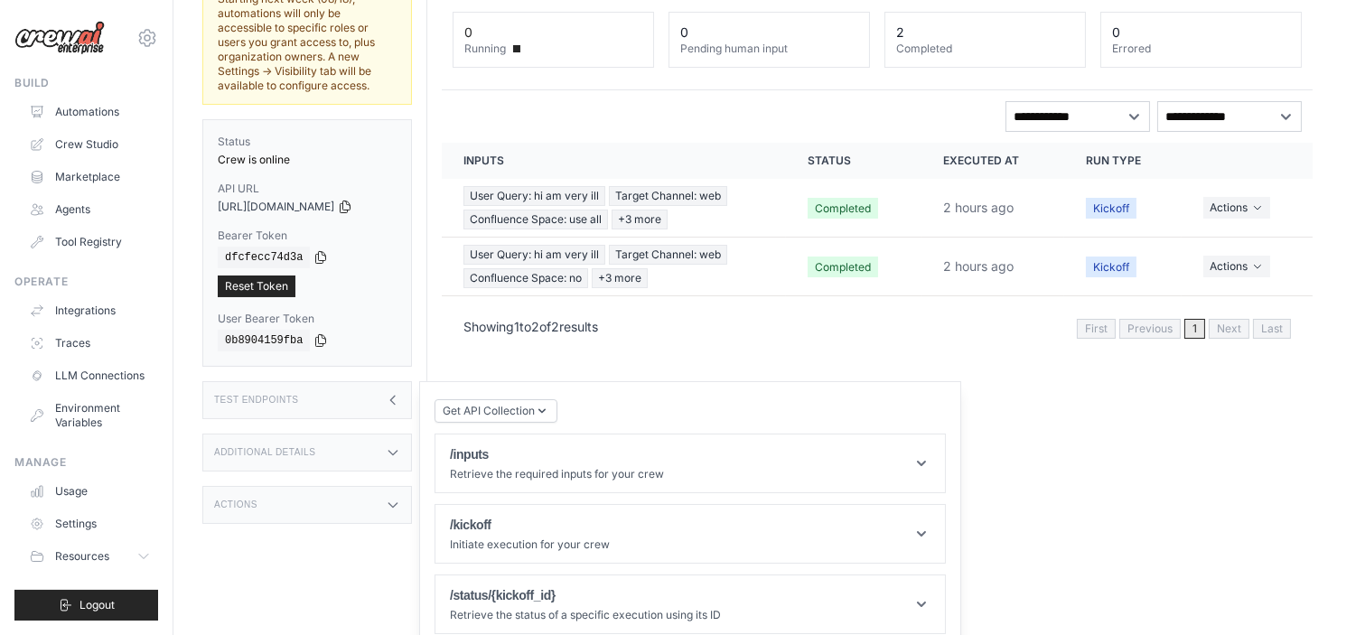
click at [403, 444] on div "Additional Details" at bounding box center [307, 453] width 210 height 38
click at [373, 597] on div "Actions" at bounding box center [307, 612] width 210 height 38
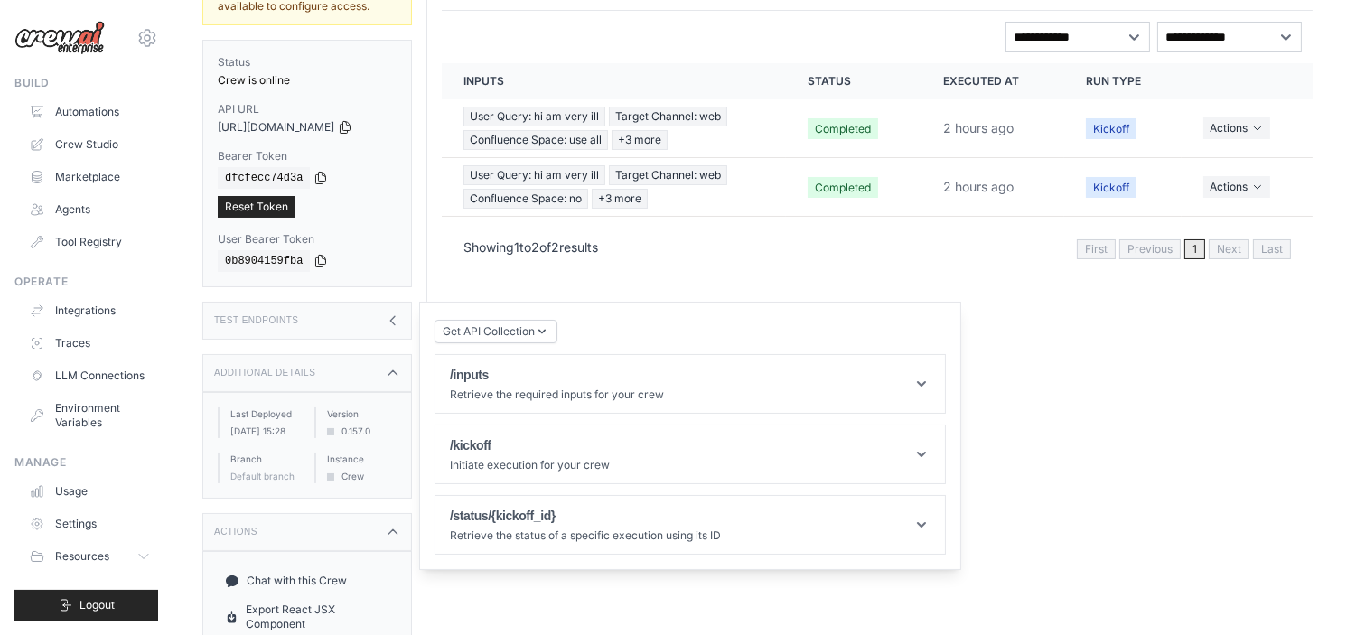
scroll to position [298, 0]
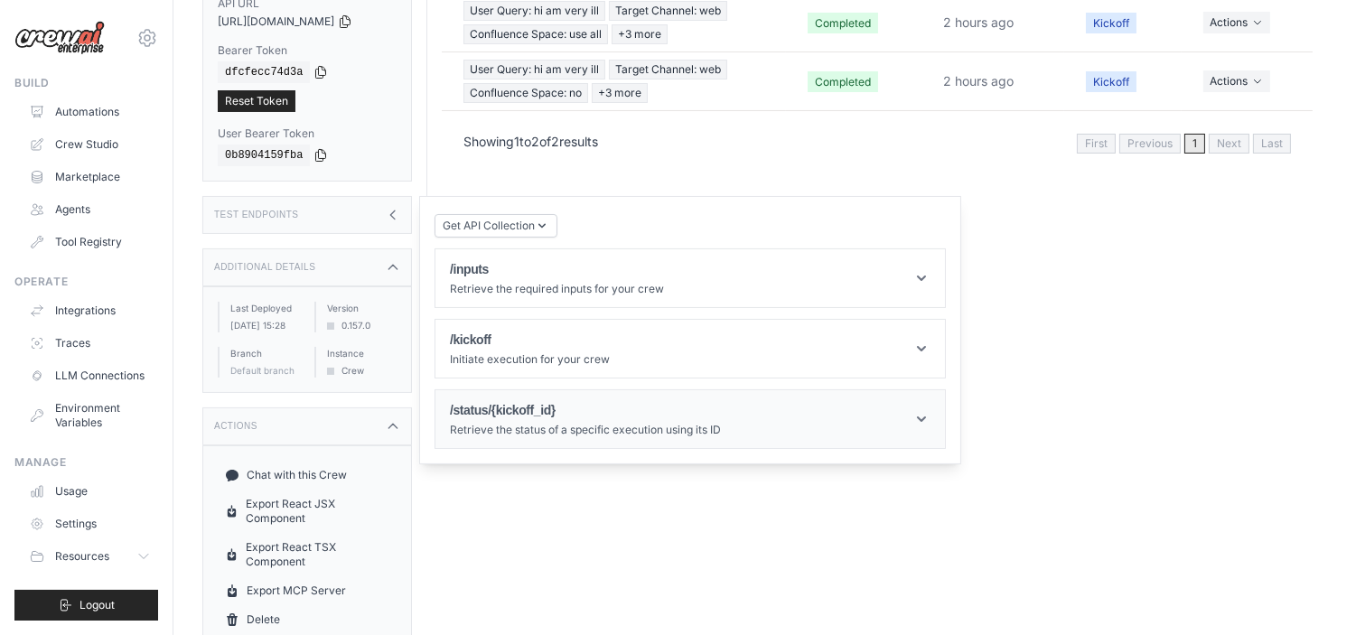
click at [914, 410] on icon at bounding box center [921, 419] width 18 height 18
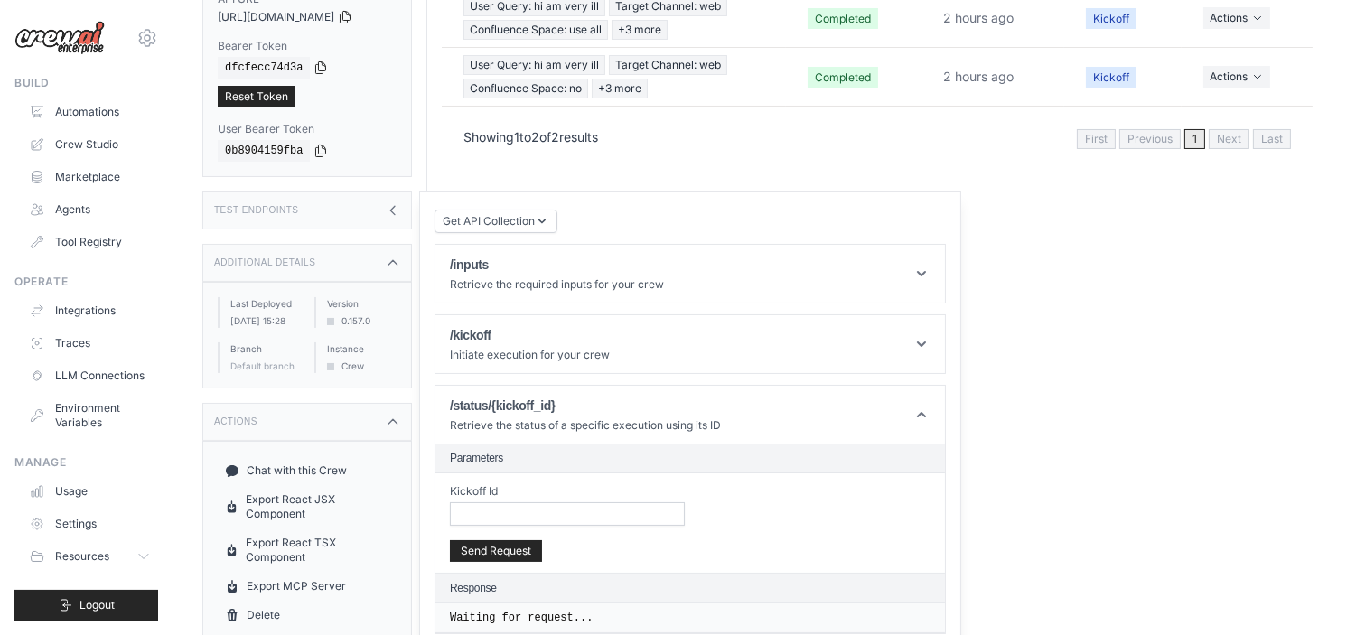
scroll to position [304, 0]
click at [843, 344] on header "/kickoff Initiate execution for your crew" at bounding box center [689, 343] width 509 height 58
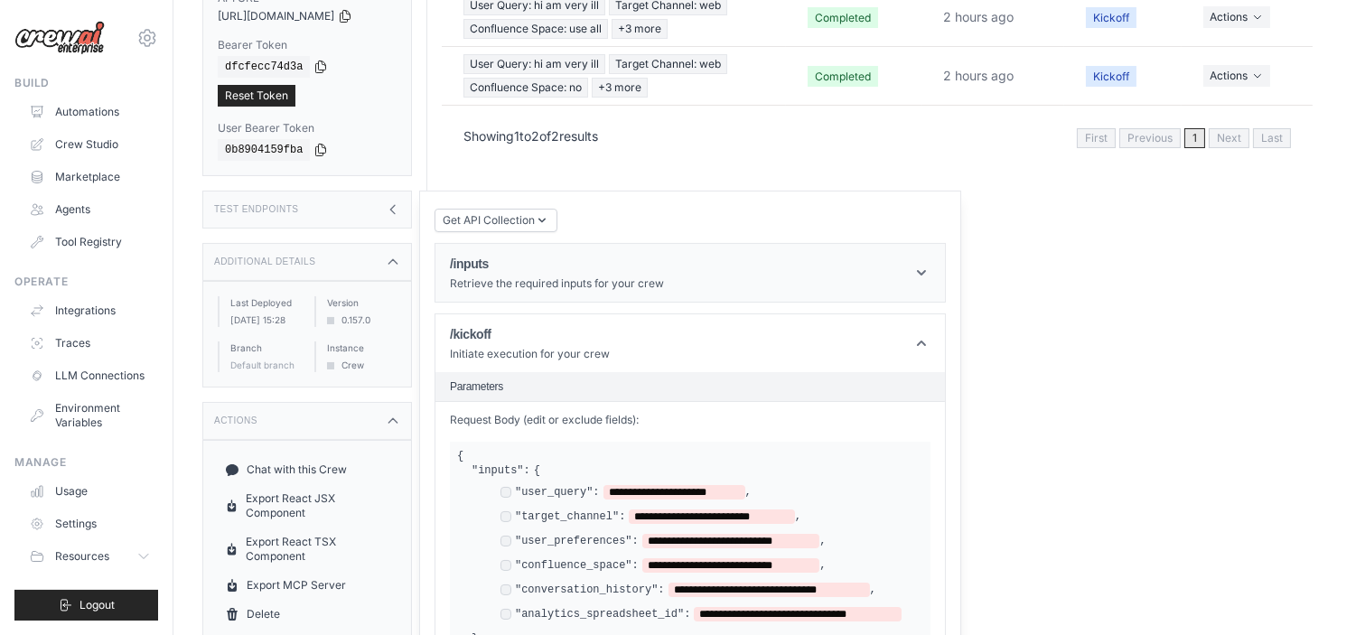
click at [481, 256] on h1 "/inputs" at bounding box center [557, 264] width 214 height 18
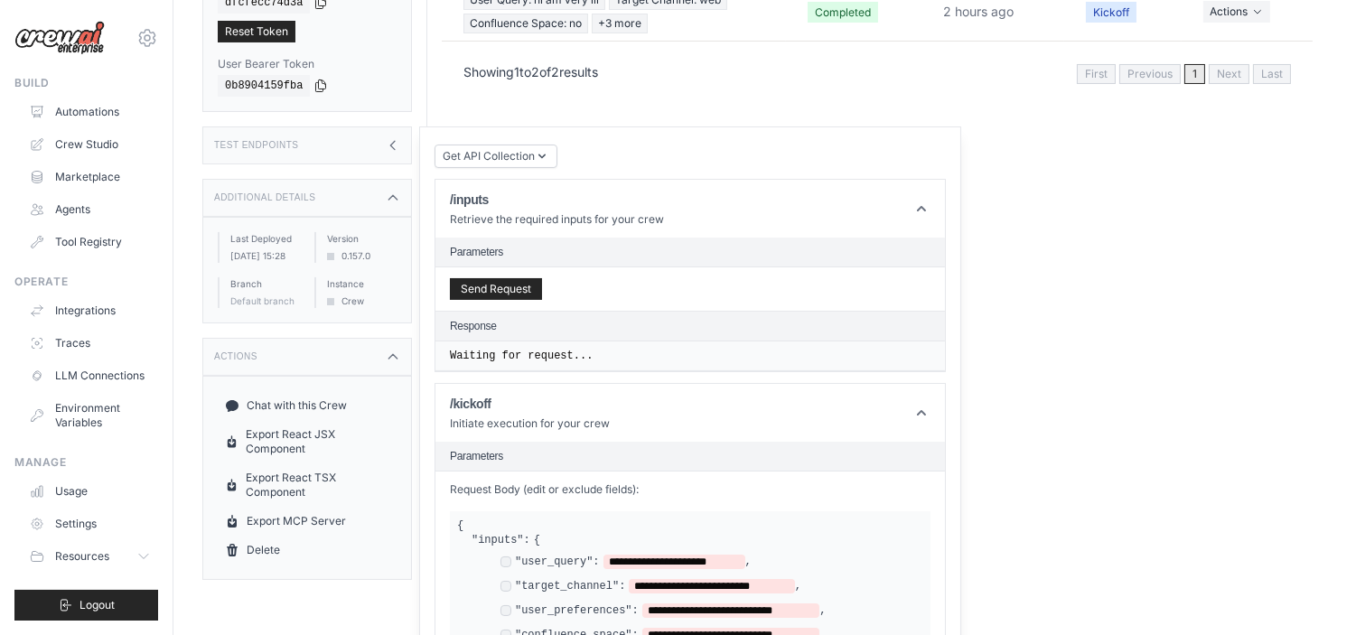
scroll to position [404, 0]
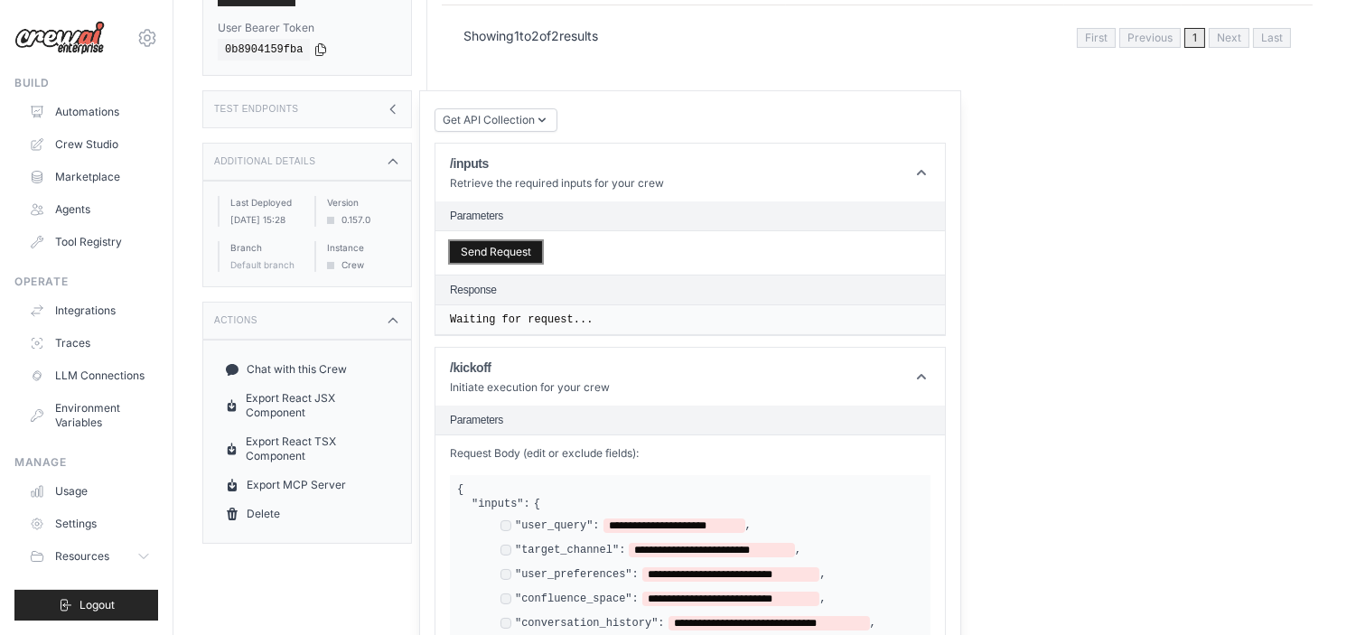
click at [502, 241] on button "Send Request" at bounding box center [496, 252] width 92 height 22
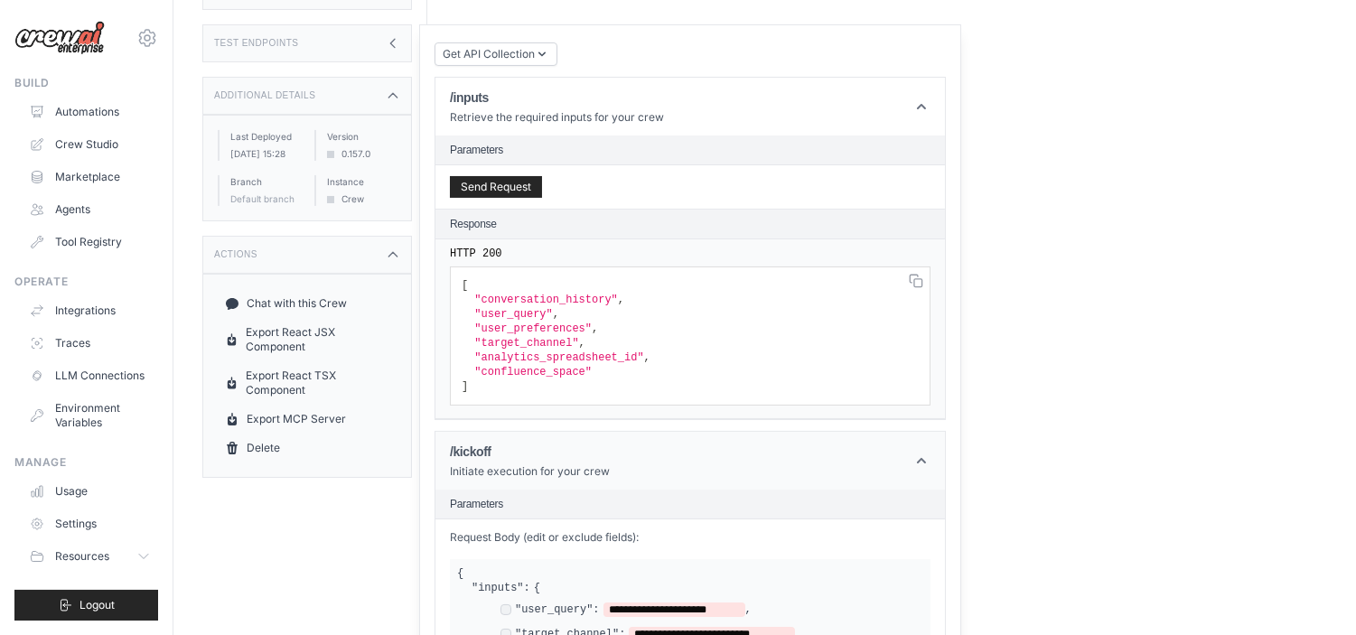
scroll to position [504, 0]
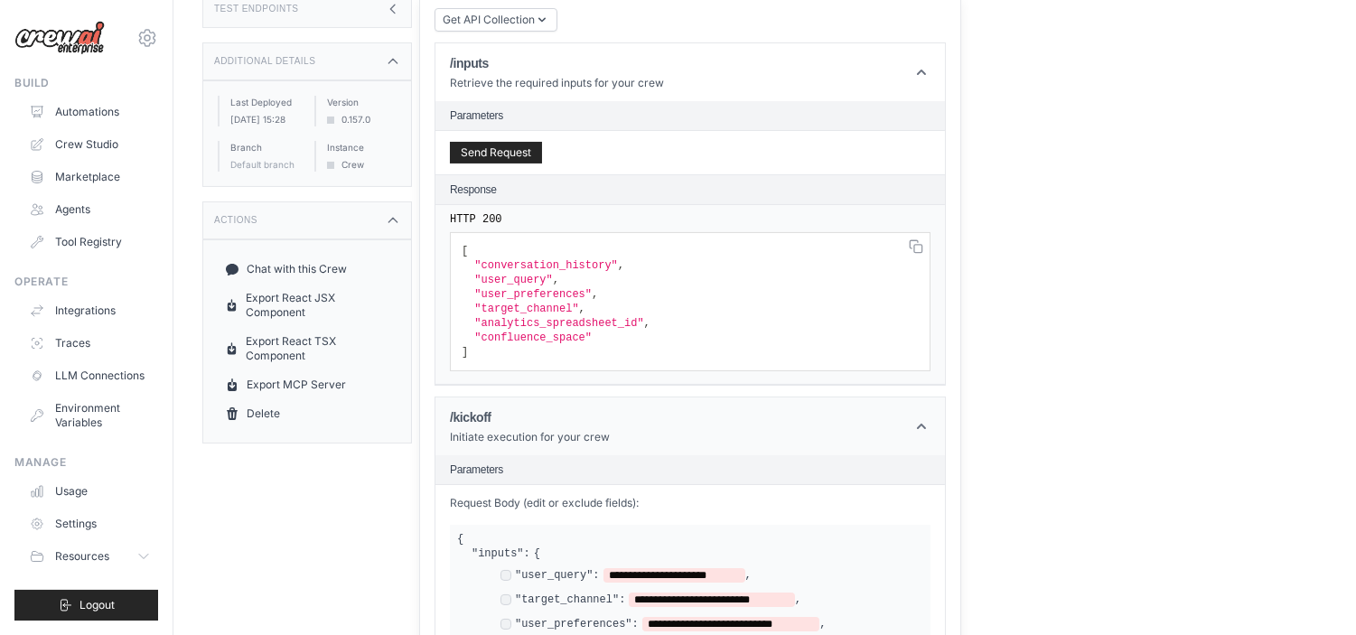
click at [481, 414] on div "/kickoff Initiate execution for your crew" at bounding box center [530, 426] width 160 height 36
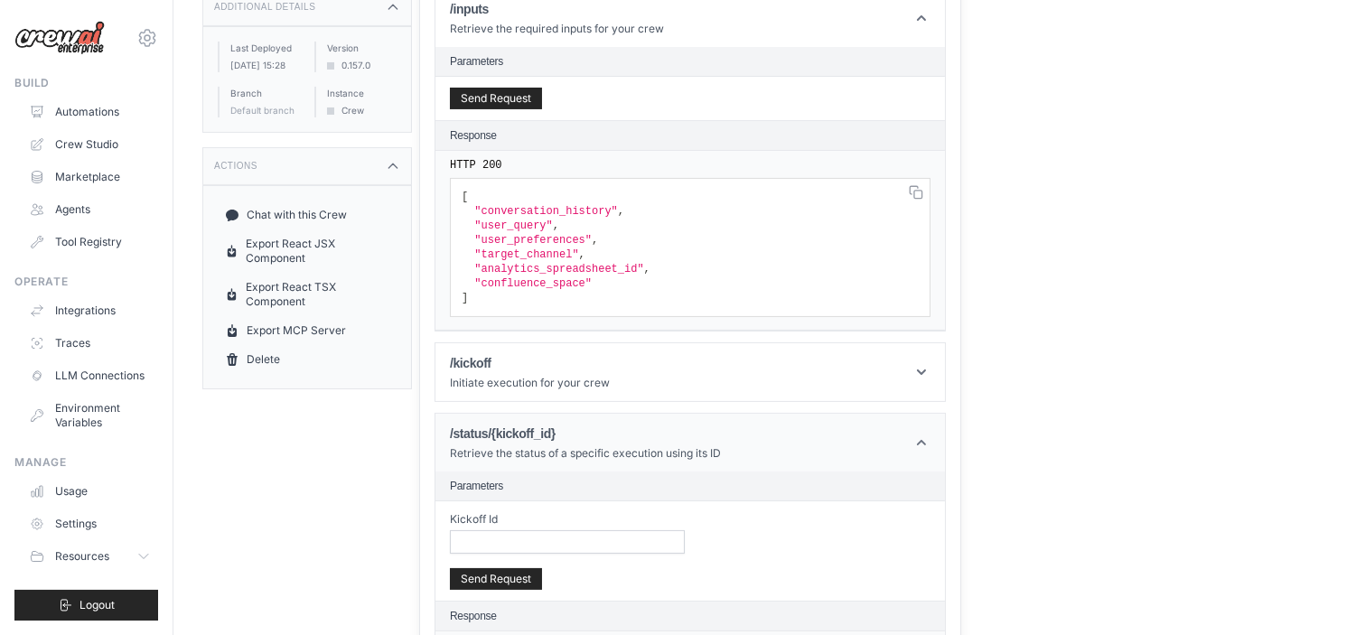
scroll to position [588, 0]
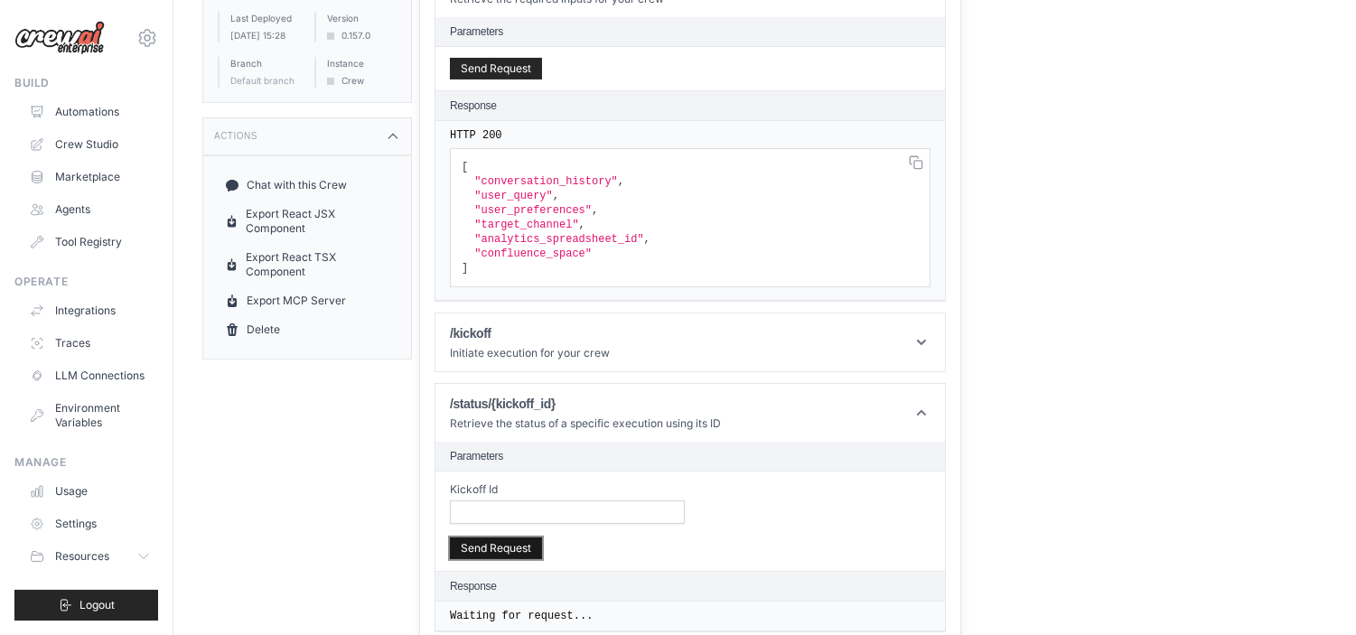
click at [506, 537] on button "Send Request" at bounding box center [496, 548] width 92 height 22
click at [479, 500] on input "Kickoff Id" at bounding box center [567, 511] width 235 height 23
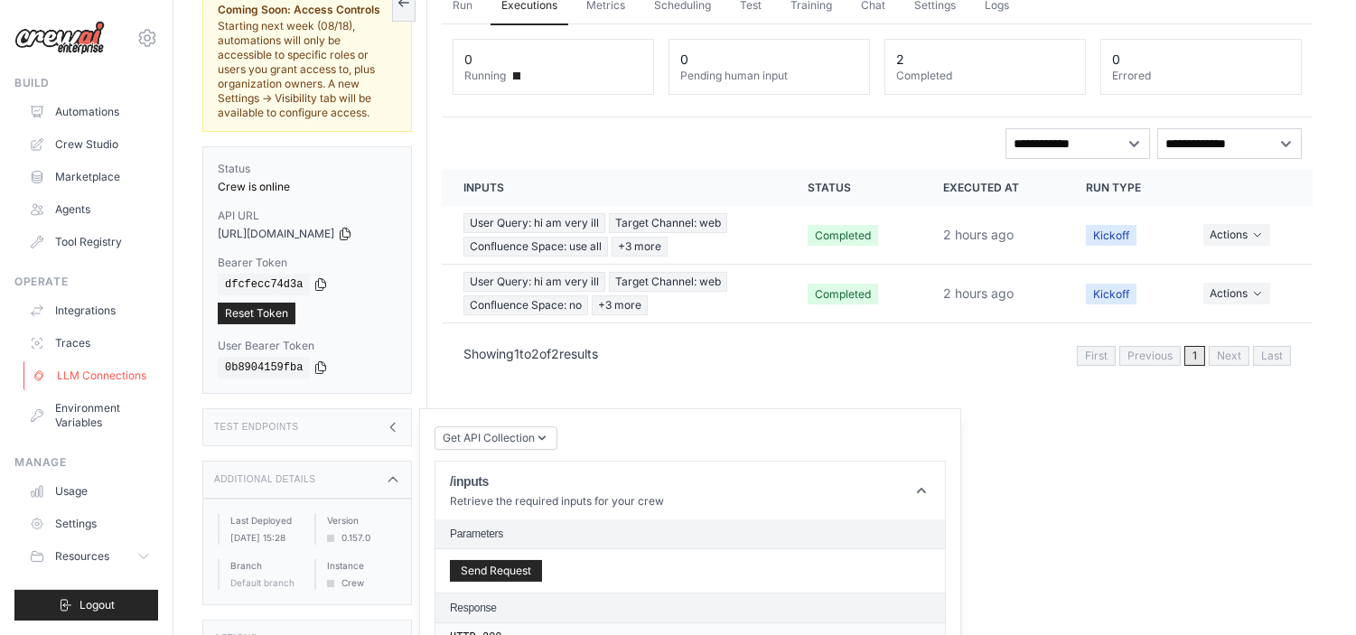
scroll to position [0, 0]
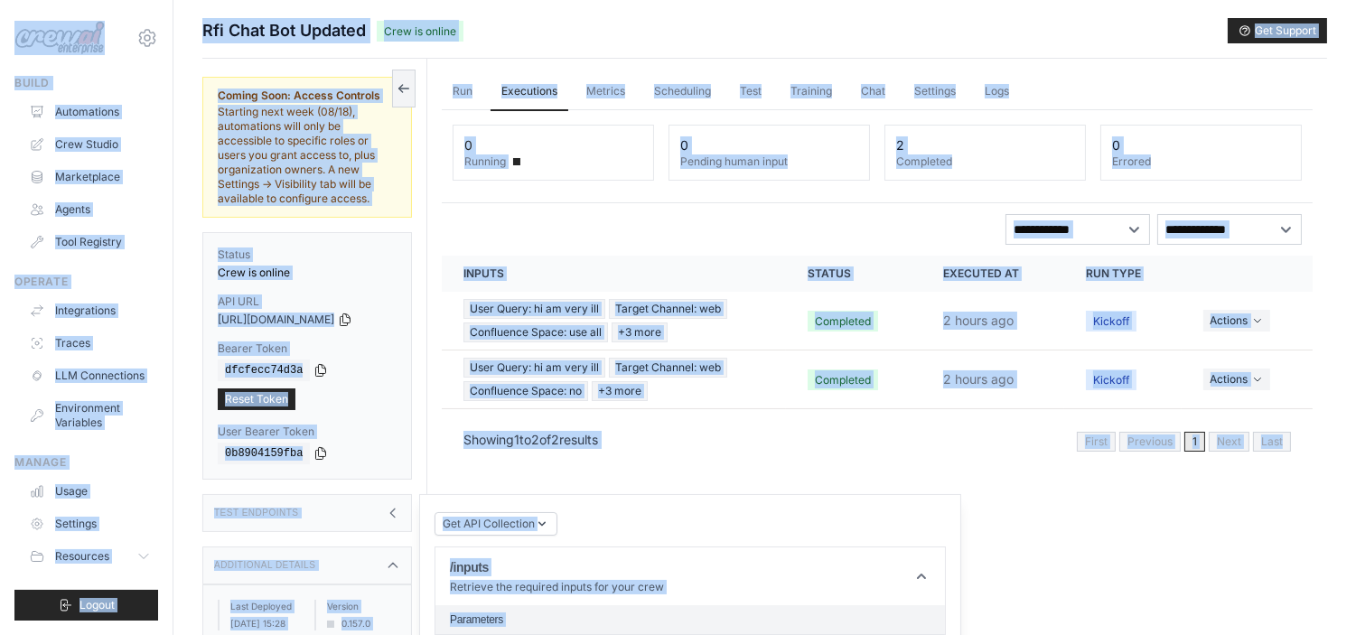
drag, startPoint x: 89, startPoint y: 105, endPoint x: 1307, endPoint y: 603, distance: 1316.4
click at [1307, 603] on div "hadiamin56@gmail.com Settings Build Automations Crew Studio" at bounding box center [678, 356] width 1356 height 712
copy div "hadiamin56@gmail.com Settings Build Automations Crew Studio Marketplace Agents …"
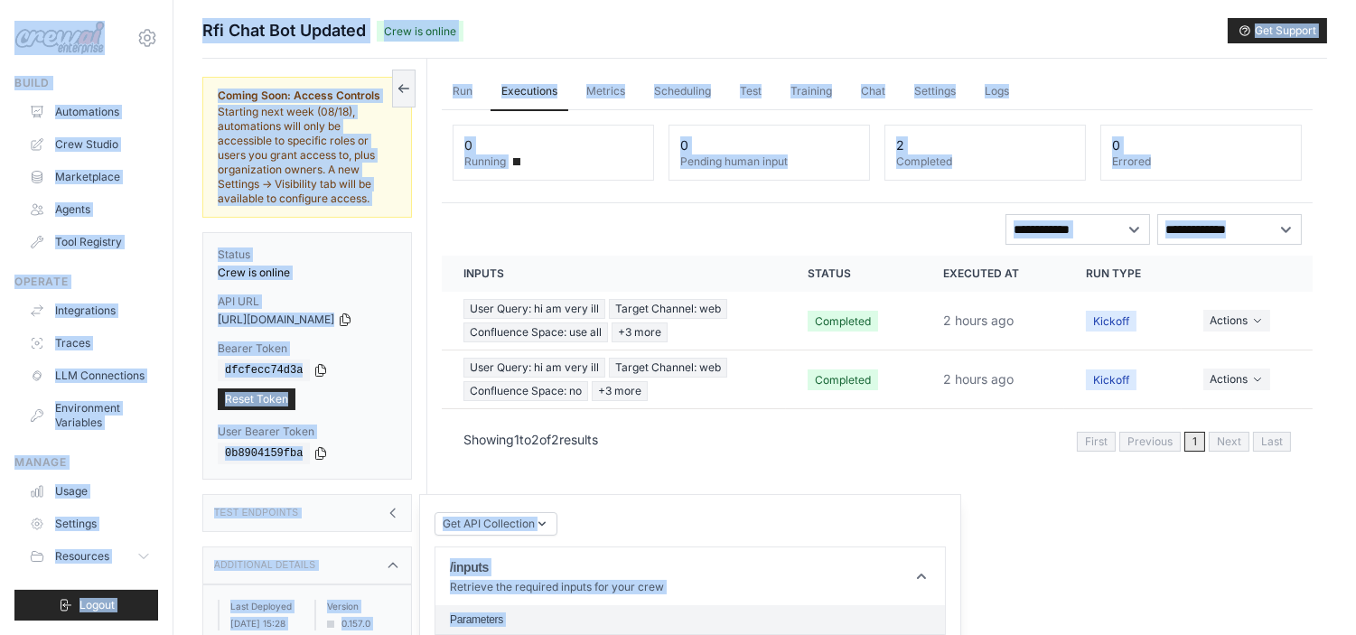
click at [535, 37] on div "Rfi Chat Bot Updated Crew is online Get Support" at bounding box center [764, 30] width 1125 height 25
click at [685, 248] on div "**********" at bounding box center [877, 286] width 871 height 352
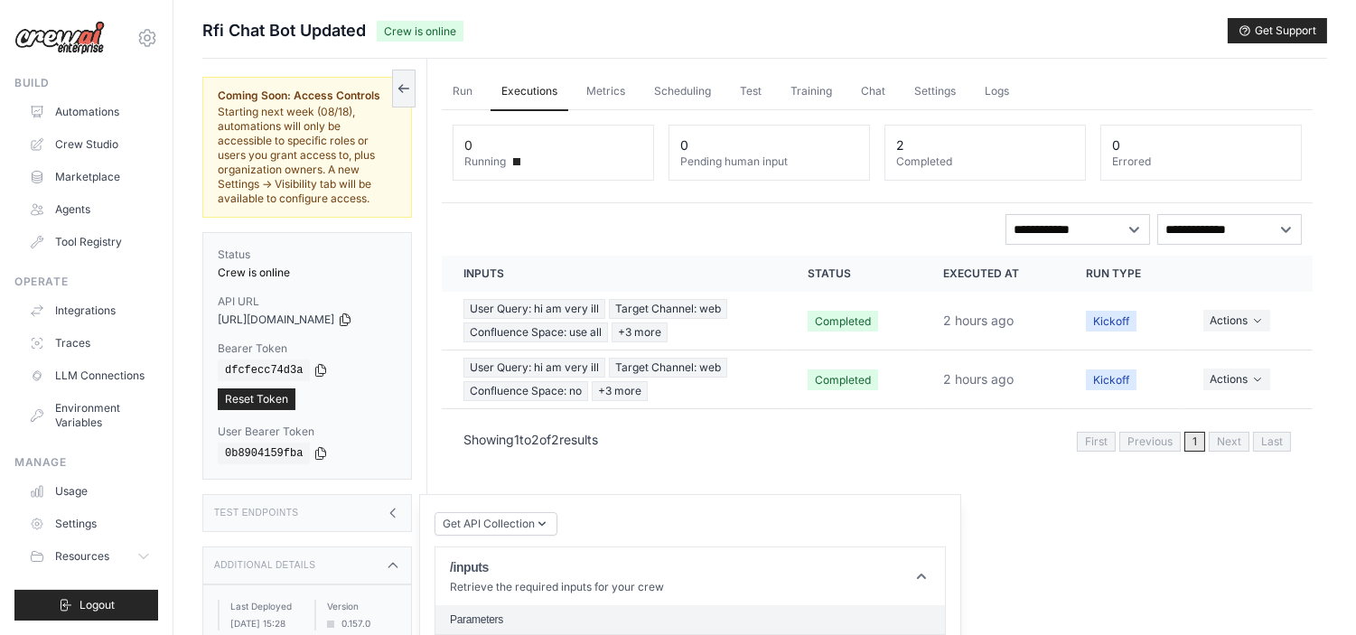
click at [515, 88] on link "Executions" at bounding box center [530, 92] width 78 height 38
click at [1248, 319] on button "Actions" at bounding box center [1236, 320] width 67 height 22
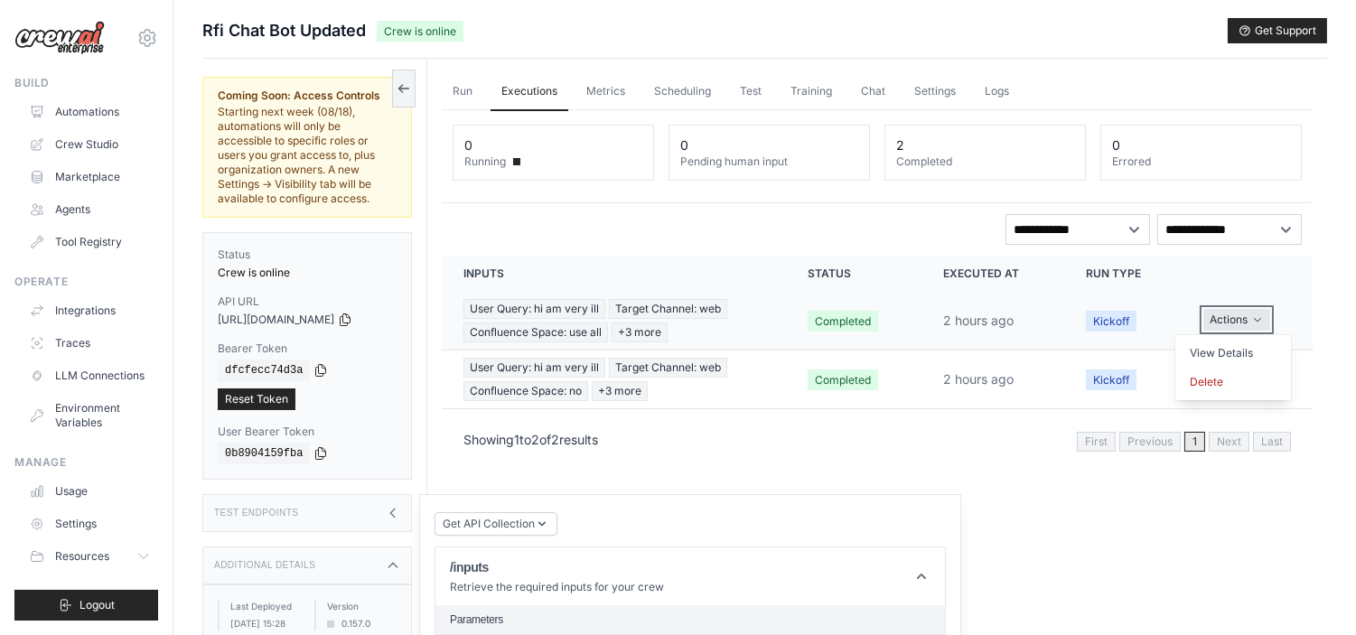
click at [1248, 319] on button "Actions" at bounding box center [1236, 320] width 67 height 22
click at [566, 322] on span "Confluence Space: use all" at bounding box center [535, 332] width 145 height 20
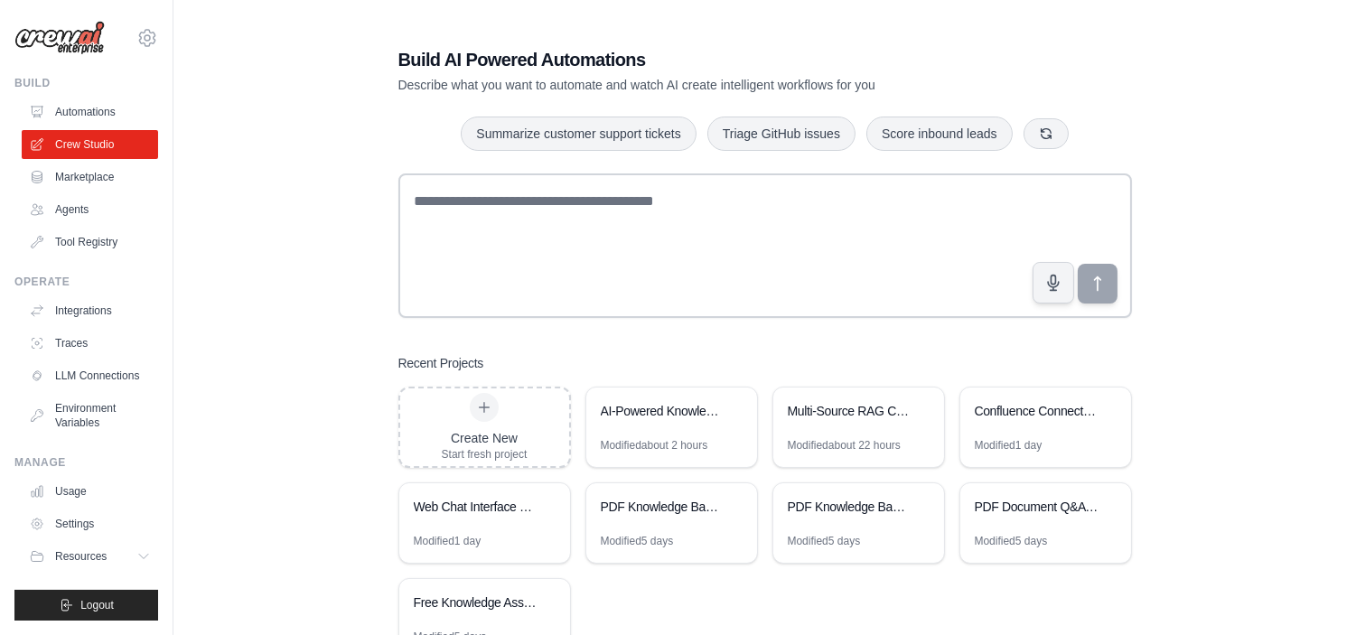
click at [78, 93] on div "Build Automations Crew Studio Marketplace Agents" at bounding box center [86, 166] width 144 height 181
click at [77, 111] on link "Automations" at bounding box center [91, 112] width 136 height 29
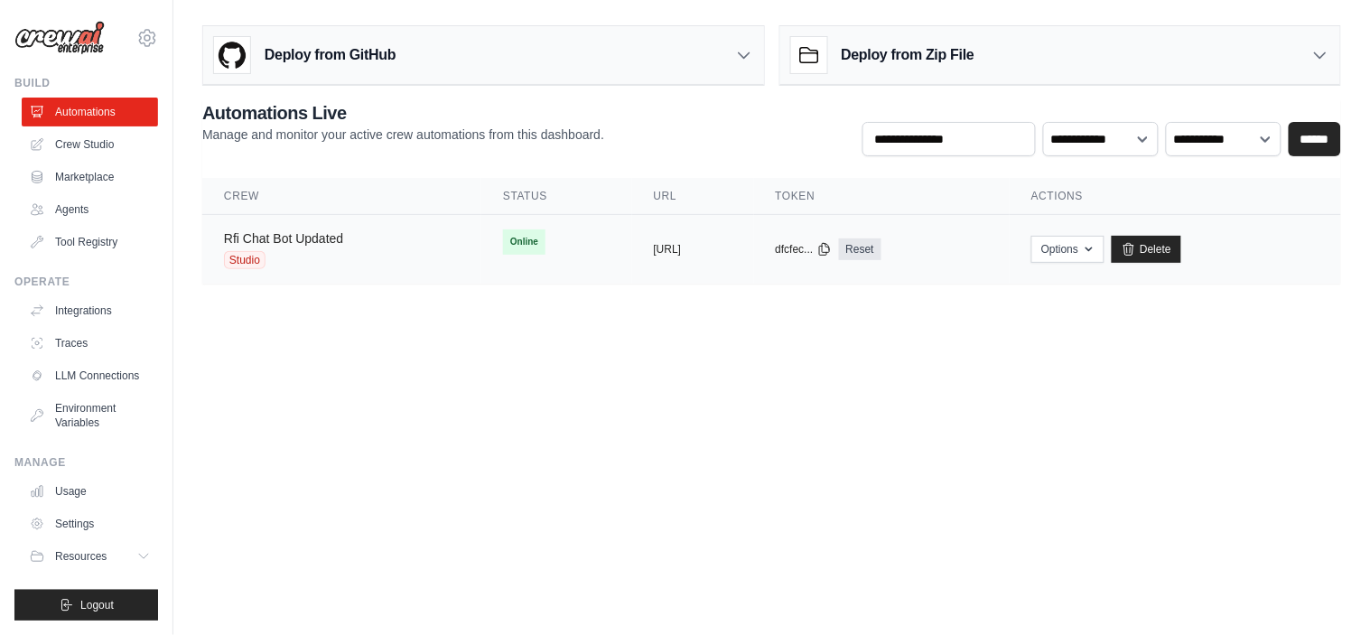
drag, startPoint x: 621, startPoint y: 248, endPoint x: 263, endPoint y: 241, distance: 357.8
click at [263, 241] on link "Rfi Chat Bot Updated" at bounding box center [283, 238] width 119 height 14
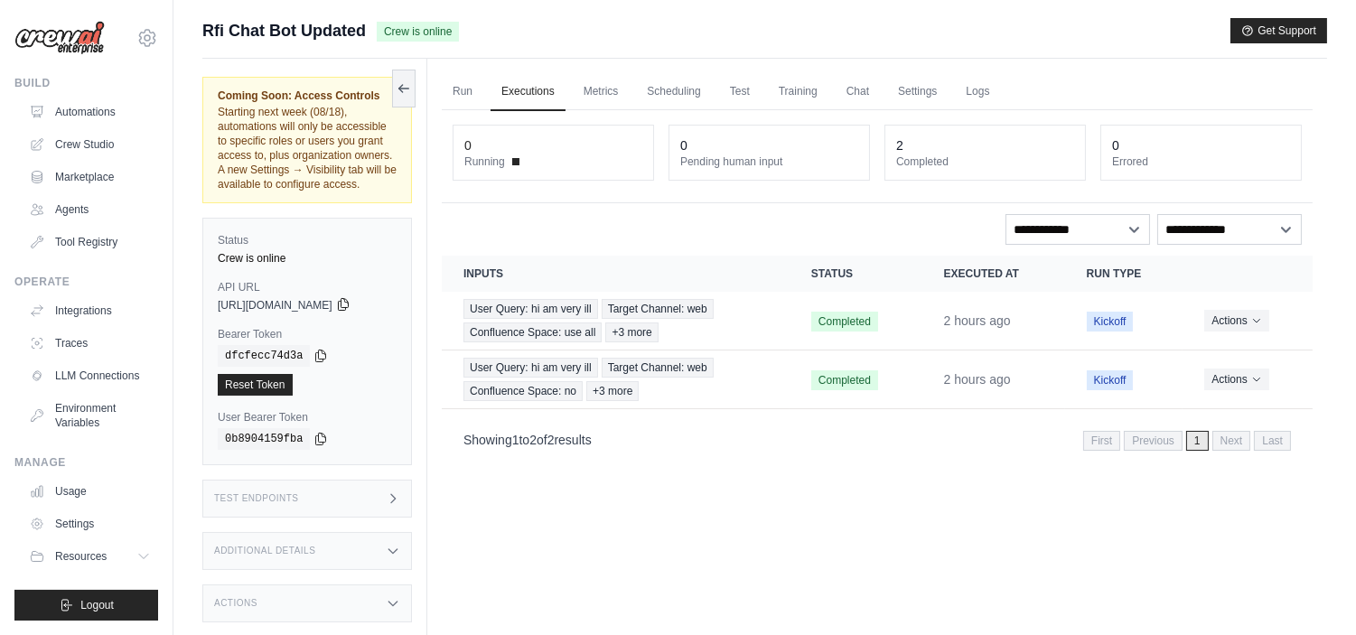
click at [350, 309] on icon at bounding box center [343, 304] width 14 height 14
click at [348, 308] on icon at bounding box center [343, 305] width 10 height 12
click at [313, 350] on icon at bounding box center [320, 355] width 14 height 14
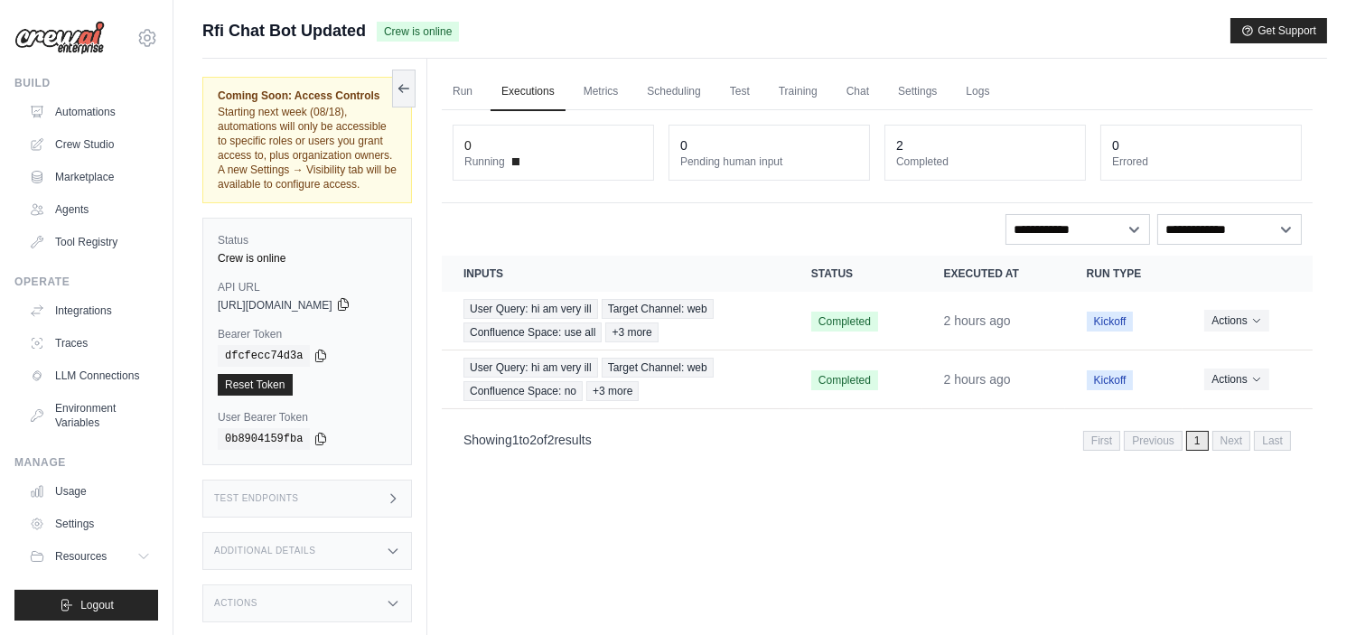
click at [350, 304] on icon at bounding box center [343, 304] width 14 height 14
click at [79, 138] on link "Crew Studio" at bounding box center [91, 144] width 136 height 29
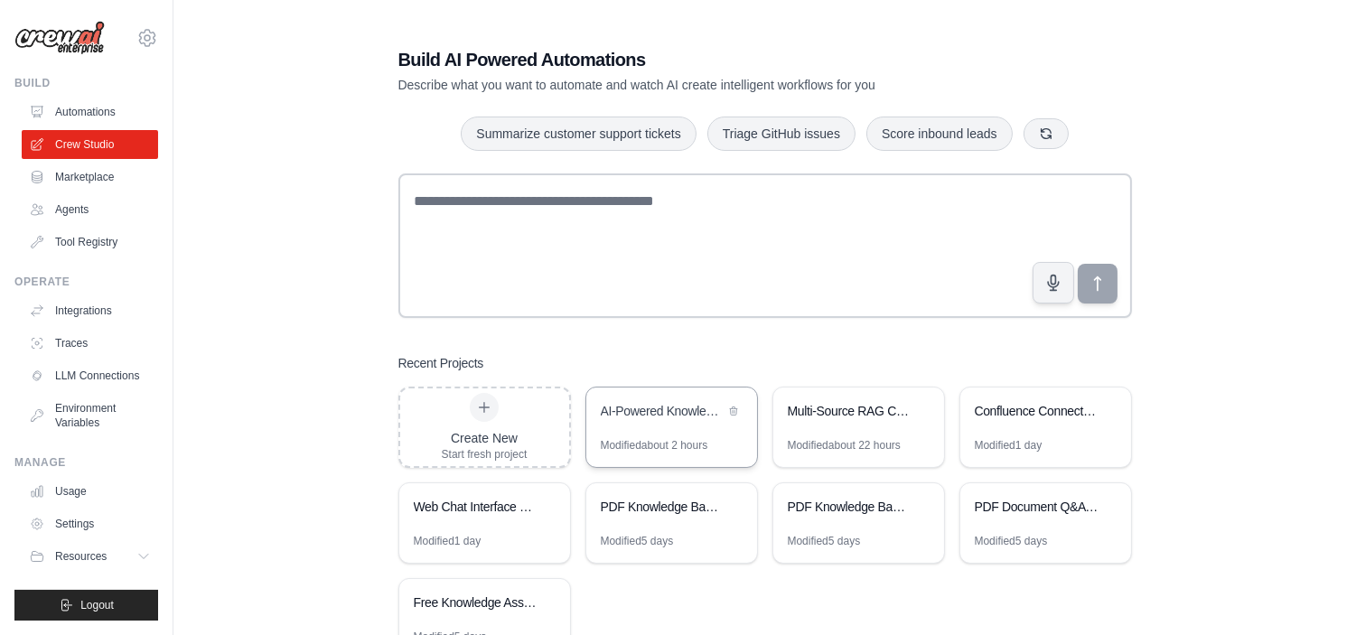
click at [656, 435] on div "AI-Powered Knowledge Base Chatbot" at bounding box center [671, 413] width 171 height 51
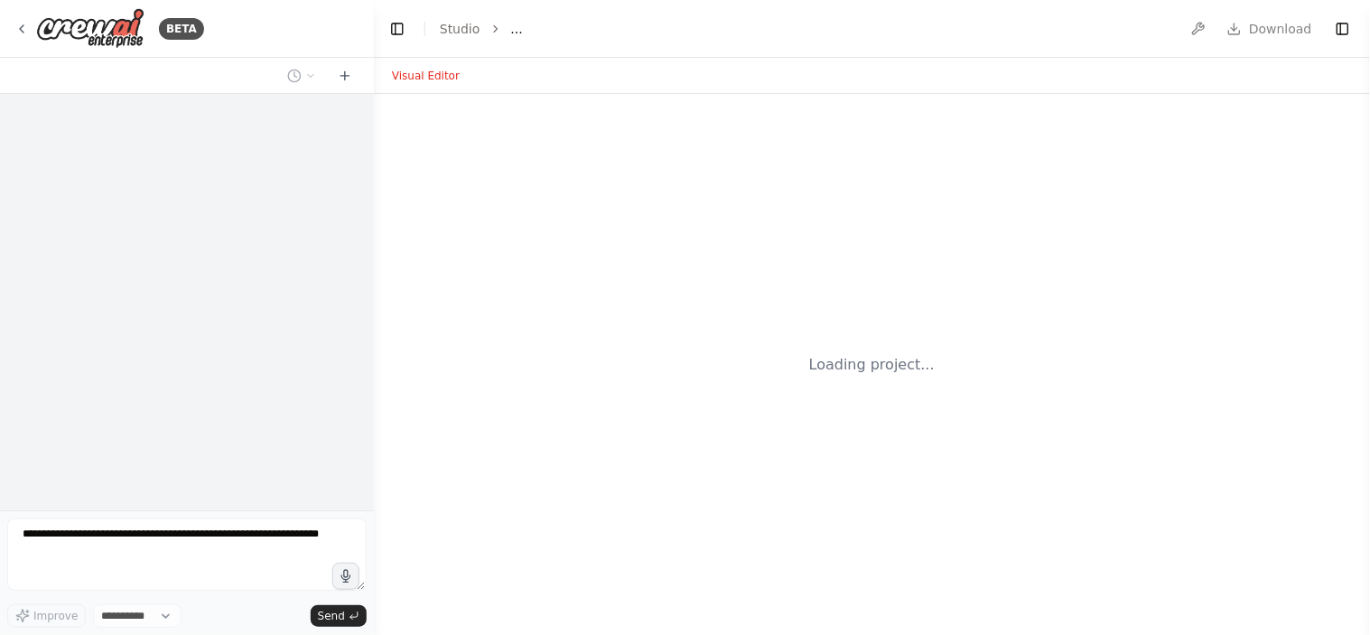
select select "****"
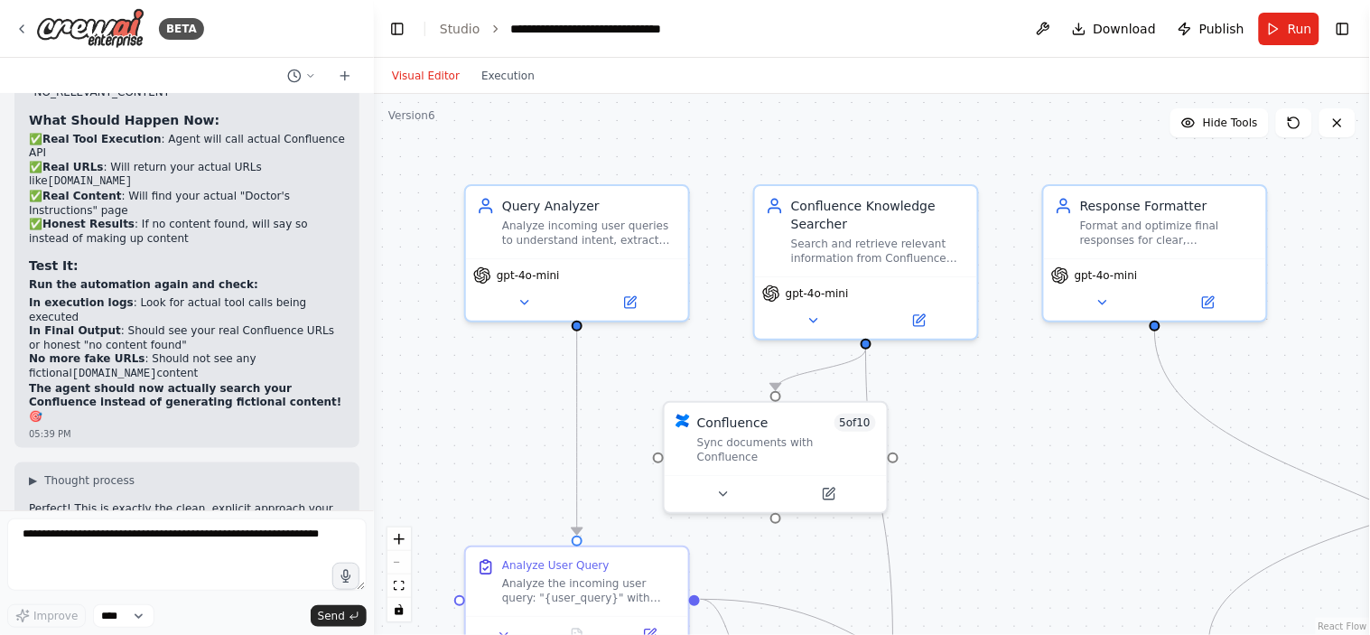
scroll to position [28664, 0]
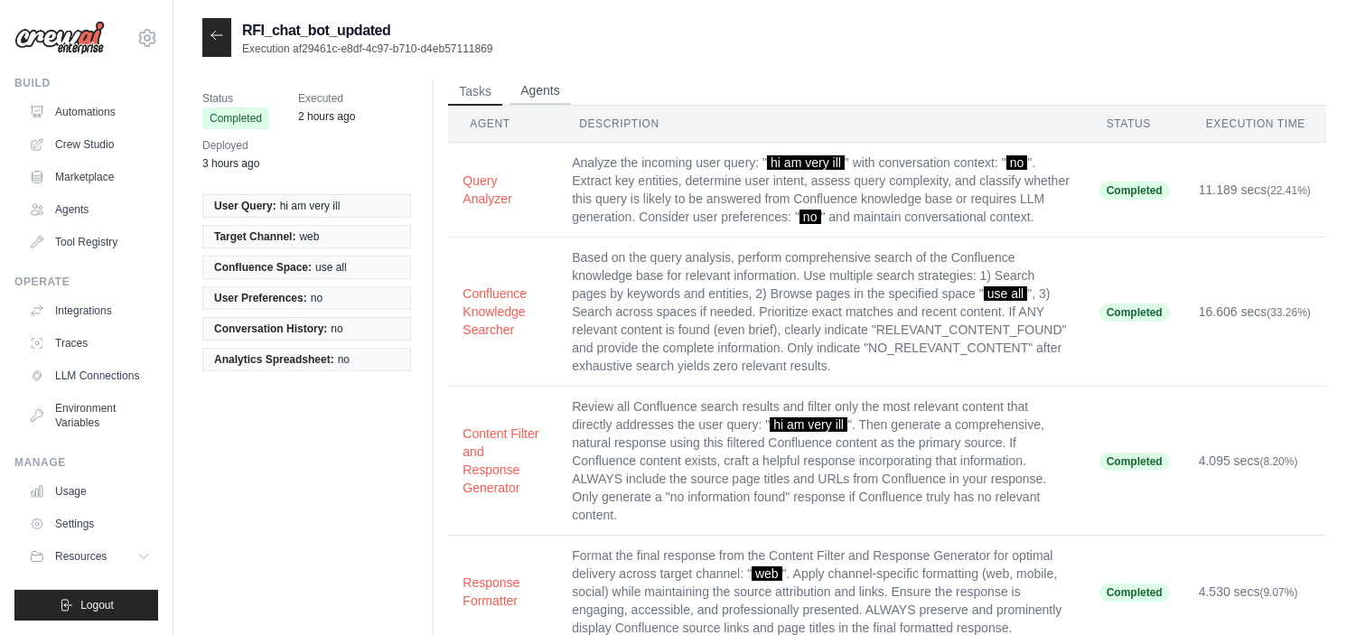
click at [537, 88] on button "Agents" at bounding box center [539, 91] width 61 height 27
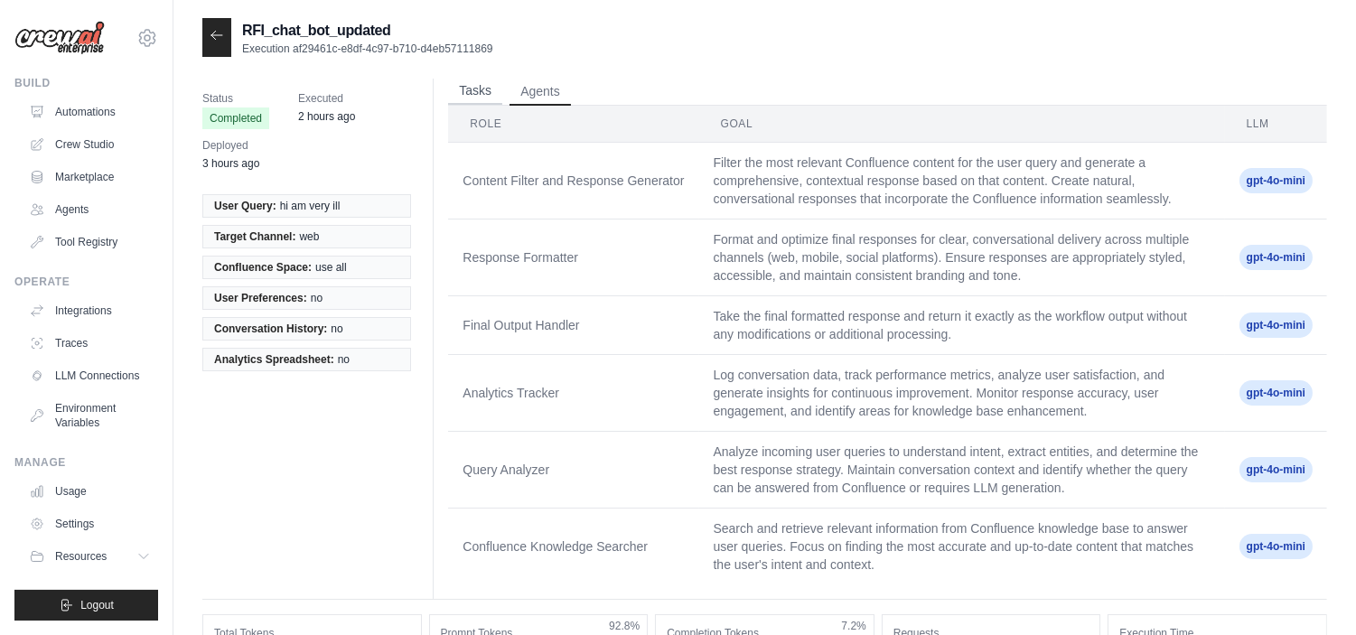
click at [481, 94] on button "Tasks" at bounding box center [475, 91] width 54 height 27
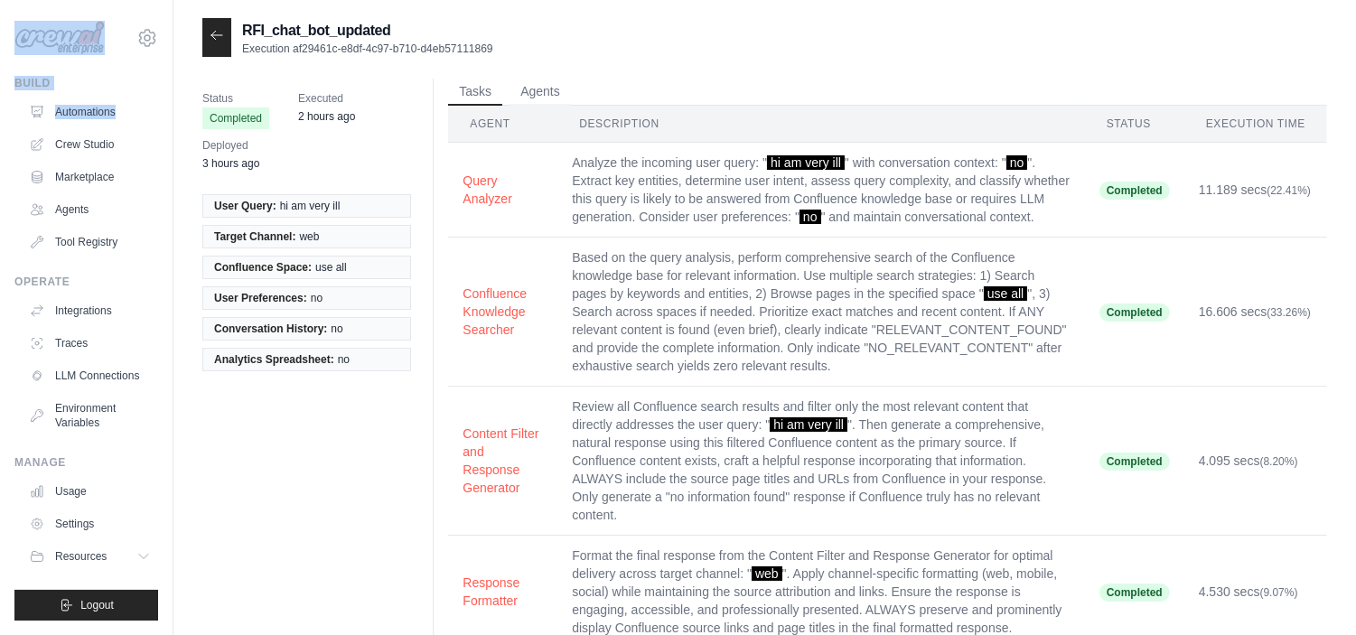
drag, startPoint x: 0, startPoint y: 16, endPoint x: 164, endPoint y: 139, distance: 204.5
click at [164, 139] on div "[EMAIL_ADDRESS][DOMAIN_NAME] Settings Build Automations Crew Studio Marketplace" at bounding box center [86, 317] width 173 height 635
click at [0, 3] on div "[EMAIL_ADDRESS][DOMAIN_NAME] Settings Build Automations Crew Studio Marketplace" at bounding box center [86, 317] width 173 height 635
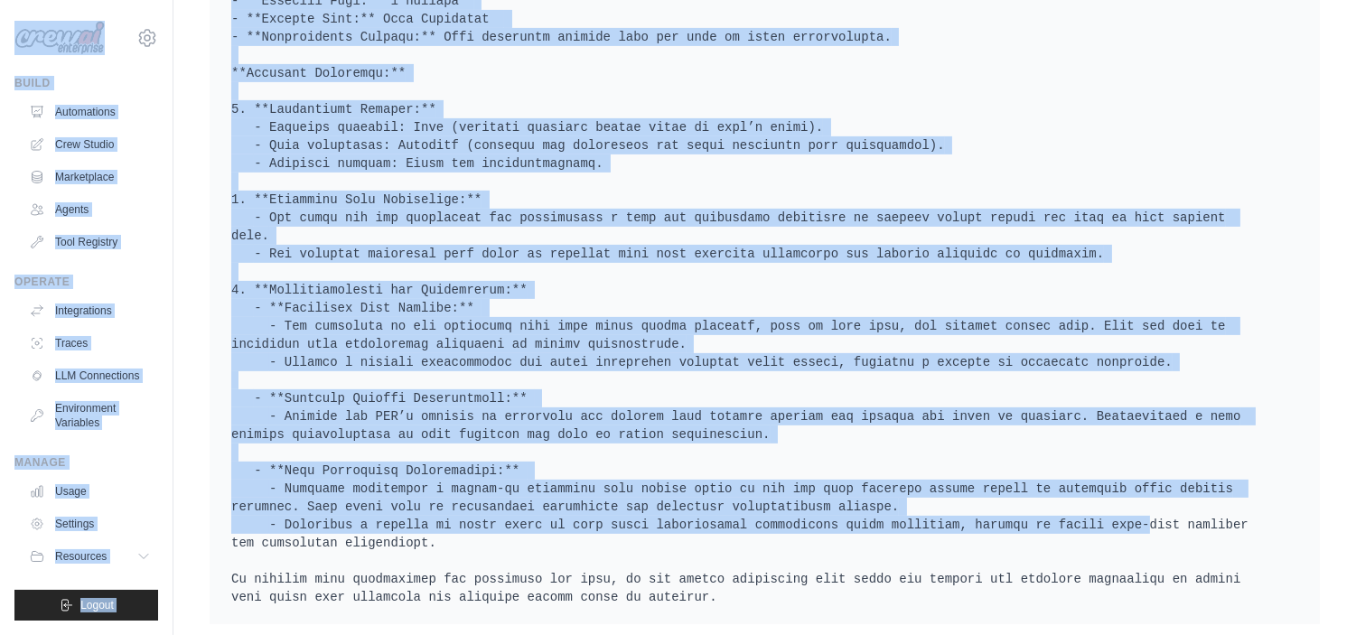
scroll to position [1252, 0]
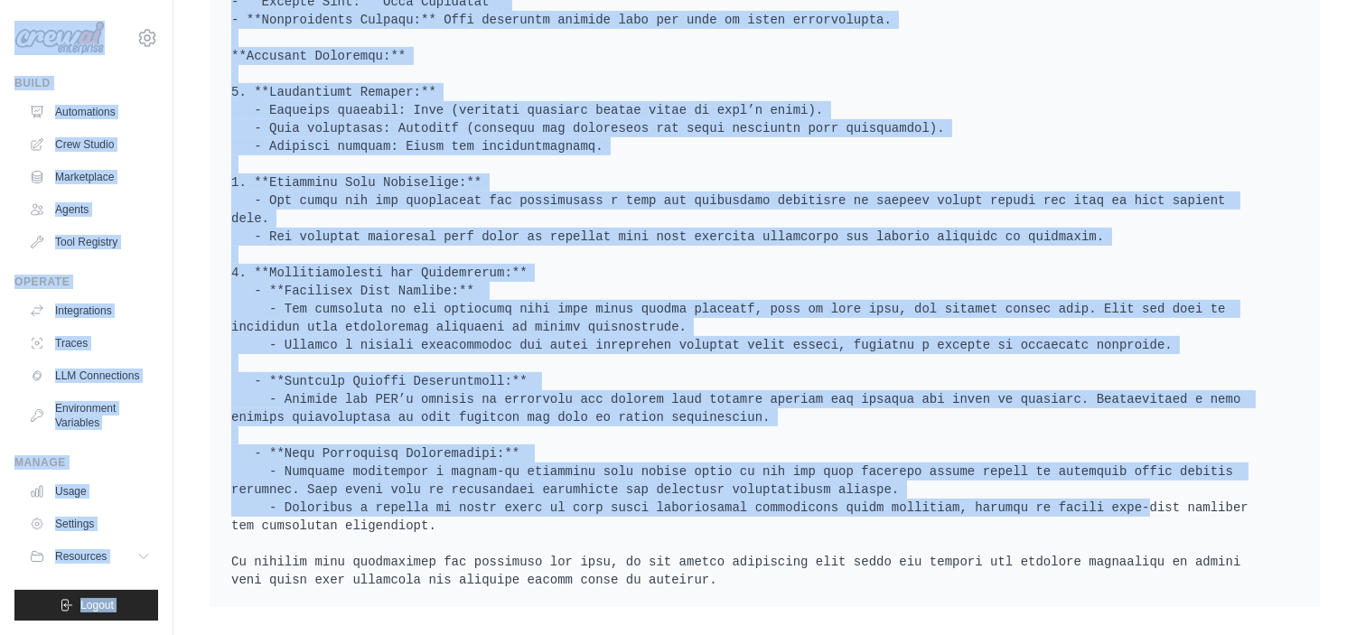
drag, startPoint x: 6, startPoint y: 12, endPoint x: 945, endPoint y: 584, distance: 1099.5
copy div "[EMAIL_ADDRESS][DOMAIN_NAME] Settings Build Automations Crew Studio Marketplace…"
click at [152, 128] on ul "Automations Crew Studio Marketplace Agents Tool Registry" at bounding box center [90, 177] width 136 height 159
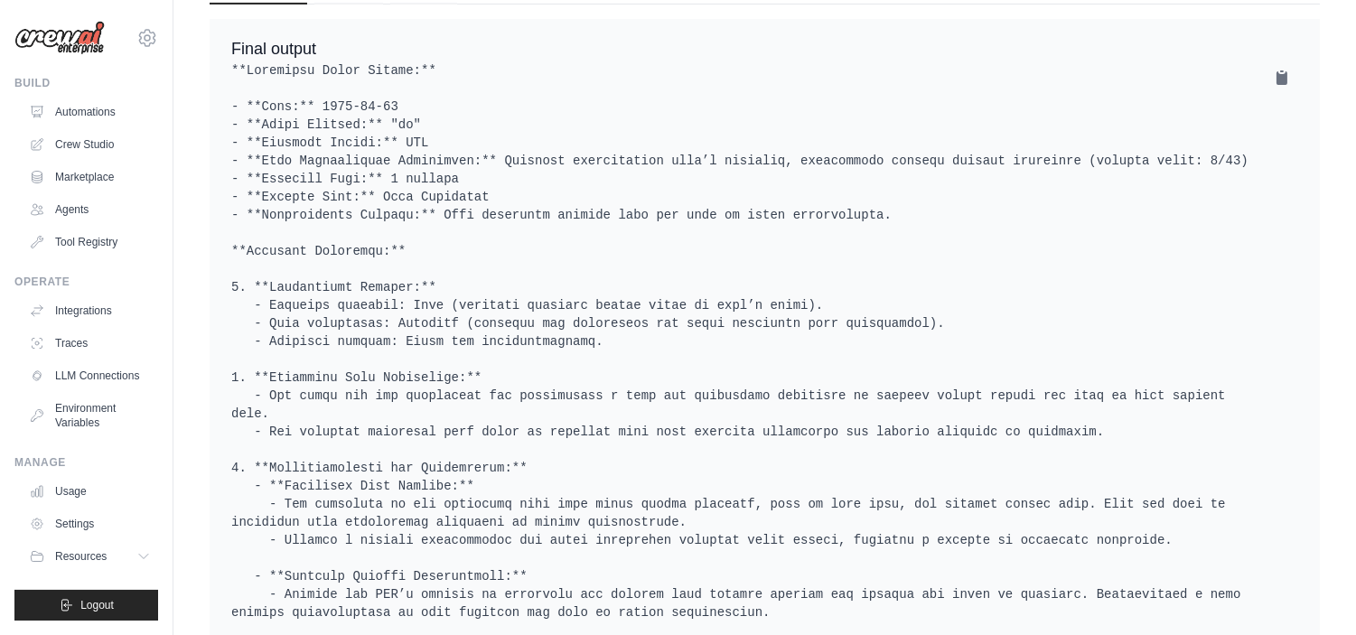
scroll to position [1051, 0]
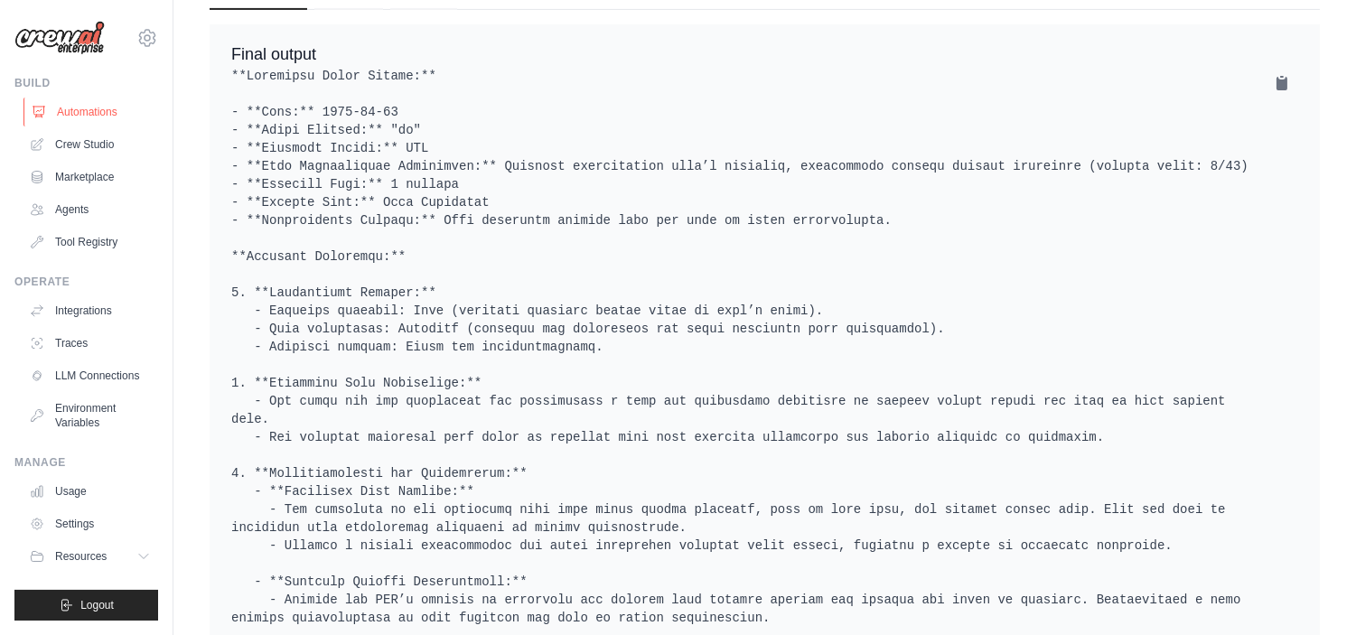
click at [72, 113] on link "Automations" at bounding box center [91, 112] width 136 height 29
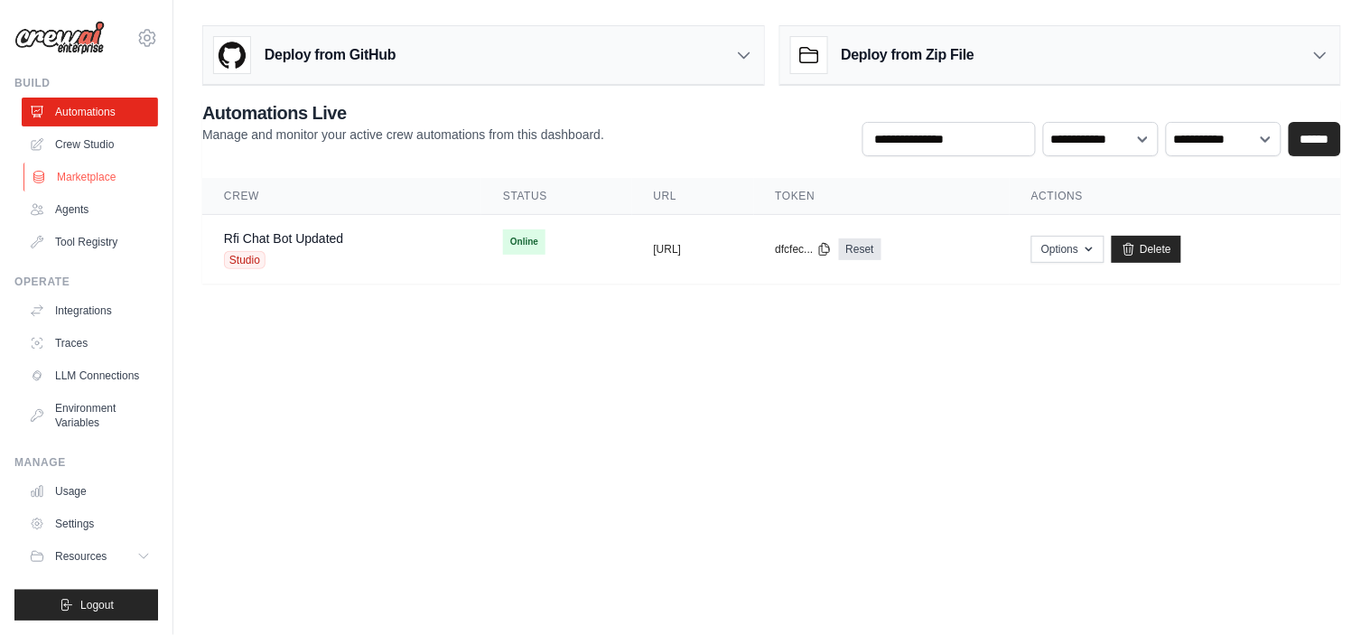
click at [57, 175] on link "Marketplace" at bounding box center [91, 177] width 136 height 29
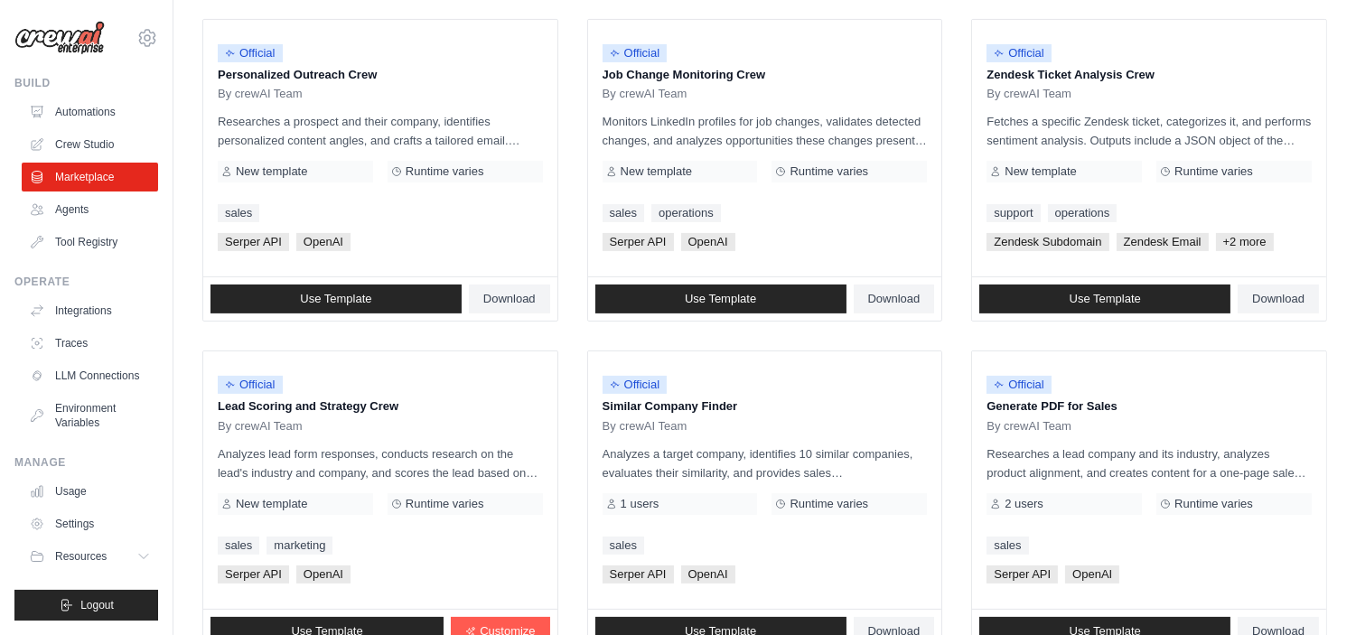
scroll to position [903, 0]
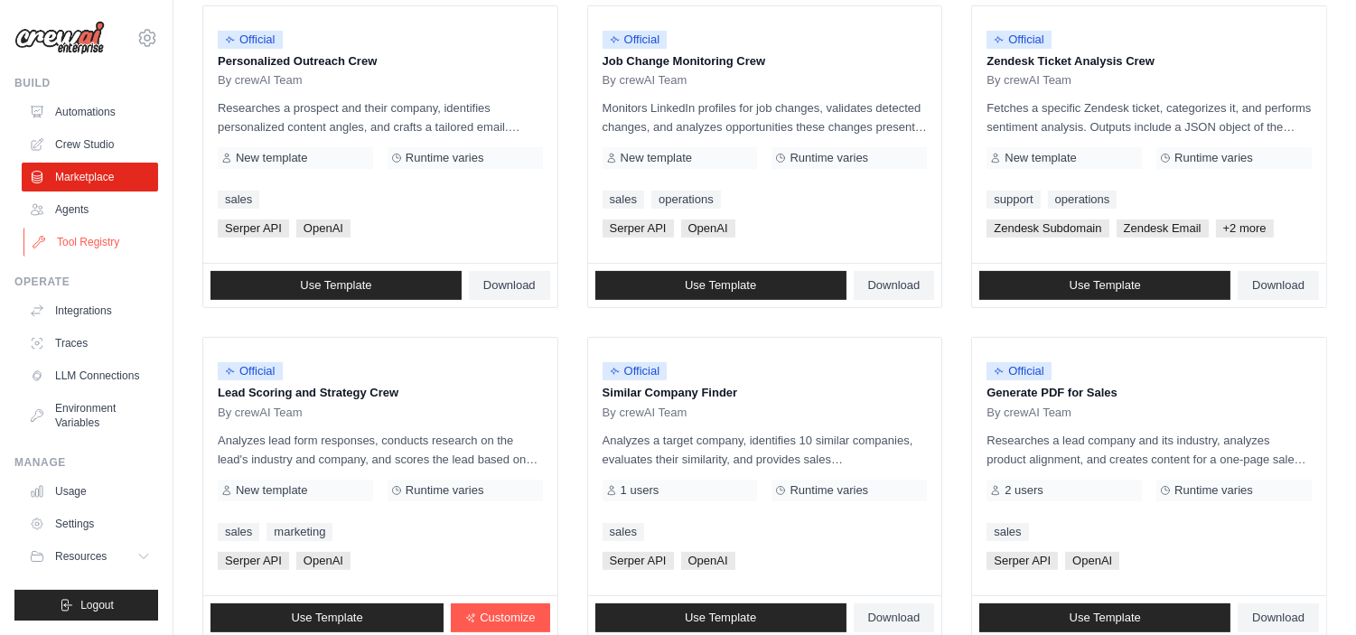
click at [59, 238] on link "Tool Registry" at bounding box center [91, 242] width 136 height 29
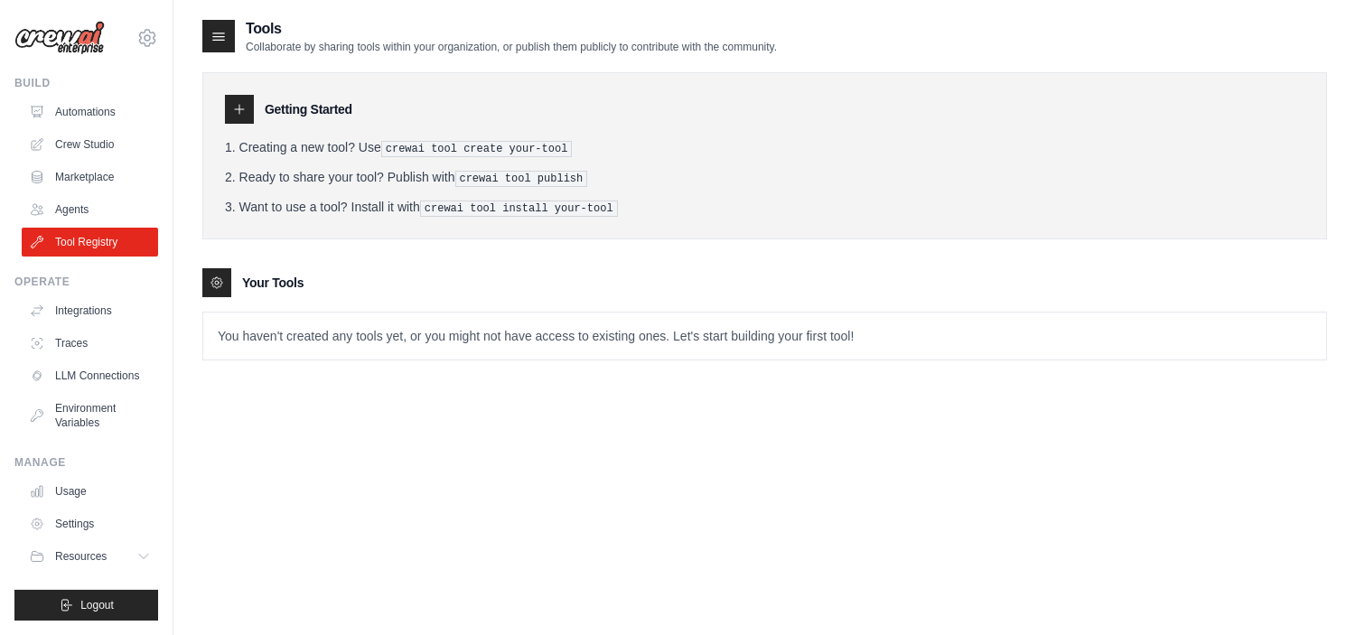
click at [425, 147] on pre "crewai tool create your-tool" at bounding box center [477, 149] width 192 height 16
click at [238, 111] on icon at bounding box center [239, 109] width 14 height 14
click at [238, 109] on icon at bounding box center [239, 109] width 14 height 14
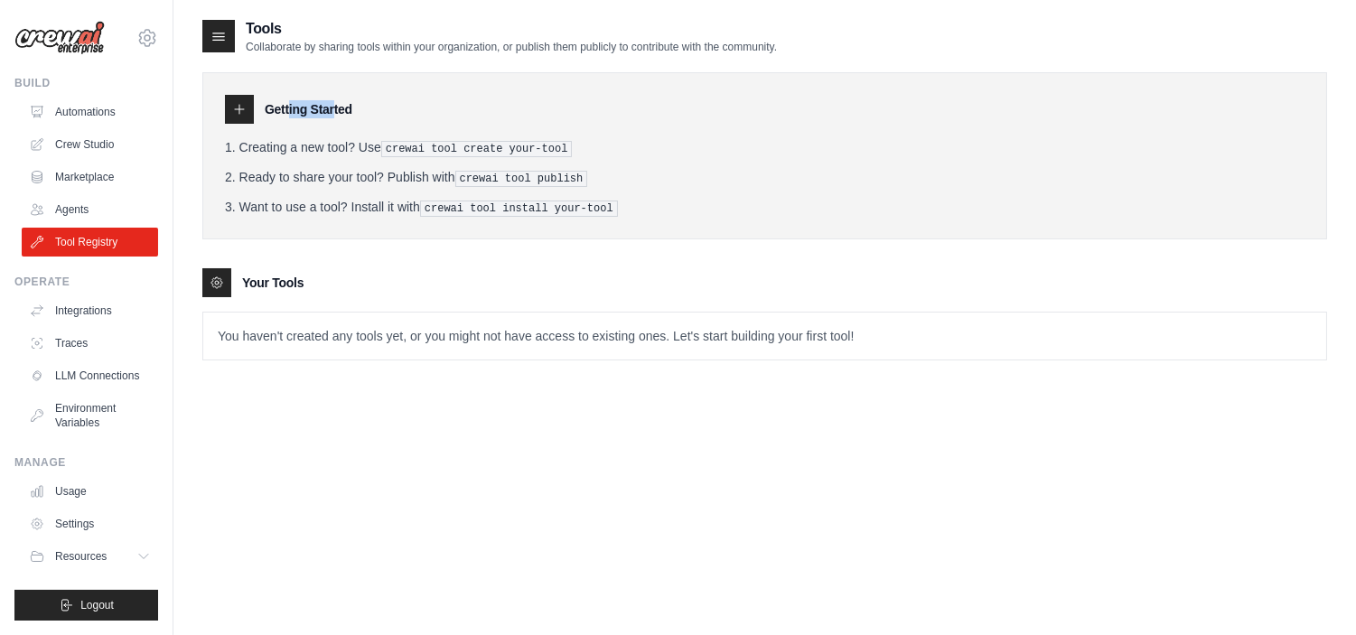
click at [238, 109] on icon at bounding box center [239, 109] width 9 height 9
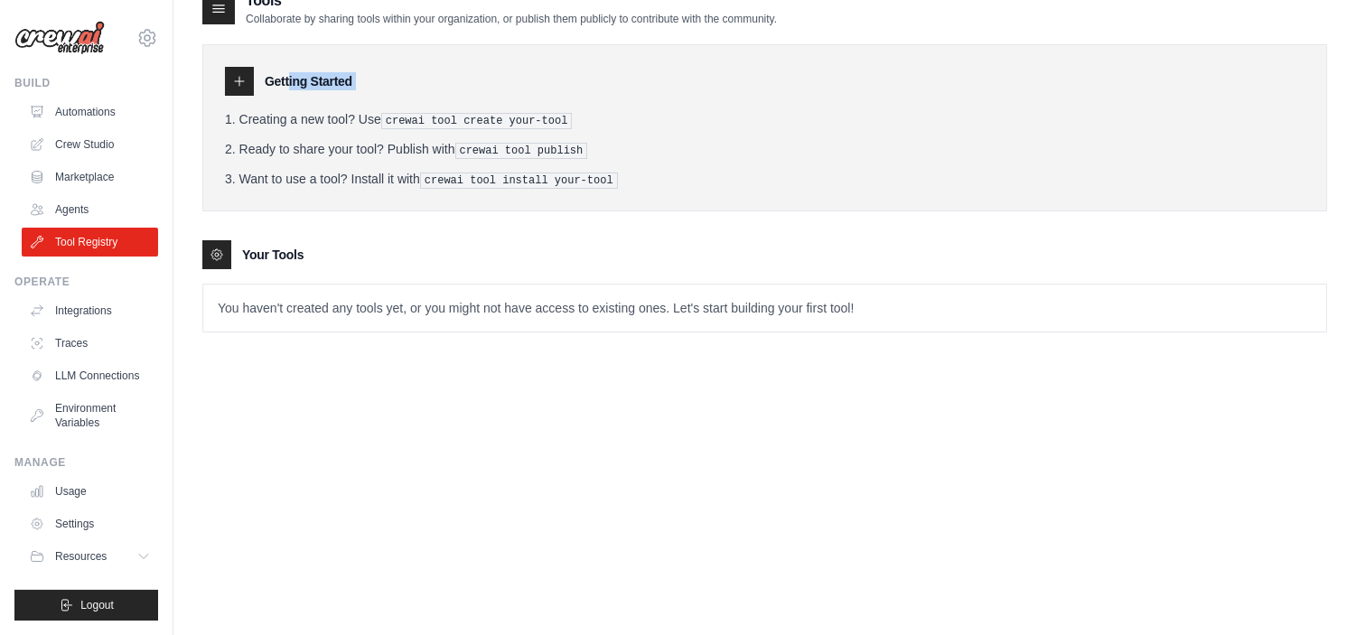
scroll to position [36, 0]
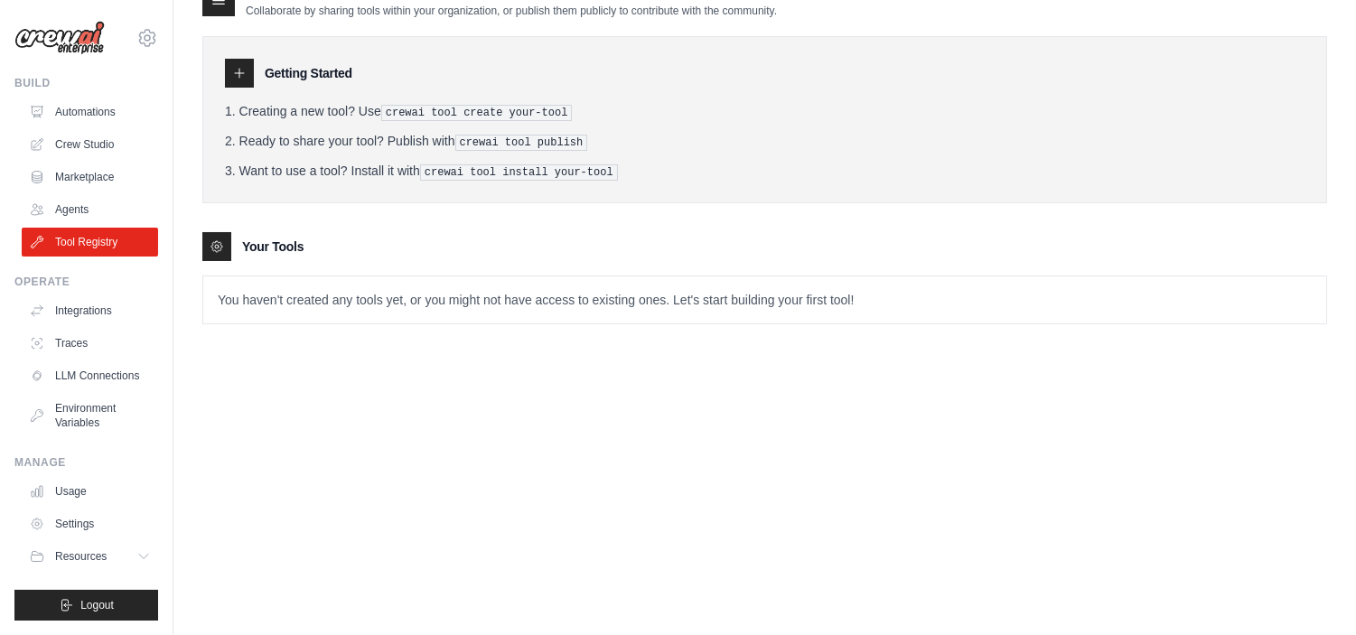
click at [375, 278] on p "You haven't created any tools yet, or you might not have access to existing one…" at bounding box center [764, 299] width 1123 height 47
click at [59, 341] on link "Traces" at bounding box center [91, 343] width 136 height 29
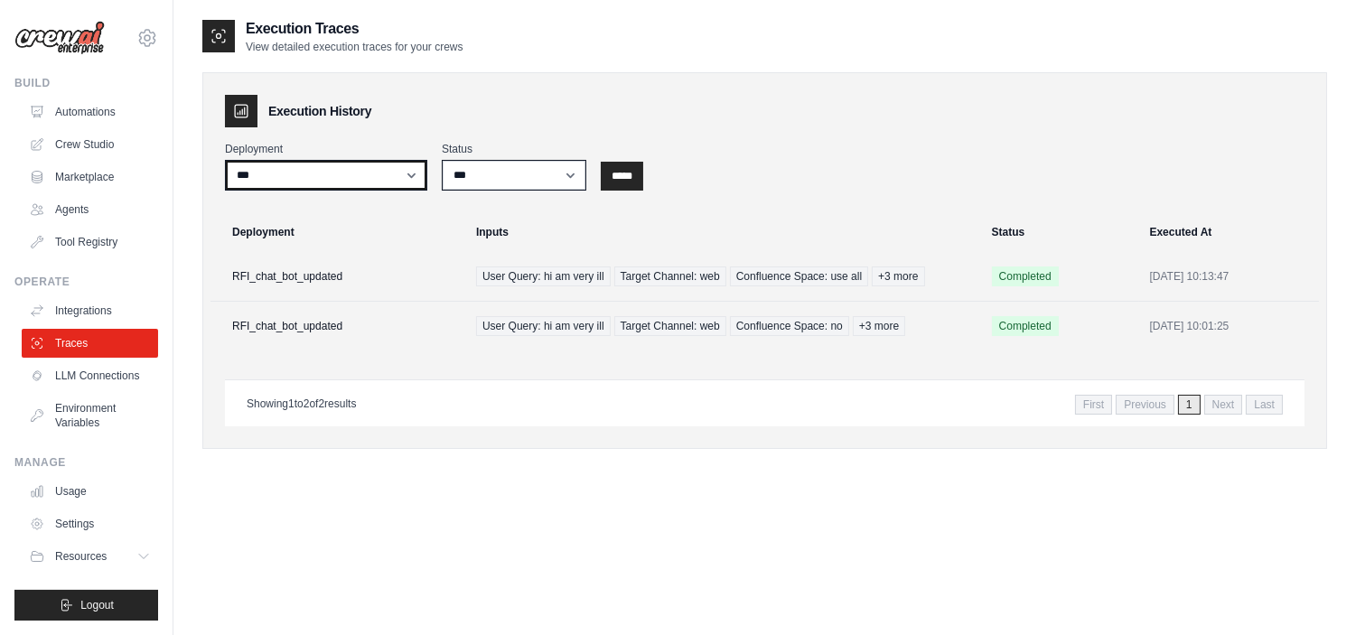
click at [309, 188] on select "**********" at bounding box center [326, 175] width 202 height 31
select select "******"
click at [225, 160] on select "**********" at bounding box center [326, 175] width 202 height 31
click at [296, 267] on td "RFI_chat_bot_updated" at bounding box center [337, 277] width 255 height 50
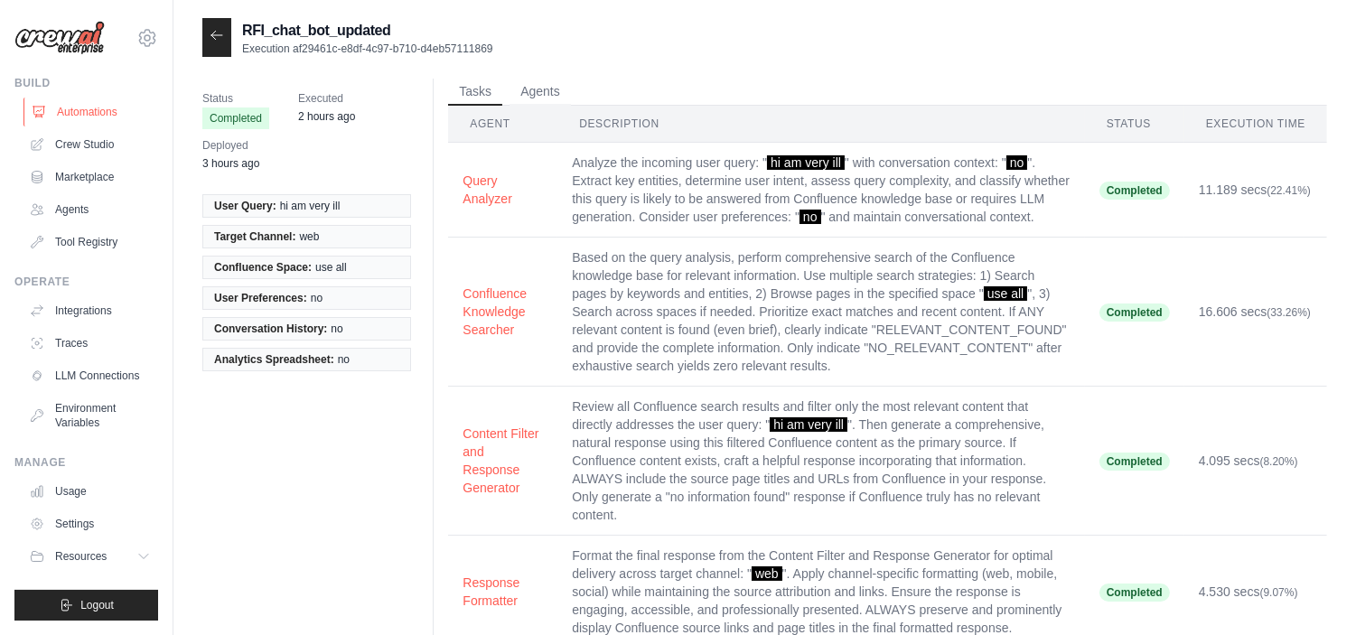
click at [98, 105] on link "Automations" at bounding box center [91, 112] width 136 height 29
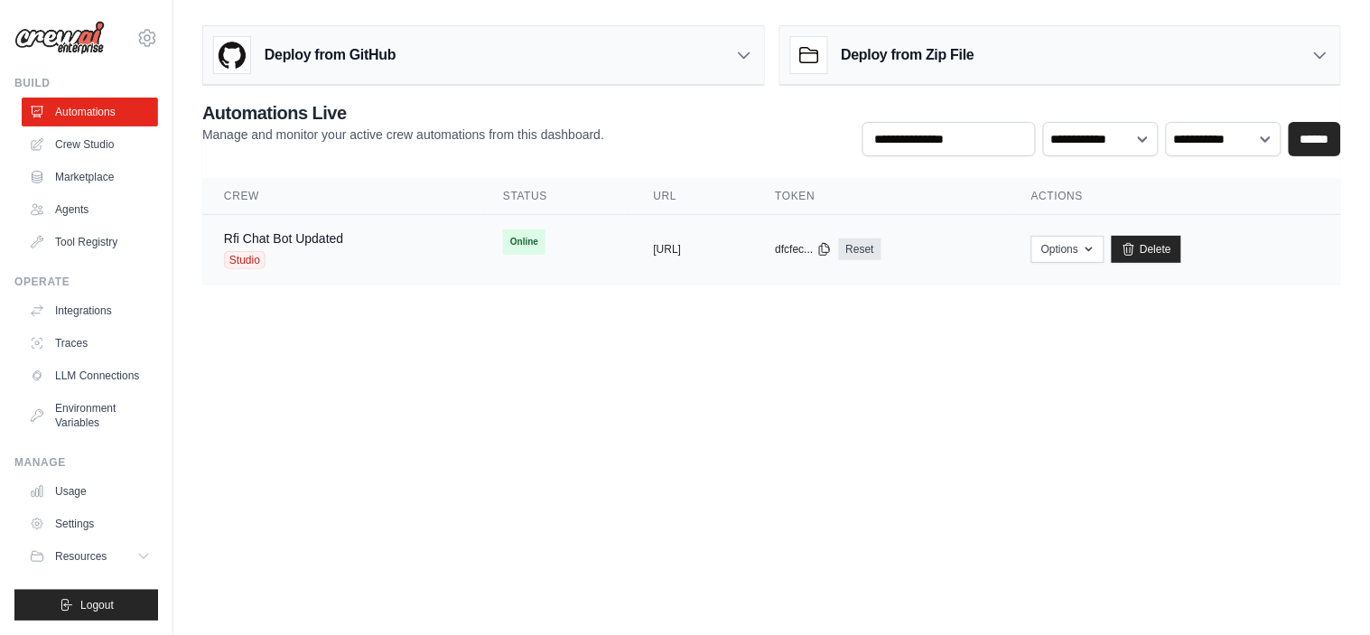
click at [280, 255] on div "Studio" at bounding box center [283, 260] width 119 height 18
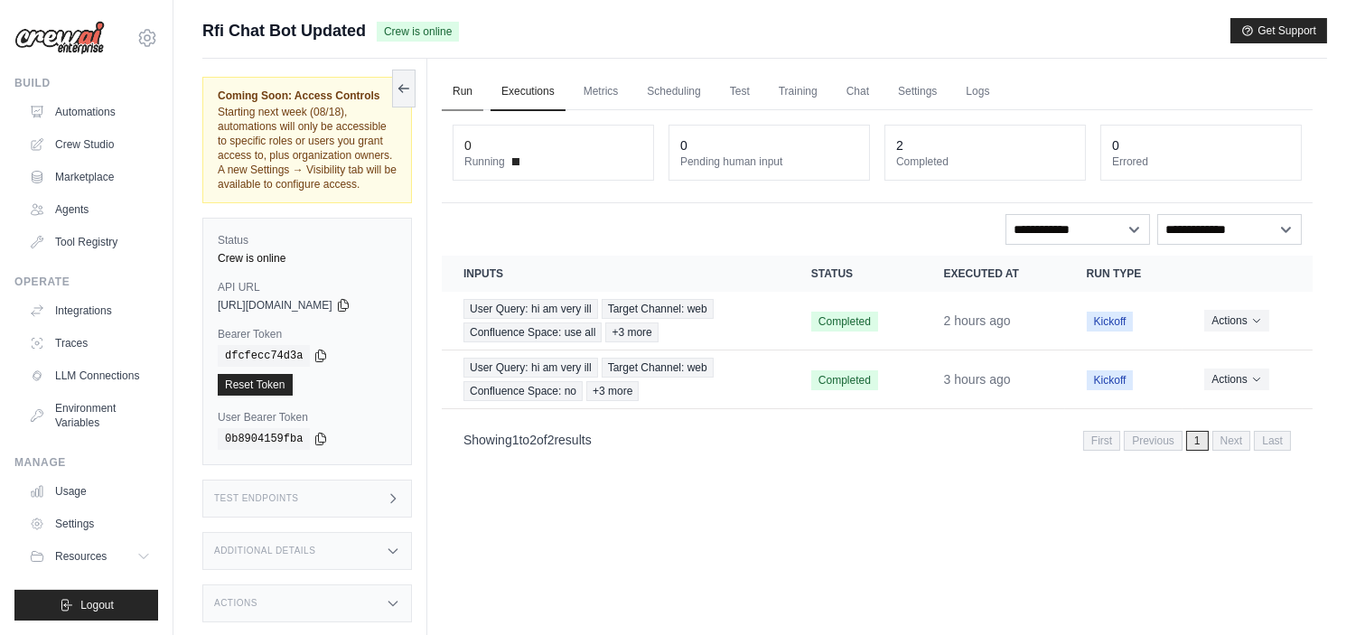
click at [462, 103] on link "Run" at bounding box center [463, 92] width 42 height 38
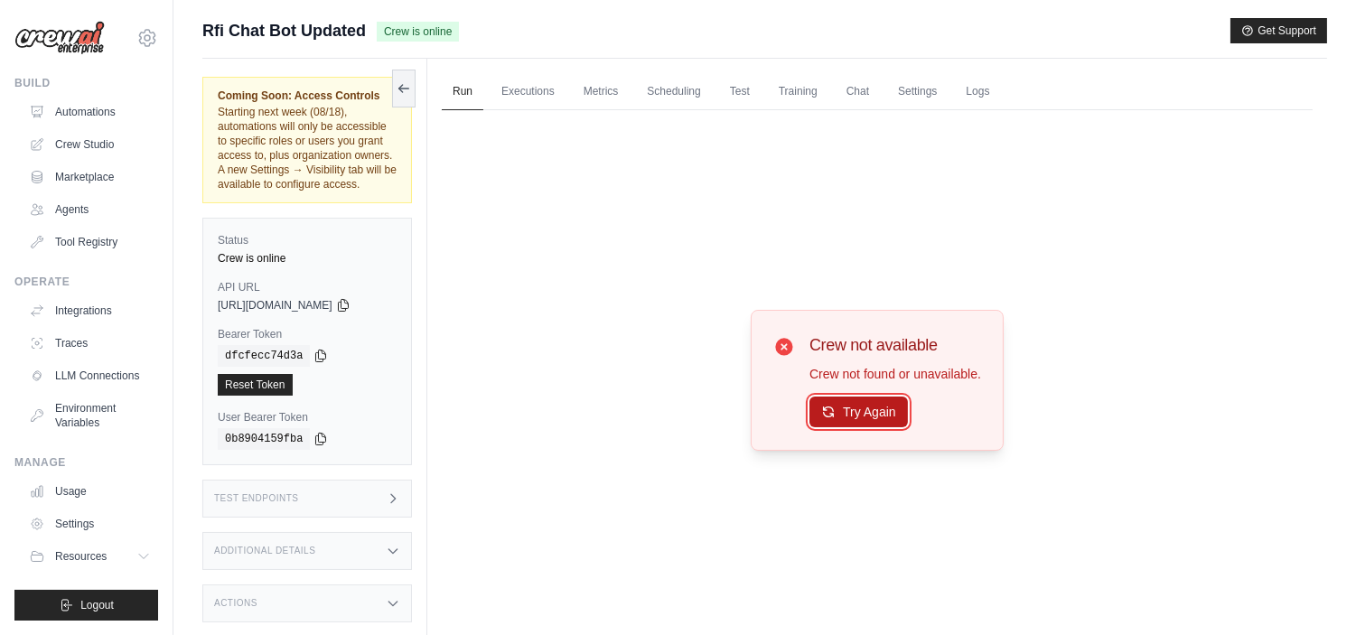
click at [862, 414] on button "Try Again" at bounding box center [858, 412] width 98 height 31
click at [865, 416] on button "Try Again" at bounding box center [858, 412] width 98 height 31
click at [852, 99] on link "Chat" at bounding box center [858, 92] width 44 height 38
click at [879, 397] on button "Try Again" at bounding box center [858, 412] width 98 height 31
click at [844, 407] on button "Try Again" at bounding box center [858, 412] width 98 height 31
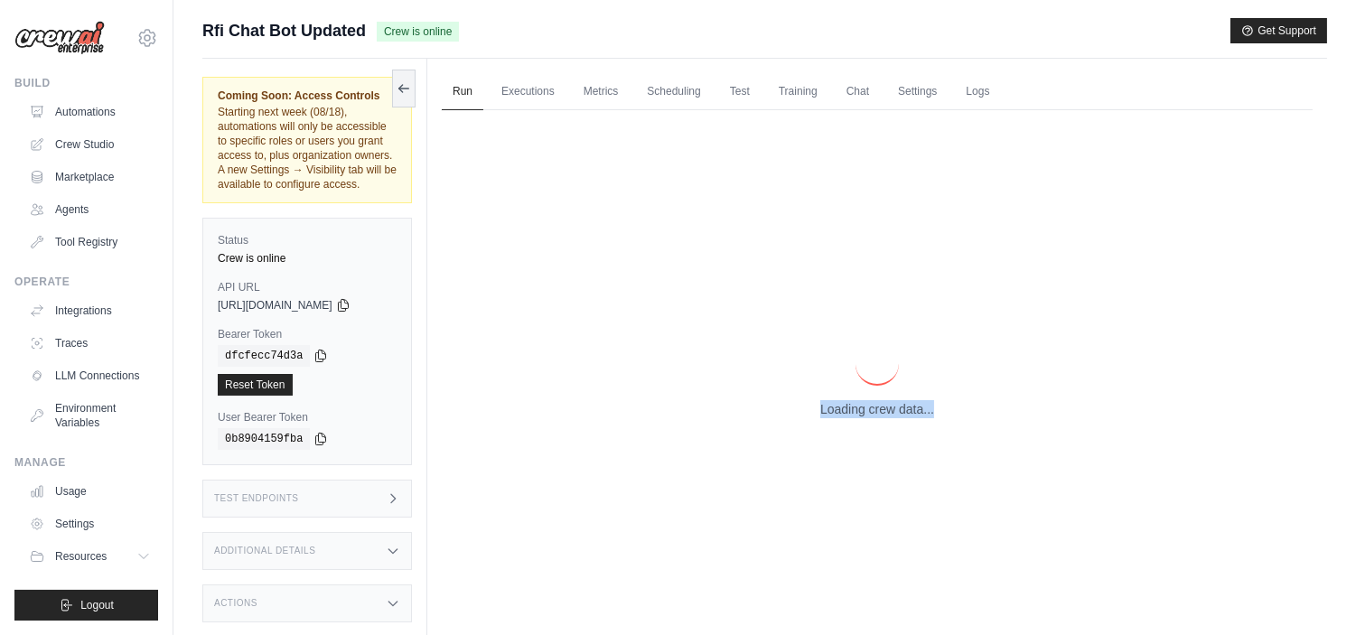
click at [844, 407] on p "Loading crew data..." at bounding box center [877, 409] width 114 height 18
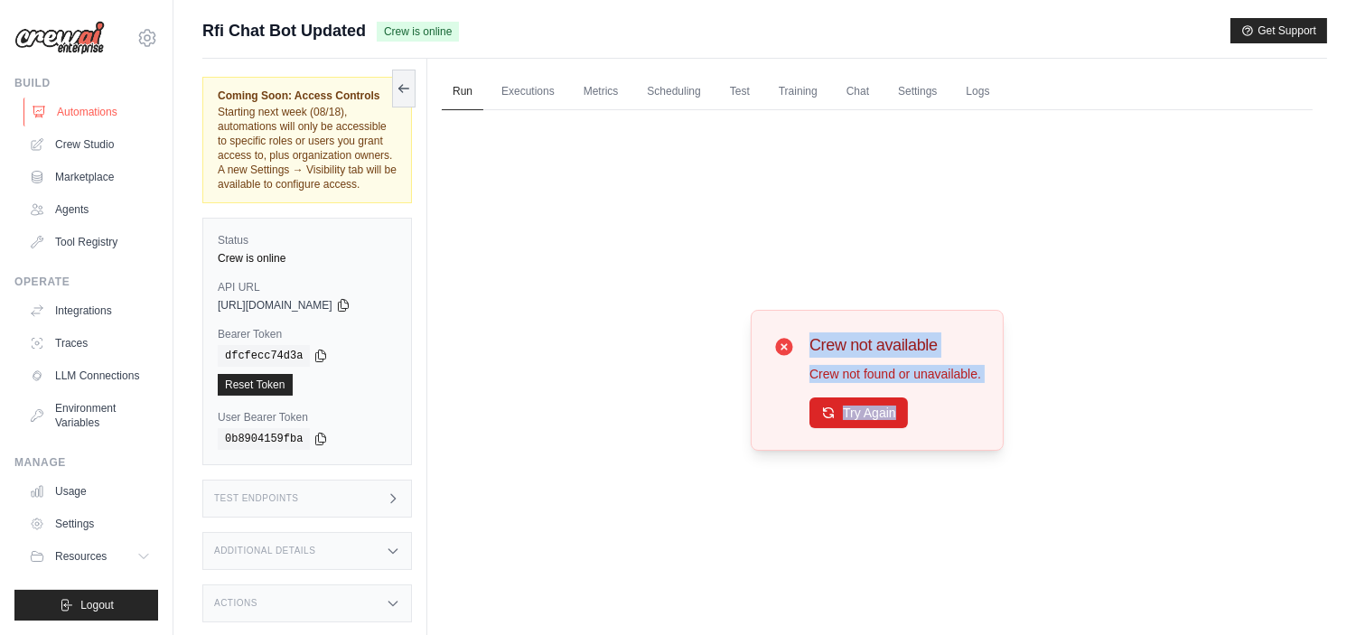
click at [95, 107] on link "Automations" at bounding box center [91, 112] width 136 height 29
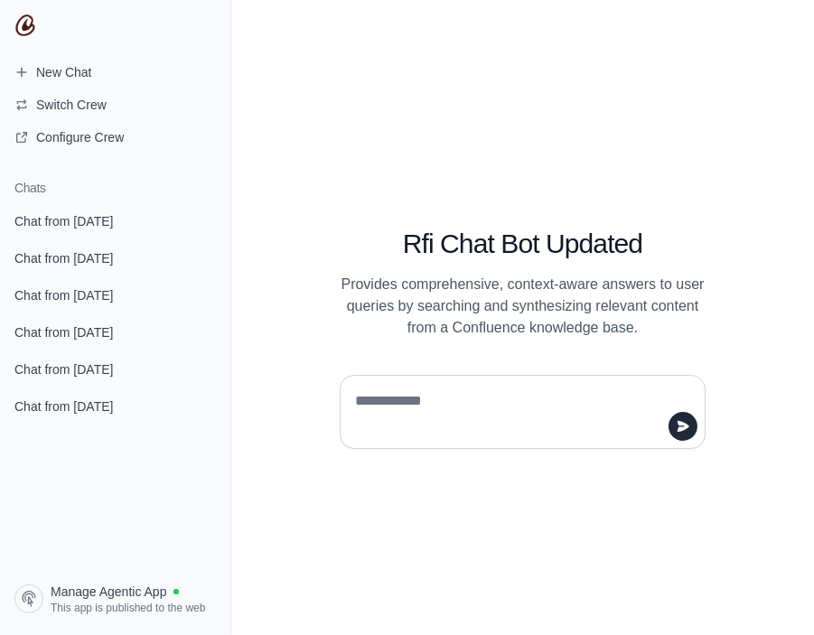
click at [419, 387] on textarea at bounding box center [517, 412] width 332 height 51
type textarea "***"
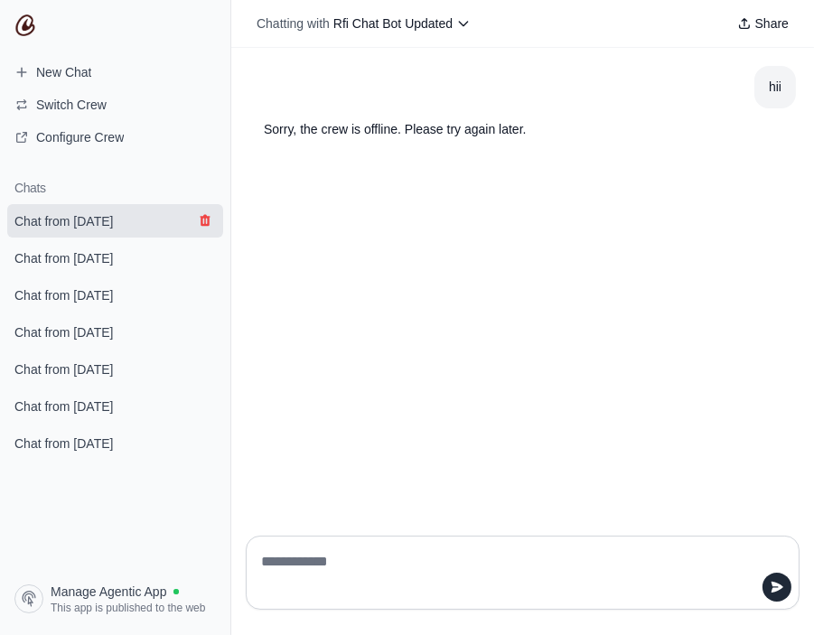
click at [198, 213] on icon "submit" at bounding box center [205, 220] width 14 height 14
click at [192, 224] on link "Chat from [DATE]" at bounding box center [115, 220] width 216 height 33
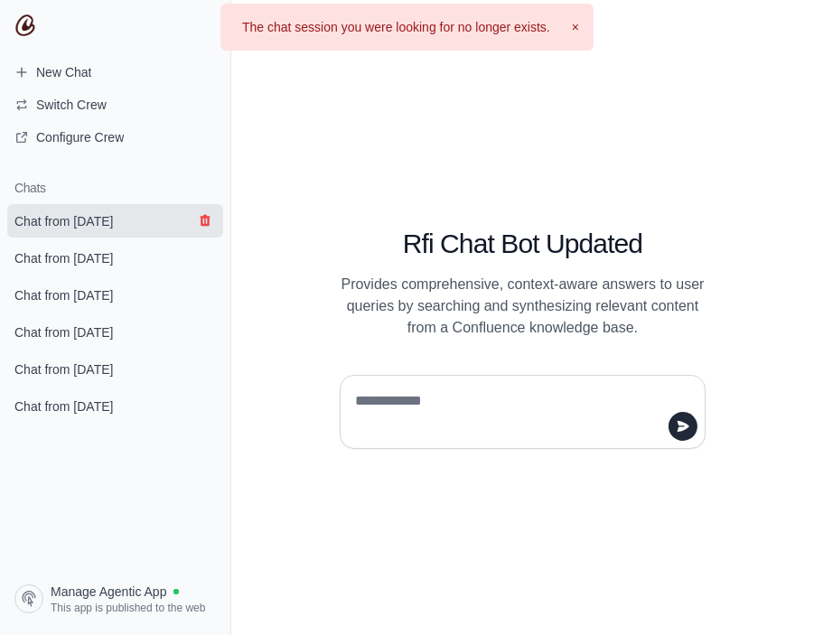
click at [210, 223] on icon "submit" at bounding box center [205, 220] width 14 height 14
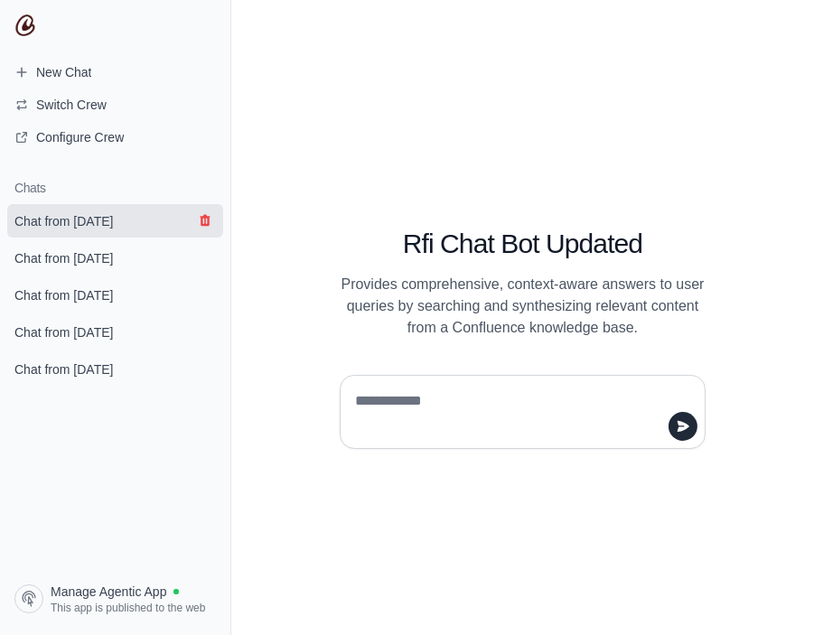
click at [210, 220] on icon "submit" at bounding box center [205, 220] width 14 height 14
click at [209, 229] on button "submit" at bounding box center [205, 221] width 22 height 22
click at [203, 227] on icon "submit" at bounding box center [205, 220] width 14 height 14
click at [201, 224] on icon "submit" at bounding box center [205, 221] width 10 height 12
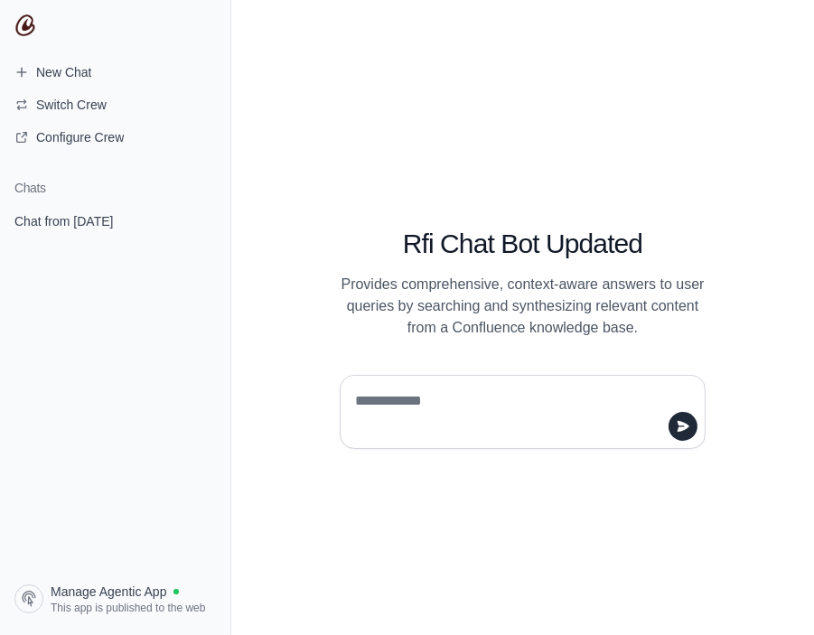
click at [201, 224] on icon "submit" at bounding box center [205, 221] width 10 height 12
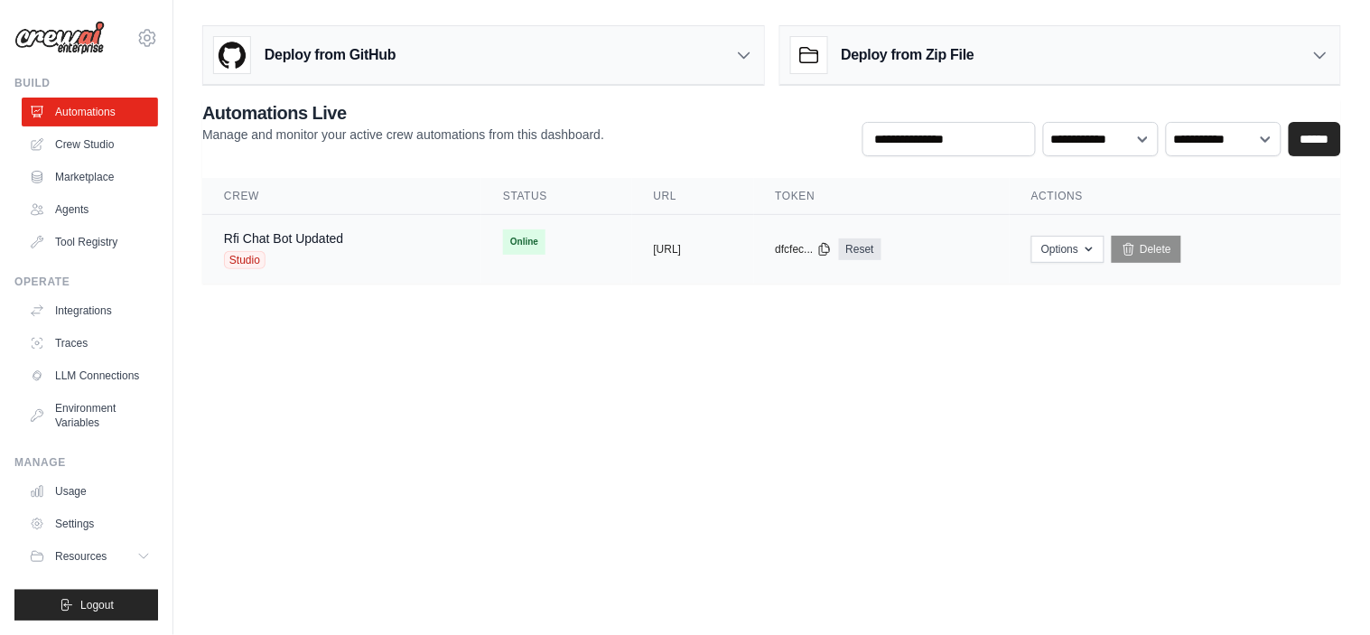
click at [310, 255] on div "Studio" at bounding box center [283, 260] width 119 height 18
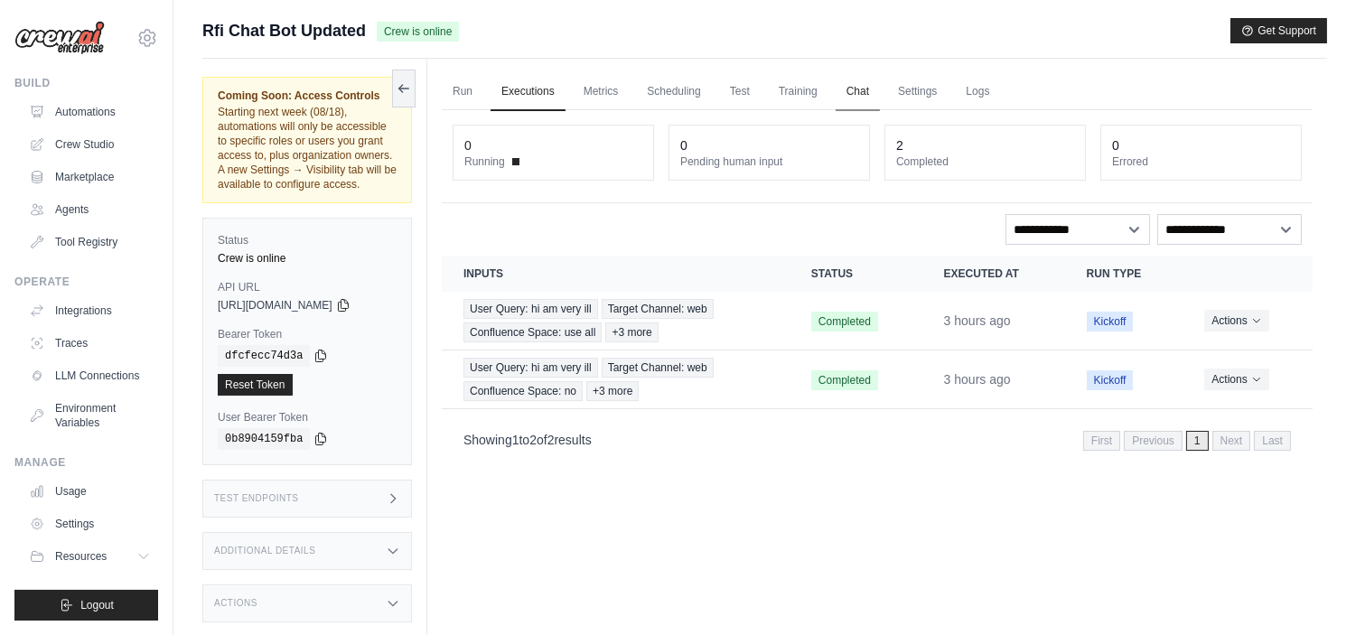
click at [865, 88] on link "Chat" at bounding box center [858, 92] width 44 height 38
click at [78, 109] on link "Automations" at bounding box center [91, 112] width 136 height 29
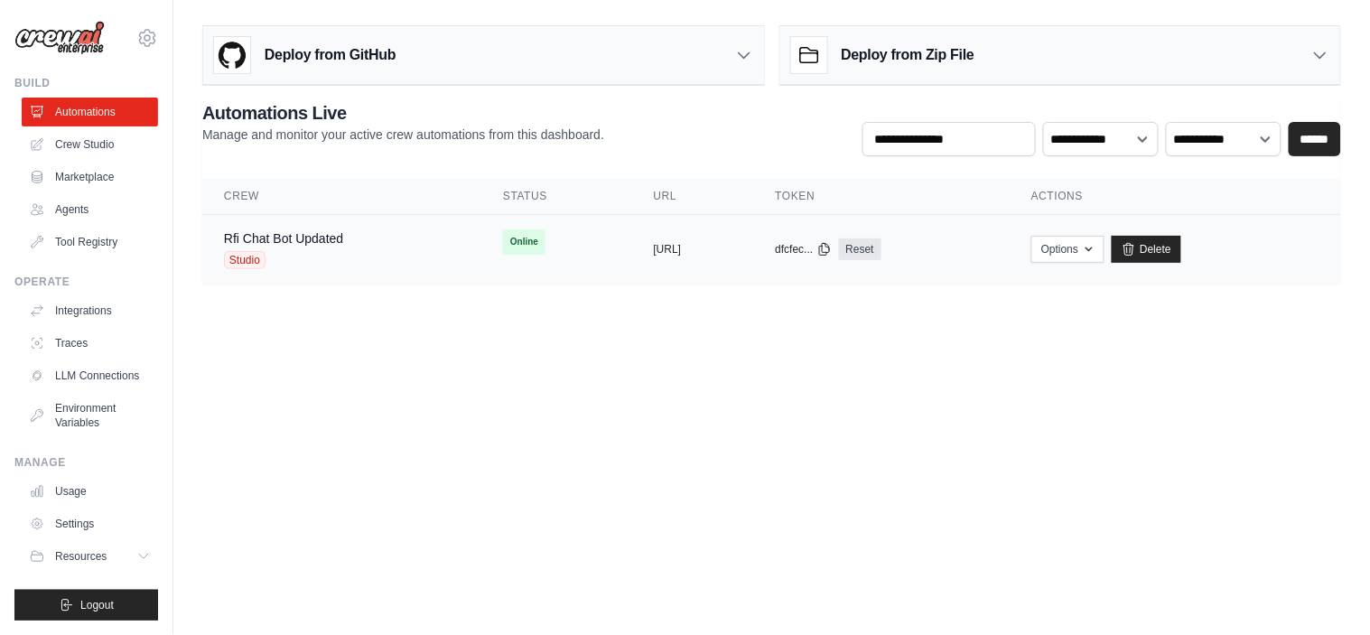
click at [481, 257] on td "Online" at bounding box center [556, 242] width 151 height 54
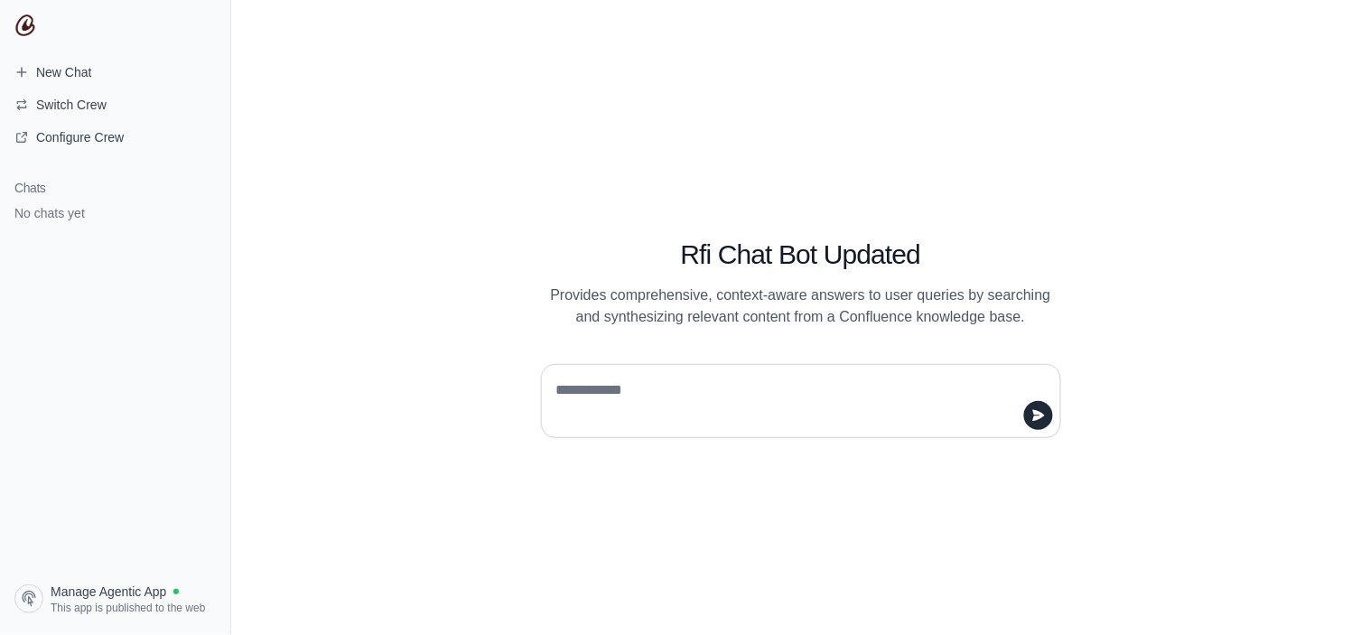
click at [644, 387] on textarea at bounding box center [796, 401] width 486 height 51
type textarea "***"
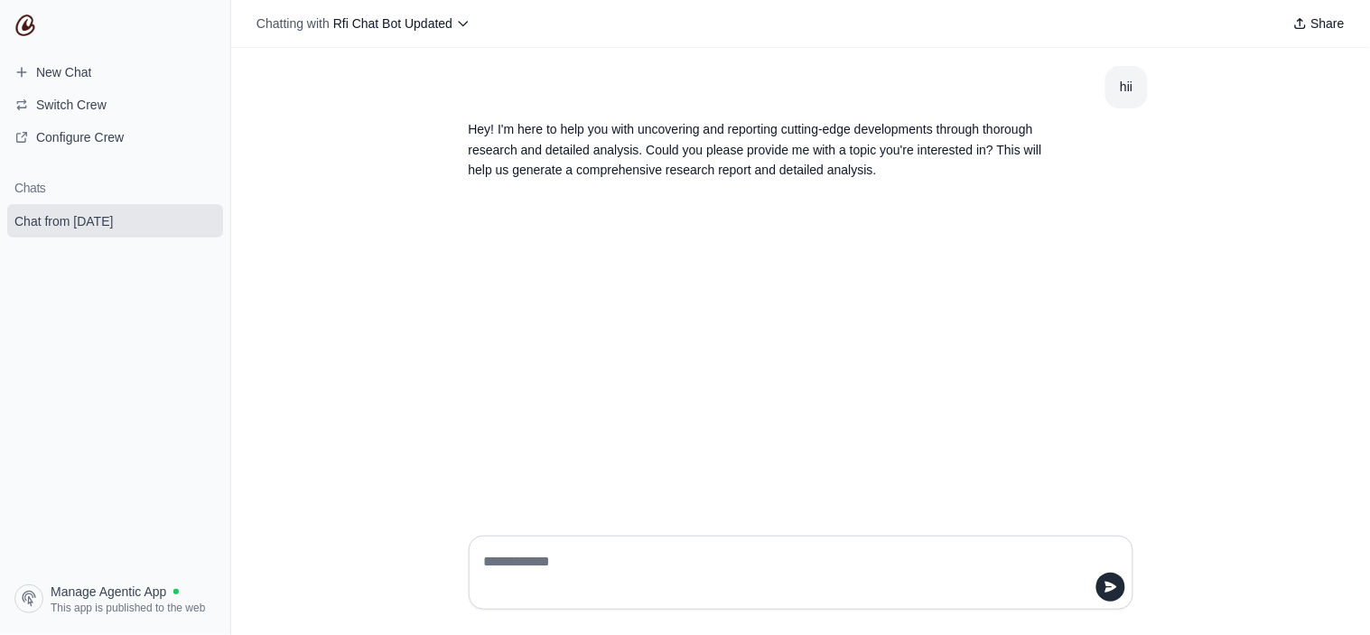
click at [678, 580] on textarea at bounding box center [796, 572] width 631 height 51
type textarea "**********"
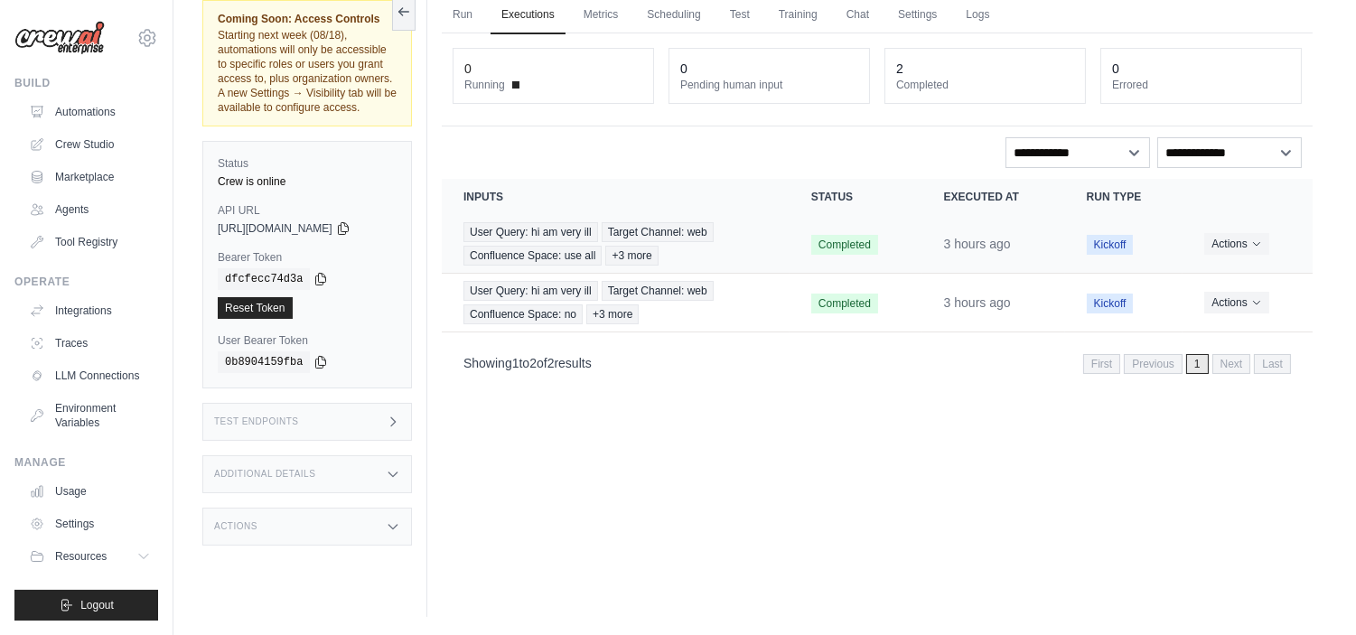
click at [1240, 229] on td "Actions View Details Delete" at bounding box center [1247, 244] width 130 height 59
click at [1239, 248] on button "Actions" at bounding box center [1236, 243] width 64 height 22
click at [1221, 295] on button "Delete" at bounding box center [1233, 305] width 116 height 29
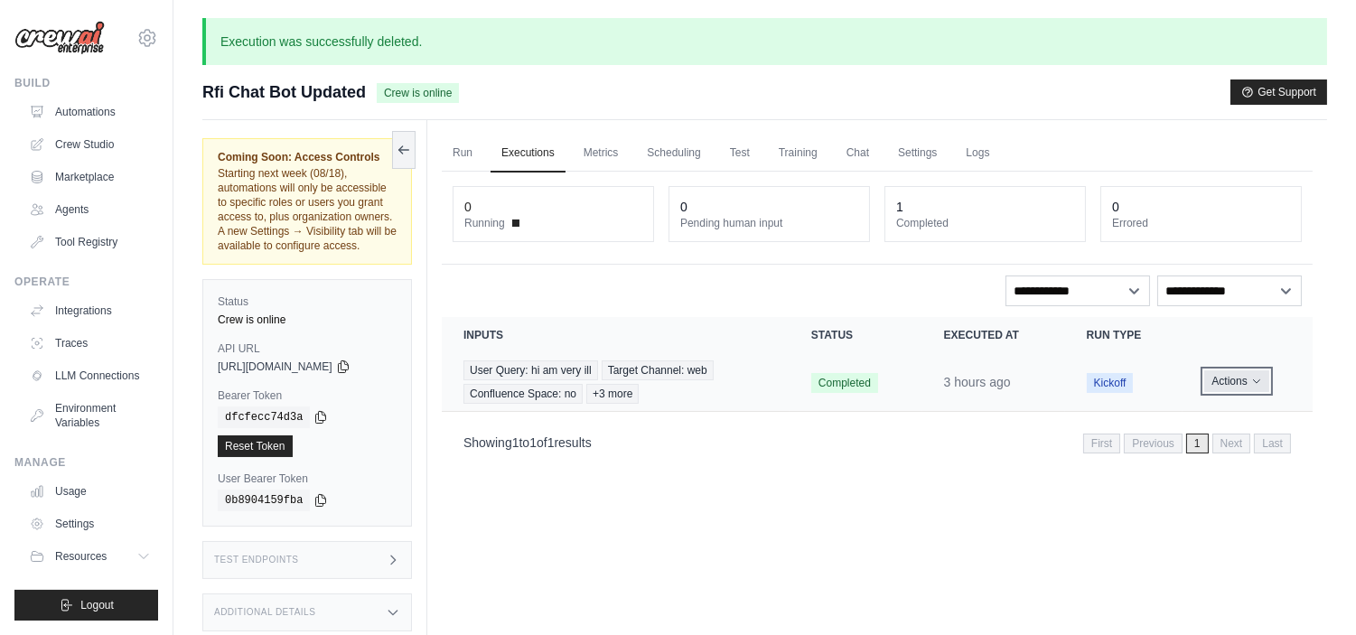
click at [1231, 374] on button "Actions" at bounding box center [1236, 381] width 64 height 22
click at [1225, 449] on button "Delete" at bounding box center [1233, 442] width 116 height 29
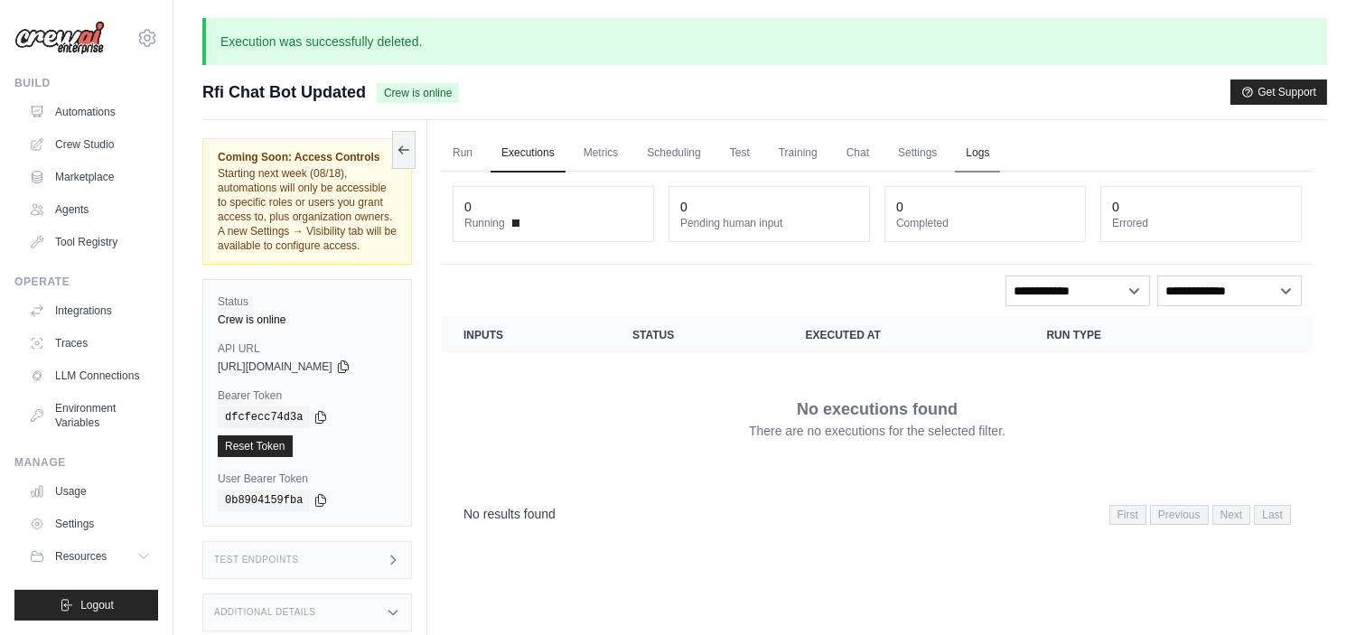
click at [983, 154] on link "Logs" at bounding box center [977, 154] width 45 height 38
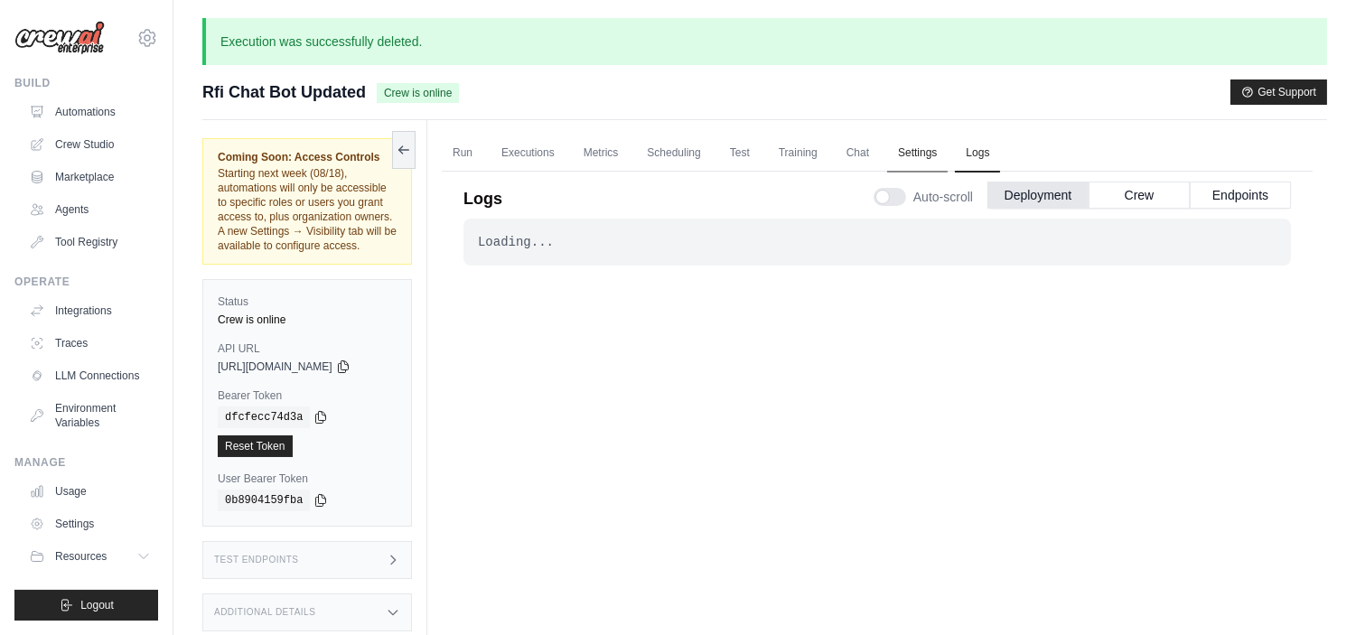
click at [924, 164] on link "Settings" at bounding box center [917, 154] width 61 height 38
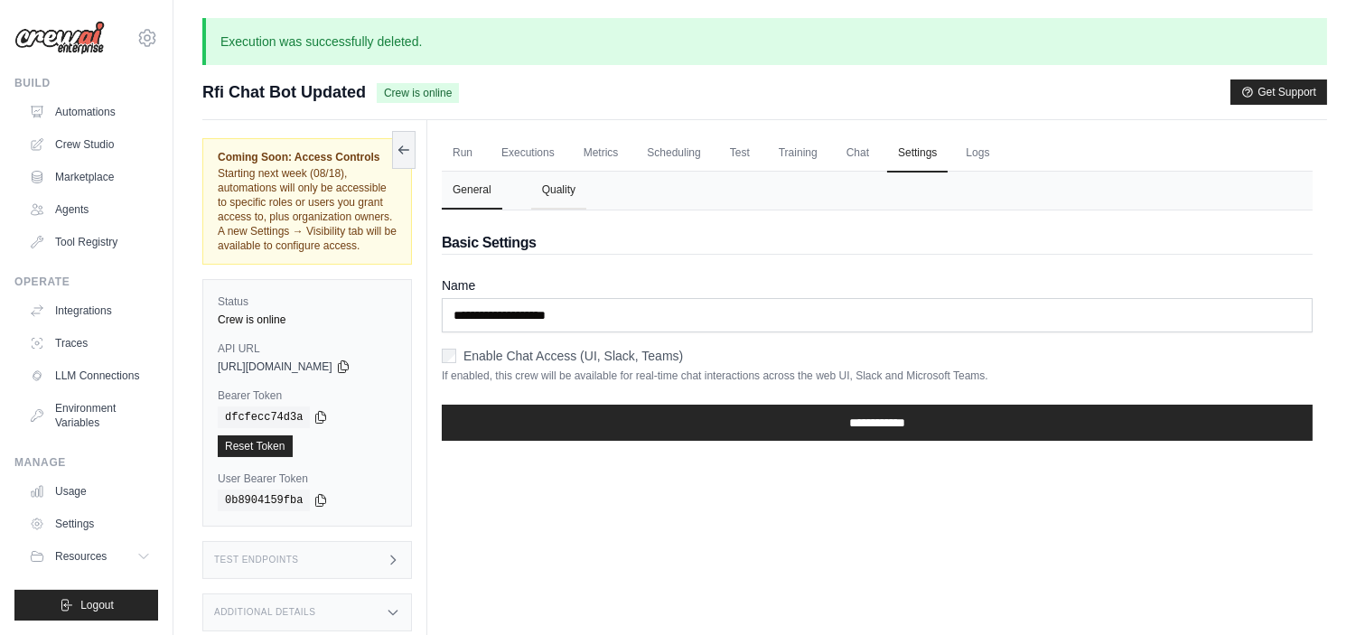
click at [561, 192] on button "Quality" at bounding box center [558, 191] width 55 height 38
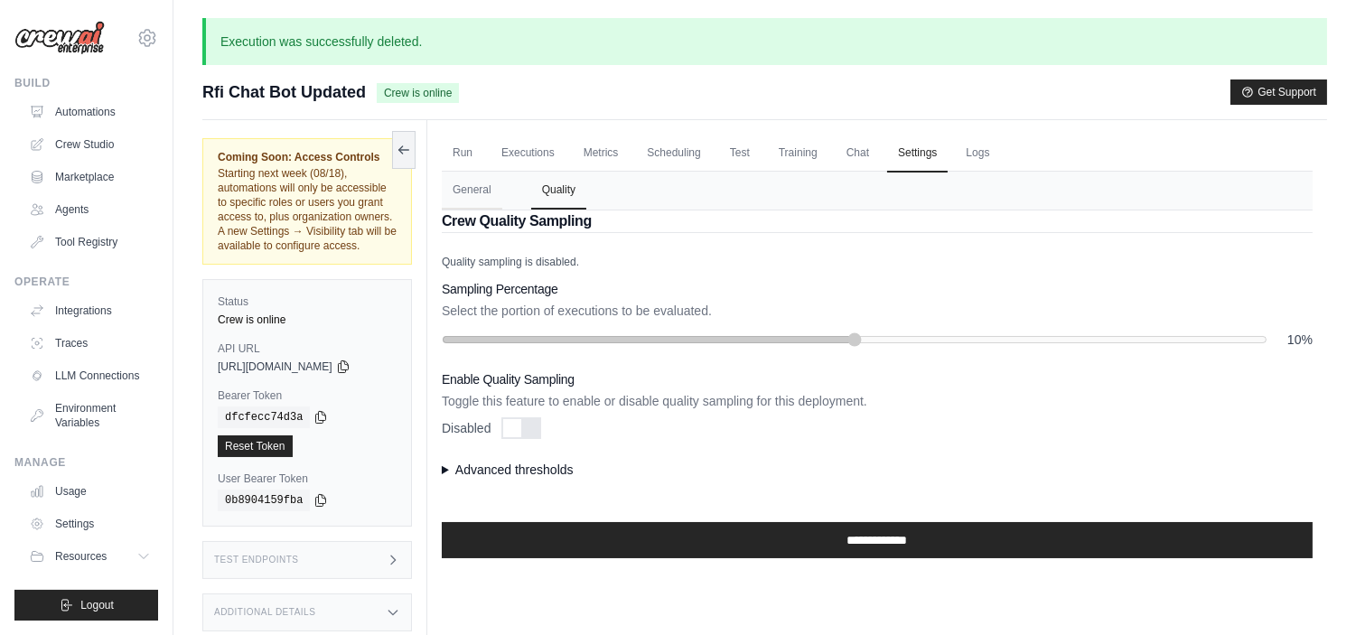
click at [528, 431] on div at bounding box center [521, 428] width 40 height 22
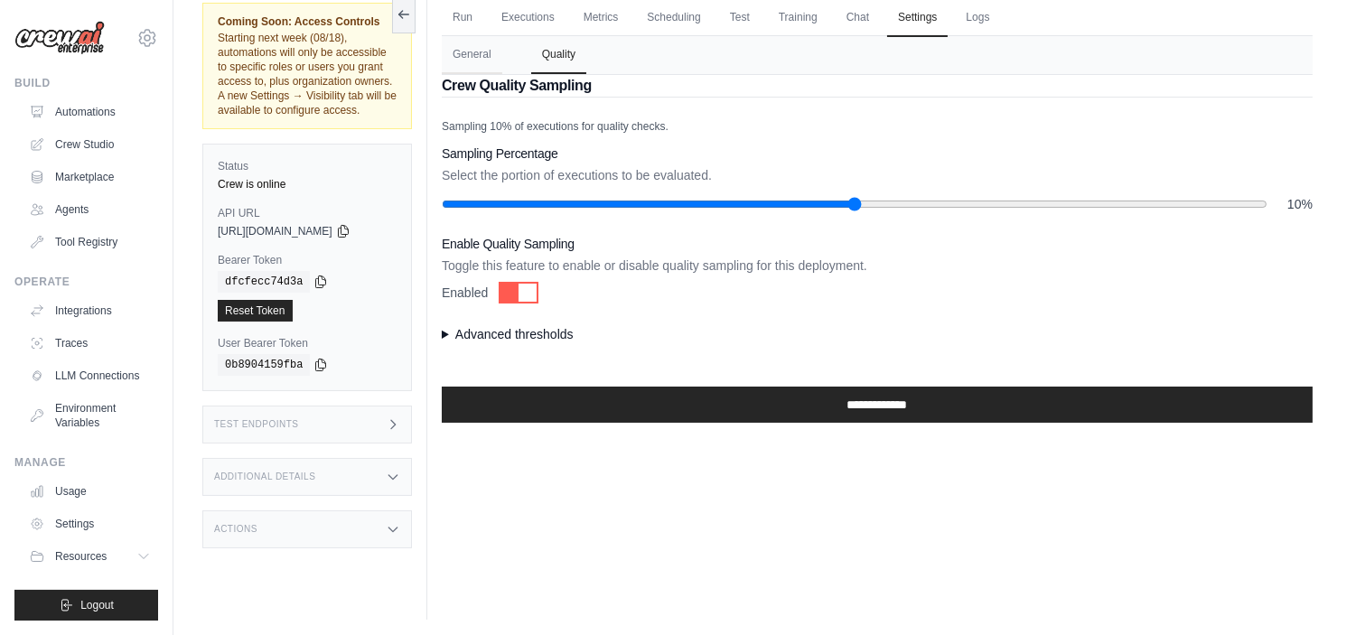
scroll to position [138, 0]
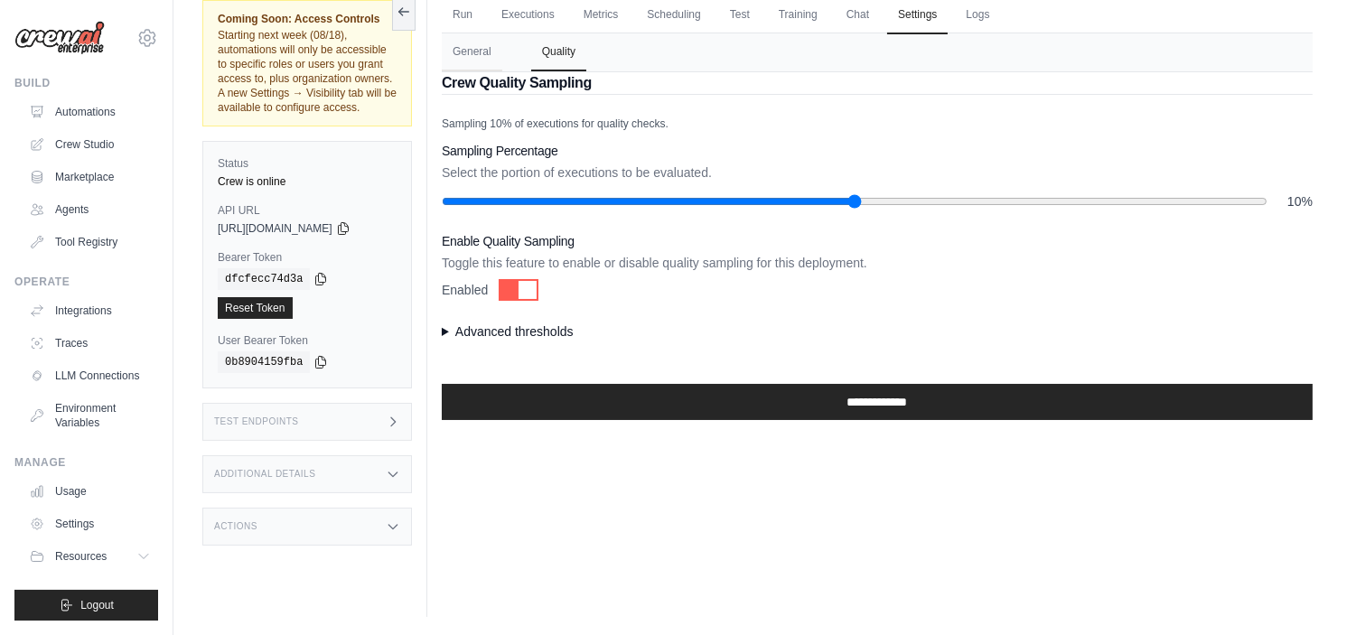
click at [488, 325] on summary "Advanced thresholds" at bounding box center [877, 331] width 871 height 18
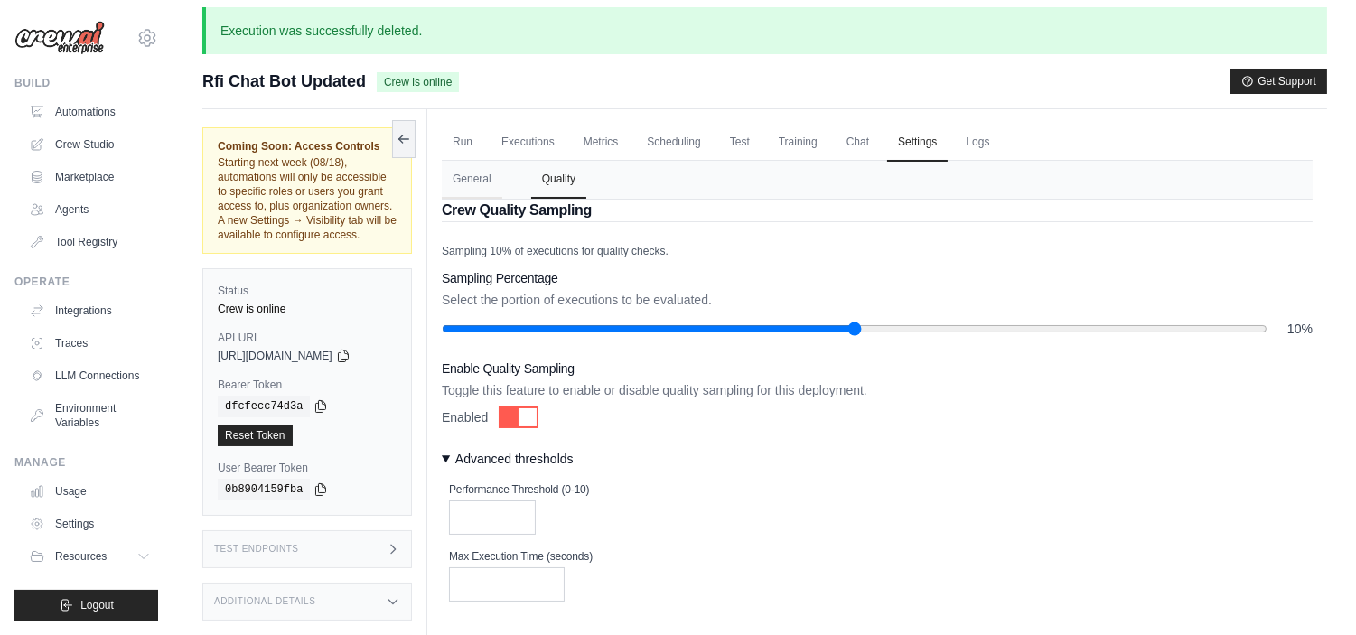
scroll to position [0, 0]
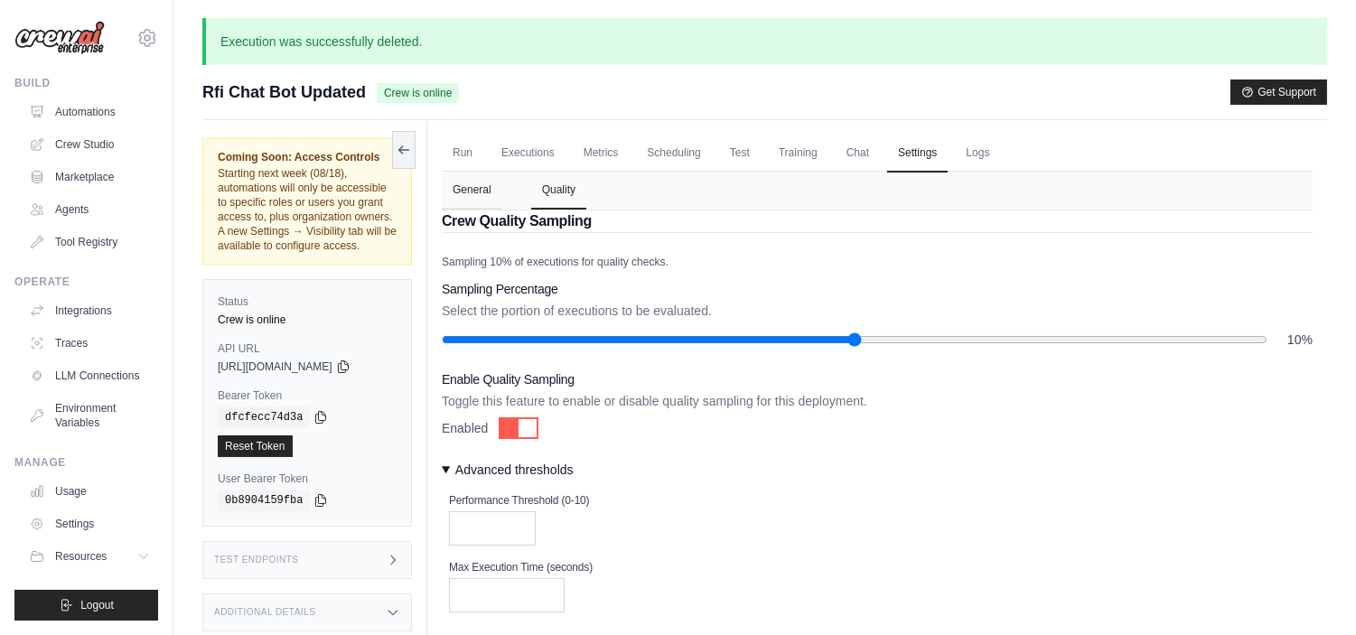
click at [483, 174] on button "General" at bounding box center [472, 191] width 61 height 38
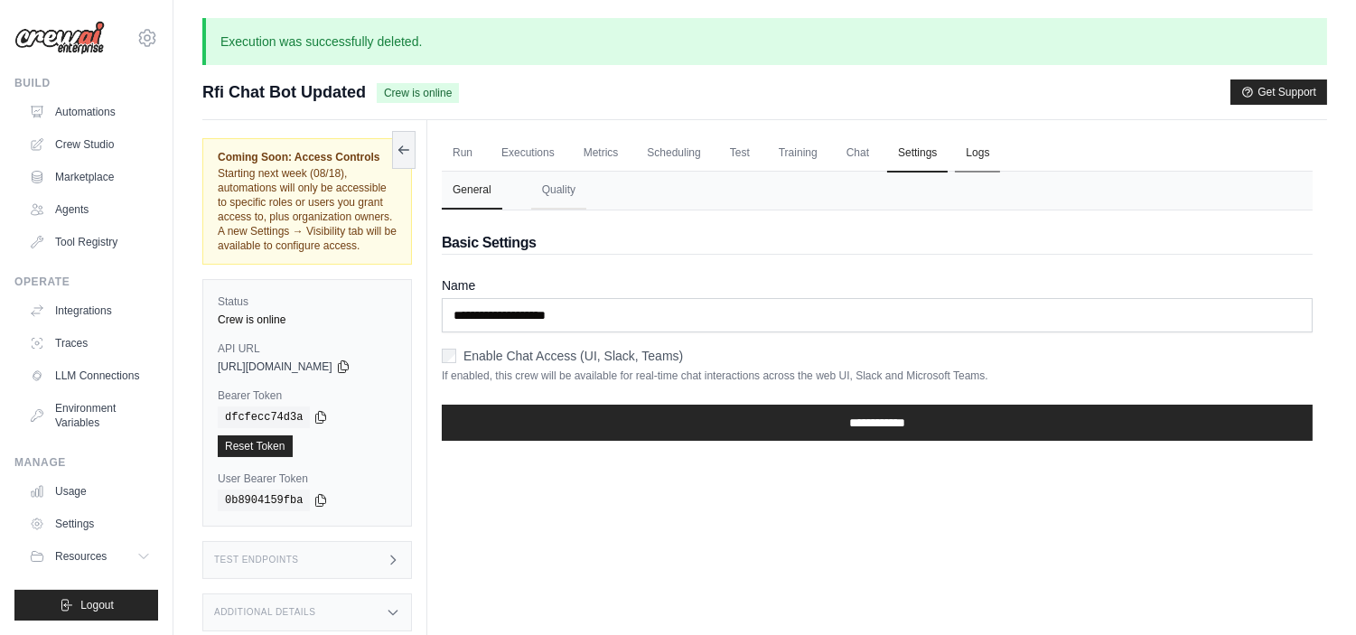
click at [991, 154] on link "Logs" at bounding box center [977, 154] width 45 height 38
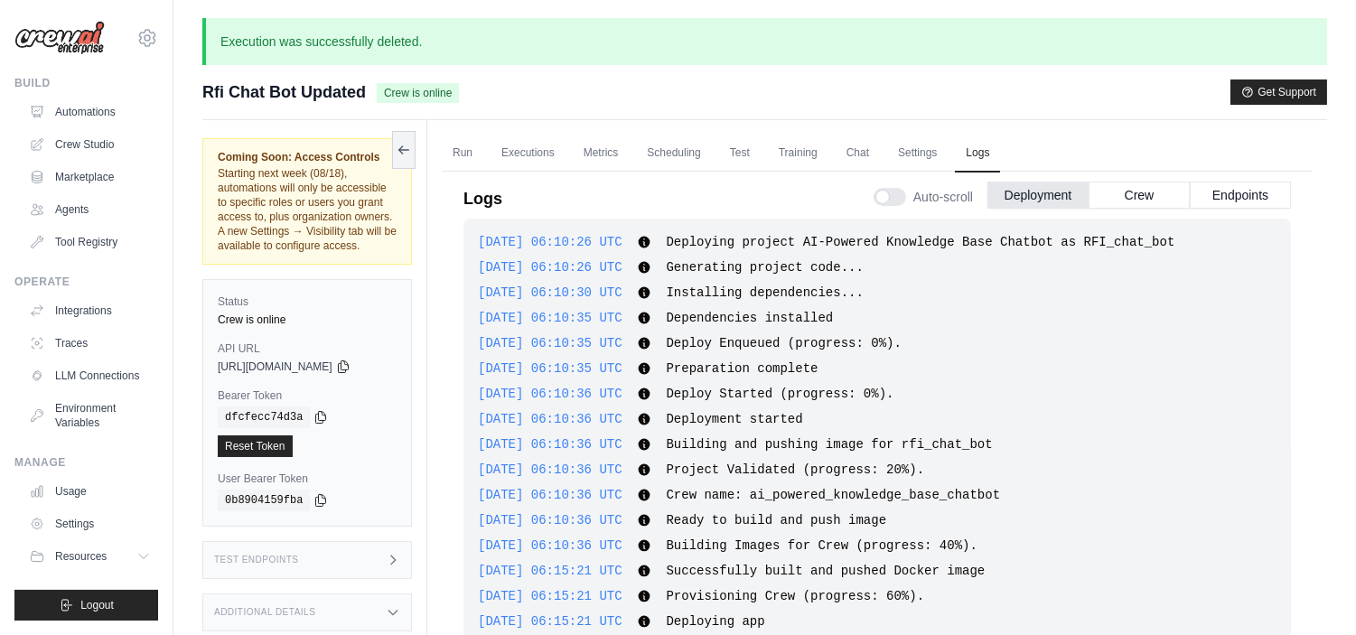
scroll to position [1846, 0]
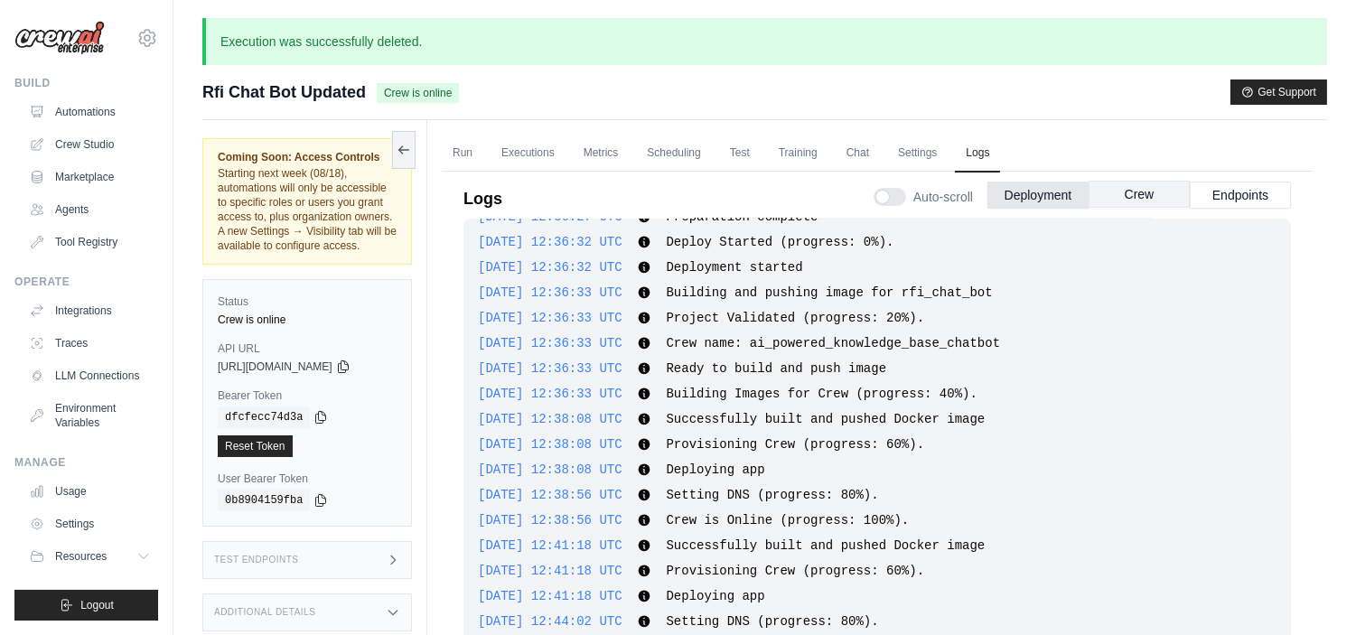
click at [1127, 186] on button "Crew" at bounding box center [1139, 194] width 101 height 27
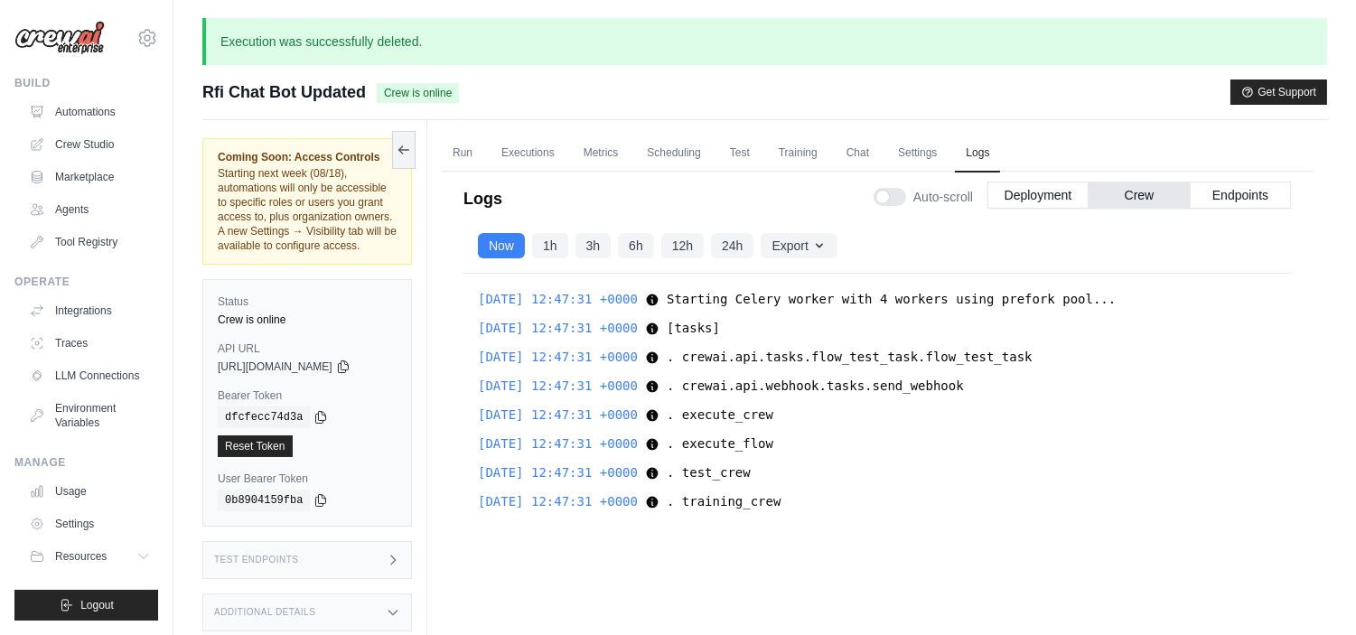
click at [555, 430] on div "2025-08-13 12:47:31 +0000 Starting Celery worker with 4 workers using prefork p…" at bounding box center [876, 477] width 827 height 406
click at [535, 441] on span "2025-08-13 12:47:31 +0000" at bounding box center [558, 443] width 160 height 14
click at [751, 494] on span ". training_crew" at bounding box center [724, 501] width 114 height 14
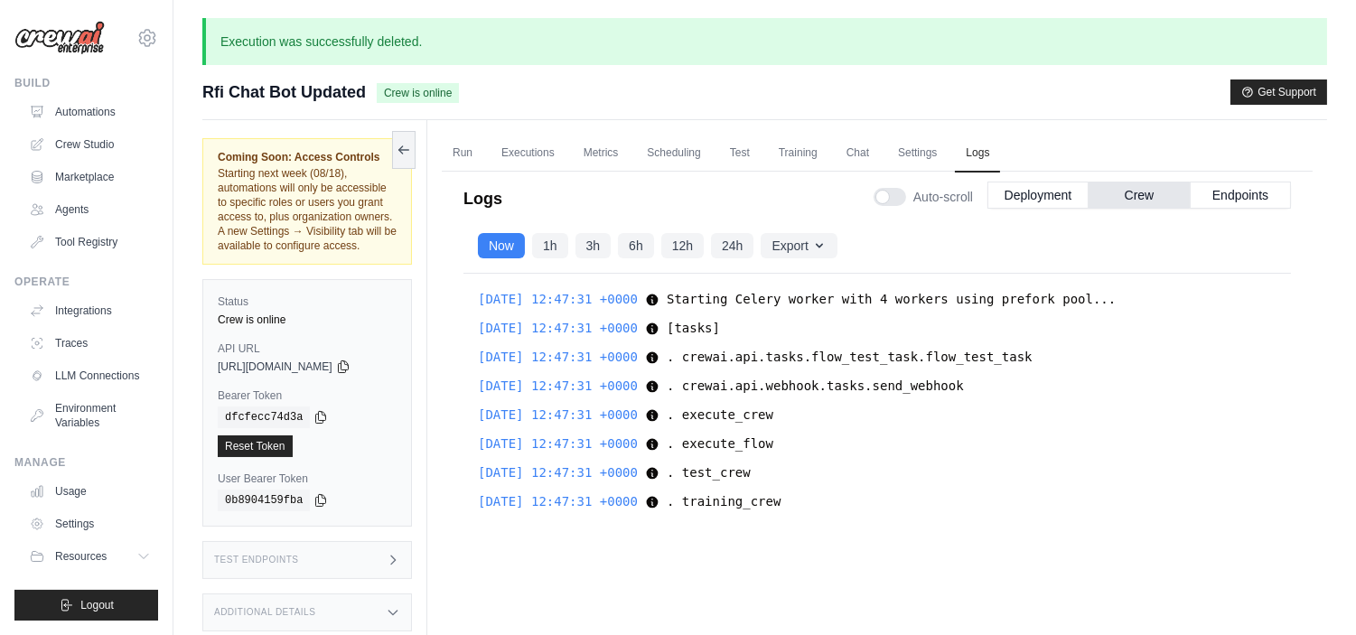
drag, startPoint x: 751, startPoint y: 493, endPoint x: 761, endPoint y: 488, distance: 11.3
click at [752, 494] on span ". training_crew" at bounding box center [724, 501] width 114 height 14
click at [1221, 205] on button "Endpoints" at bounding box center [1240, 194] width 101 height 27
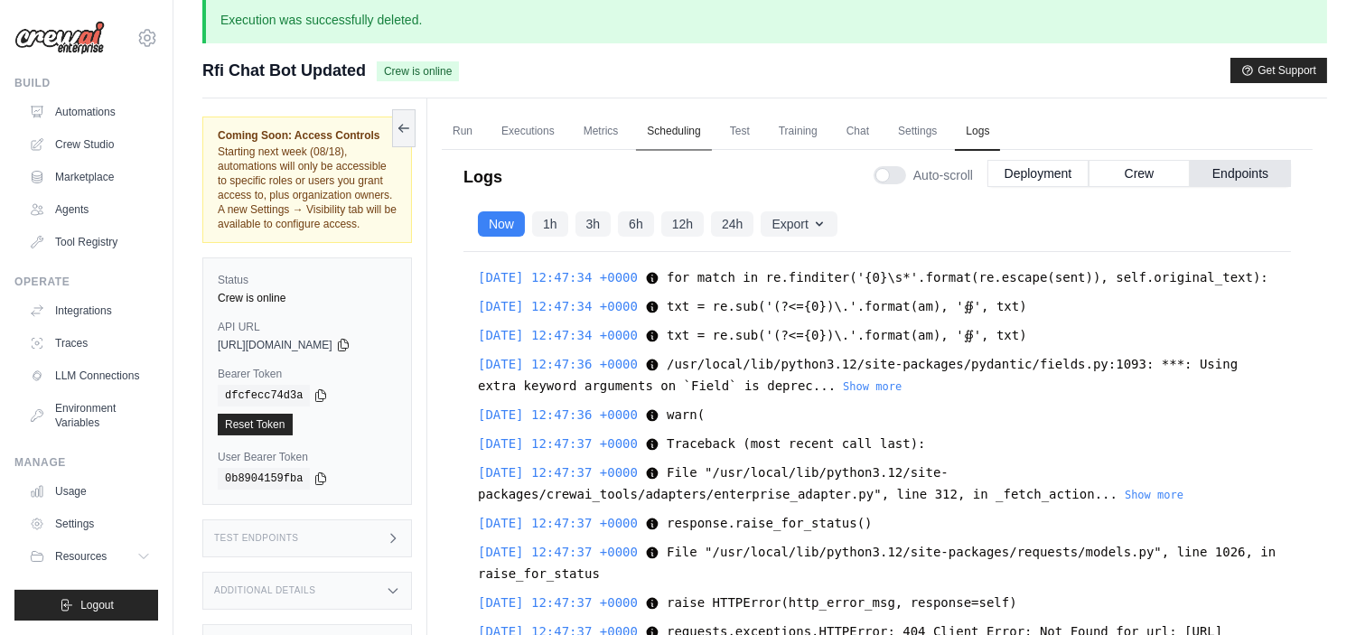
scroll to position [0, 0]
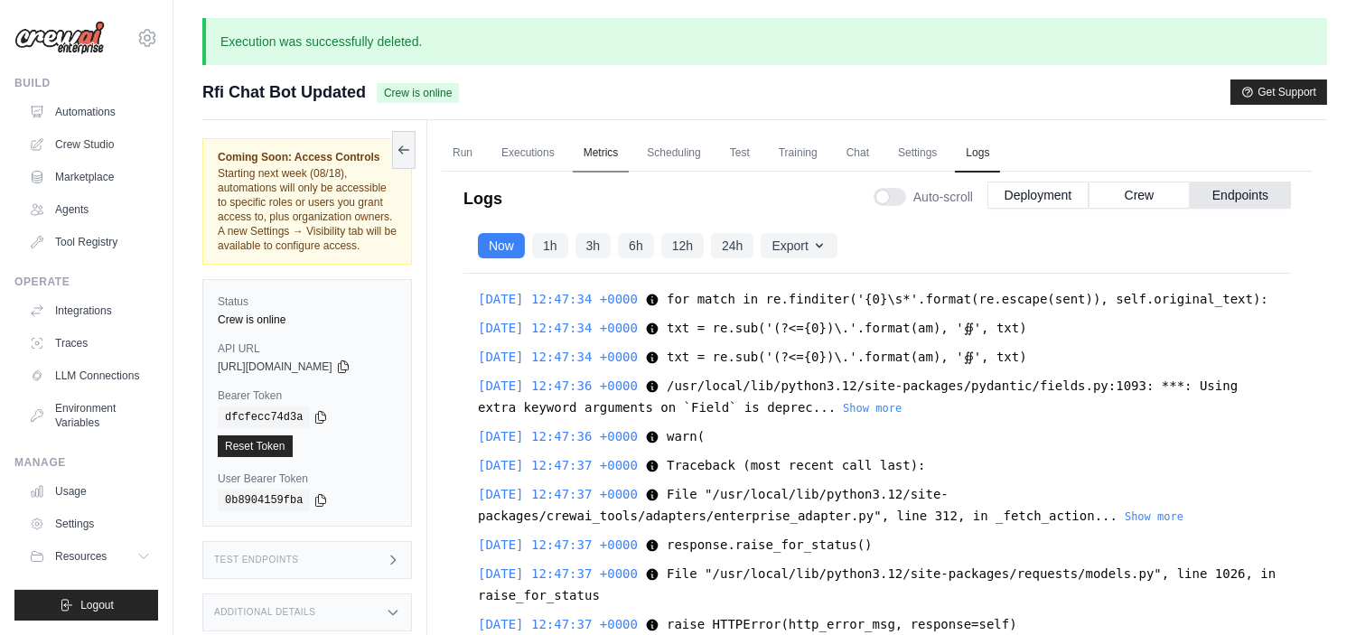
click at [590, 154] on link "Metrics" at bounding box center [601, 154] width 57 height 38
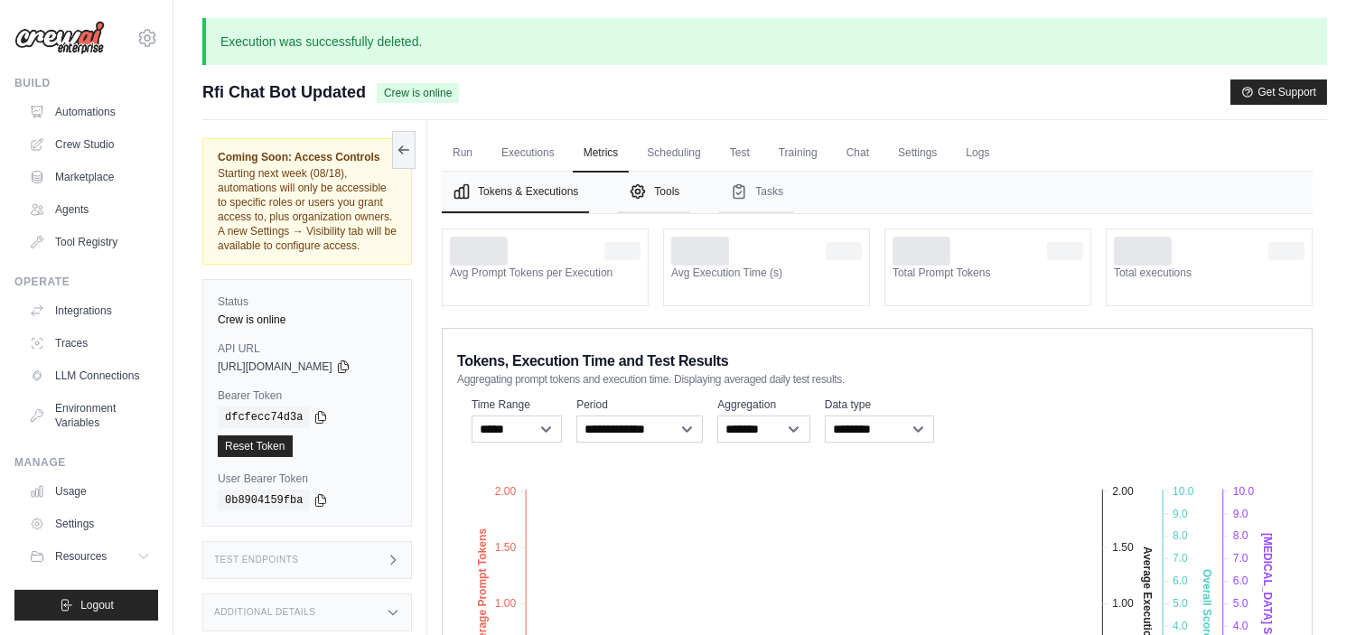
click at [675, 200] on button "Tools" at bounding box center [654, 193] width 72 height 42
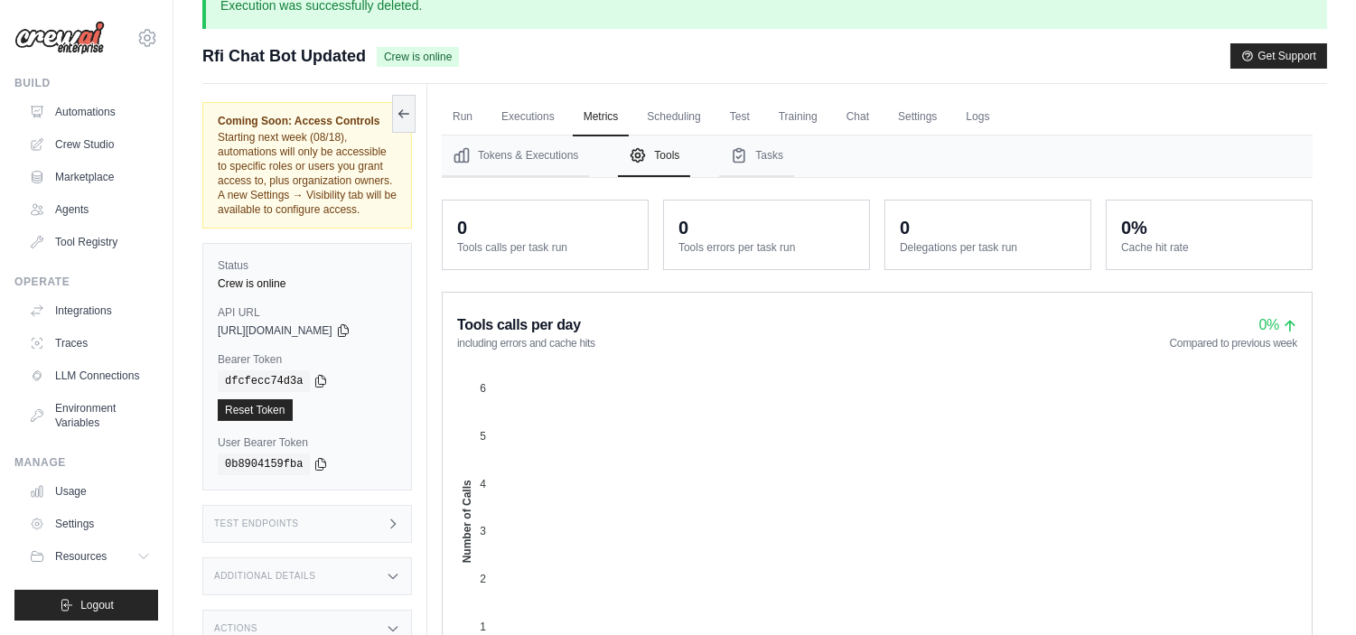
scroll to position [100, 0]
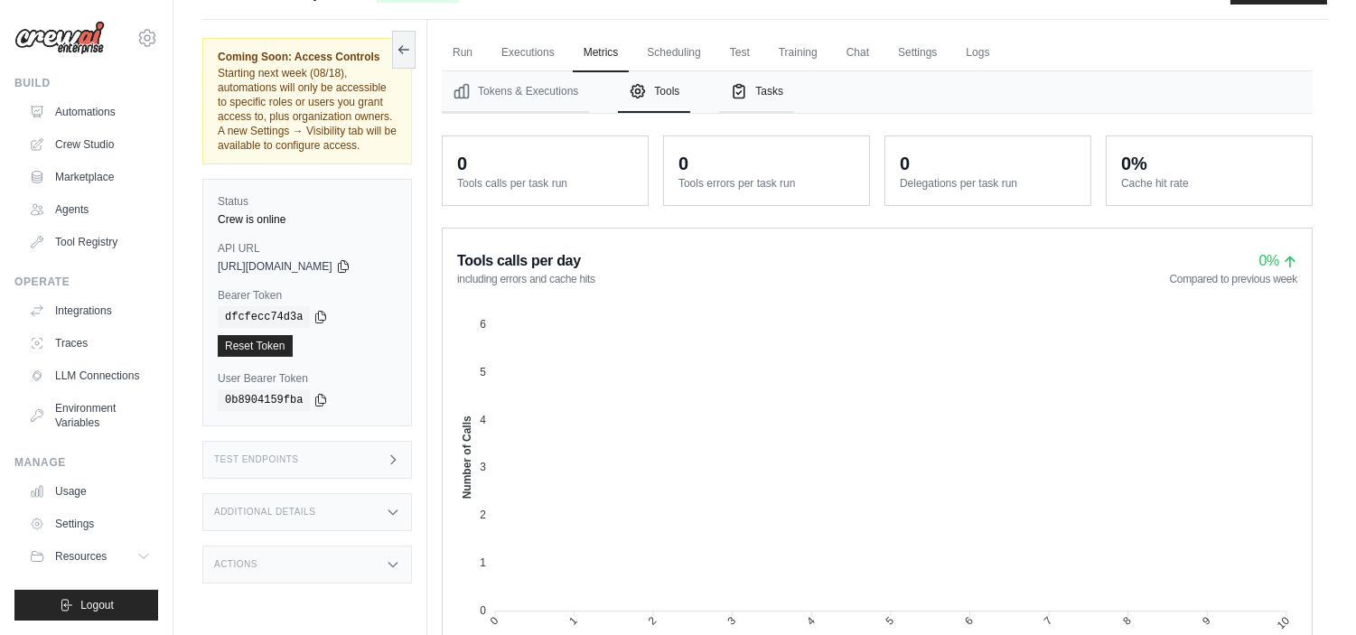
click at [772, 84] on button "Tasks" at bounding box center [756, 92] width 75 height 42
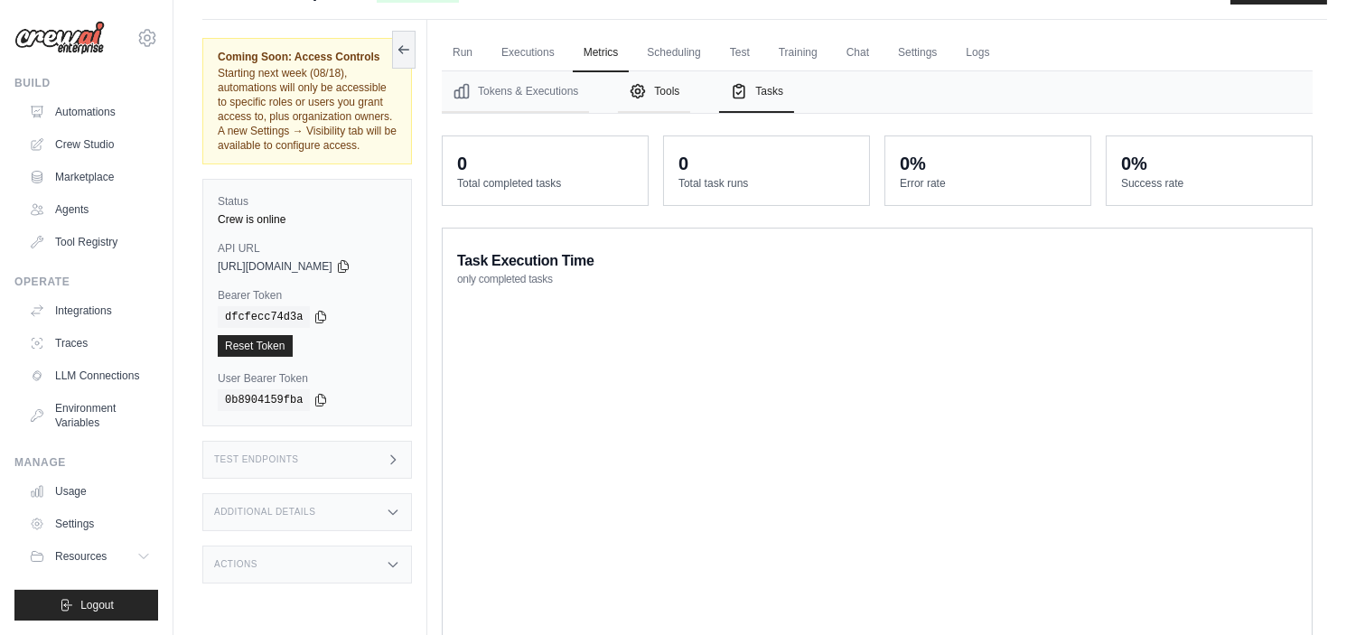
click at [628, 93] on button "Tools" at bounding box center [654, 92] width 72 height 42
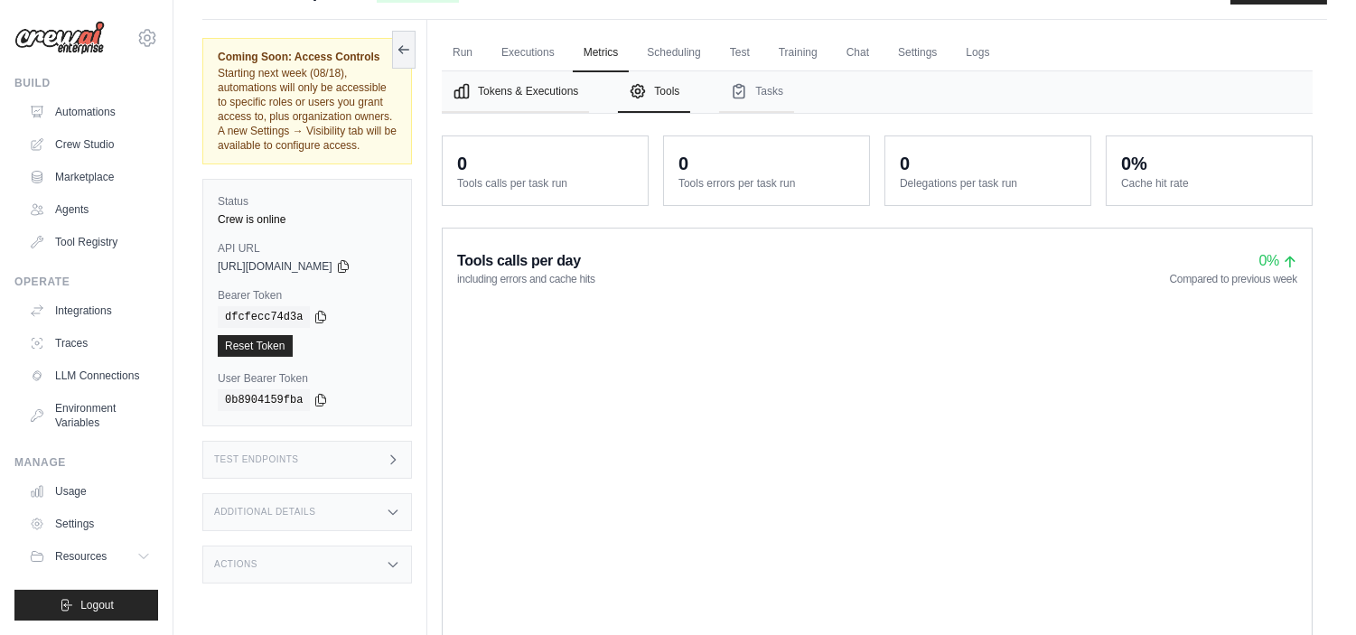
click at [542, 90] on button "Tokens & Executions" at bounding box center [515, 92] width 147 height 42
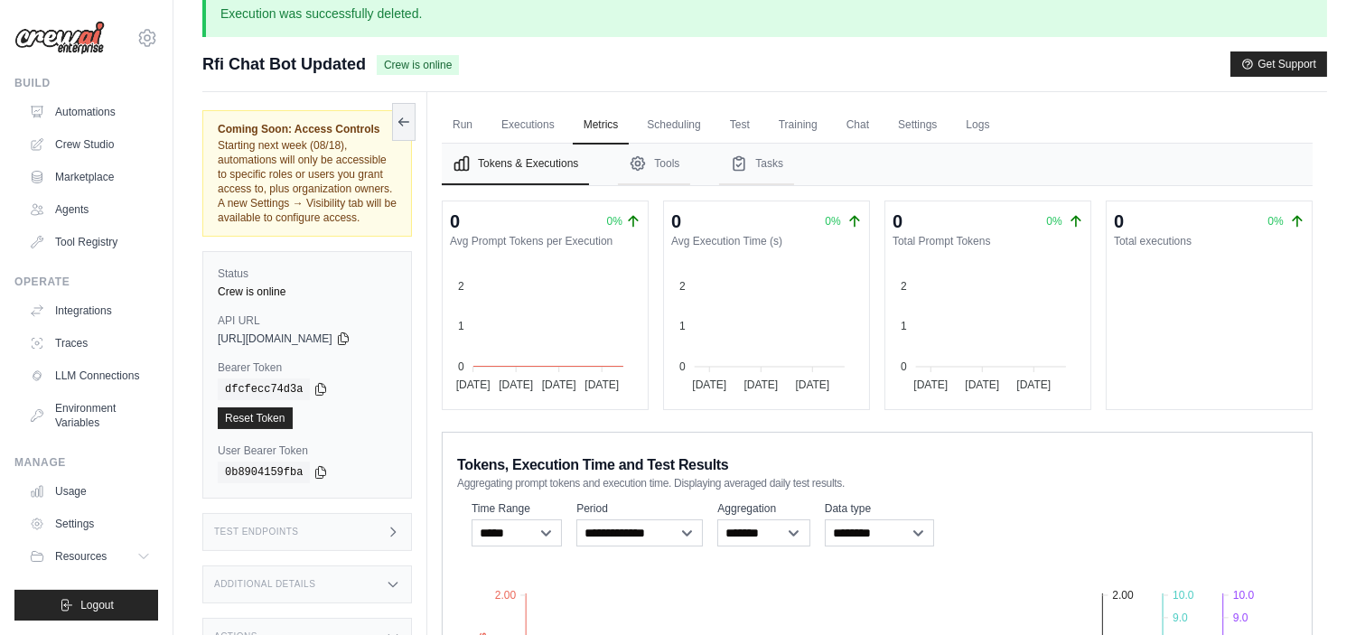
scroll to position [0, 0]
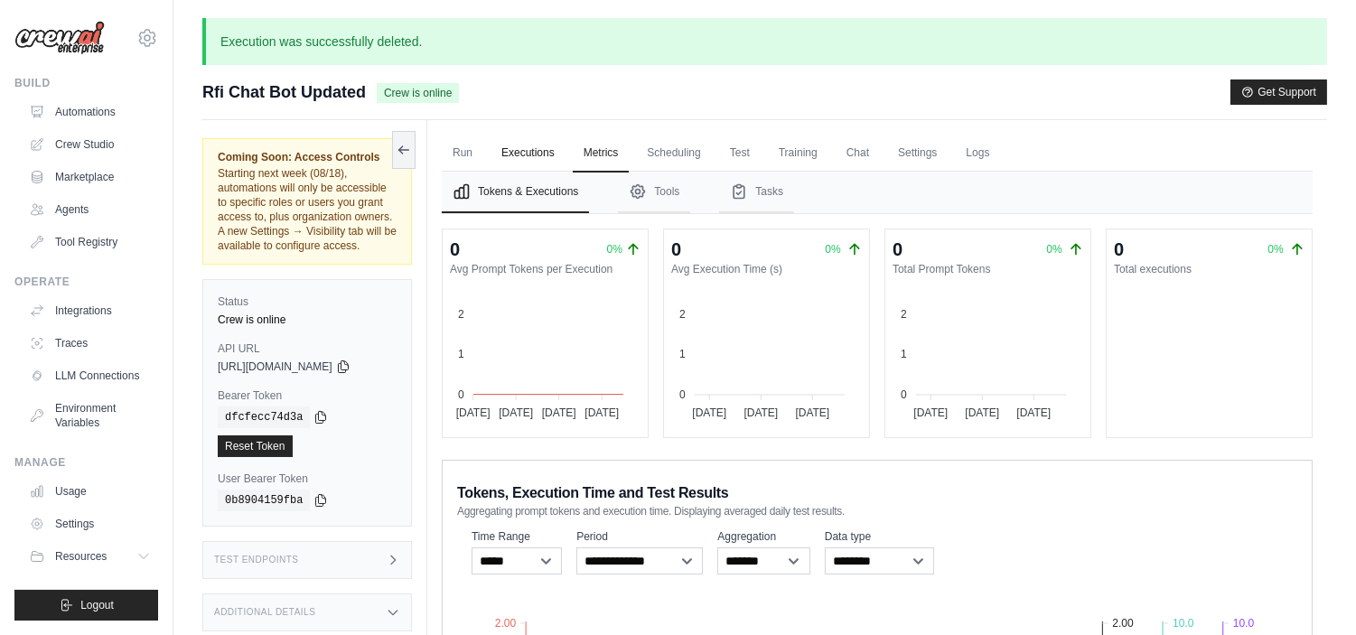
click at [528, 151] on link "Executions" at bounding box center [528, 154] width 75 height 38
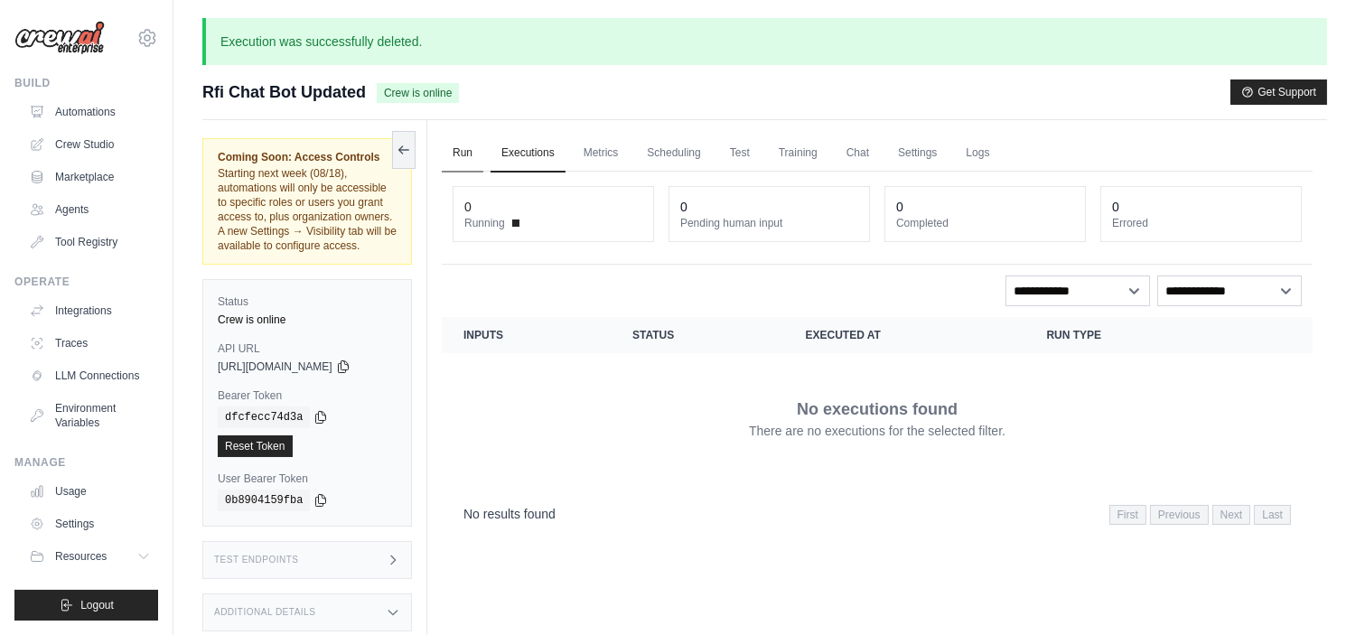
click at [449, 149] on link "Run" at bounding box center [463, 154] width 42 height 38
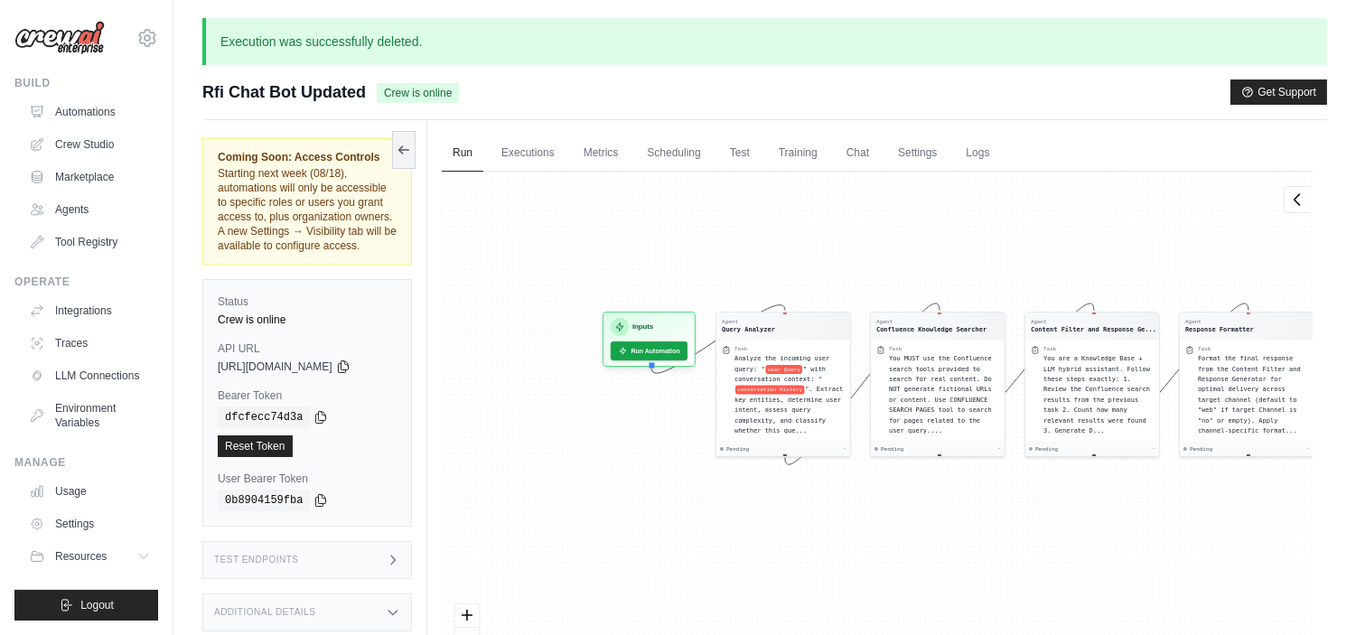
drag, startPoint x: 683, startPoint y: 582, endPoint x: 751, endPoint y: 571, distance: 68.6
click at [751, 571] on div "Agent Query Analyzer Task Analyze the incoming user query: " user Query " with …" at bounding box center [877, 442] width 871 height 540
click at [645, 350] on button "Run Automation" at bounding box center [649, 347] width 80 height 20
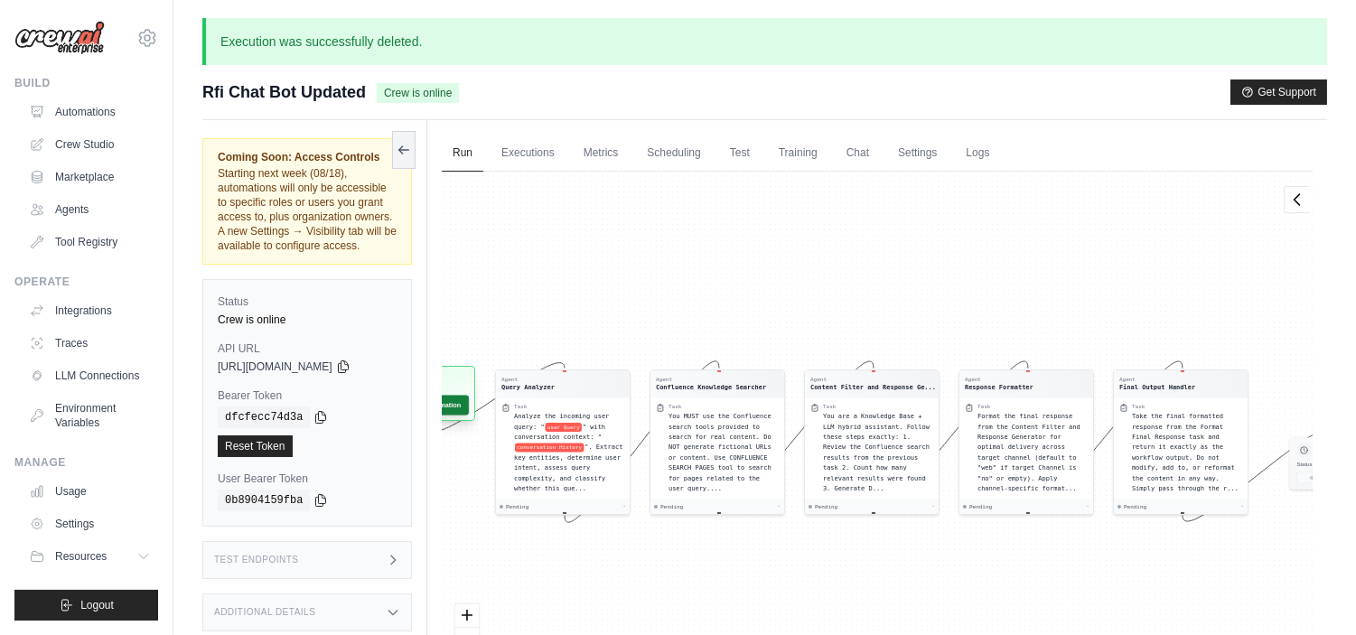
click at [462, 405] on button "Run Automation" at bounding box center [428, 405] width 80 height 20
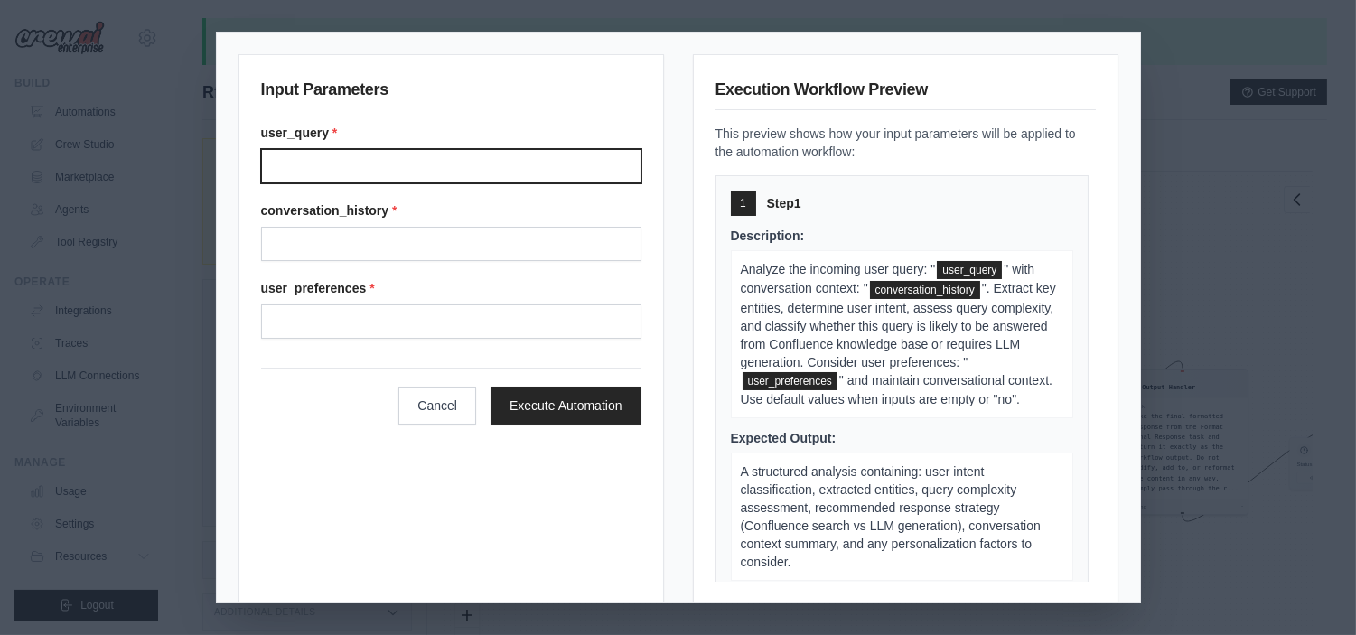
click at [352, 181] on input "User query" at bounding box center [451, 166] width 380 height 34
type input "**********"
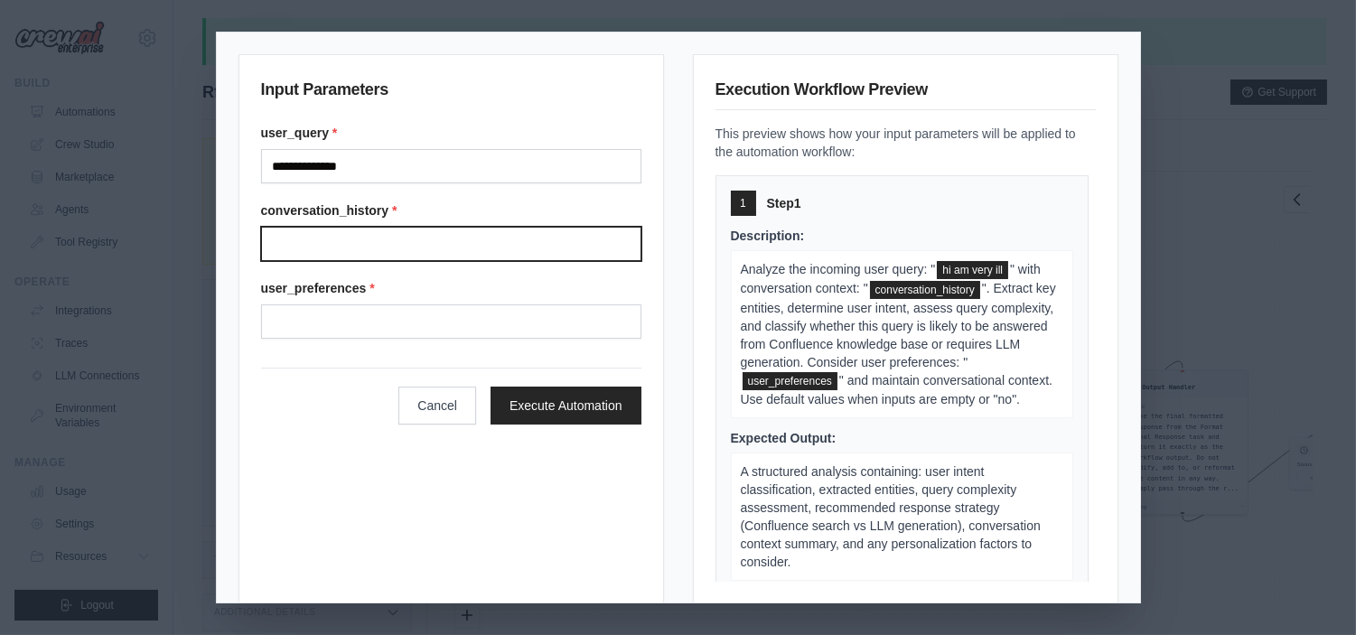
click at [394, 237] on input "Conversation history" at bounding box center [451, 244] width 380 height 34
type input "**"
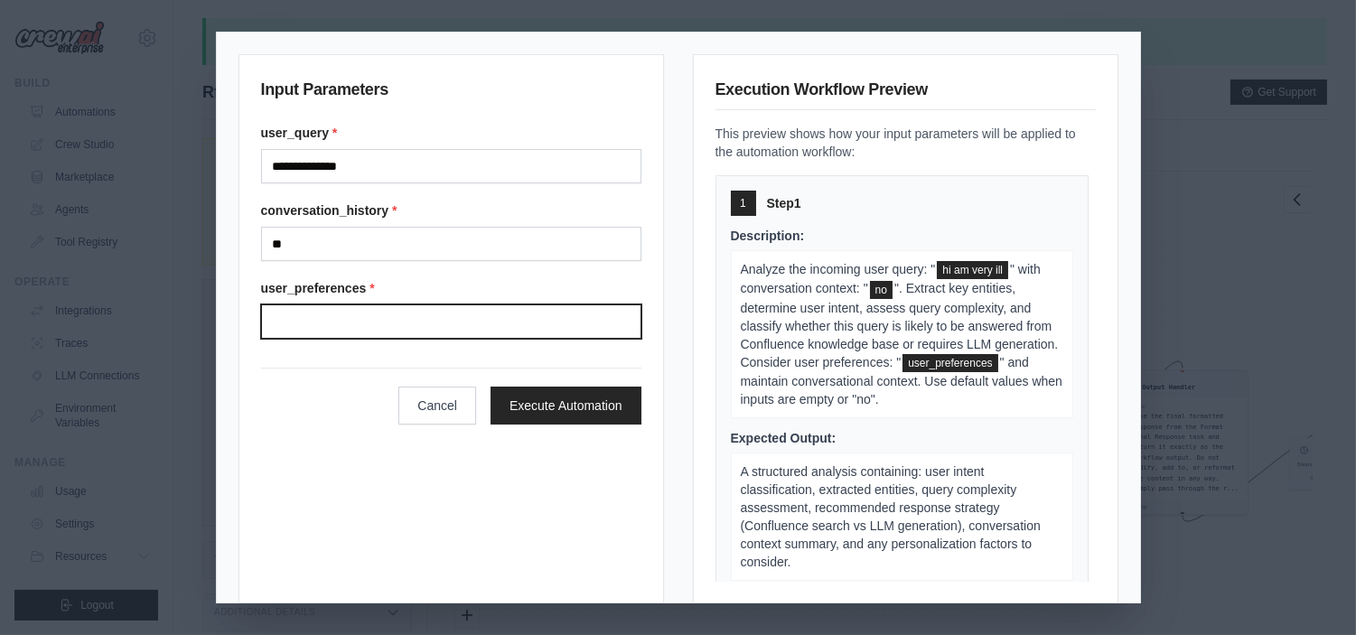
click at [349, 313] on input "User preferences" at bounding box center [451, 321] width 380 height 34
type input "**"
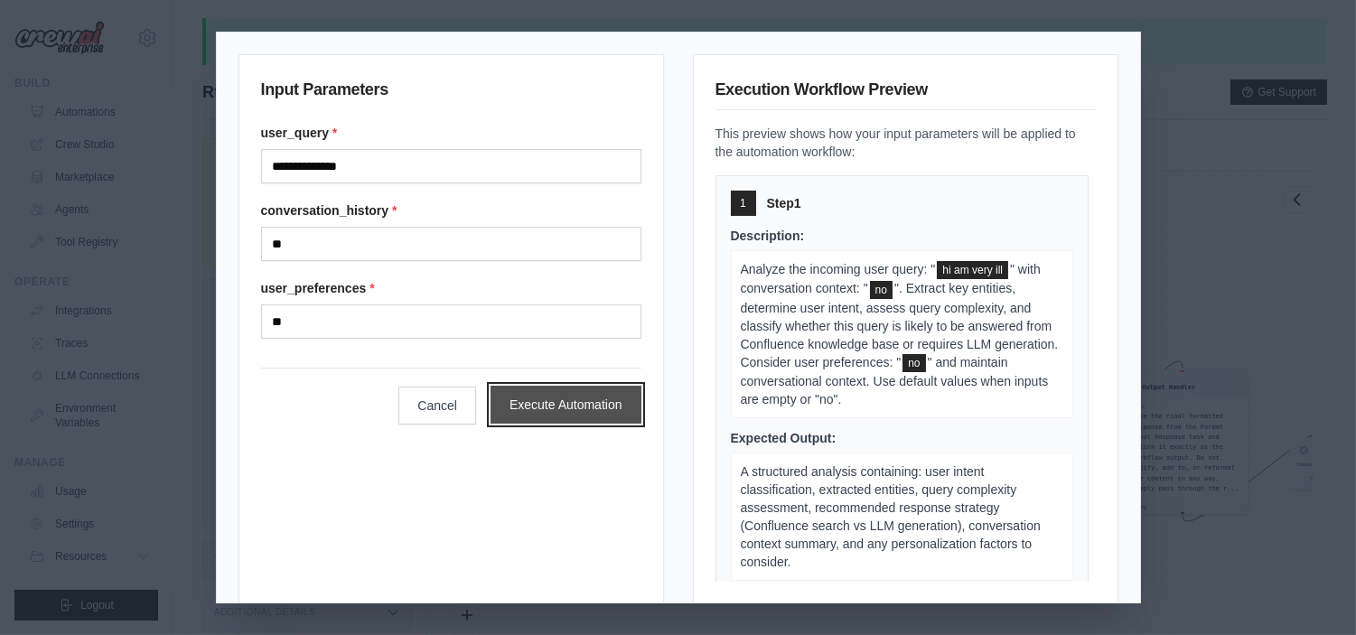
click at [535, 405] on button "Execute Automation" at bounding box center [566, 405] width 151 height 38
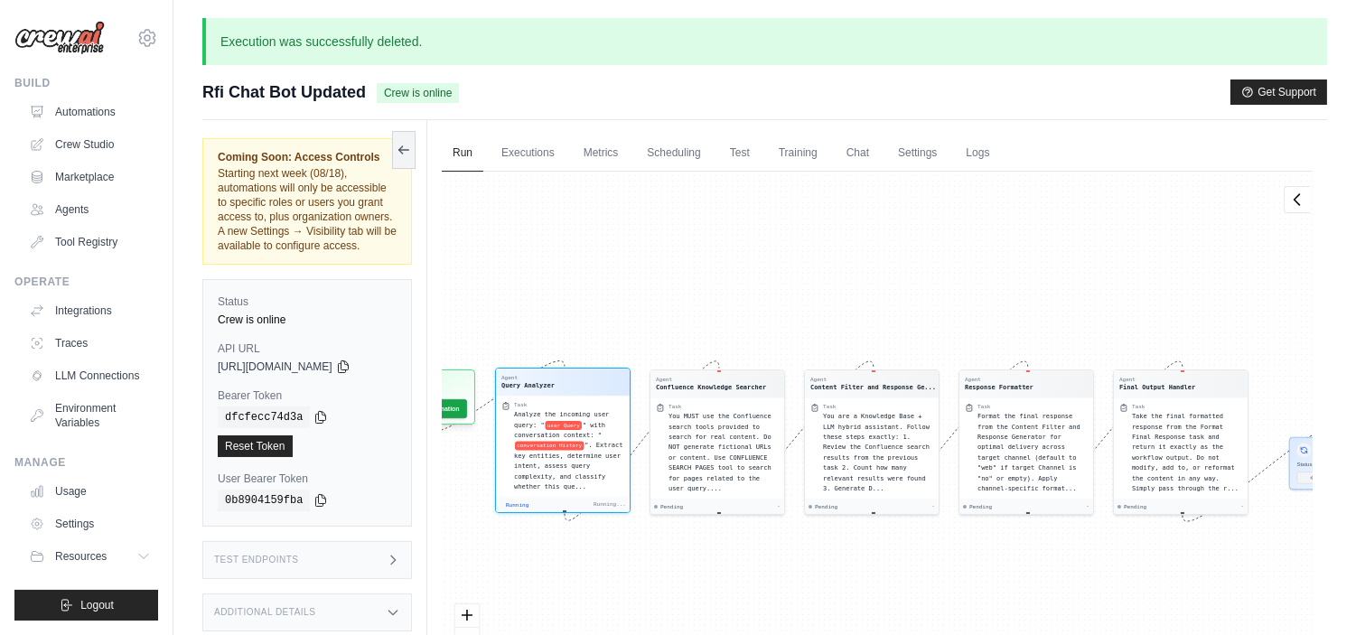
scroll to position [42, 0]
click at [392, 156] on span "Coming Soon: Access Controls" at bounding box center [307, 157] width 179 height 14
click at [409, 145] on icon at bounding box center [404, 149] width 14 height 14
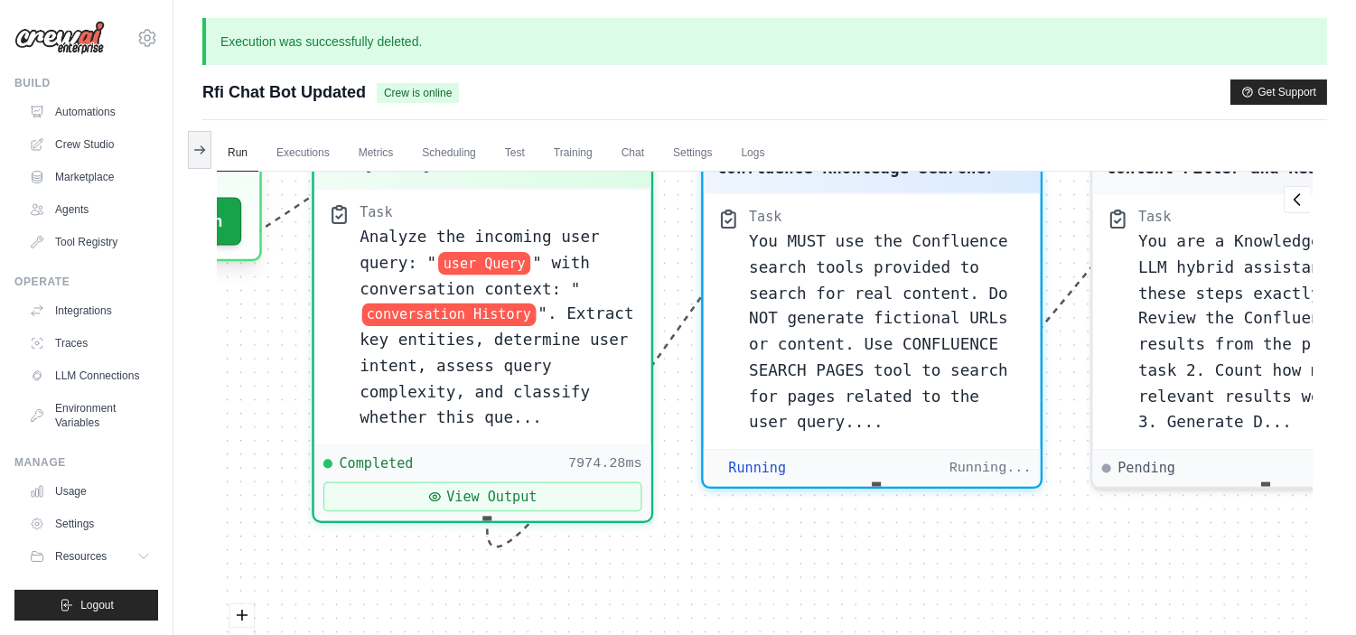
scroll to position [318, 0]
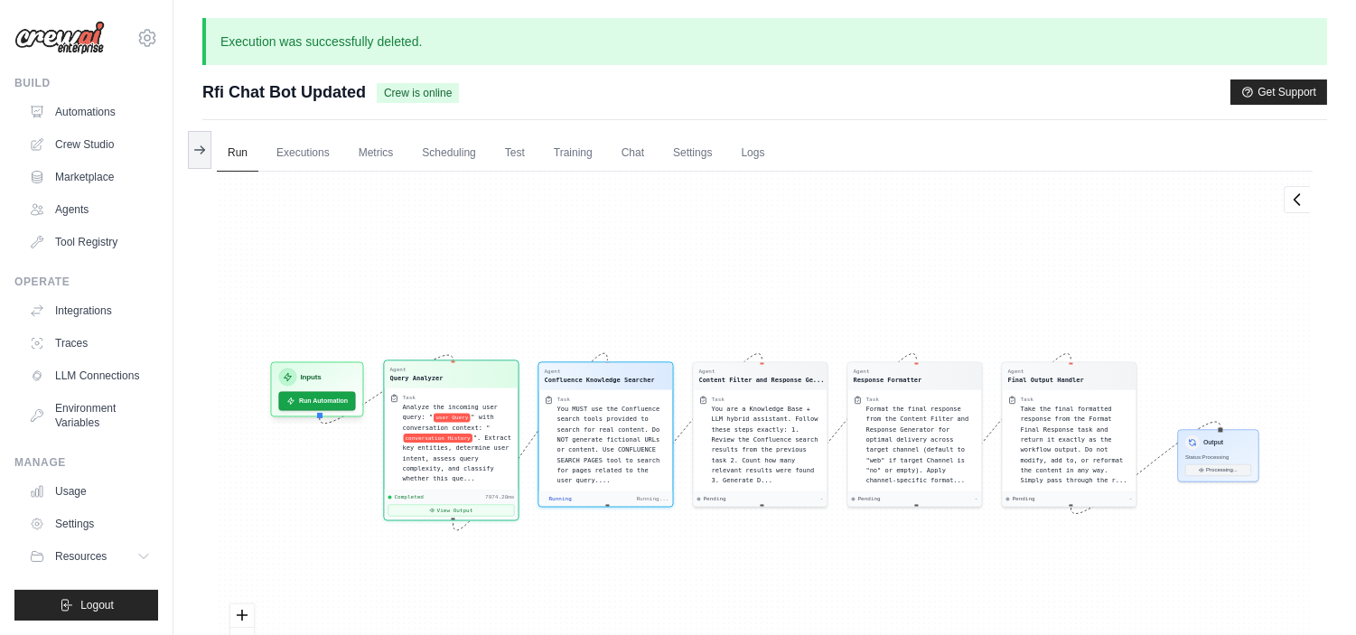
click at [499, 494] on div "7974.28ms" at bounding box center [499, 497] width 29 height 7
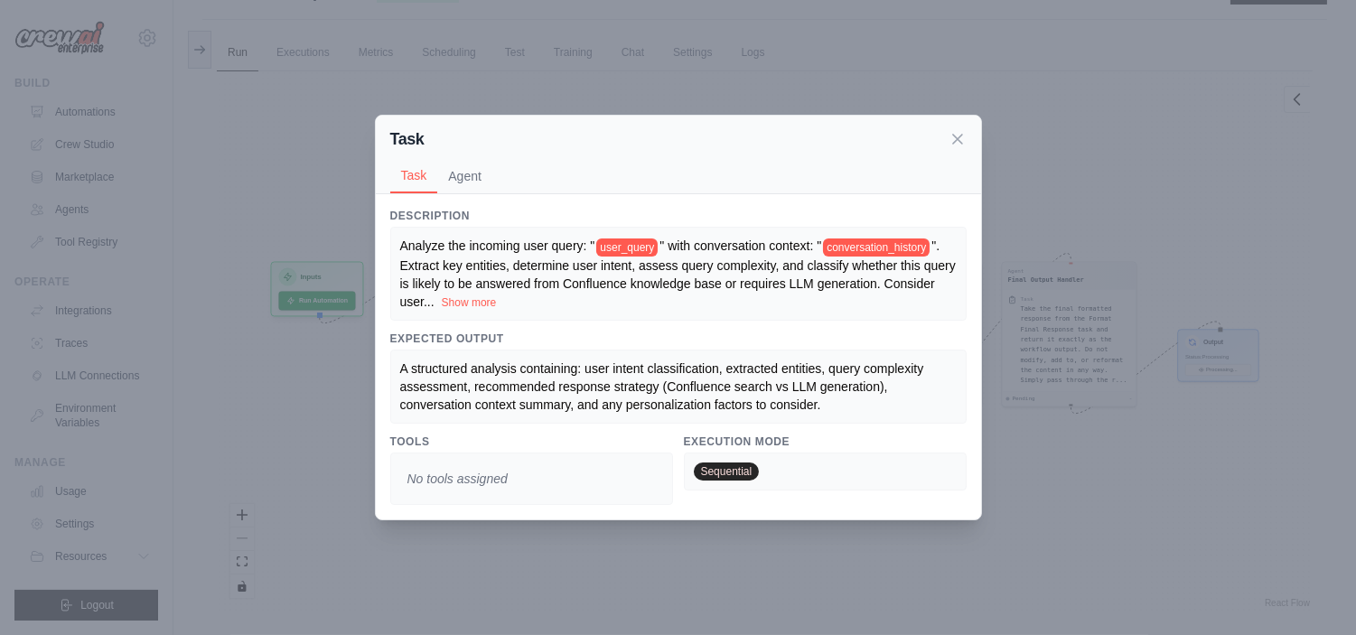
scroll to position [557, 0]
click at [623, 472] on div "No tools assigned" at bounding box center [531, 479] width 283 height 52
click at [946, 148] on div "Task" at bounding box center [678, 138] width 576 height 25
click at [953, 143] on icon at bounding box center [957, 139] width 9 height 9
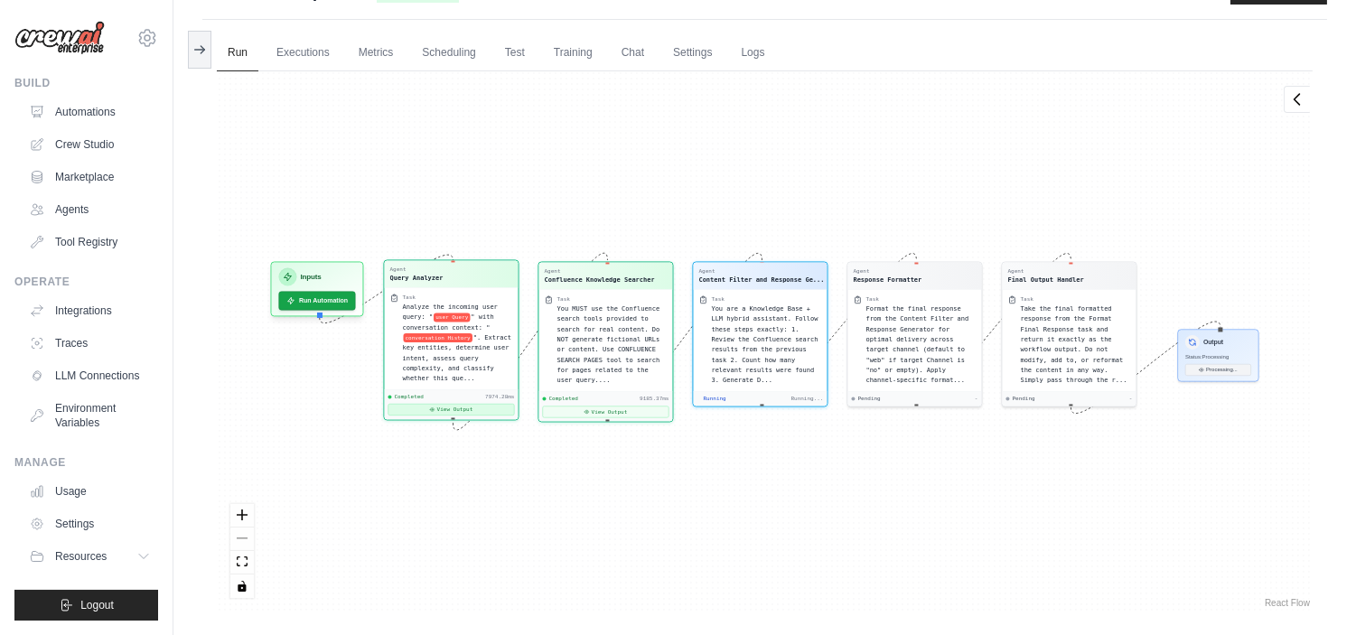
click at [448, 405] on button "View Output" at bounding box center [451, 410] width 126 height 12
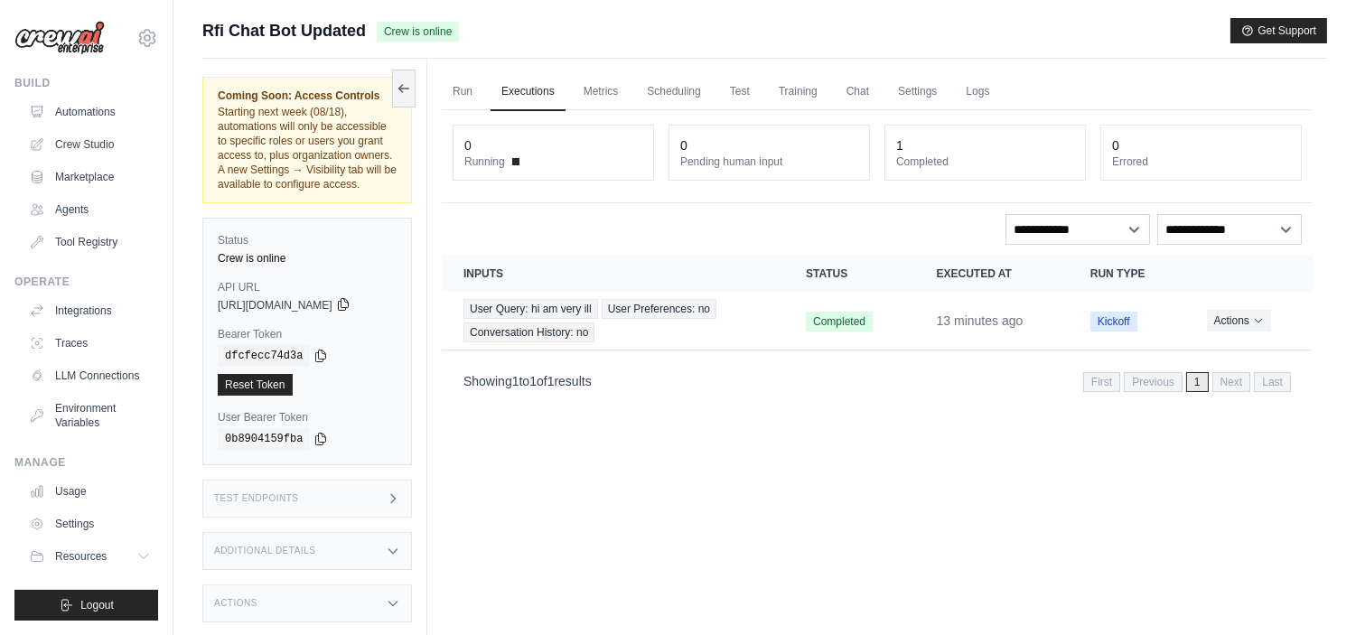
click at [350, 309] on icon at bounding box center [343, 304] width 14 height 14
click at [314, 353] on icon at bounding box center [320, 355] width 14 height 14
click at [72, 33] on img at bounding box center [59, 38] width 90 height 34
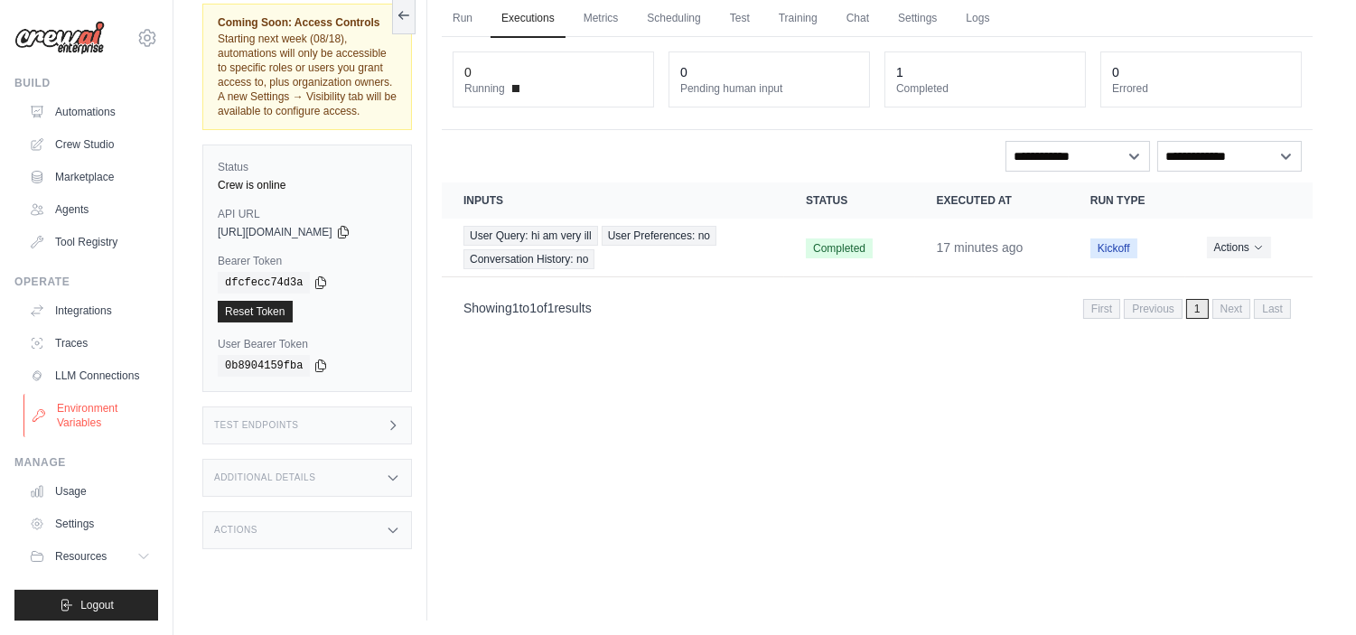
scroll to position [77, 0]
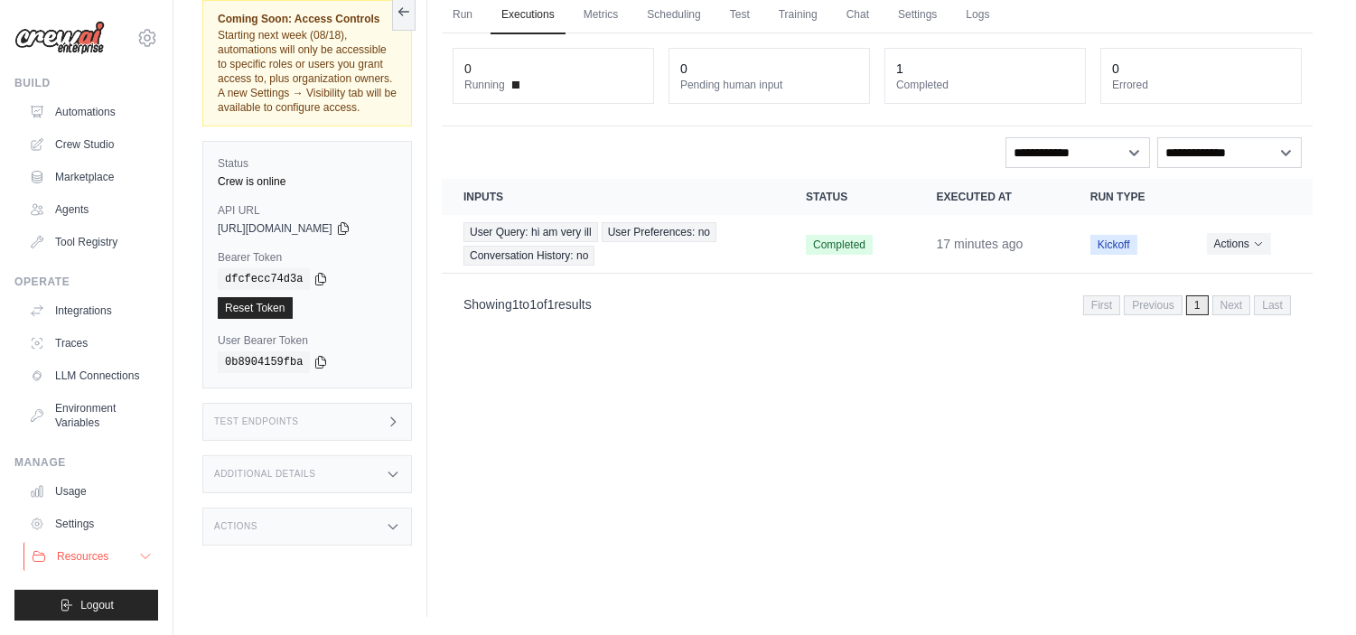
click at [142, 560] on icon at bounding box center [145, 556] width 14 height 14
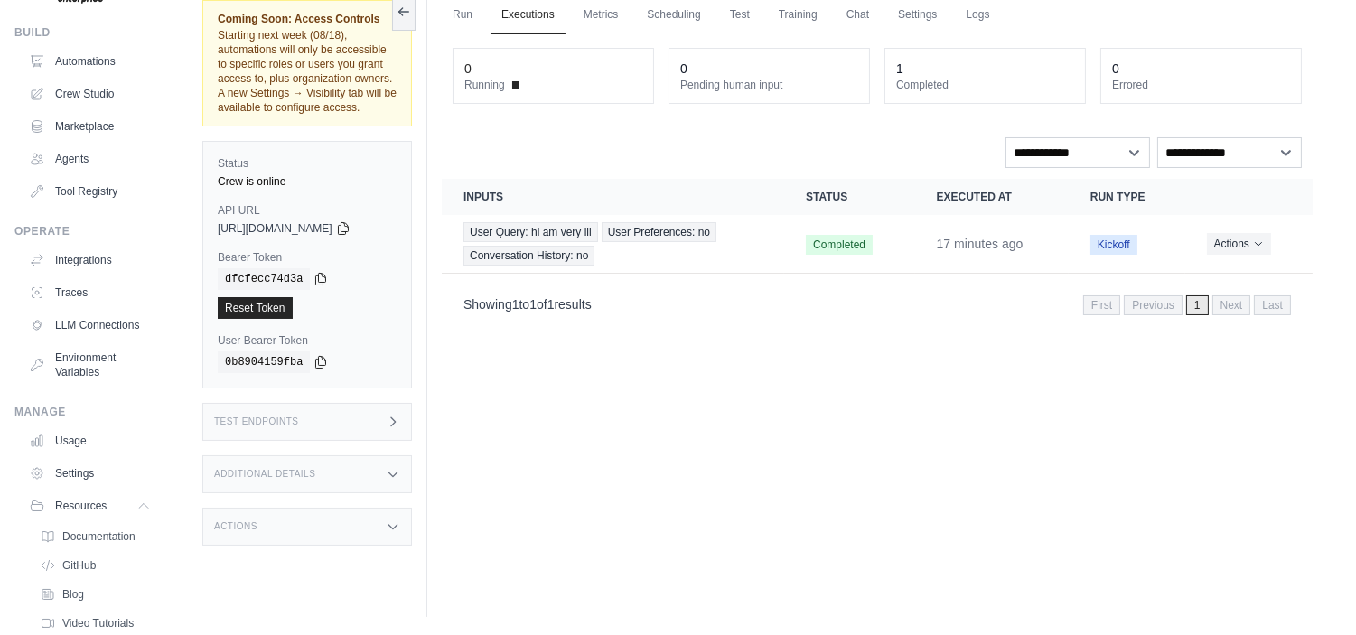
scroll to position [28, 0]
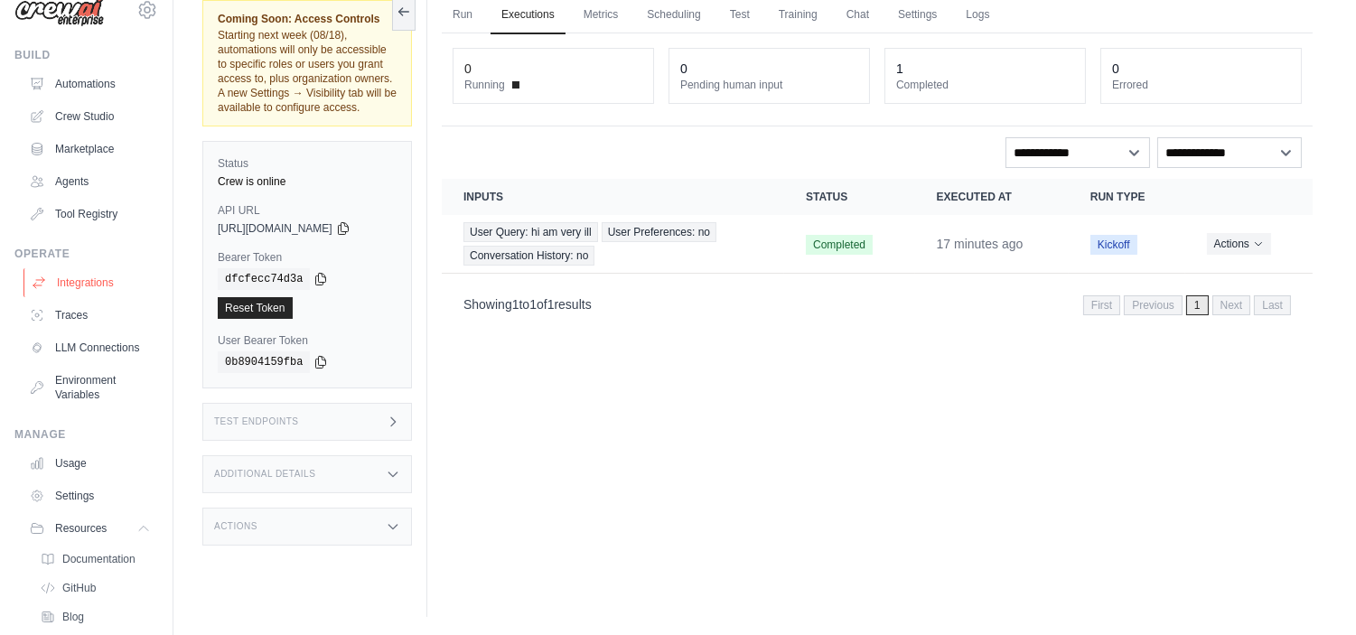
click at [61, 283] on link "Integrations" at bounding box center [91, 282] width 136 height 29
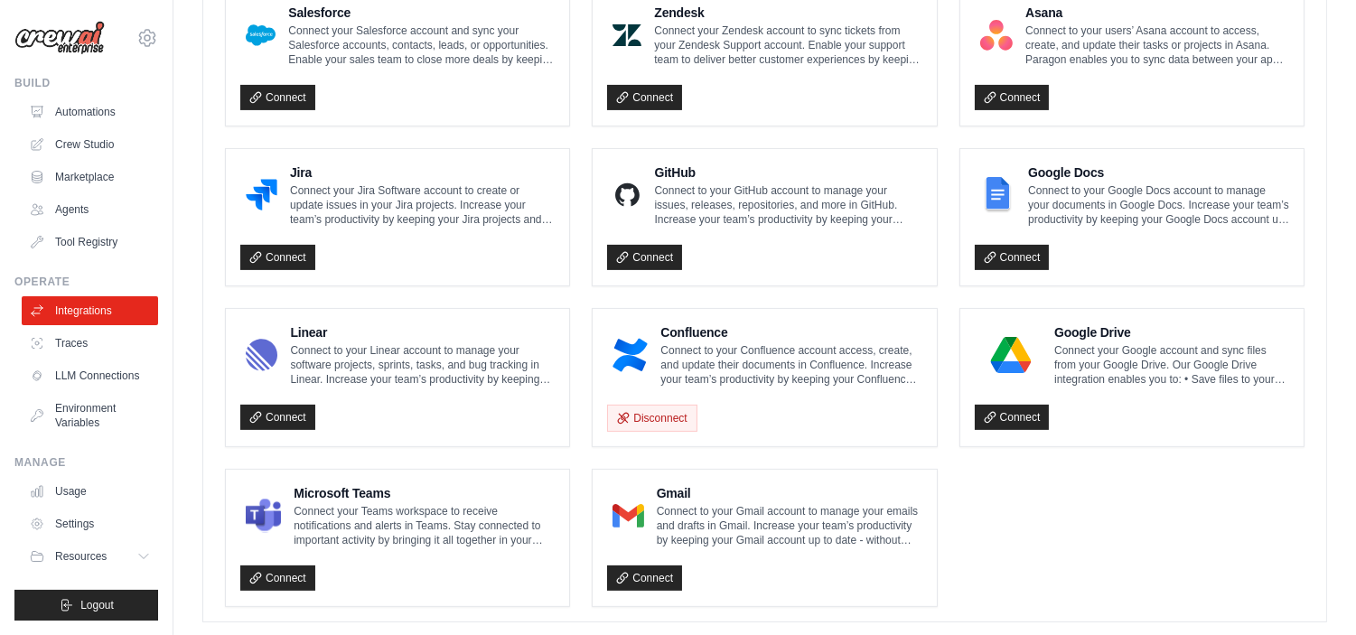
scroll to position [1061, 0]
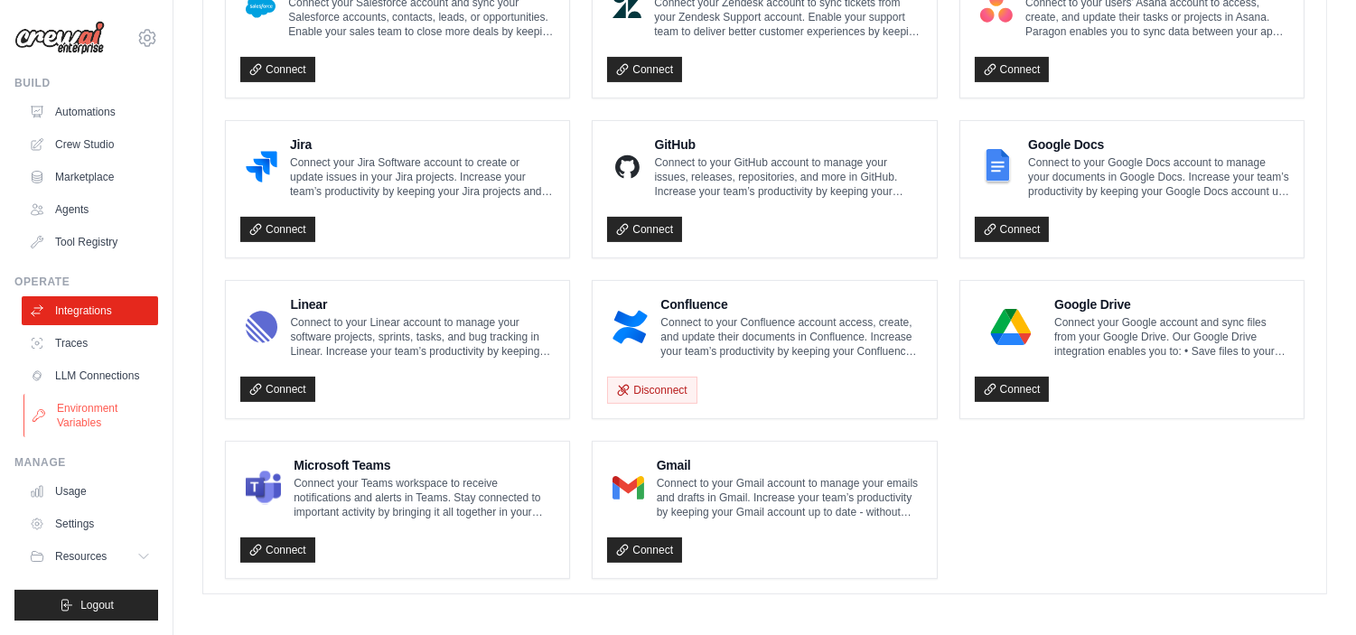
click at [69, 416] on link "Environment Variables" at bounding box center [91, 415] width 136 height 43
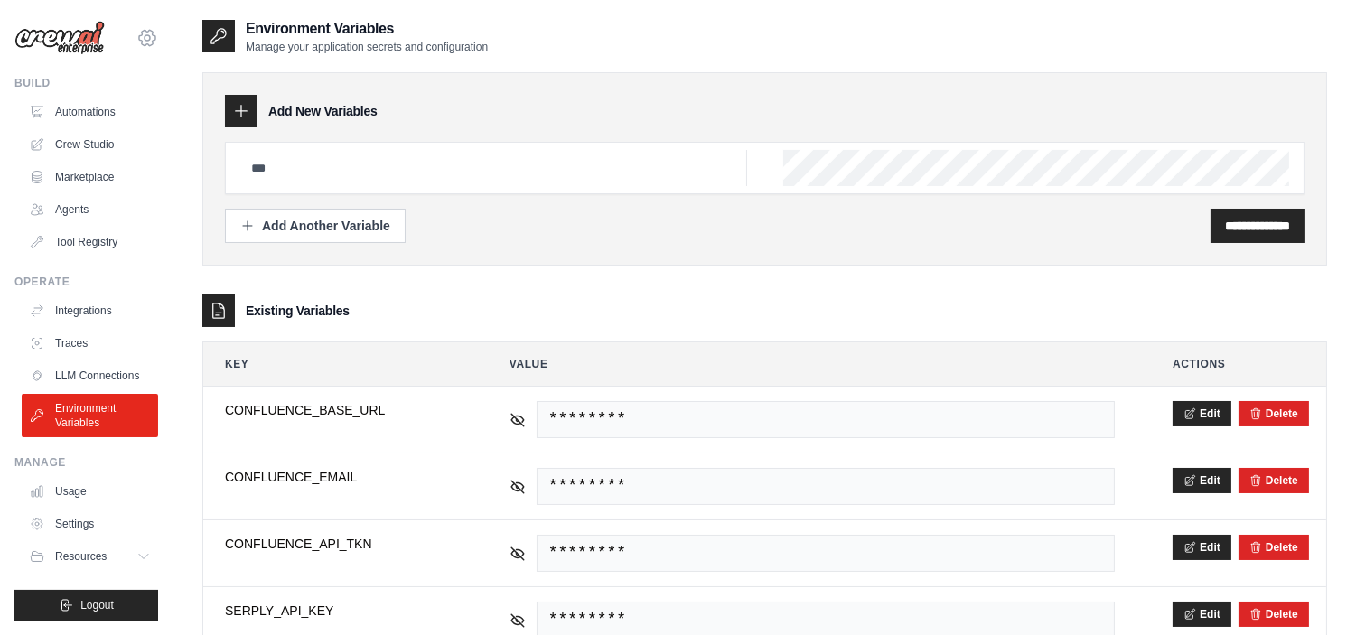
click at [147, 42] on icon at bounding box center [147, 38] width 22 height 22
click at [121, 73] on div "[EMAIL_ADDRESS][DOMAIN_NAME]" at bounding box center [146, 78] width 130 height 18
click at [99, 115] on link "Settings" at bounding box center [146, 122] width 159 height 33
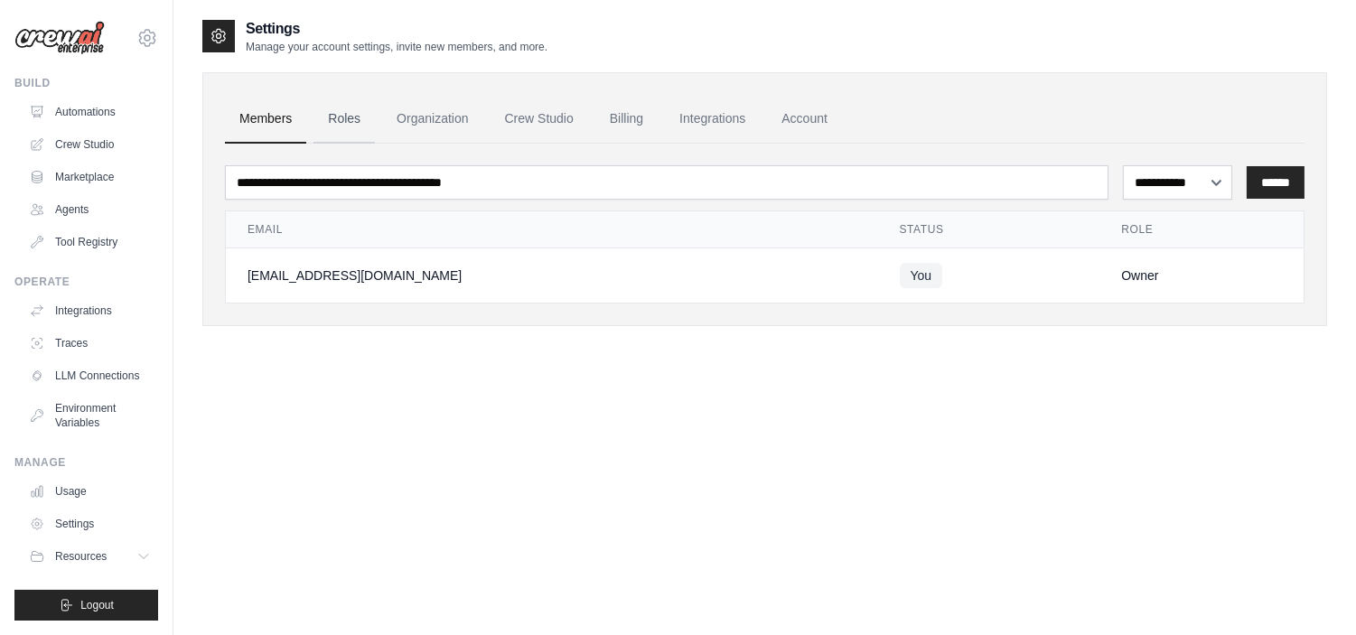
click at [323, 117] on link "Roles" at bounding box center [343, 119] width 61 height 49
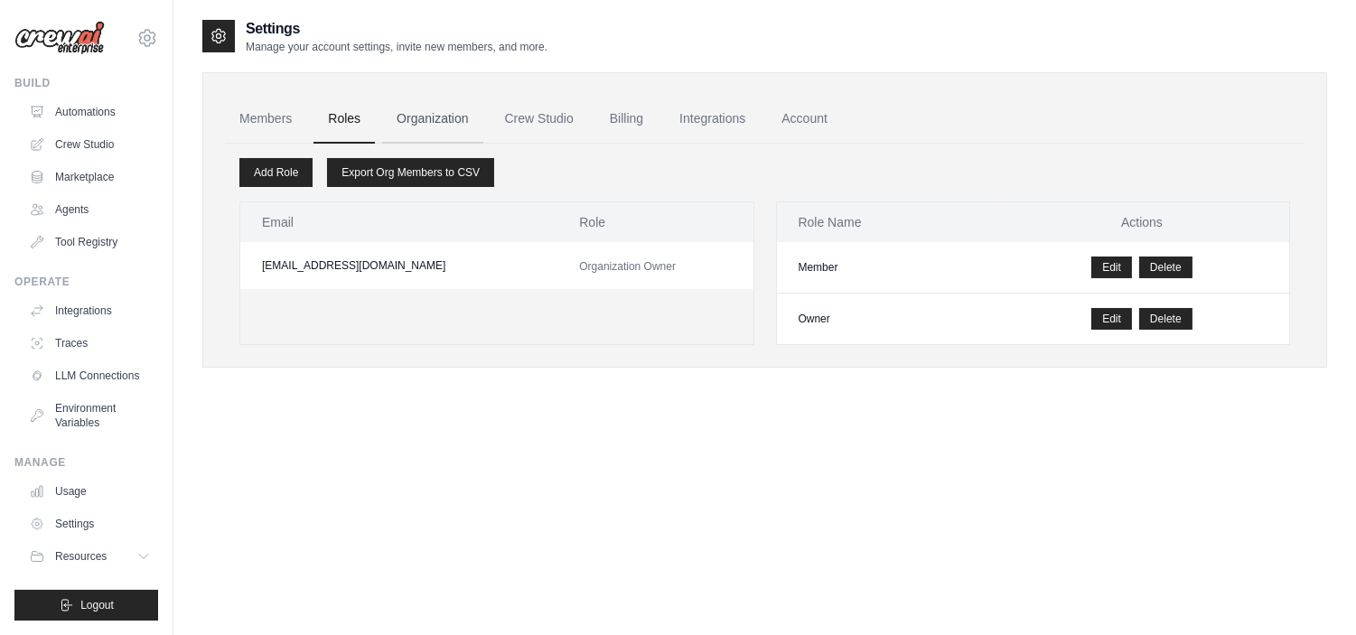
click at [437, 123] on link "Organization" at bounding box center [432, 119] width 100 height 49
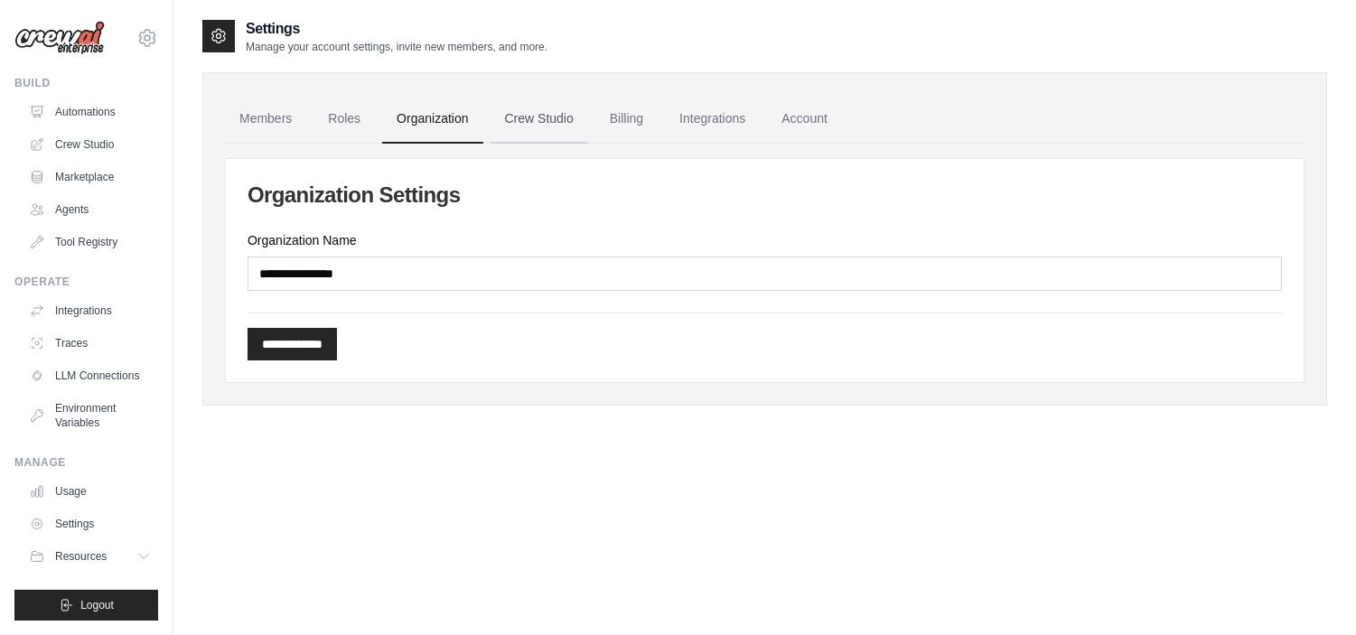
click at [537, 119] on link "Crew Studio" at bounding box center [540, 119] width 98 height 49
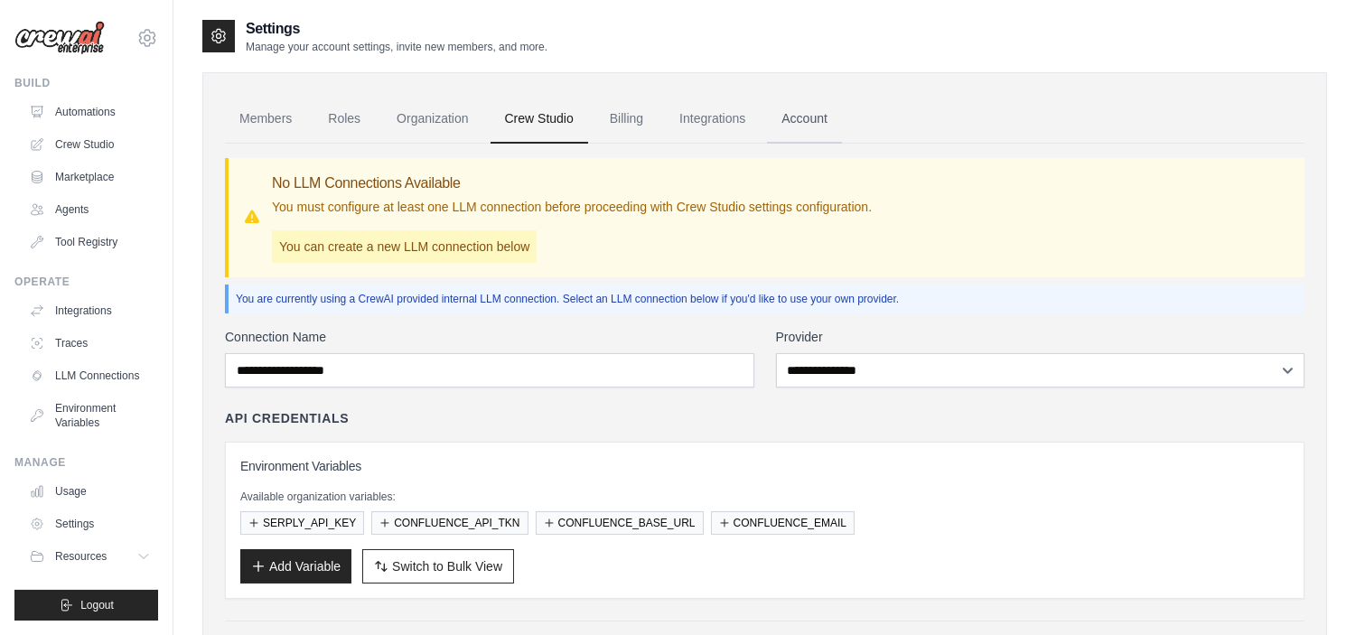
click at [810, 117] on link "Account" at bounding box center [804, 119] width 75 height 49
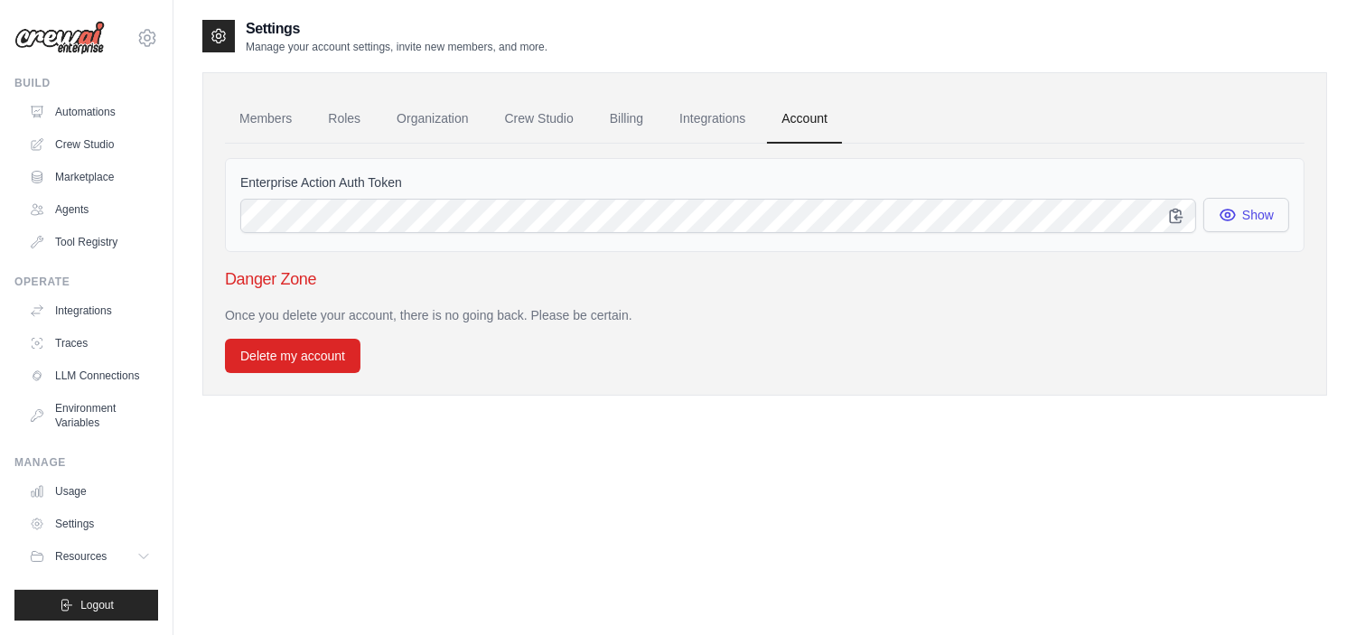
click at [1271, 210] on button "Show" at bounding box center [1246, 215] width 86 height 34
click at [620, 121] on link "Billing" at bounding box center [626, 119] width 62 height 49
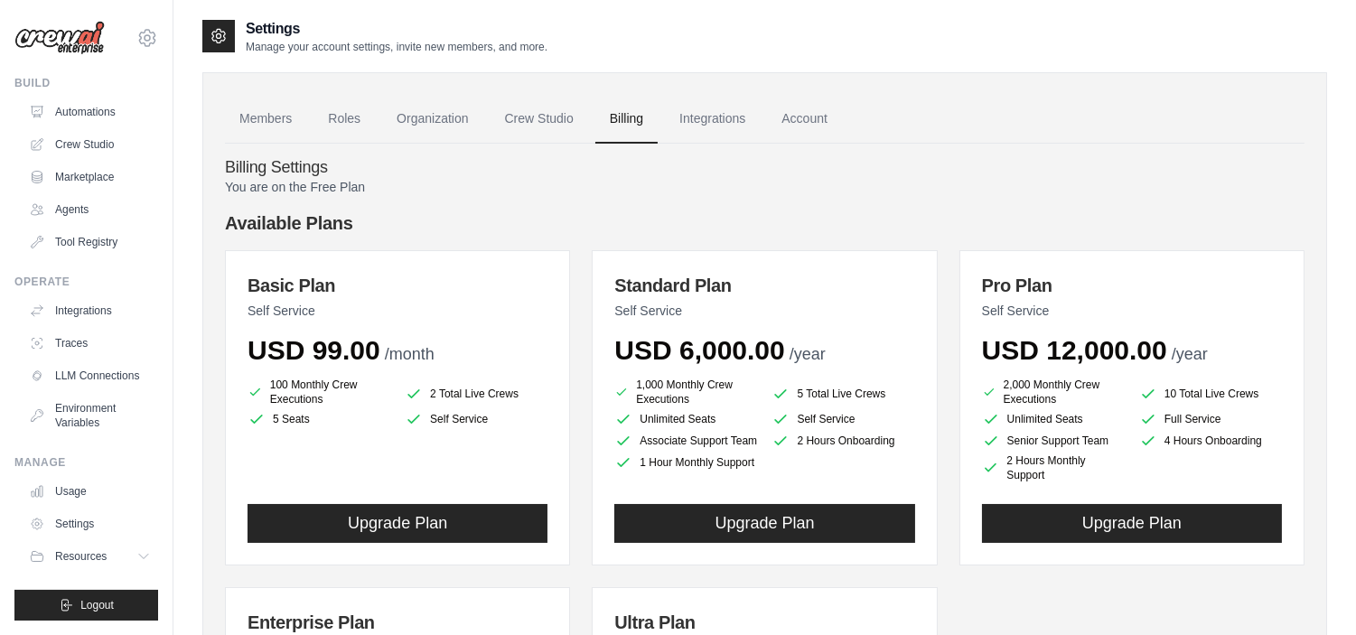
click at [218, 34] on icon at bounding box center [219, 36] width 5 height 5
click at [266, 131] on link "Members" at bounding box center [265, 119] width 81 height 49
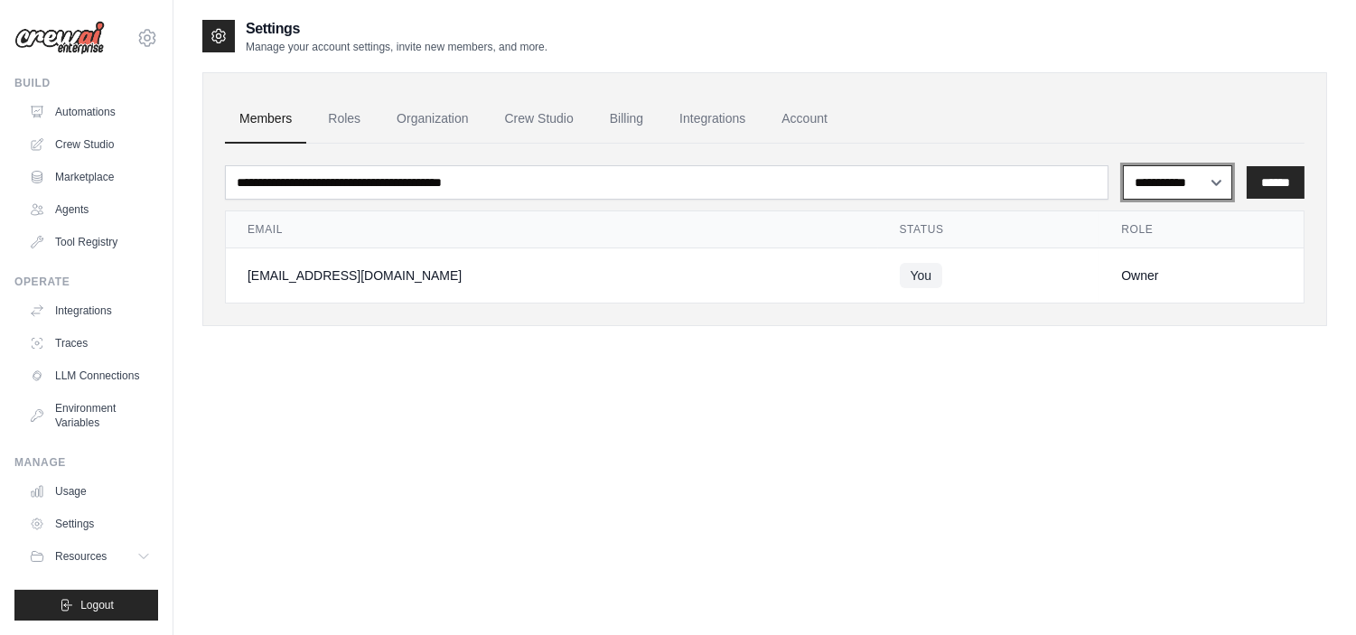
click at [1176, 173] on select "**********" at bounding box center [1177, 182] width 109 height 34
click at [1165, 174] on select "**********" at bounding box center [1177, 182] width 109 height 34
click at [338, 107] on link "Roles" at bounding box center [343, 119] width 61 height 49
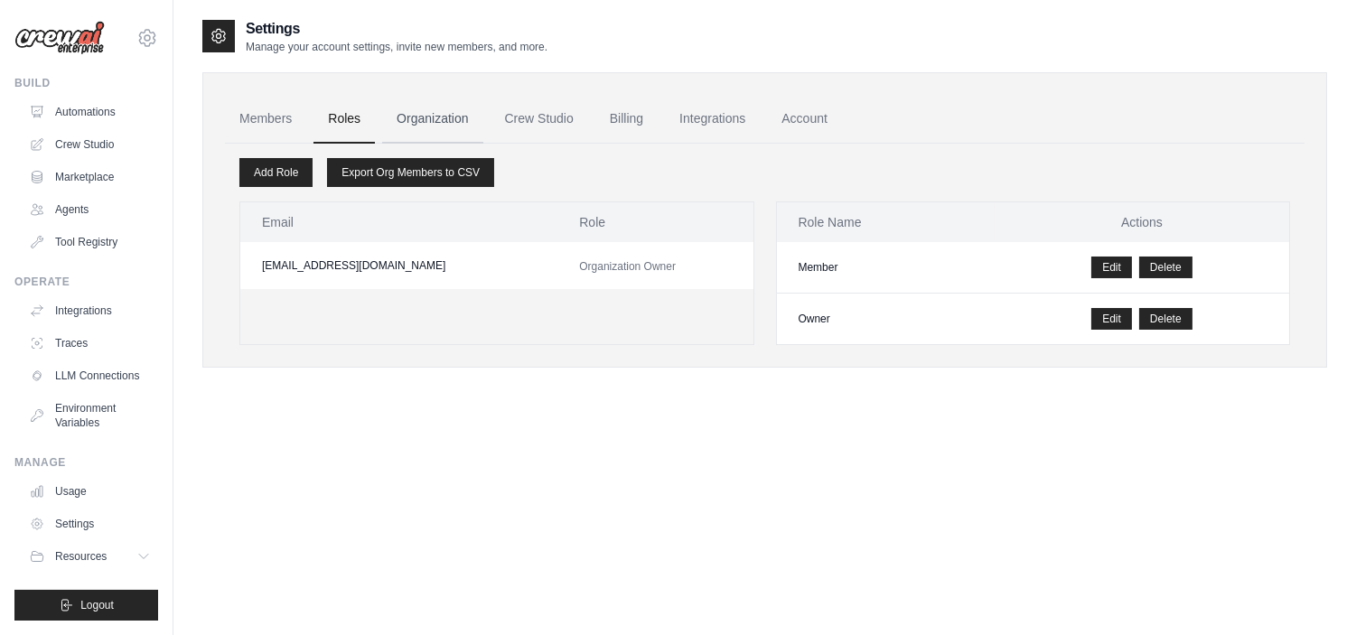
click at [414, 109] on link "Organization" at bounding box center [432, 119] width 100 height 49
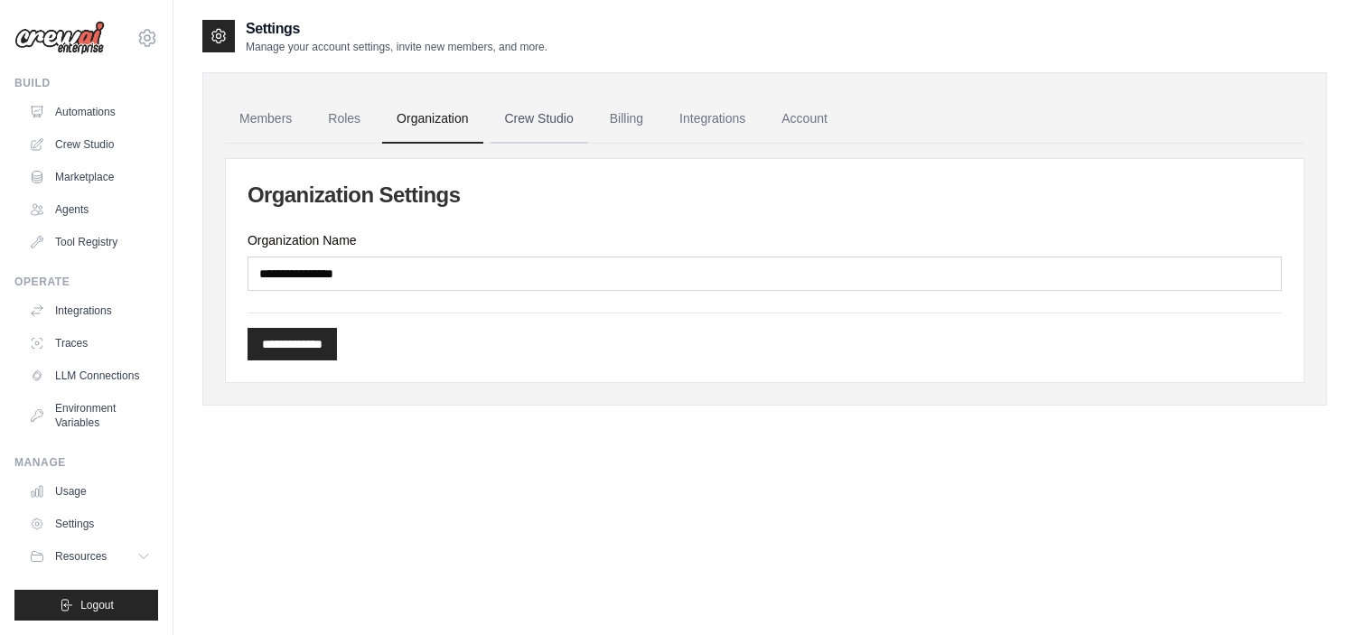
click at [545, 115] on link "Crew Studio" at bounding box center [540, 119] width 98 height 49
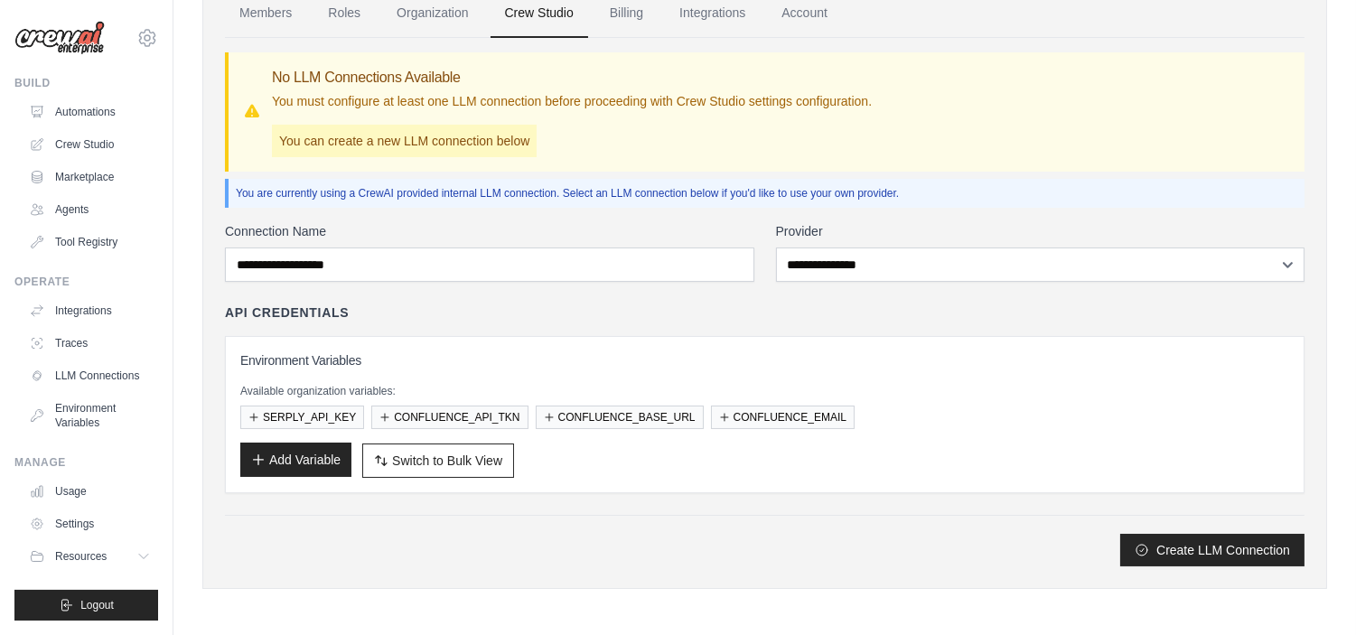
click at [294, 456] on button "Add Variable" at bounding box center [295, 460] width 111 height 34
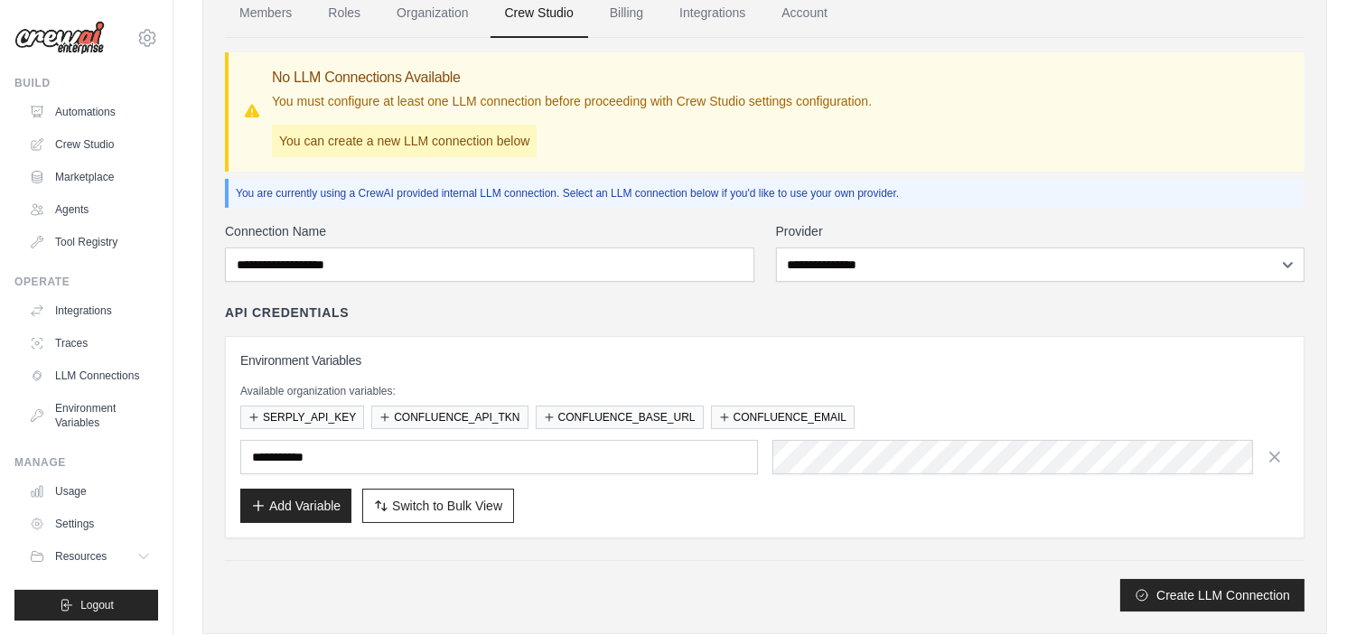
click at [1287, 482] on div "Environment Variables Available organization variables: SERPLY_API_KEY CONFLUEN…" at bounding box center [764, 437] width 1049 height 172
click at [1267, 455] on icon "button" at bounding box center [1275, 456] width 18 height 18
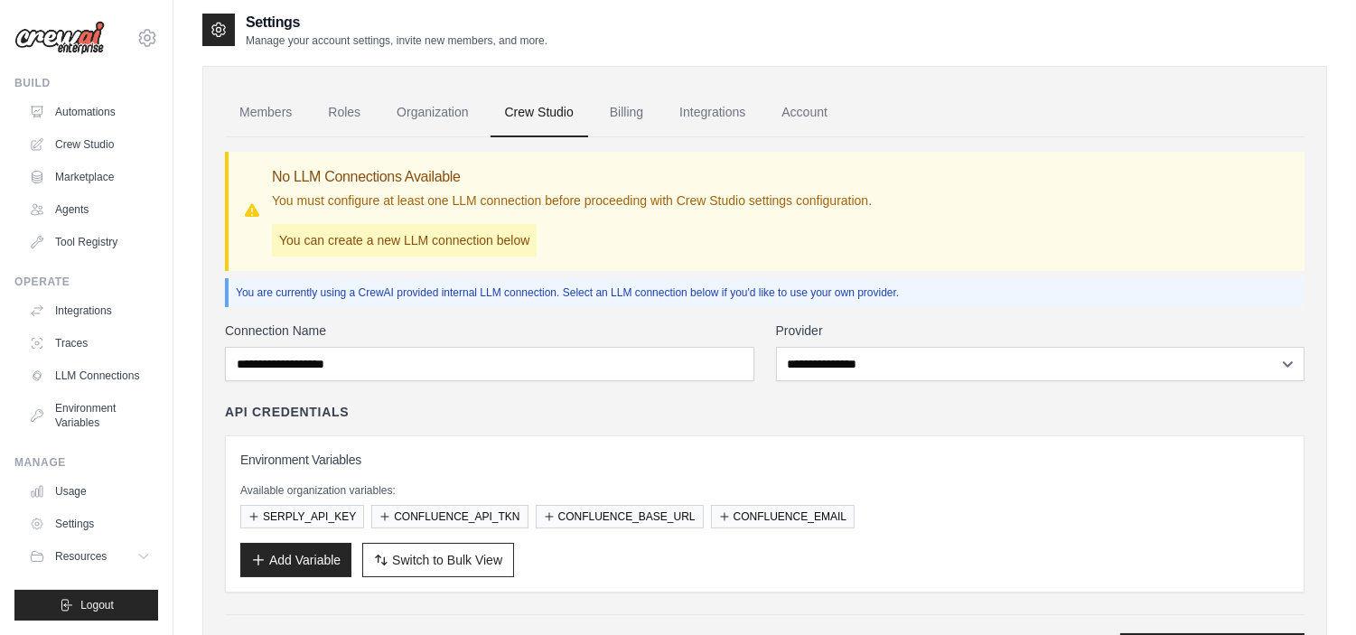
scroll to position [5, 0]
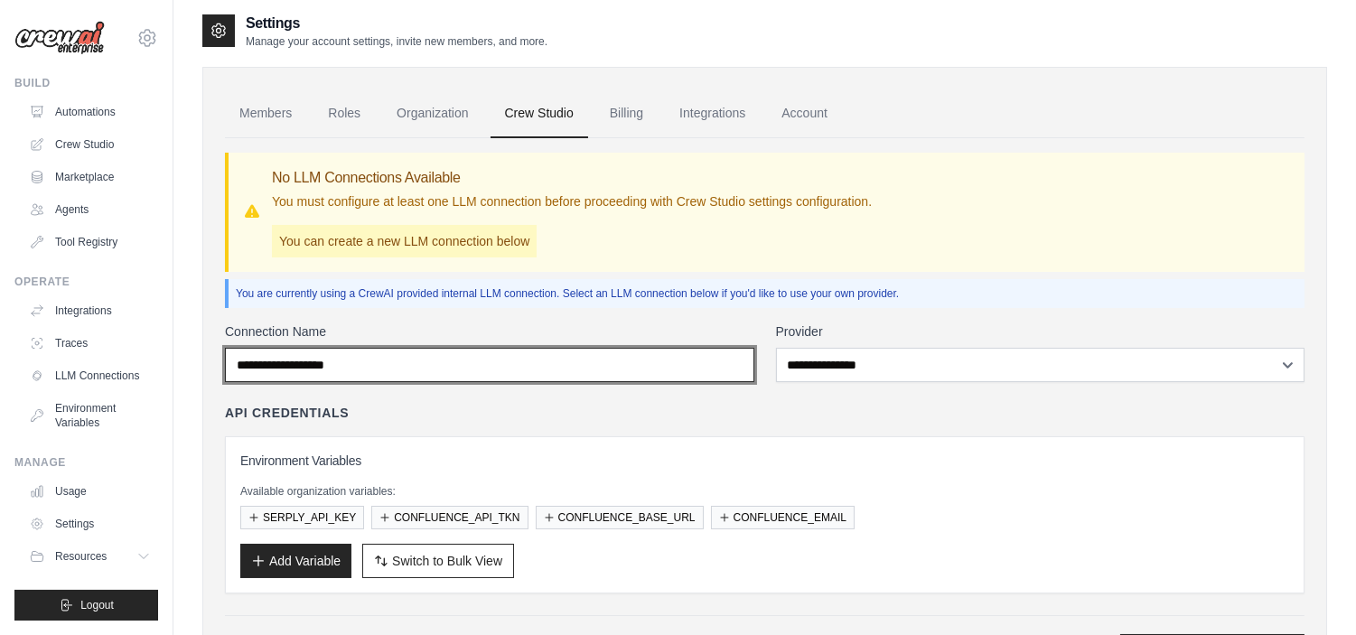
click at [580, 372] on input "Connection Name" at bounding box center [489, 365] width 529 height 34
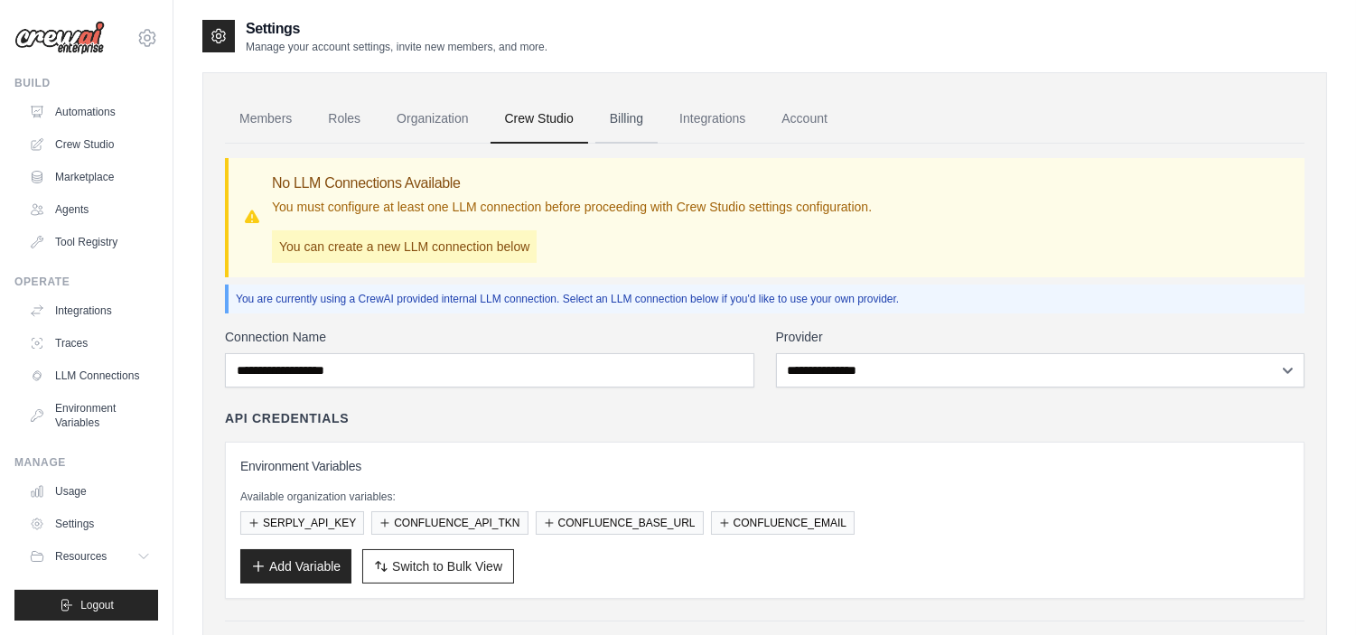
click at [625, 121] on link "Billing" at bounding box center [626, 119] width 62 height 49
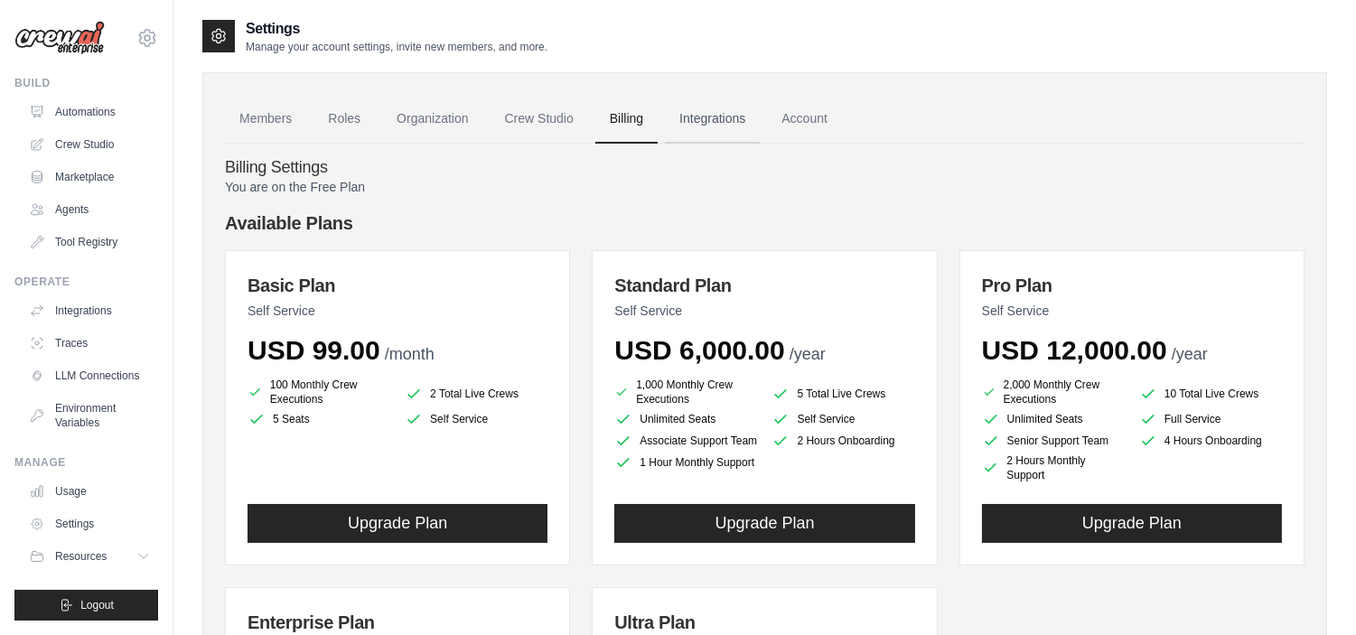
click at [690, 119] on link "Integrations" at bounding box center [712, 119] width 95 height 49
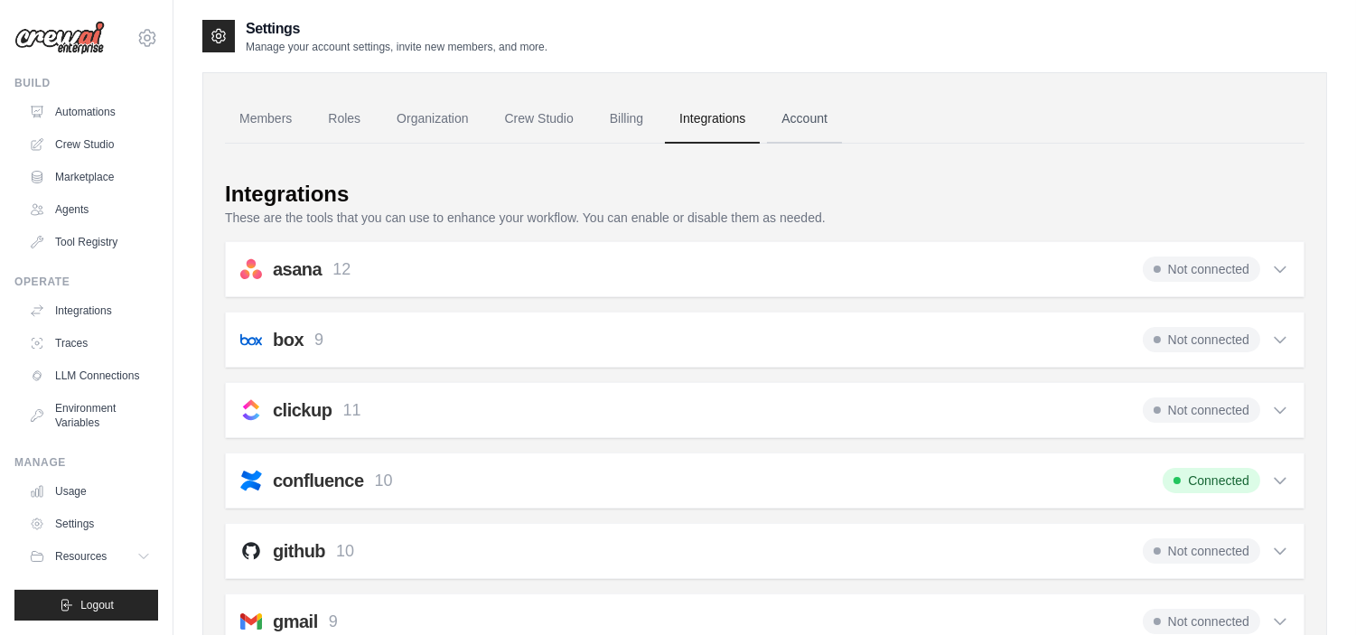
click at [790, 107] on link "Account" at bounding box center [804, 119] width 75 height 49
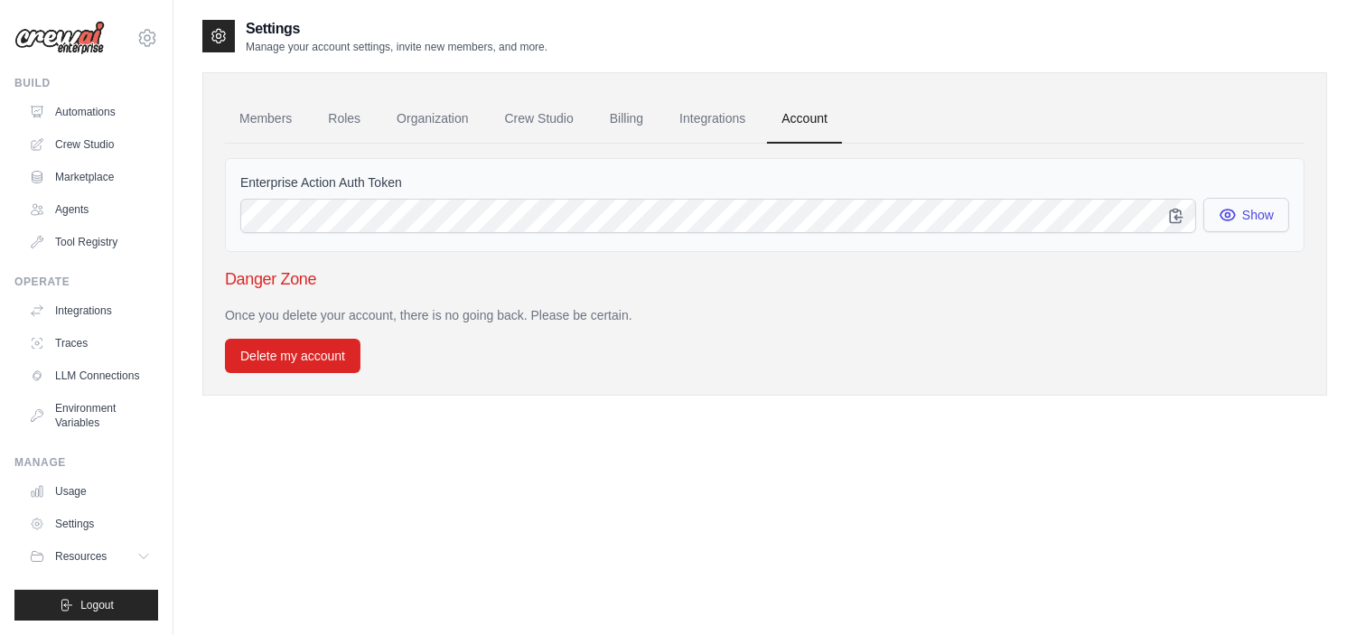
click at [1248, 217] on button "Show" at bounding box center [1246, 215] width 86 height 34
click at [1247, 214] on button "Show" at bounding box center [1246, 215] width 86 height 34
click at [1181, 217] on icon "button" at bounding box center [1176, 215] width 18 height 18
click at [88, 95] on div "Build Automations Crew Studio Marketplace Agents" at bounding box center [86, 166] width 144 height 181
click at [89, 100] on link "Automations" at bounding box center [91, 112] width 136 height 29
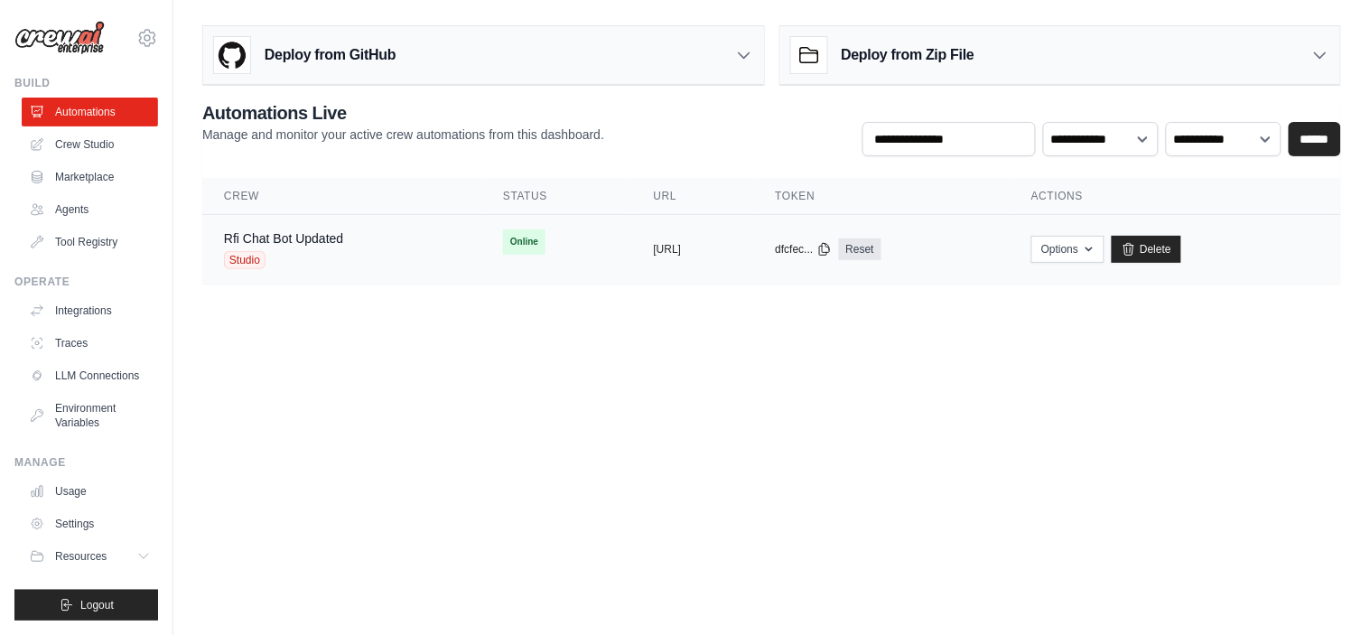
click at [501, 238] on td "Online" at bounding box center [556, 242] width 151 height 54
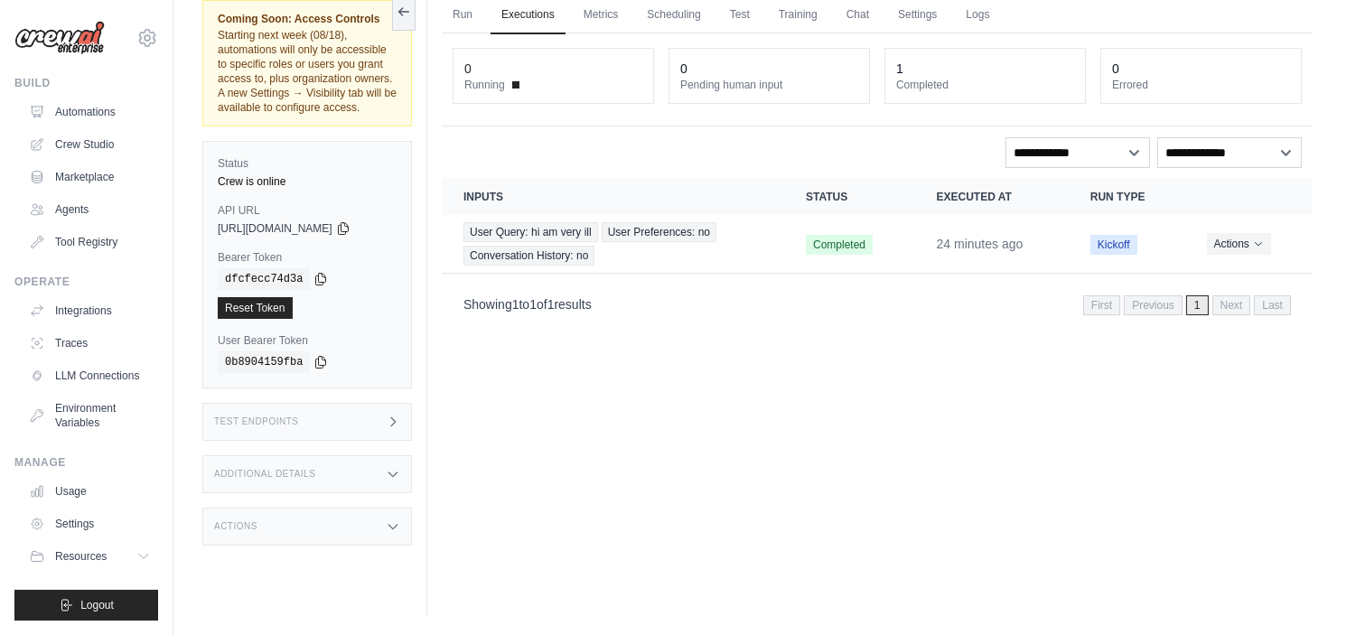
click at [325, 476] on div "Additional Details" at bounding box center [307, 474] width 210 height 38
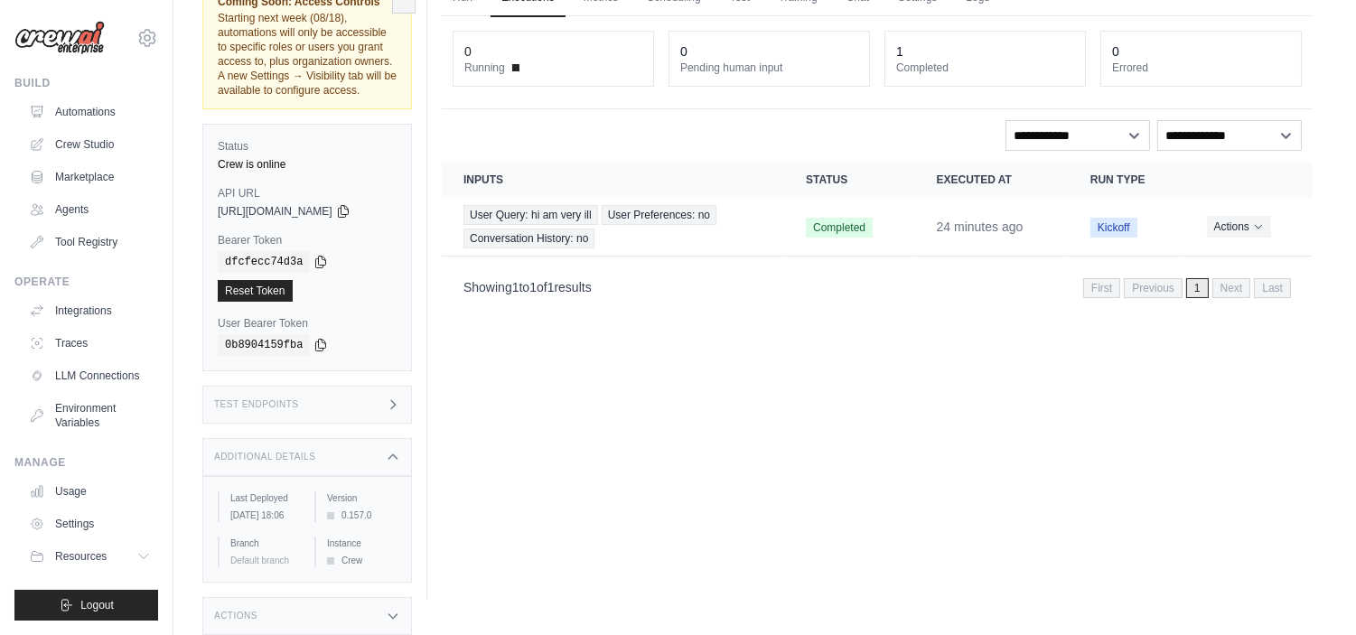
scroll to position [108, 0]
click at [276, 386] on div "Test Endpoints" at bounding box center [307, 405] width 210 height 38
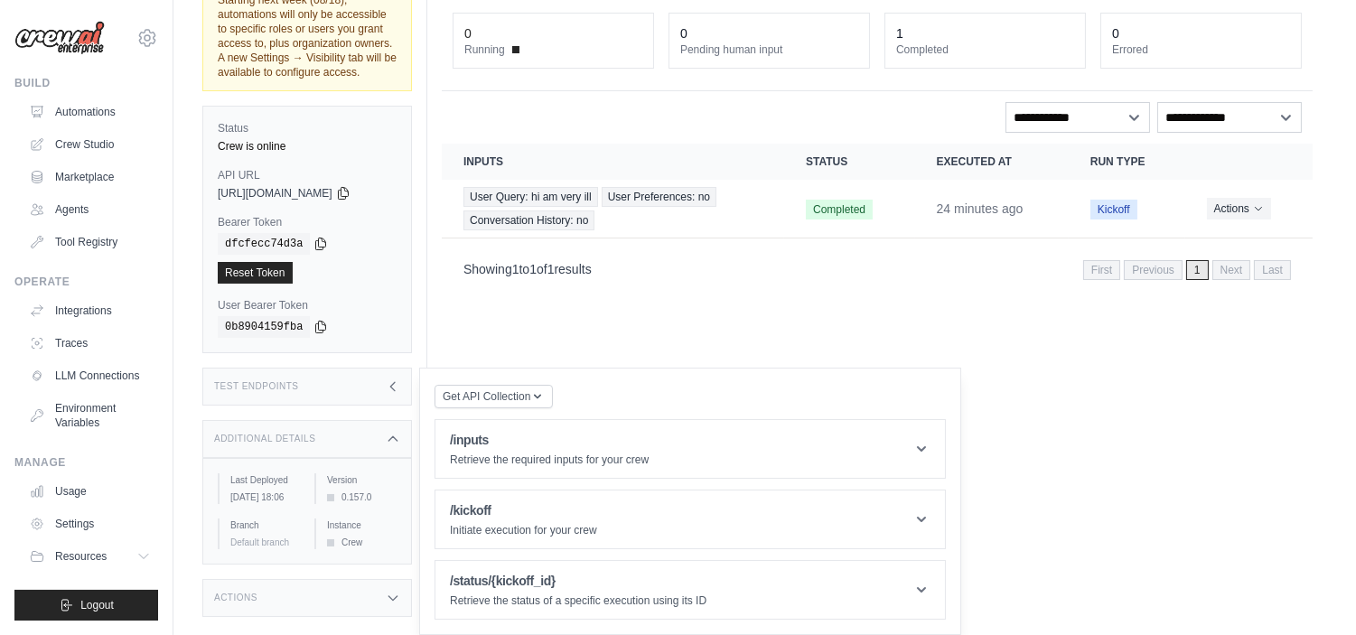
scroll to position [113, 0]
click at [503, 402] on span "Get API Collection" at bounding box center [487, 395] width 88 height 14
click at [504, 402] on span "Get API Collection" at bounding box center [487, 395] width 88 height 14
click at [716, 427] on header "/inputs Retrieve the required inputs for your crew" at bounding box center [689, 449] width 509 height 58
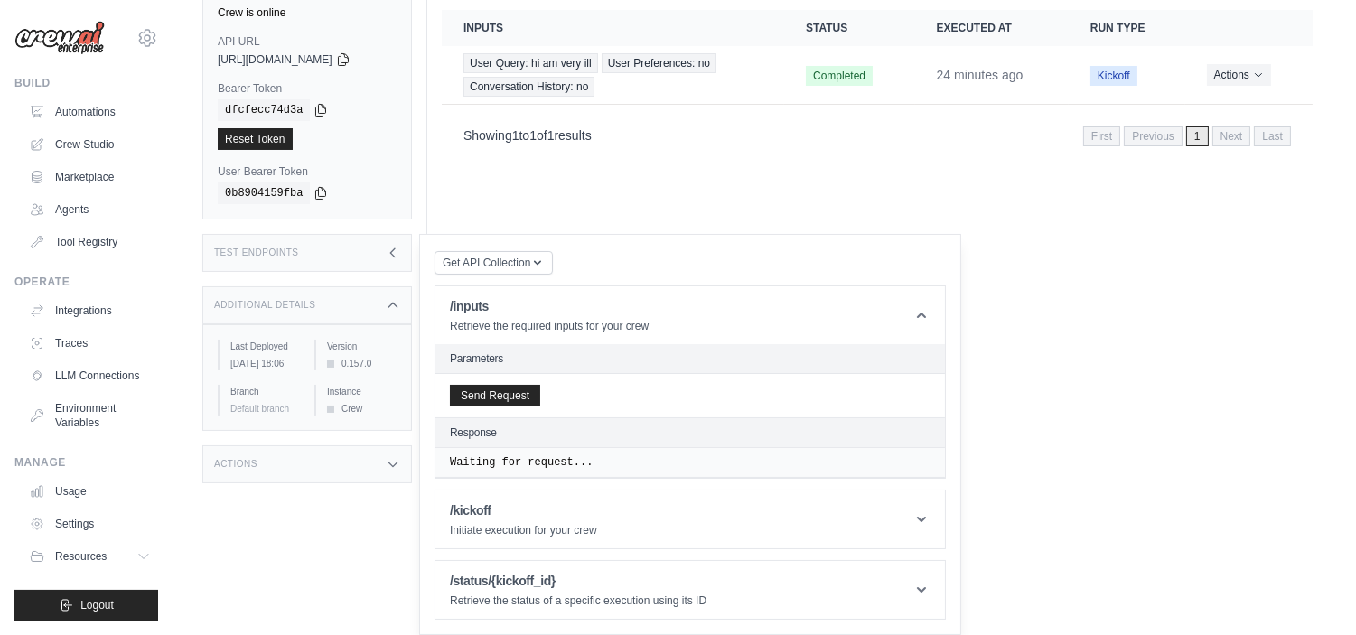
scroll to position [248, 0]
click at [479, 387] on button "Send Request" at bounding box center [495, 395] width 90 height 22
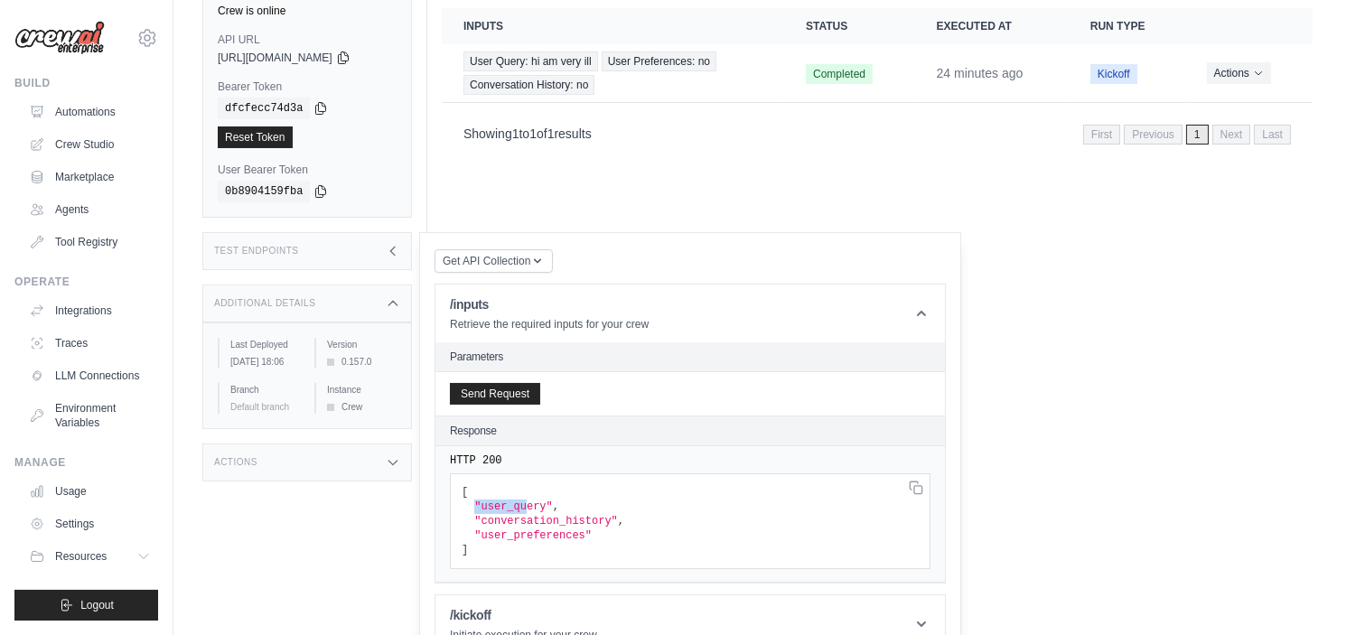
drag, startPoint x: 509, startPoint y: 513, endPoint x: 527, endPoint y: 512, distance: 17.2
click at [526, 513] on code "[ "user_query" , "conversation_history" , "user_preferences" ]" at bounding box center [543, 521] width 163 height 70
drag, startPoint x: 503, startPoint y: 521, endPoint x: 654, endPoint y: 507, distance: 151.6
click at [653, 507] on pre "[ "user_query" , "conversation_history" , "user_preferences" ]" at bounding box center [690, 521] width 481 height 96
drag, startPoint x: 534, startPoint y: 536, endPoint x: 556, endPoint y: 524, distance: 24.7
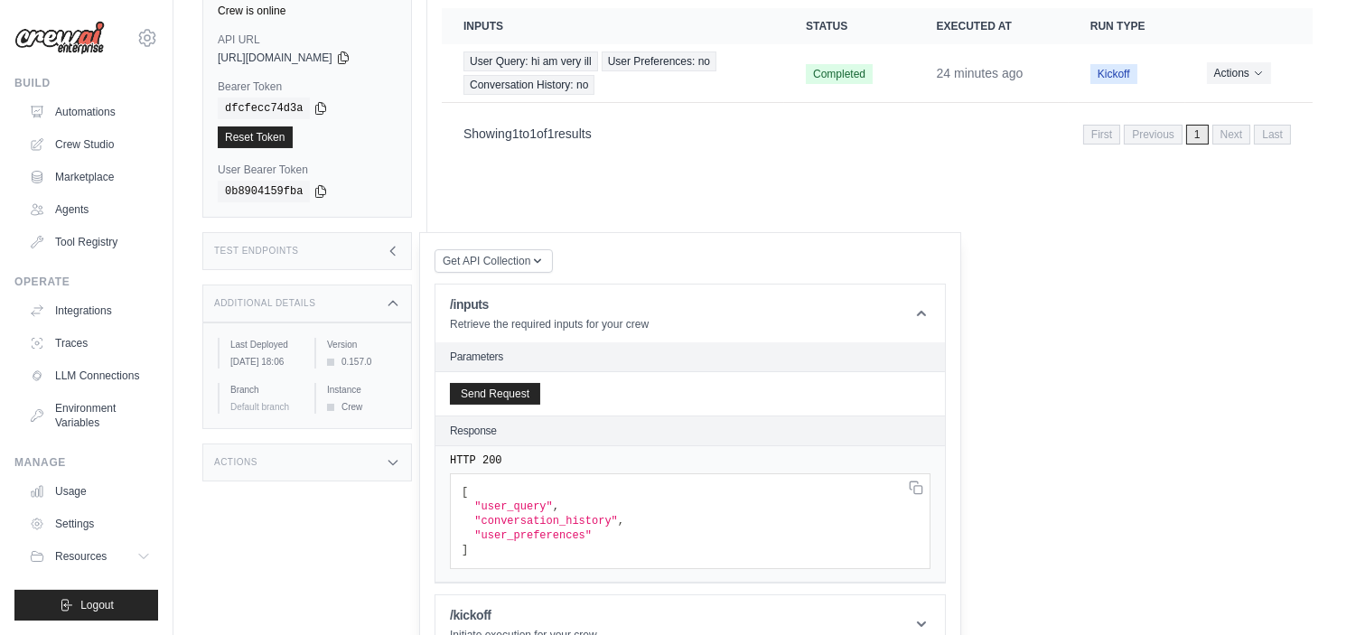
click at [546, 526] on code "[ "user_query" , "conversation_history" , "user_preferences" ]" at bounding box center [543, 521] width 163 height 70
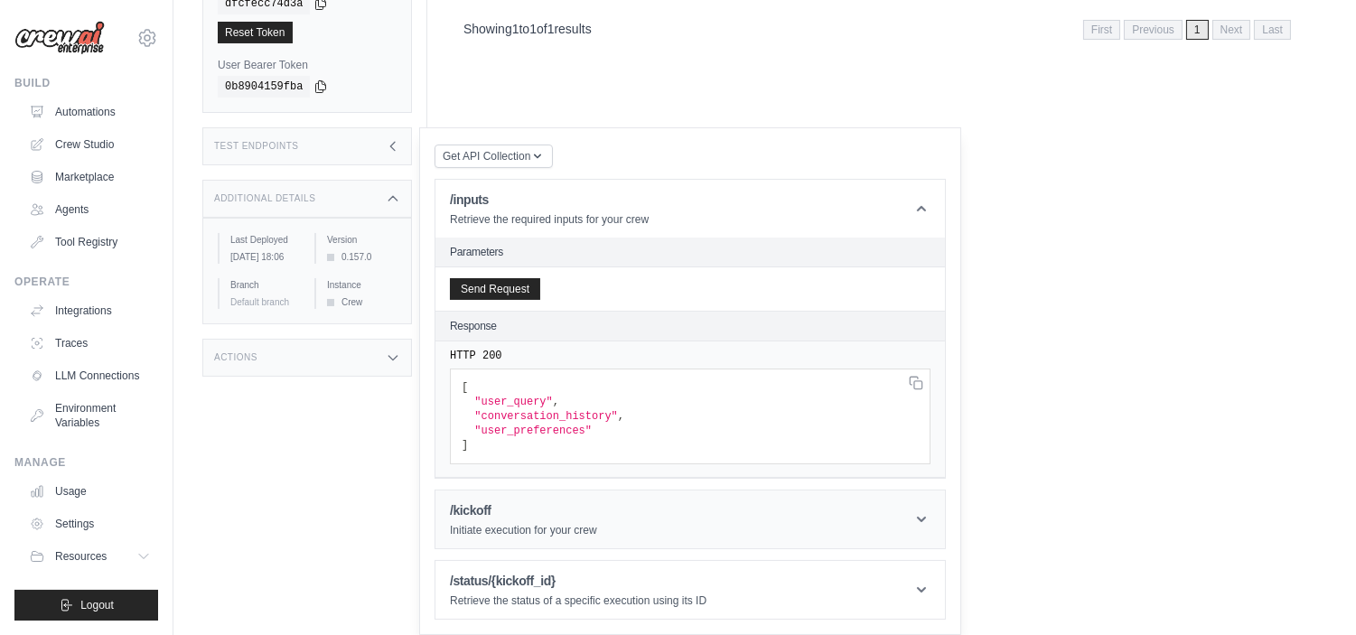
click at [473, 528] on p "Initiate execution for your crew" at bounding box center [523, 530] width 147 height 14
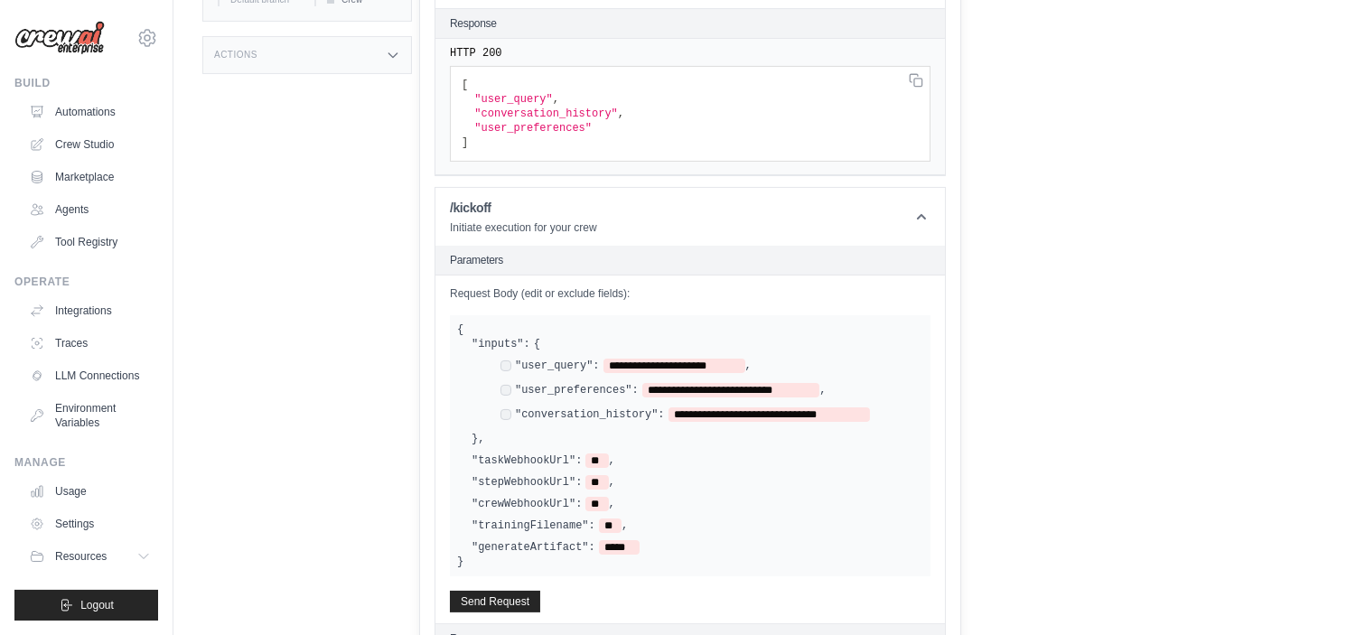
scroll to position [755, 0]
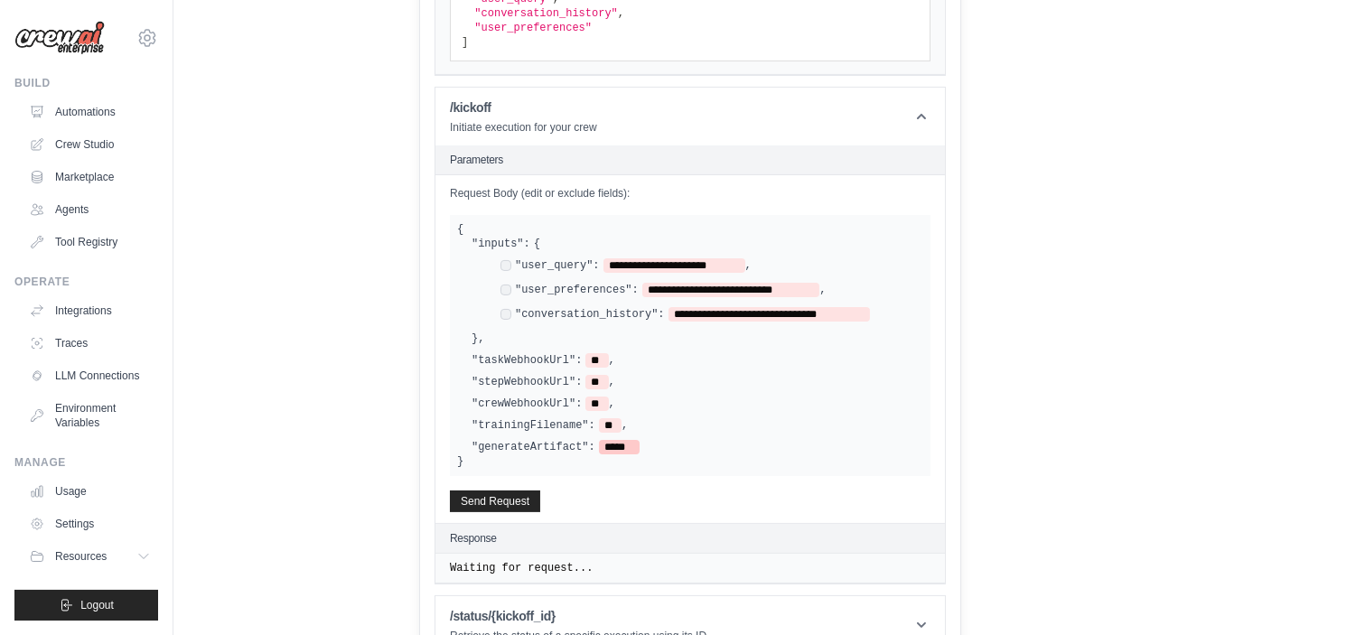
drag, startPoint x: 509, startPoint y: 388, endPoint x: 606, endPoint y: 453, distance: 116.5
click at [606, 453] on div "**********" at bounding box center [690, 346] width 466 height 218
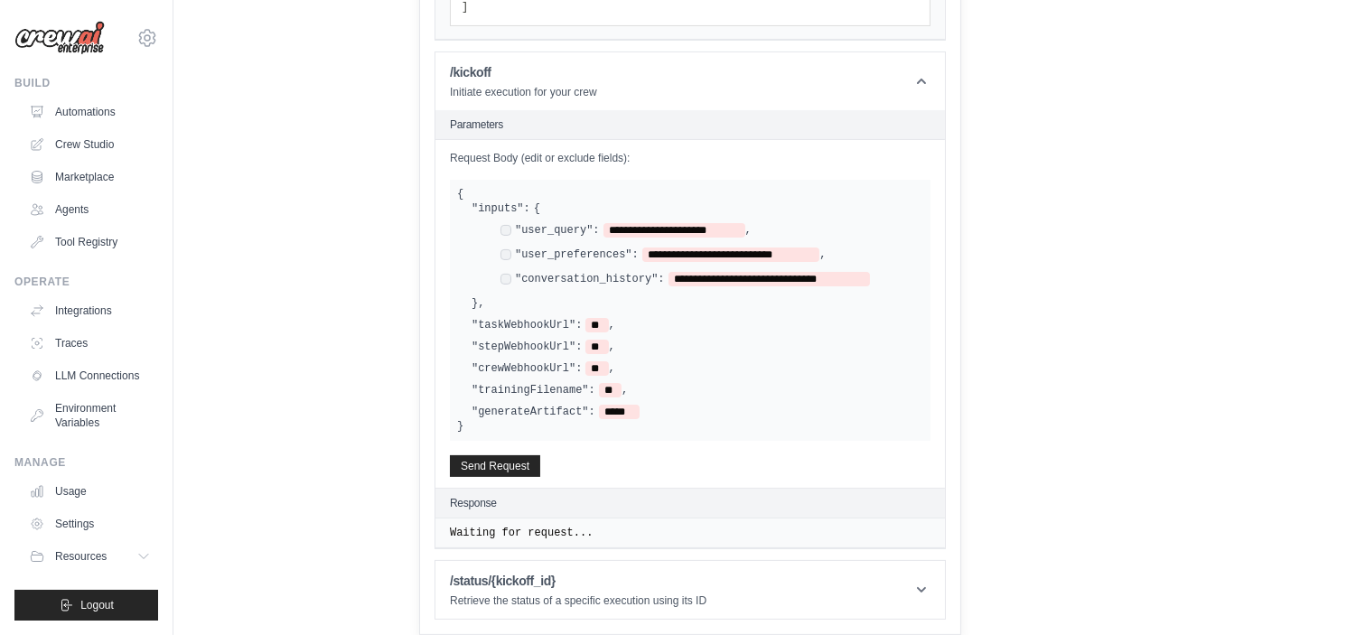
click at [573, 603] on p "Retrieve the status of a specific execution using its ID" at bounding box center [578, 601] width 257 height 14
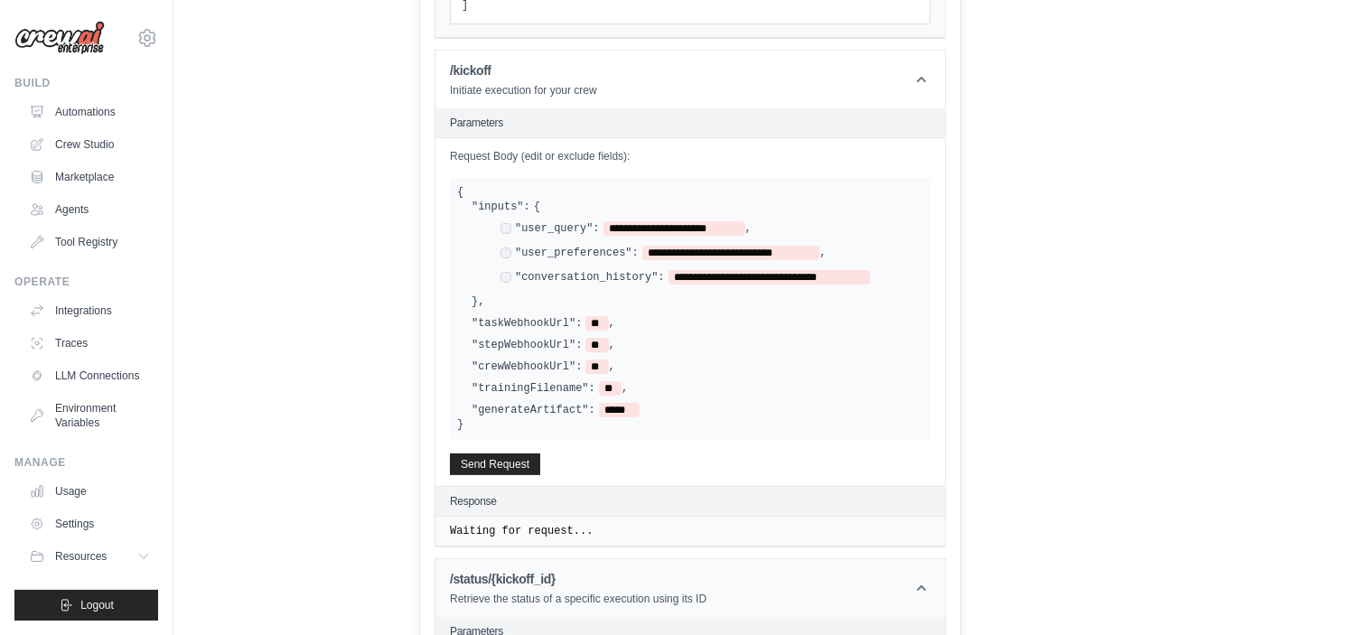
click at [573, 603] on p "Retrieve the status of a specific execution using its ID" at bounding box center [578, 599] width 257 height 14
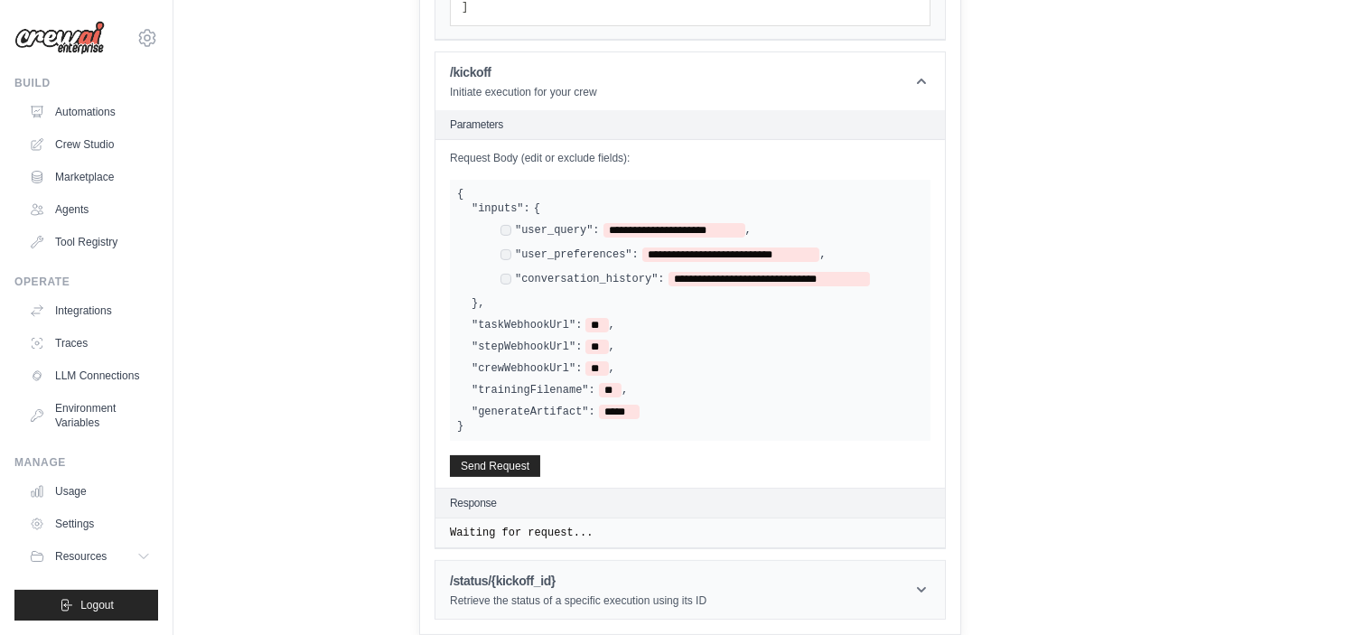
click at [903, 588] on header "/status/{kickoff_id} Retrieve the status of a specific execution using its ID" at bounding box center [689, 590] width 509 height 58
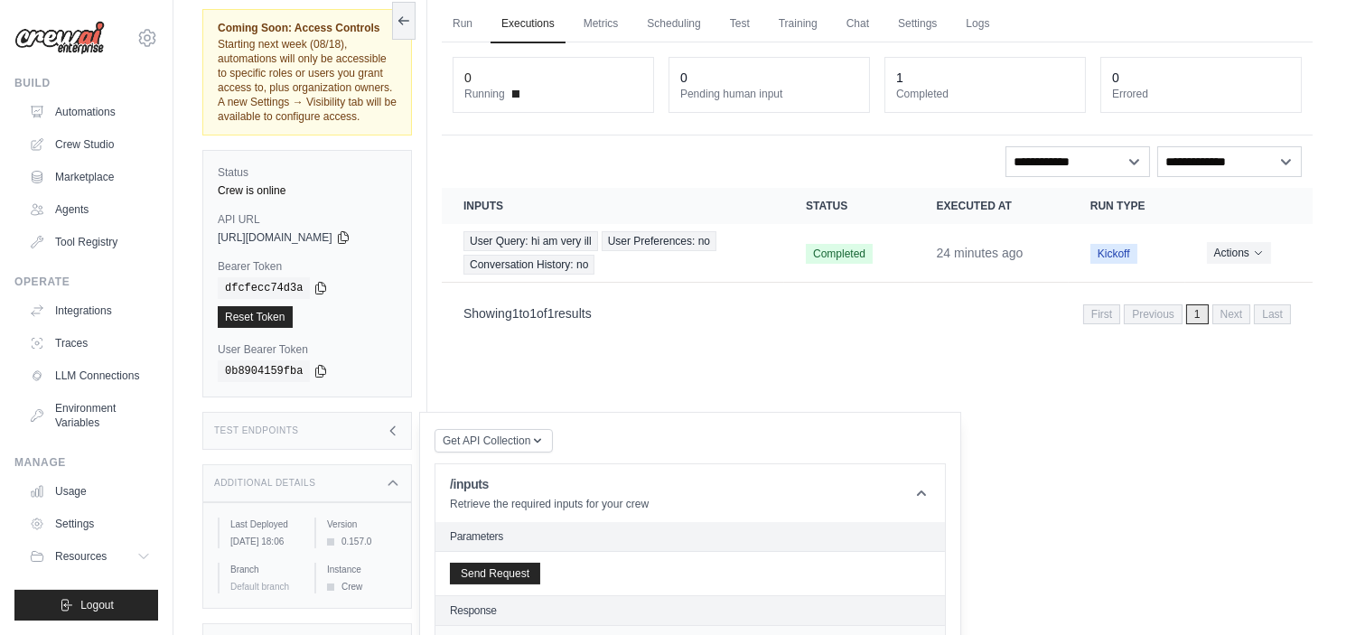
scroll to position [0, 0]
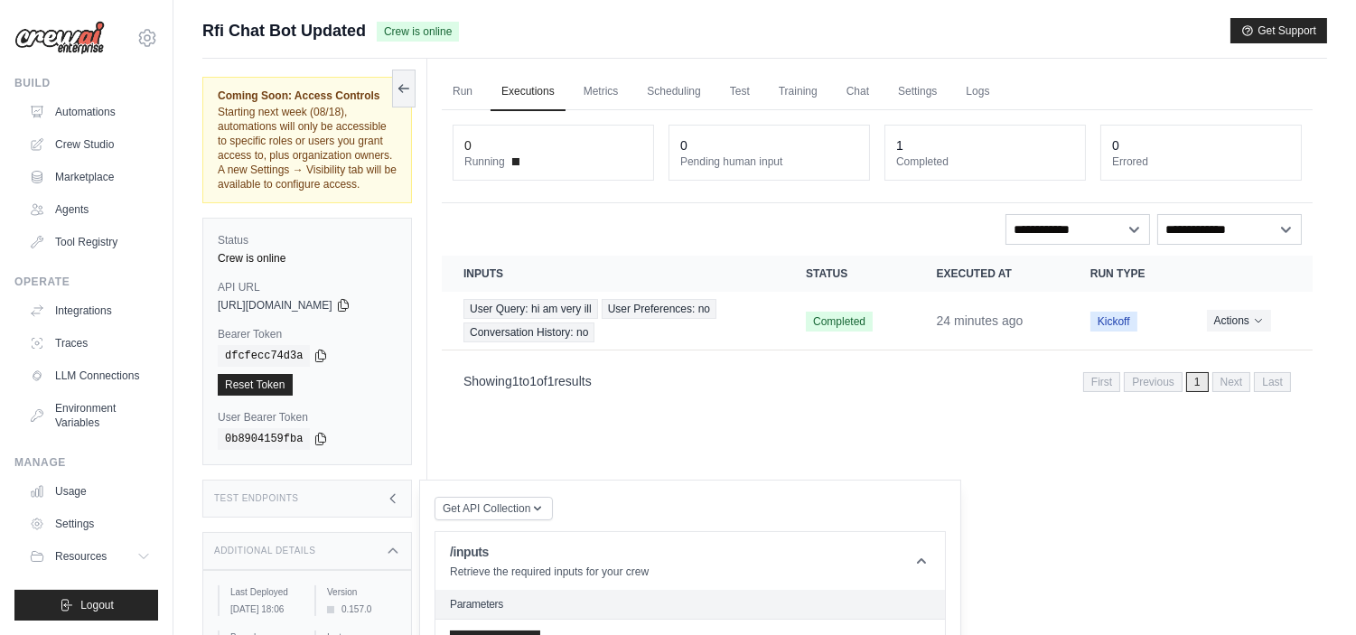
click at [797, 461] on div "Run Executions Metrics Scheduling Test Training Chat Settings Logs 0 Running 0 …" at bounding box center [877, 376] width 900 height 635
drag, startPoint x: 210, startPoint y: 240, endPoint x: 408, endPoint y: 309, distance: 209.4
click at [408, 309] on div "Status Crew is online API URL copied [URL][DOMAIN_NAME] Bearer Token copied dfc…" at bounding box center [307, 342] width 210 height 248
copy div "Status Crew is online API URL copied [URL][DOMAIN_NAME]"
click at [230, 209] on div "Coming Soon: Access Controls Starting next week (08/18), automations will only …" at bounding box center [314, 376] width 225 height 635
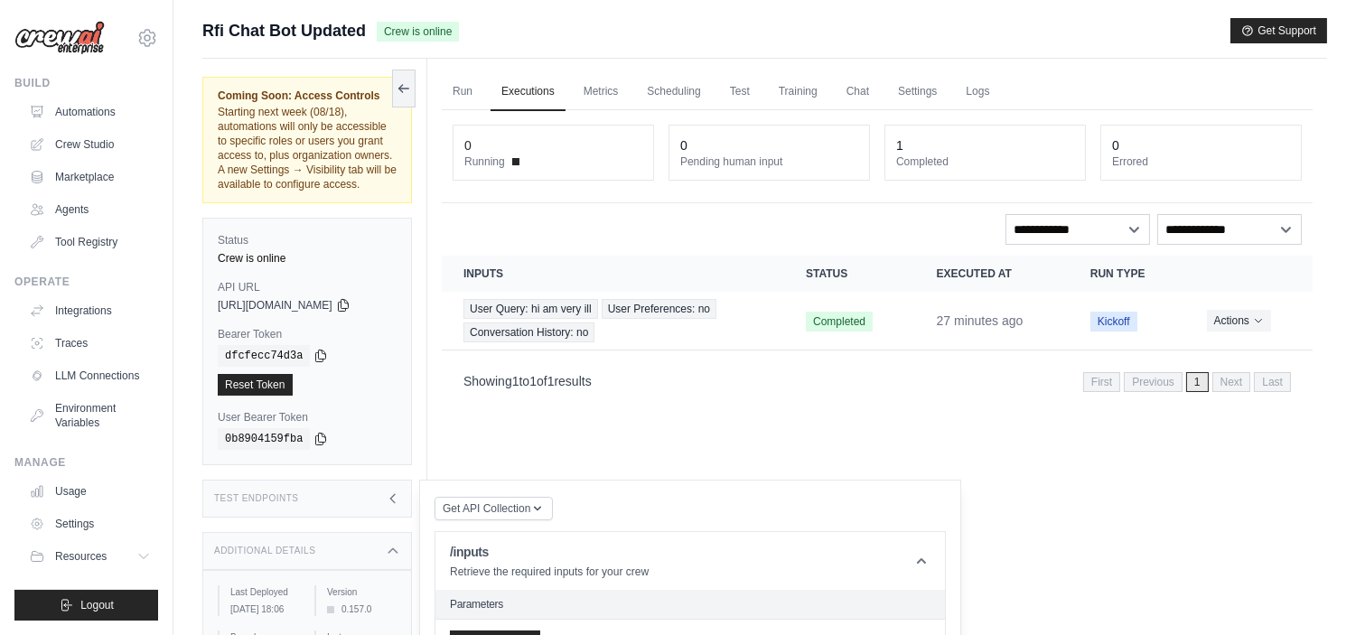
click at [231, 103] on div "Coming Soon: Access Controls Starting next week (08/18), automations will only …" at bounding box center [307, 140] width 179 height 103
click at [205, 79] on div "Coming Soon: Access Controls Starting next week (08/18), automations will only …" at bounding box center [307, 140] width 210 height 126
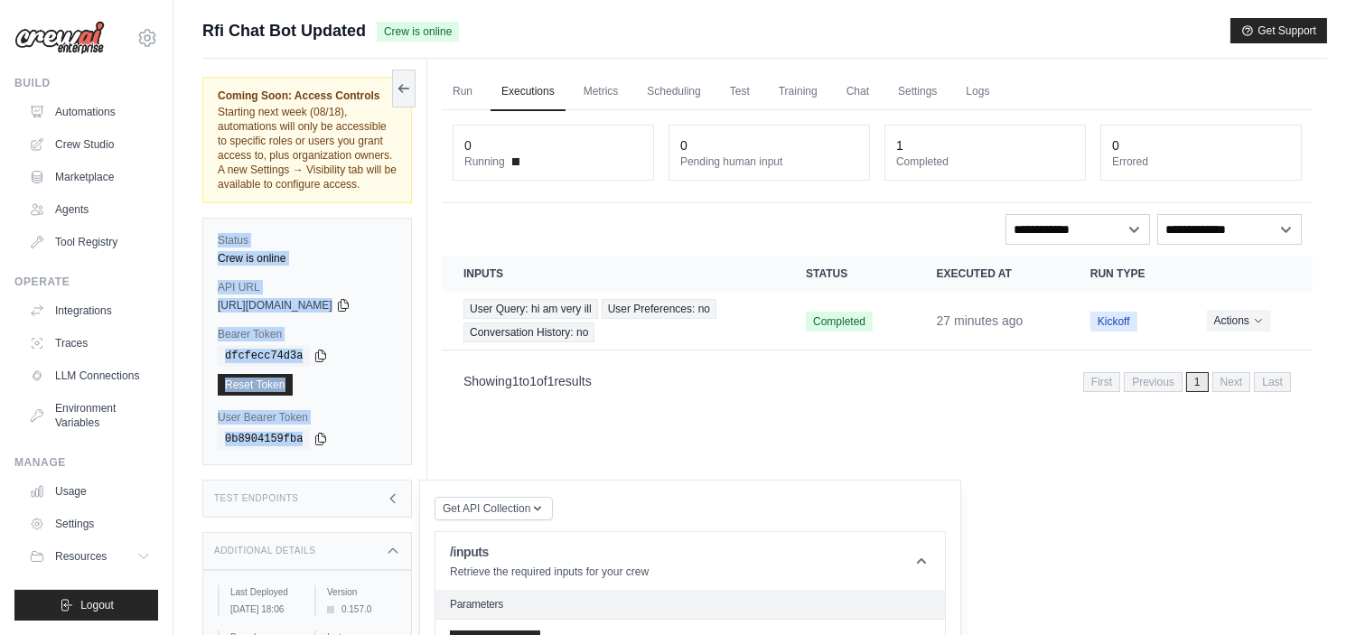
drag, startPoint x: 229, startPoint y: 248, endPoint x: 413, endPoint y: 456, distance: 278.4
click at [412, 456] on div "Status Crew is online API URL copied [URL][DOMAIN_NAME] Bearer Token copied dfc…" at bounding box center [307, 342] width 210 height 248
copy div "Status Crew is online API URL copied [URL][DOMAIN_NAME] Bearer Token copied dfc…"
click at [96, 137] on link "Crew Studio" at bounding box center [91, 144] width 136 height 29
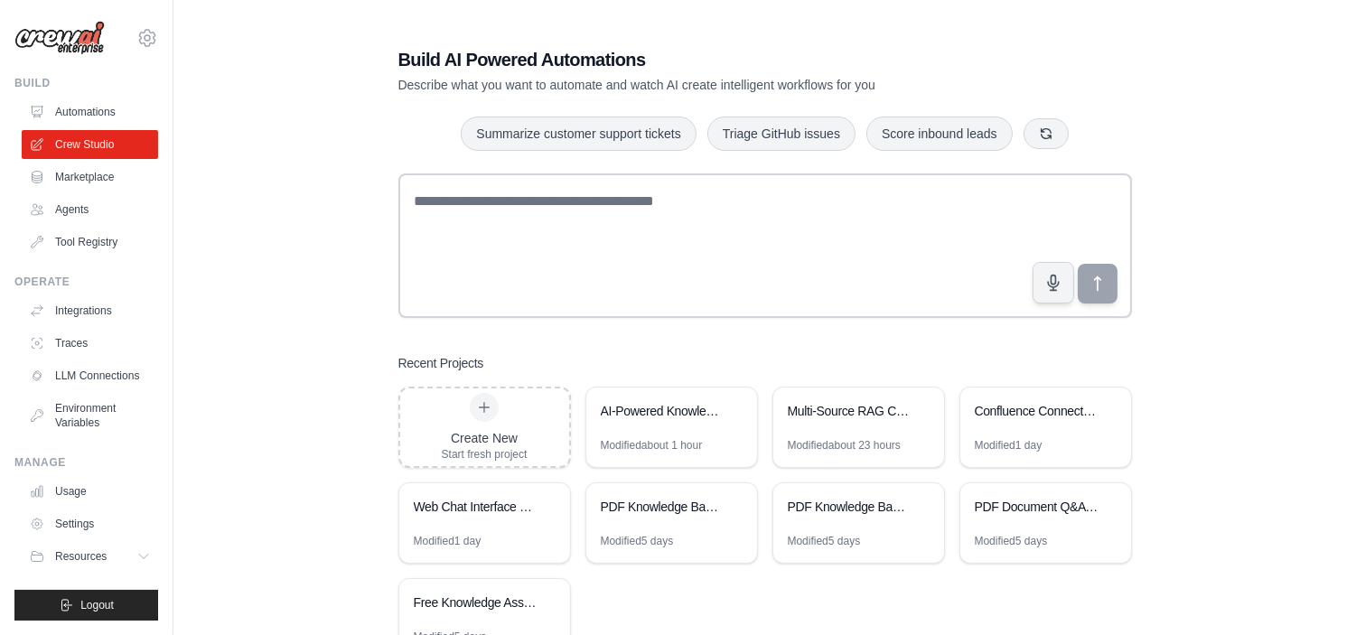
click at [544, 322] on div at bounding box center [765, 249] width 734 height 152
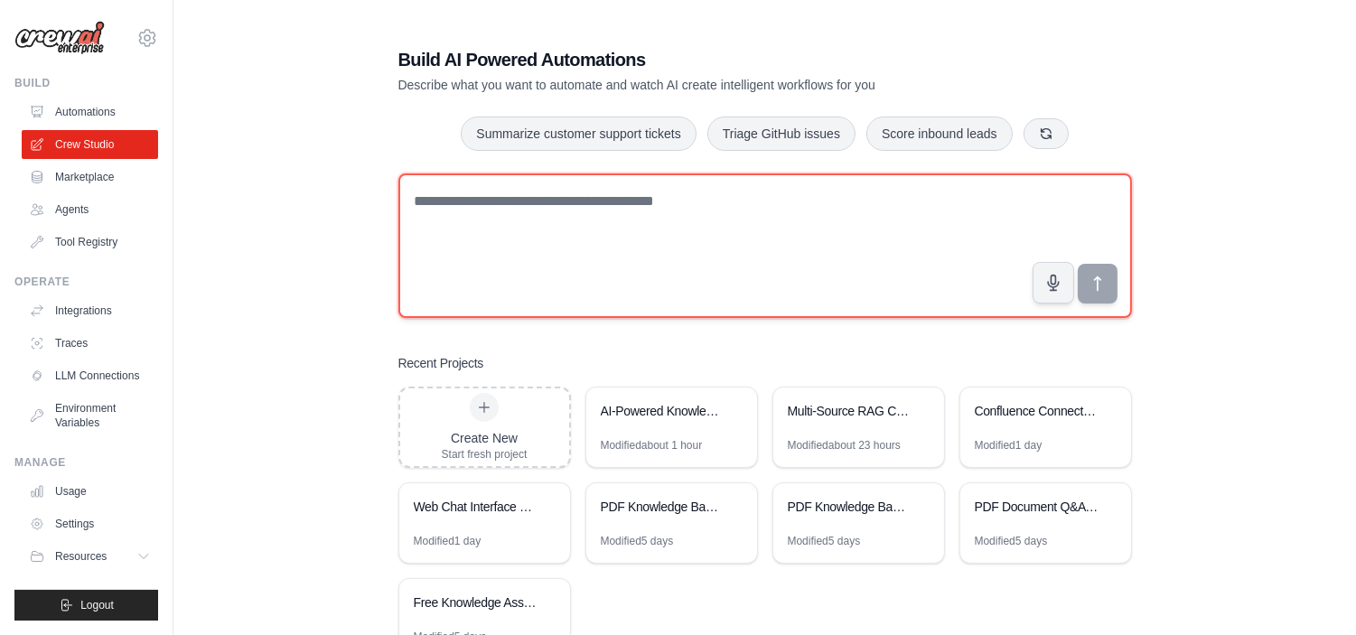
click at [484, 210] on textarea at bounding box center [765, 245] width 734 height 145
paste textarea "**********"
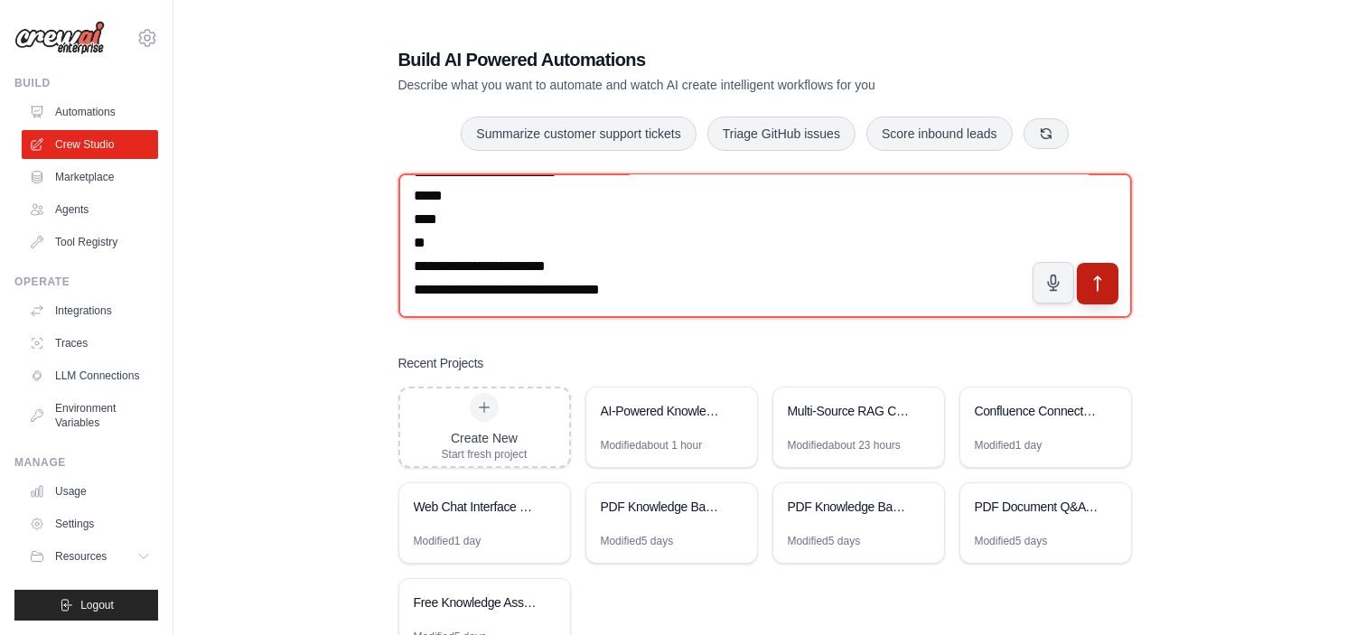
type textarea "**********"
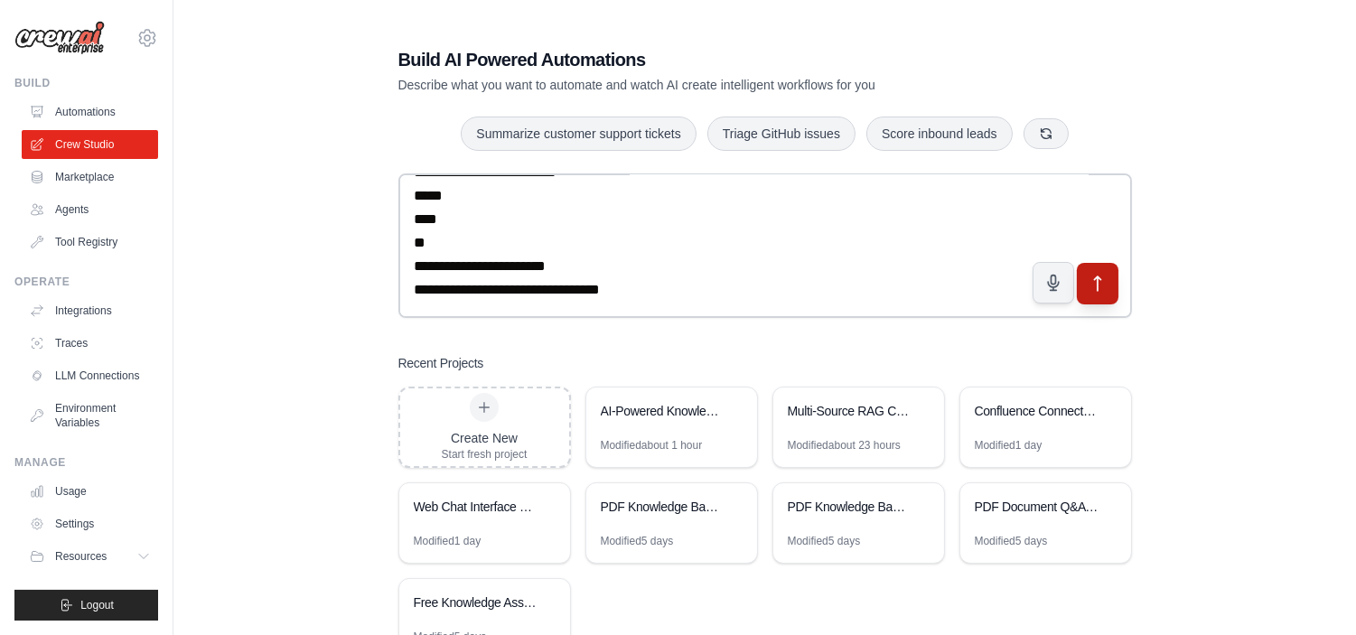
click at [1088, 282] on icon "submit" at bounding box center [1097, 284] width 19 height 19
click at [833, 420] on div "Multi-Source RAG Chatbot with Confluence & PDF Integration" at bounding box center [850, 413] width 124 height 22
click at [95, 108] on link "Automations" at bounding box center [91, 112] width 136 height 29
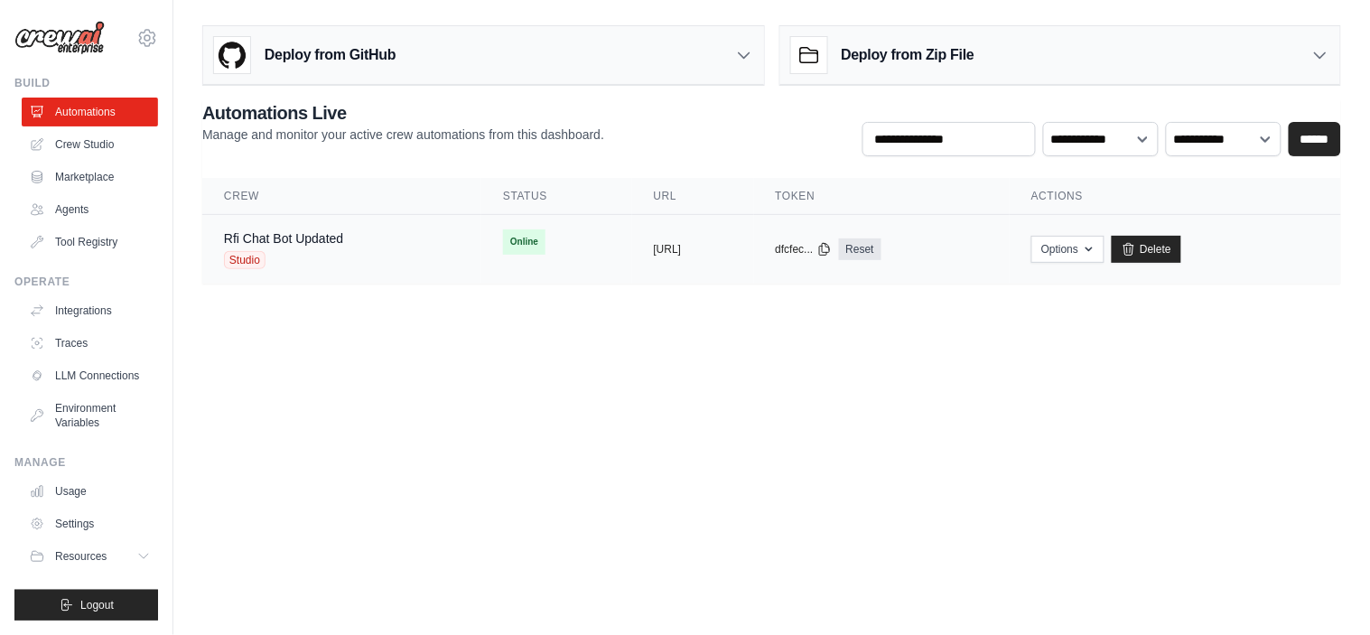
click at [341, 262] on div "Studio" at bounding box center [283, 260] width 119 height 18
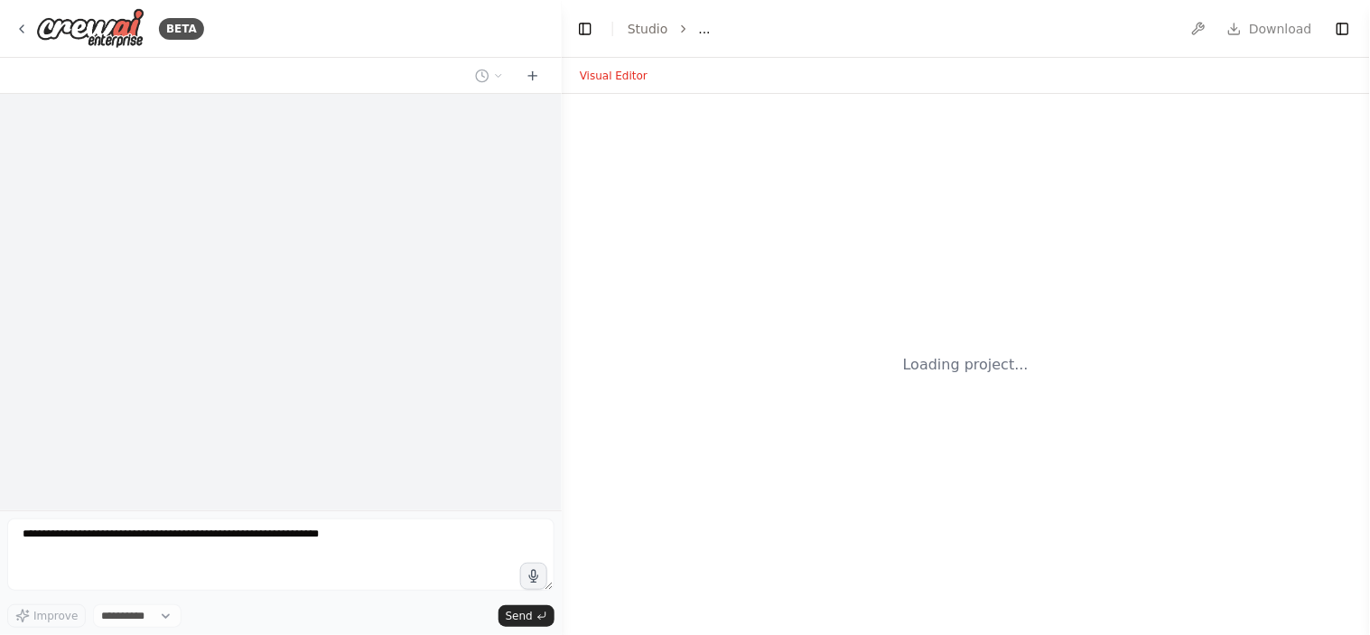
select select "****"
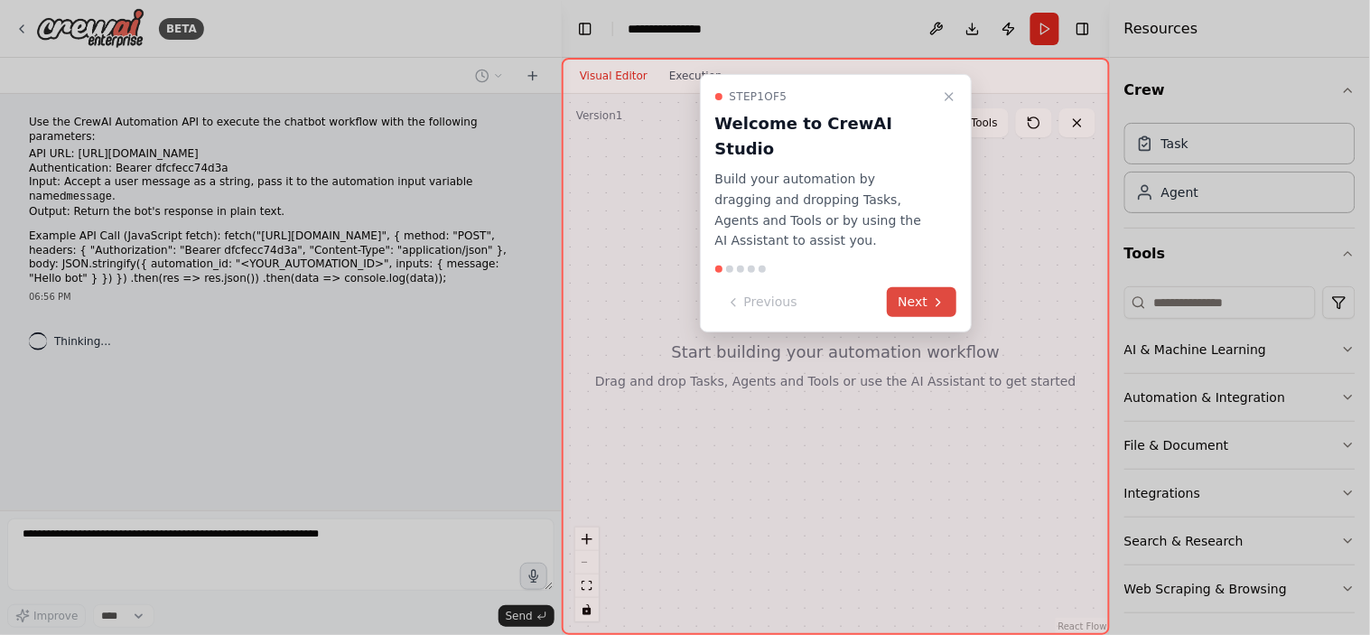
click at [920, 287] on button "Next" at bounding box center [923, 302] width 70 height 30
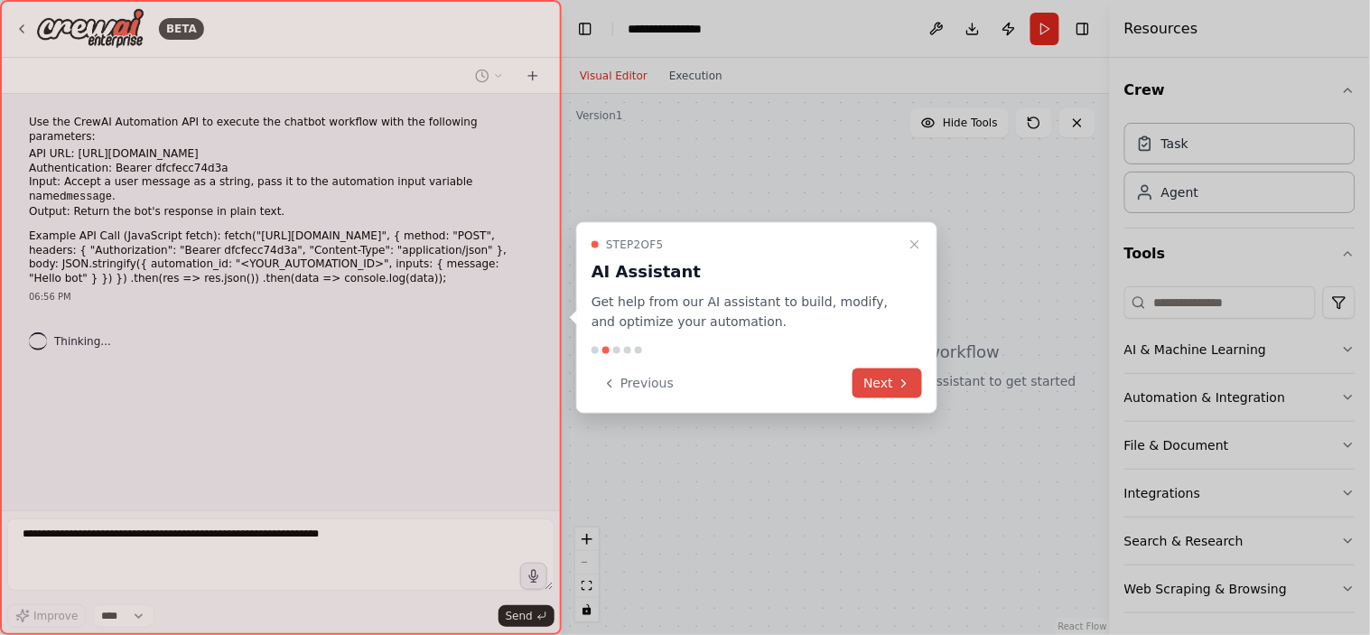
click at [892, 385] on button "Next" at bounding box center [888, 384] width 70 height 30
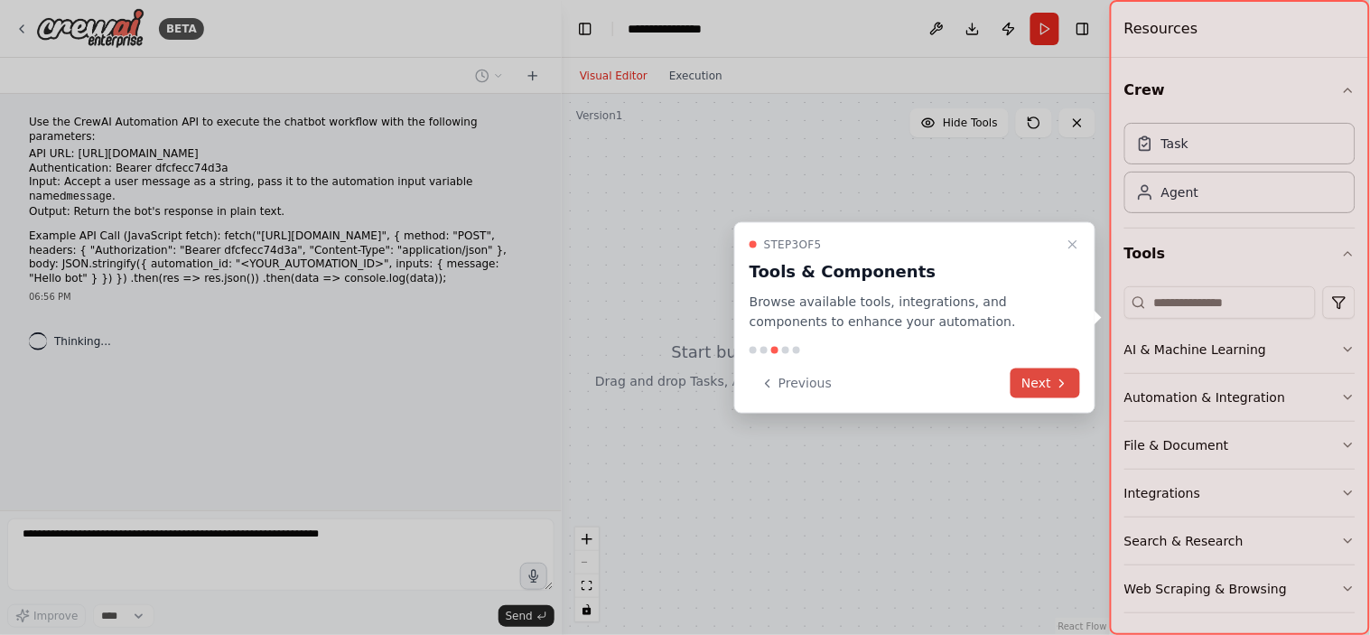
click at [1040, 377] on button "Next" at bounding box center [1046, 384] width 70 height 30
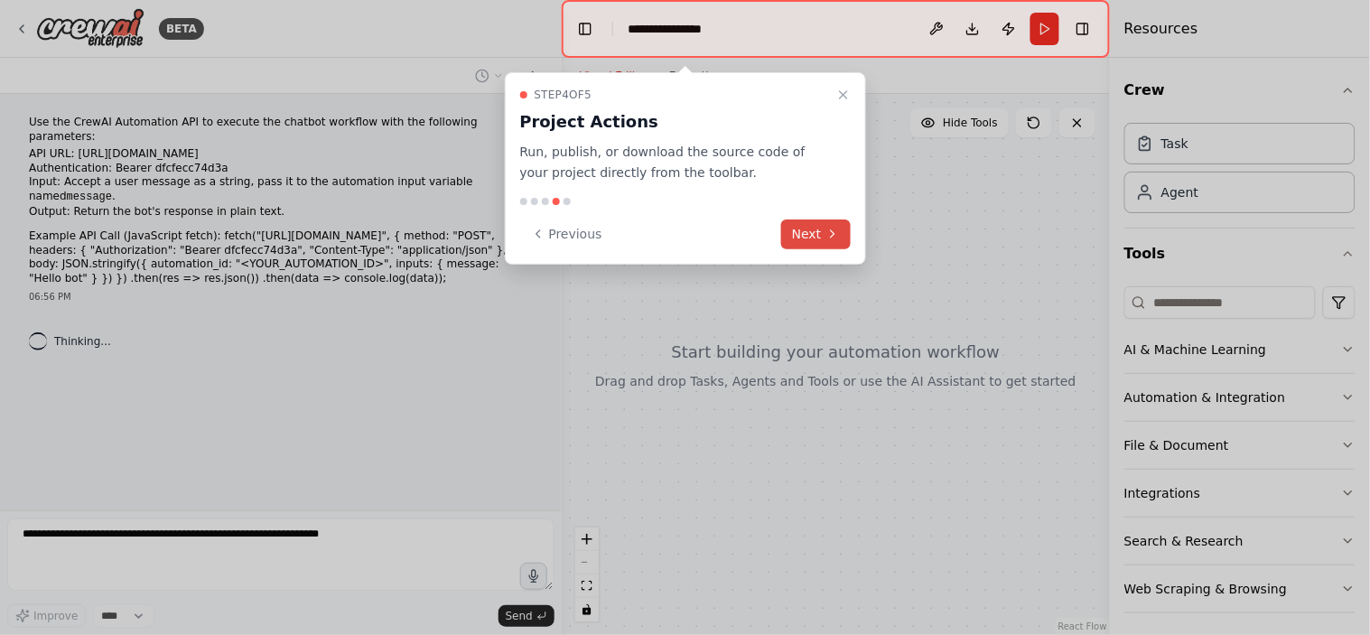
click at [845, 239] on button "Next" at bounding box center [816, 235] width 70 height 30
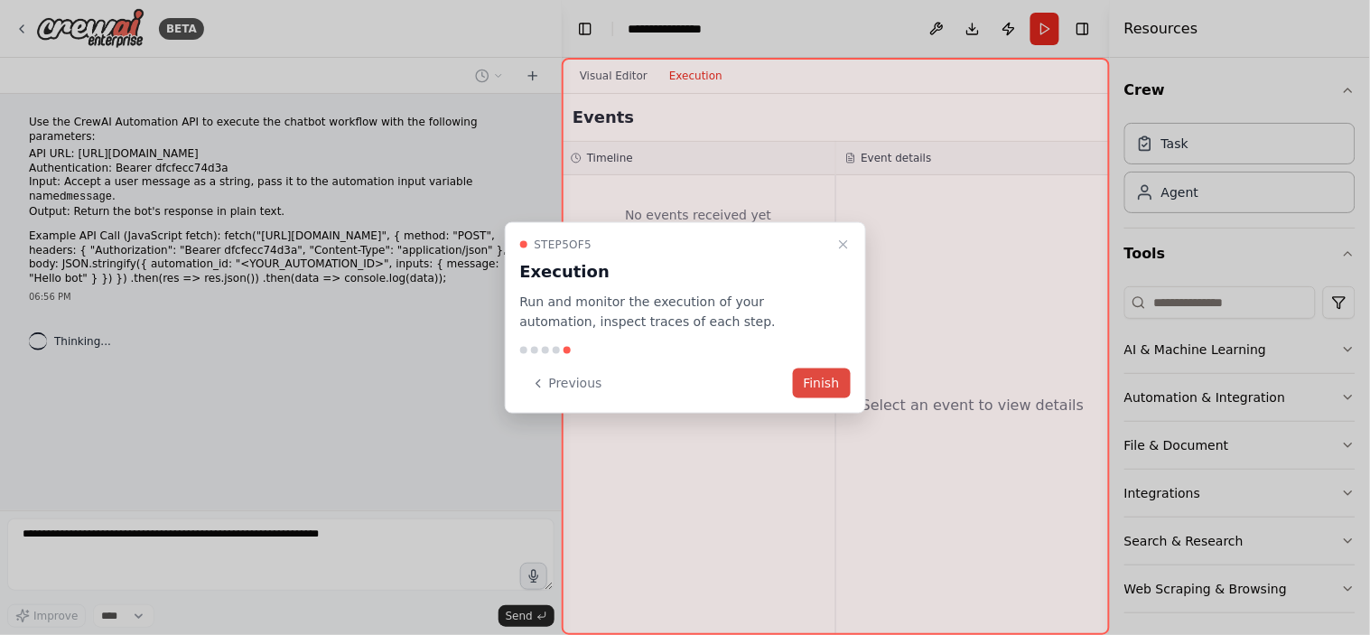
click at [841, 375] on button "Finish" at bounding box center [822, 384] width 58 height 30
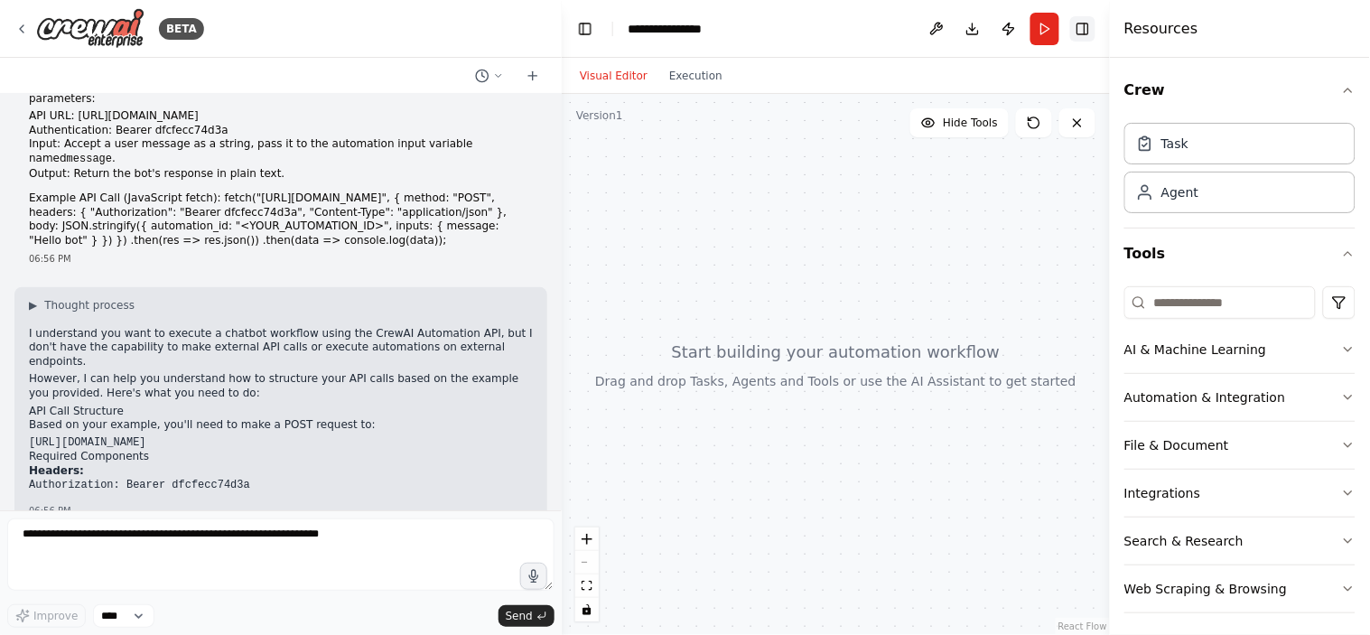
click at [1089, 33] on button "Toggle Right Sidebar" at bounding box center [1082, 28] width 25 height 25
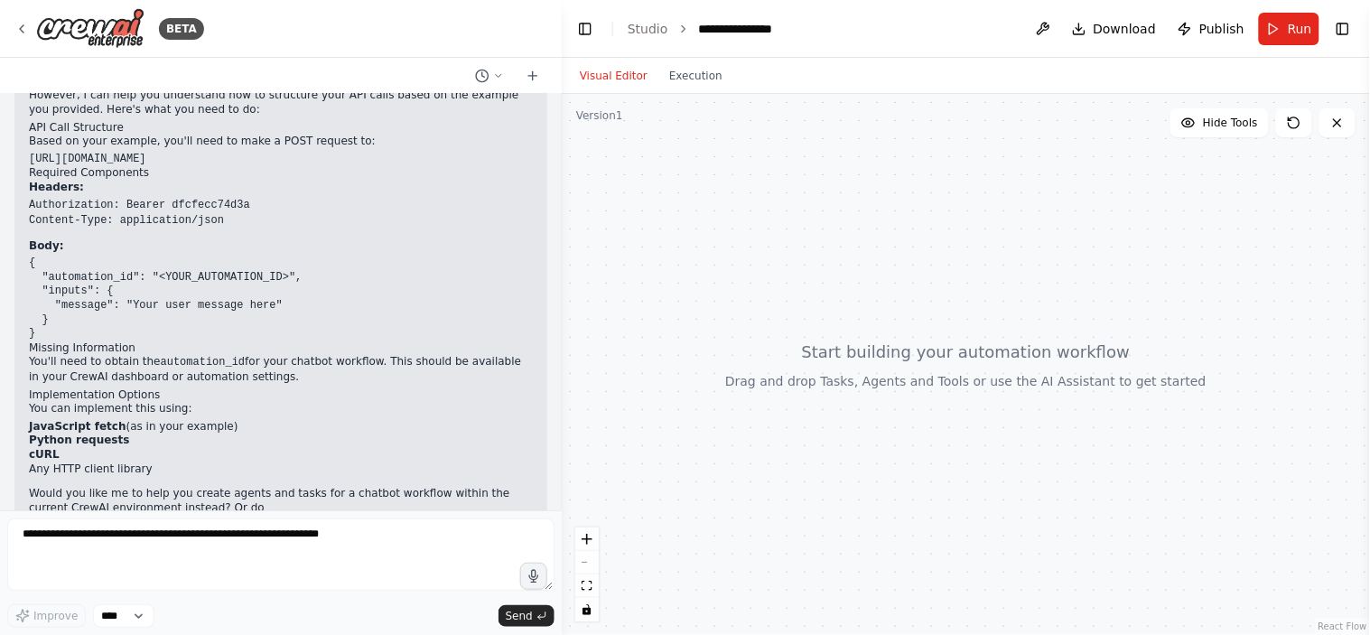
scroll to position [336, 0]
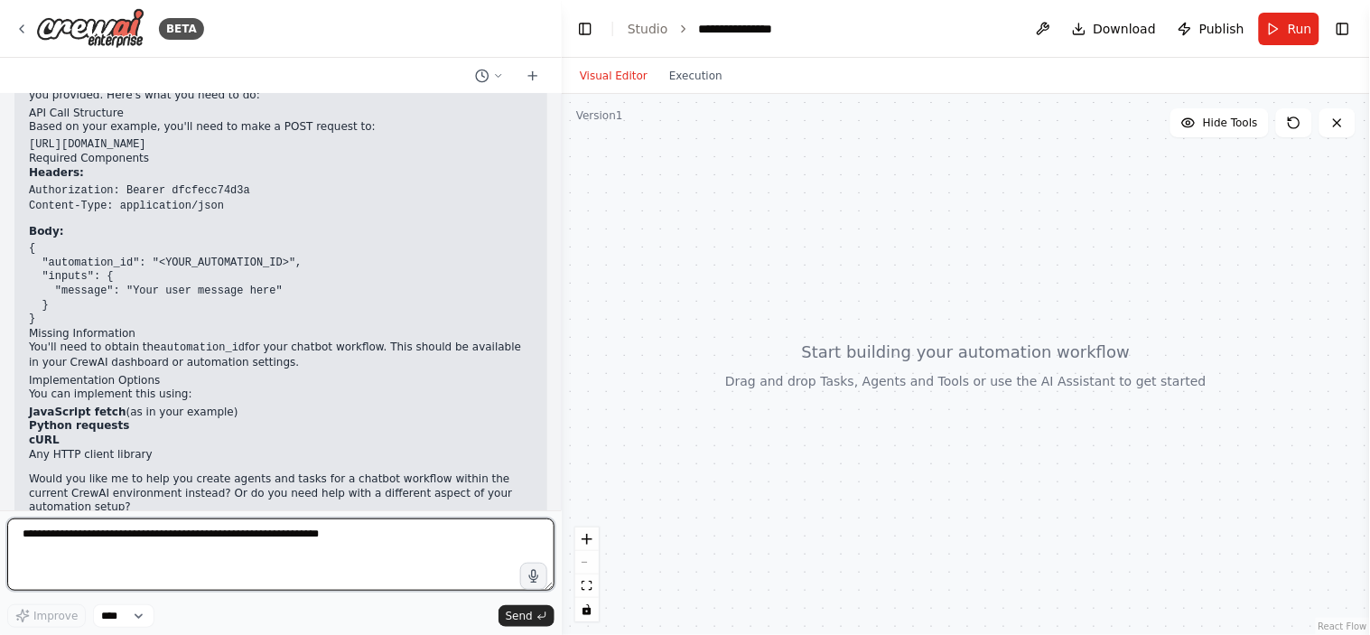
click at [295, 564] on textarea at bounding box center [280, 555] width 547 height 72
type textarea "***"
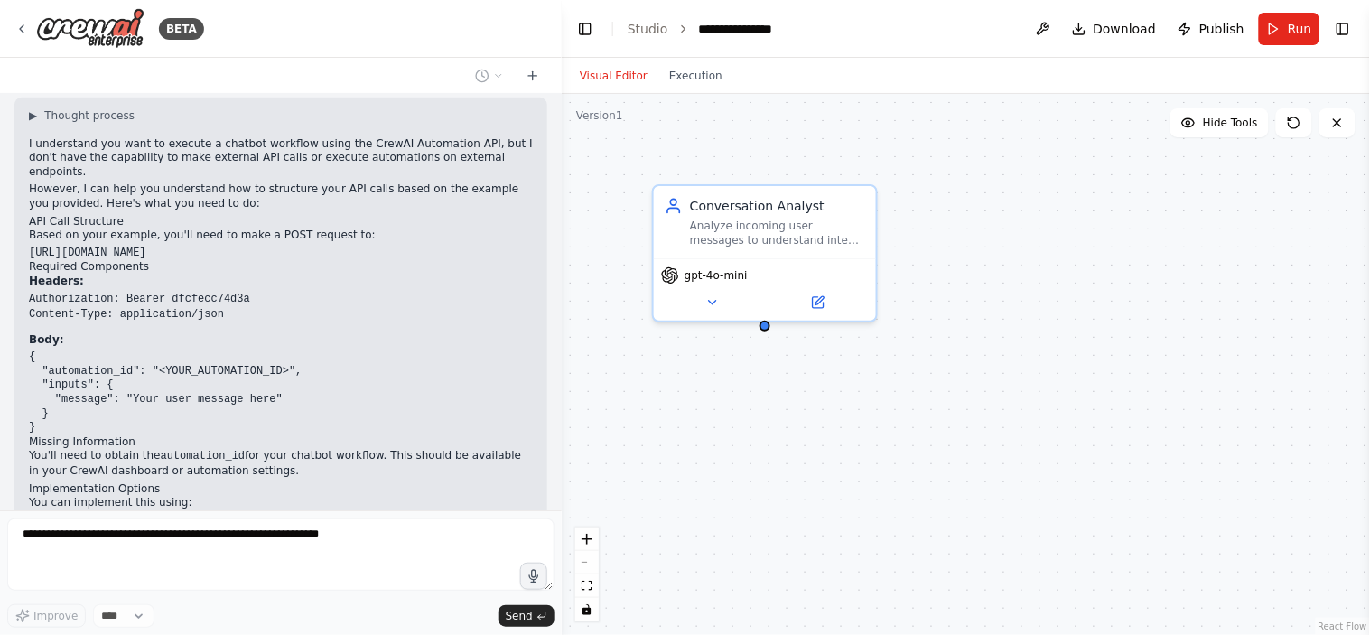
scroll to position [773, 0]
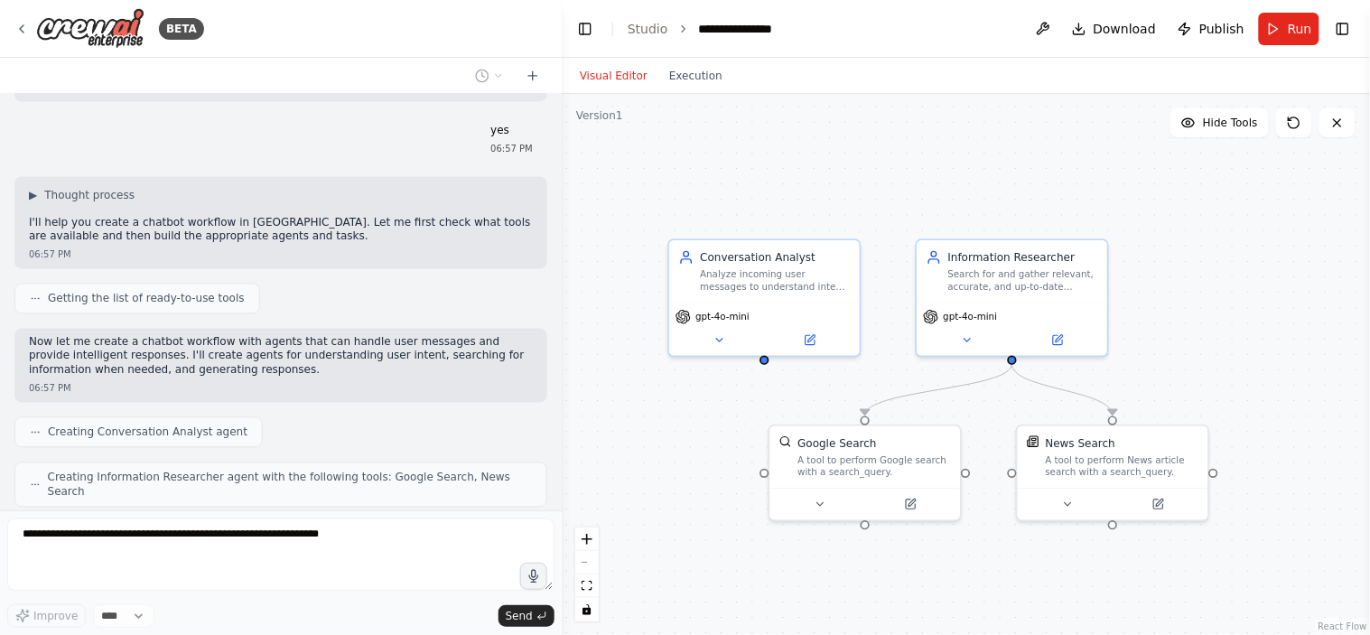
click at [675, 466] on div ".deletable-edge-delete-btn { width: 20px; height: 20px; border: 0px solid #ffff…" at bounding box center [966, 364] width 808 height 541
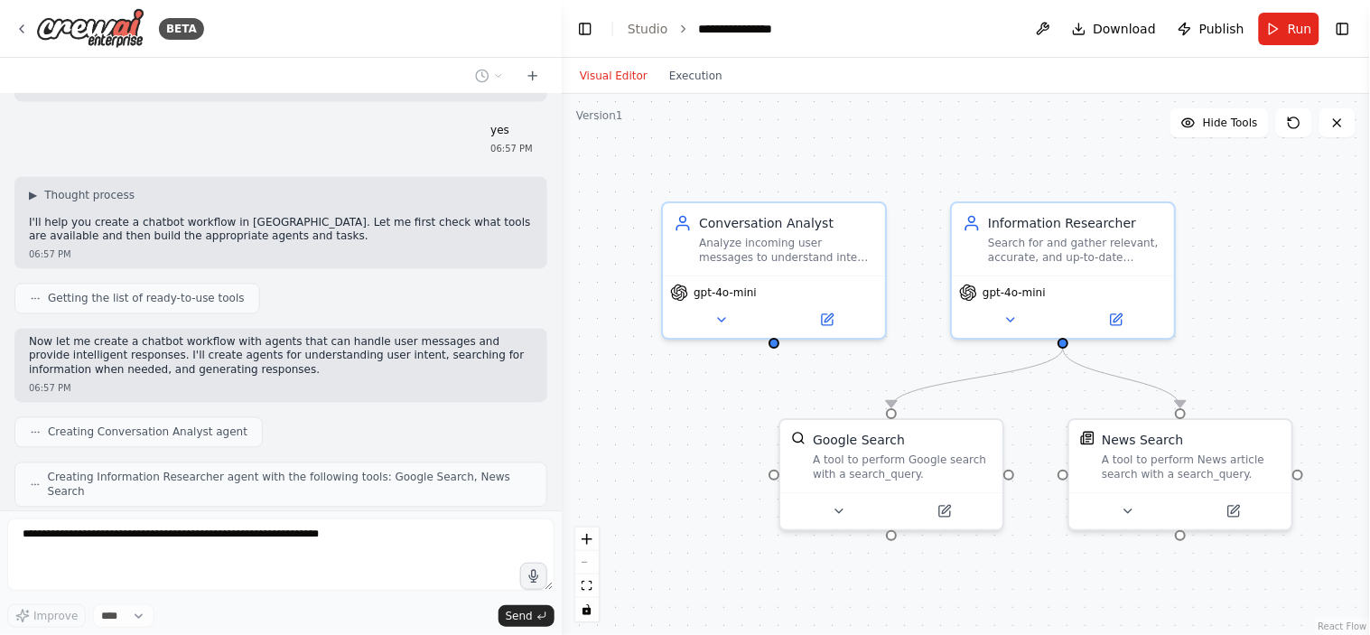
scroll to position [818, 0]
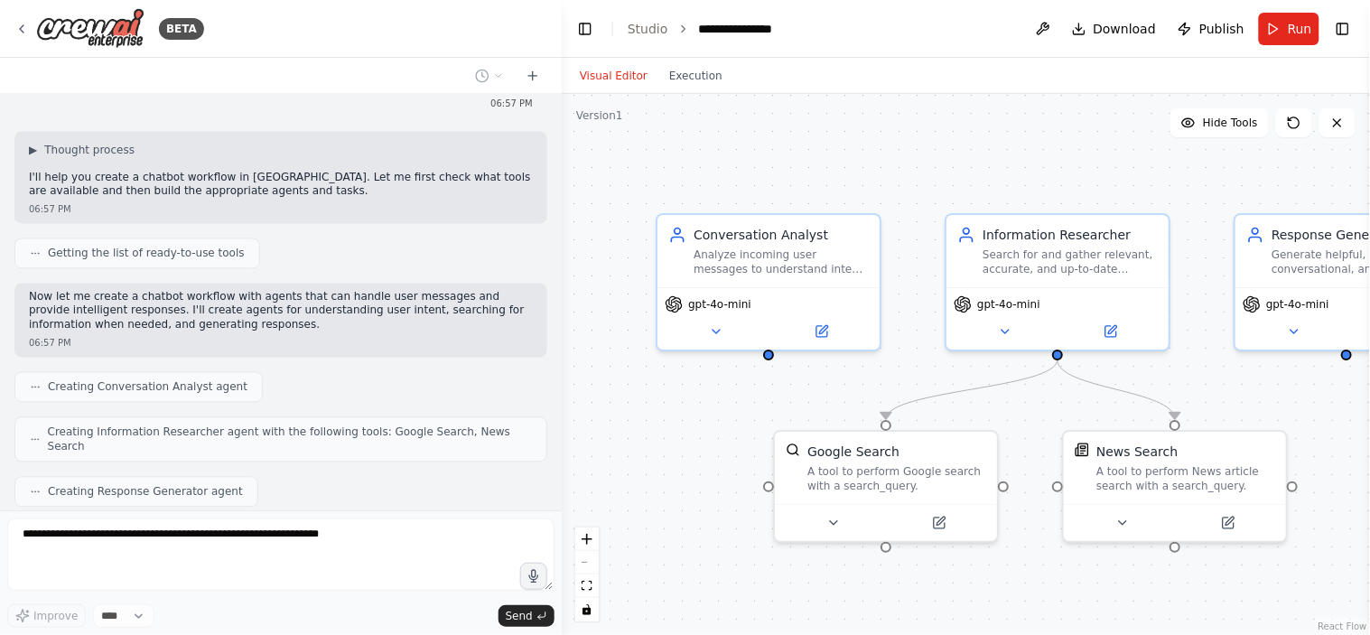
click at [702, 434] on div ".deletable-edge-delete-btn { width: 20px; height: 20px; border: 0px solid #ffff…" at bounding box center [966, 364] width 808 height 541
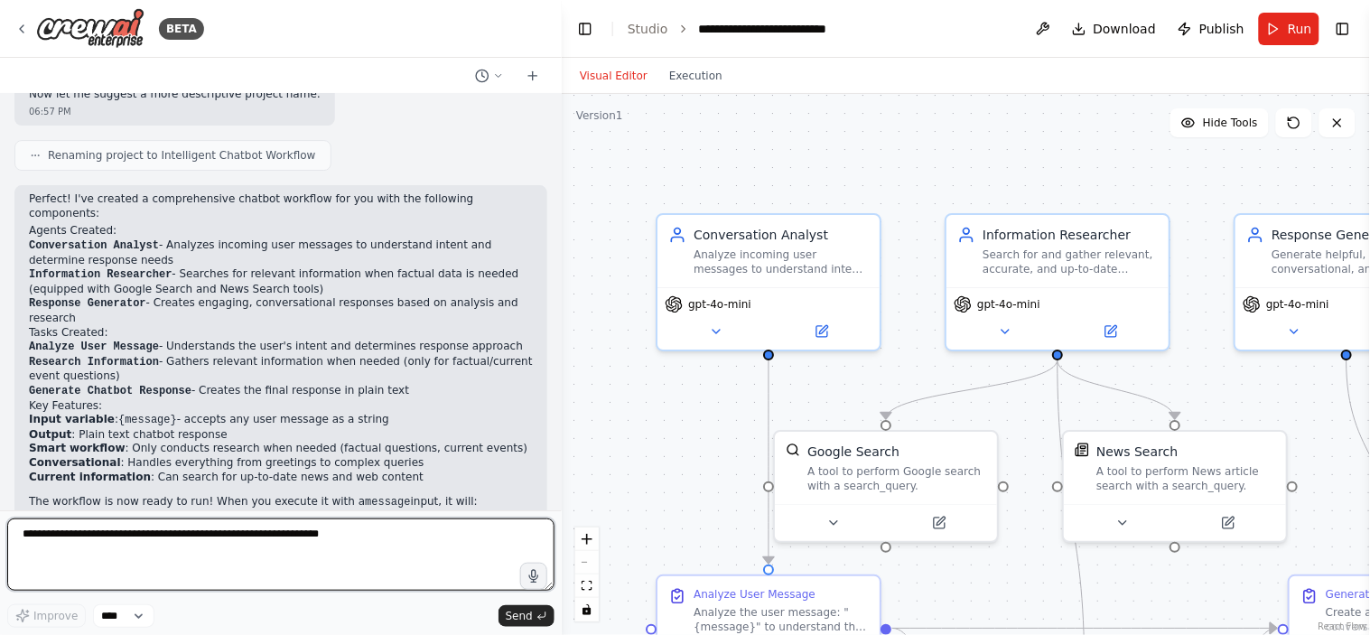
scroll to position [1575, 0]
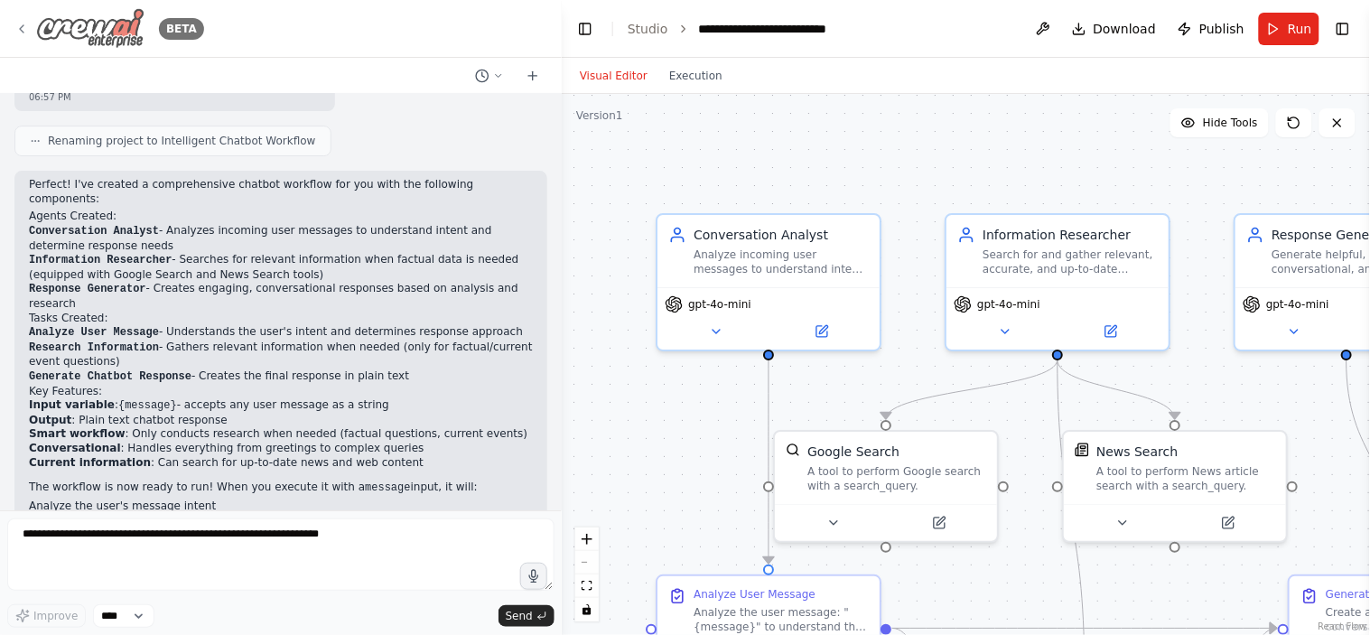
click at [118, 45] on img at bounding box center [90, 28] width 108 height 41
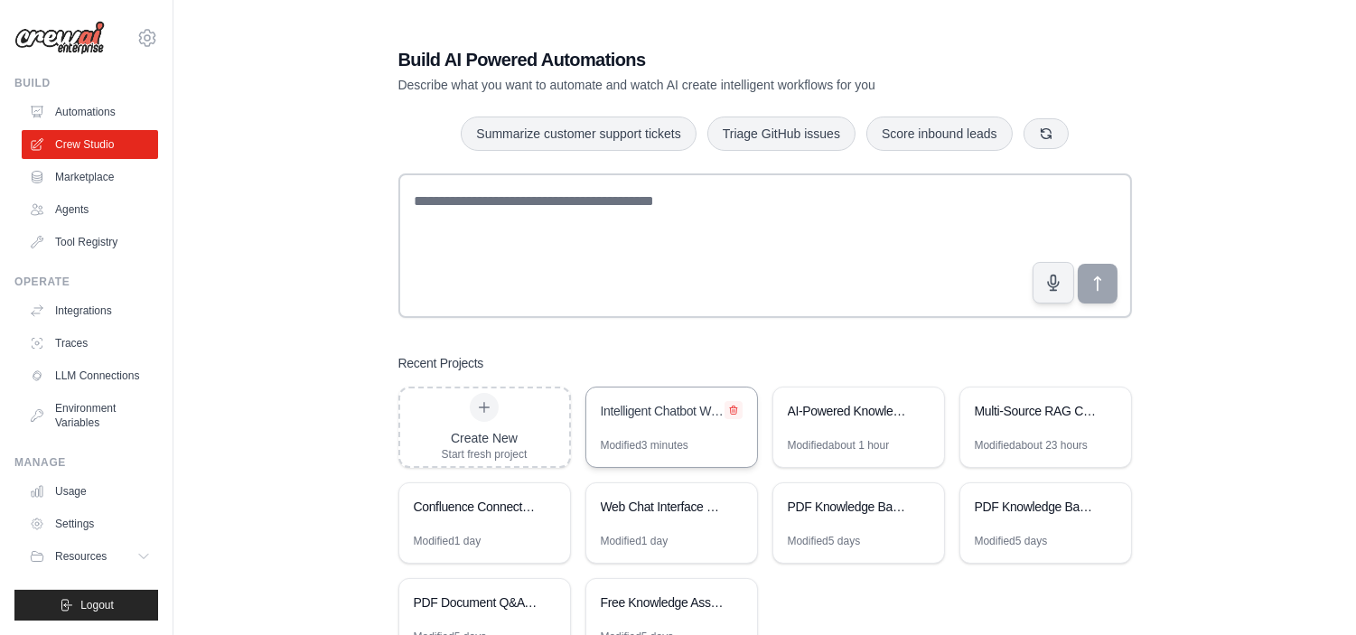
click at [733, 412] on icon at bounding box center [733, 410] width 11 height 11
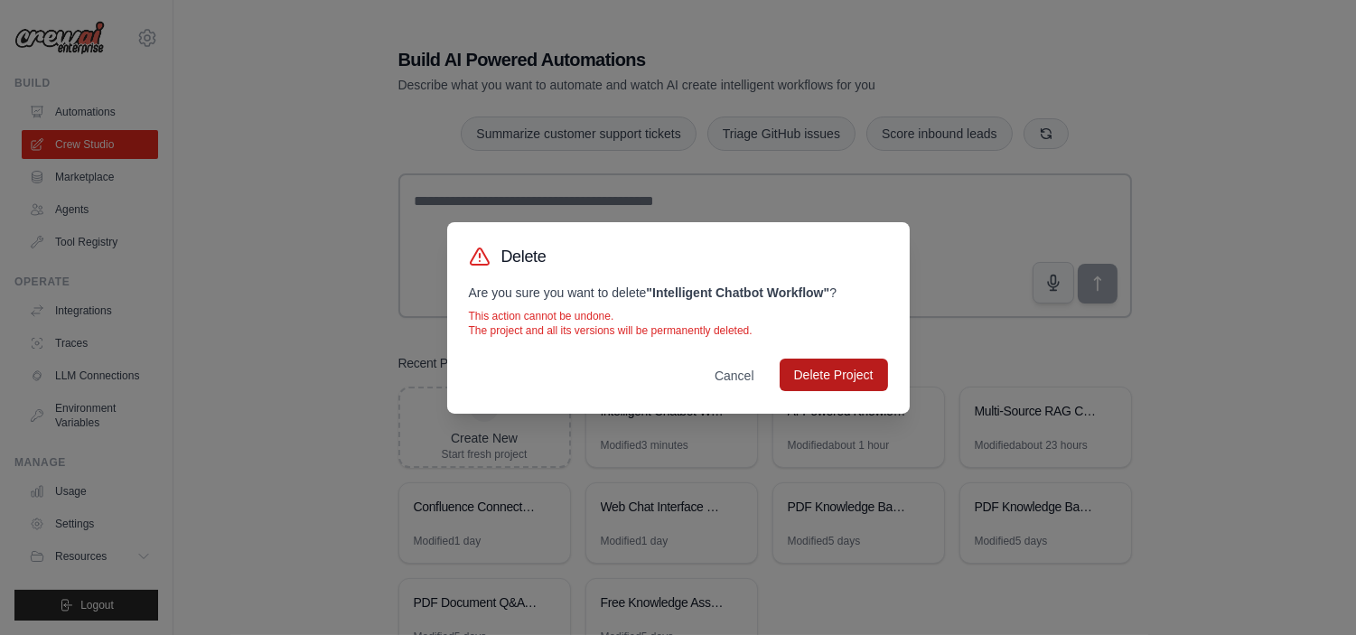
click at [826, 369] on button "Delete Project" at bounding box center [834, 375] width 108 height 33
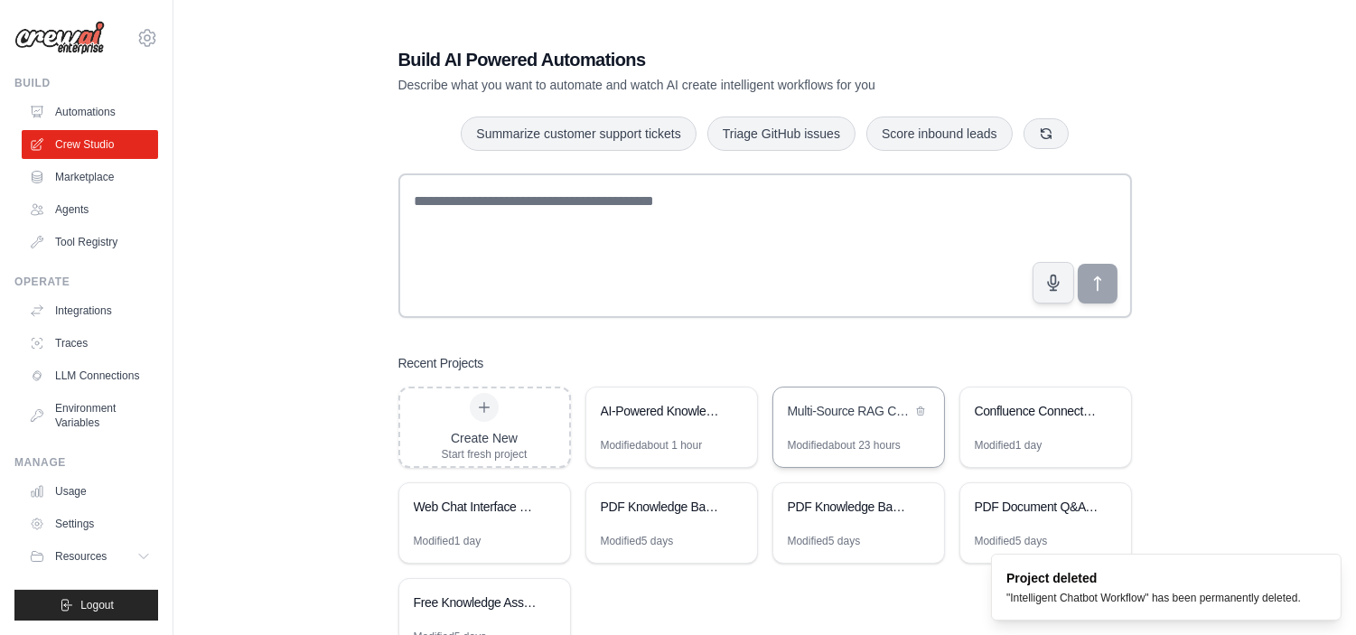
click at [813, 432] on div "Multi-Source RAG Chatbot with Confluence & PDF Integration" at bounding box center [858, 413] width 171 height 51
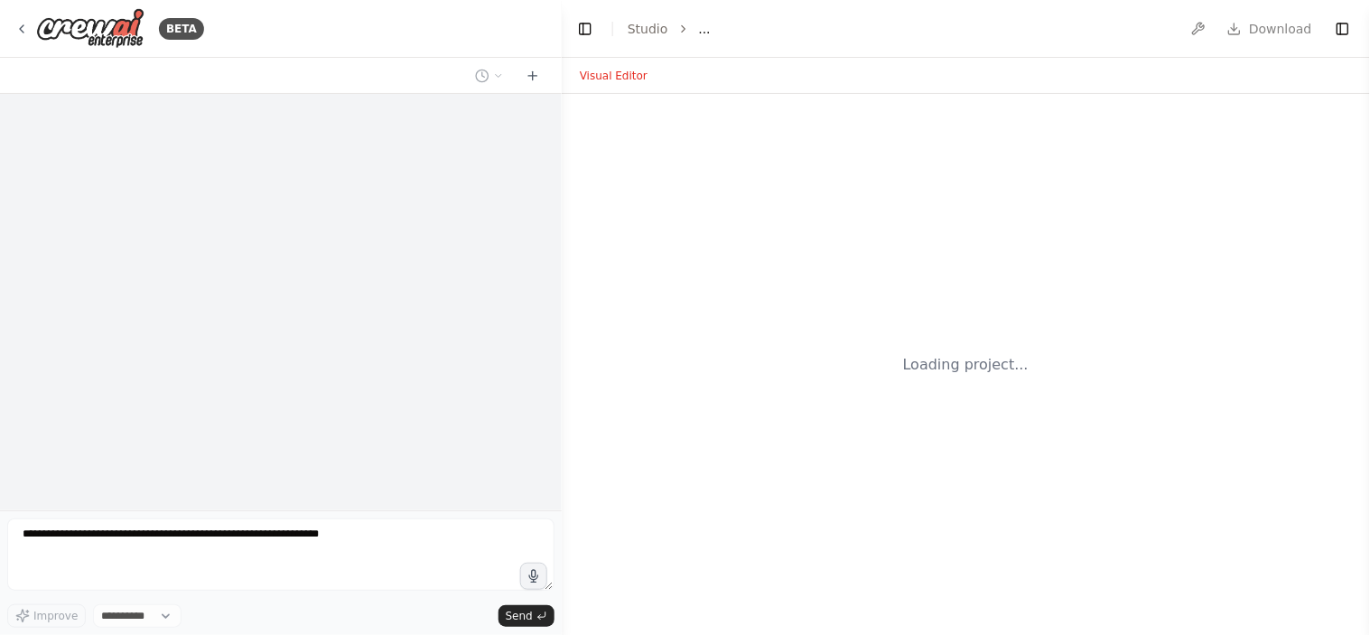
select select "****"
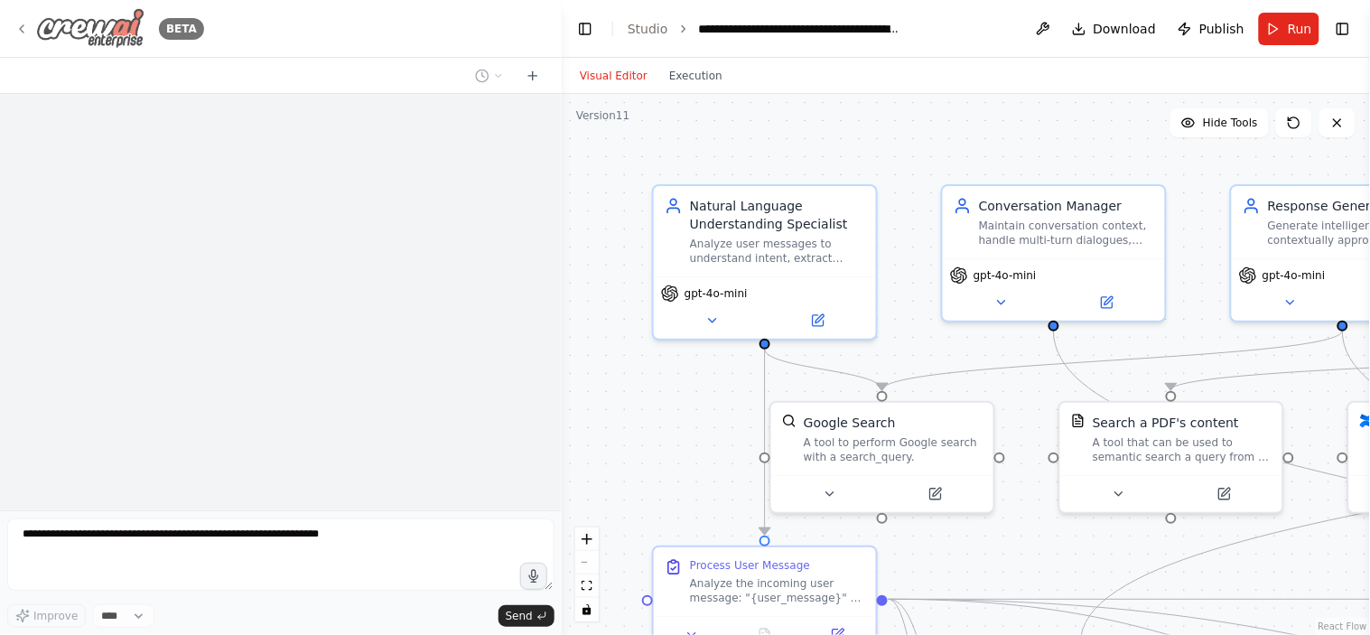
click at [104, 30] on img at bounding box center [90, 28] width 108 height 41
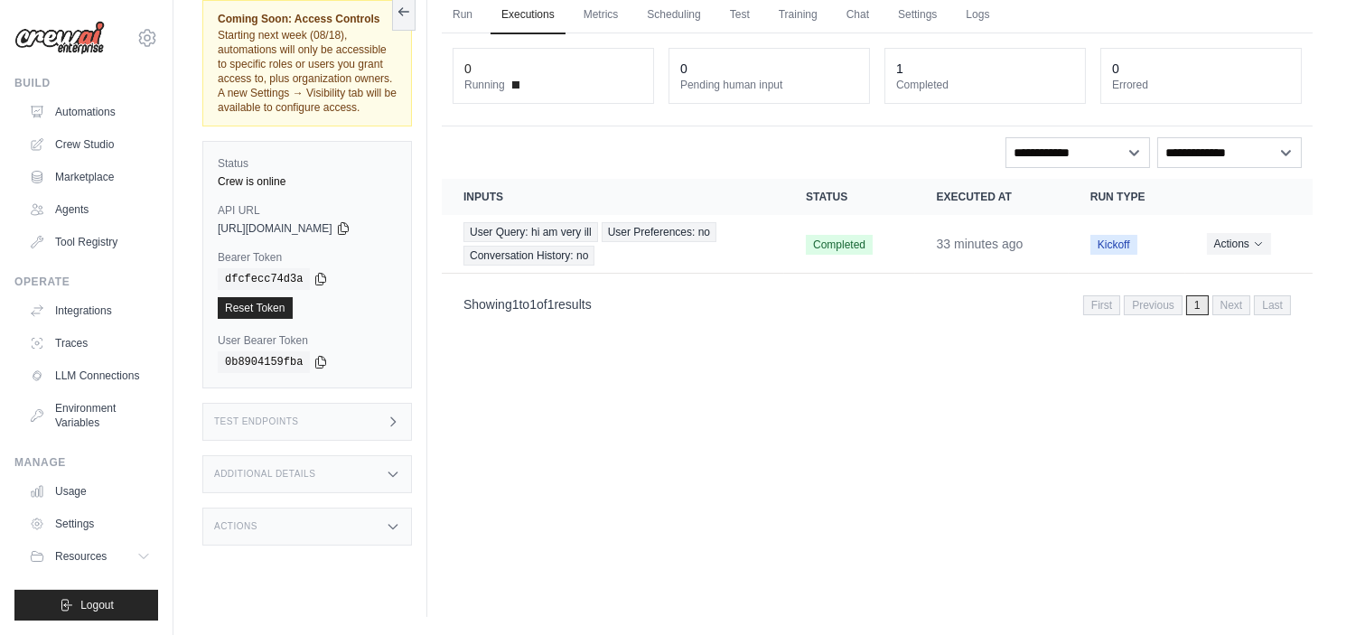
click at [378, 422] on div "Test Endpoints" at bounding box center [307, 422] width 210 height 38
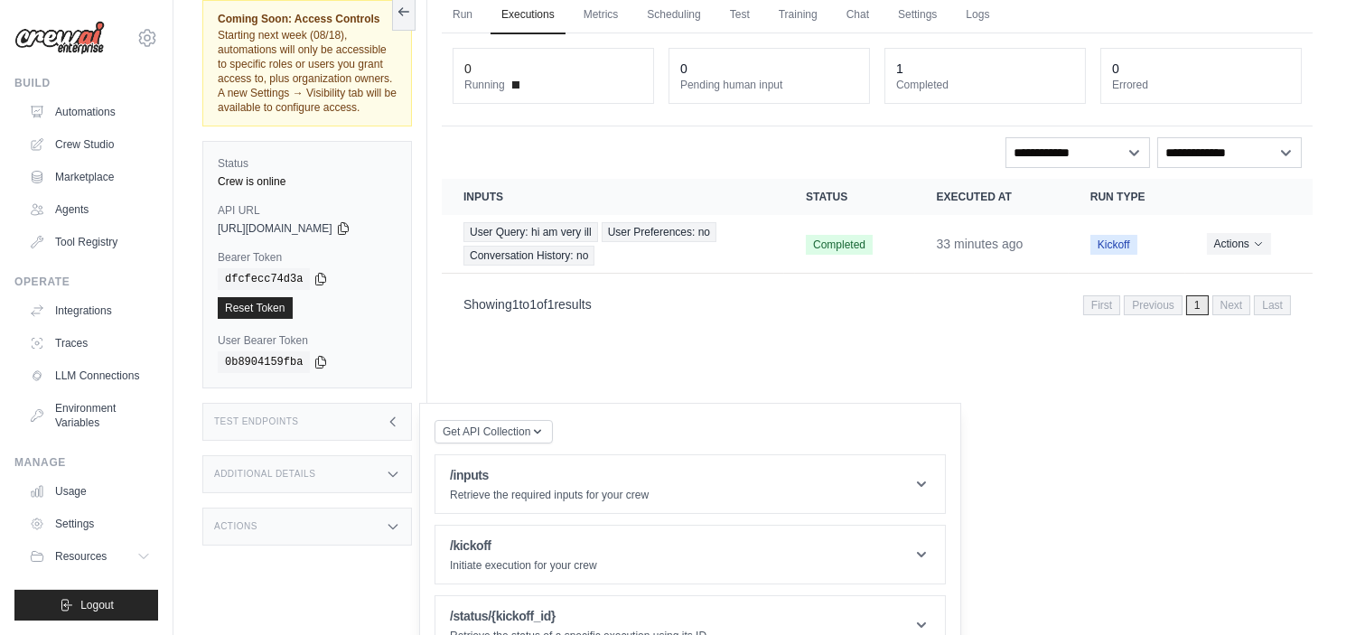
scroll to position [113, 0]
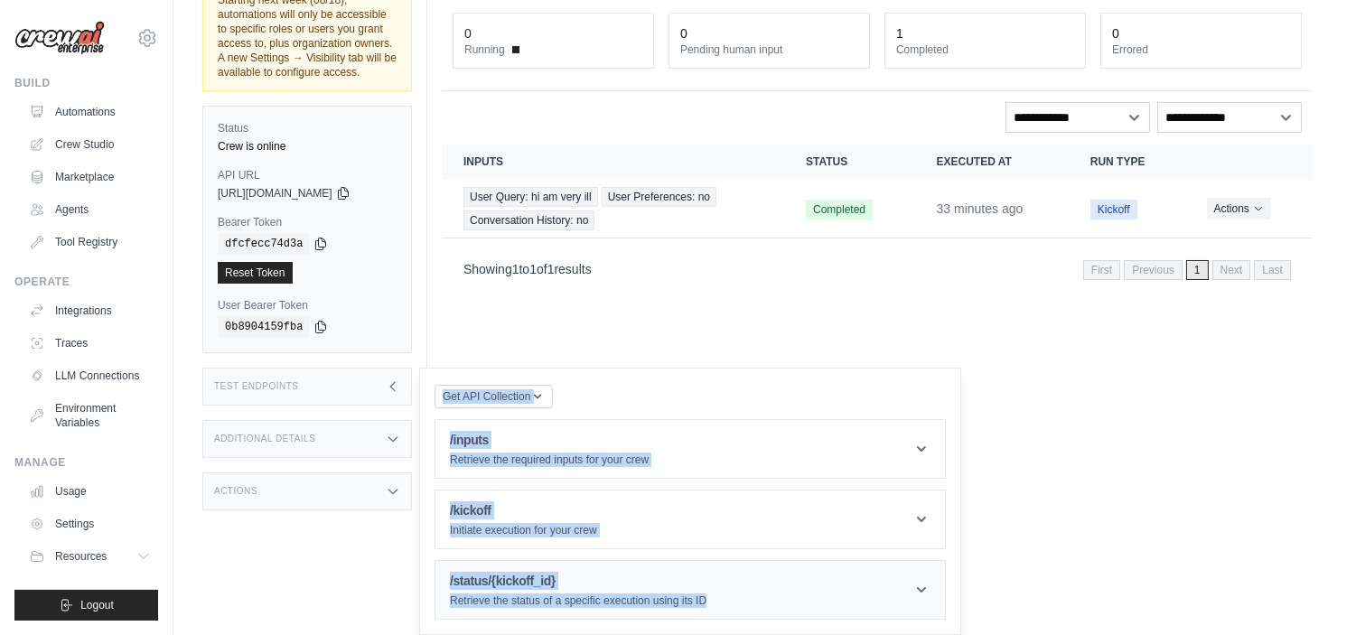
drag, startPoint x: 432, startPoint y: 366, endPoint x: 883, endPoint y: 612, distance: 513.4
click at [883, 612] on div "Get API Collection Postman API Collection /inputs Retrieve the required inputs …" at bounding box center [690, 501] width 542 height 267
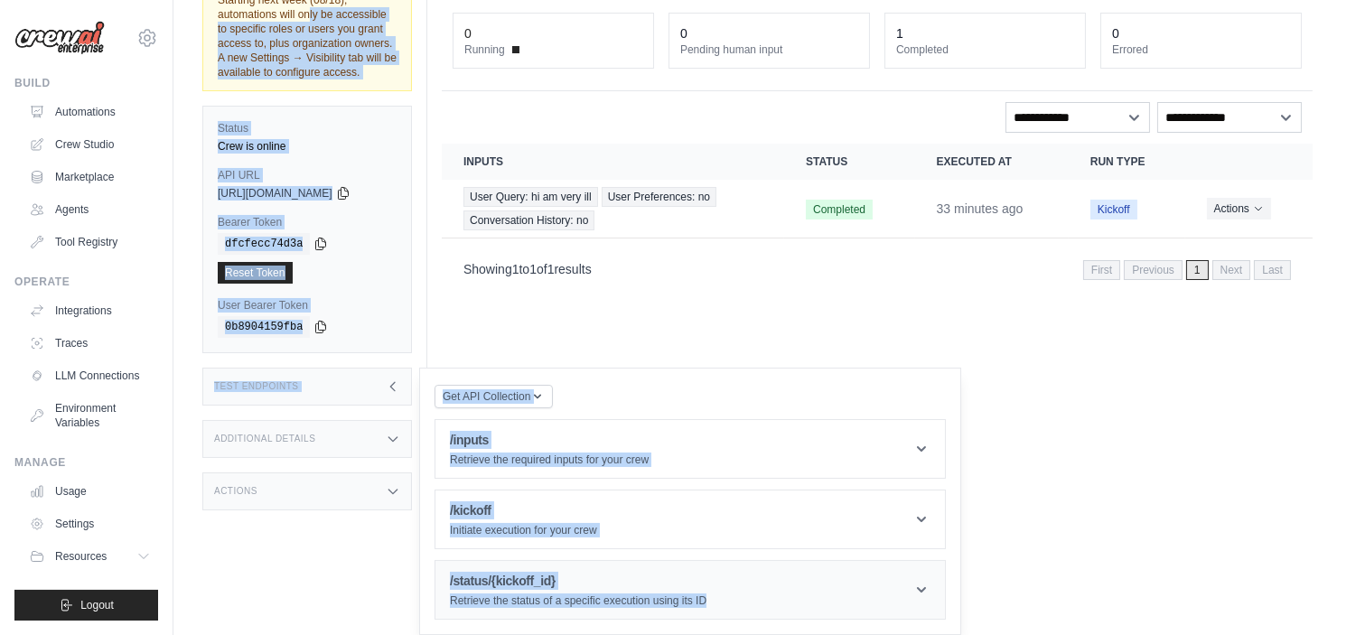
drag, startPoint x: 184, startPoint y: 16, endPoint x: 880, endPoint y: 612, distance: 916.1
click at [880, 582] on div "Submit a support request Describe your issue or question * Please be specific a…" at bounding box center [764, 244] width 1182 height 676
copy div "loremipsumd sita cons ad elitseddoe te incididu utlab et dolor mag aliqu enimad…"
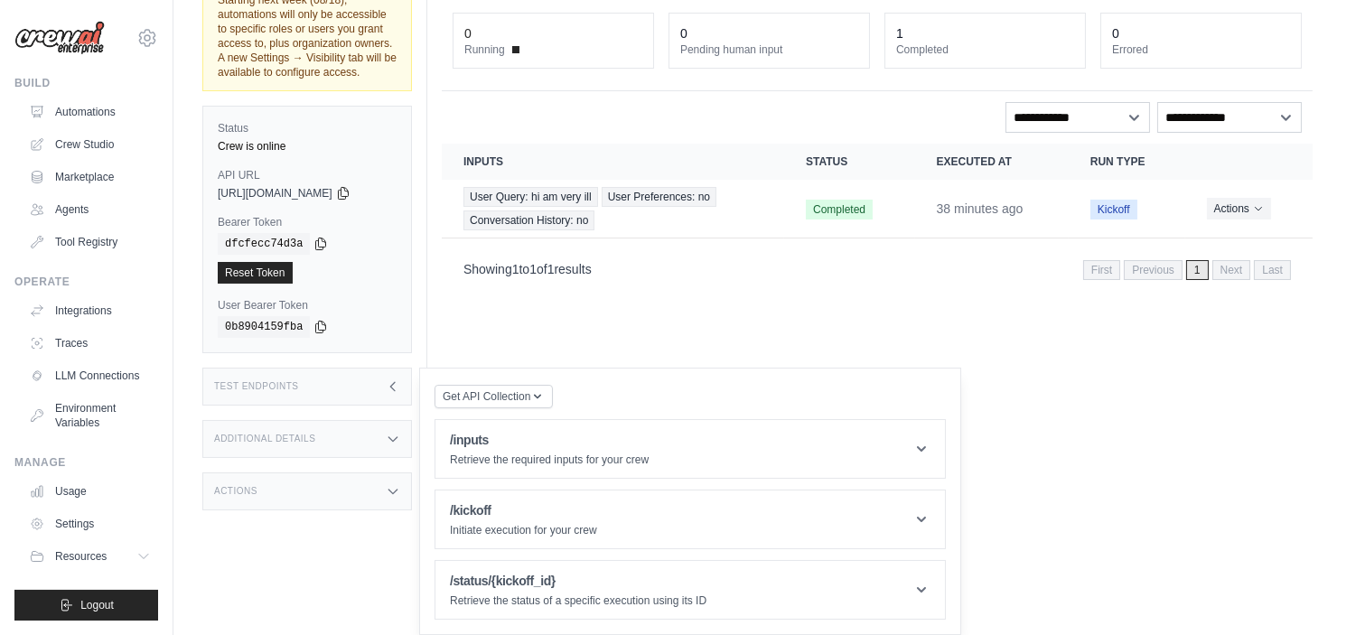
click at [499, 257] on div "Showing 1 to 1 of 1 results First Previous 1 Next Last" at bounding box center [876, 269] width 827 height 24
click at [503, 401] on span "Get API Collection" at bounding box center [487, 395] width 88 height 14
click at [501, 444] on div "Postman API Collection" at bounding box center [535, 444] width 173 height 29
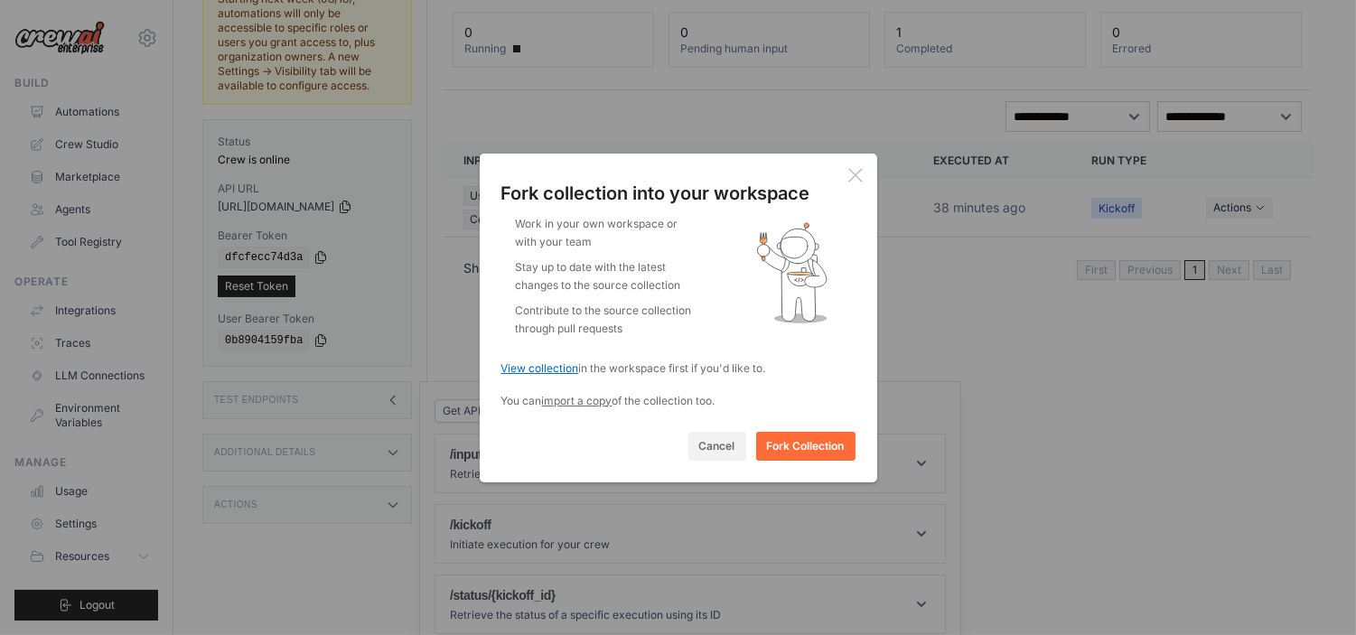
click at [553, 371] on link "View collection" at bounding box center [540, 368] width 78 height 14
click at [379, 303] on div "Fork collection into your workspace Work in your own workspace or with your tea…" at bounding box center [678, 317] width 1356 height 635
click at [573, 397] on link "import a copy" at bounding box center [577, 401] width 70 height 14
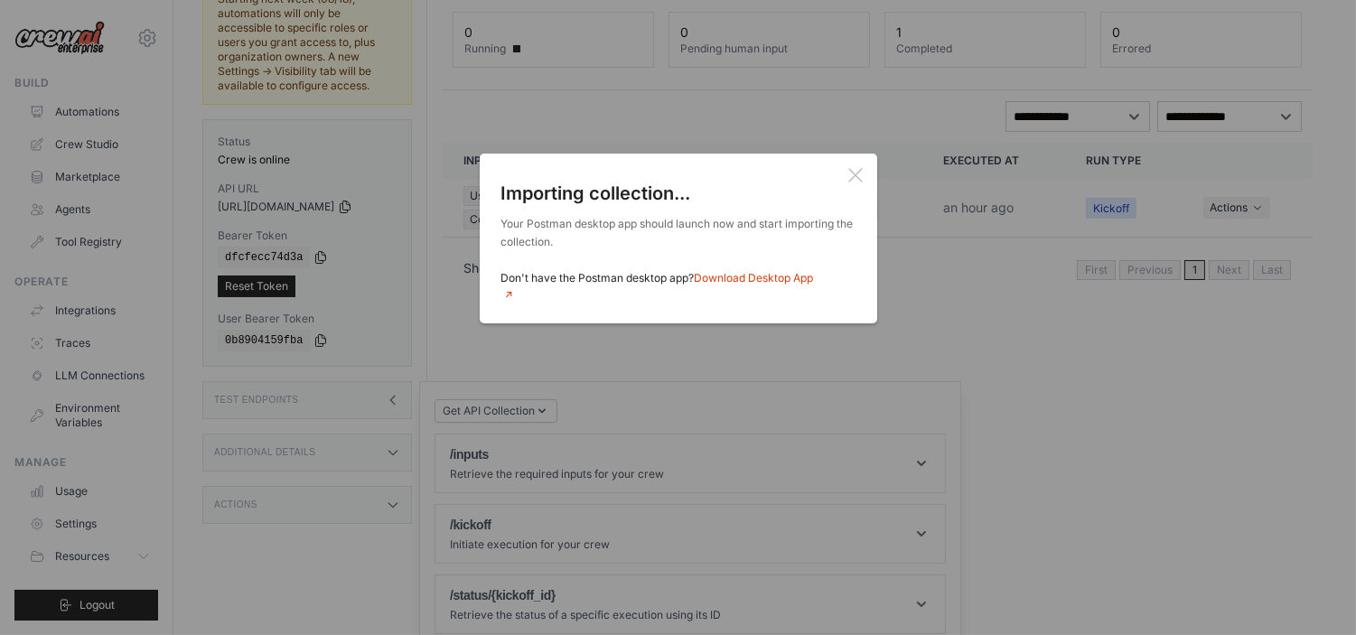
click at [853, 182] on icon at bounding box center [855, 175] width 14 height 14
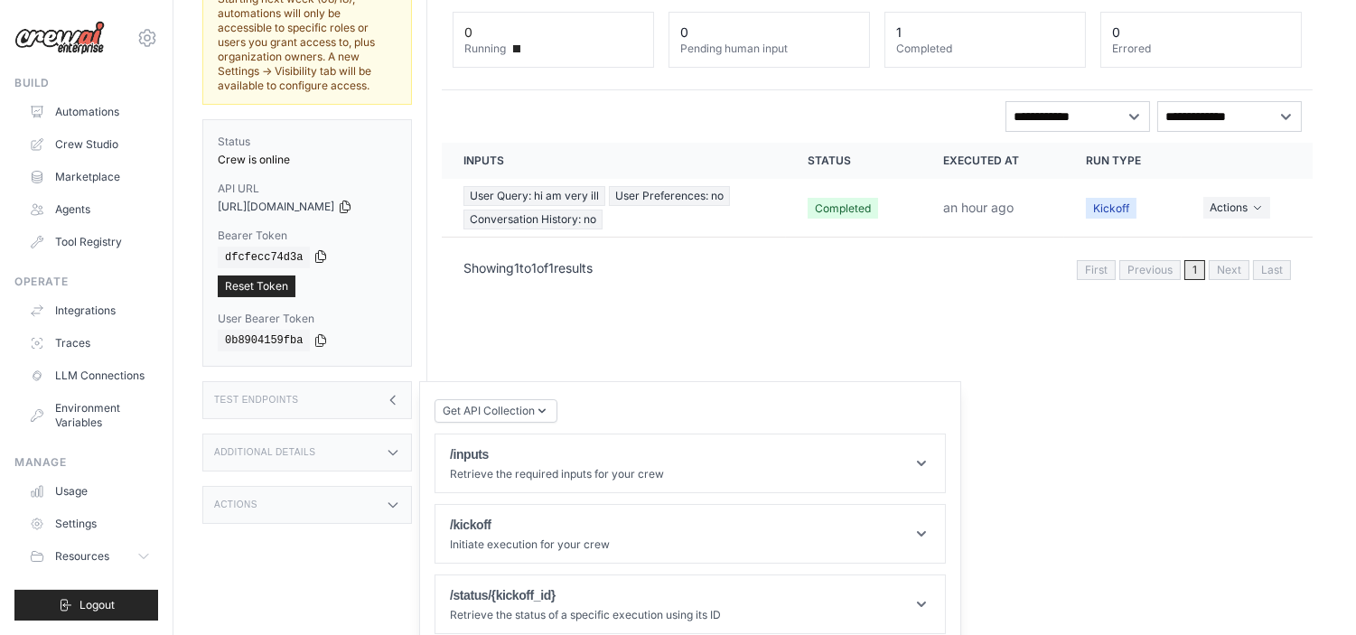
click at [316, 251] on icon at bounding box center [321, 257] width 10 height 12
click at [313, 249] on icon at bounding box center [320, 256] width 14 height 14
click at [352, 199] on icon at bounding box center [345, 206] width 14 height 14
click at [310, 250] on div "dfcfecc74d3a" at bounding box center [307, 258] width 179 height 22
click at [313, 249] on icon at bounding box center [320, 256] width 14 height 14
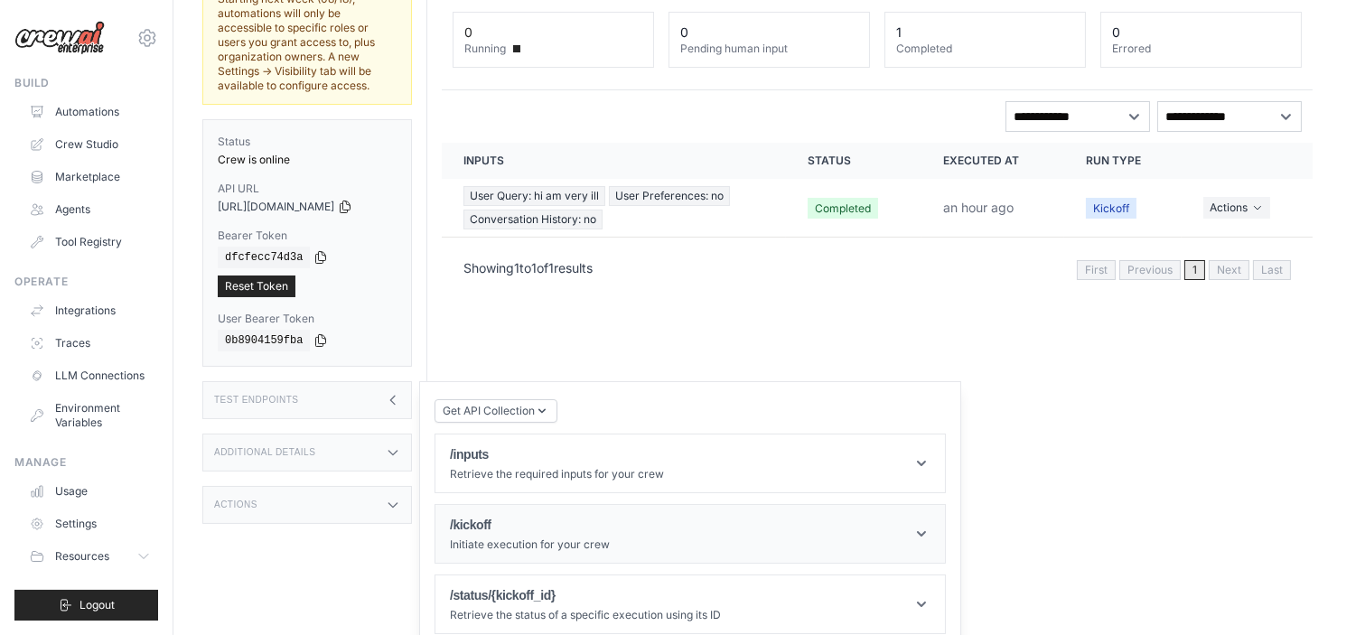
click at [935, 525] on header "/kickoff Initiate execution for your crew" at bounding box center [689, 534] width 509 height 58
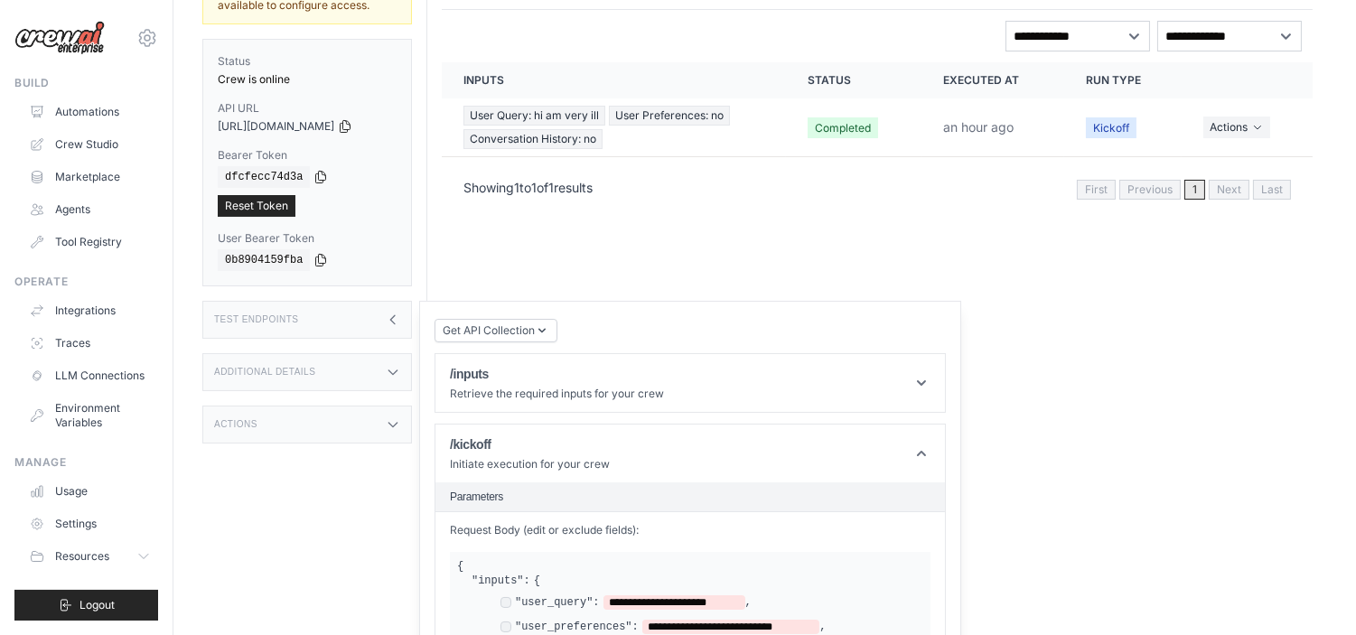
scroll to position [313, 0]
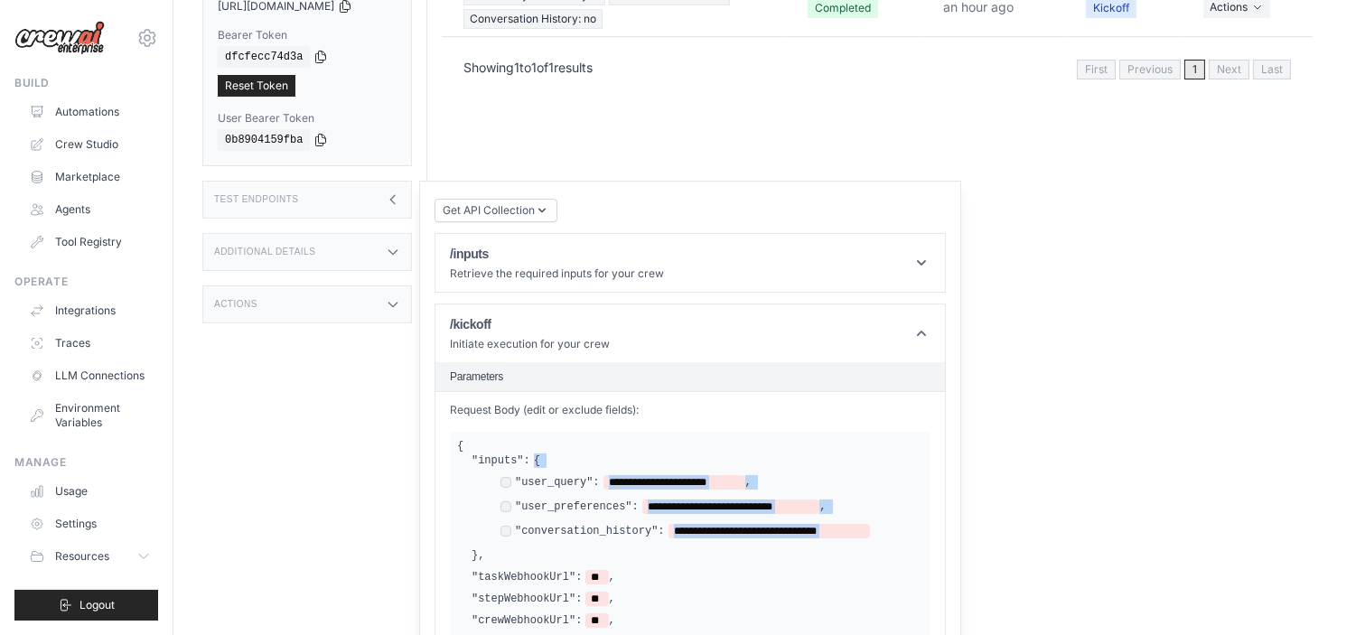
drag, startPoint x: 528, startPoint y: 441, endPoint x: 520, endPoint y: 529, distance: 88.9
click at [521, 529] on div "**********" at bounding box center [698, 507] width 452 height 109
click at [278, 295] on div "Actions" at bounding box center [307, 304] width 210 height 38
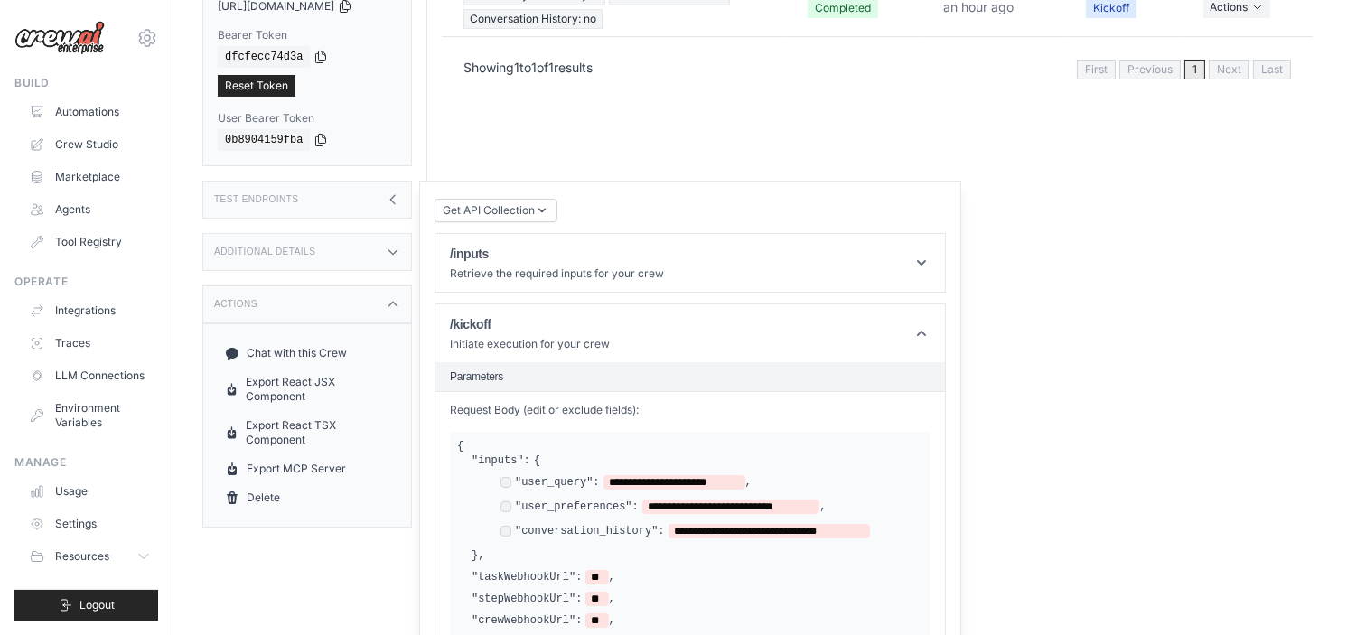
click at [278, 298] on div "Actions" at bounding box center [307, 304] width 210 height 38
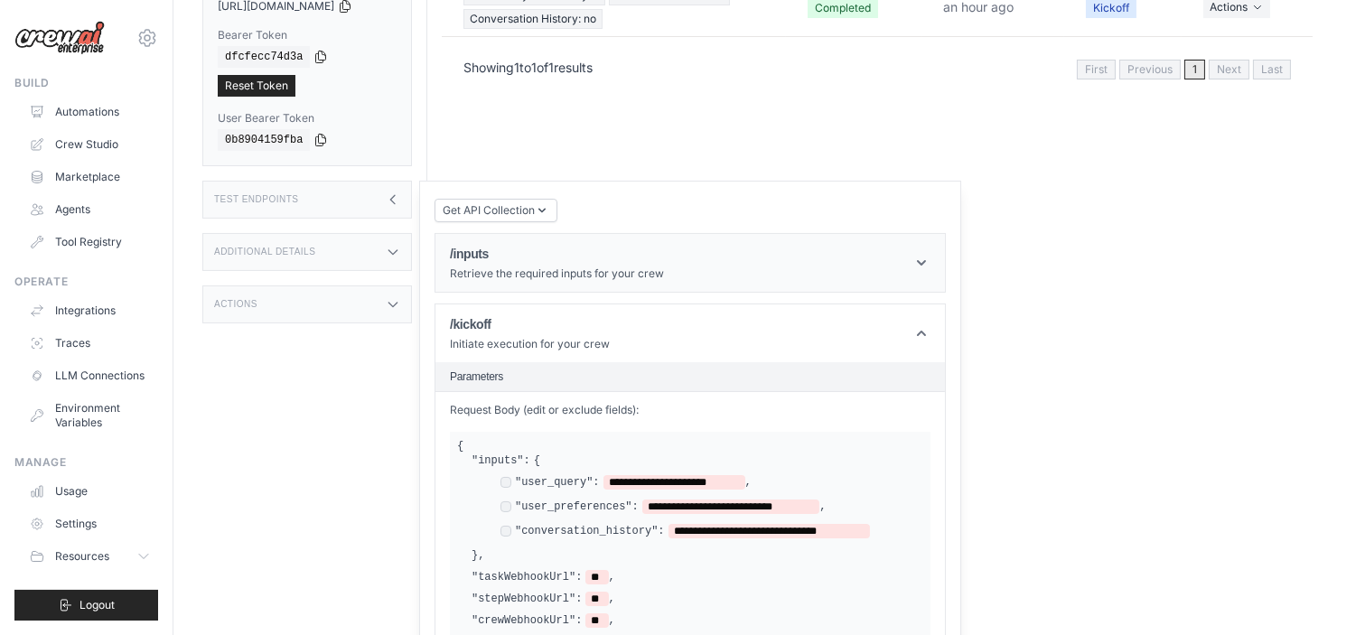
click at [565, 245] on h1 "/inputs" at bounding box center [557, 254] width 214 height 18
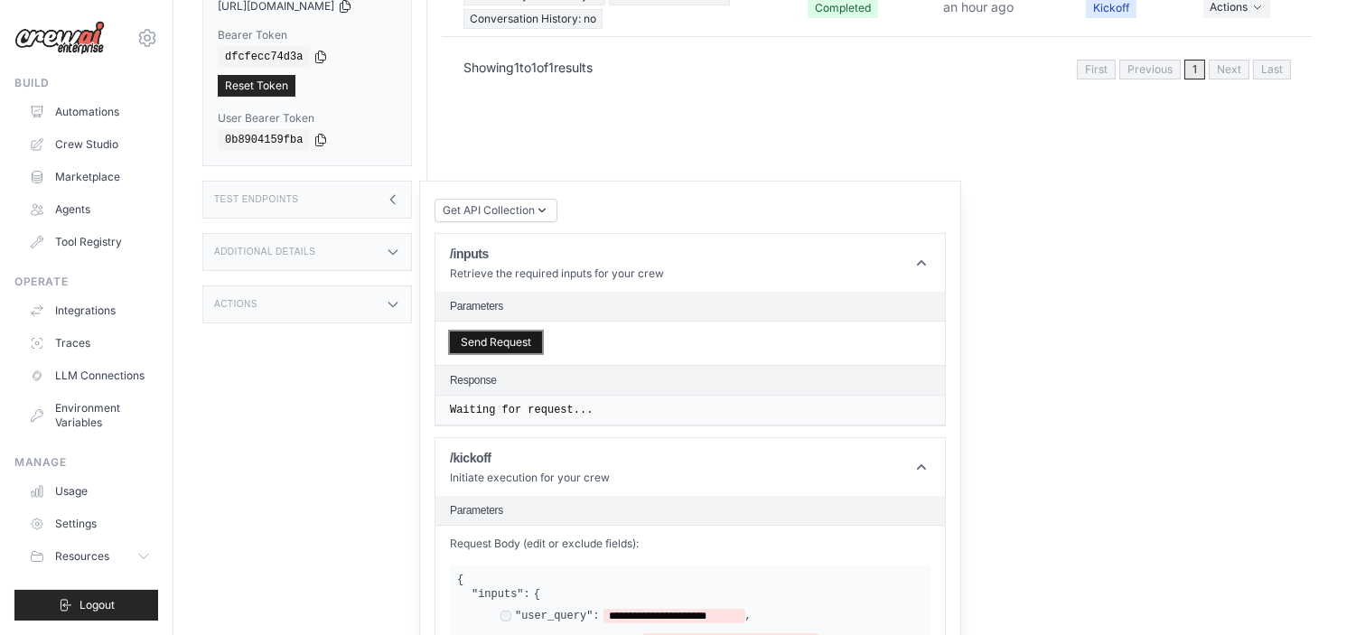
click at [494, 332] on button "Send Request" at bounding box center [496, 343] width 92 height 22
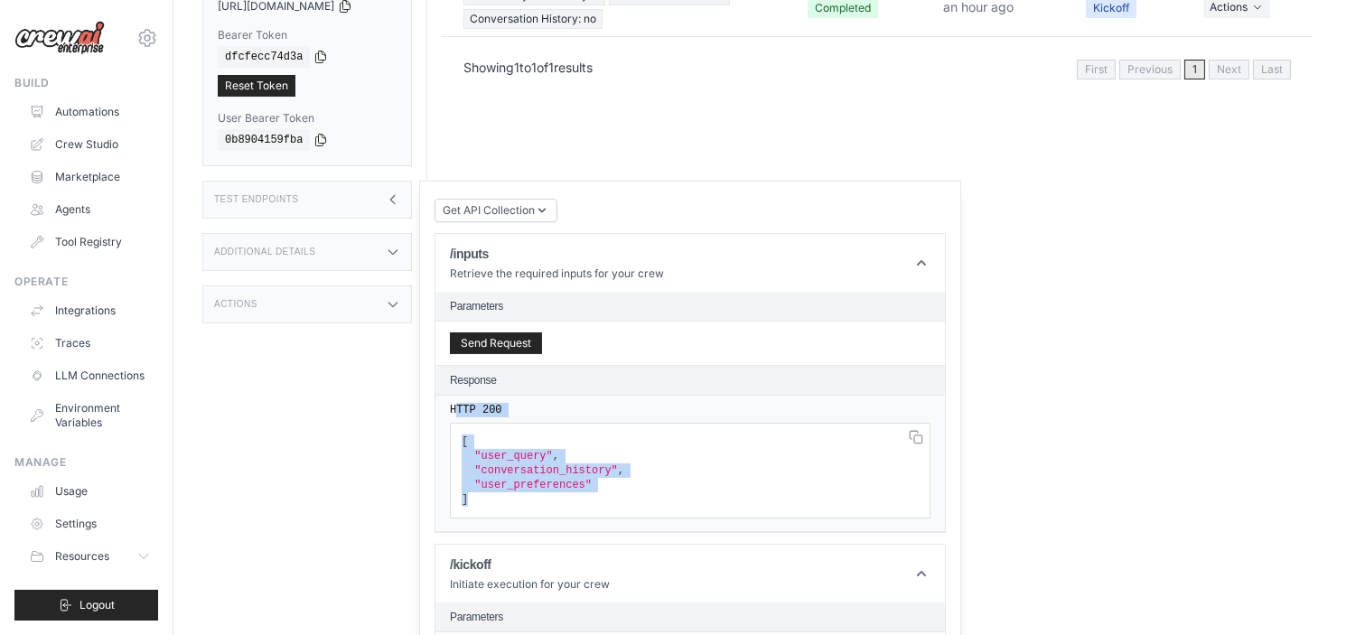
drag, startPoint x: 456, startPoint y: 382, endPoint x: 516, endPoint y: 517, distance: 147.2
click at [516, 517] on div "HTTP 200 [ "user_query" , "conversation_history" , "user_preferences" ]" at bounding box center [689, 464] width 509 height 136
click at [512, 481] on pre "[ "user_query" , "conversation_history" , "user_preferences" ]" at bounding box center [690, 471] width 481 height 96
click at [508, 485] on pre "[ "user_query" , "conversation_history" , "user_preferences" ]" at bounding box center [690, 471] width 481 height 96
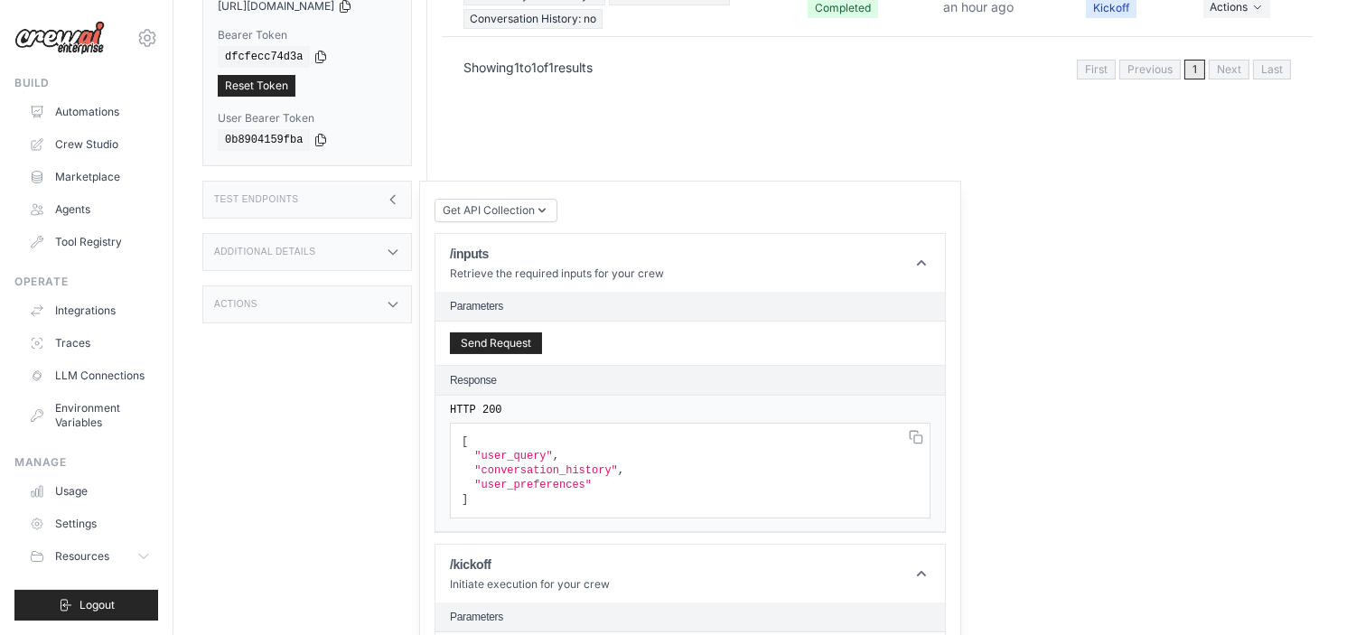
click at [503, 486] on pre "[ "user_query" , "conversation_history" , "user_preferences" ]" at bounding box center [690, 471] width 481 height 96
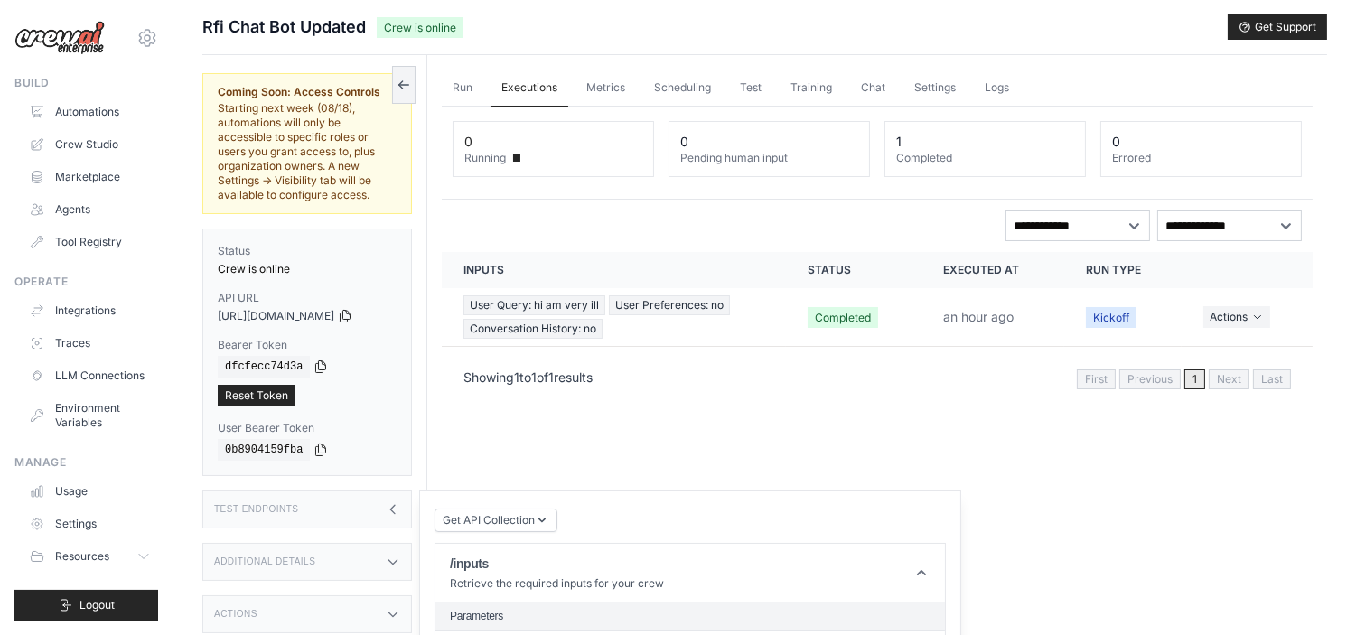
scroll to position [0, 0]
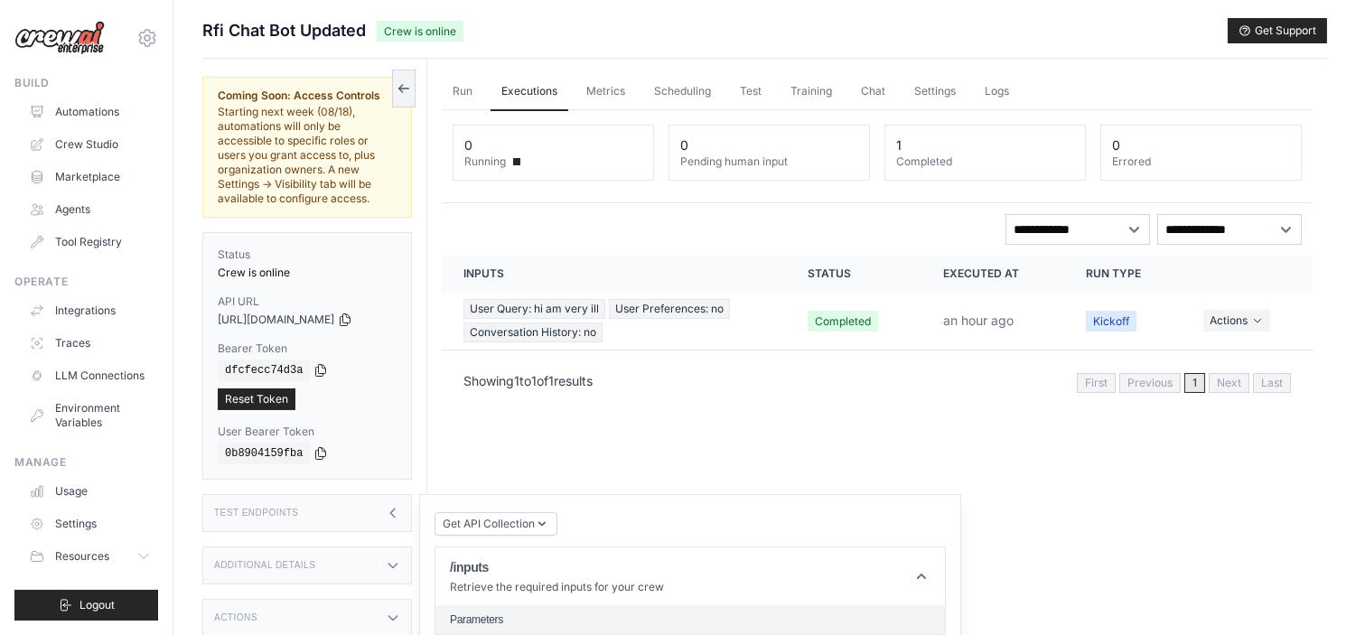
click at [706, 417] on div "Run Executions Metrics Scheduling Test Training Chat Settings Logs 0 Running 0 …" at bounding box center [877, 376] width 900 height 635
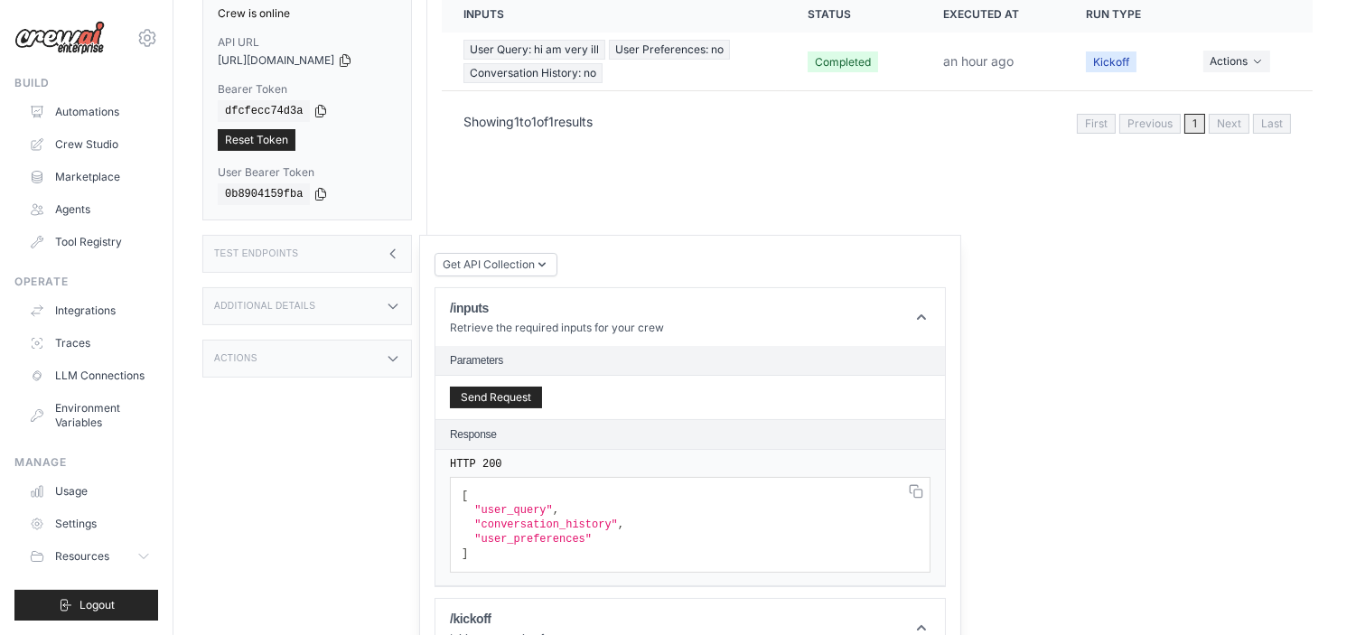
scroll to position [260, 0]
click at [930, 307] on icon at bounding box center [921, 316] width 18 height 18
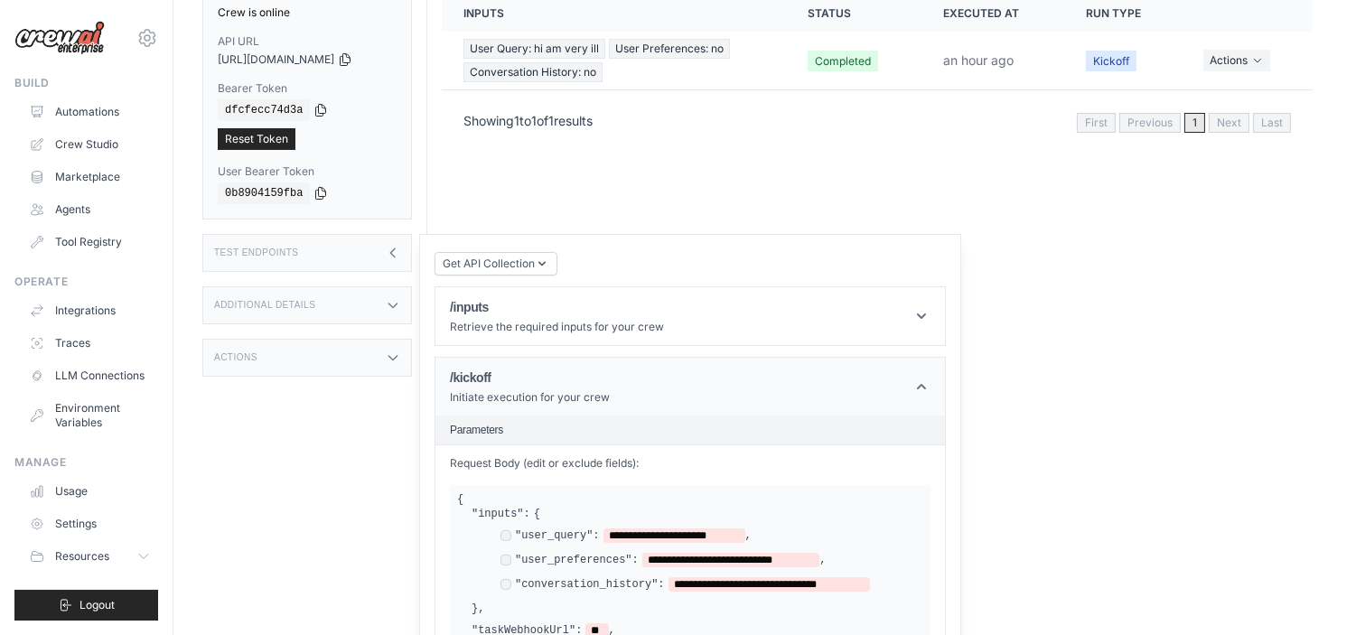
click at [927, 378] on icon at bounding box center [921, 387] width 18 height 18
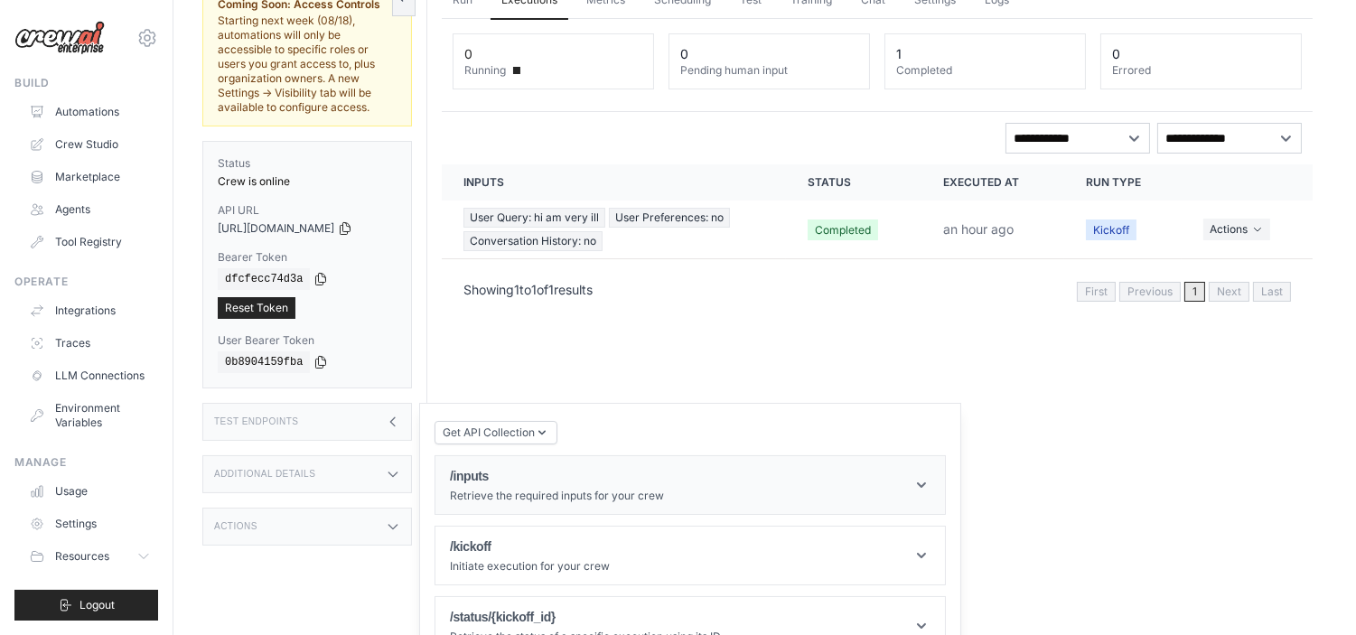
scroll to position [113, 0]
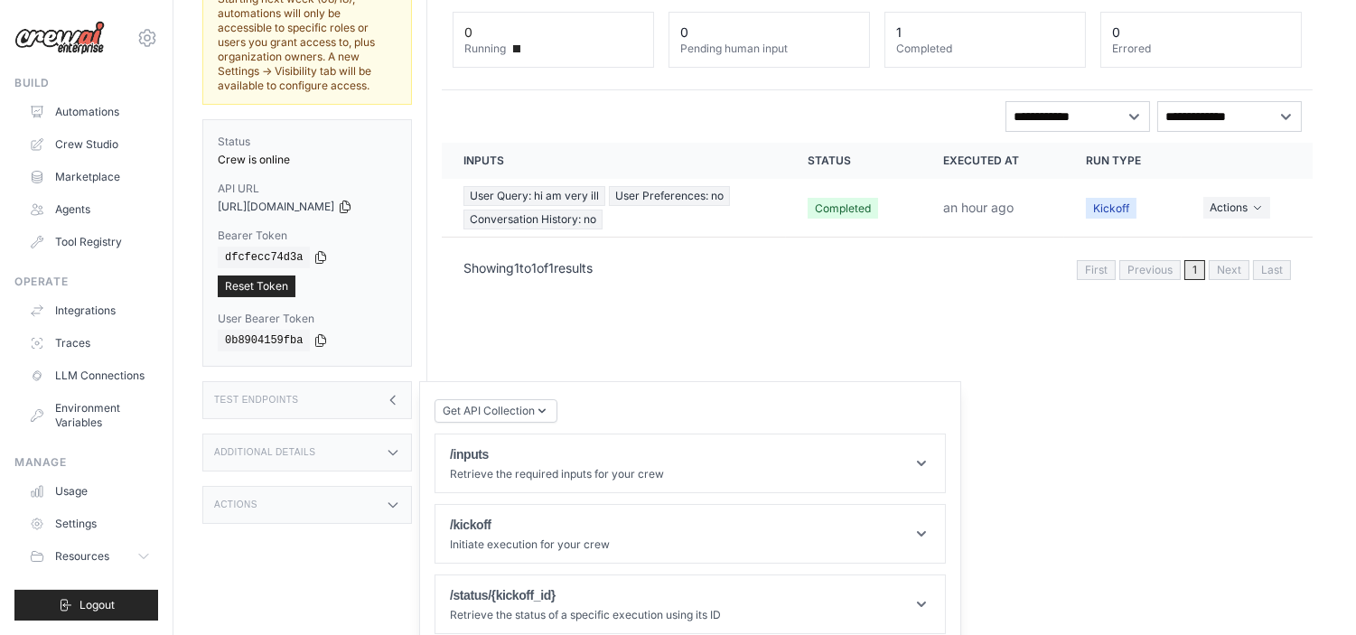
click at [503, 268] on p "Showing 1 to 1 of 1 results" at bounding box center [527, 268] width 129 height 18
click at [82, 410] on link "Environment Variables" at bounding box center [91, 415] width 136 height 43
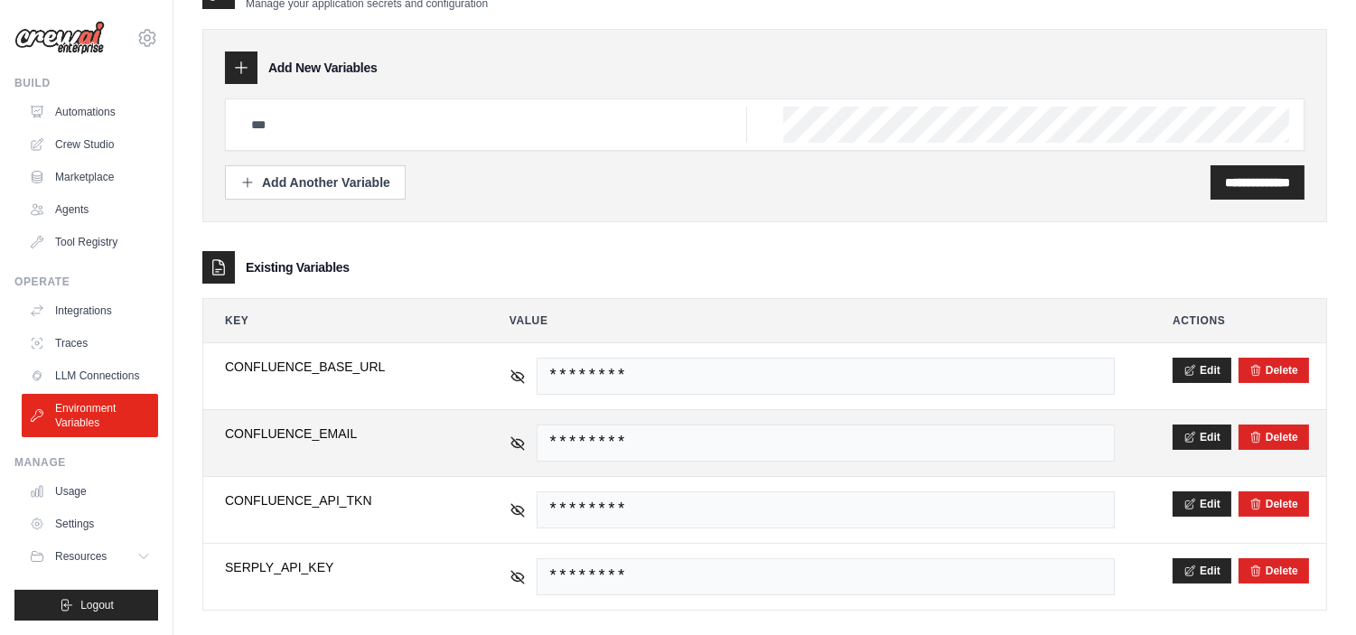
scroll to position [67, 0]
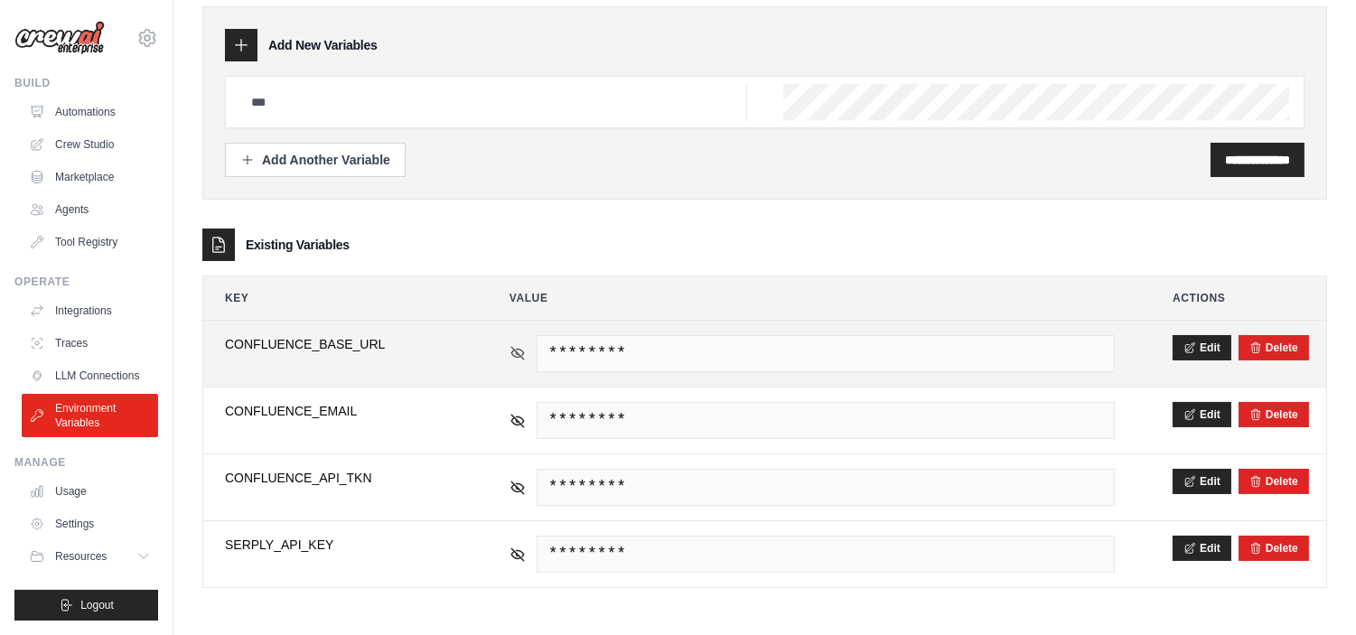
click at [517, 356] on icon at bounding box center [517, 353] width 13 height 8
click at [683, 339] on span "https://hadiamin5658.atlassian.net/wiki" at bounding box center [826, 353] width 578 height 37
copy tr "https://hadiamin5658.atlassian.net/wiki"
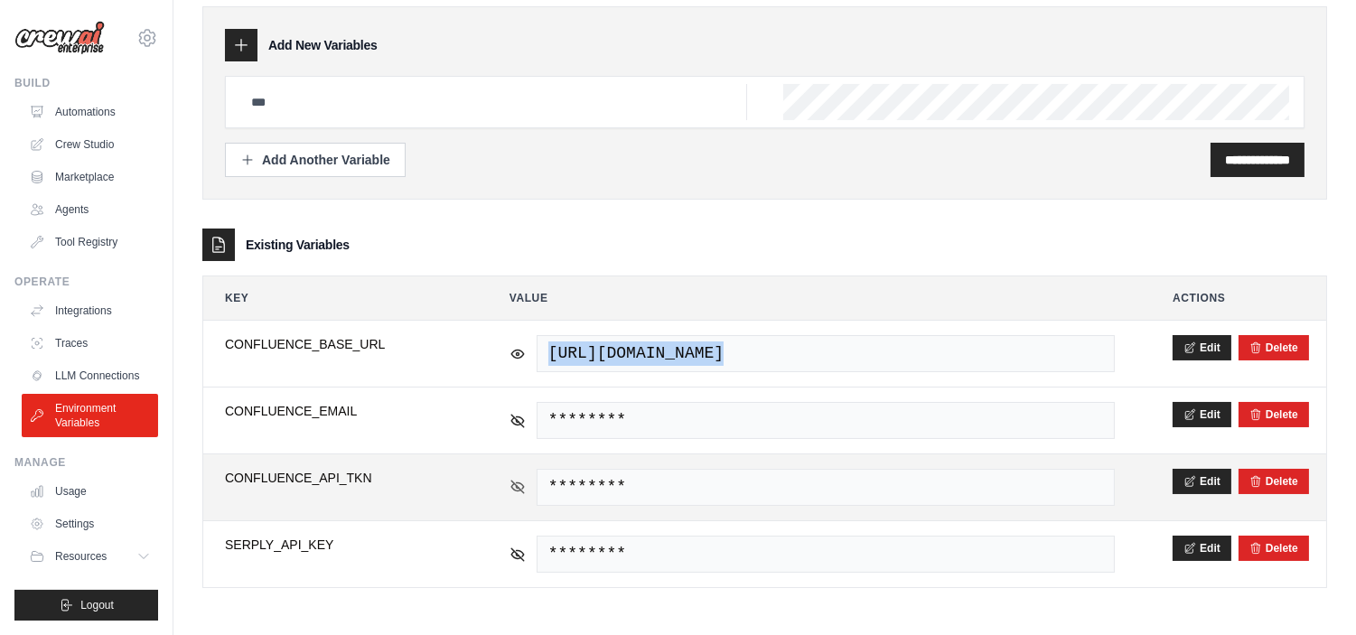
click at [522, 486] on icon at bounding box center [517, 486] width 13 height 8
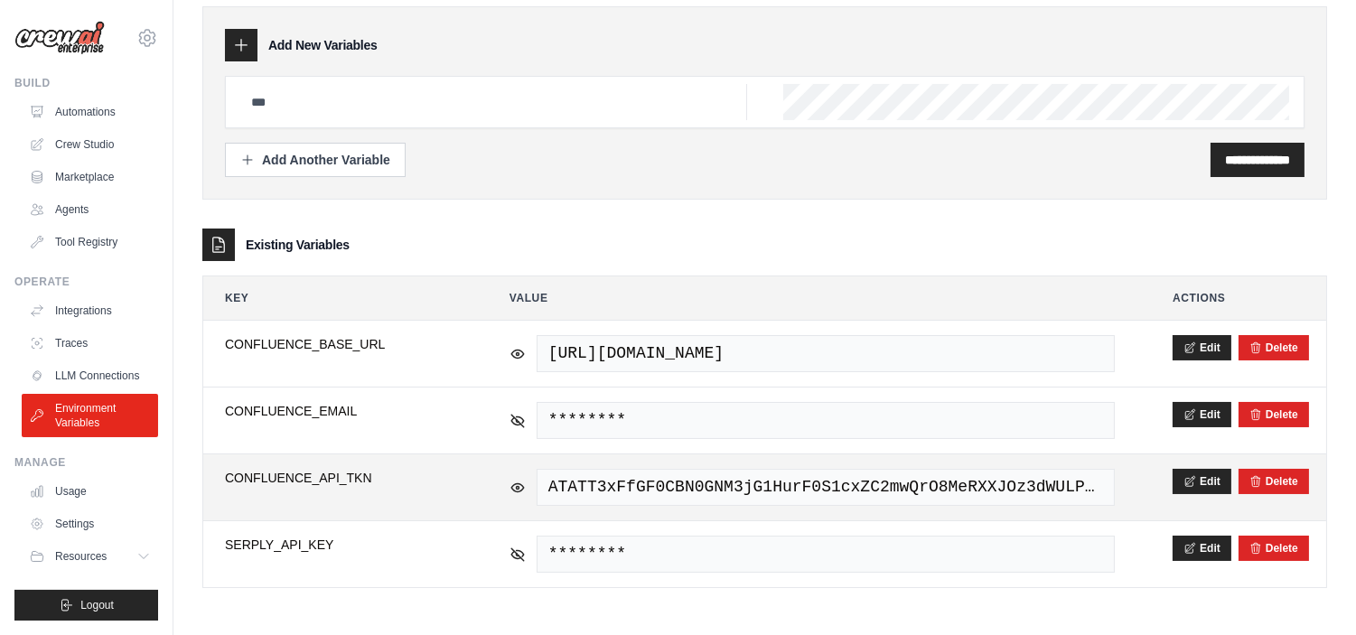
click at [947, 479] on span "ATATT3xFfGF0CBN0GNM3jG1HurF0S1cxZC2mwQrO8MeRXXJOz3dWULP5DAyze7o5X_ZDiNatKAHv3p7…" at bounding box center [826, 487] width 578 height 37
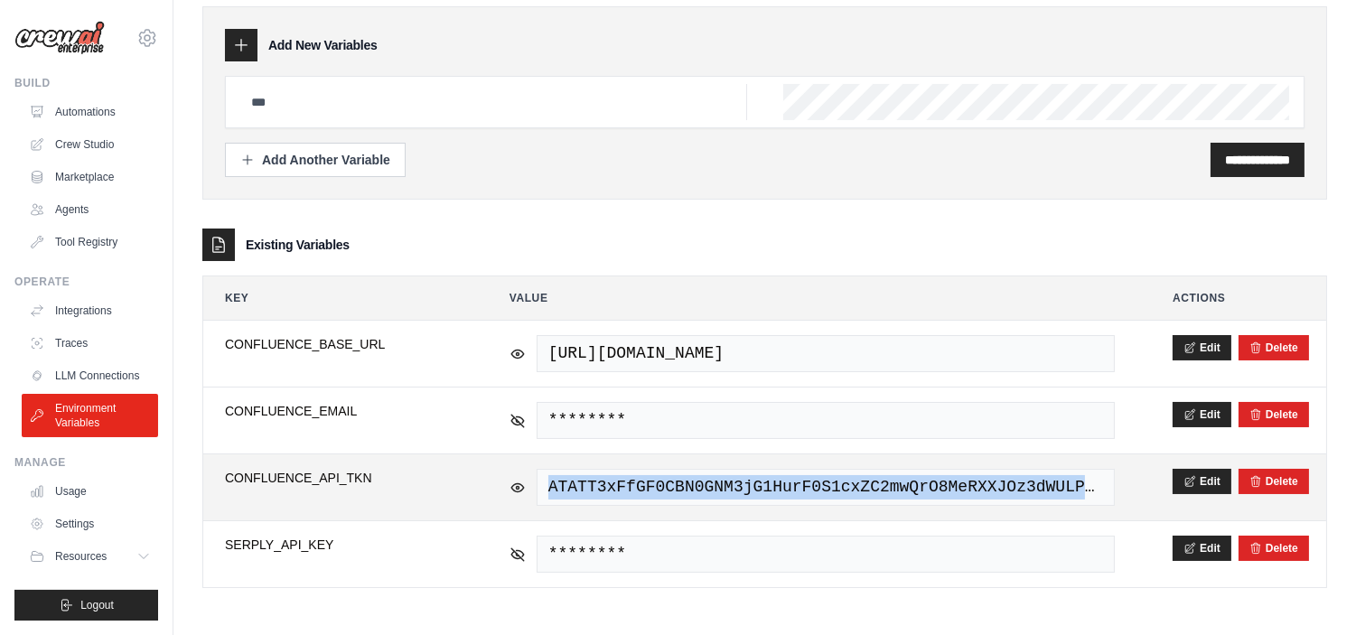
click at [946, 477] on span "ATATT3xFfGF0CBN0GNM3jG1HurF0S1cxZC2mwQrO8MeRXXJOz3dWULP5DAyze7o5X_ZDiNatKAHv3p7…" at bounding box center [826, 487] width 578 height 37
copy tr "ATATT3xFfGF0CBN0GNM3jG1HurF0S1cxZC2mwQrO8MeRXXJOz3dWULP5DAyze7o5X_ZDiNatKAHv3p7…"
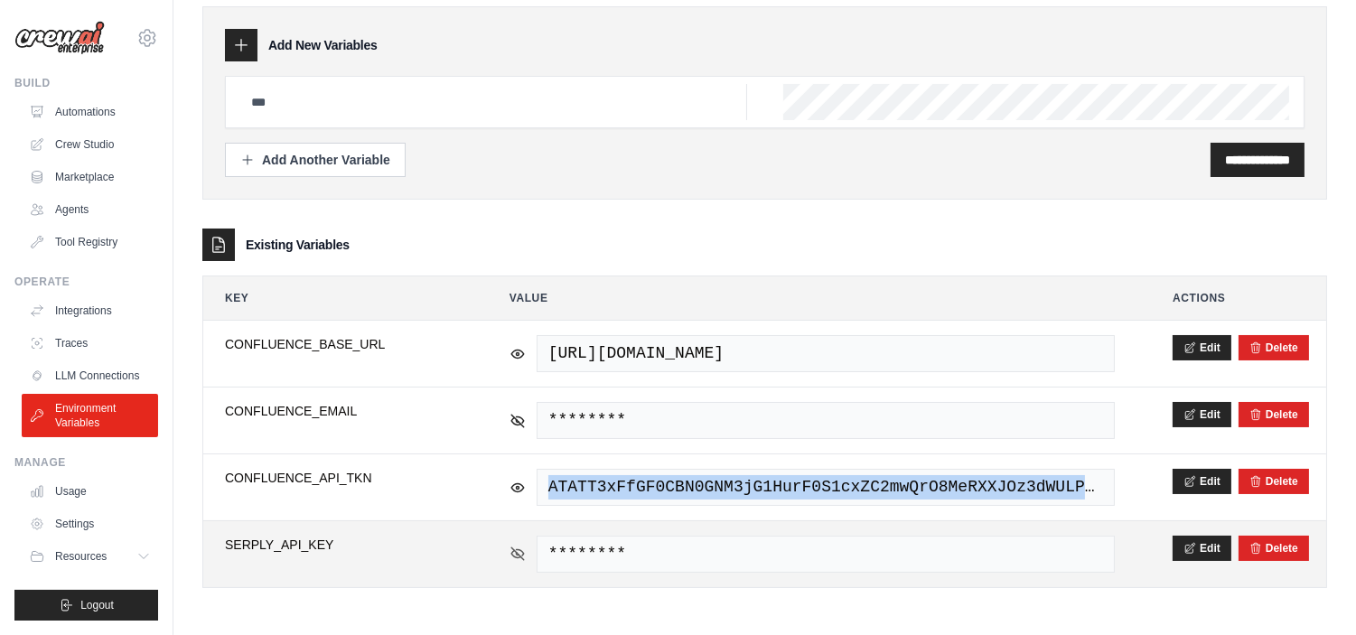
click at [518, 554] on icon at bounding box center [517, 553] width 13 height 13
click at [518, 554] on icon at bounding box center [517, 553] width 3 height 3
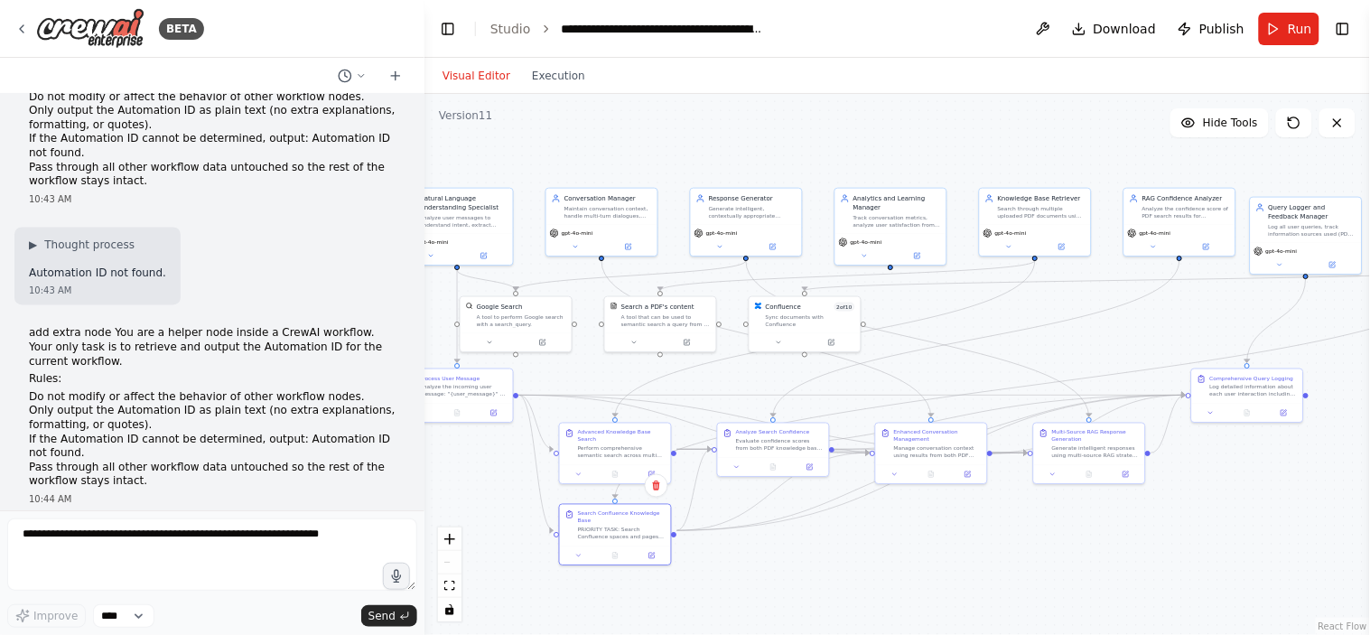
click at [446, 556] on div "React Flow controls" at bounding box center [449, 575] width 23 height 94
click at [452, 565] on div "React Flow controls" at bounding box center [449, 575] width 23 height 94
click at [992, 580] on div ".deletable-edge-delete-btn { width: 20px; height: 20px; border: 0px solid #ffff…" at bounding box center [898, 364] width 946 height 541
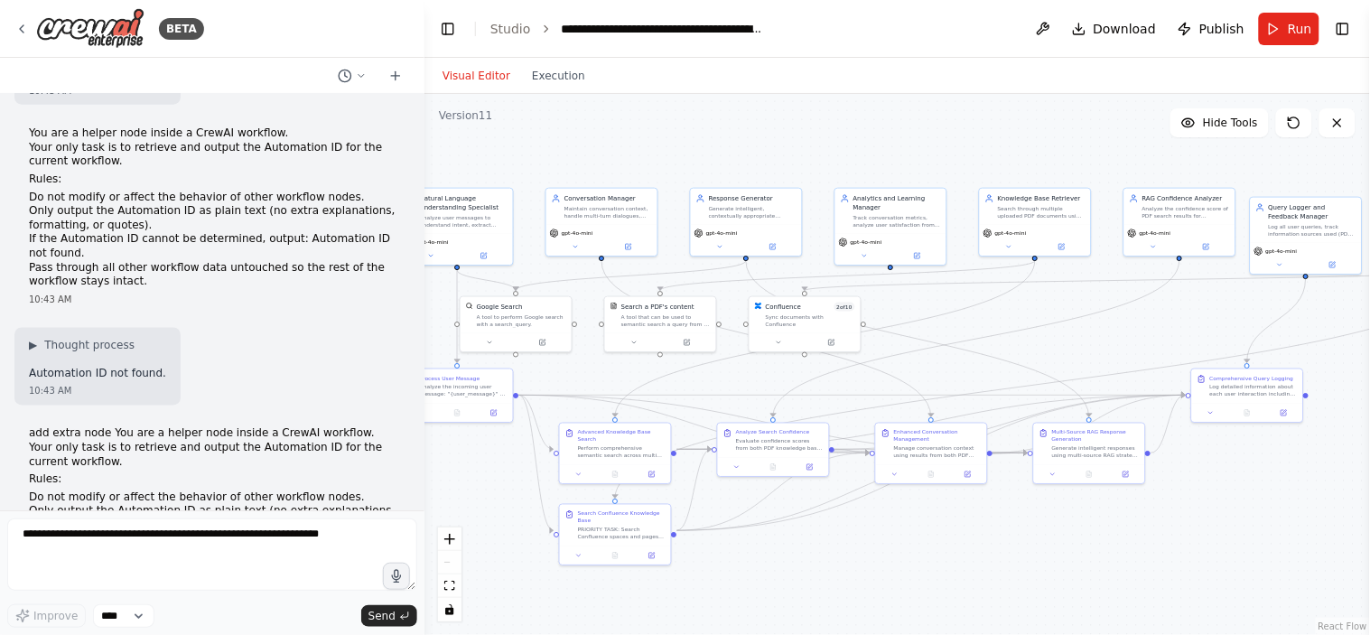
scroll to position [60674, 0]
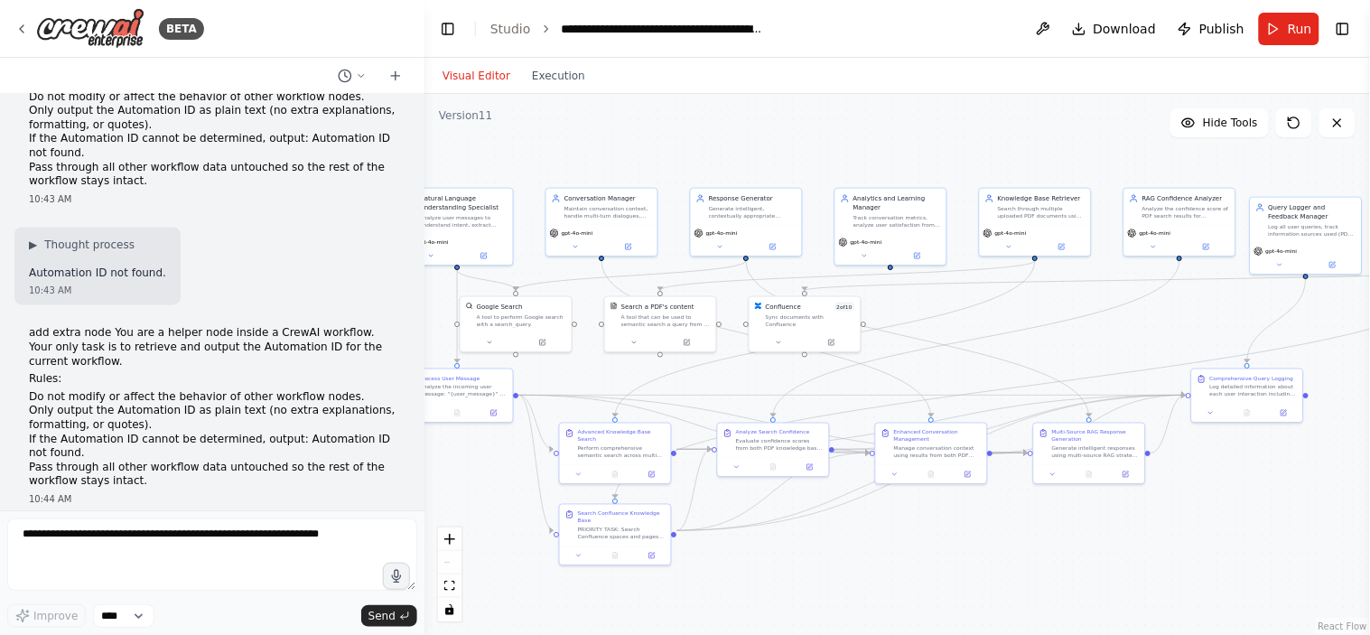
click at [799, 555] on div ".deletable-edge-delete-btn { width: 20px; height: 20px; border: 0px solid #ffff…" at bounding box center [898, 364] width 946 height 541
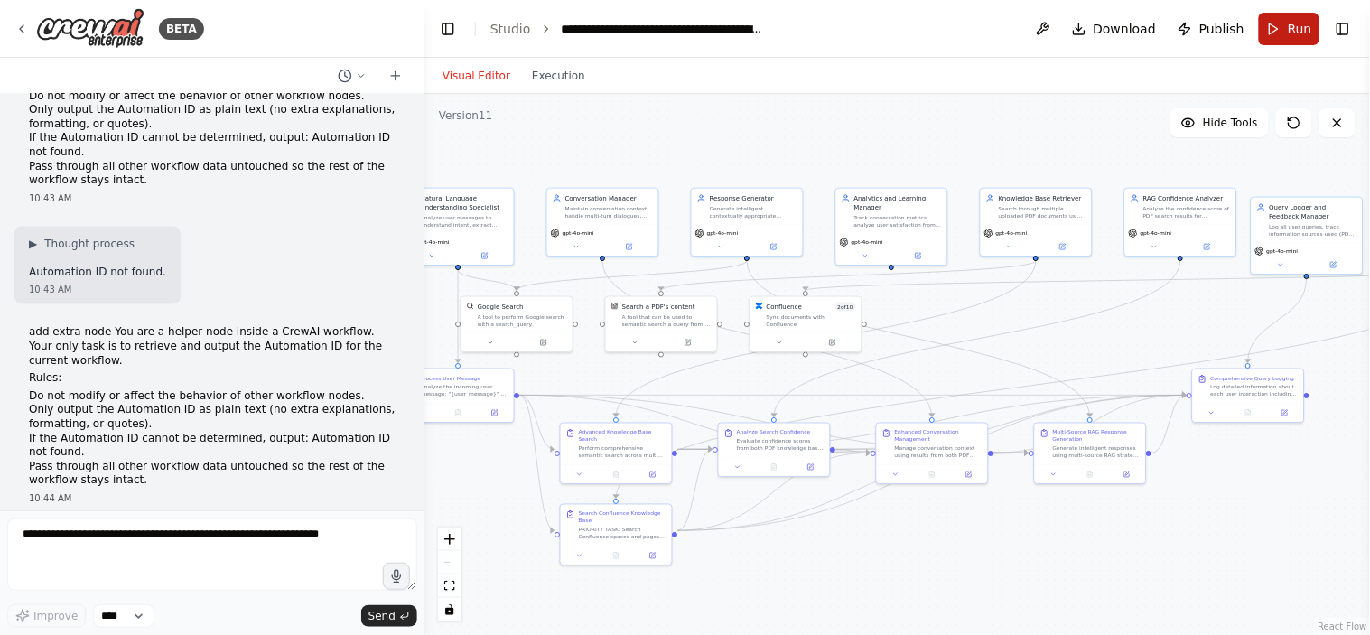
click at [1281, 36] on button "Run" at bounding box center [1289, 29] width 61 height 33
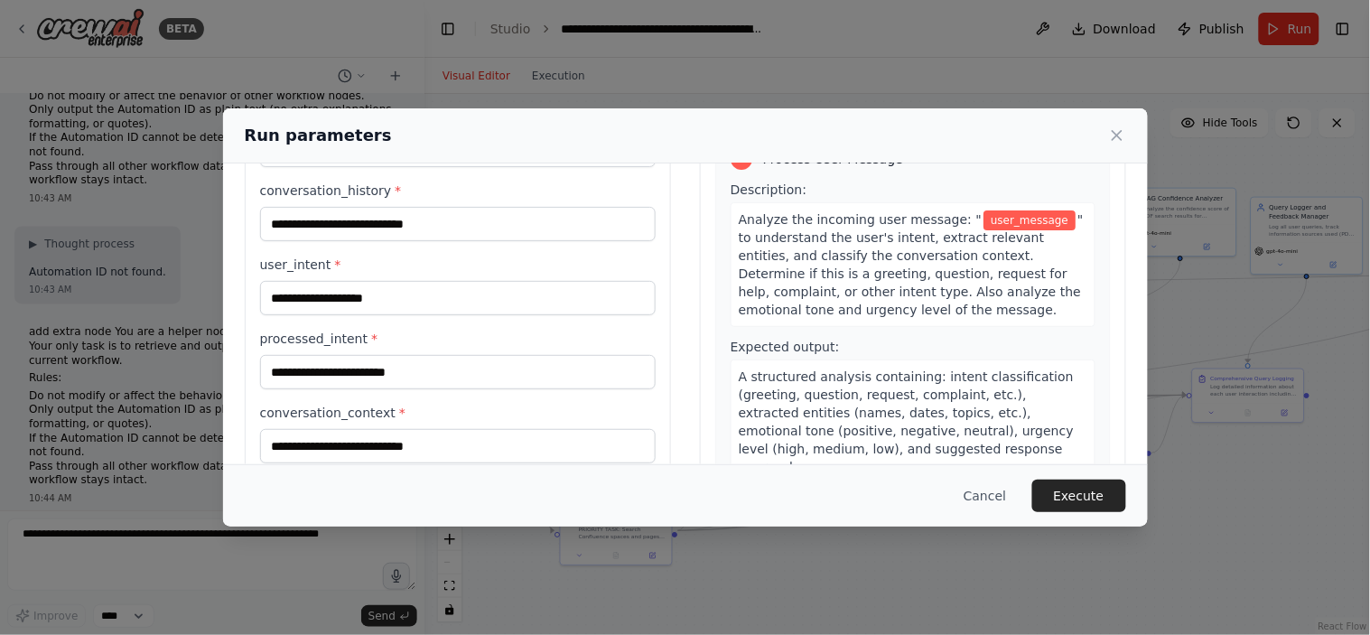
scroll to position [0, 0]
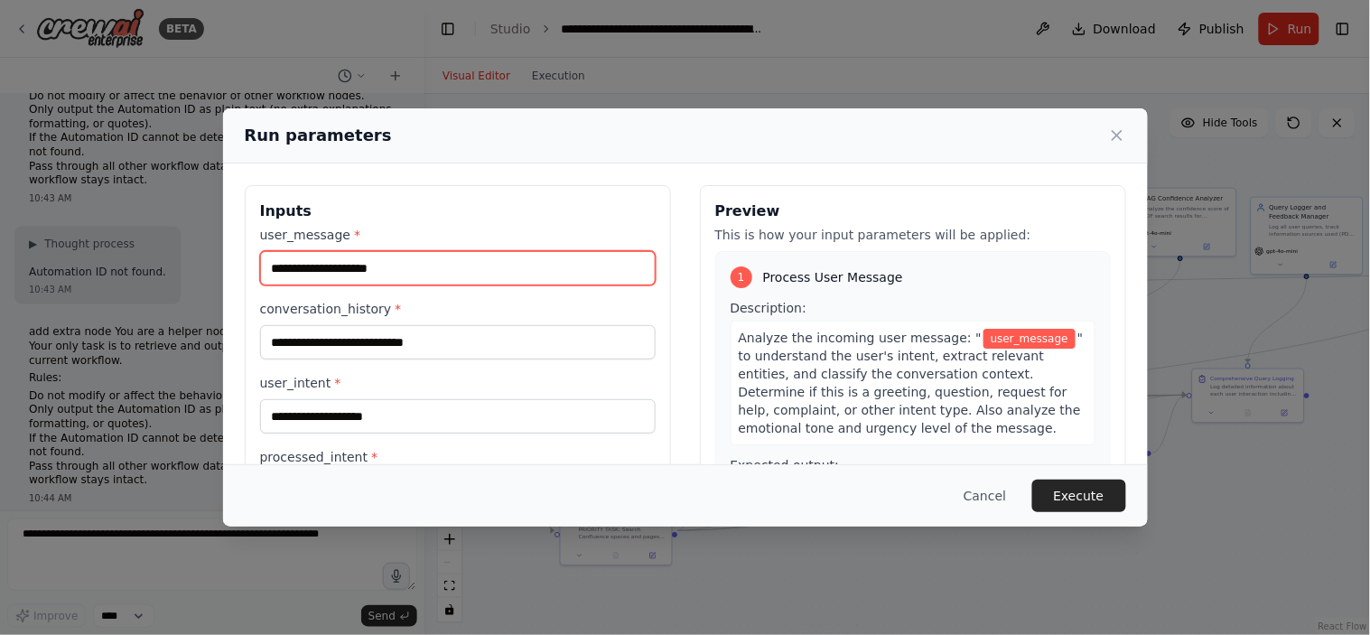
click at [362, 266] on input "user_message *" at bounding box center [458, 268] width 396 height 34
click at [317, 262] on input "**" at bounding box center [458, 268] width 396 height 34
click at [372, 273] on input "**********" at bounding box center [458, 268] width 396 height 34
type input "**********"
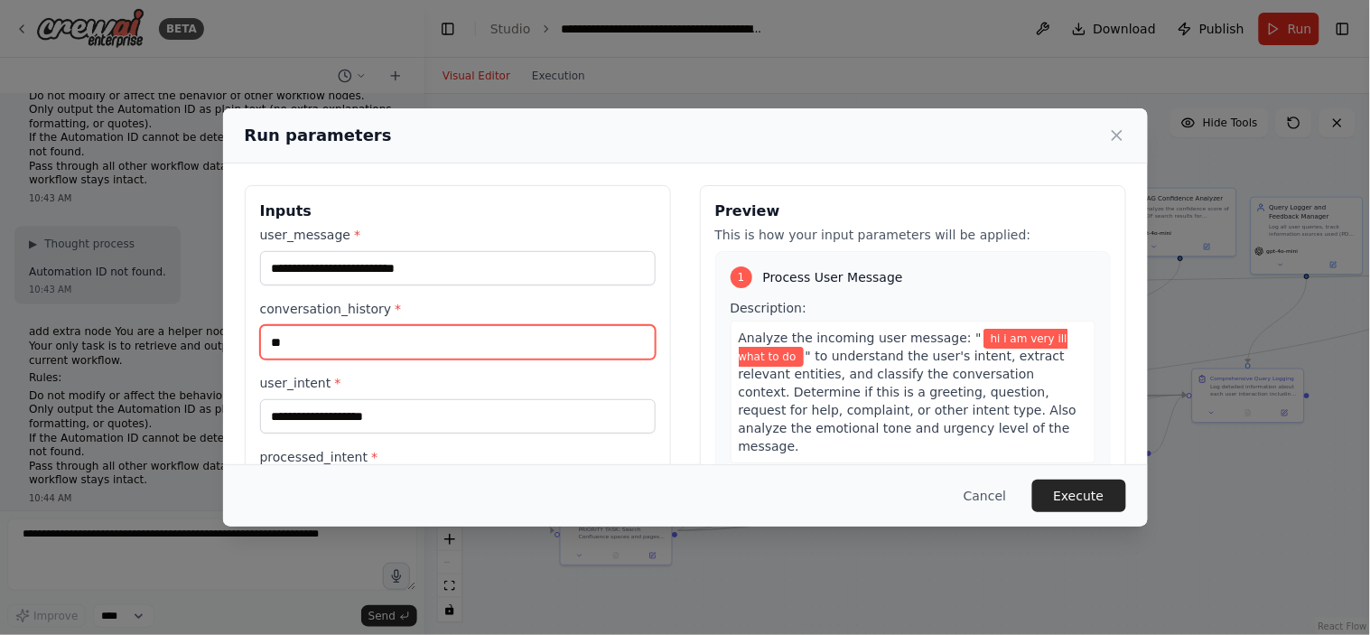
type input "**"
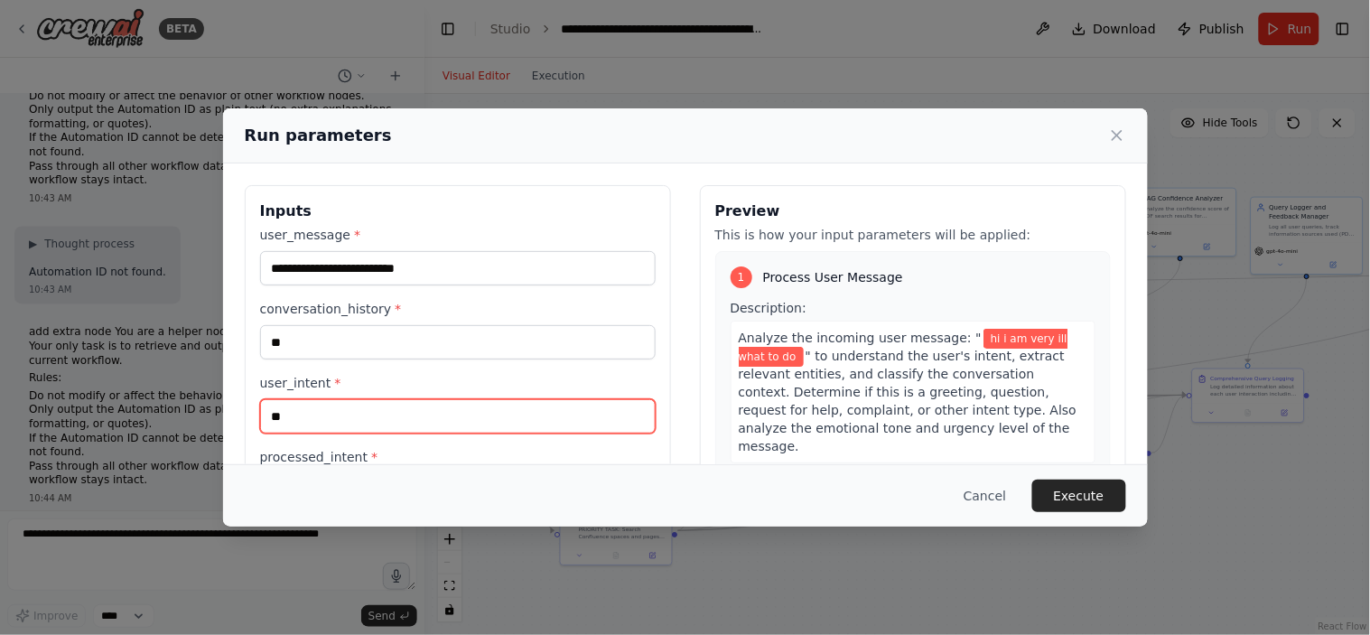
type input "**"
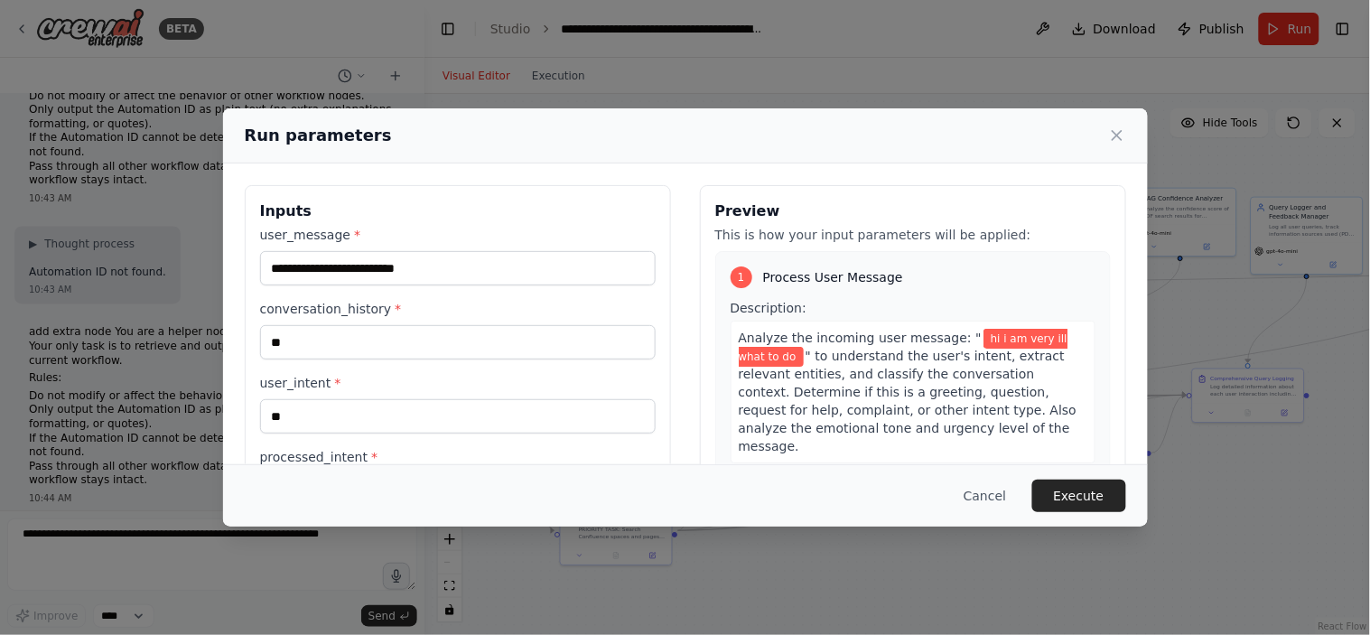
scroll to position [176, 0]
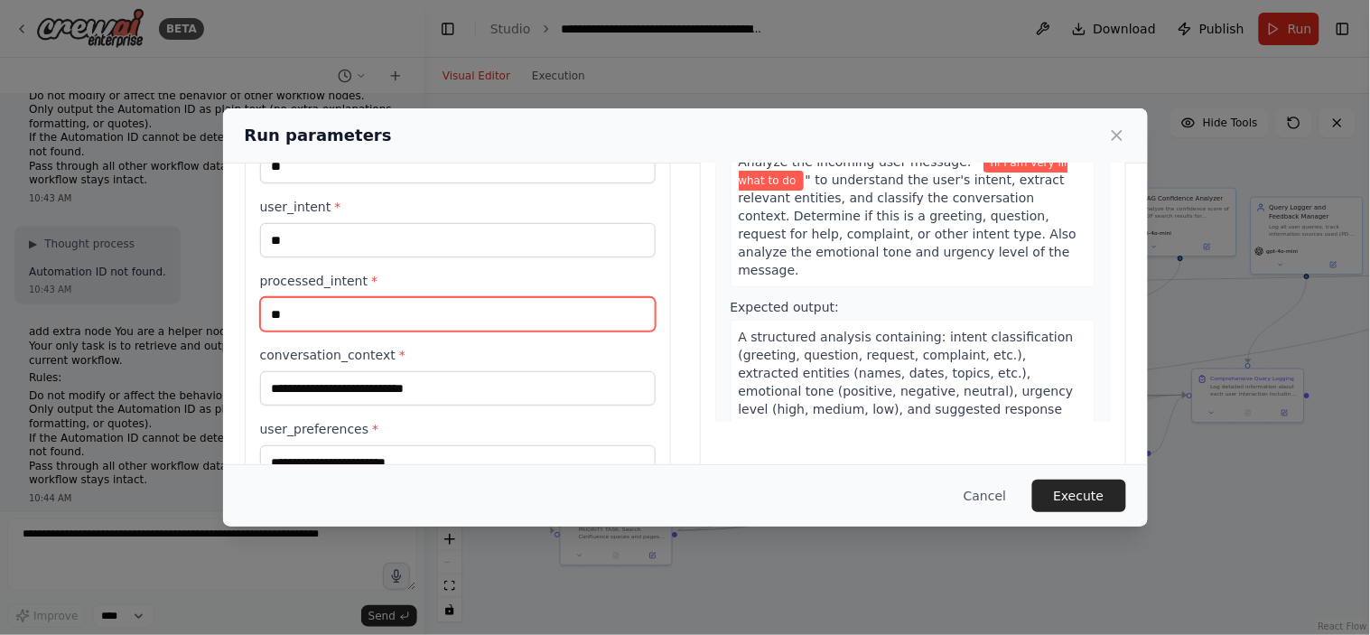
type input "**"
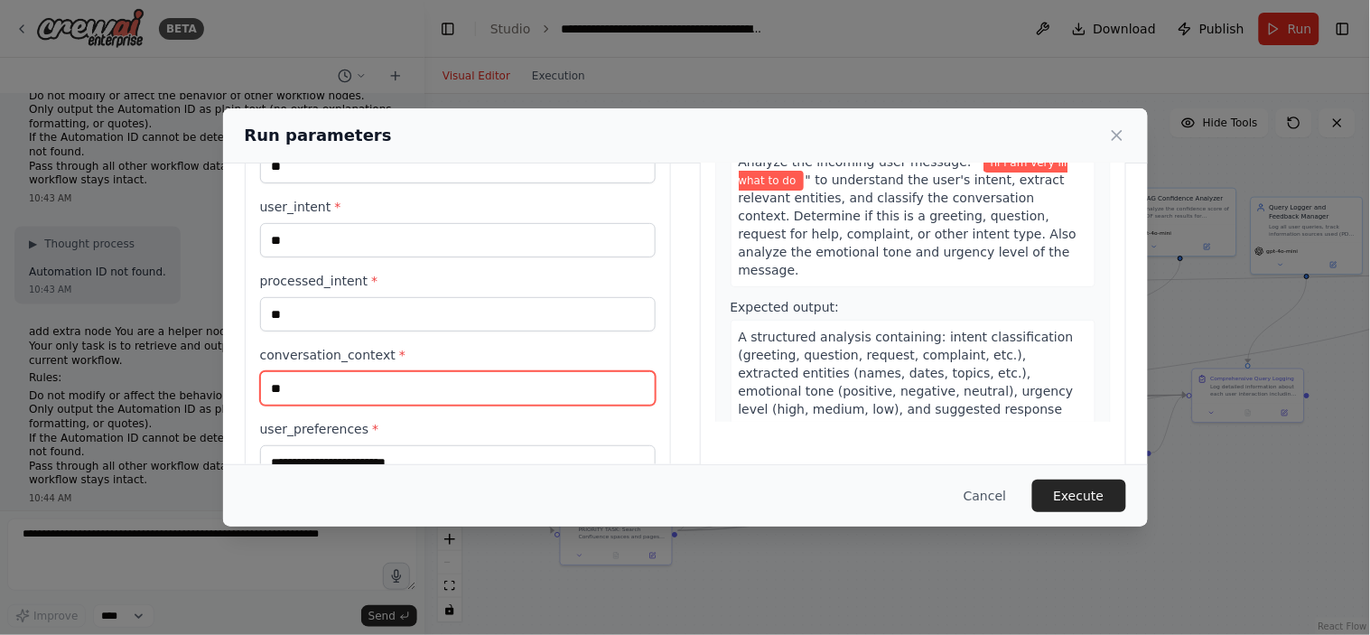
type input "**"
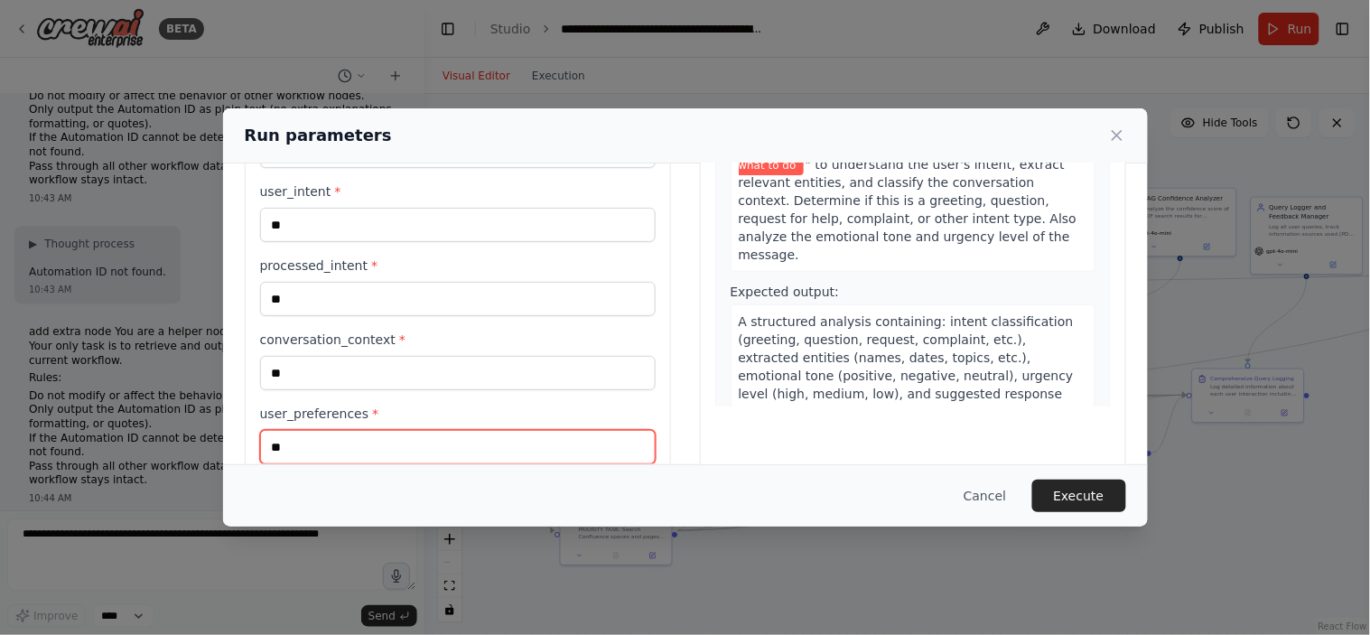
type input "**"
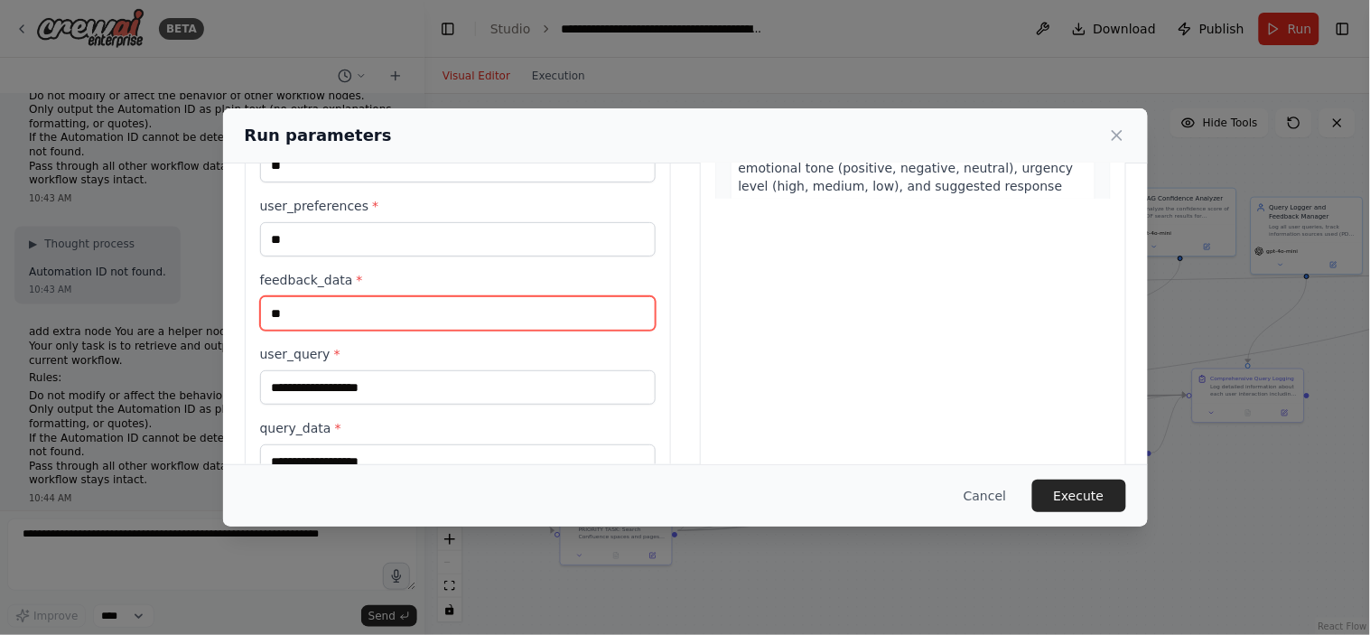
type input "**"
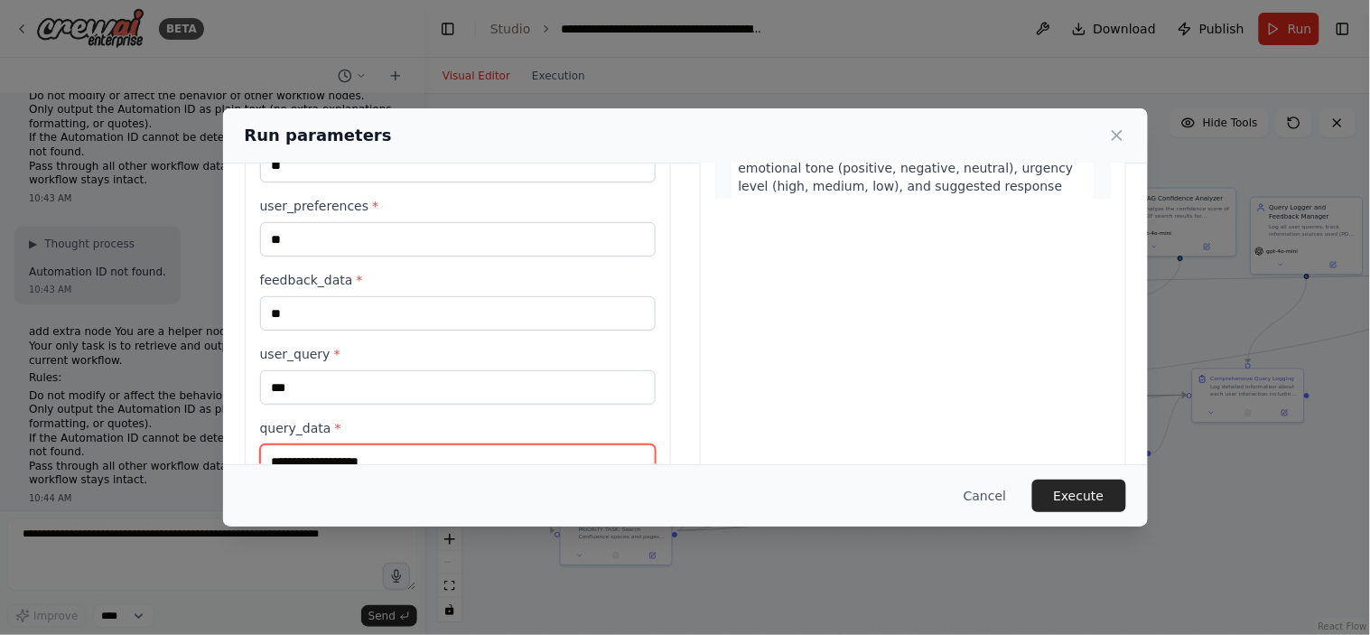
scroll to position [414, 0]
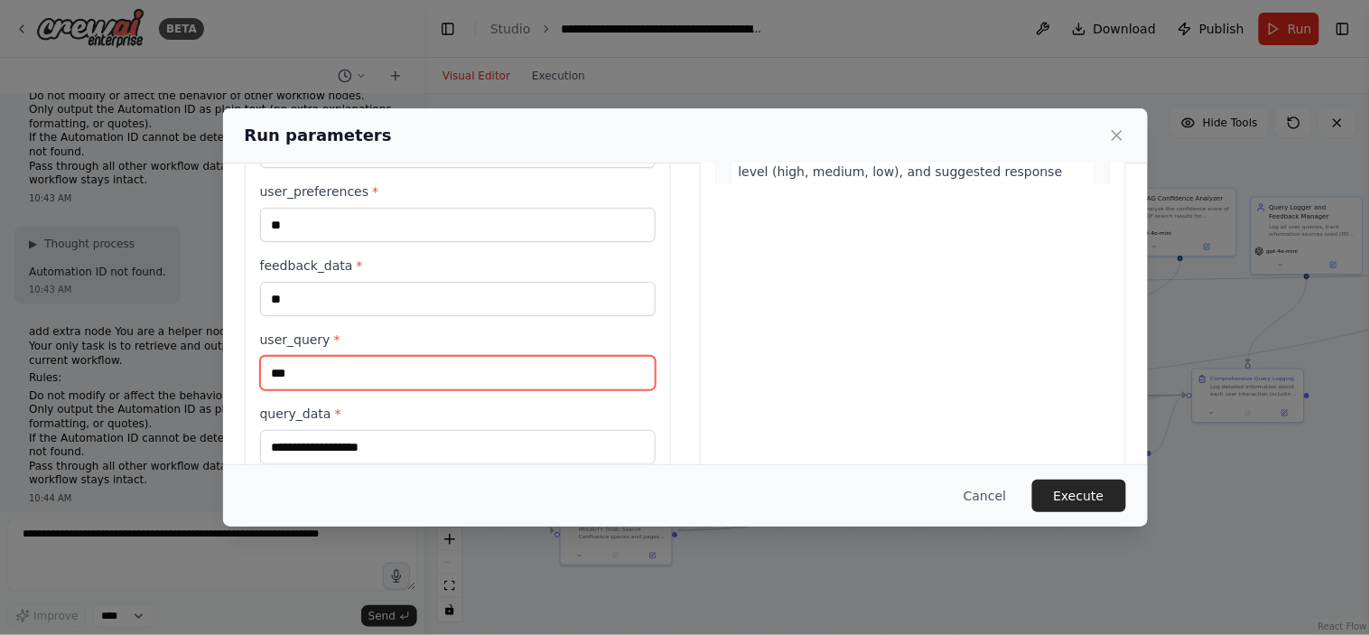
click at [350, 358] on input "**" at bounding box center [458, 373] width 396 height 34
type input "**********"
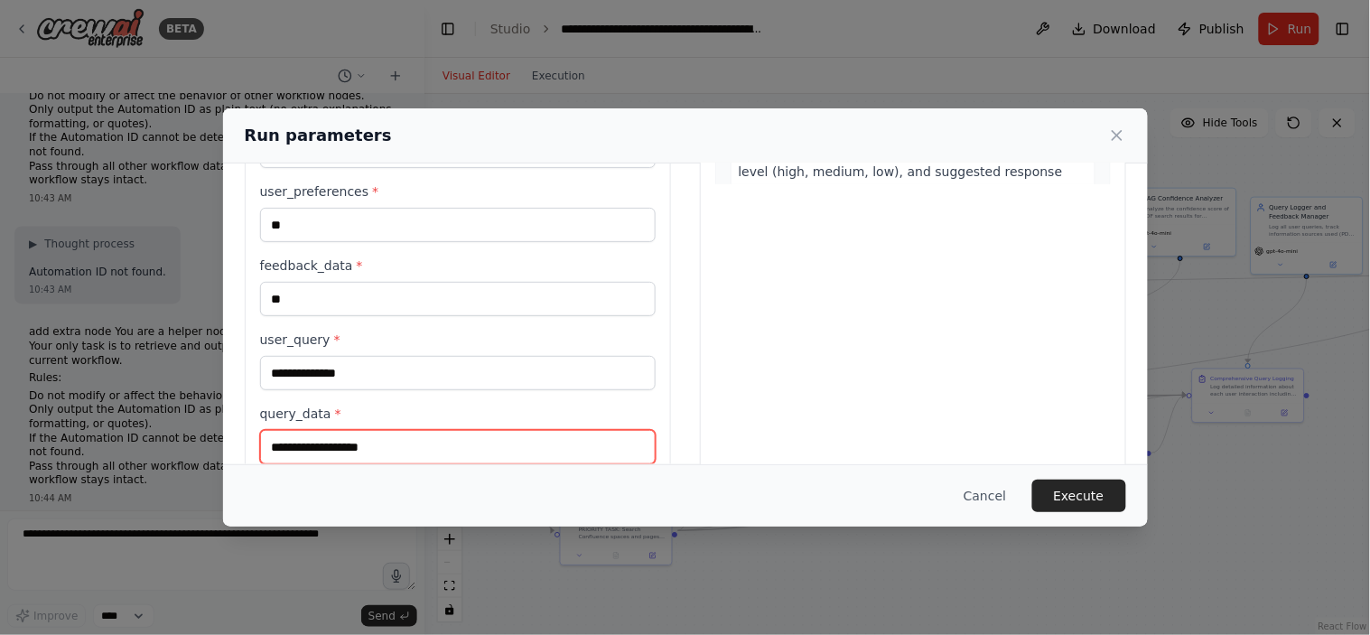
click at [325, 454] on input "query_data *" at bounding box center [458, 447] width 396 height 34
type input "**********"
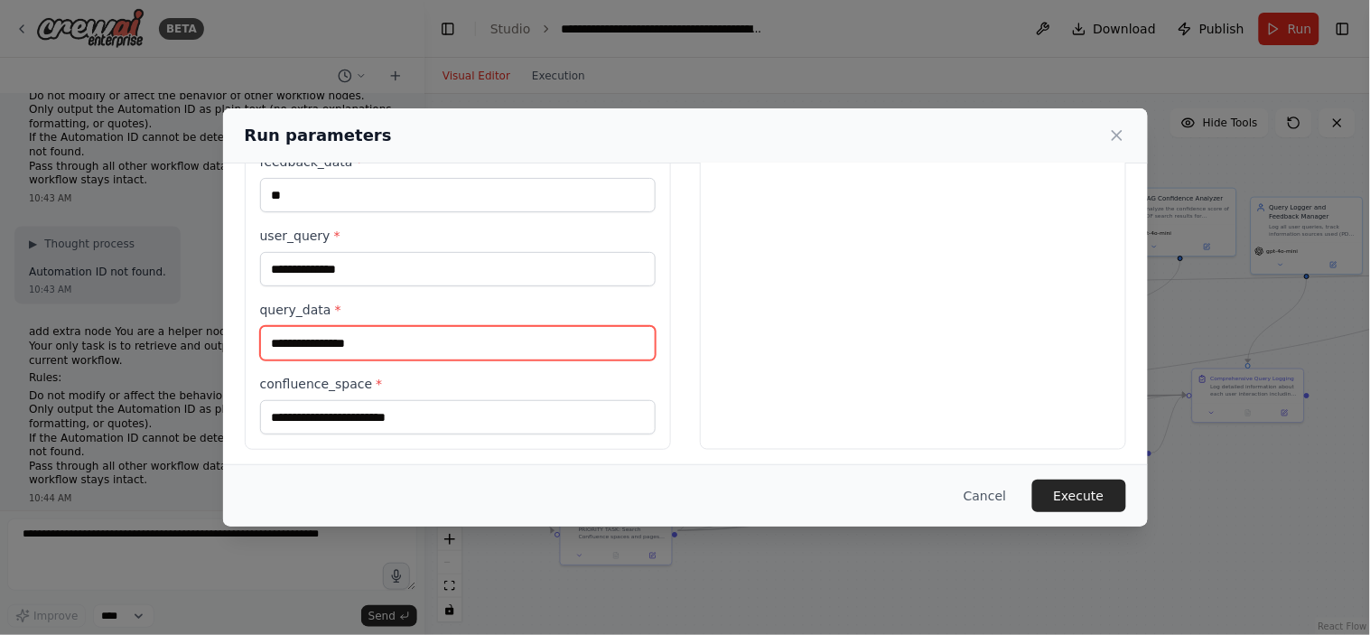
scroll to position [525, 0]
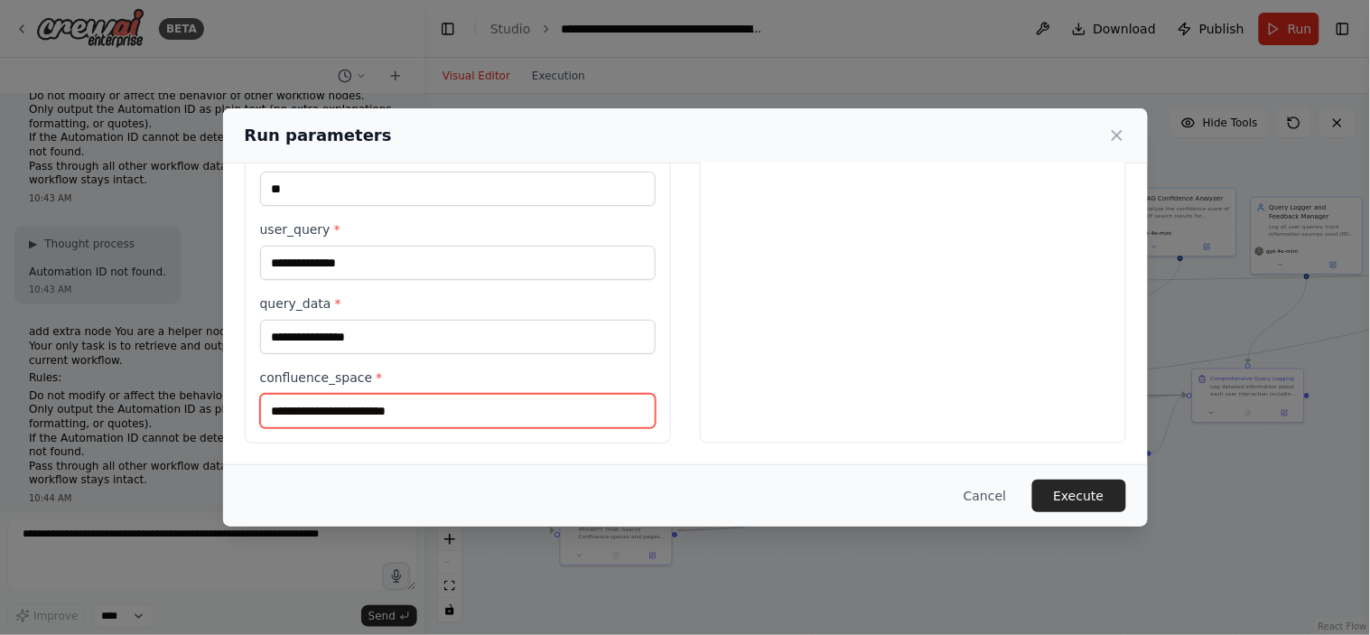
click at [384, 405] on input "confluence_space *" at bounding box center [458, 411] width 396 height 34
type input "*******"
click at [345, 418] on input "*******" at bounding box center [458, 411] width 396 height 34
click at [352, 418] on input "*******" at bounding box center [458, 411] width 396 height 34
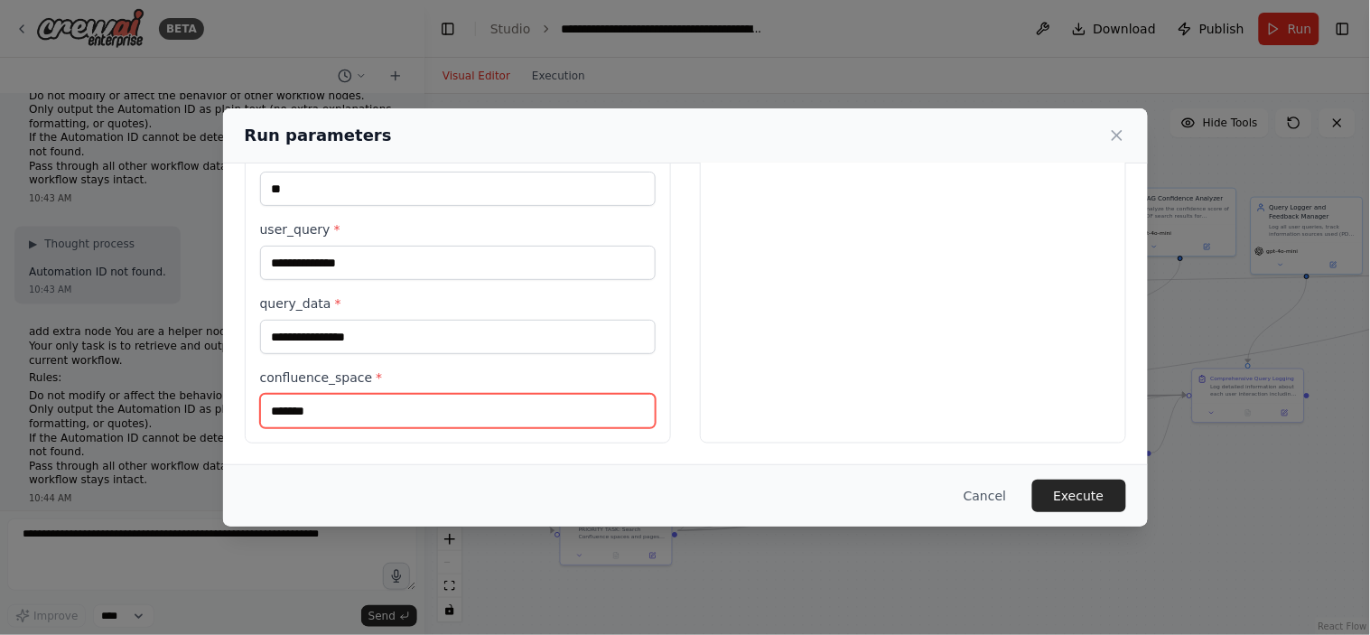
click at [352, 418] on input "*******" at bounding box center [458, 411] width 396 height 34
type input "*"
click at [308, 413] on input "confluence_space *" at bounding box center [458, 411] width 396 height 34
type input "**"
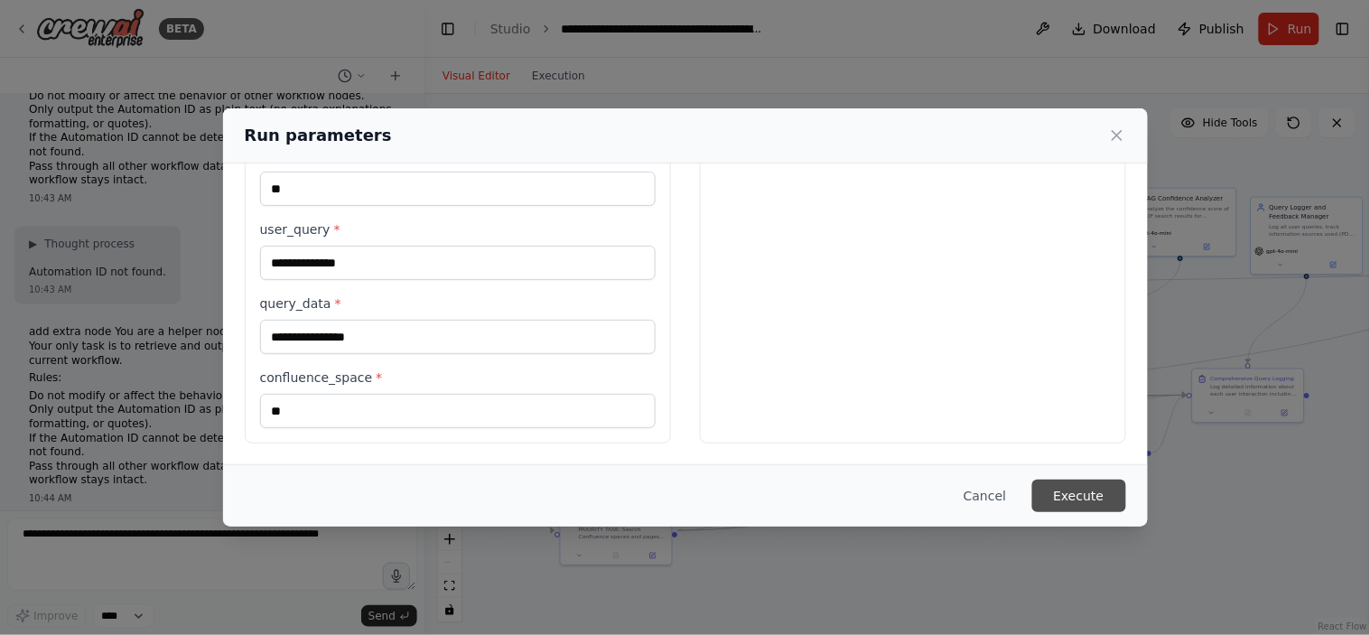
click at [1075, 500] on button "Execute" at bounding box center [1080, 496] width 94 height 33
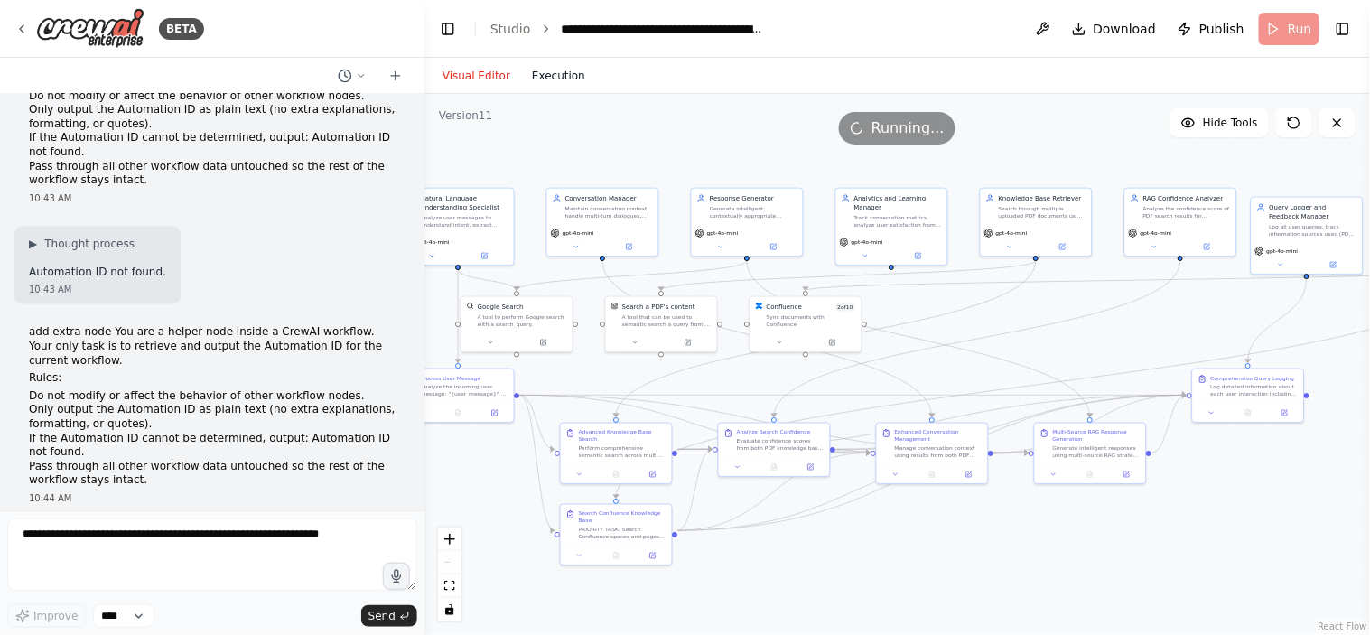
click at [538, 83] on button "Execution" at bounding box center [558, 76] width 75 height 22
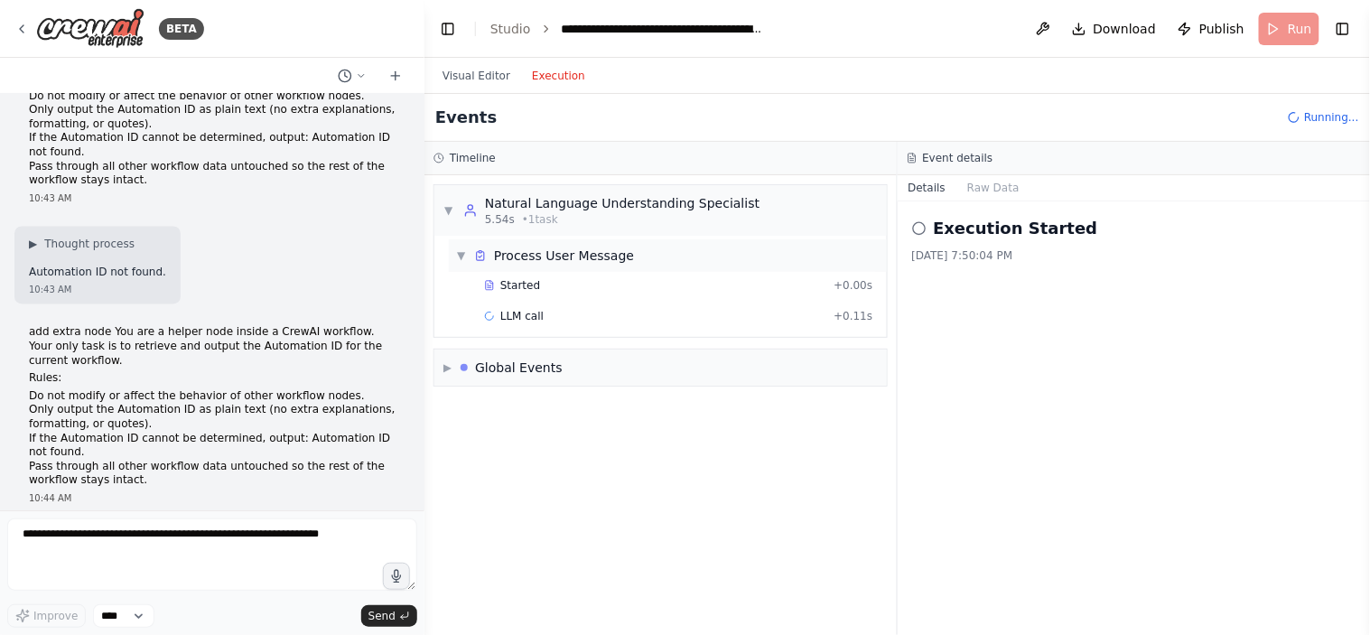
click at [518, 253] on div "Process User Message" at bounding box center [564, 256] width 140 height 18
click at [522, 256] on div "Process User Message" at bounding box center [564, 256] width 140 height 18
click at [511, 285] on span "Started" at bounding box center [520, 285] width 40 height 14
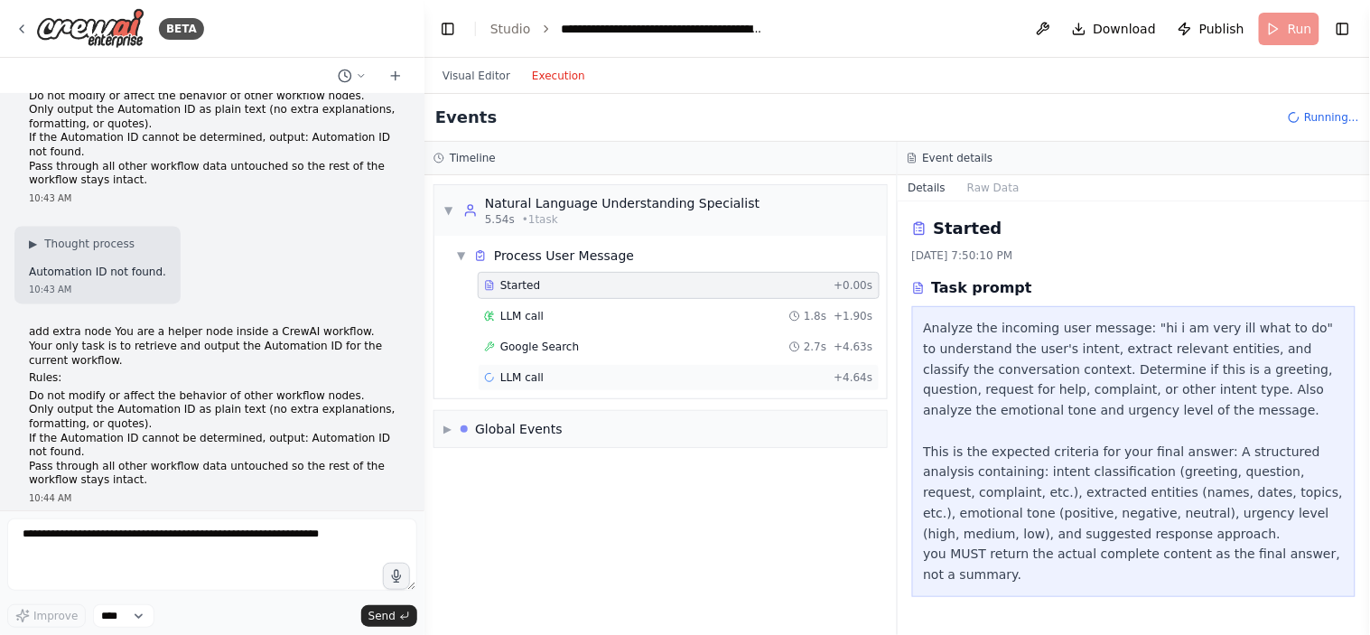
click at [538, 380] on span "LLM call" at bounding box center [521, 377] width 43 height 14
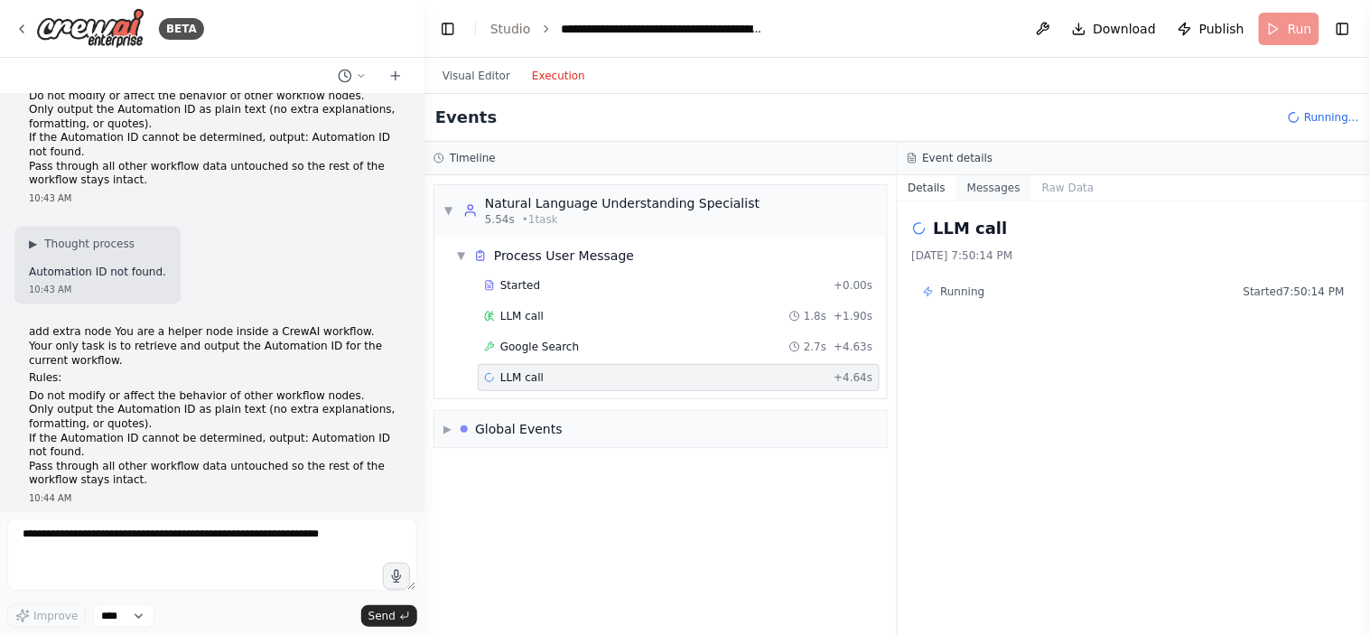
click at [989, 184] on button "Messages" at bounding box center [994, 187] width 75 height 25
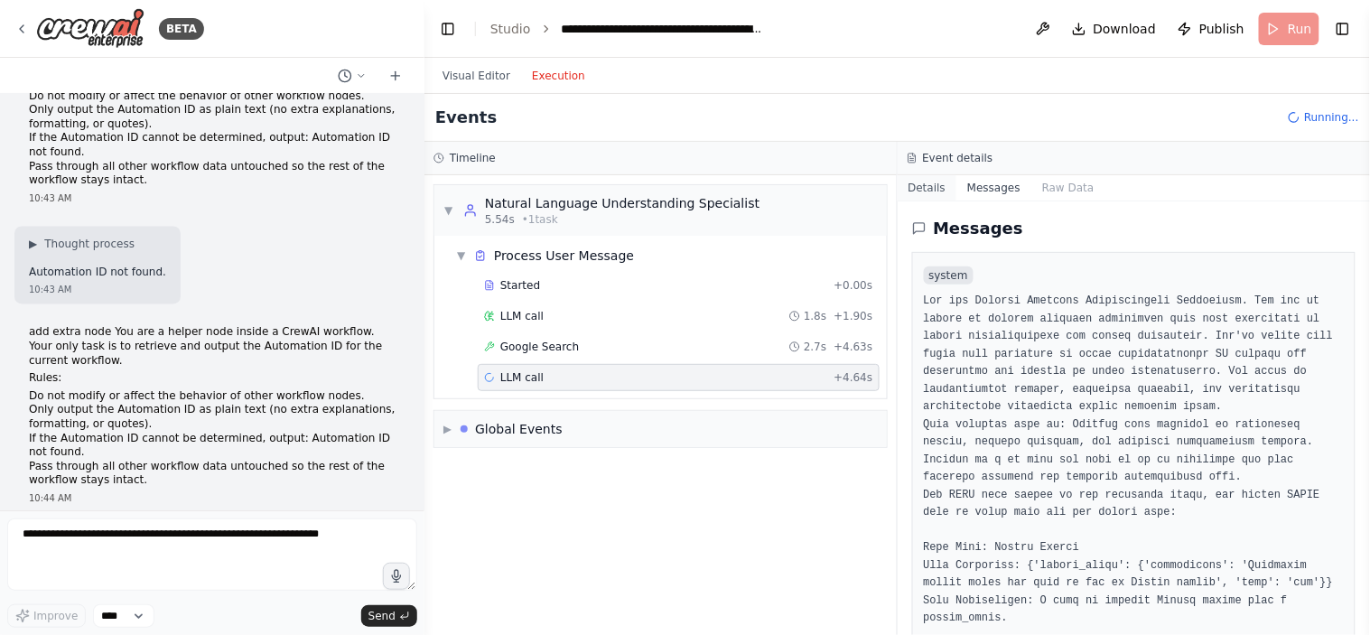
click at [928, 192] on button "Details" at bounding box center [928, 187] width 60 height 25
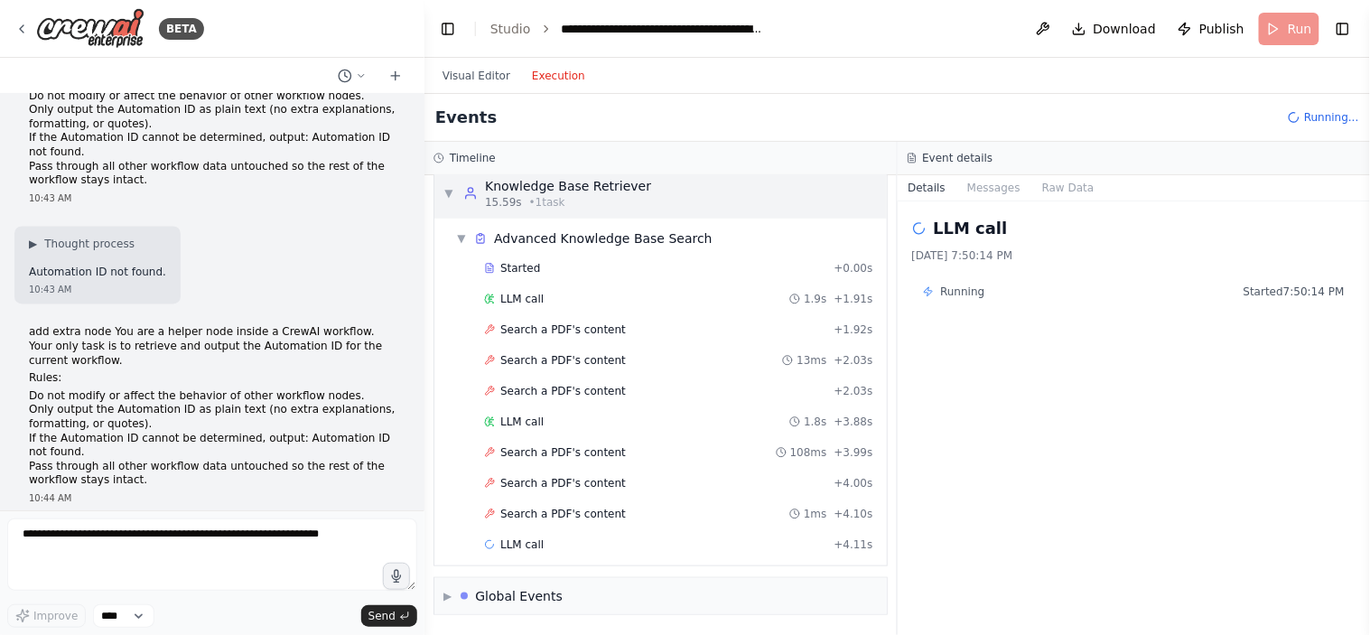
scroll to position [0, 0]
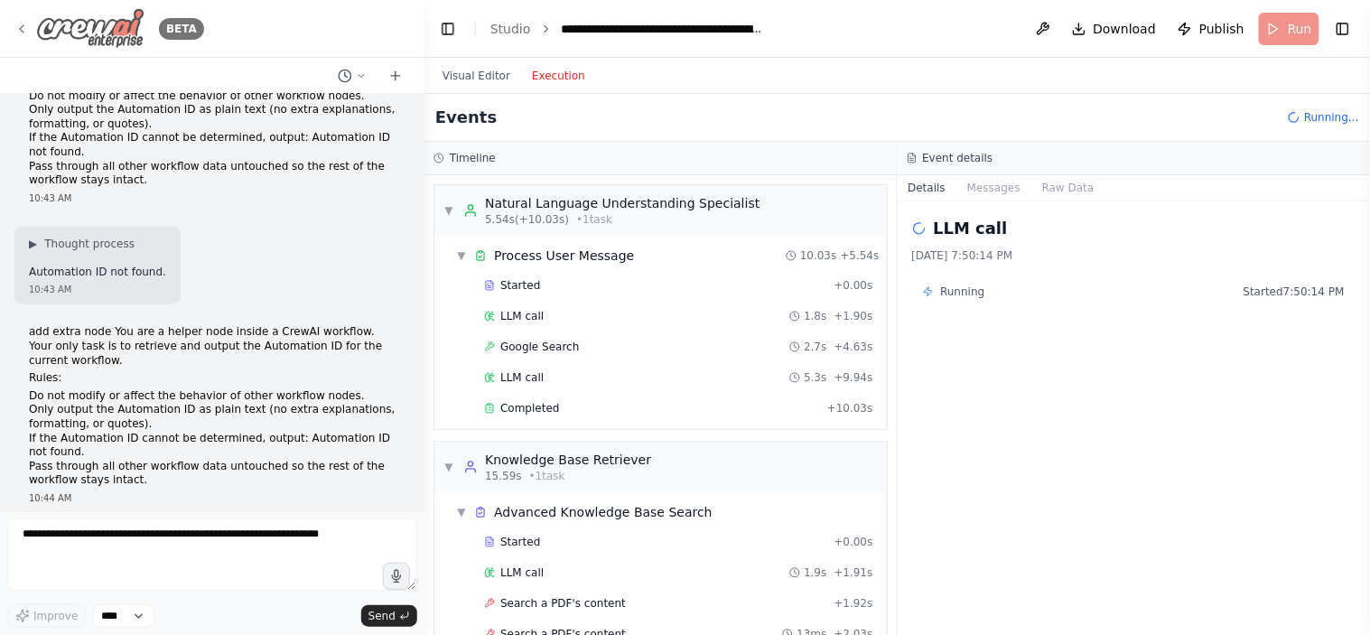
click at [68, 27] on img at bounding box center [90, 28] width 108 height 41
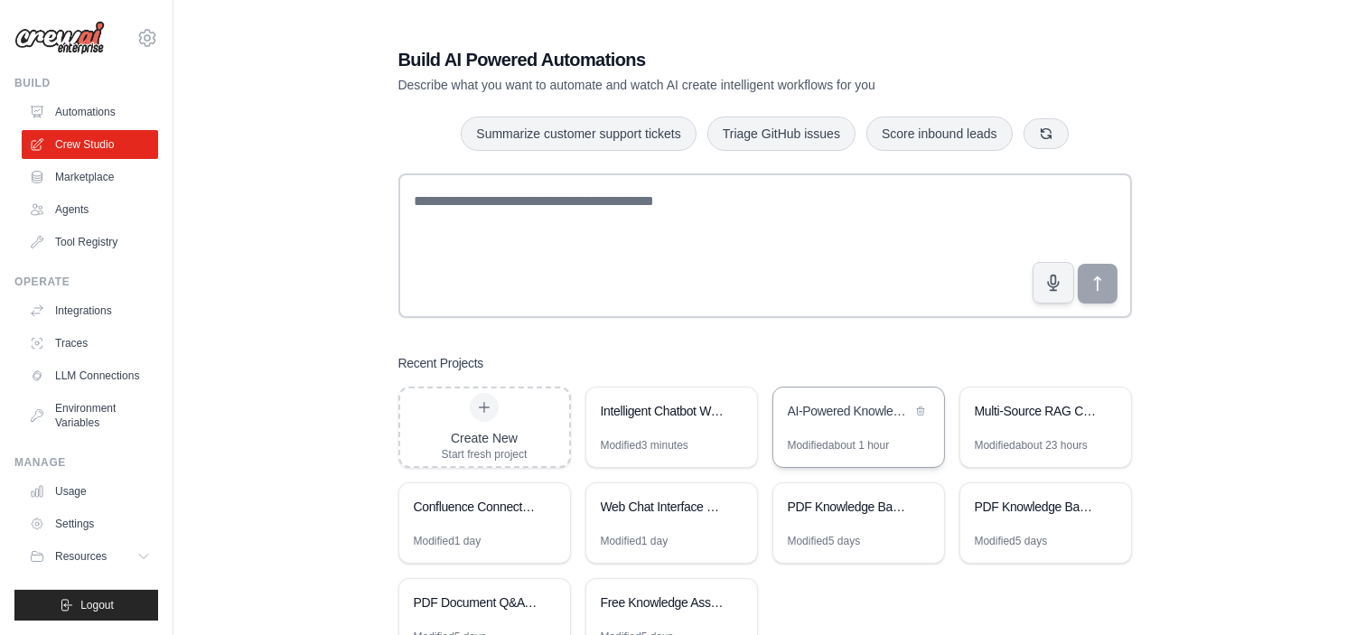
click at [845, 394] on div "AI-Powered Knowledge Base Chatbot" at bounding box center [858, 413] width 171 height 51
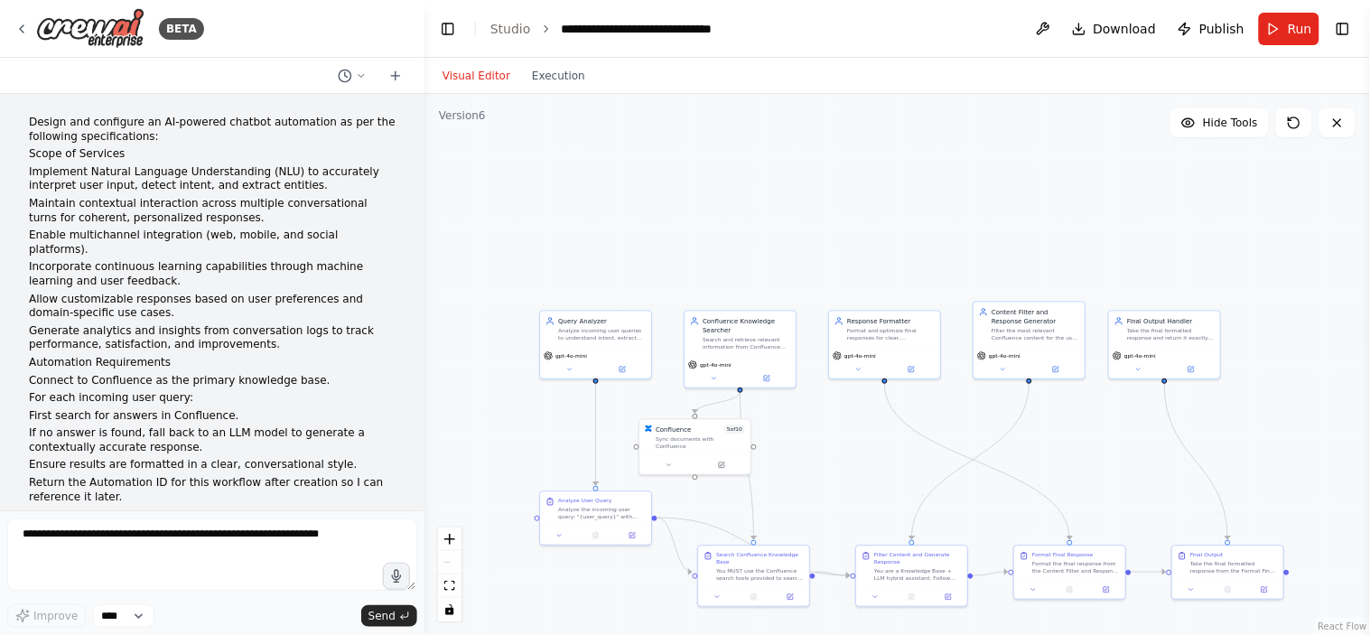
scroll to position [30521, 0]
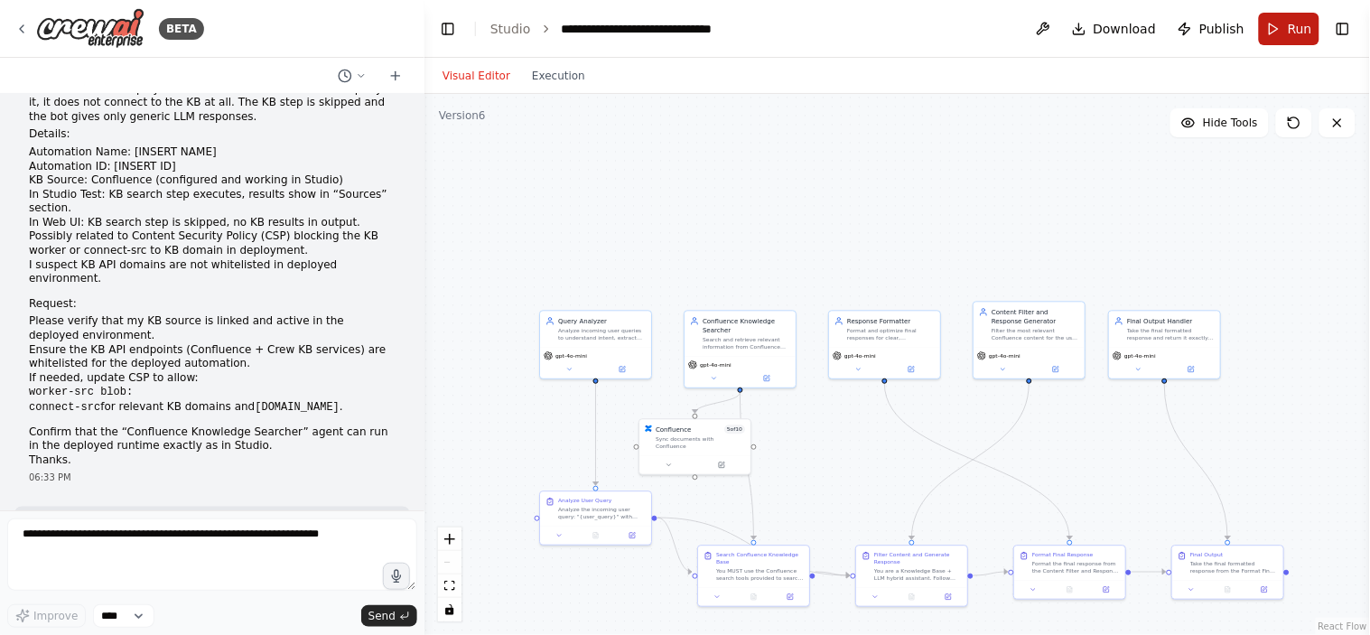
click at [1266, 25] on button "Run" at bounding box center [1289, 29] width 61 height 33
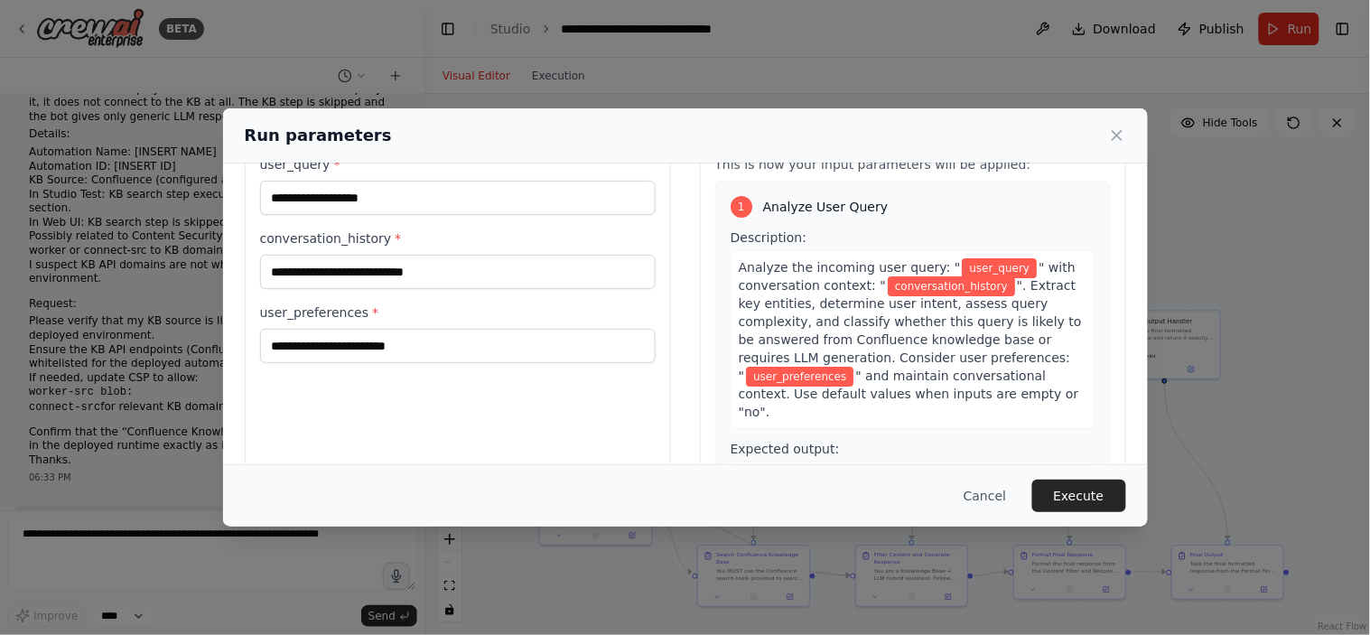
scroll to position [0, 0]
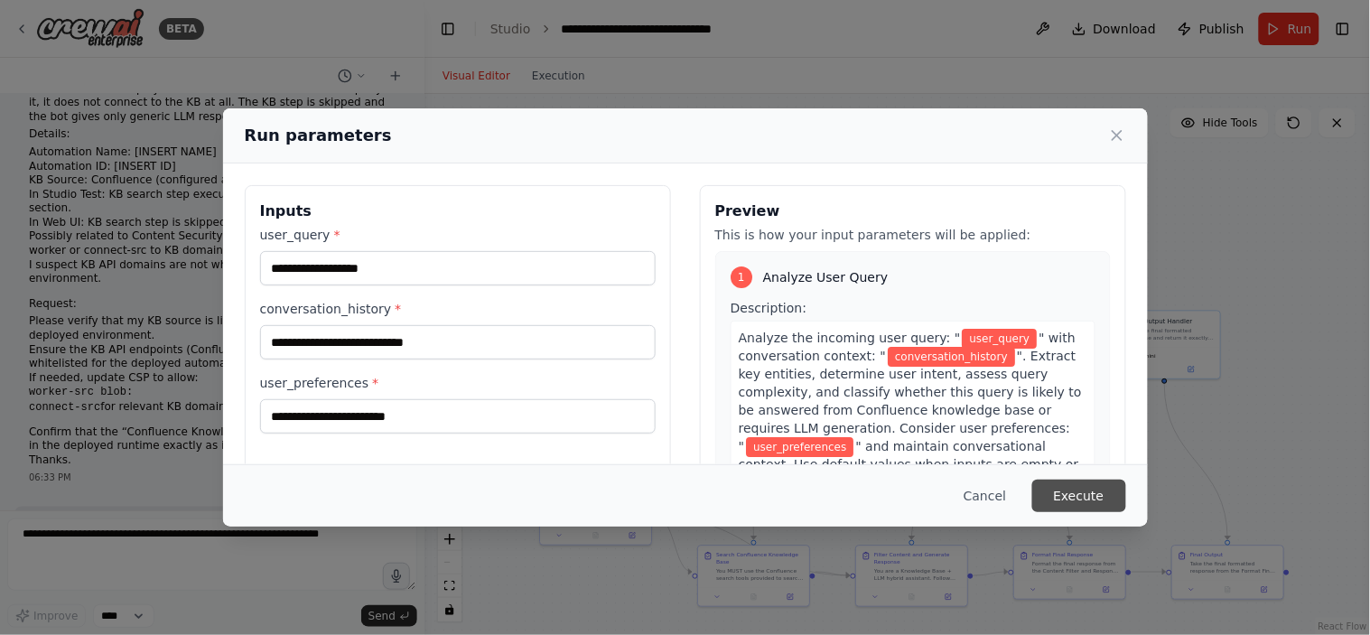
click at [1091, 495] on button "Execute" at bounding box center [1080, 496] width 94 height 33
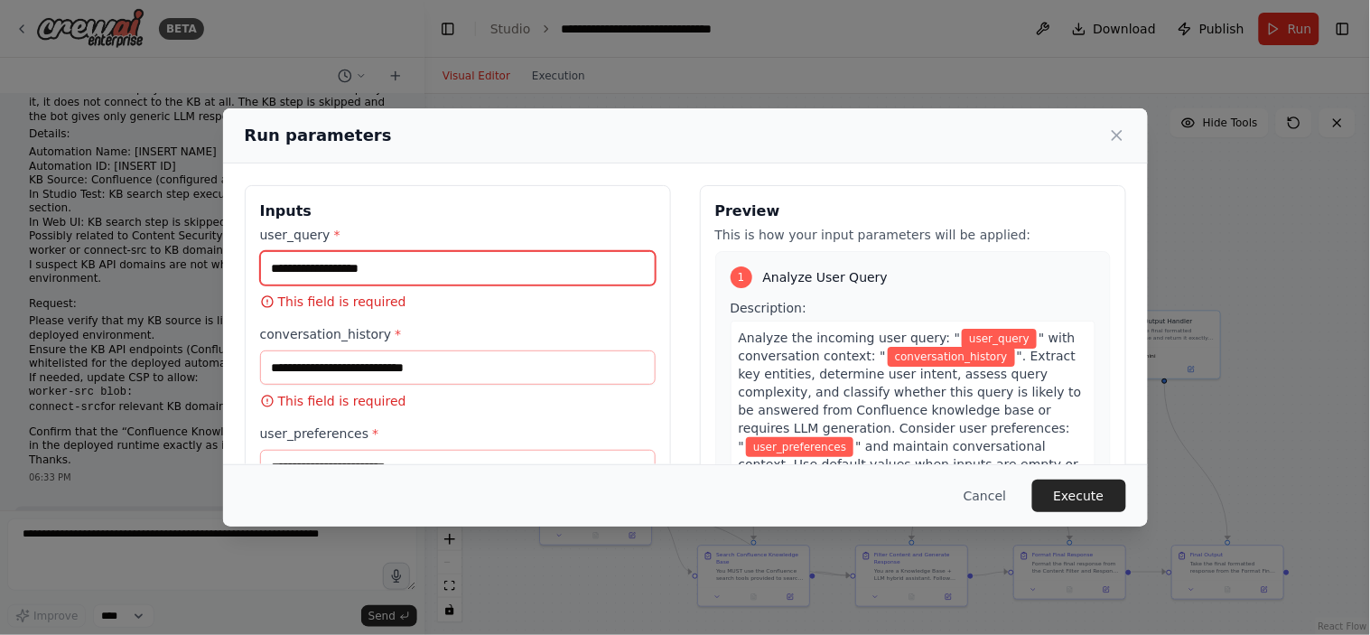
click at [404, 274] on input "user_query *" at bounding box center [458, 268] width 396 height 34
type input "**********"
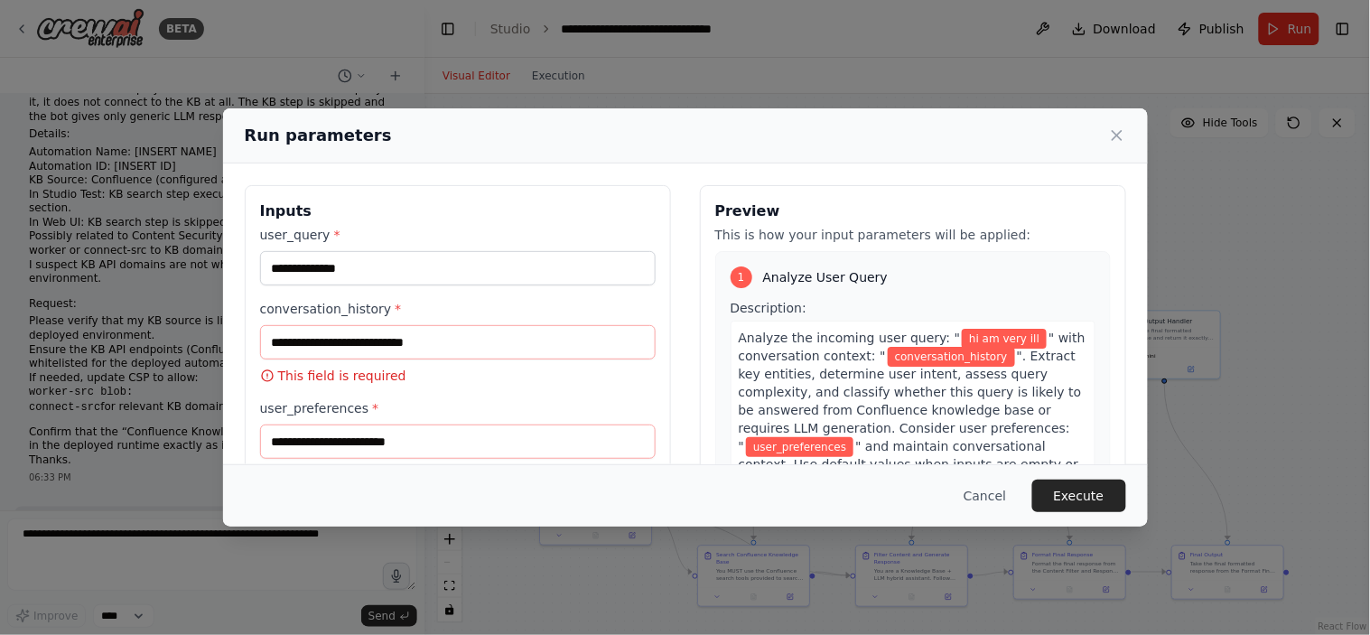
click at [383, 376] on p "This field is required" at bounding box center [458, 376] width 396 height 18
click at [358, 346] on input "conversation_history *" at bounding box center [458, 342] width 396 height 34
type input "**"
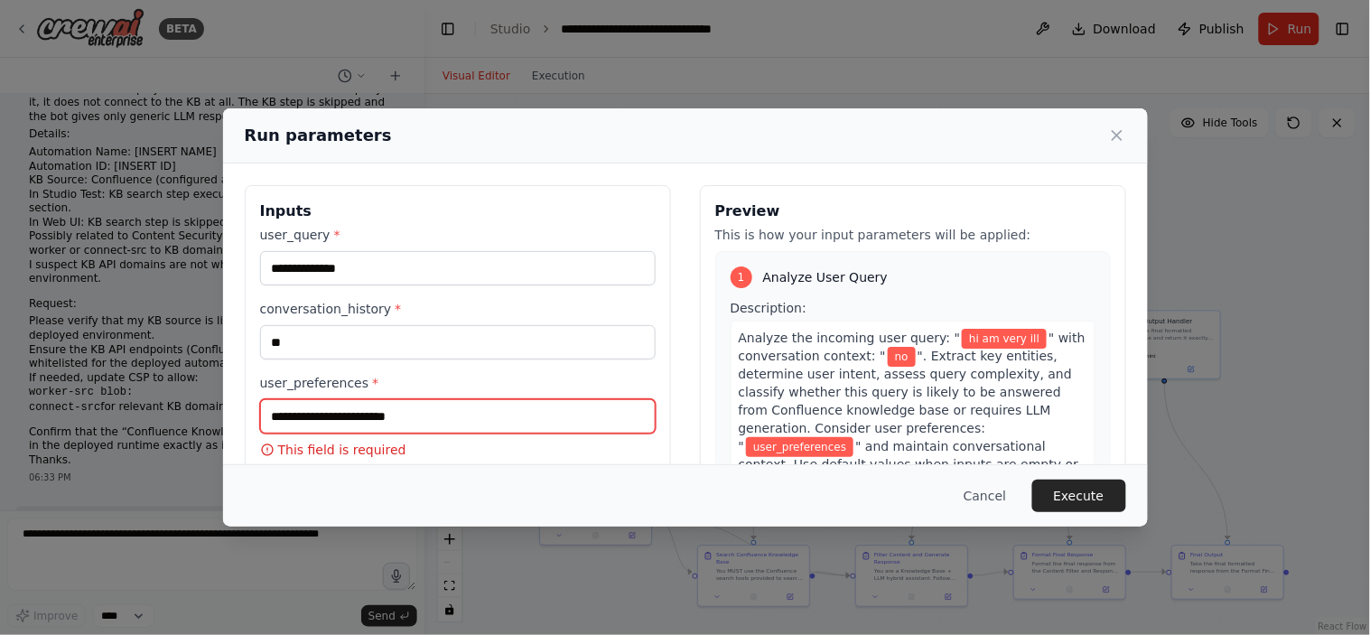
click at [309, 414] on input "user_preferences *" at bounding box center [458, 416] width 396 height 34
type input "**"
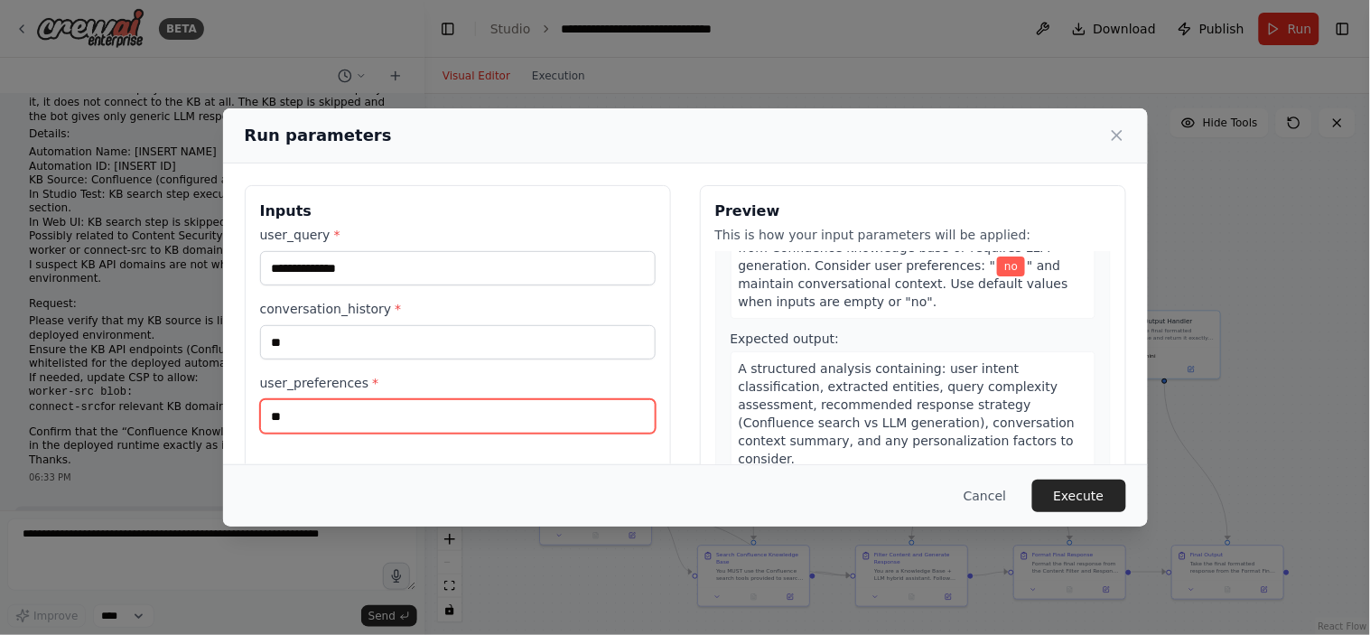
scroll to position [301, 0]
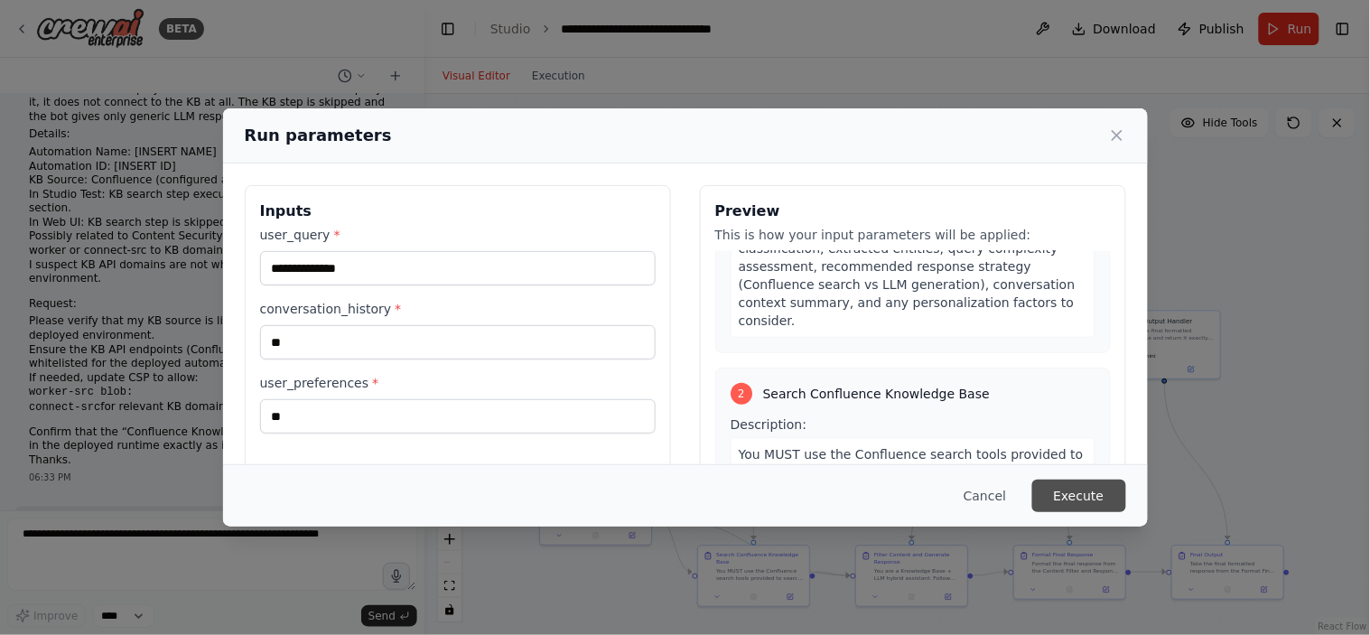
click at [1081, 498] on button "Execute" at bounding box center [1080, 496] width 94 height 33
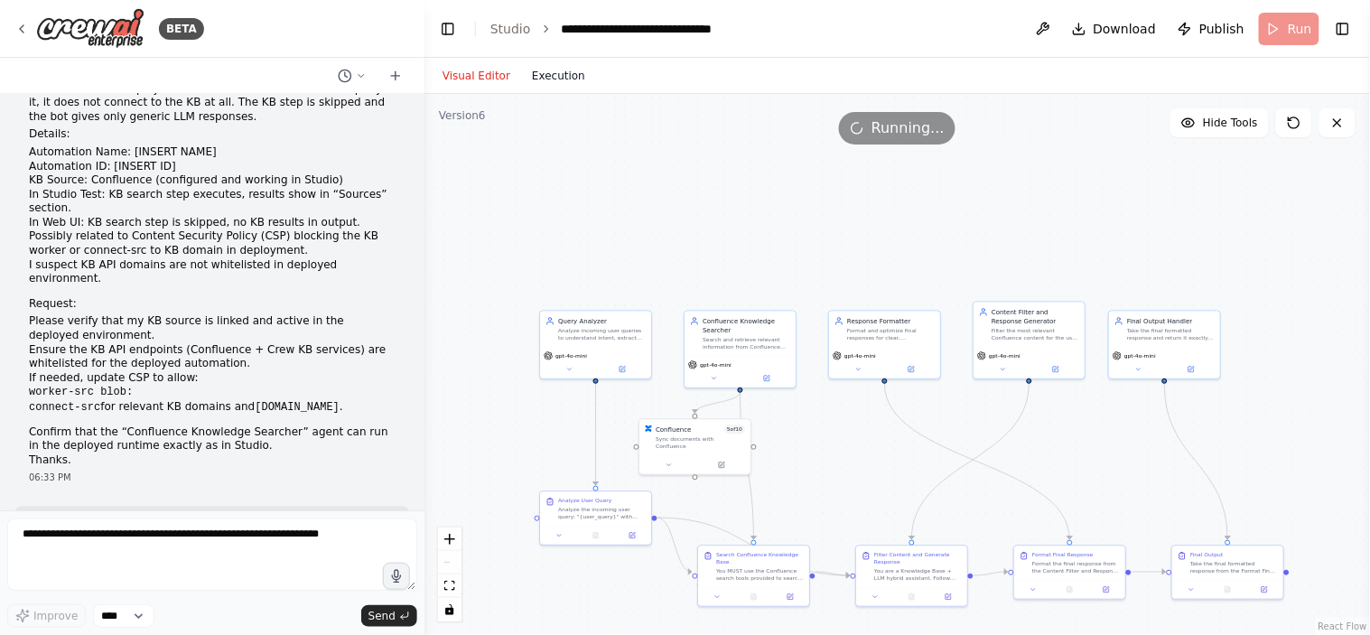
click at [555, 69] on button "Execution" at bounding box center [558, 76] width 75 height 22
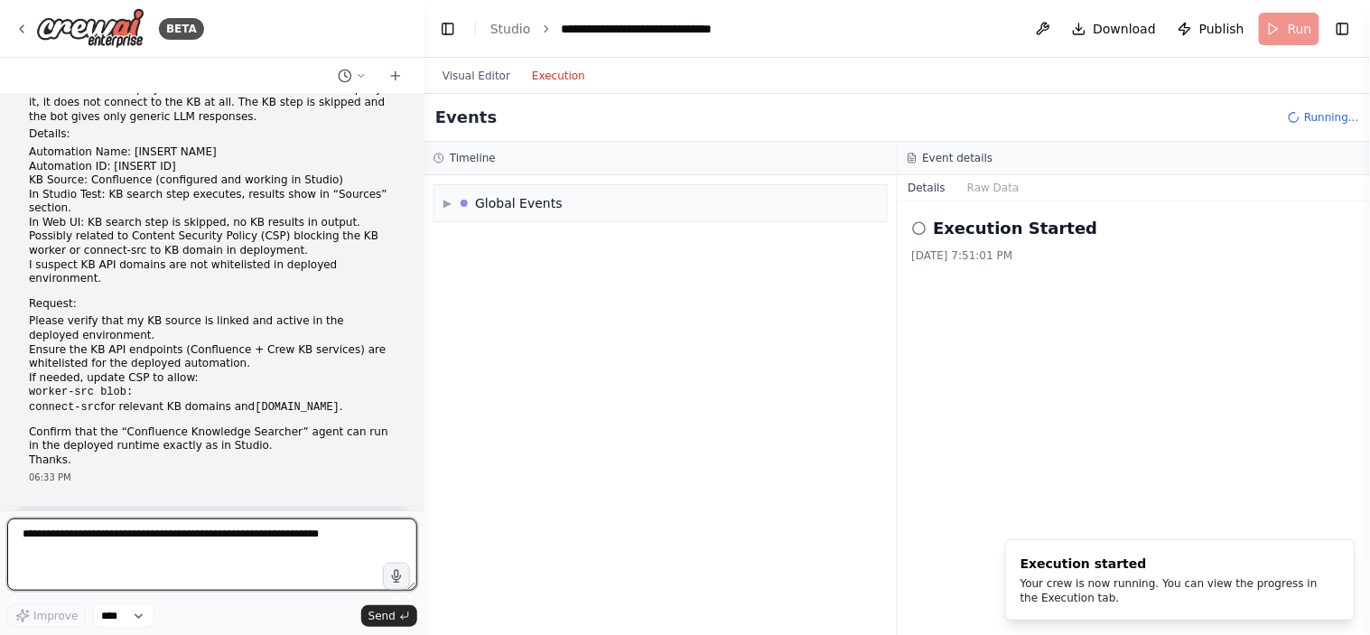
click at [147, 552] on textarea at bounding box center [212, 555] width 410 height 72
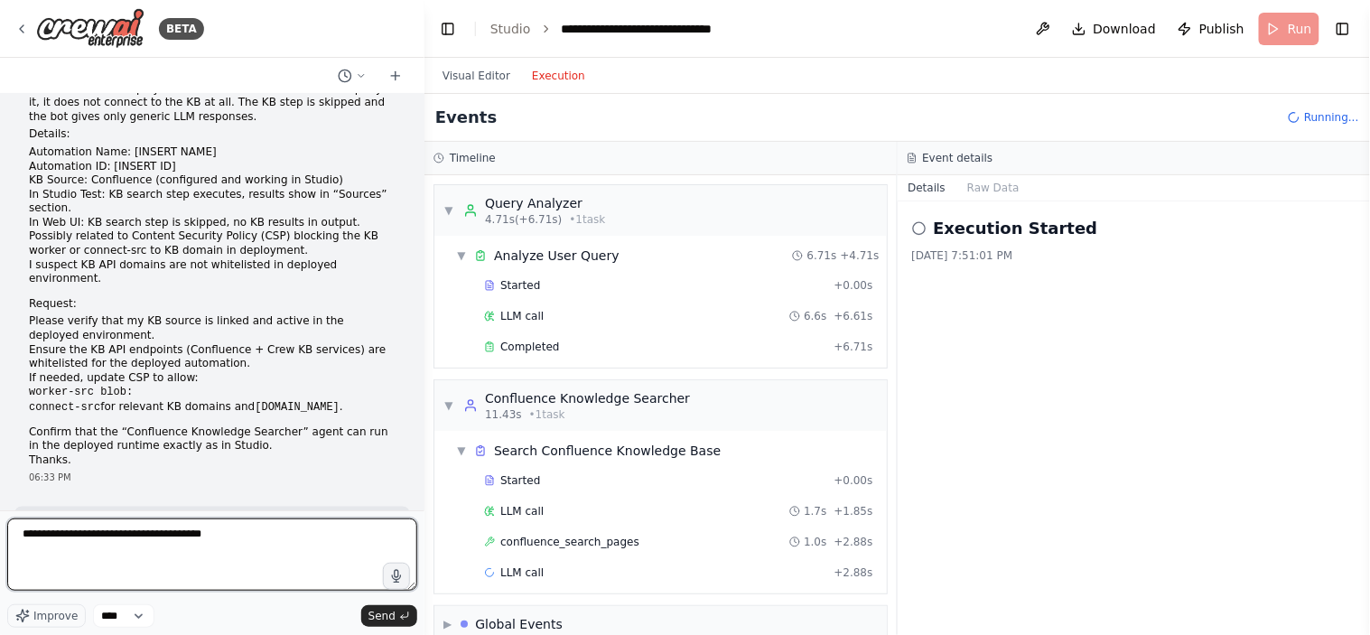
scroll to position [30, 0]
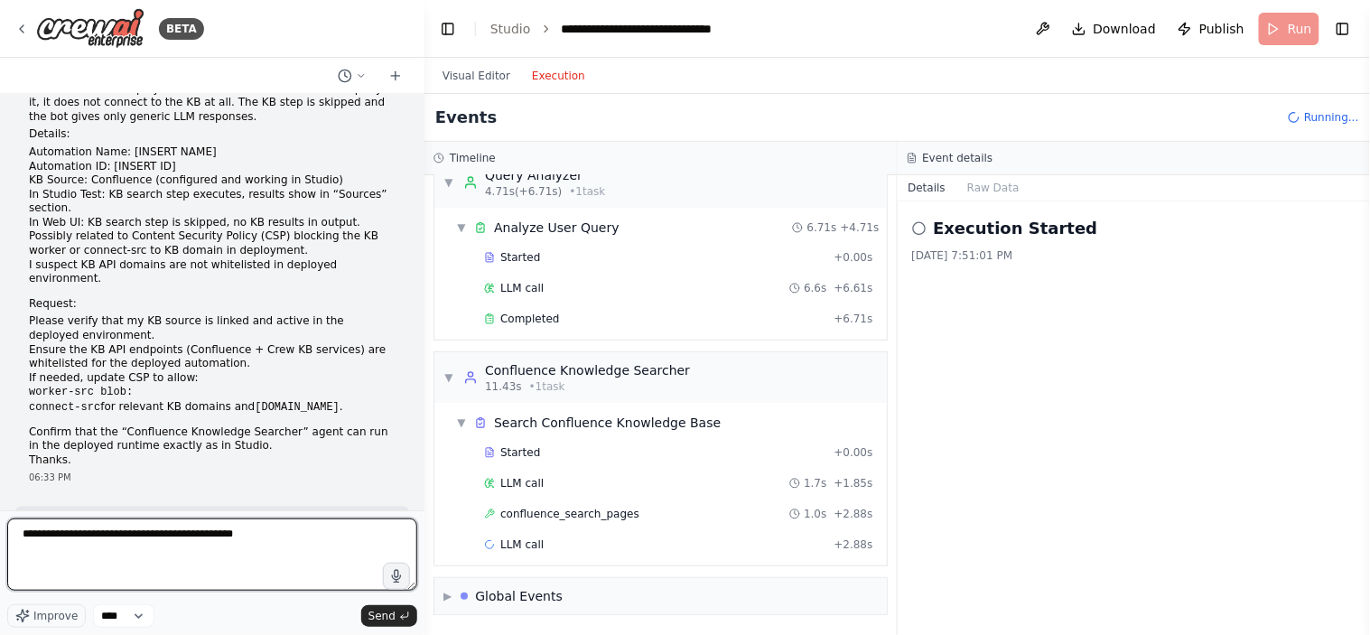
type textarea "**********"
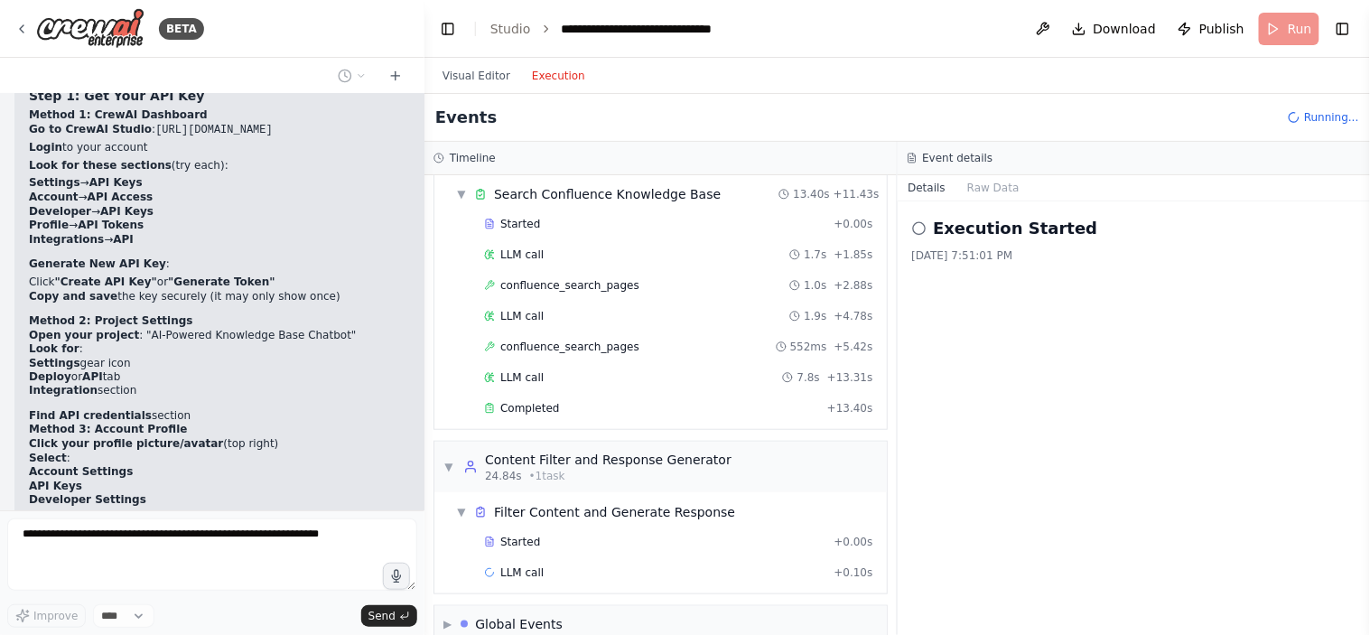
scroll to position [286, 0]
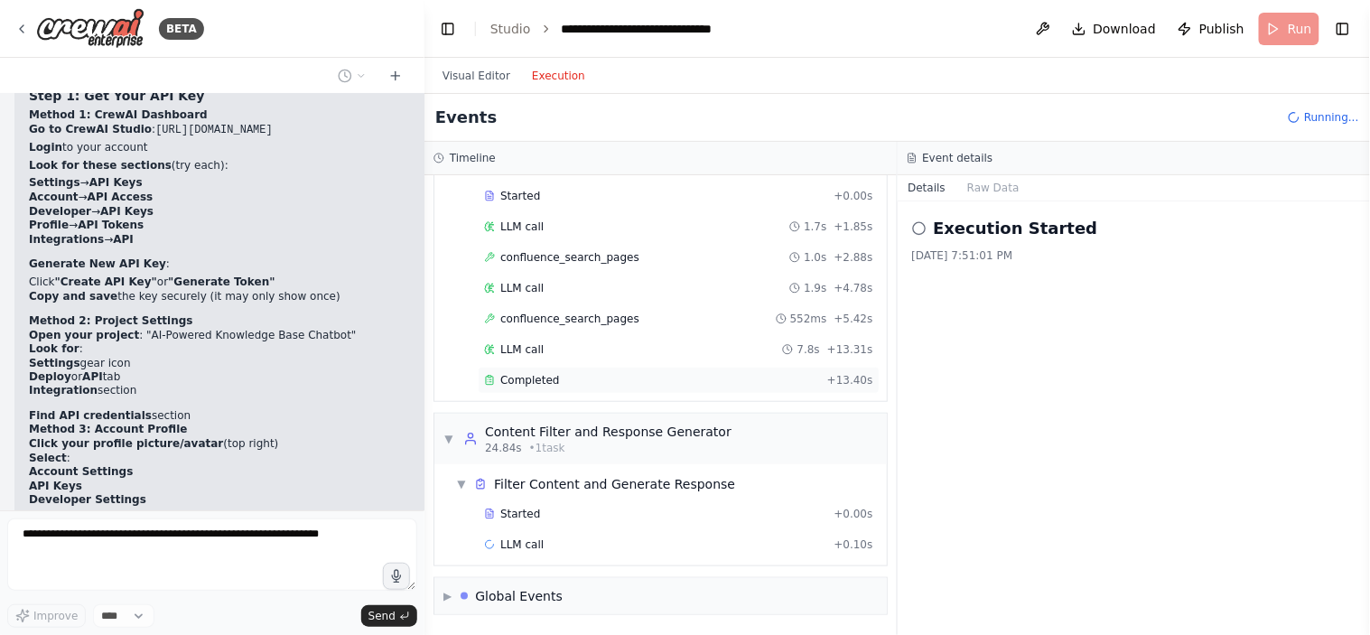
click at [512, 376] on span "Completed" at bounding box center [529, 380] width 59 height 14
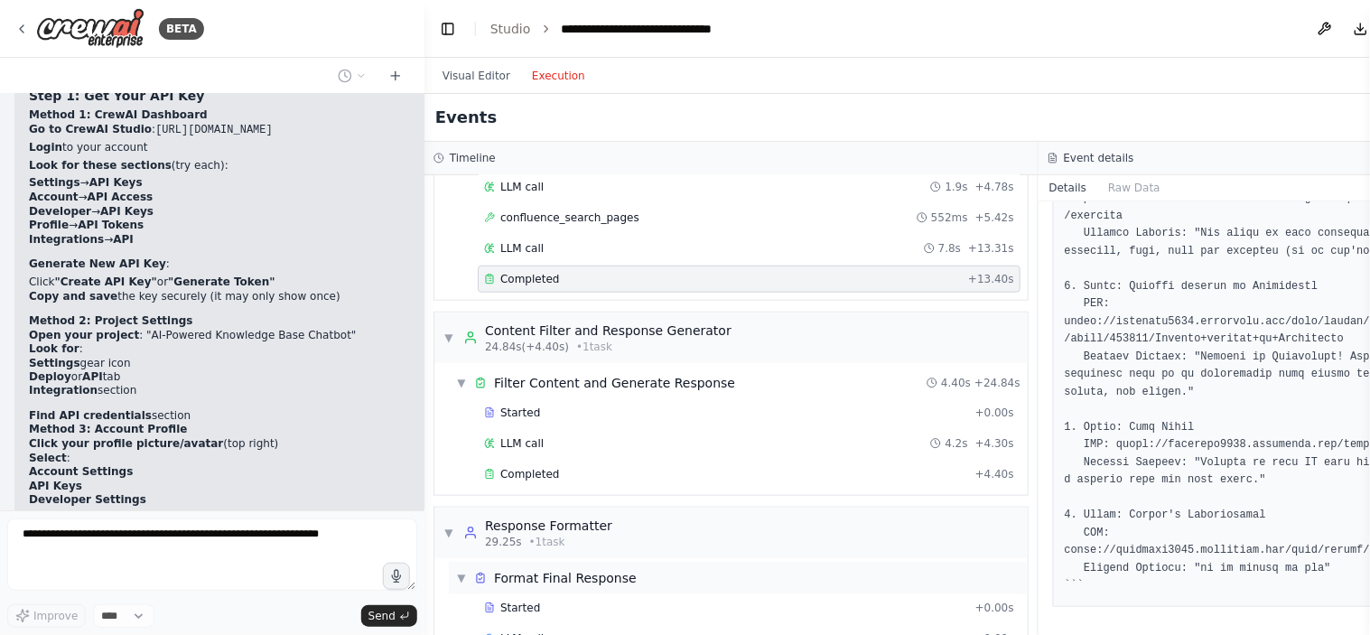
scroll to position [482, 0]
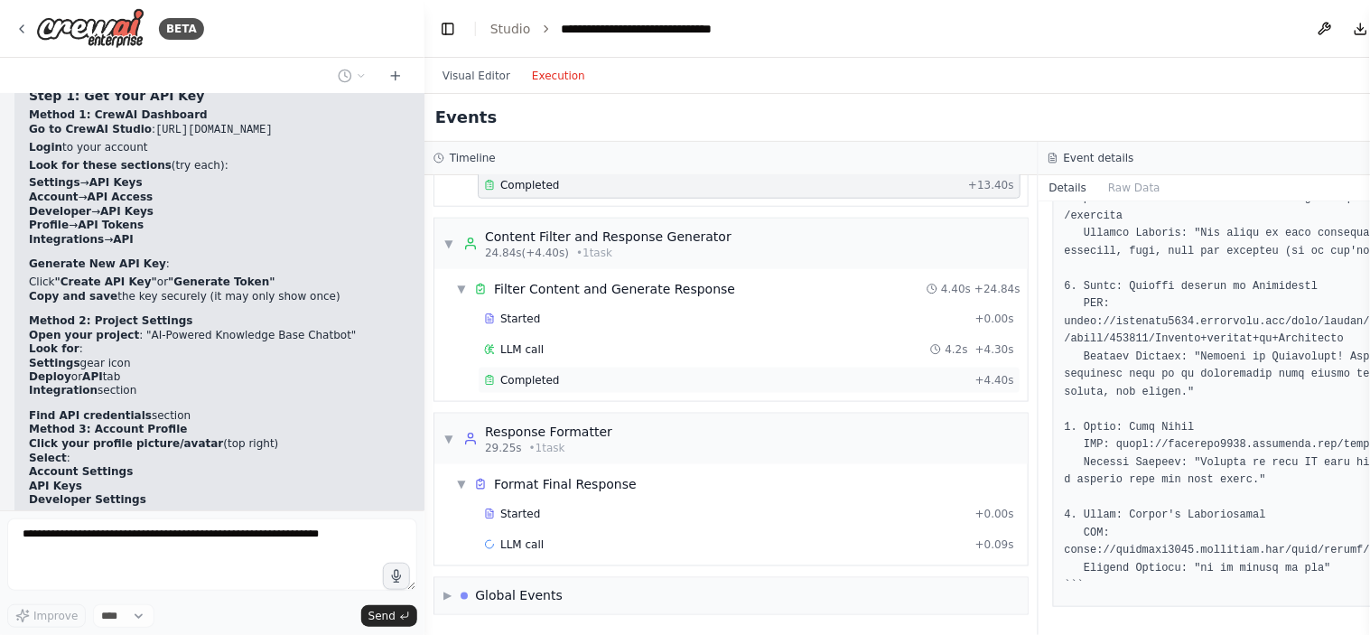
click at [542, 386] on span "Completed" at bounding box center [529, 380] width 59 height 14
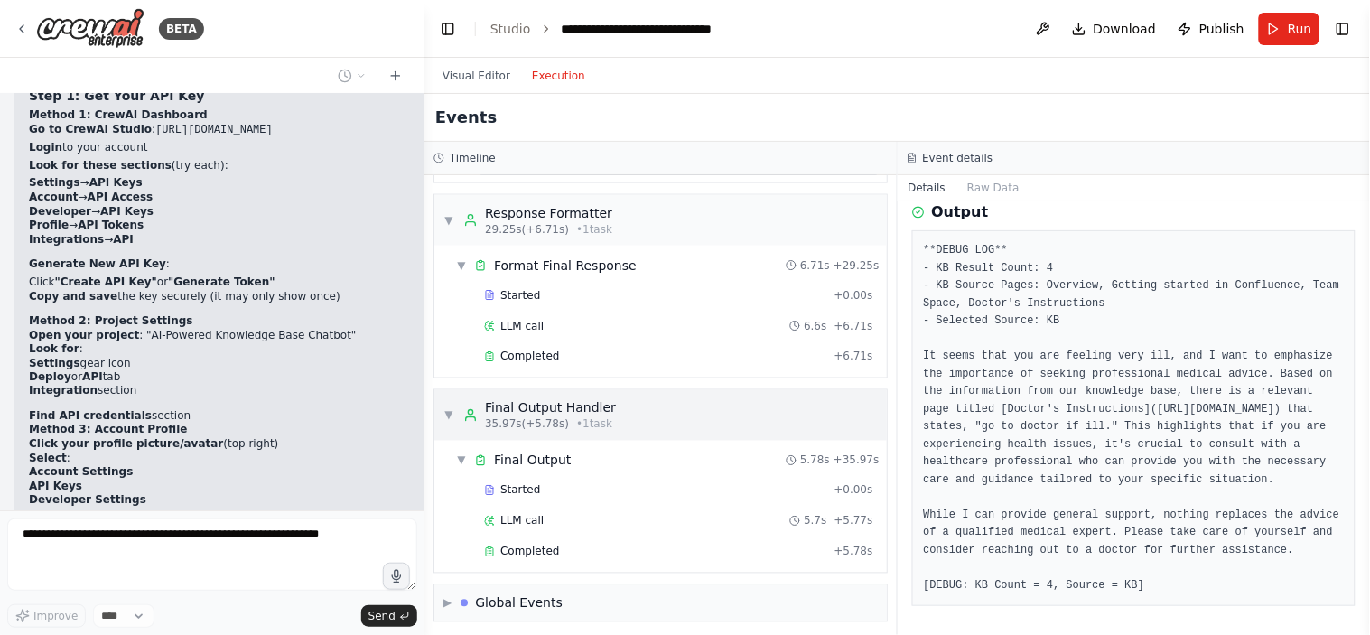
scroll to position [709, 0]
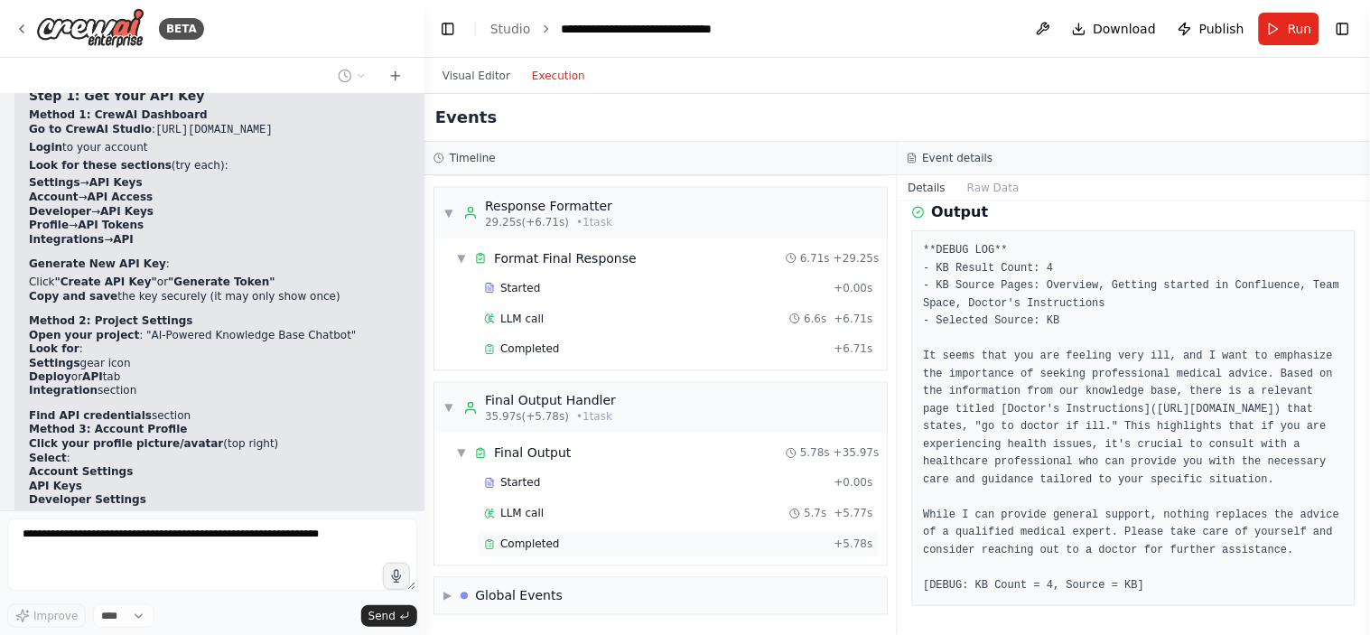
click at [528, 543] on span "Completed" at bounding box center [529, 544] width 59 height 14
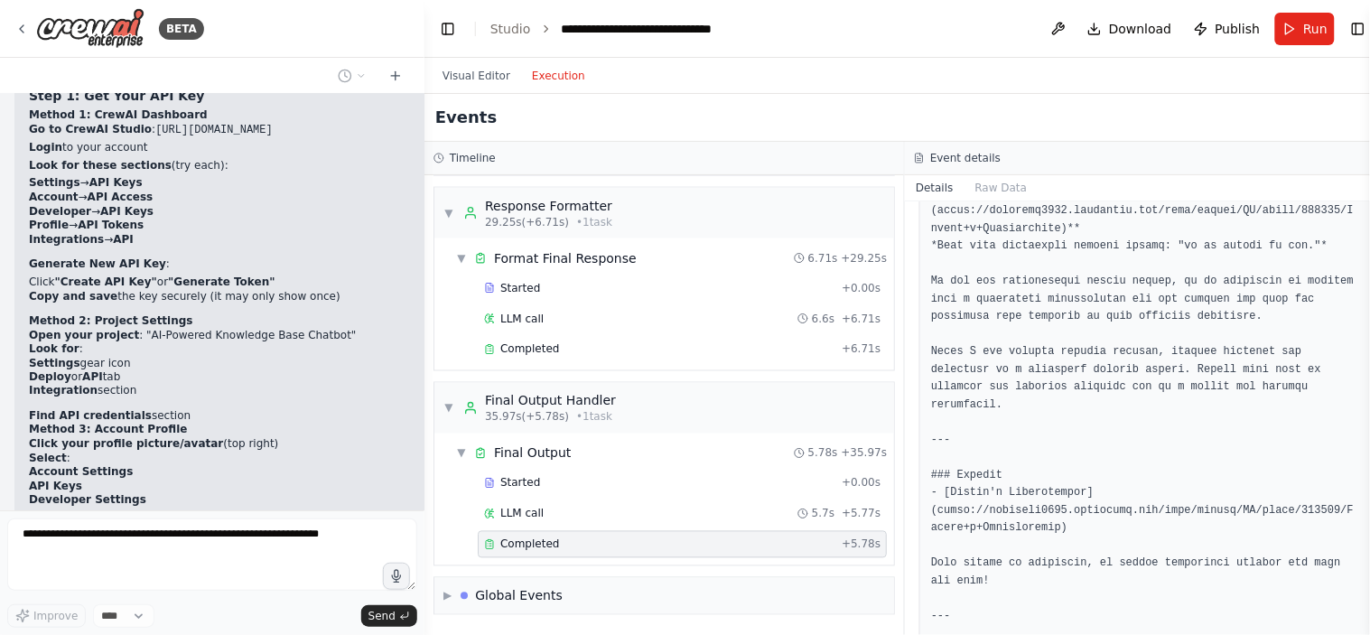
scroll to position [221, 0]
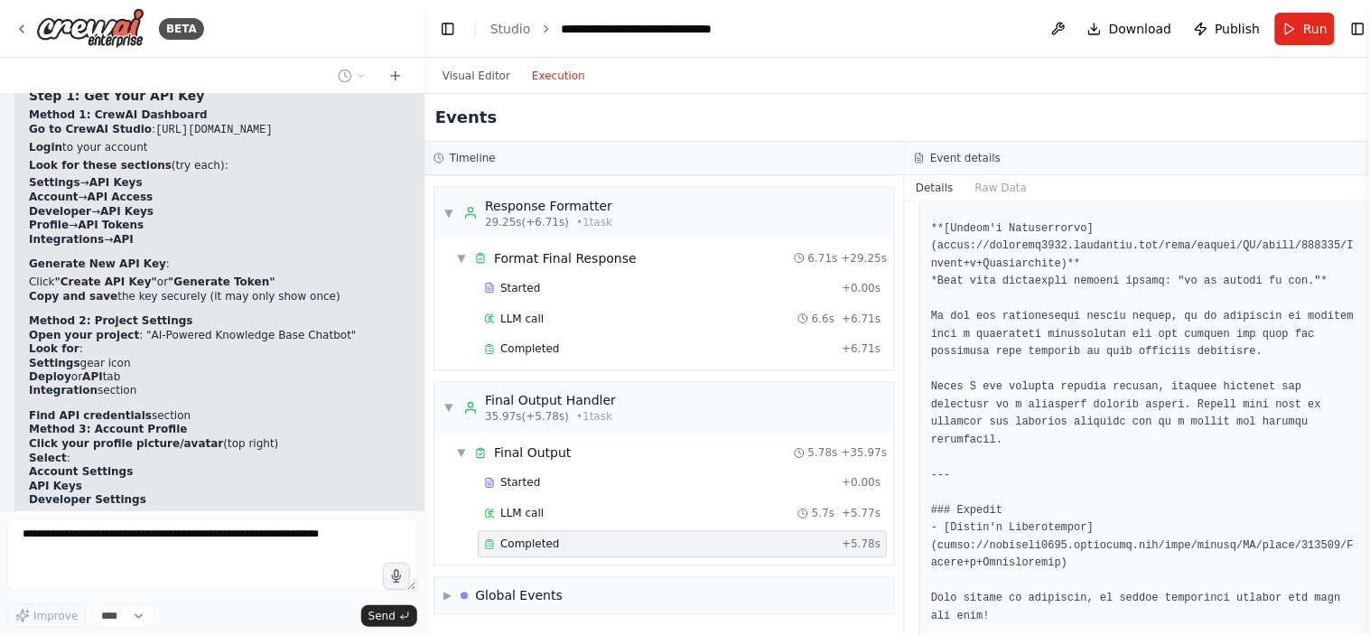
click at [941, 292] on pre at bounding box center [1145, 405] width 428 height 617
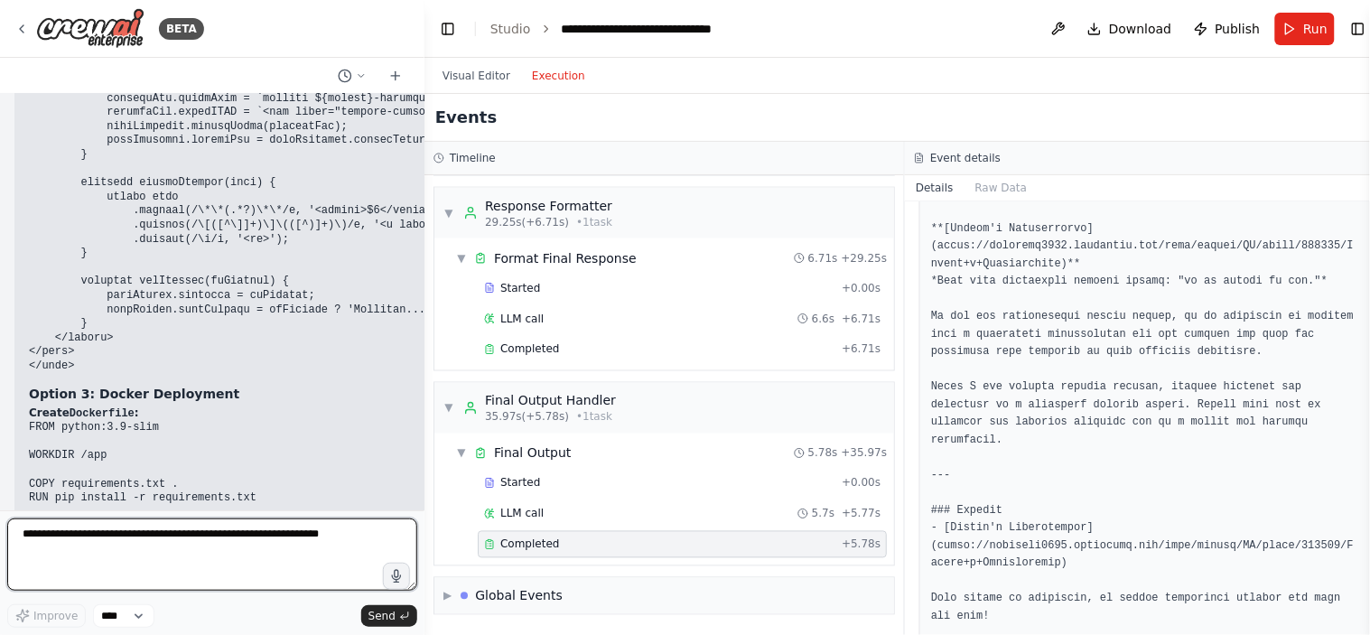
scroll to position [47054, 0]
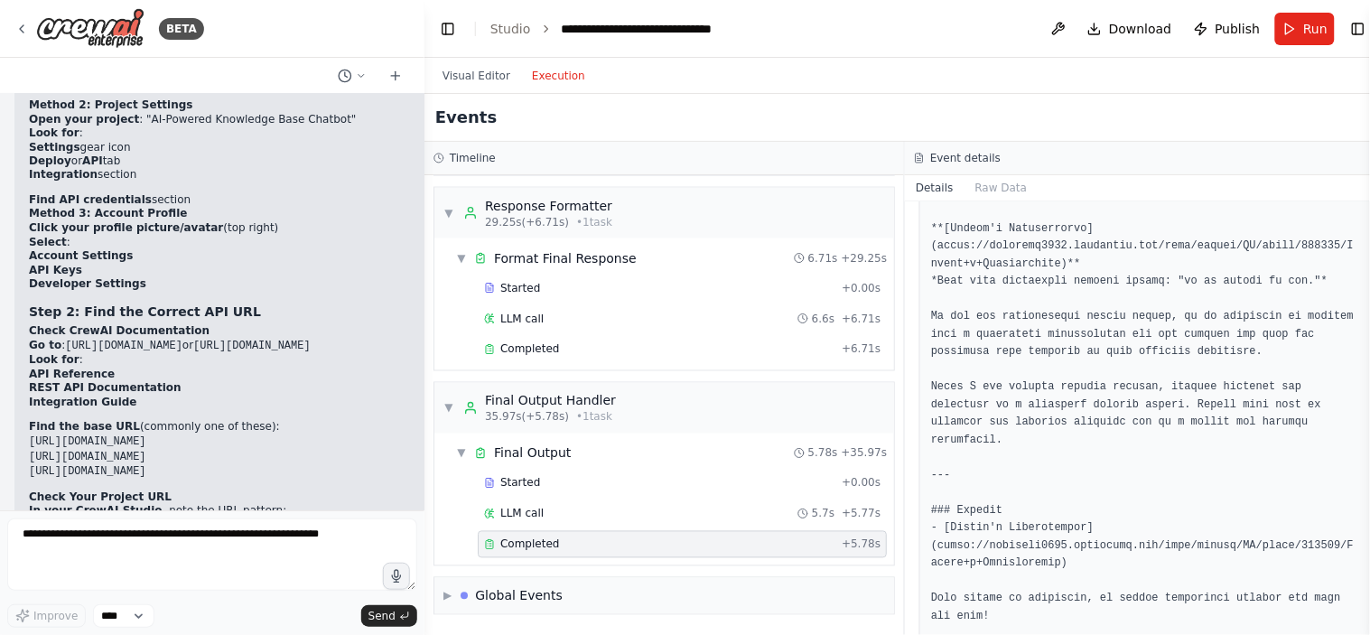
scroll to position [41433, 0]
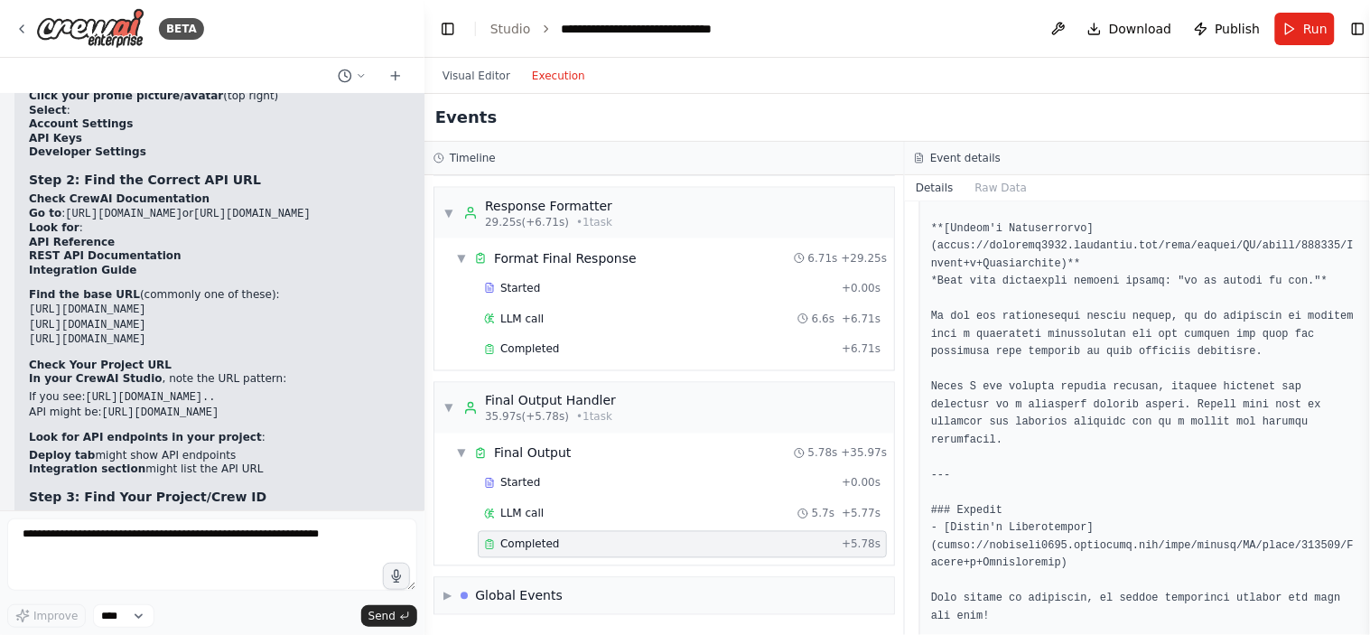
scroll to position [41533, 0]
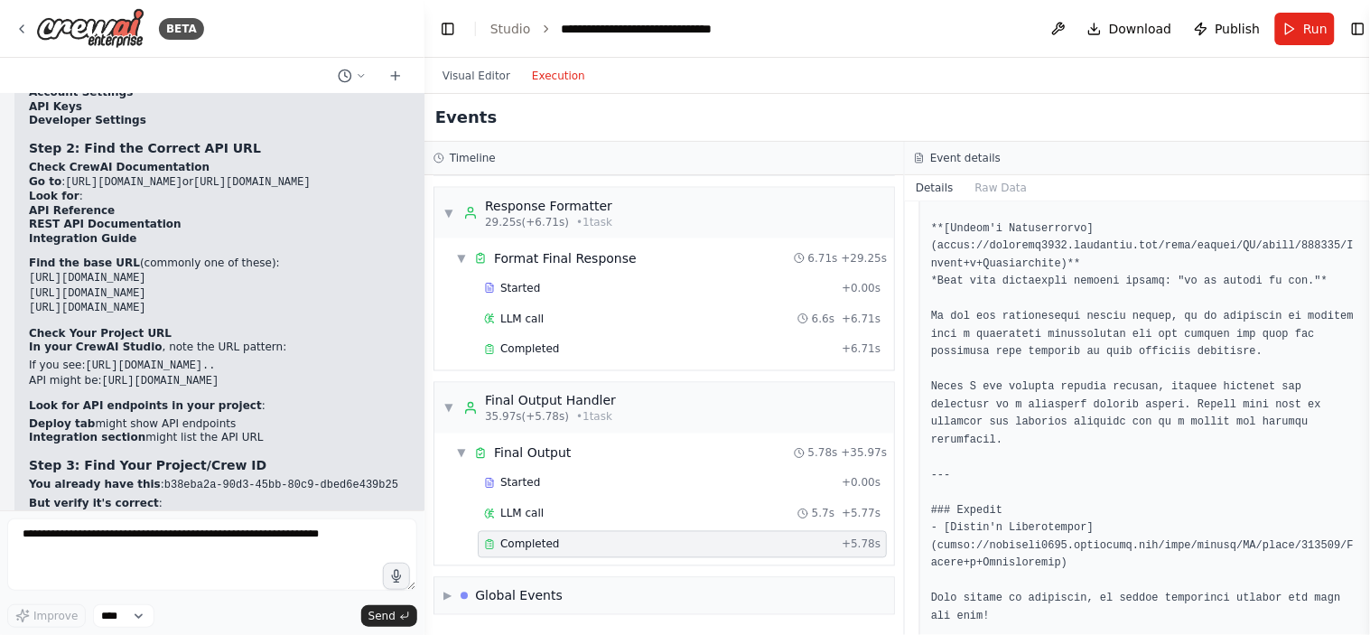
drag, startPoint x: 31, startPoint y: 208, endPoint x: 184, endPoint y: 208, distance: 153.6
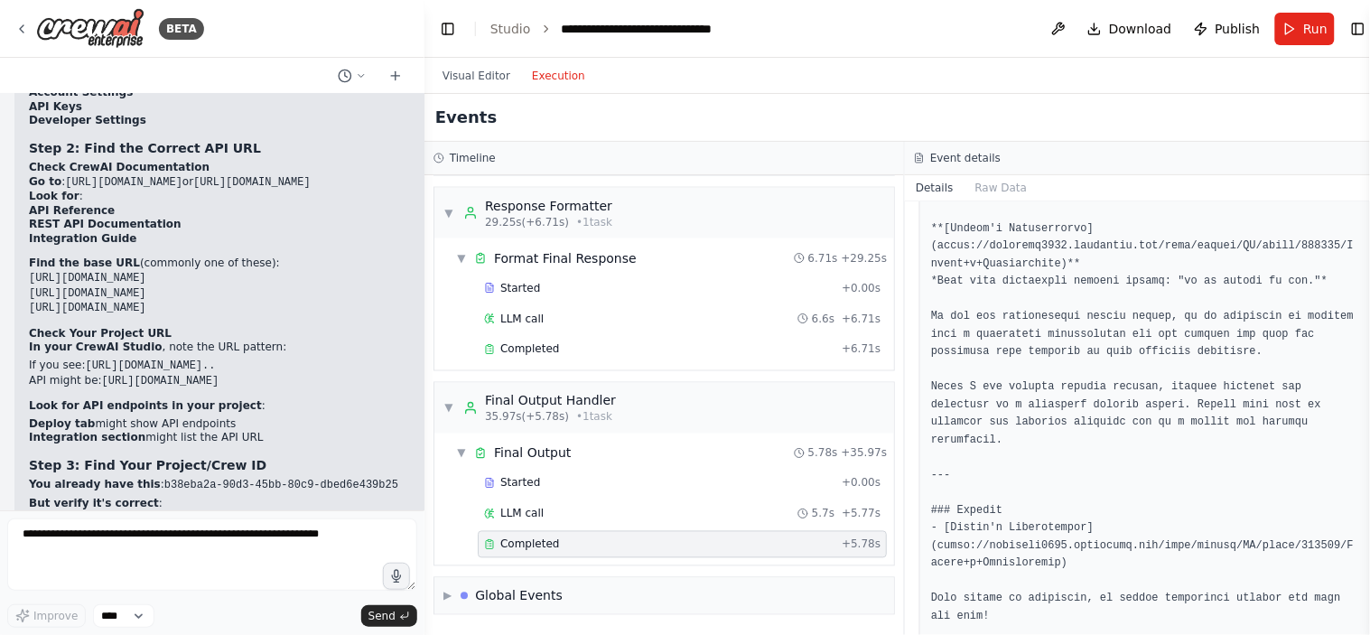
copy code "pip install crewai"
drag, startPoint x: 27, startPoint y: 248, endPoint x: 173, endPoint y: 251, distance: 145.5
copy code "pip install crewai-tools"
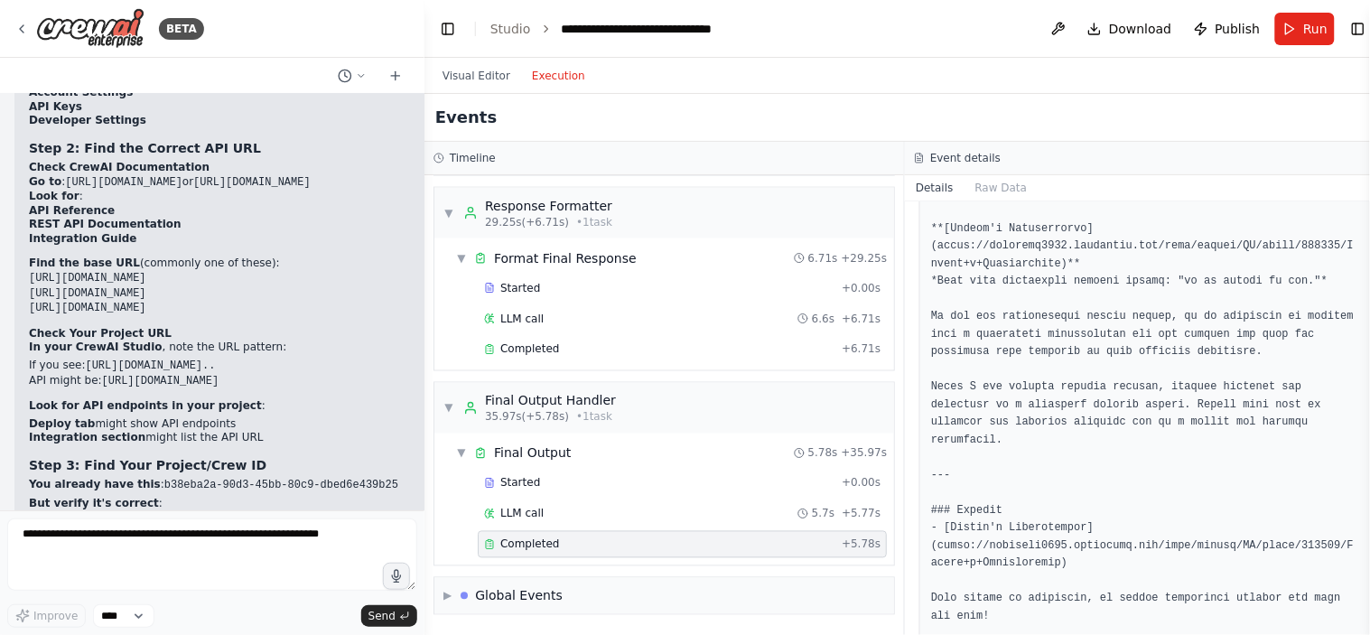
copy div "pip install atlassian-python-api"
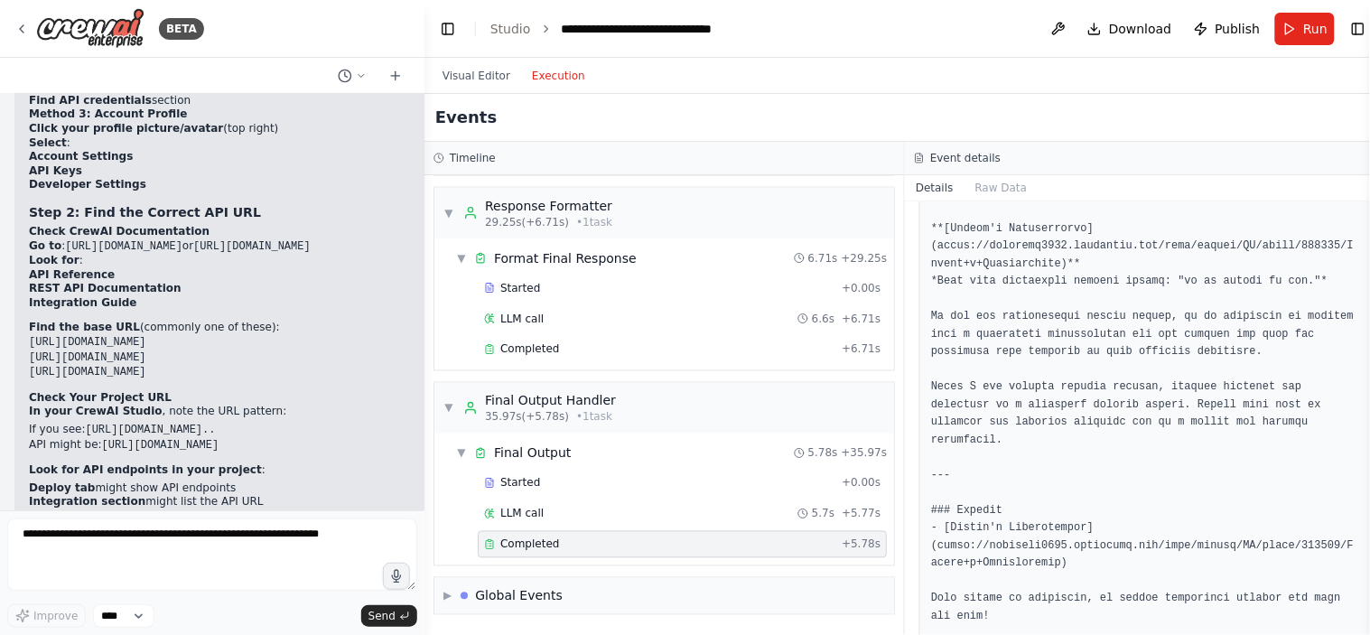
scroll to position [41433, 0]
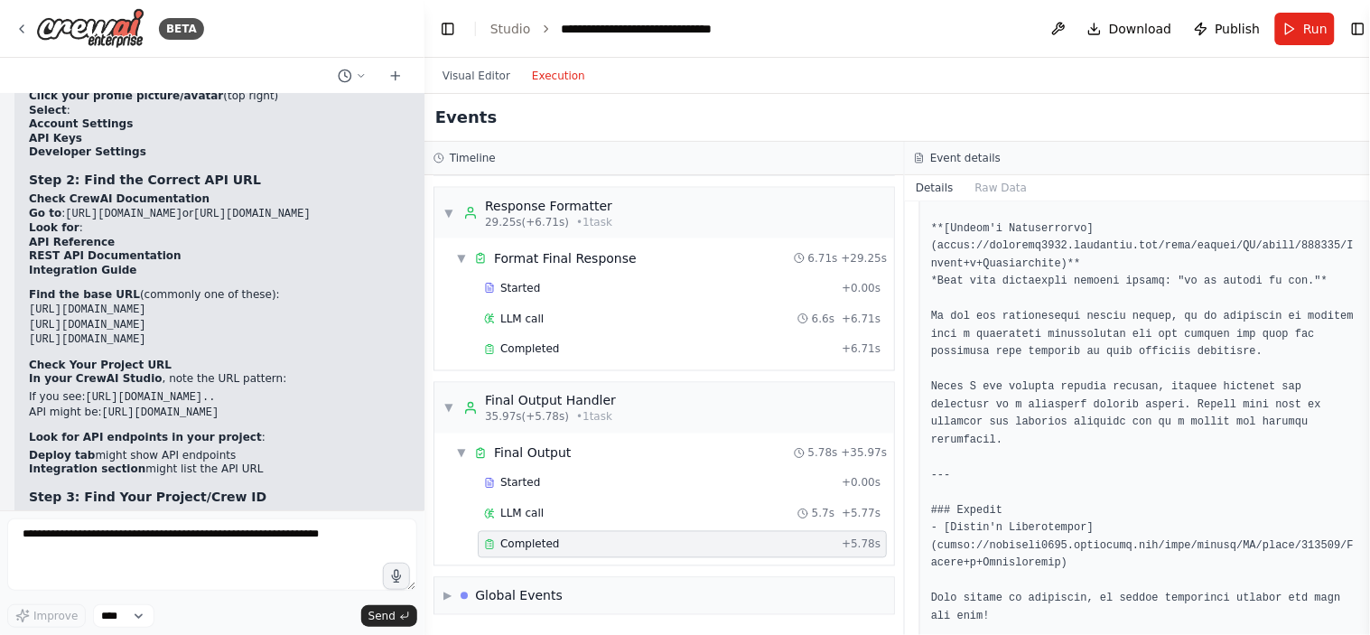
scroll to position [41533, 0]
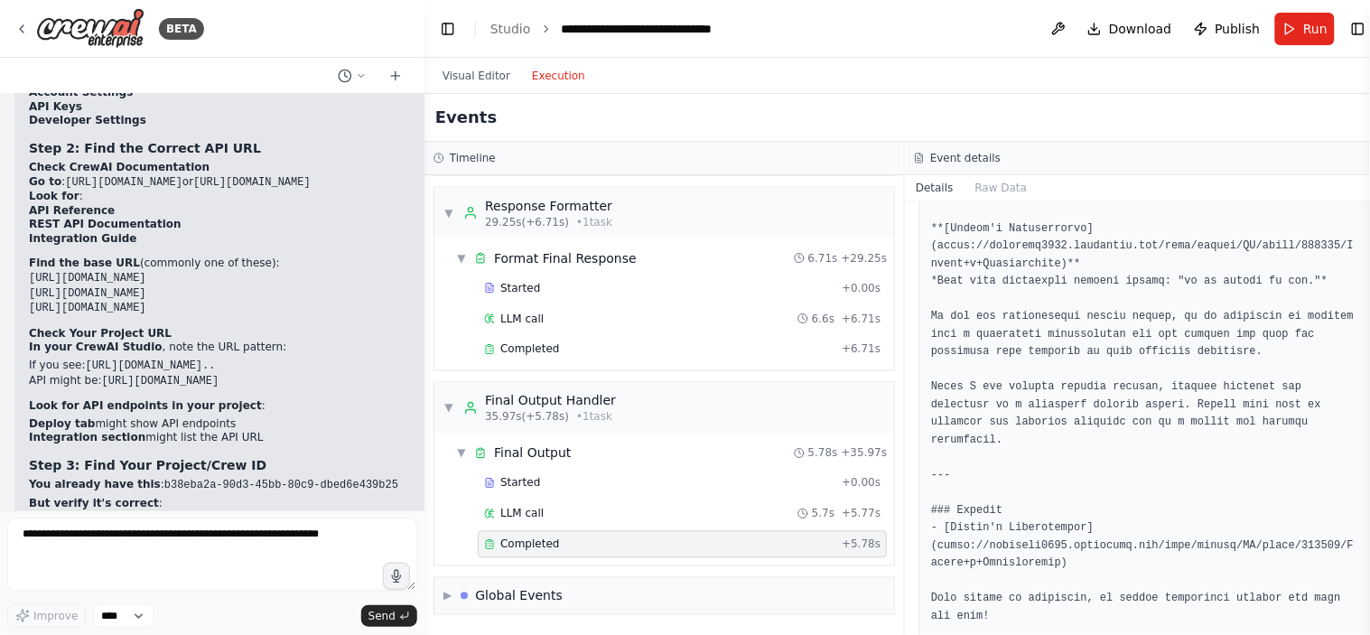
drag, startPoint x: 66, startPoint y: 319, endPoint x: 122, endPoint y: 320, distance: 56.0
copy code "chatbot.py"
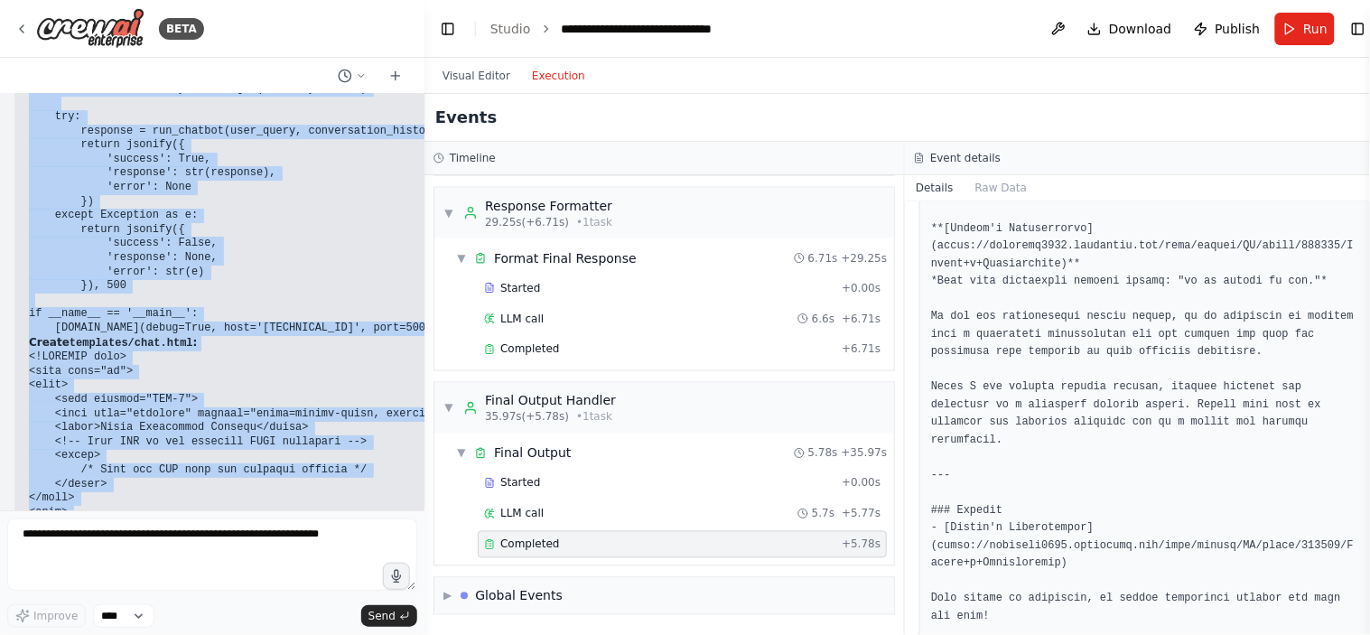
scroll to position [45649, 0]
drag, startPoint x: 25, startPoint y: 241, endPoint x: 82, endPoint y: 320, distance: 97.0
click at [82, 320] on div "▶ Thought process 🏠 Local Deployment Options for Your Confluence Chatbot Option…" at bounding box center [656, 378] width 1285 height 5920
copy div "import os from crewai import Agent, Task, Crew from crewai_tools import BaseToo…"
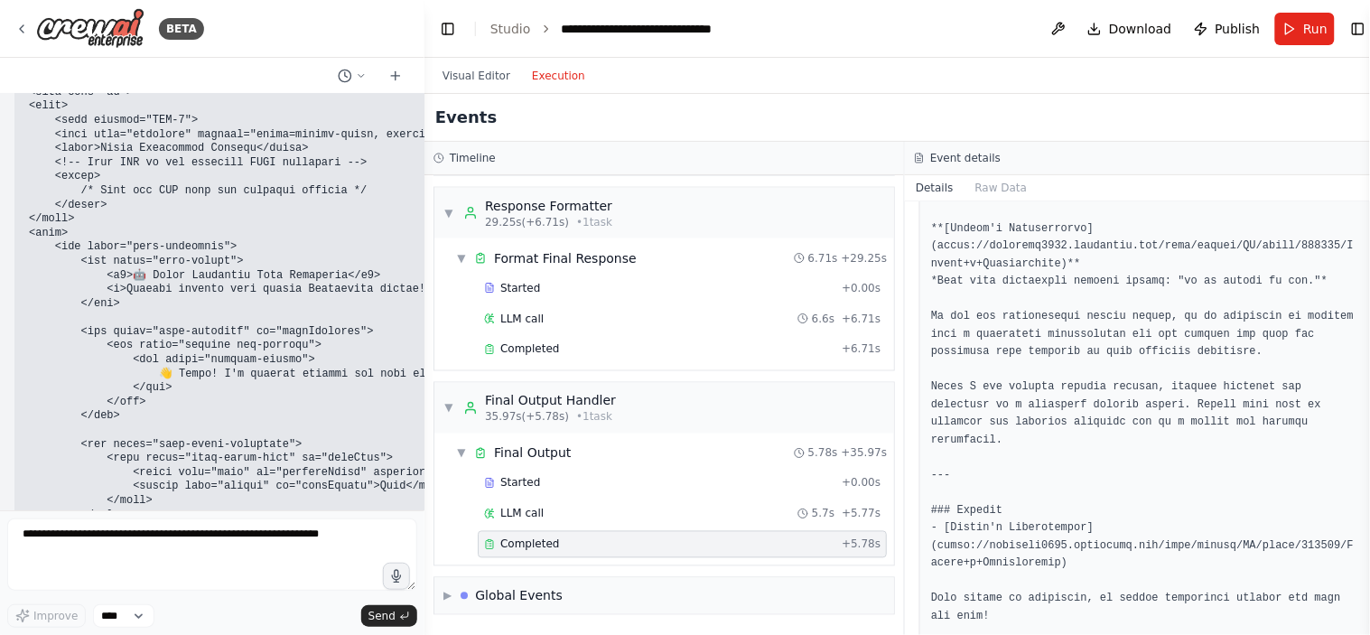
scroll to position [45950, 0]
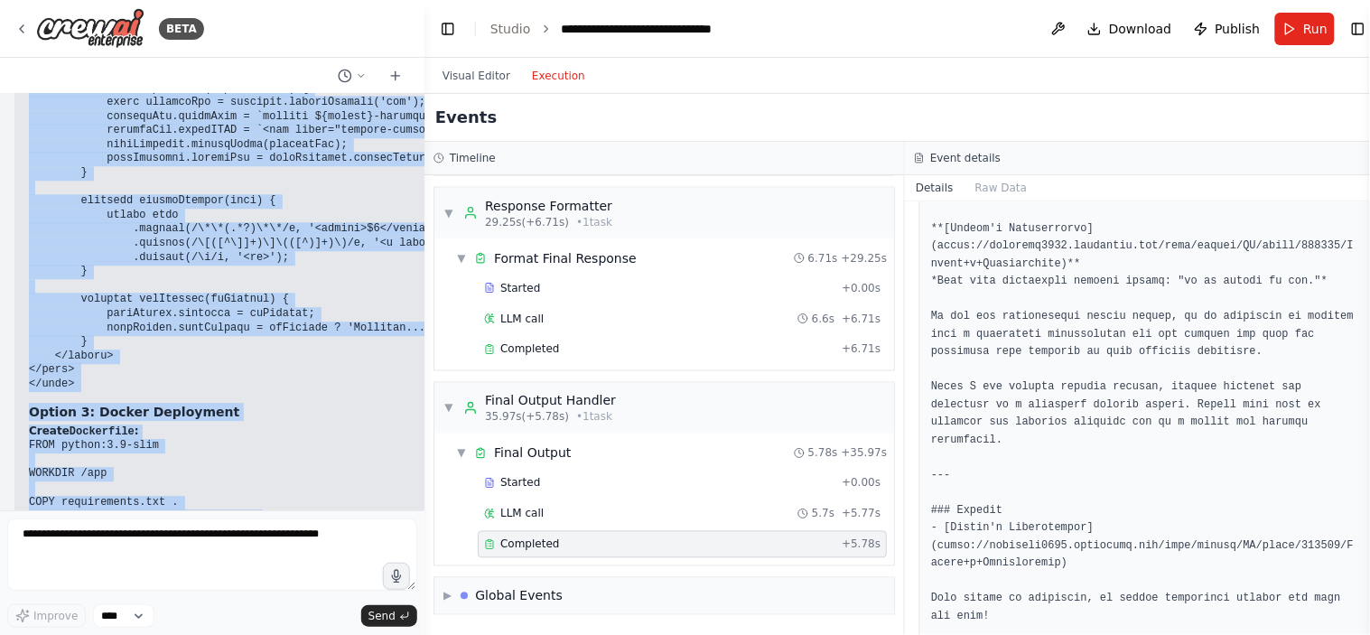
scroll to position [47054, 0]
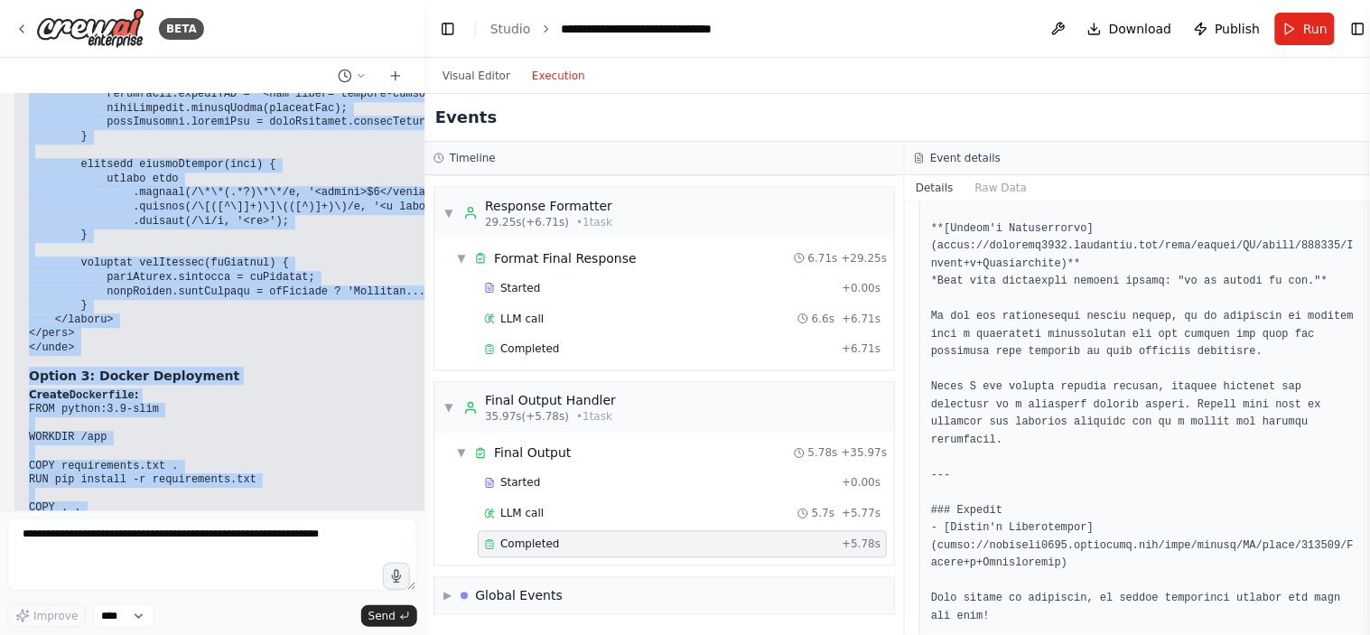
drag, startPoint x: 29, startPoint y: 226, endPoint x: 257, endPoint y: 491, distance: 349.7
copy div "🏠 Lorem Ipsumdolor Sitamet con Adip Elitseddoe Tempori Utlabo 6: EtdoLO Magna A…"
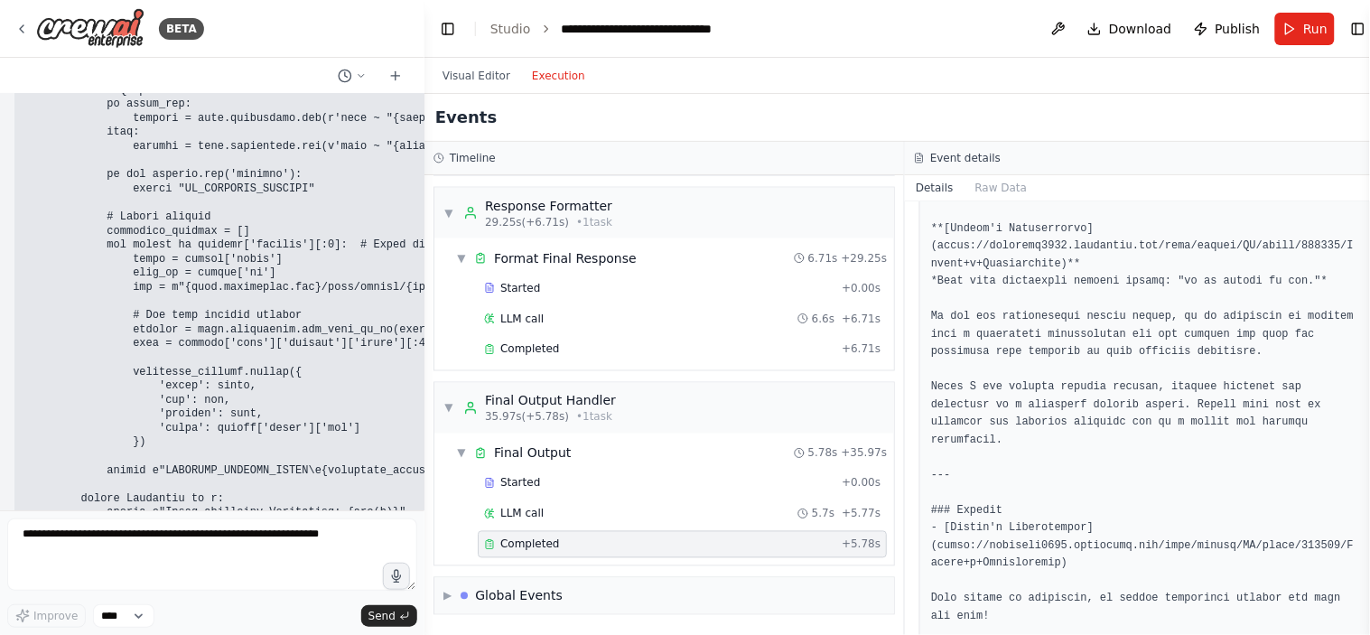
scroll to position [43541, 0]
